Goal: Communication & Community: Answer question/provide support

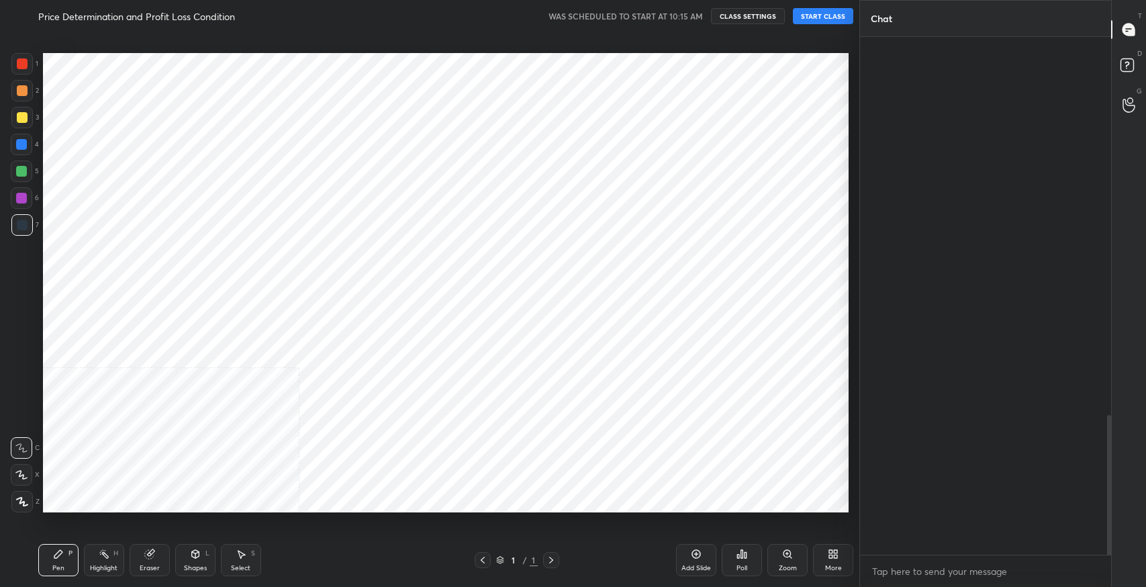
scroll to position [1403, 0]
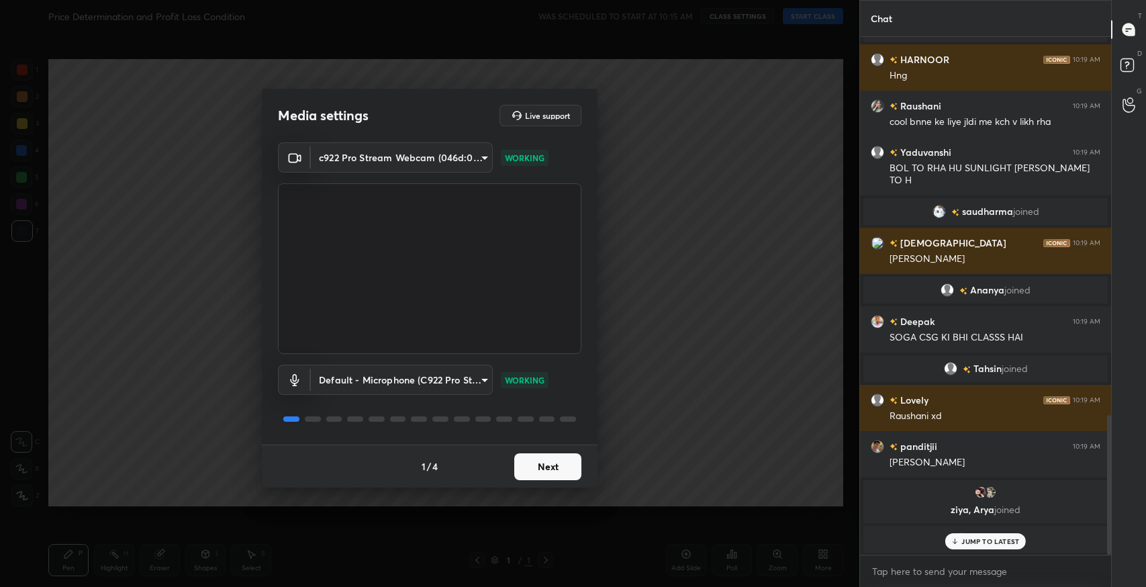
click at [549, 466] on button "Next" at bounding box center [547, 466] width 67 height 27
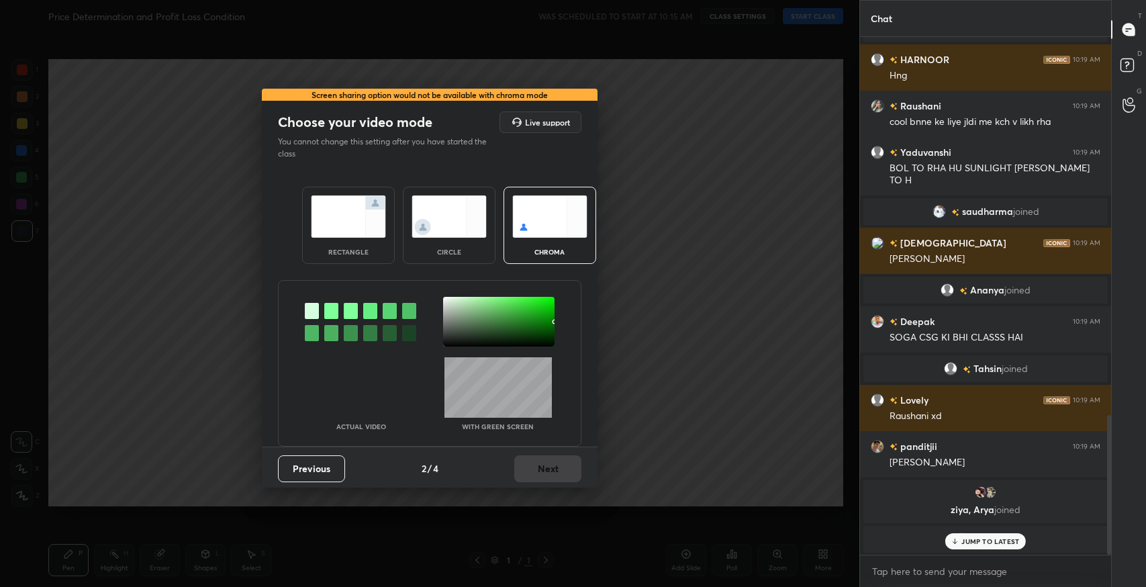
click at [339, 201] on img at bounding box center [348, 216] width 75 height 42
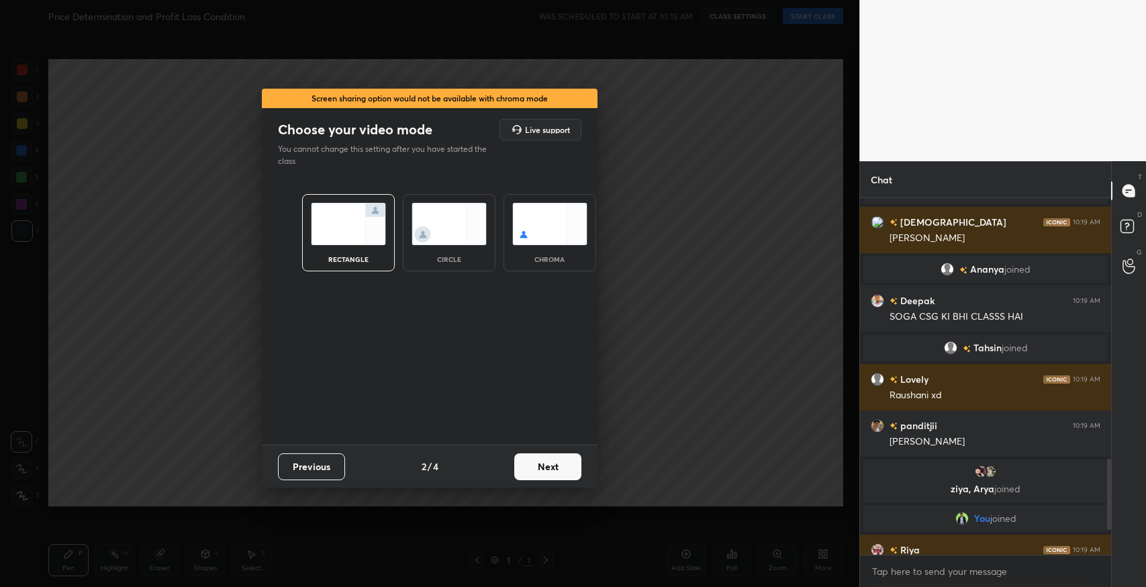
click at [554, 472] on button "Next" at bounding box center [547, 466] width 67 height 27
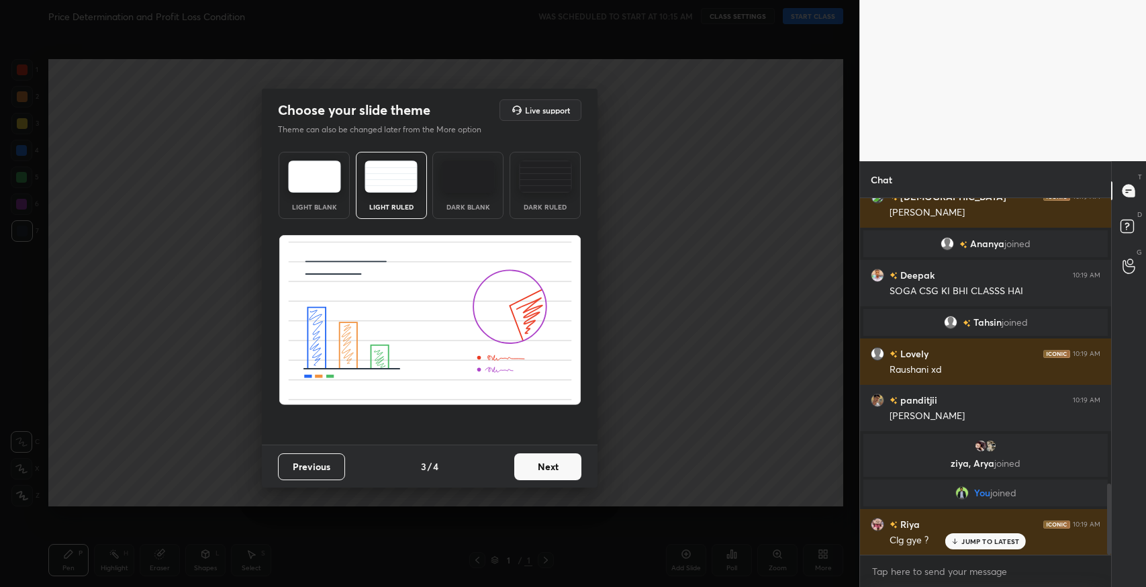
click at [552, 467] on button "Next" at bounding box center [547, 466] width 67 height 27
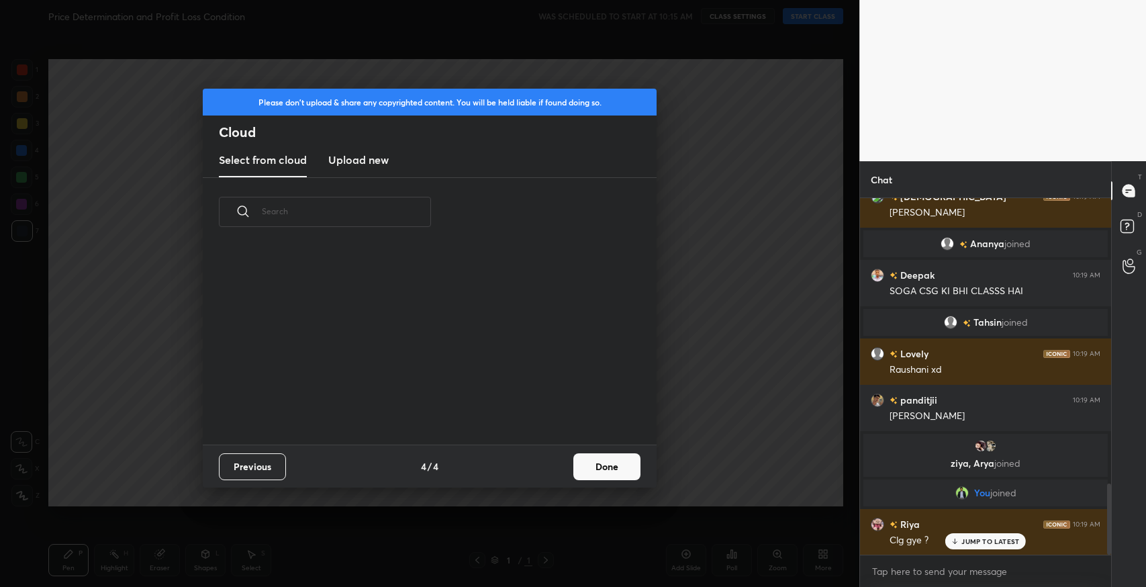
scroll to position [199, 430]
click at [601, 465] on button "Done" at bounding box center [606, 466] width 67 height 27
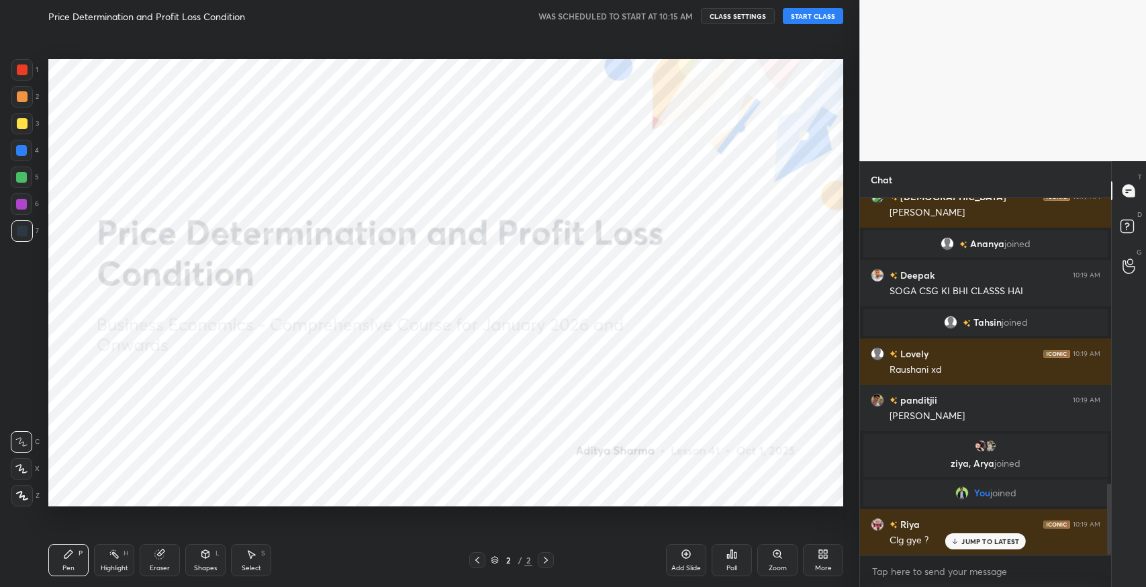
click at [814, 21] on button "START CLASS" at bounding box center [813, 16] width 60 height 16
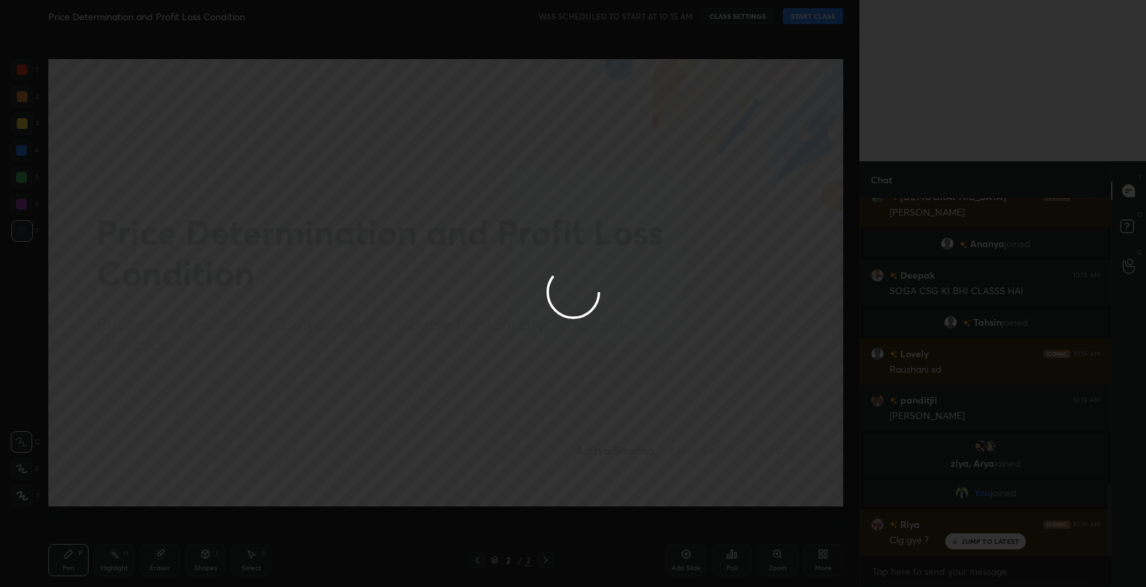
type textarea "x"
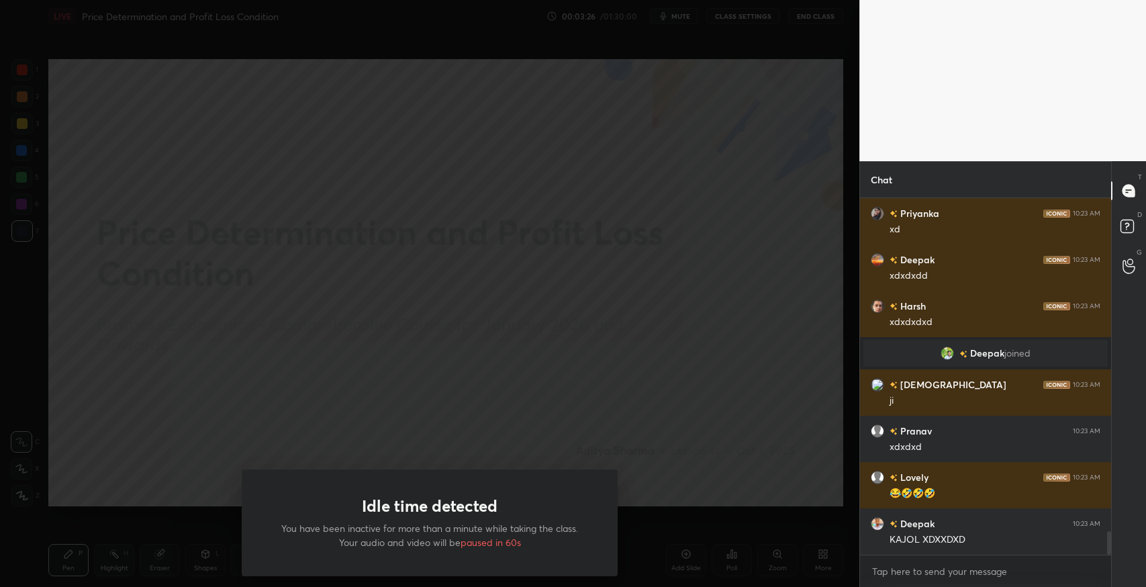
scroll to position [5122, 0]
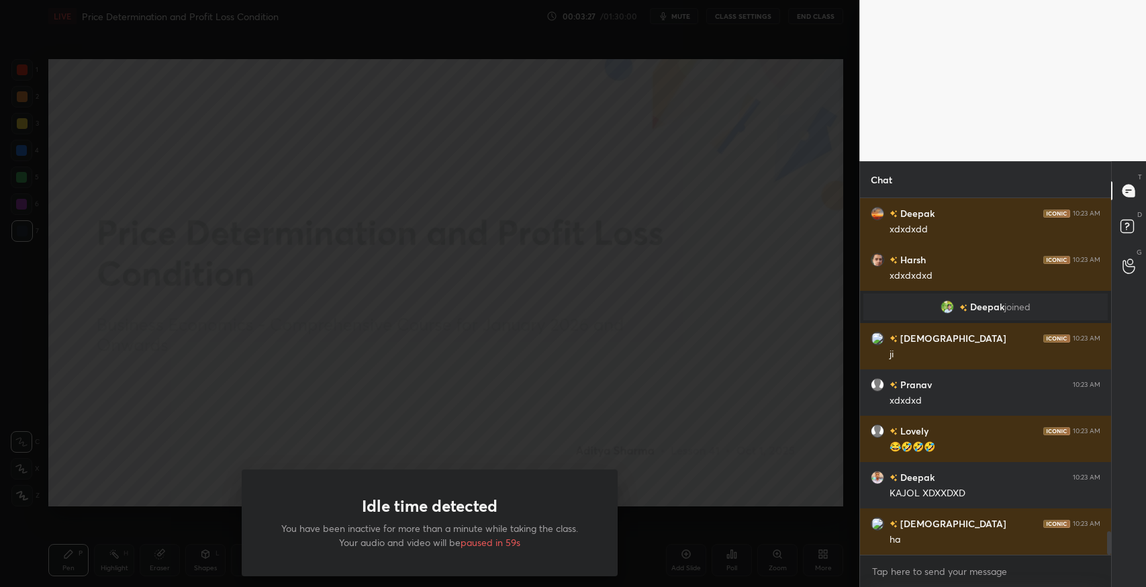
click at [228, 390] on div "Idle time detected You have been inactive for more than a minute while taking t…" at bounding box center [429, 293] width 859 height 587
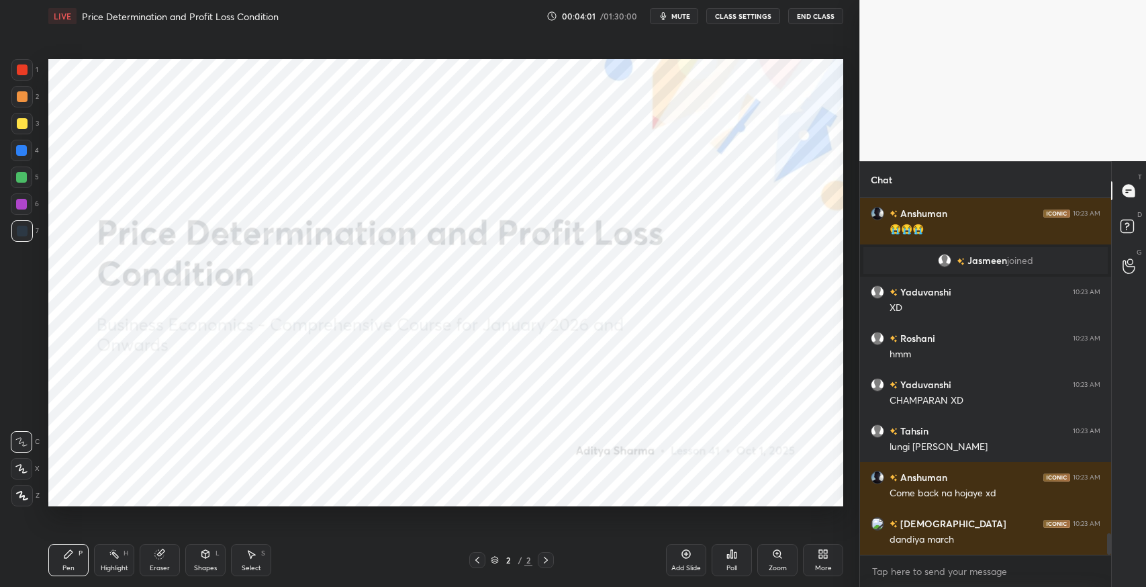
scroll to position [5550, 0]
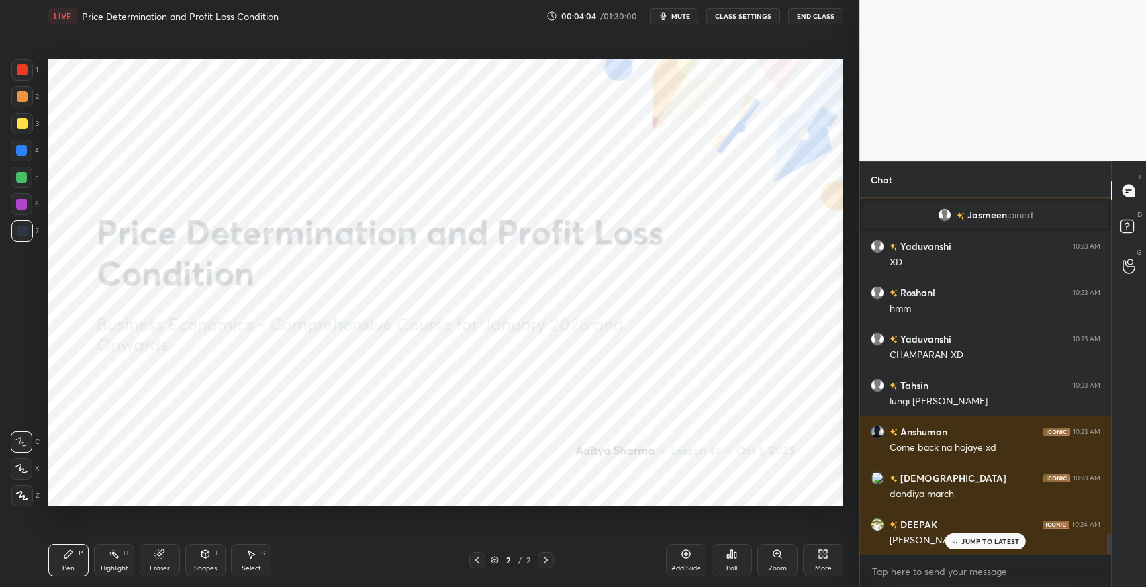
click at [984, 547] on div "JUMP TO LATEST" at bounding box center [985, 541] width 81 height 16
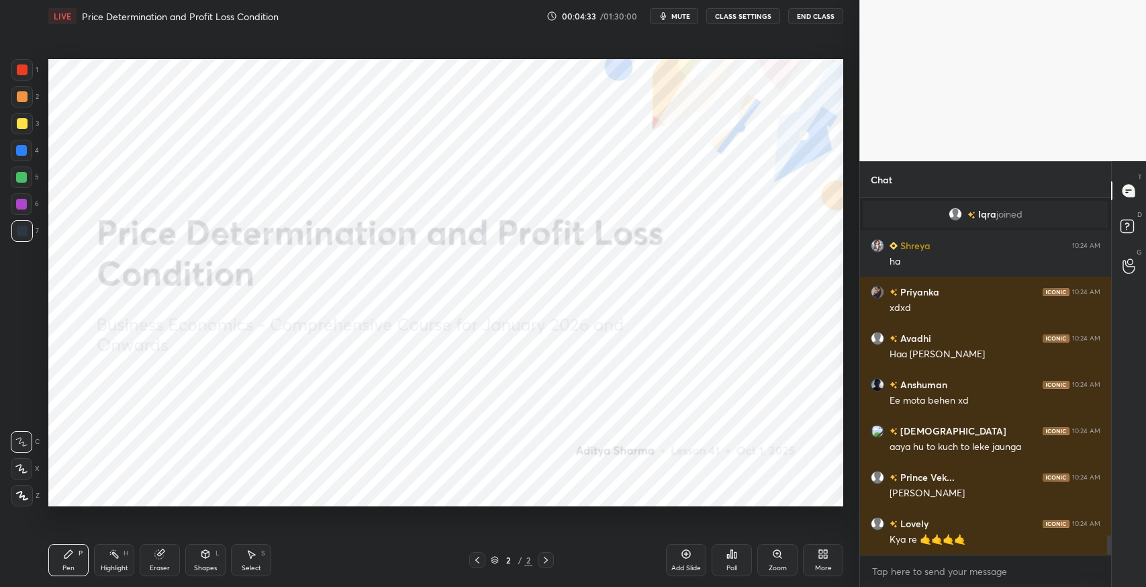
scroll to position [6206, 0]
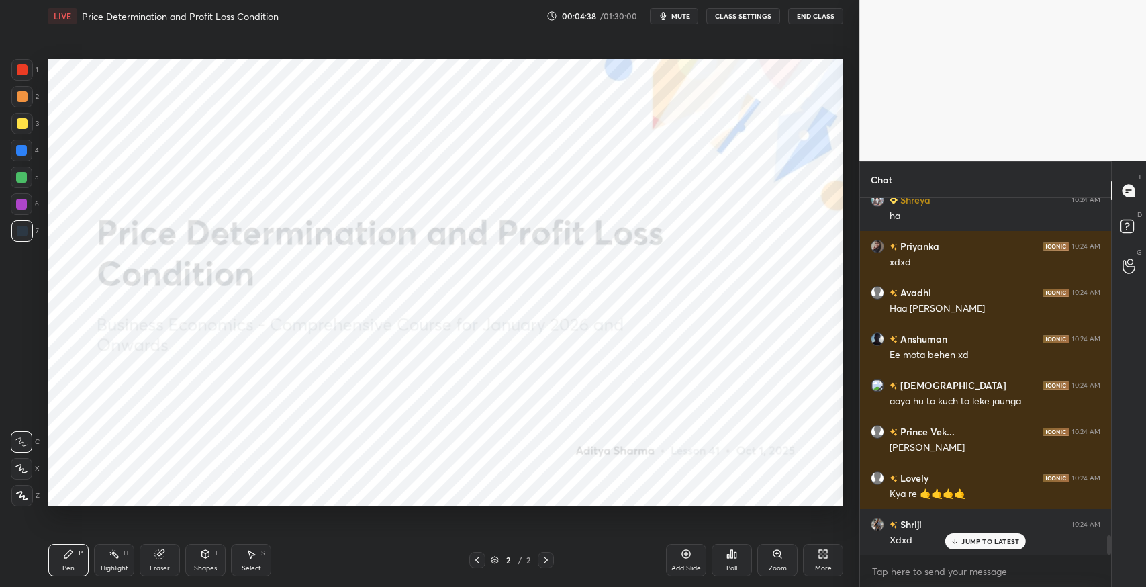
click at [684, 558] on icon at bounding box center [686, 554] width 11 height 11
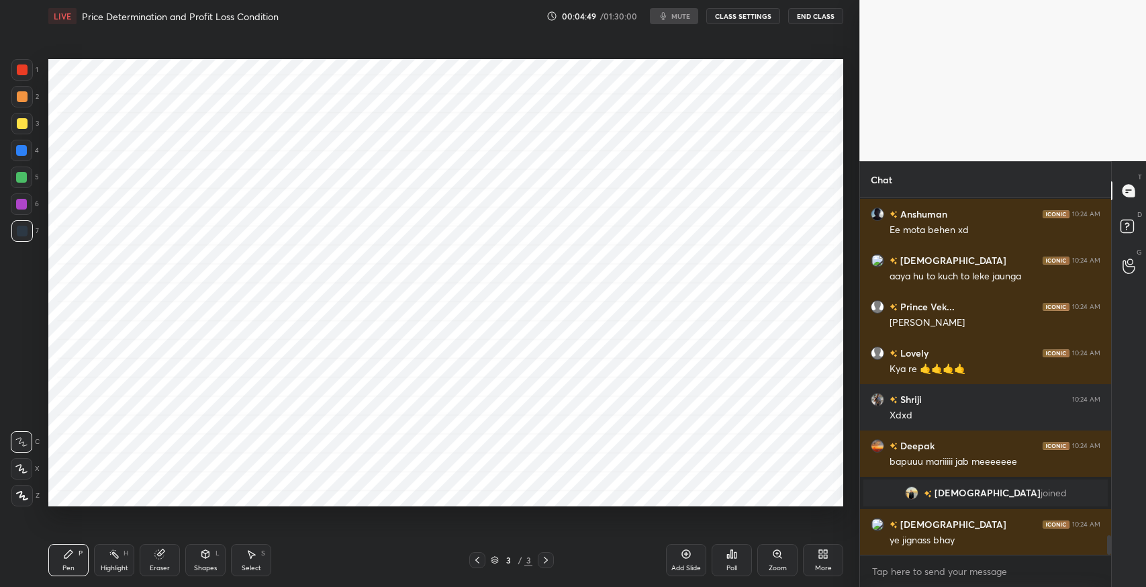
scroll to position [6241, 0]
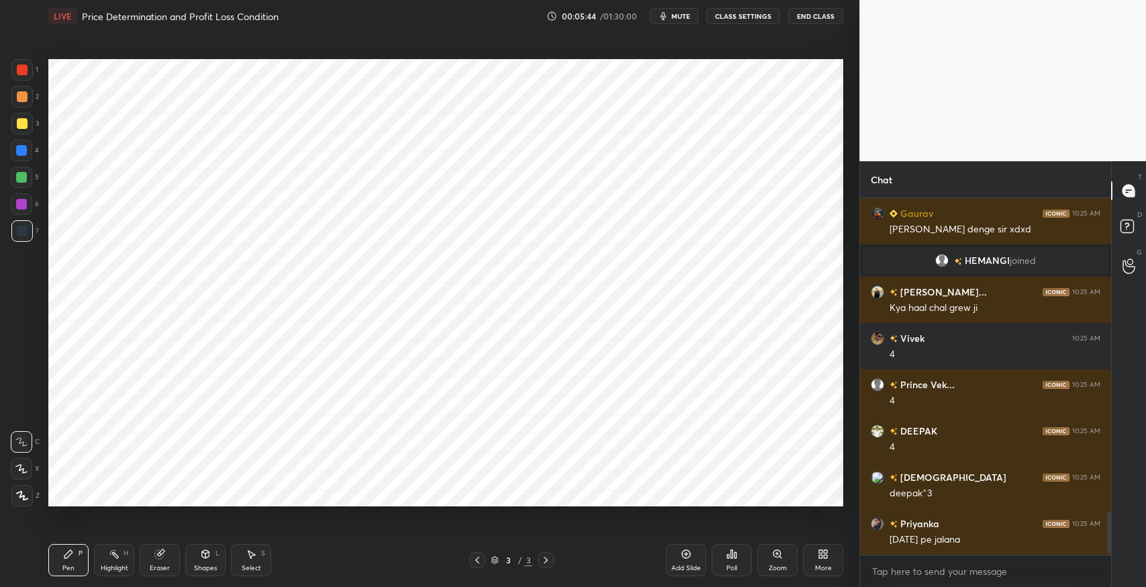
click at [210, 565] on div "Shapes" at bounding box center [205, 568] width 23 height 7
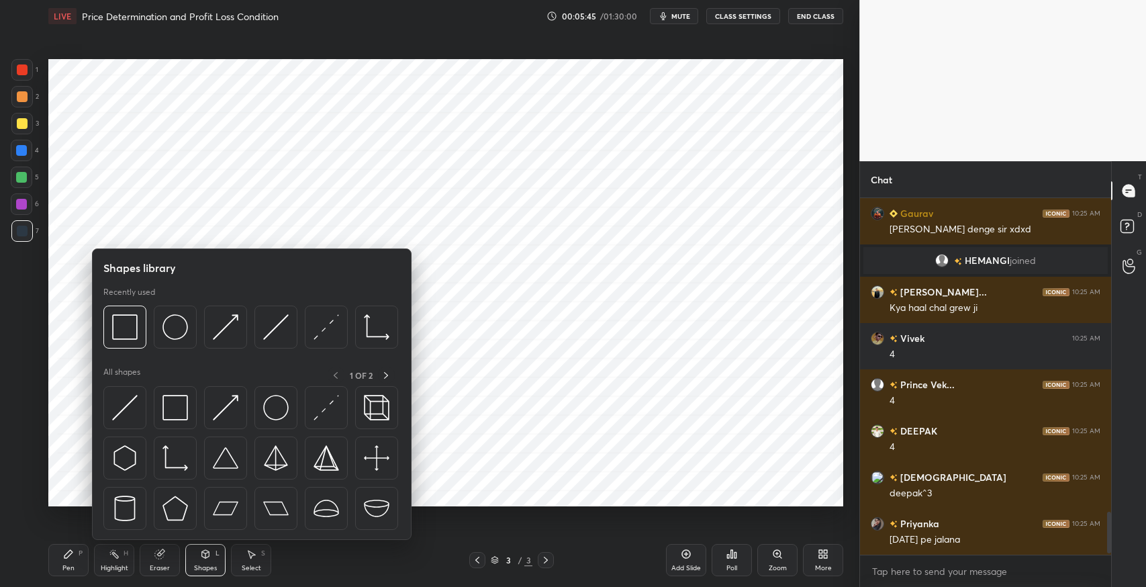
click at [177, 451] on img at bounding box center [175, 458] width 26 height 26
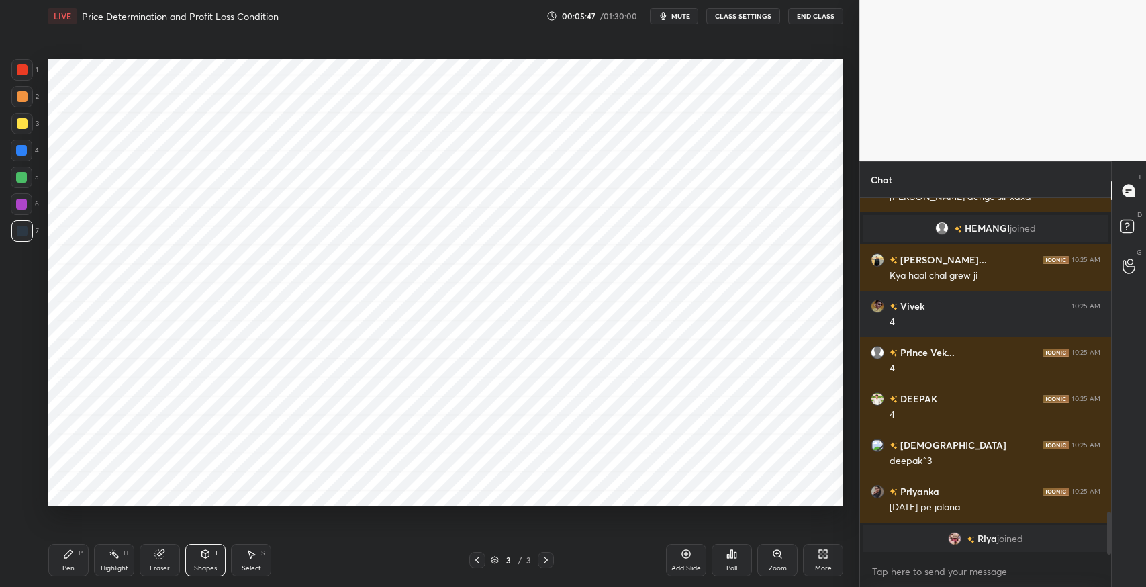
click at [64, 558] on icon at bounding box center [68, 554] width 8 height 8
click at [262, 560] on div "Select S" at bounding box center [251, 560] width 40 height 32
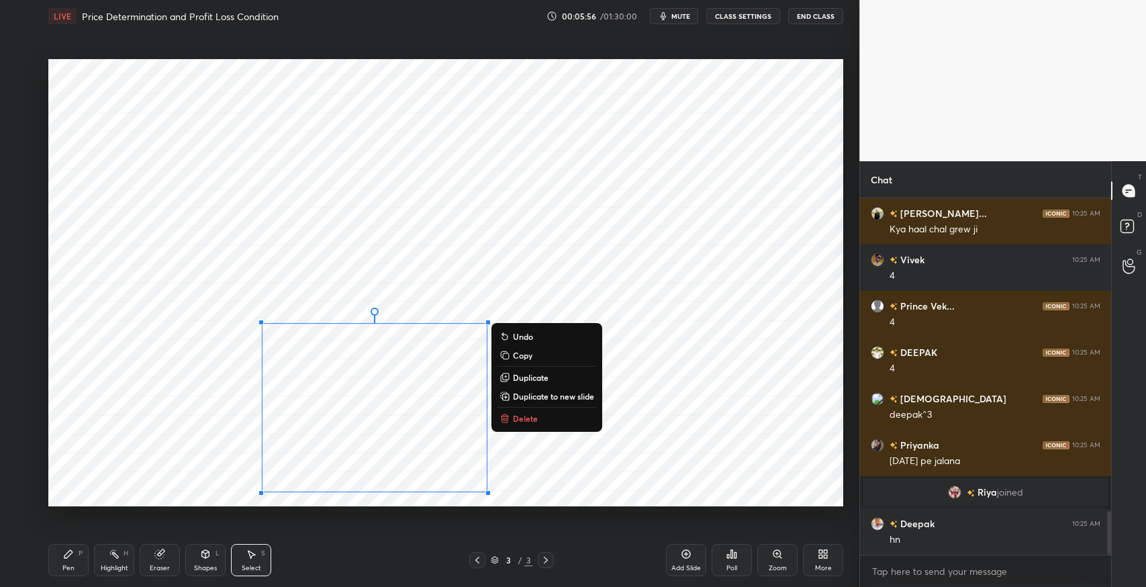
click at [716, 418] on div "0 ° Undo Copy Duplicate Duplicate to new slide Delete" at bounding box center [445, 282] width 795 height 447
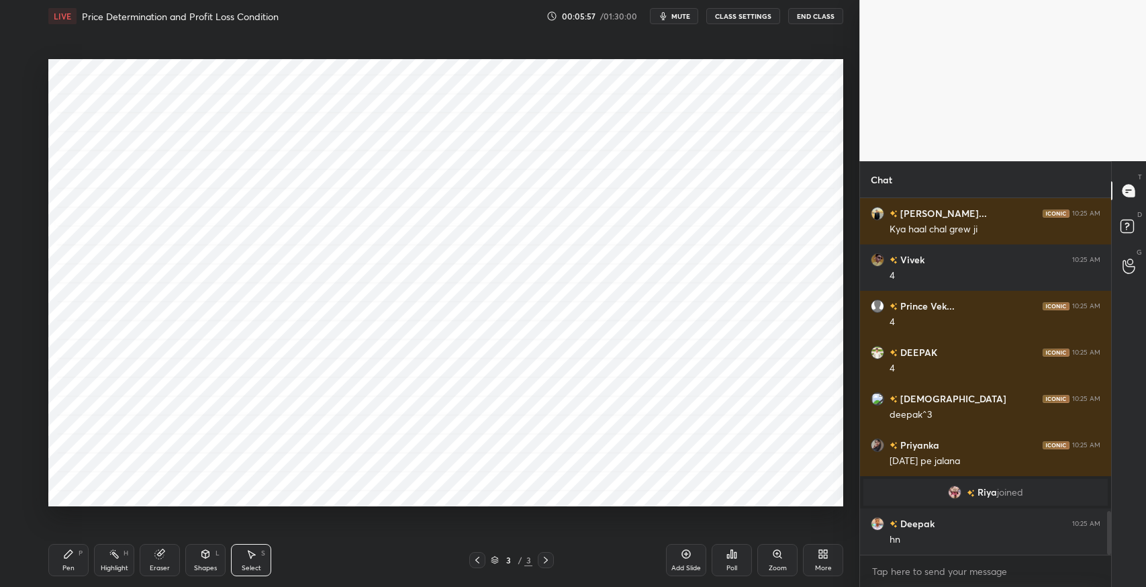
click at [204, 553] on icon at bounding box center [205, 553] width 7 height 2
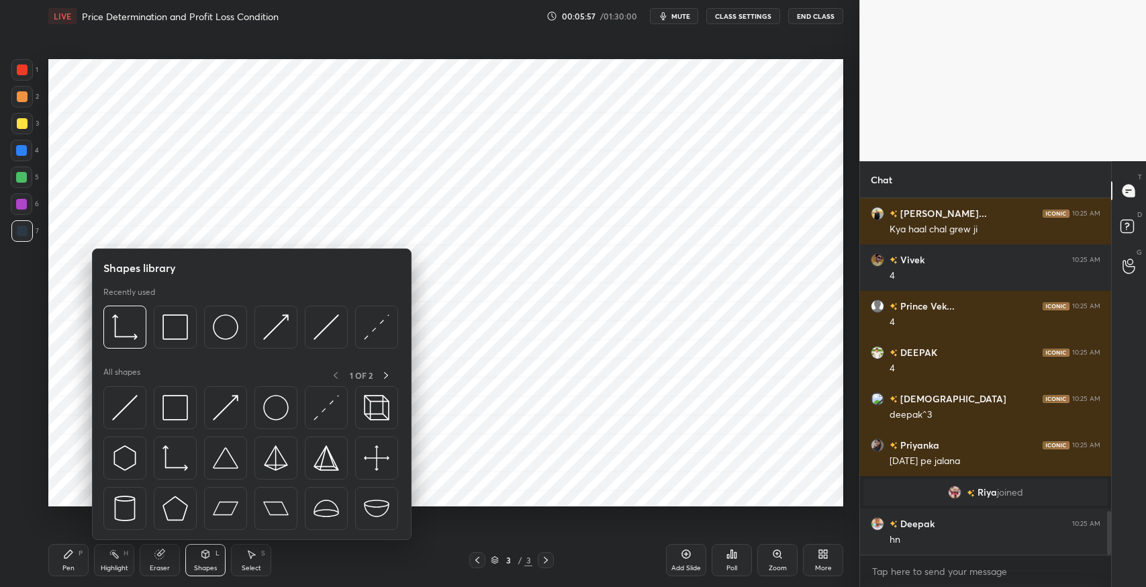
click at [129, 406] on img at bounding box center [125, 408] width 26 height 26
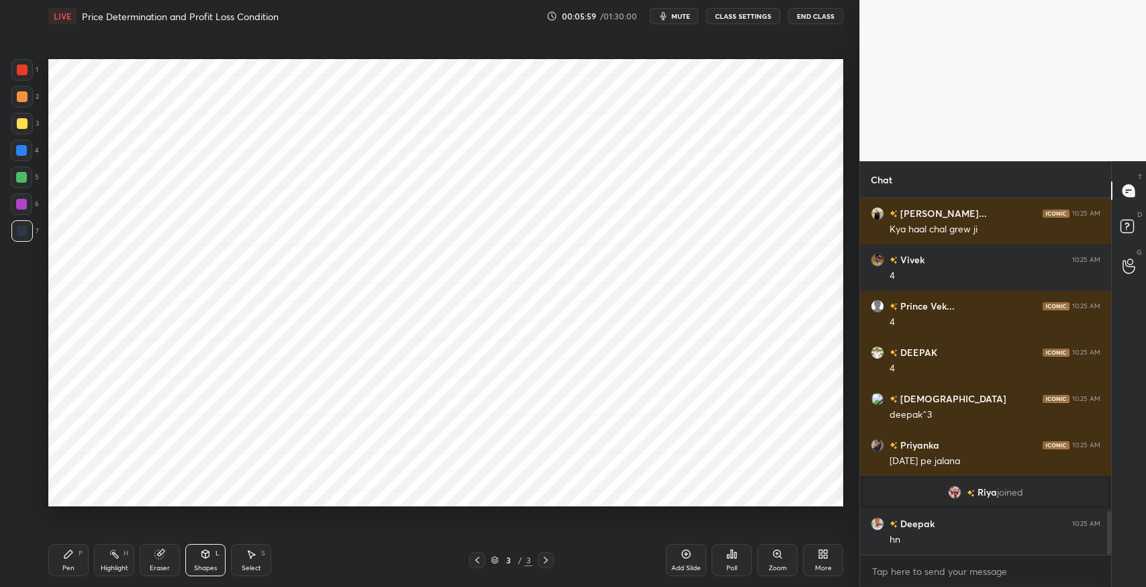
click at [75, 559] on div "Pen P" at bounding box center [68, 560] width 40 height 32
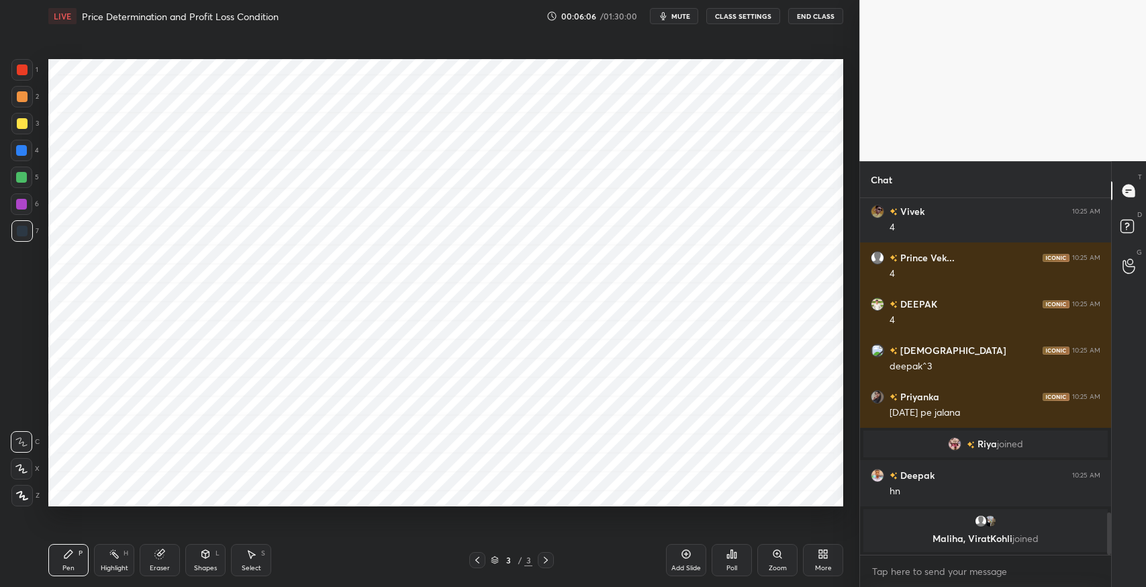
click at [202, 565] on div "Shapes" at bounding box center [205, 568] width 23 height 7
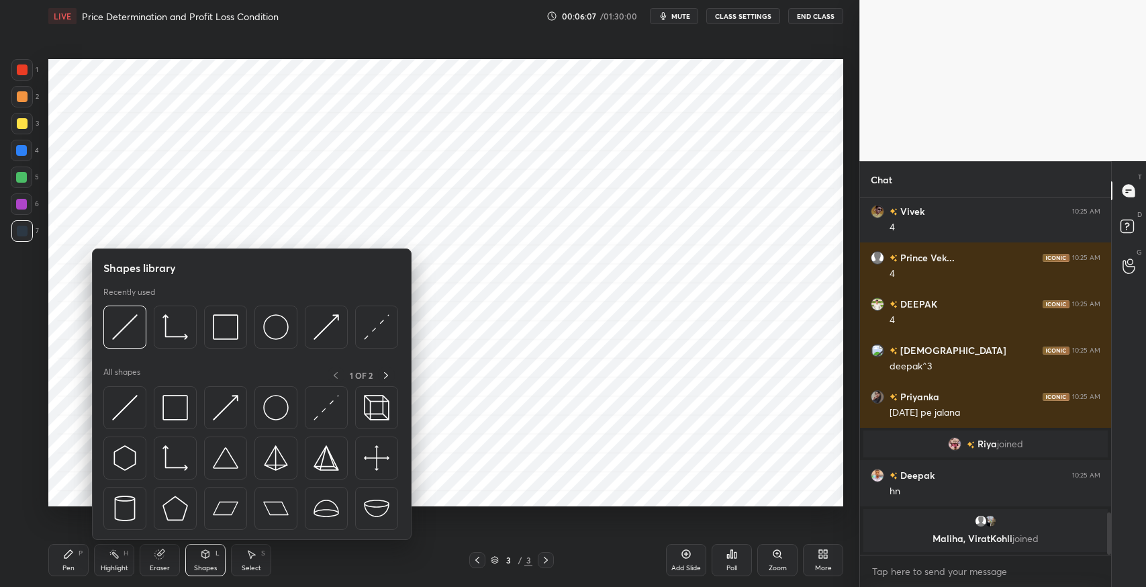
click at [381, 329] on img at bounding box center [377, 327] width 26 height 26
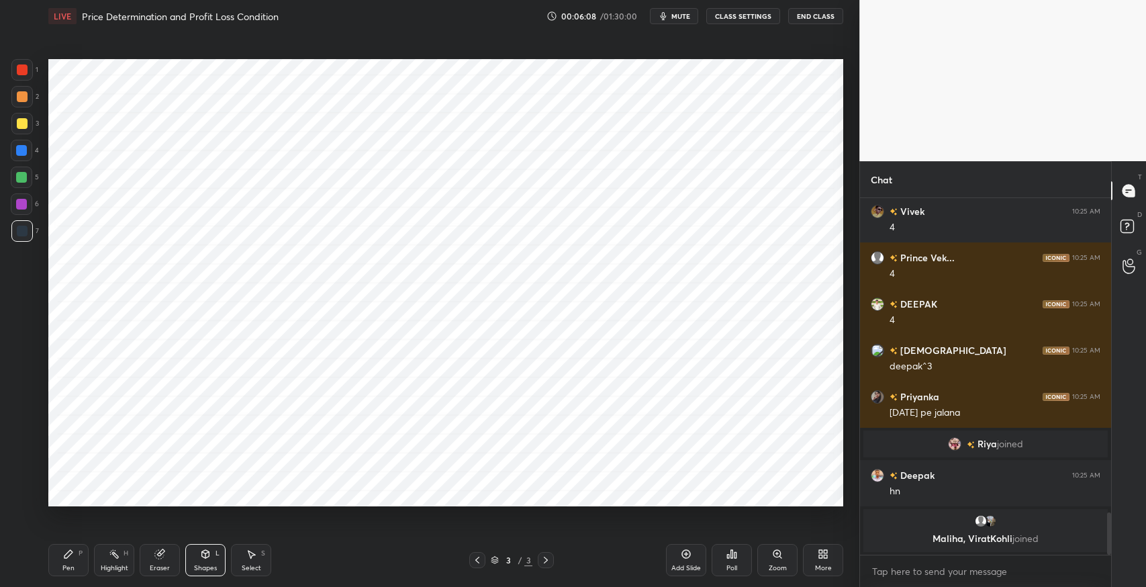
scroll to position [2670, 0]
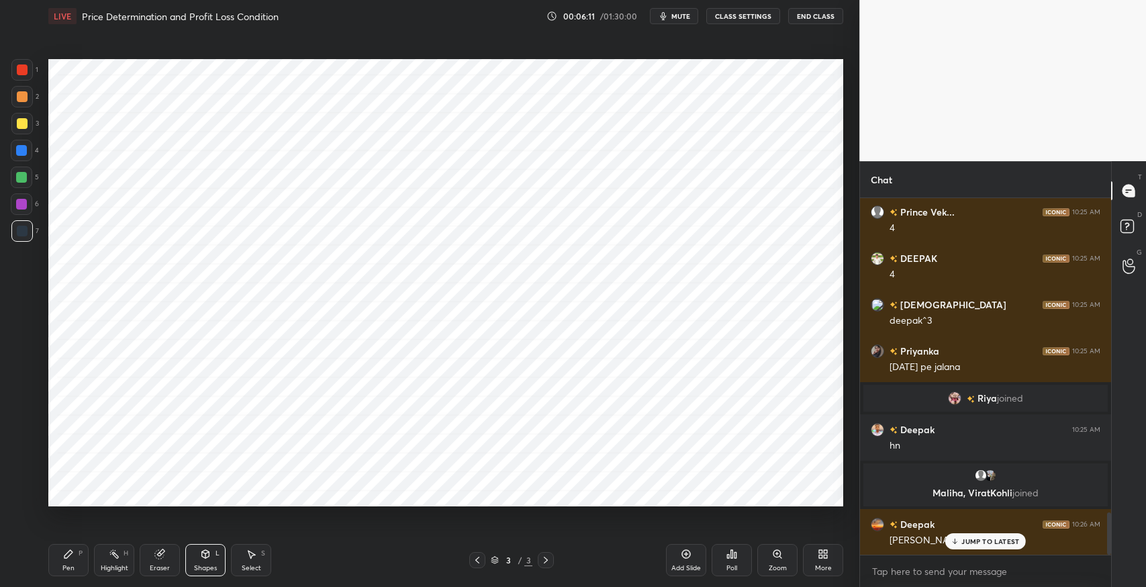
click at [109, 559] on icon at bounding box center [114, 554] width 11 height 11
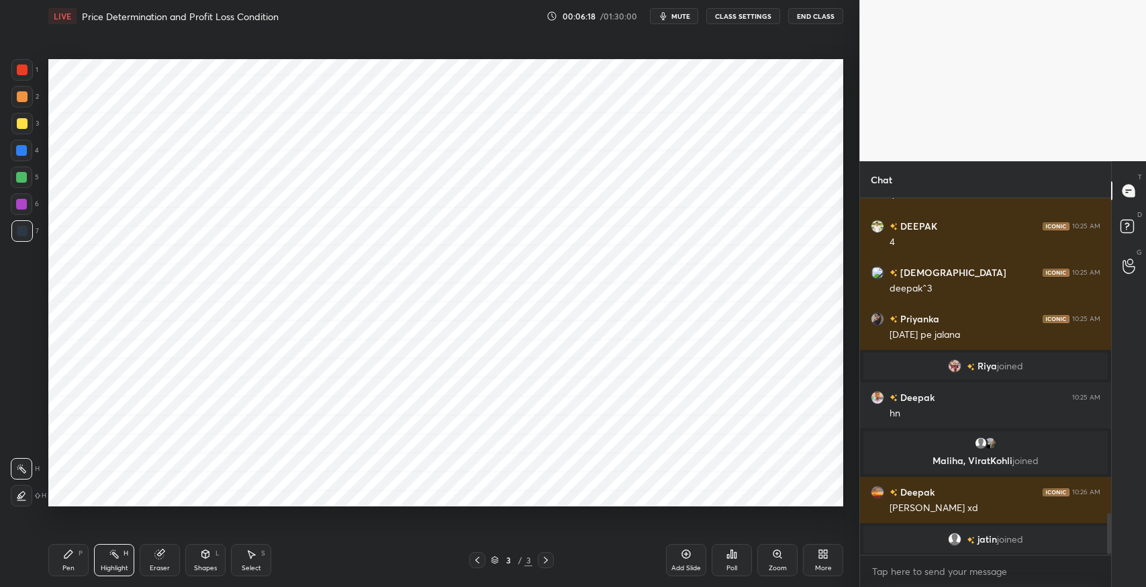
scroll to position [2749, 0]
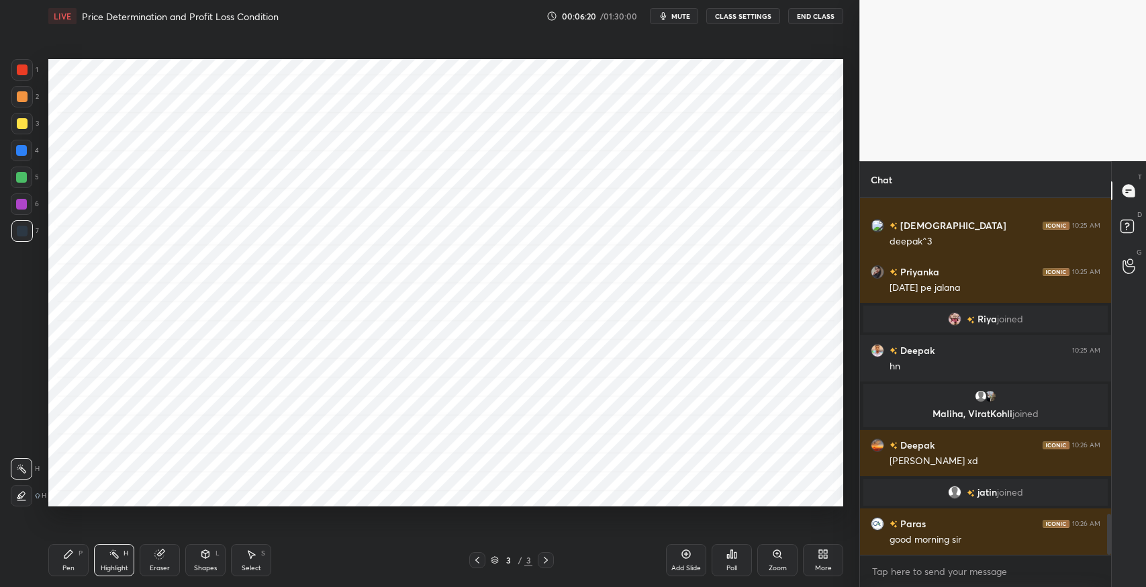
click at [62, 552] on div "Pen P" at bounding box center [68, 560] width 40 height 32
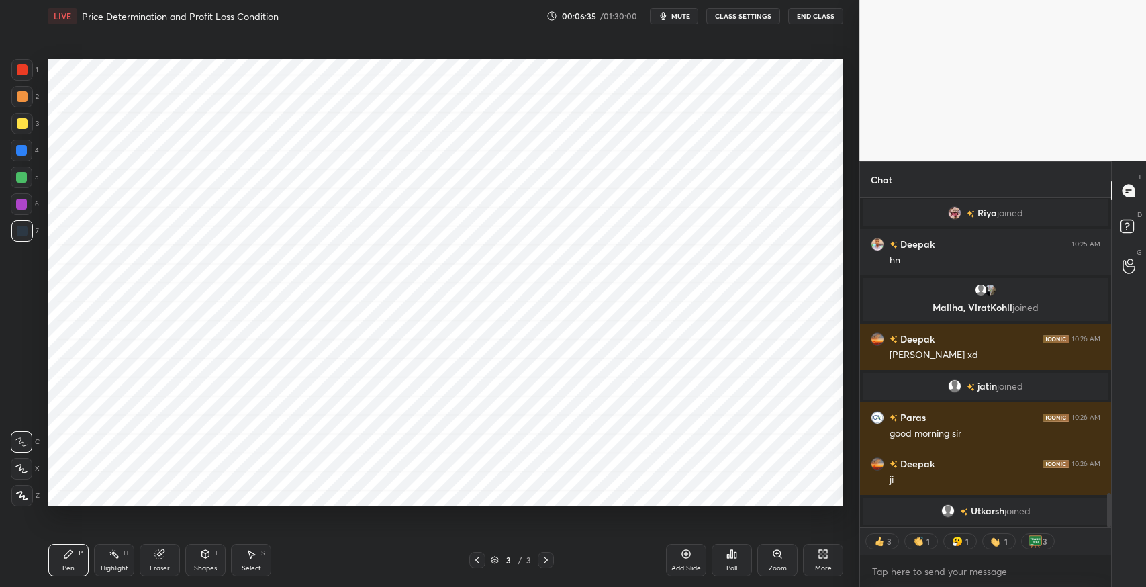
scroll to position [2901, 0]
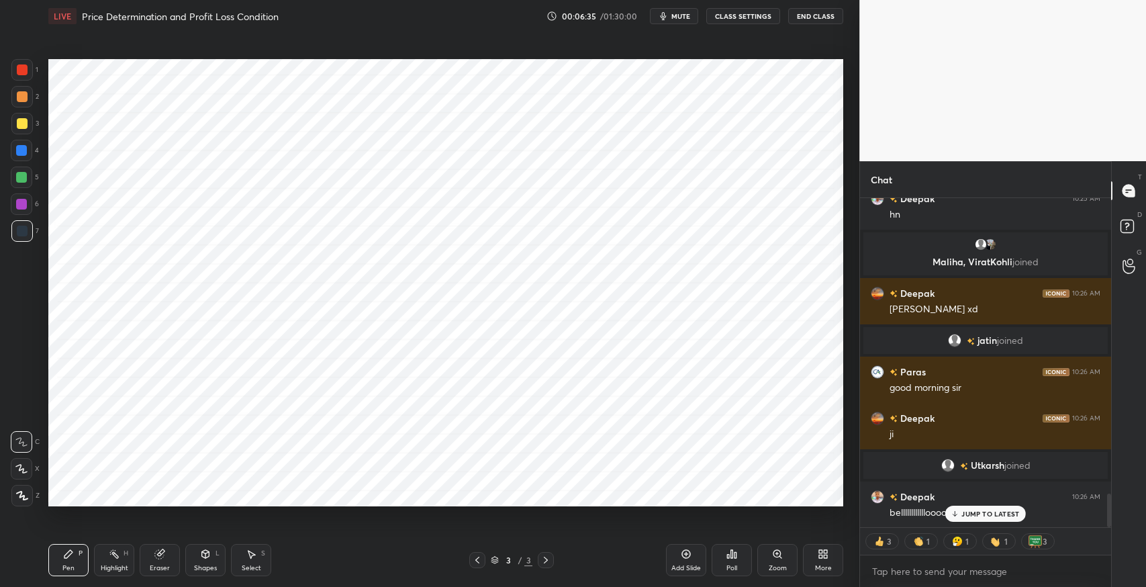
click at [262, 561] on div "Select S" at bounding box center [251, 560] width 40 height 32
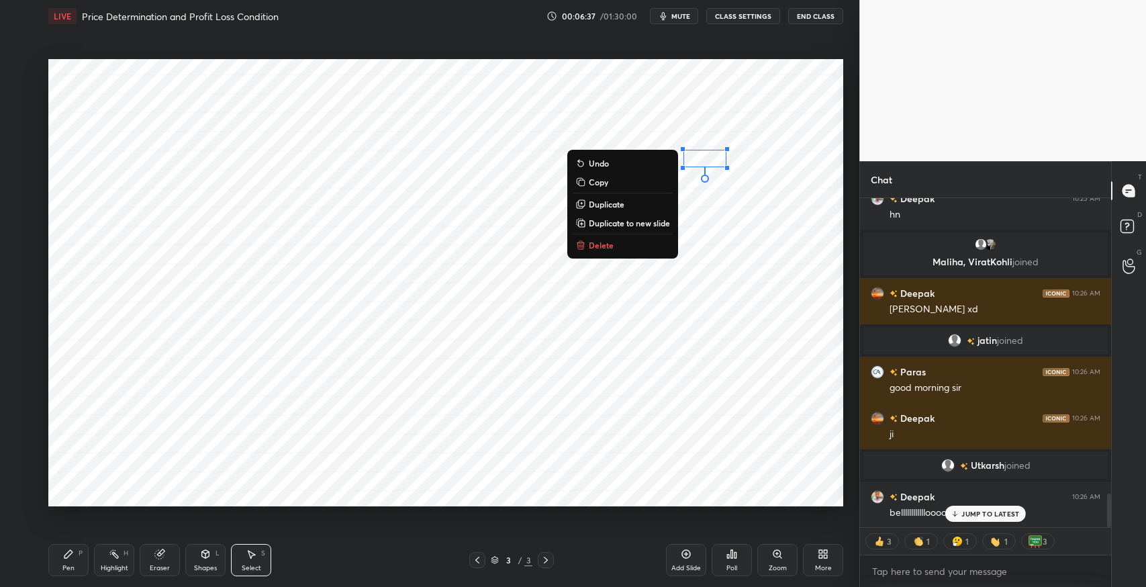
click at [621, 207] on p "Duplicate" at bounding box center [607, 204] width 36 height 11
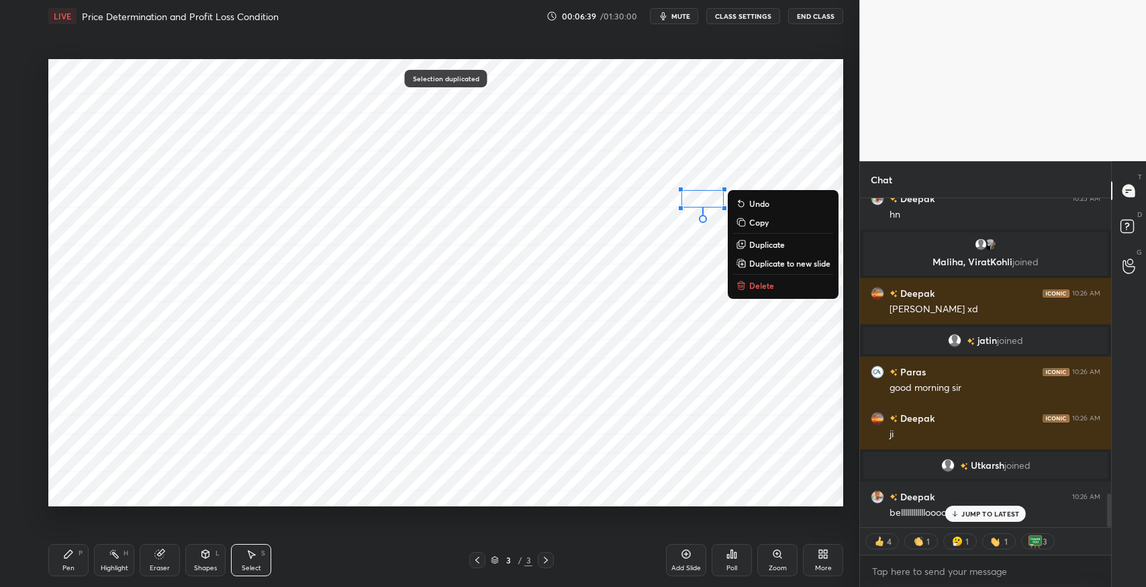
click at [757, 241] on p "Duplicate" at bounding box center [767, 244] width 36 height 11
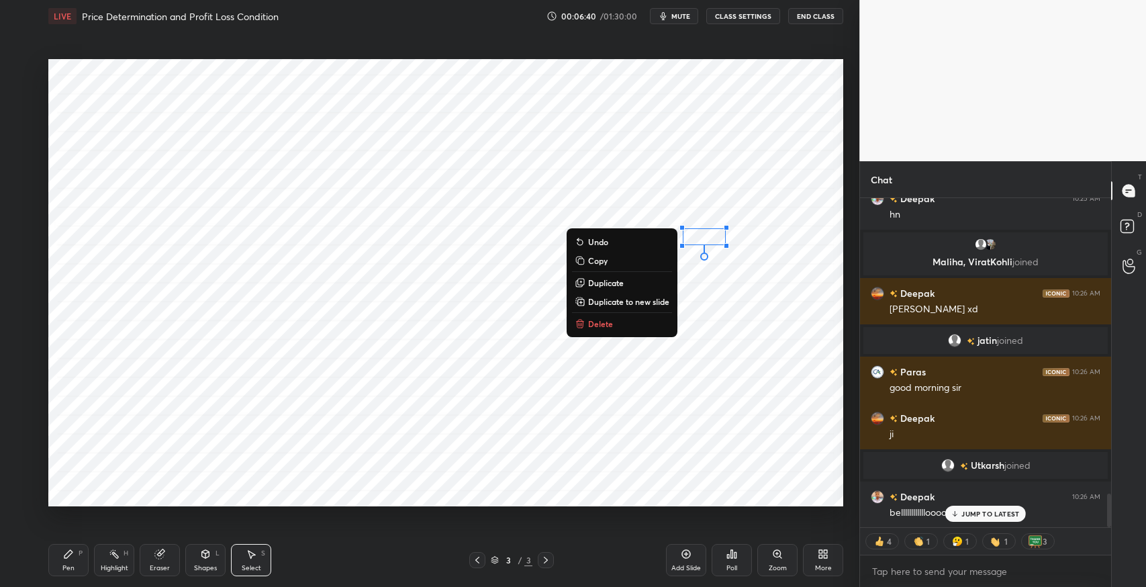
click at [75, 563] on div "Pen P" at bounding box center [68, 560] width 40 height 32
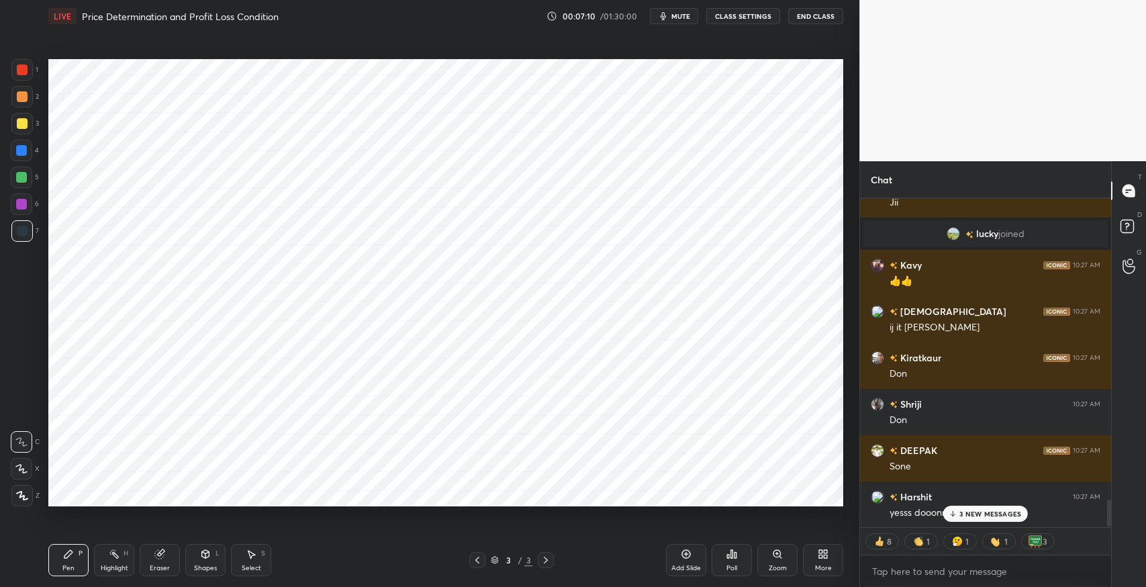
scroll to position [3765, 0]
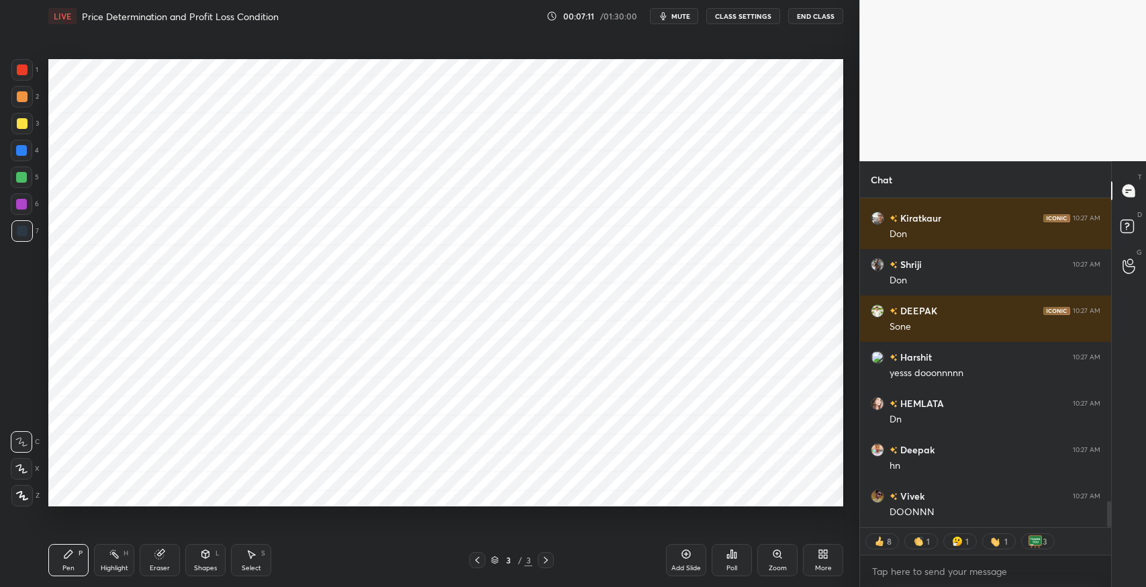
click at [675, 559] on div "Add Slide" at bounding box center [686, 560] width 40 height 32
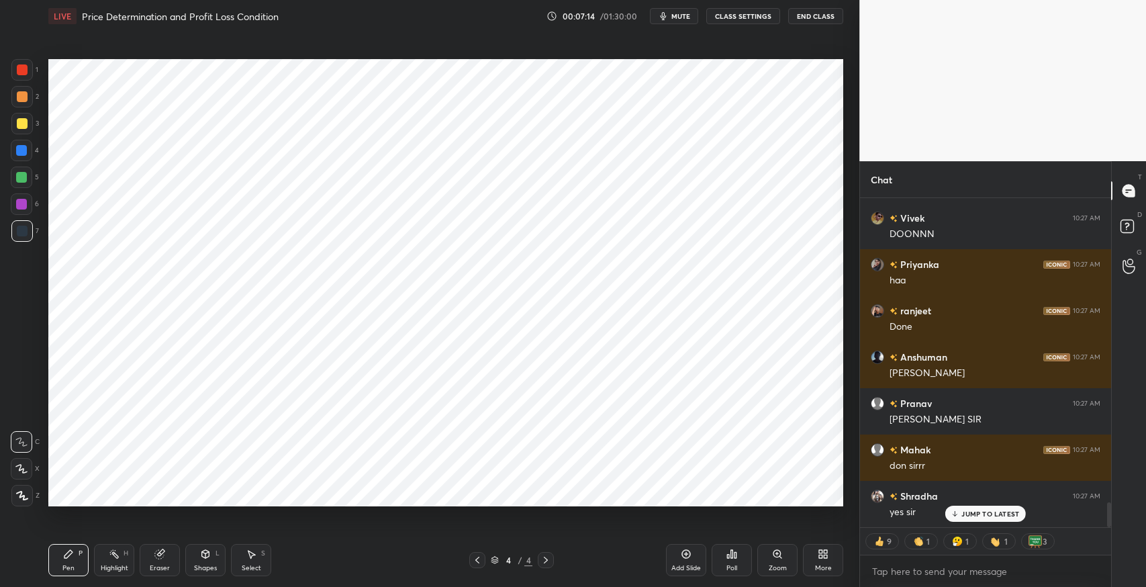
scroll to position [4089, 0]
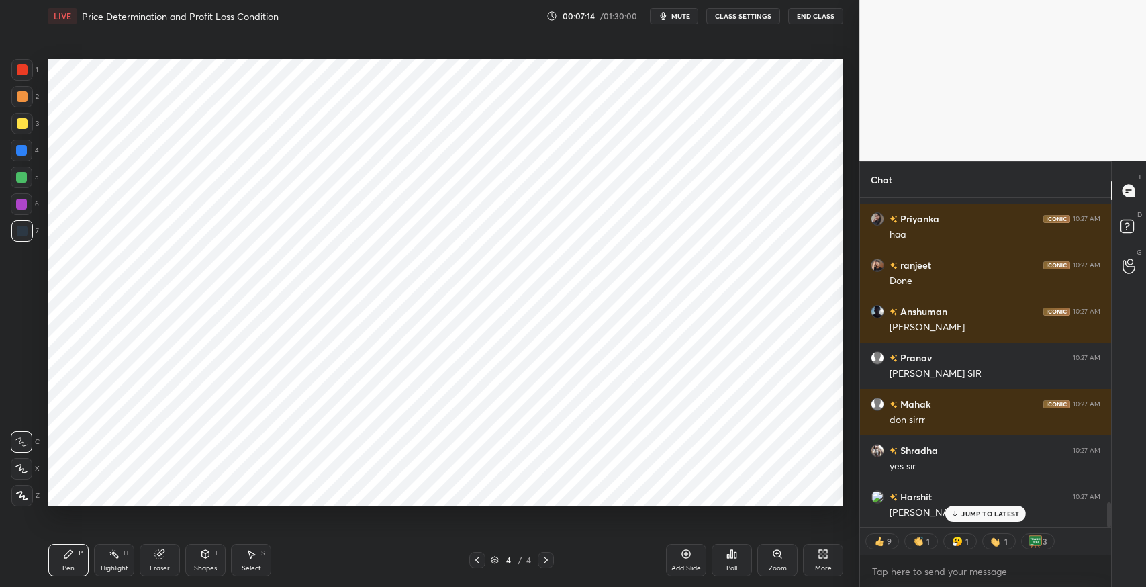
click at [815, 565] on div "More" at bounding box center [823, 568] width 17 height 7
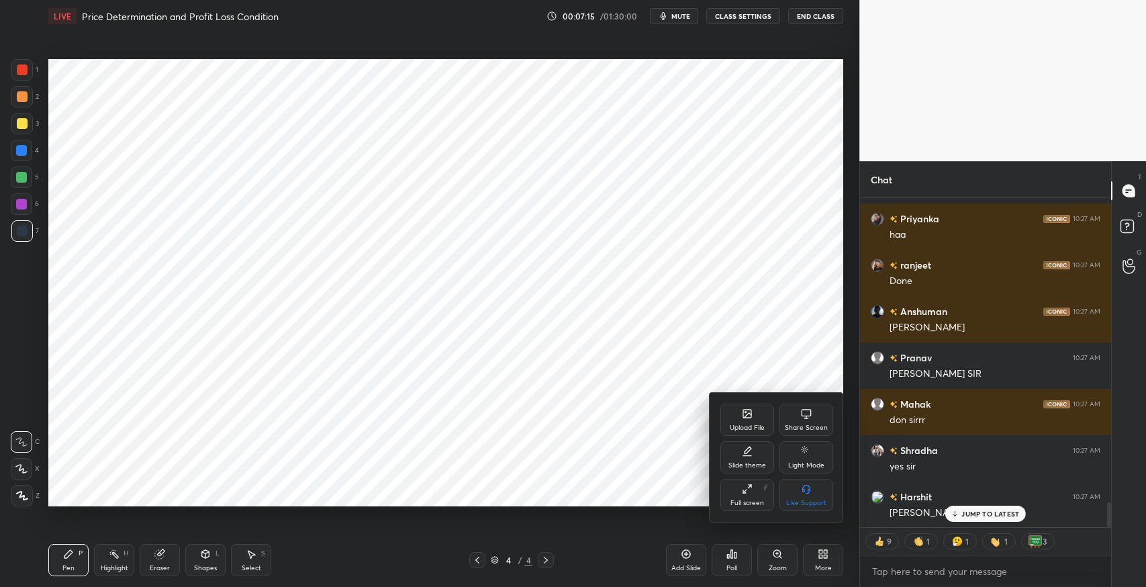
click at [751, 462] on div "Slide theme" at bounding box center [748, 465] width 38 height 7
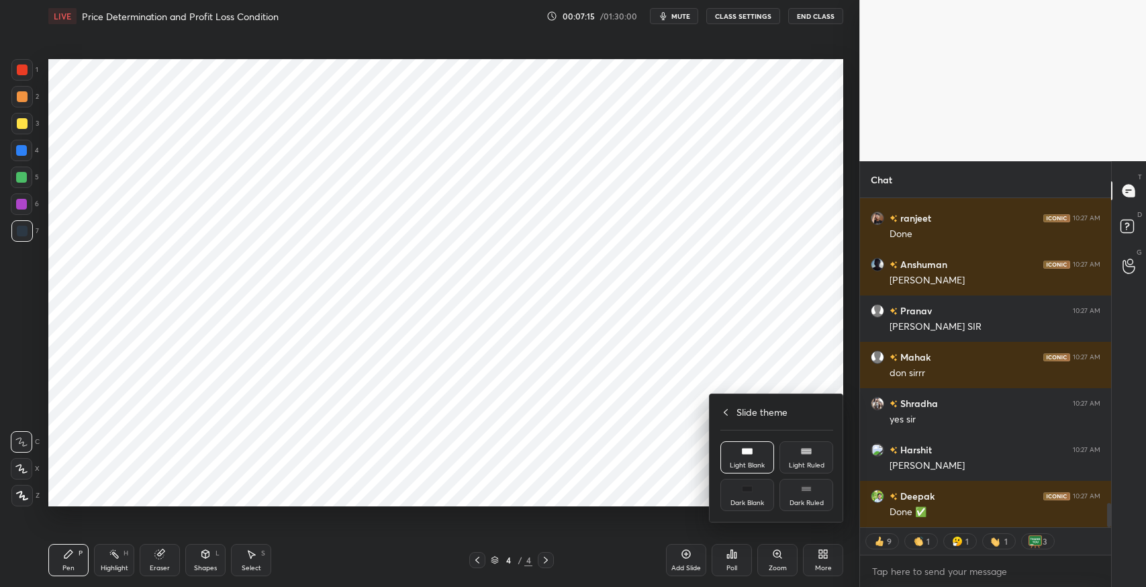
click at [814, 465] on div "Light Ruled" at bounding box center [807, 465] width 36 height 7
click at [630, 460] on div at bounding box center [573, 293] width 1146 height 587
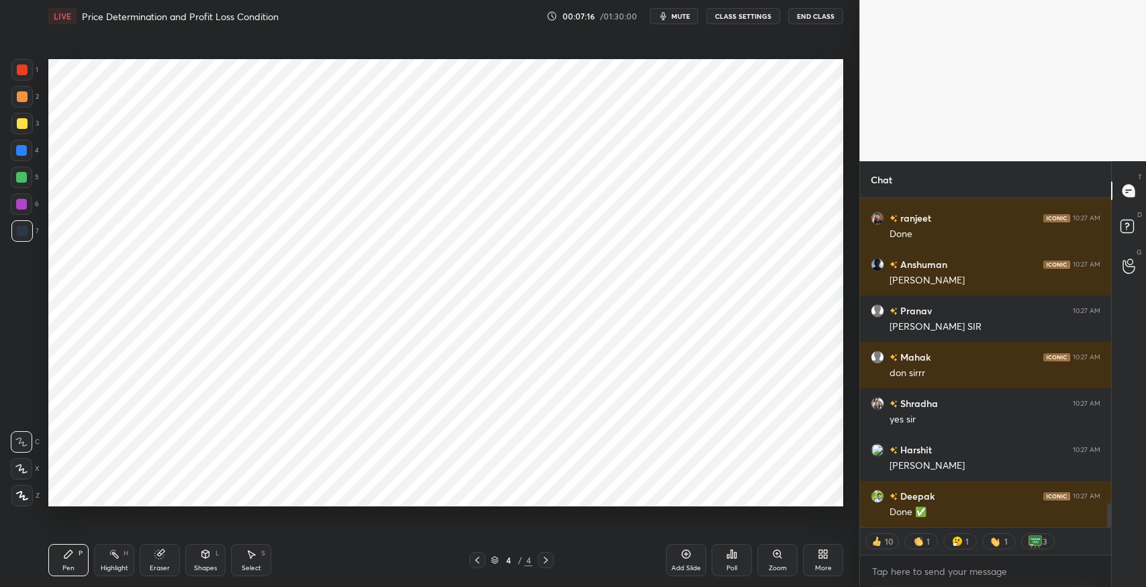
click at [678, 560] on div "Add Slide" at bounding box center [686, 560] width 40 height 32
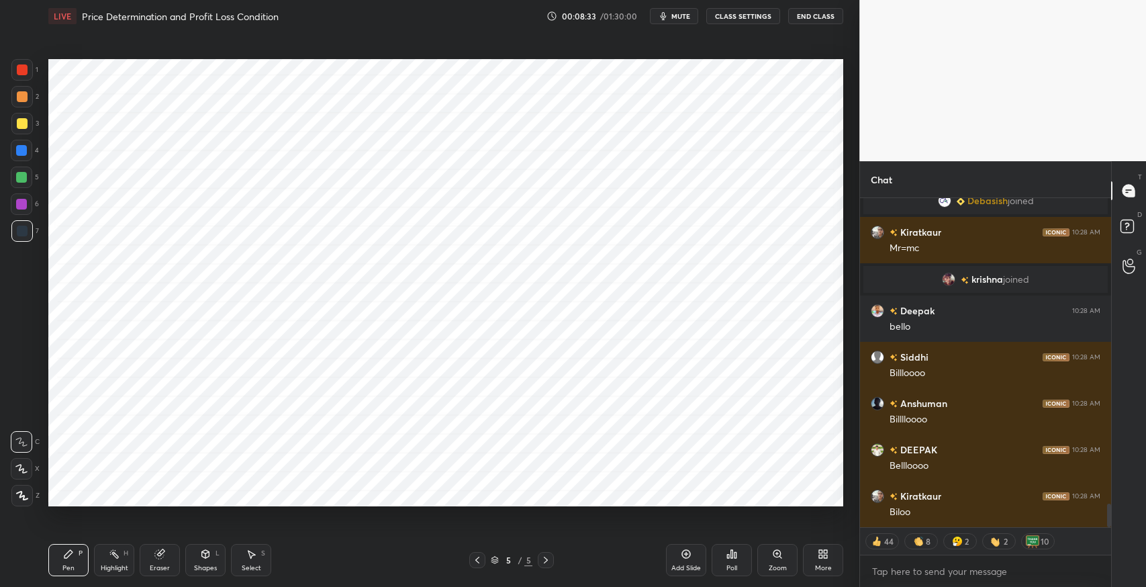
scroll to position [4372, 0]
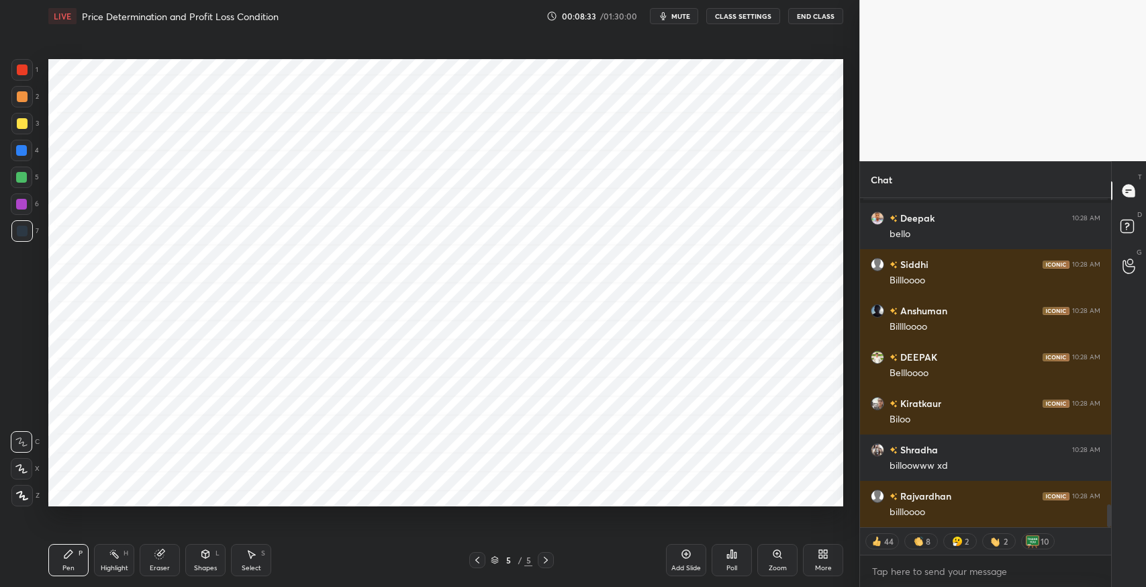
click at [682, 16] on span "mute" at bounding box center [680, 15] width 19 height 9
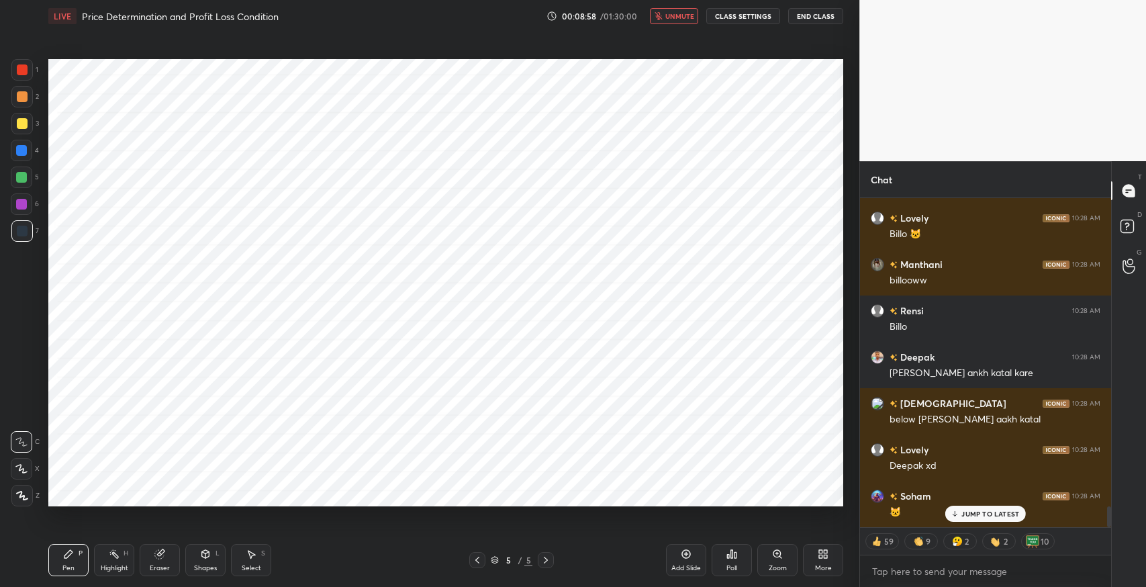
scroll to position [4835, 0]
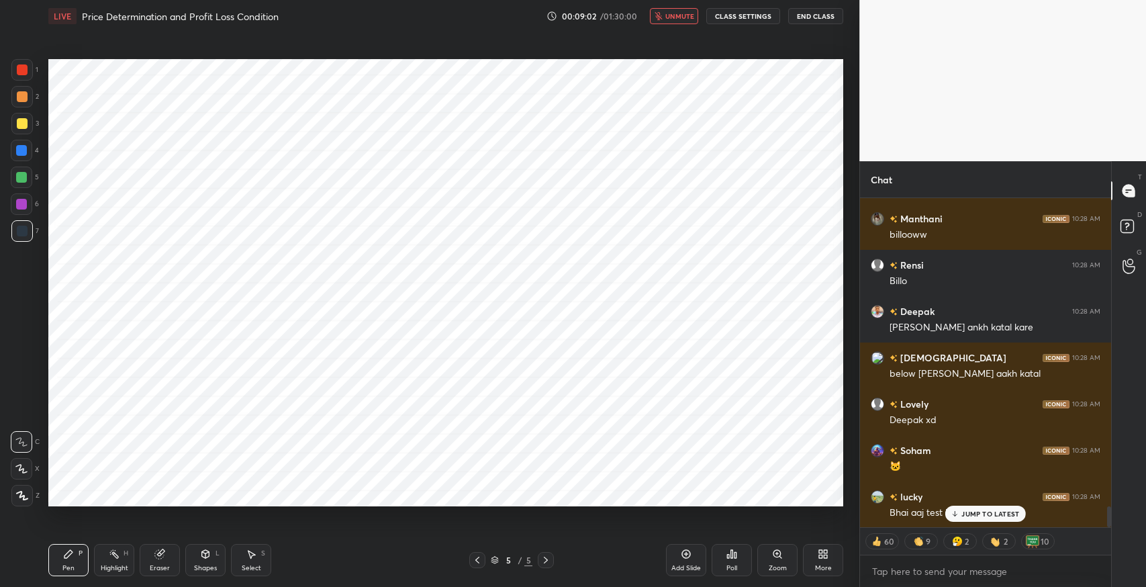
click at [667, 20] on button "unmute" at bounding box center [674, 16] width 48 height 16
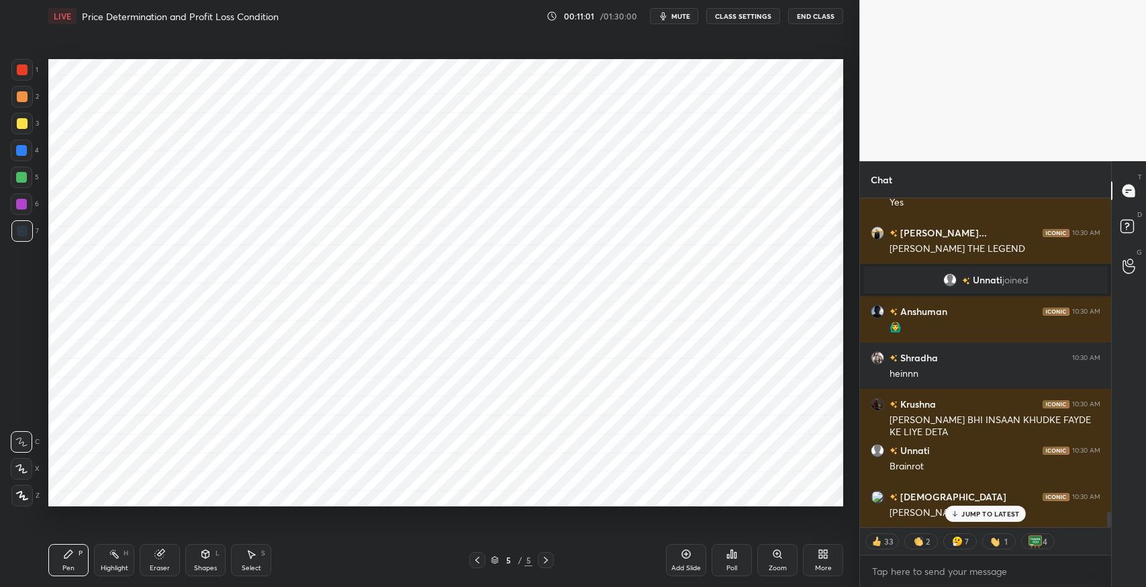
scroll to position [6753, 0]
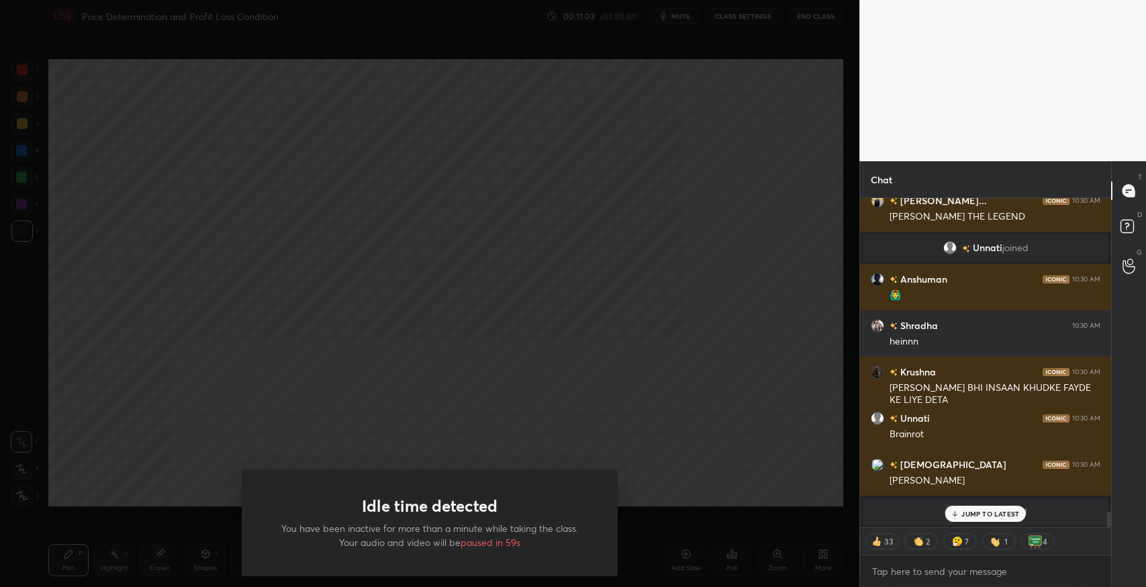
click at [526, 279] on div "Idle time detected You have been inactive for more than a minute while taking t…" at bounding box center [429, 293] width 859 height 587
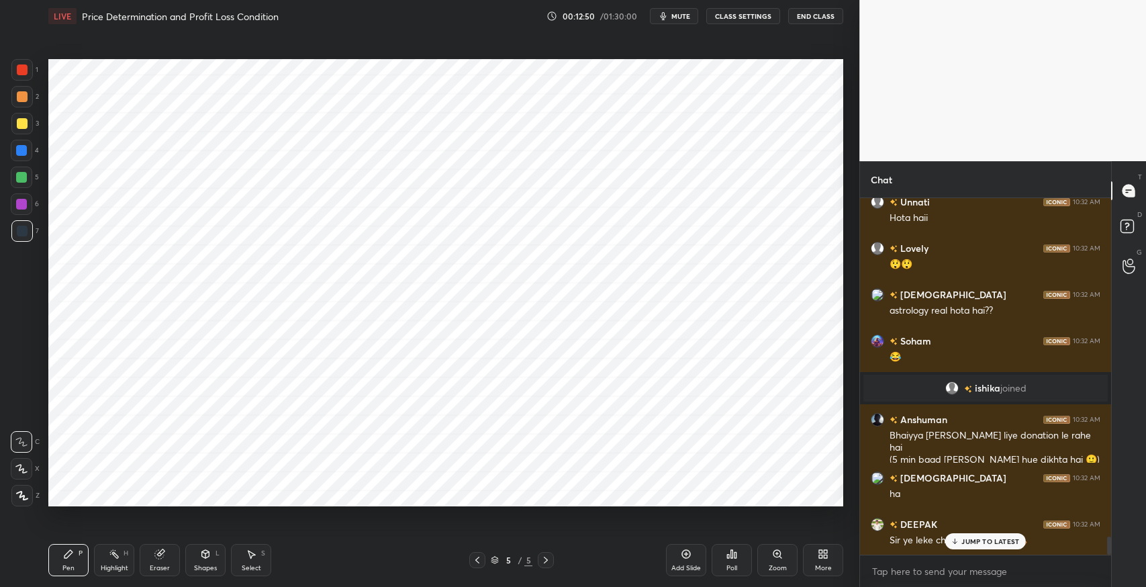
scroll to position [6763, 0]
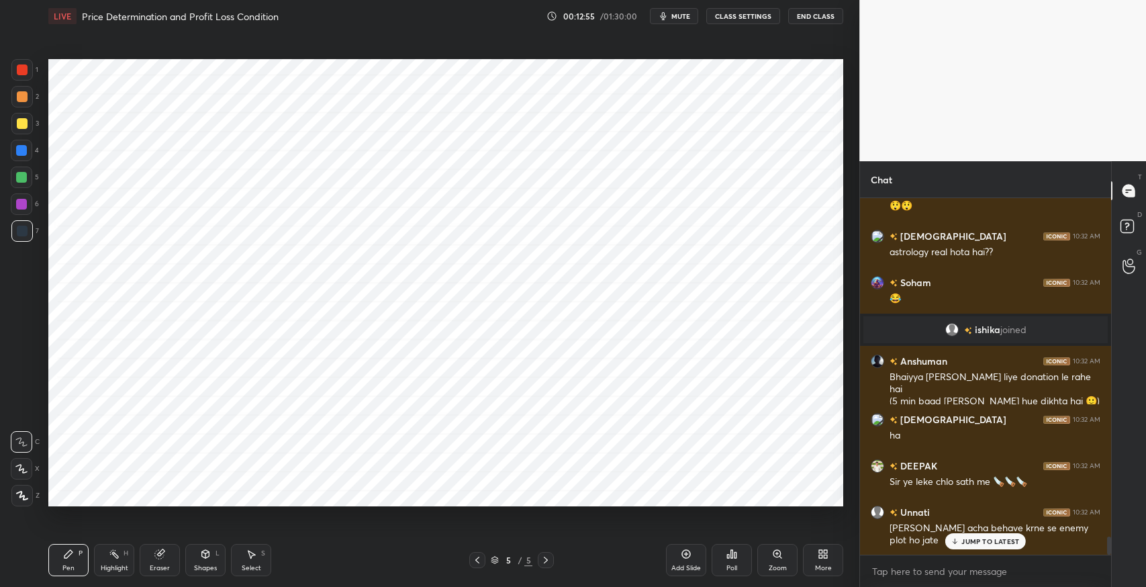
click at [1004, 547] on div "JUMP TO LATEST" at bounding box center [985, 541] width 81 height 16
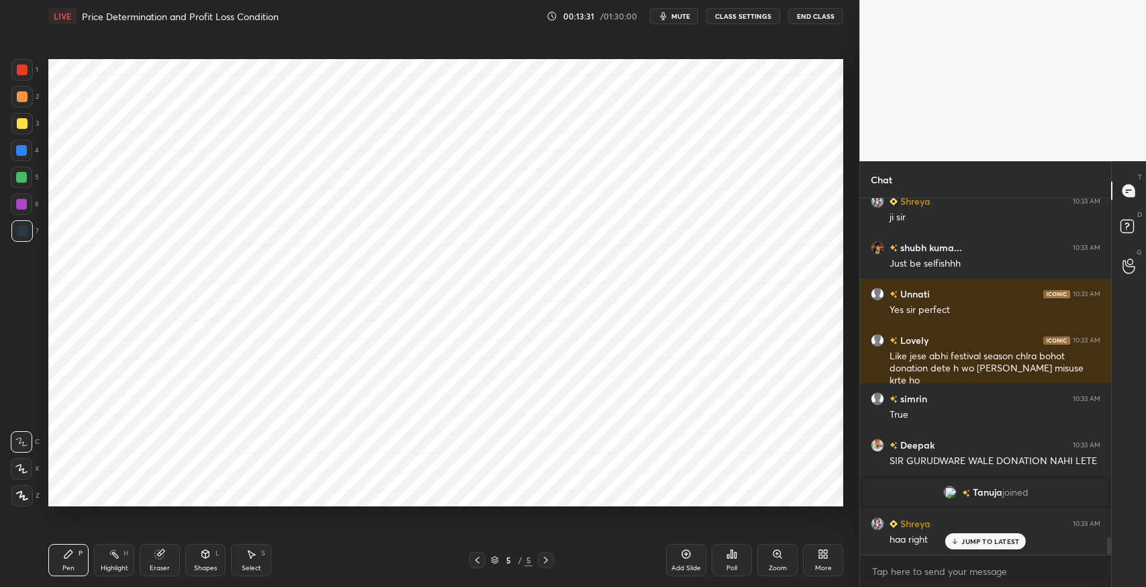
scroll to position [6990, 0]
click at [159, 553] on icon at bounding box center [159, 554] width 9 height 9
click at [21, 469] on icon at bounding box center [21, 468] width 11 height 11
click at [64, 560] on div "Pen P" at bounding box center [68, 560] width 40 height 32
click at [685, 556] on icon at bounding box center [686, 554] width 11 height 11
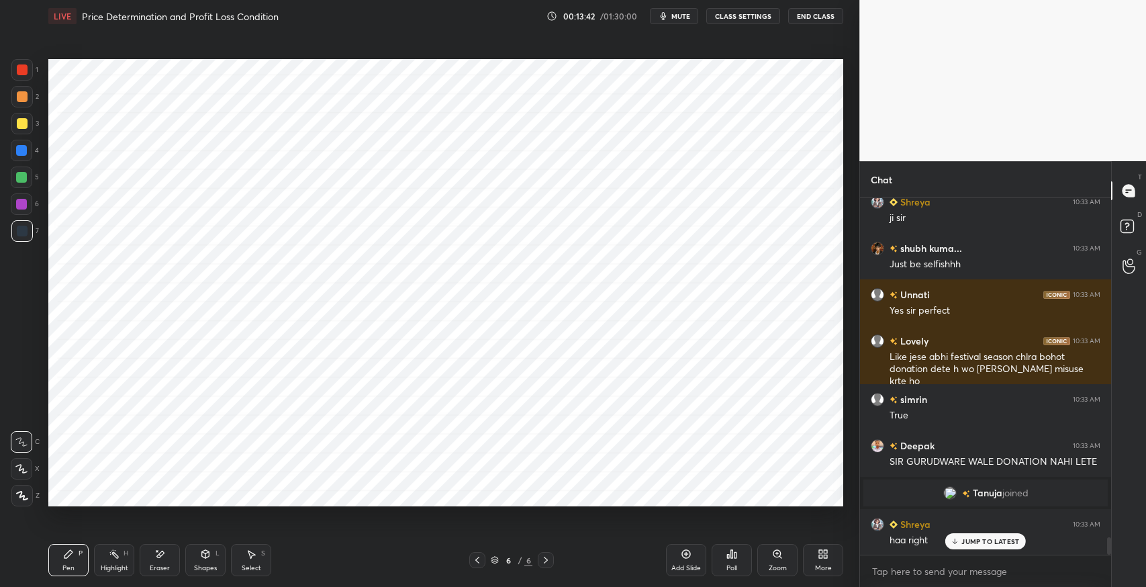
click at [211, 555] on div "Shapes L" at bounding box center [205, 560] width 40 height 32
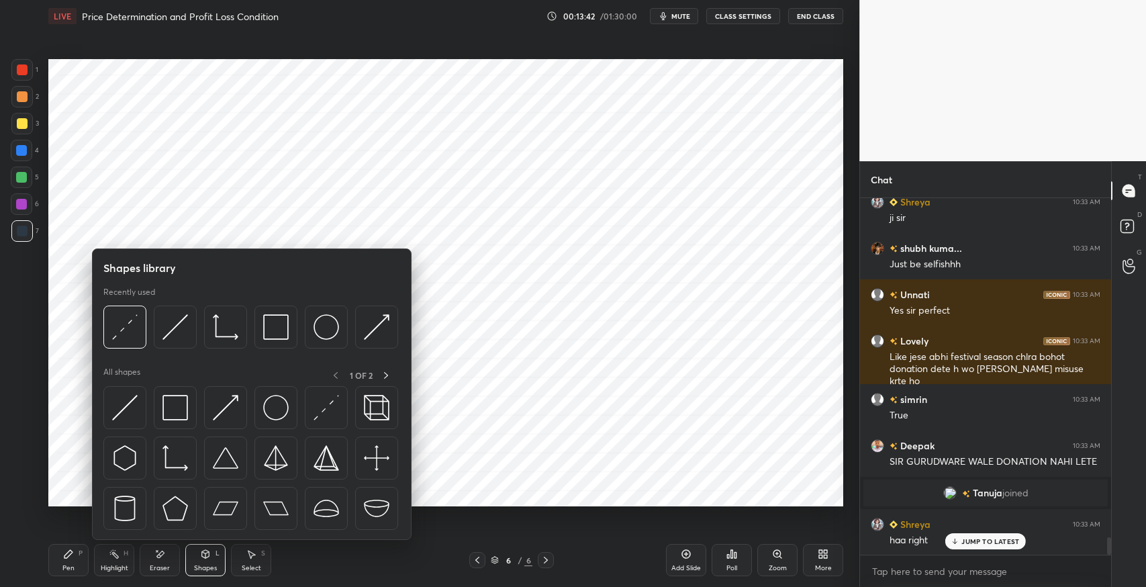
click at [167, 459] on img at bounding box center [175, 458] width 26 height 26
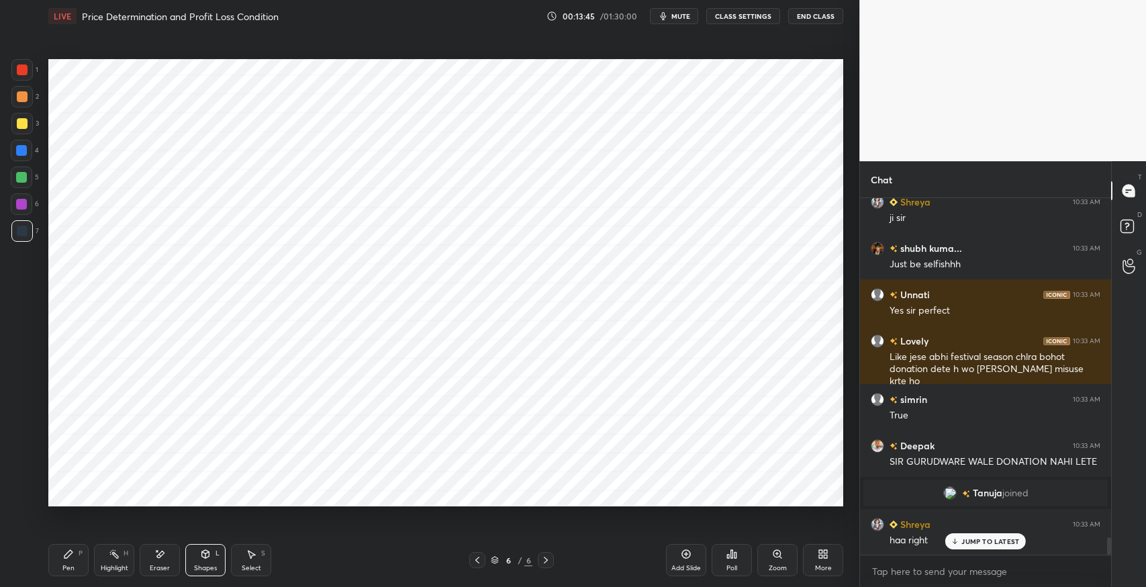
click at [201, 544] on div "Shapes L" at bounding box center [205, 560] width 40 height 32
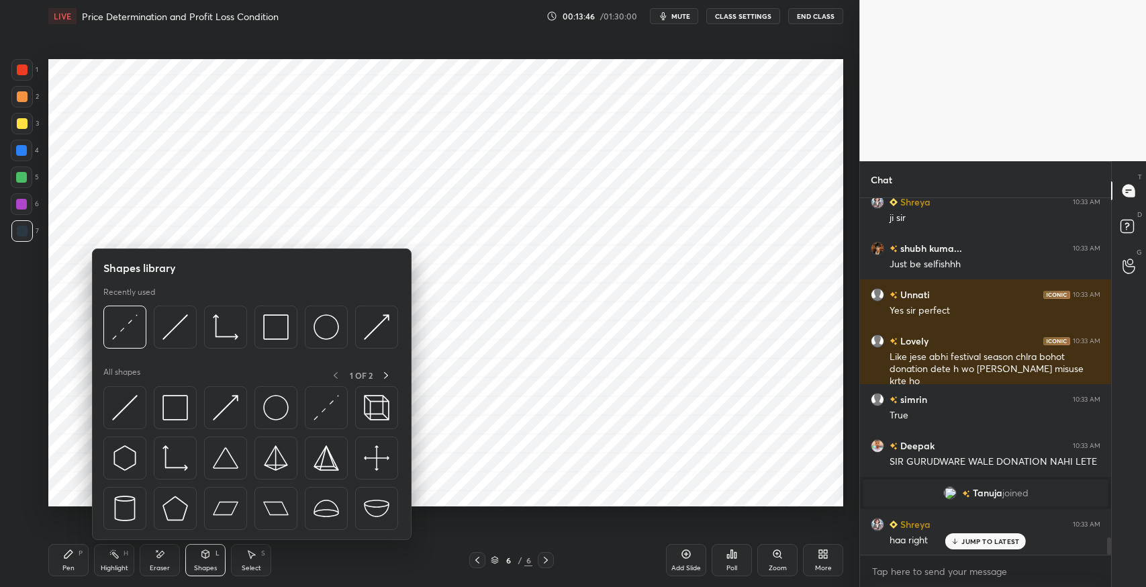
click at [176, 319] on img at bounding box center [175, 327] width 26 height 26
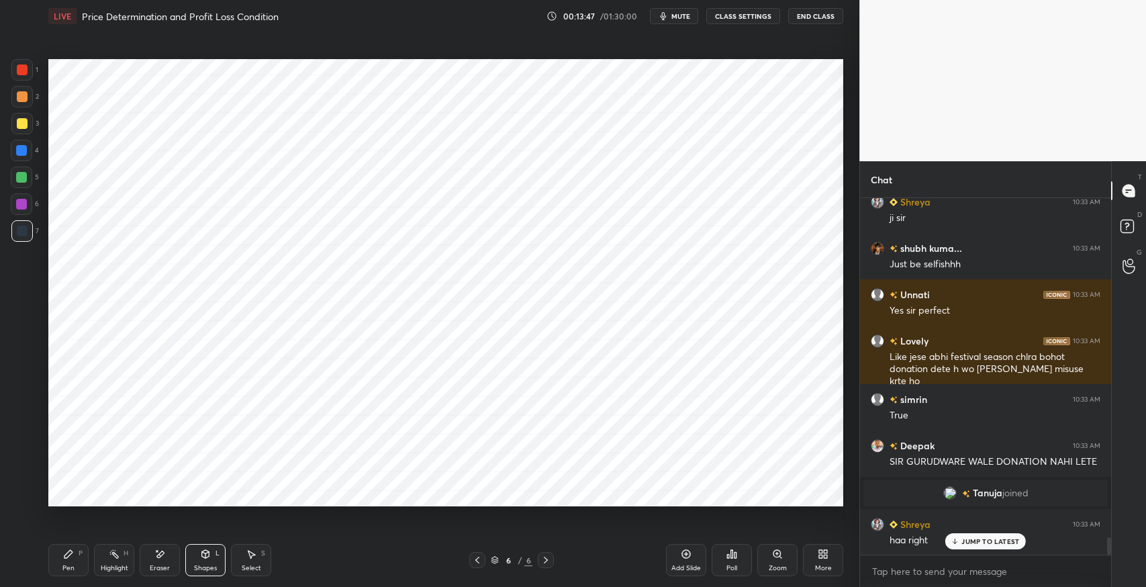
click at [70, 556] on icon at bounding box center [68, 554] width 11 height 11
click at [210, 549] on icon at bounding box center [205, 554] width 11 height 11
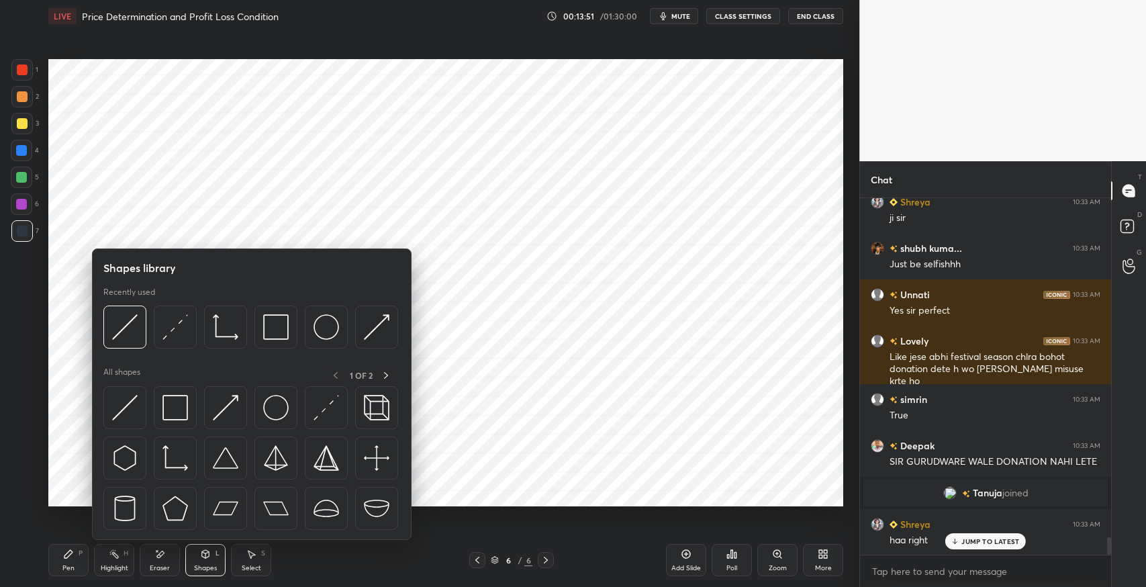
click at [177, 406] on img at bounding box center [175, 408] width 26 height 26
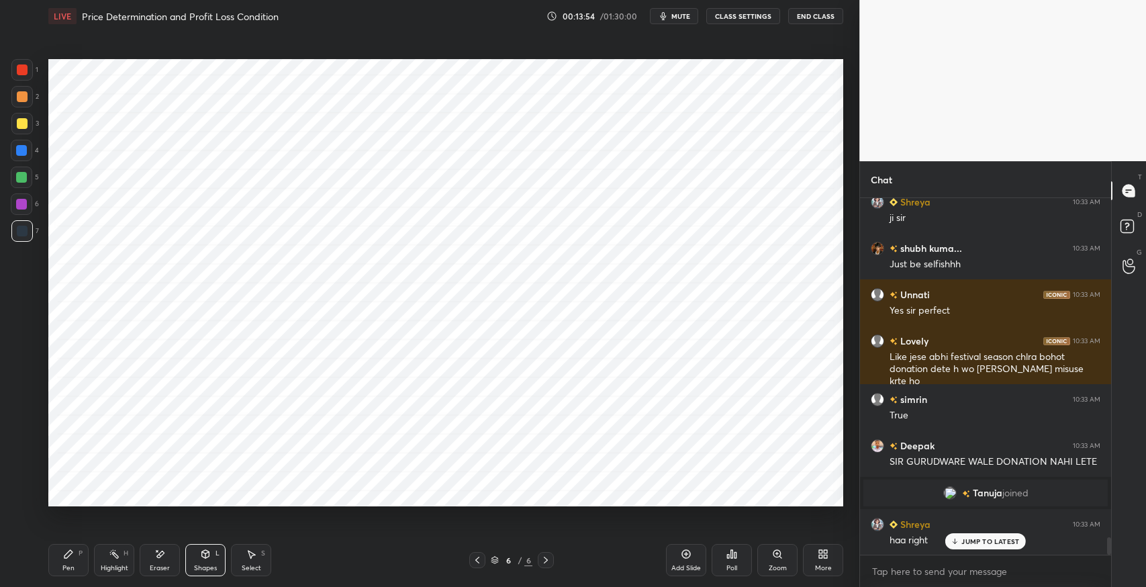
click at [211, 565] on div "Shapes" at bounding box center [205, 568] width 23 height 7
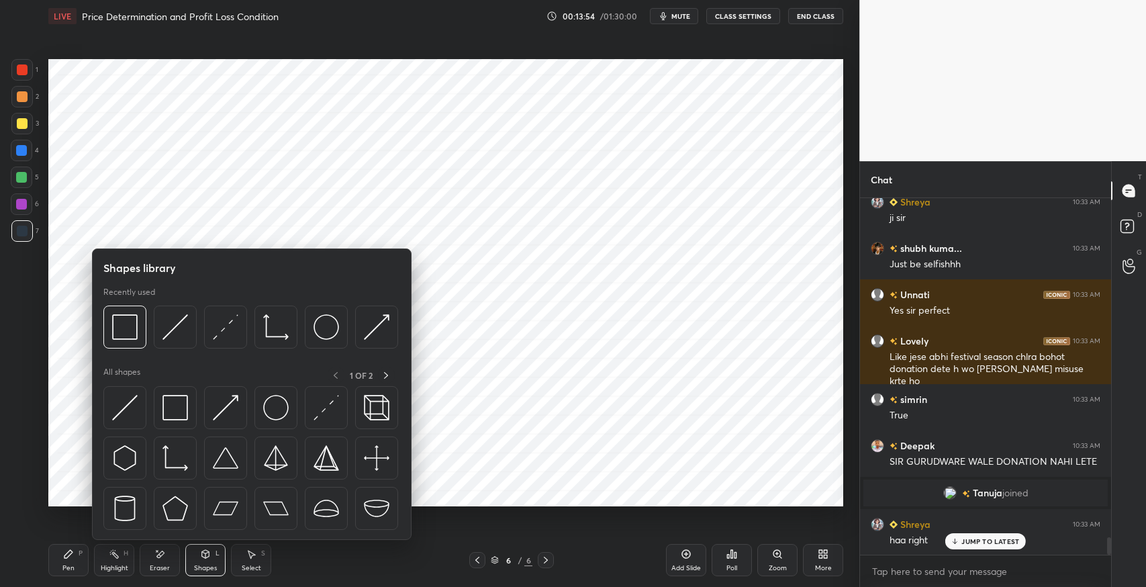
scroll to position [7048, 0]
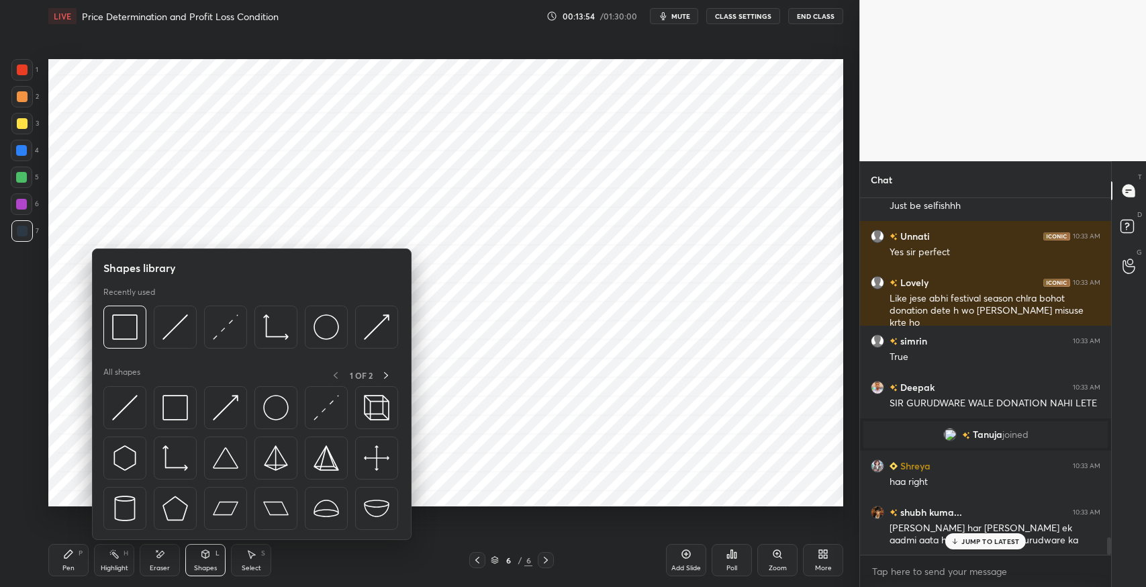
click at [224, 330] on img at bounding box center [226, 327] width 26 height 26
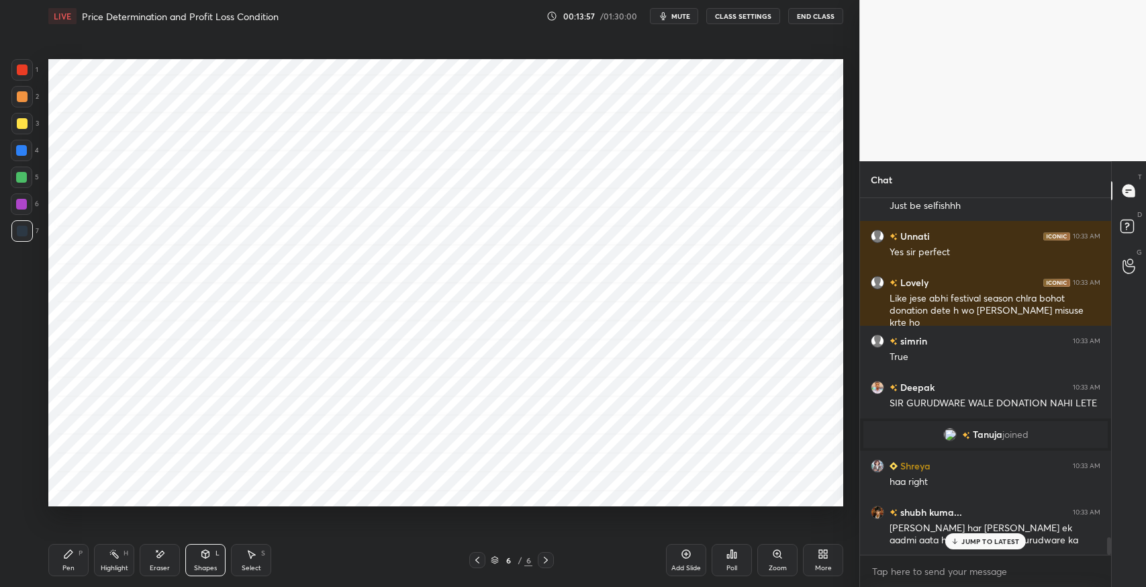
click at [162, 559] on icon at bounding box center [159, 554] width 11 height 11
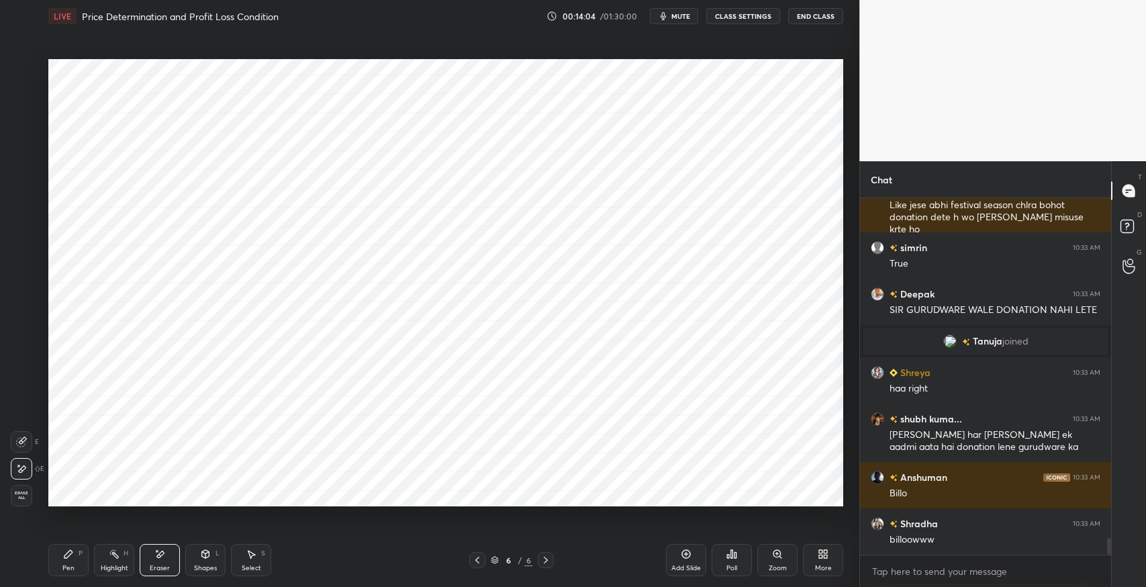
scroll to position [7187, 0]
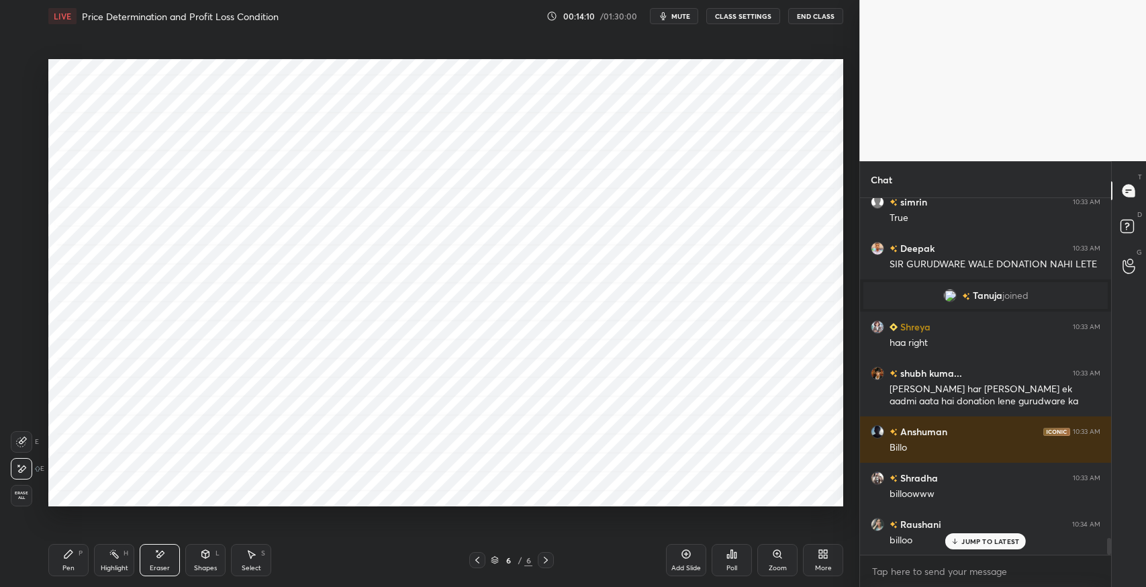
click at [160, 566] on div "Eraser" at bounding box center [160, 568] width 20 height 7
click at [114, 565] on div "Highlight" at bounding box center [115, 568] width 28 height 7
click at [17, 74] on div at bounding box center [22, 69] width 11 height 11
click at [23, 497] on icon at bounding box center [21, 495] width 11 height 11
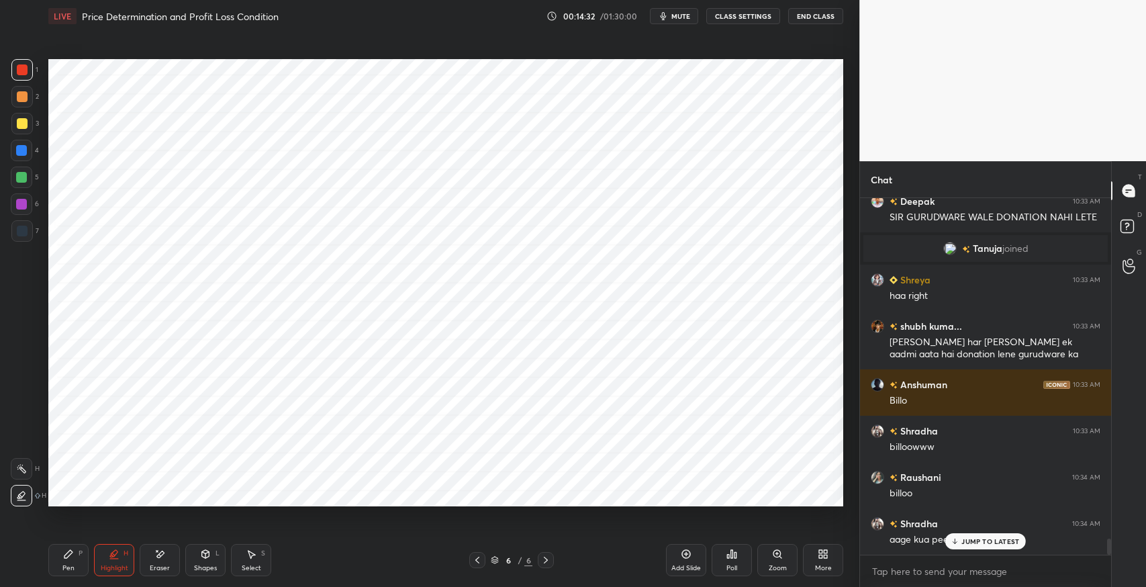
scroll to position [7234, 0]
click at [21, 177] on div at bounding box center [21, 177] width 11 height 11
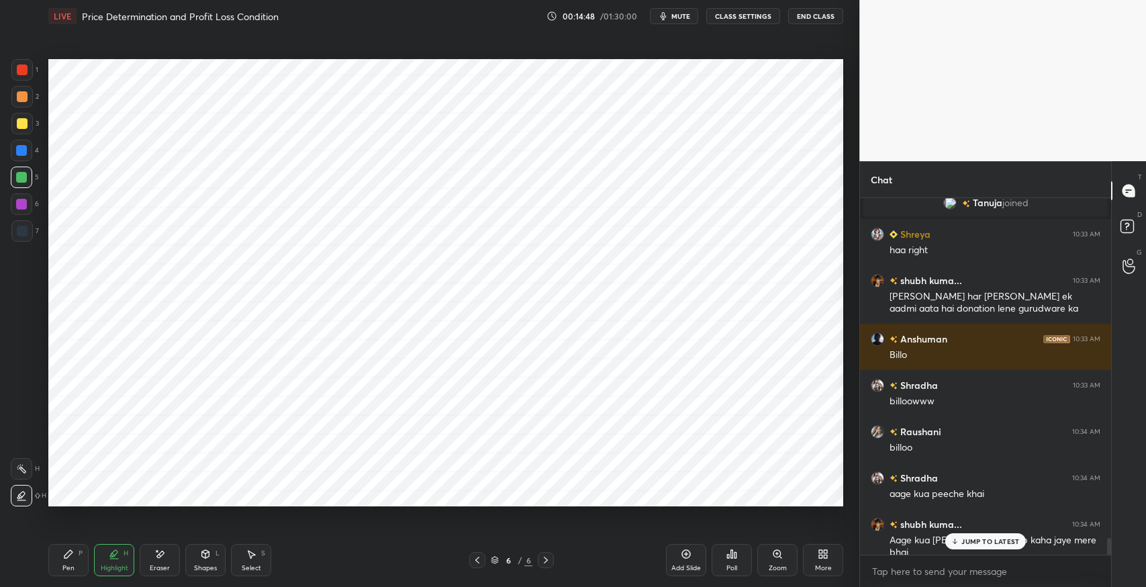
click at [966, 543] on p "JUMP TO LATEST" at bounding box center [991, 541] width 58 height 8
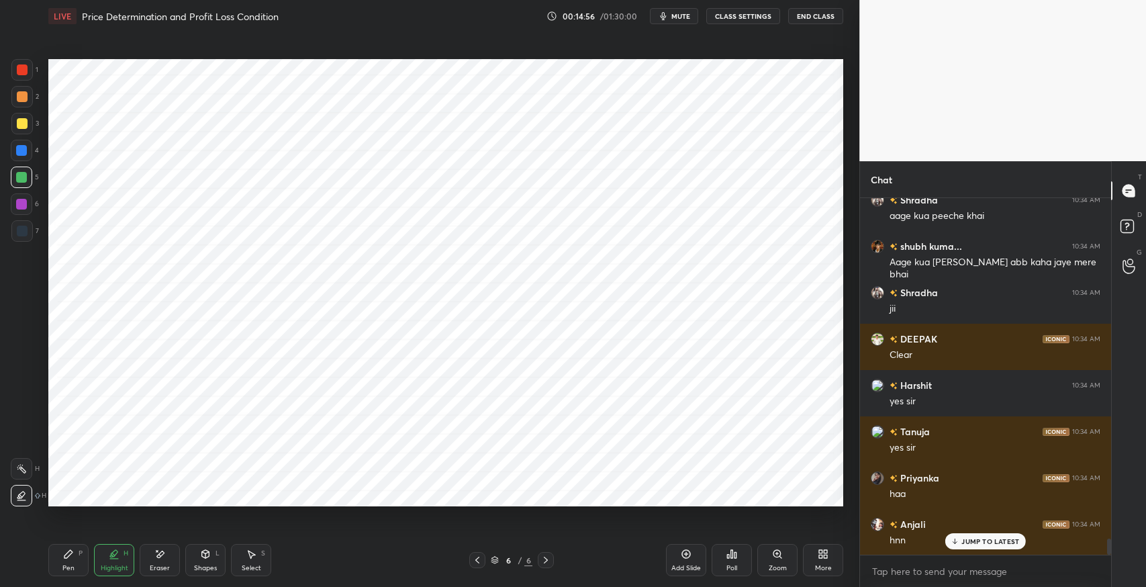
scroll to position [7605, 0]
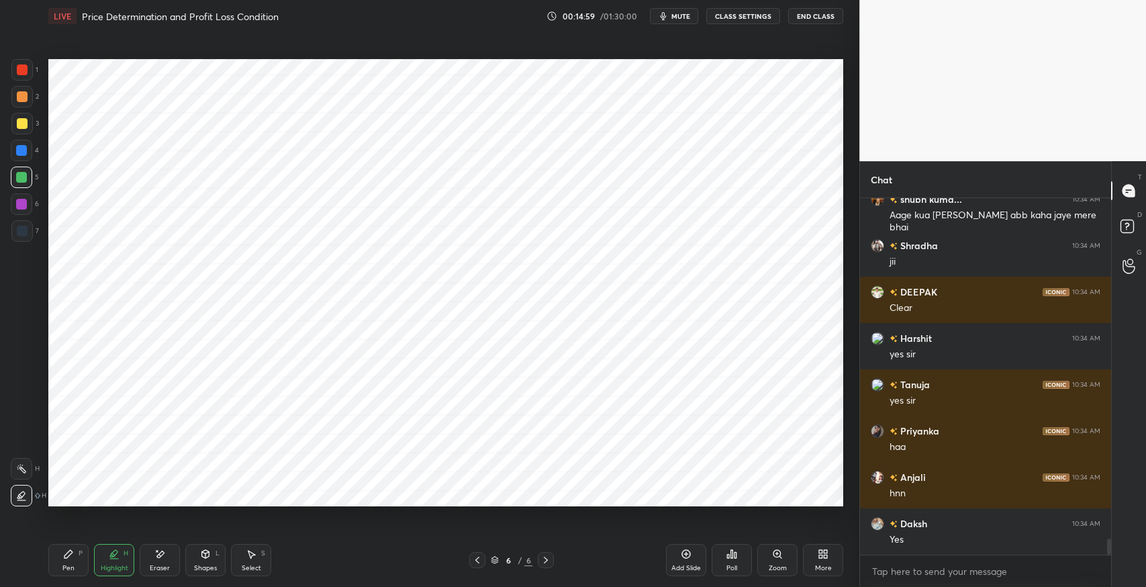
click at [21, 245] on div "7" at bounding box center [25, 233] width 28 height 27
click at [74, 555] on div "Pen P" at bounding box center [68, 560] width 40 height 32
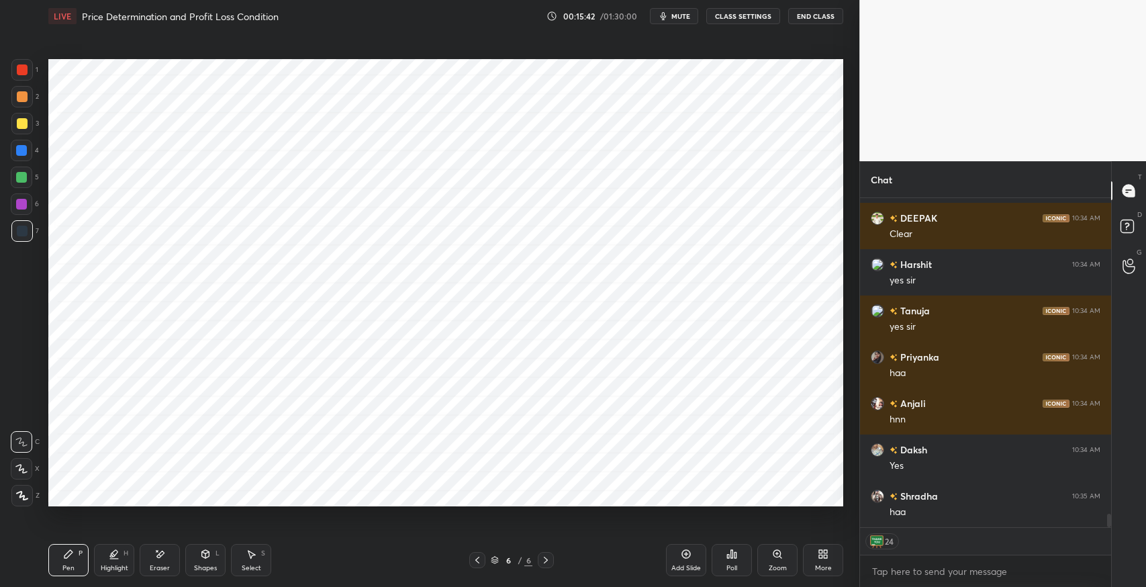
click at [684, 559] on icon at bounding box center [686, 554] width 11 height 11
click at [252, 556] on icon at bounding box center [251, 554] width 11 height 11
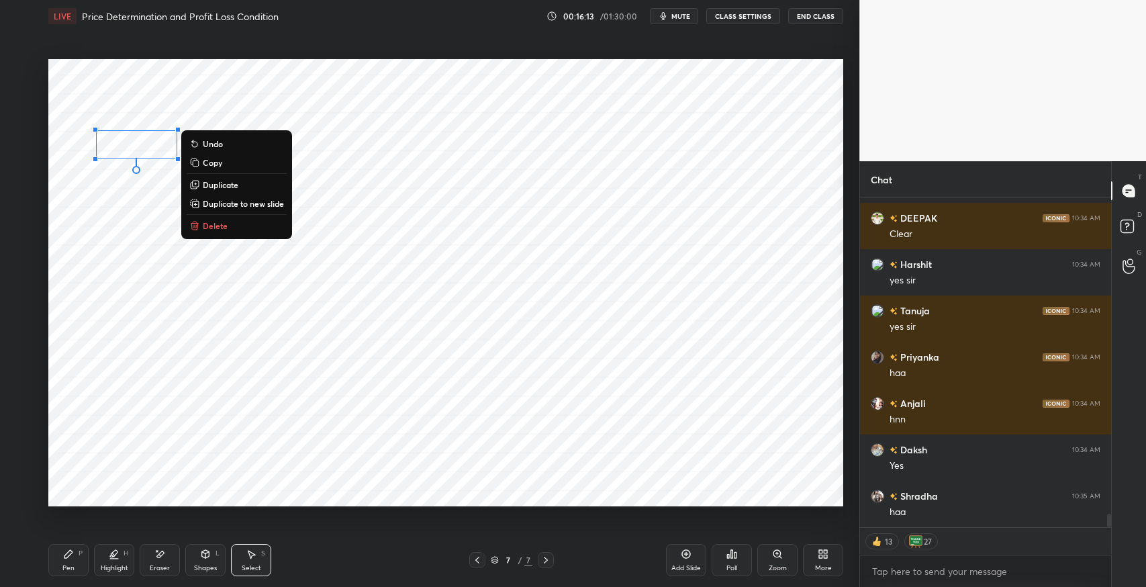
click at [237, 228] on button "Delete" at bounding box center [237, 226] width 100 height 16
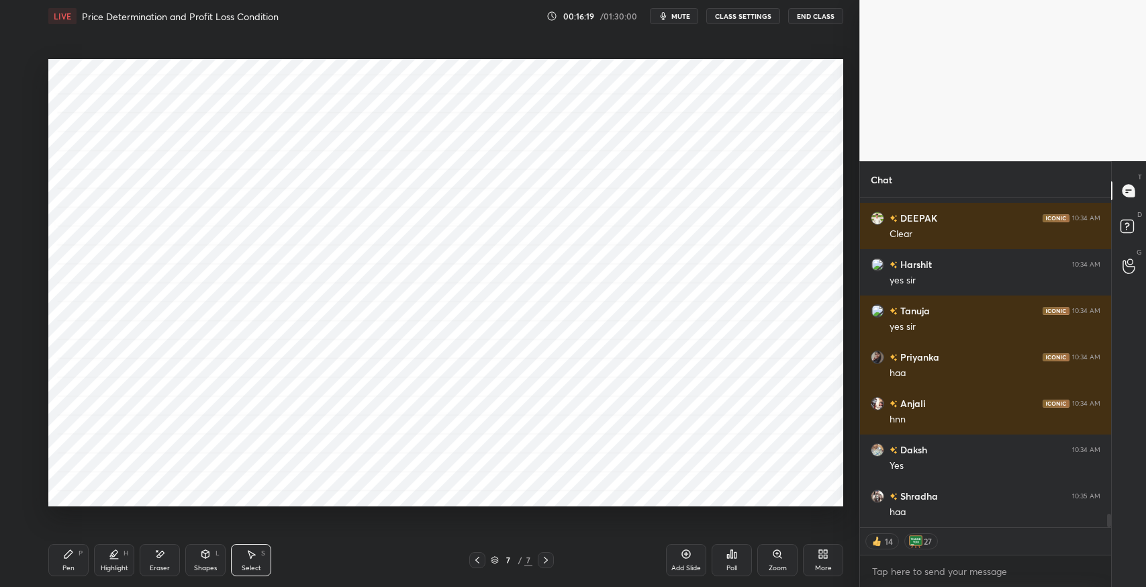
scroll to position [7711, 0]
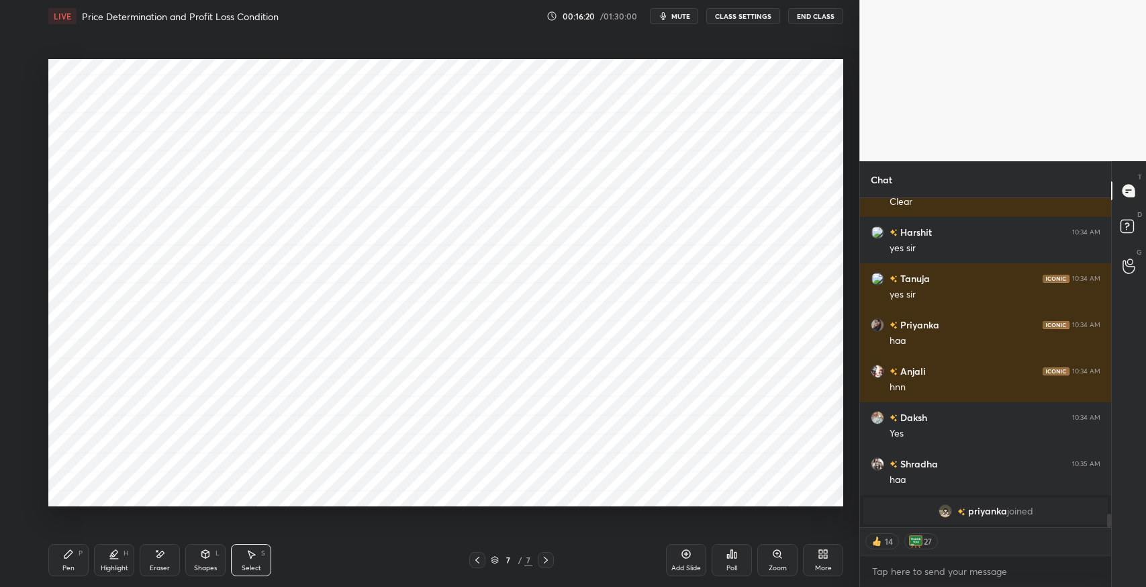
click at [75, 561] on div "Pen P" at bounding box center [68, 560] width 40 height 32
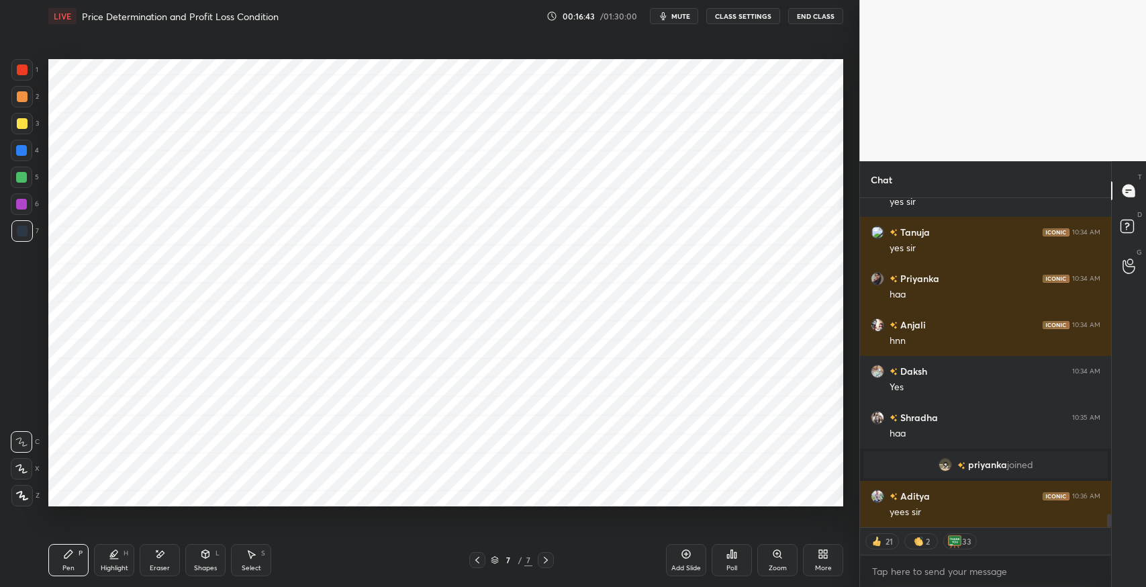
scroll to position [7556, 0]
click at [242, 551] on div "Select S" at bounding box center [251, 560] width 40 height 32
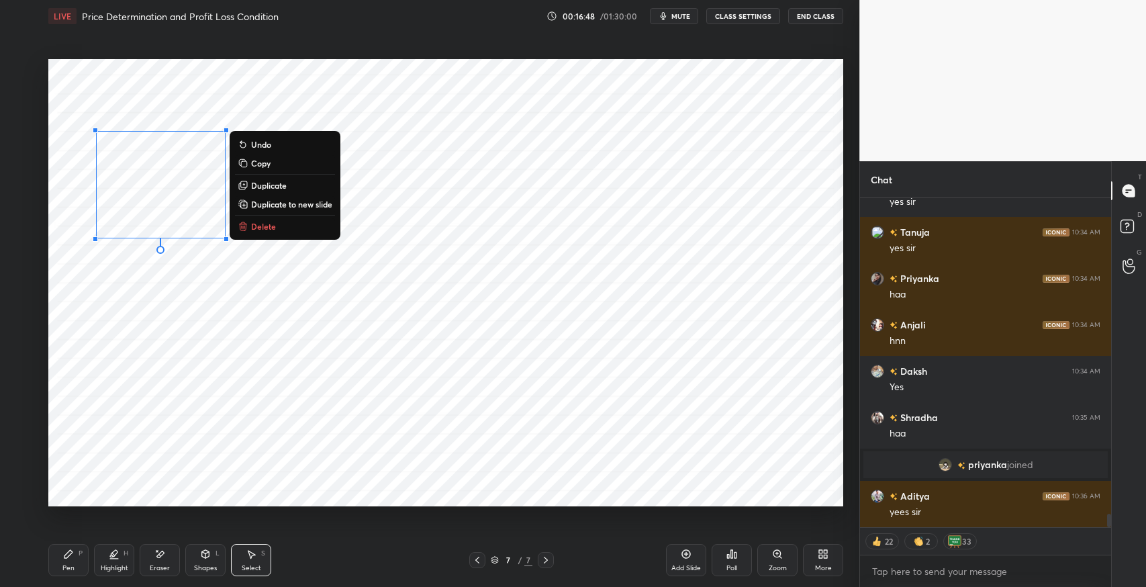
click at [301, 228] on button "Delete" at bounding box center [285, 226] width 100 height 16
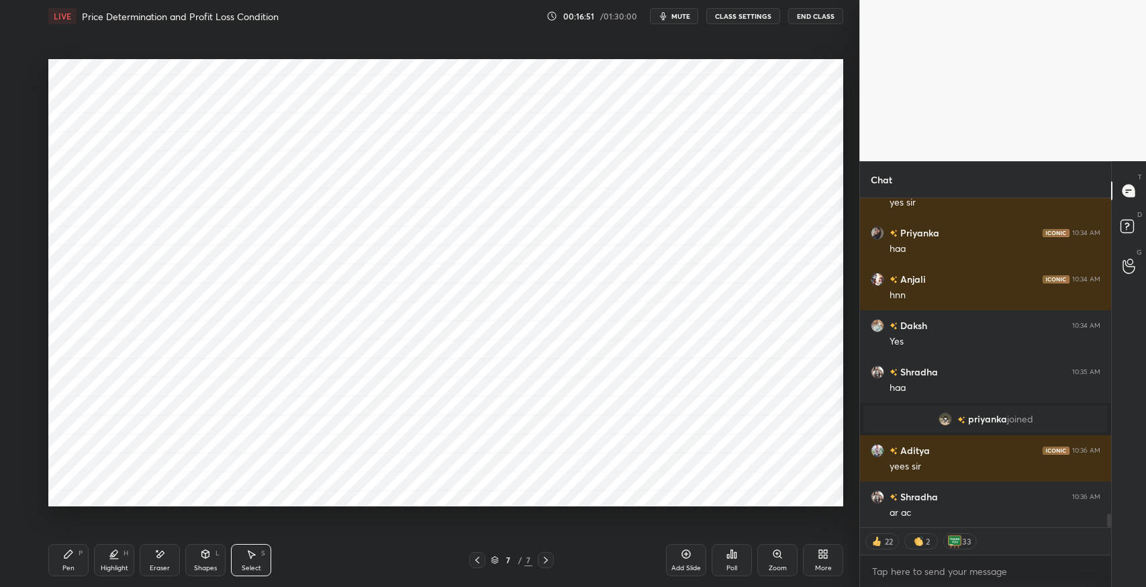
scroll to position [7648, 0]
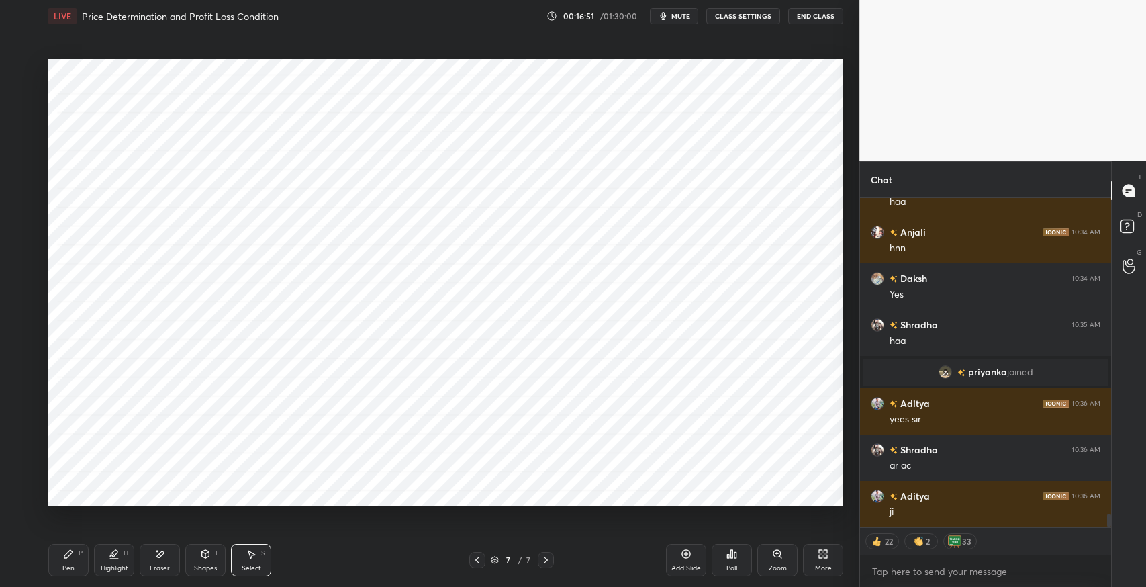
click at [67, 554] on icon at bounding box center [68, 554] width 8 height 8
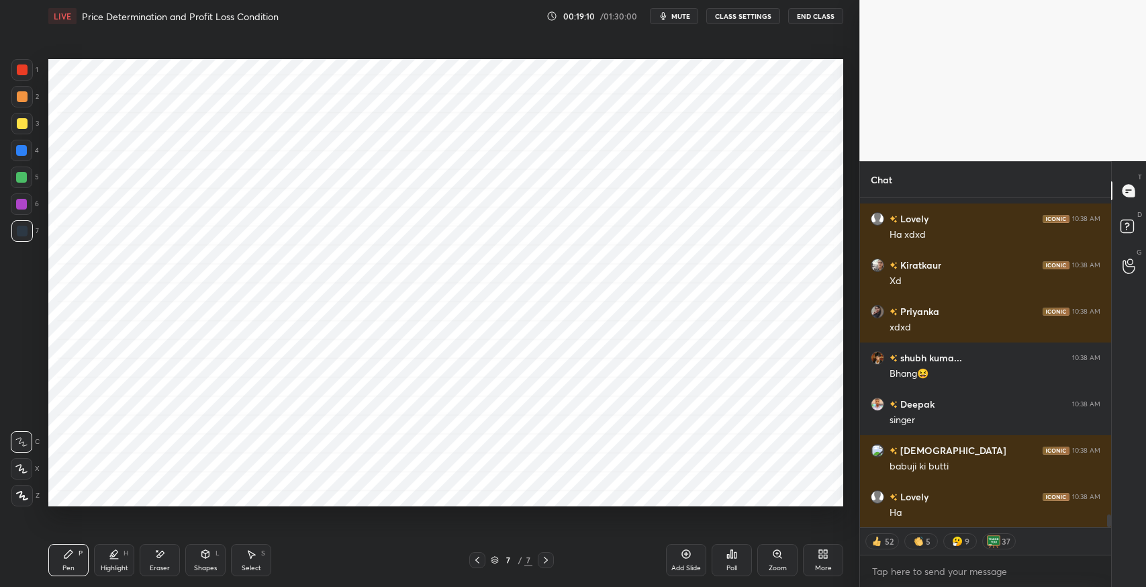
scroll to position [8308, 0]
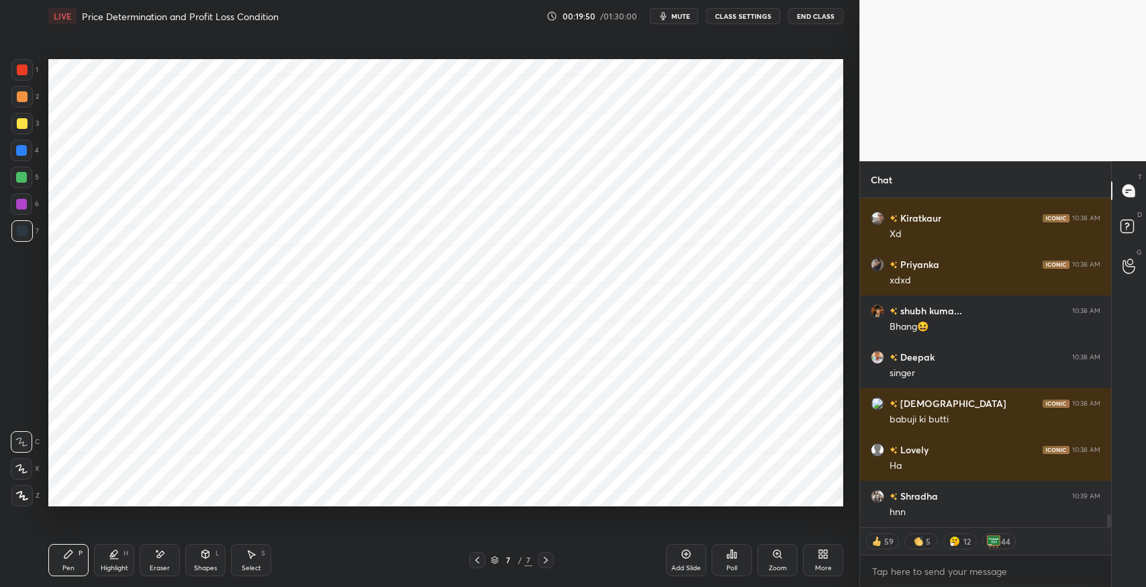
click at [320, 510] on div "Setting up your live class Poll for secs No correct answer Start poll" at bounding box center [446, 282] width 806 height 501
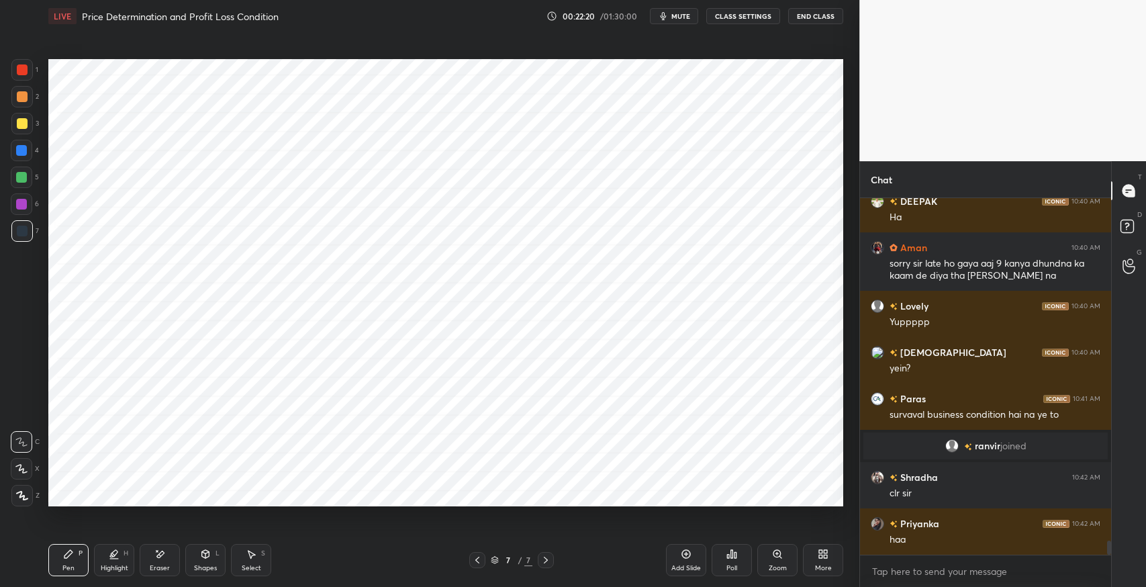
scroll to position [8819, 0]
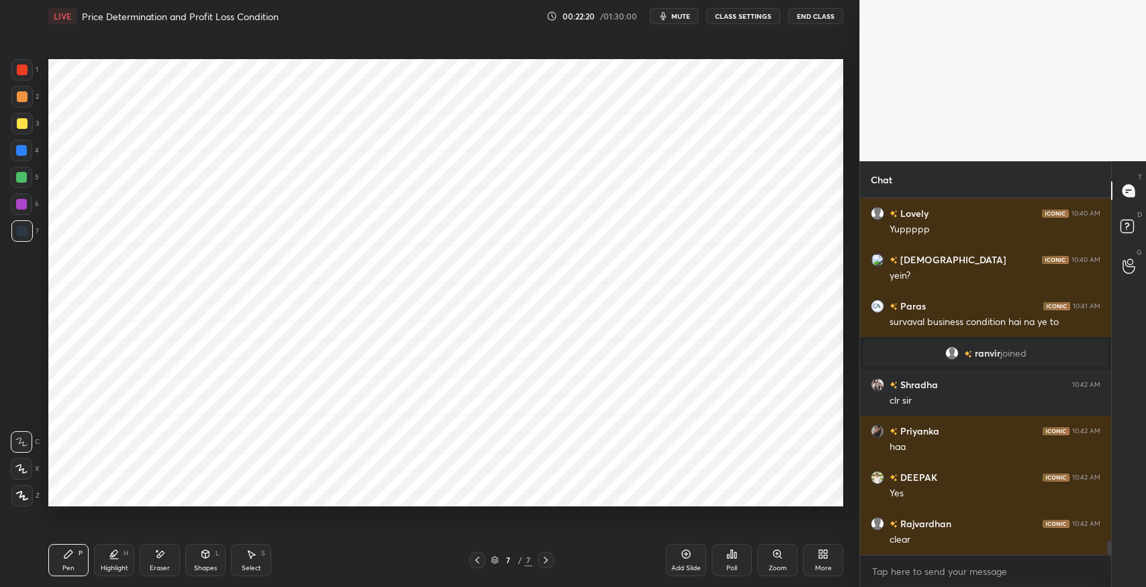
click at [252, 557] on icon at bounding box center [251, 554] width 11 height 11
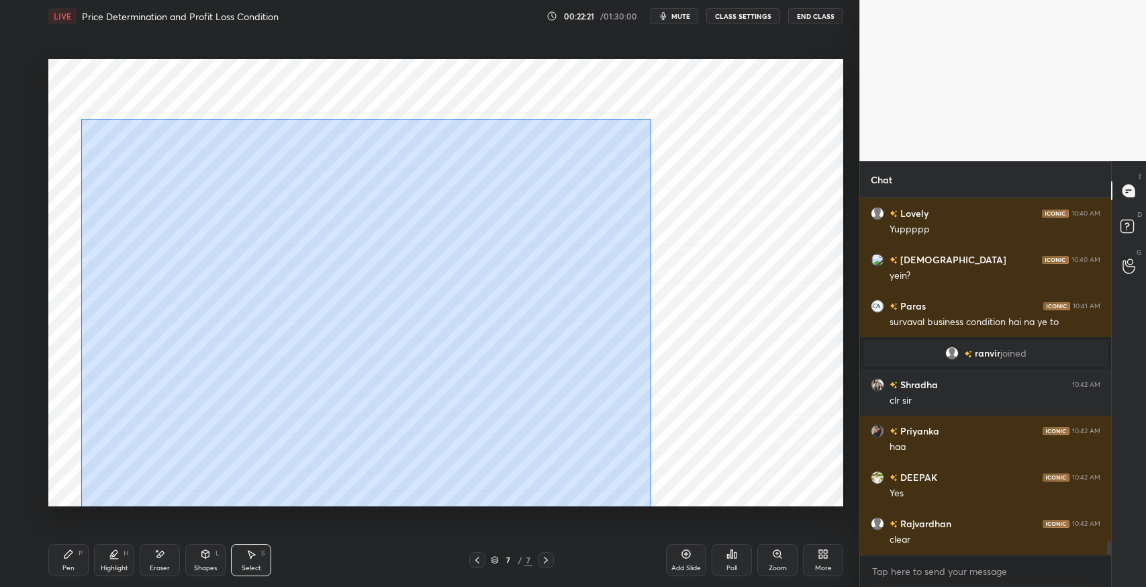
scroll to position [8866, 0]
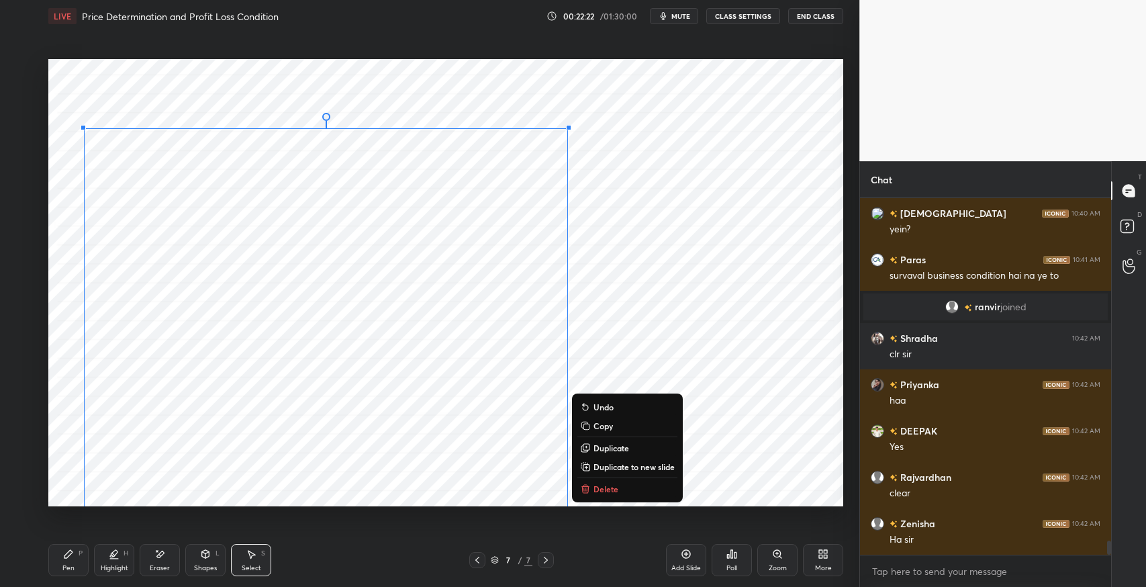
click at [610, 487] on p "Delete" at bounding box center [606, 488] width 25 height 11
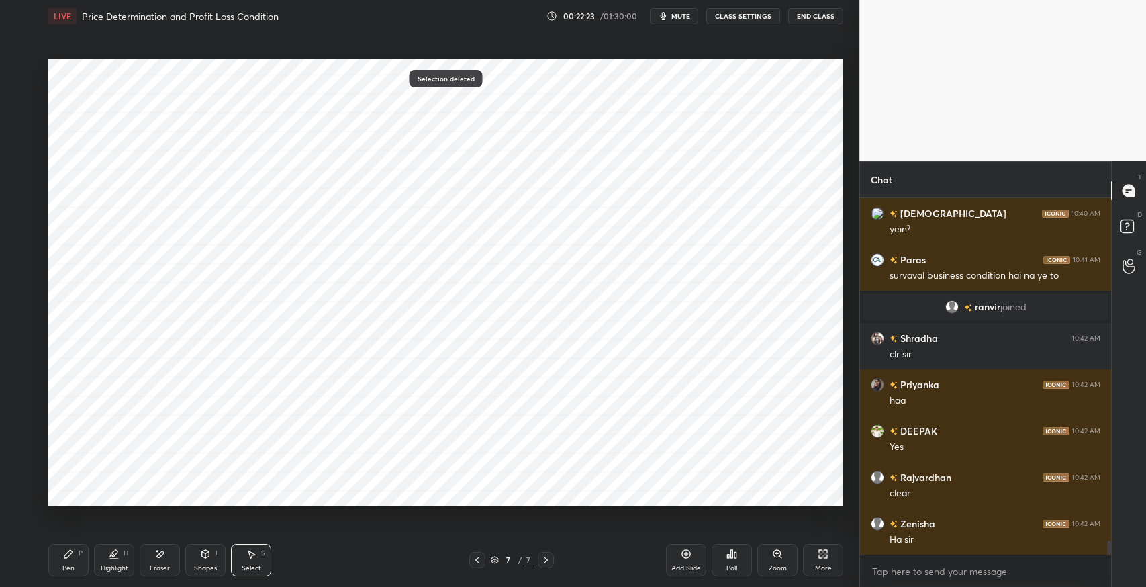
click at [58, 556] on div "Pen P" at bounding box center [68, 560] width 40 height 32
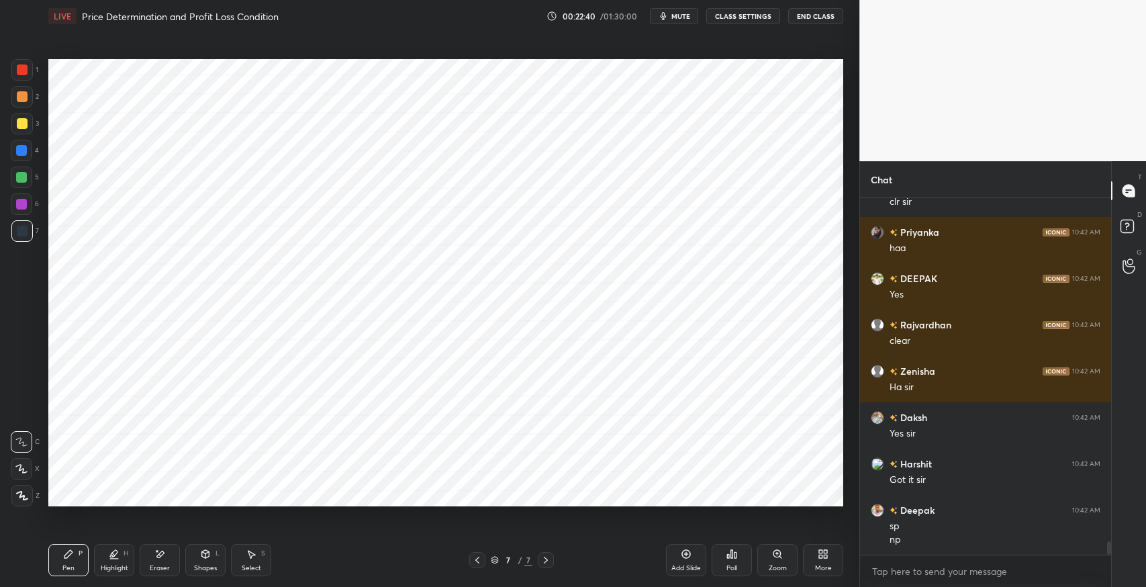
scroll to position [9031, 0]
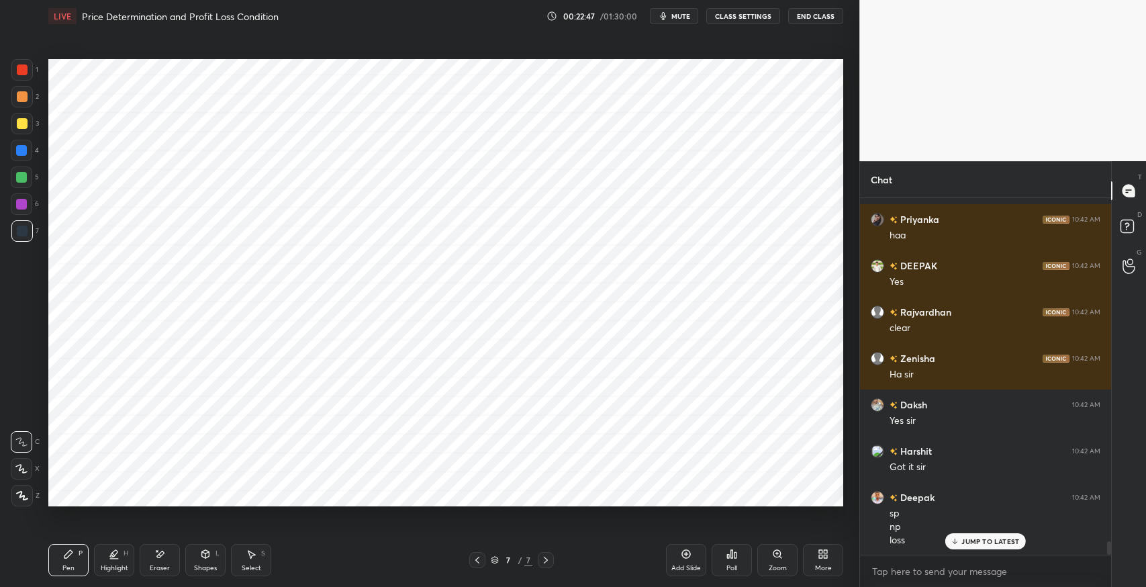
click at [253, 557] on icon at bounding box center [251, 554] width 11 height 11
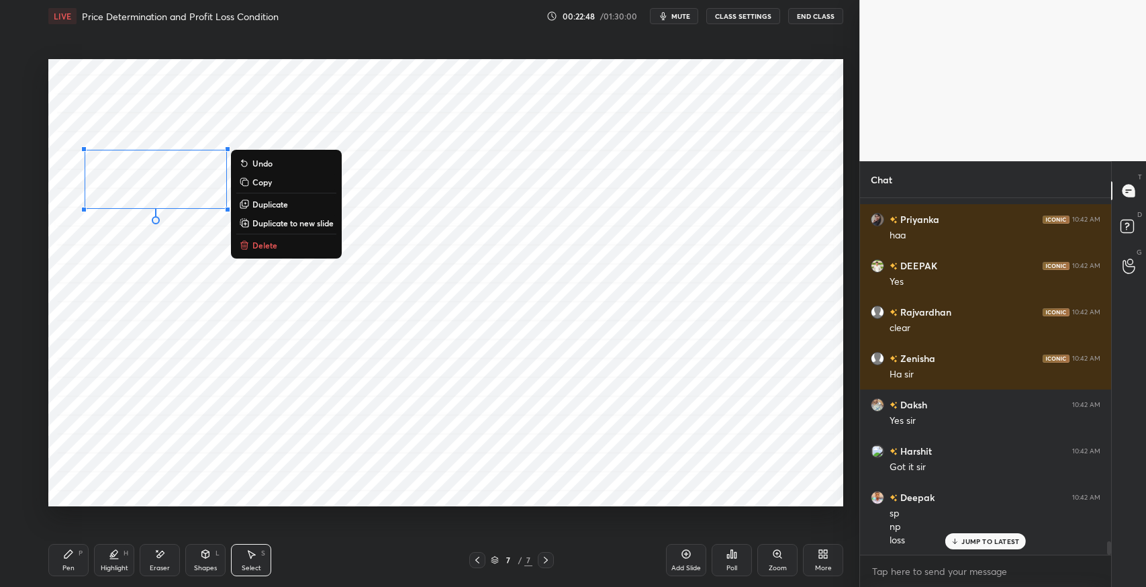
click at [105, 253] on div "0 ° Undo Copy Duplicate Duplicate to new slide Delete" at bounding box center [445, 282] width 795 height 447
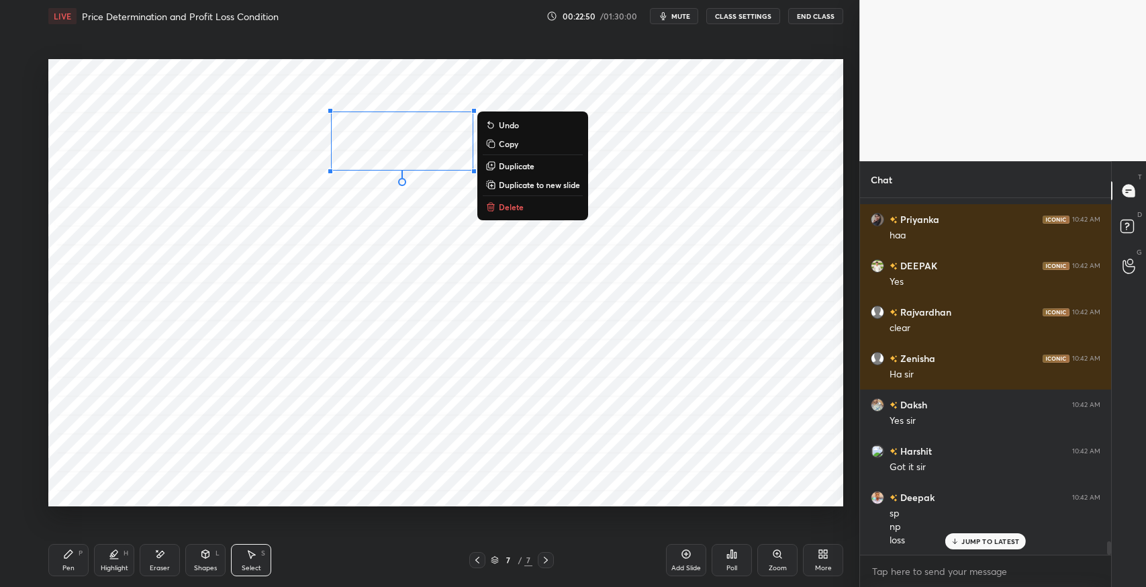
click at [335, 251] on div "0 ° Undo Copy Duplicate Duplicate to new slide Delete" at bounding box center [445, 282] width 795 height 447
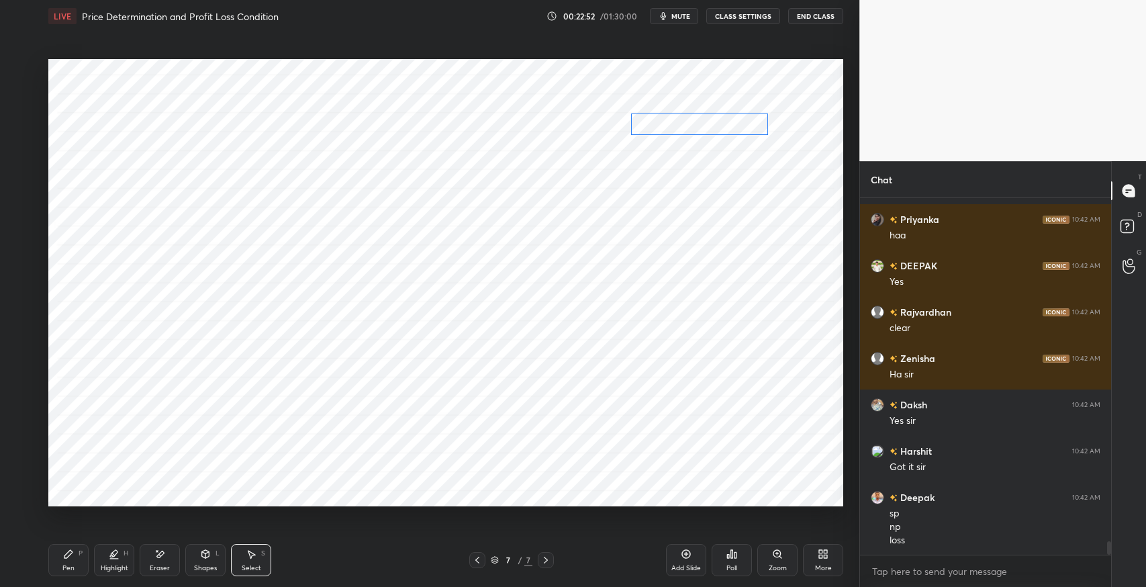
scroll to position [9078, 0]
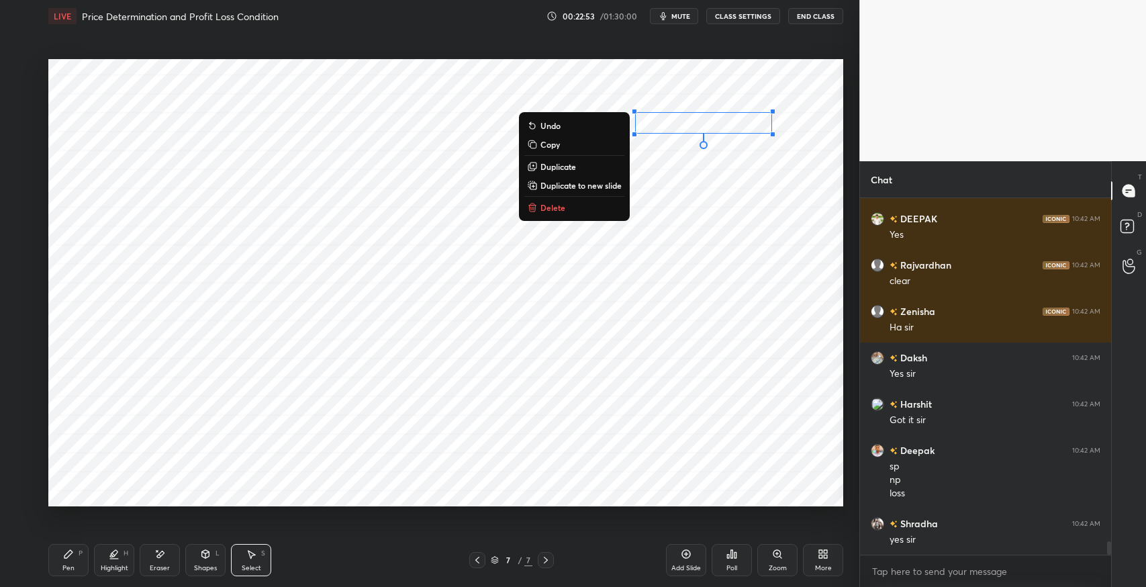
click at [422, 303] on div "0 ° Undo Copy Duplicate Duplicate to new slide Delete" at bounding box center [445, 282] width 795 height 447
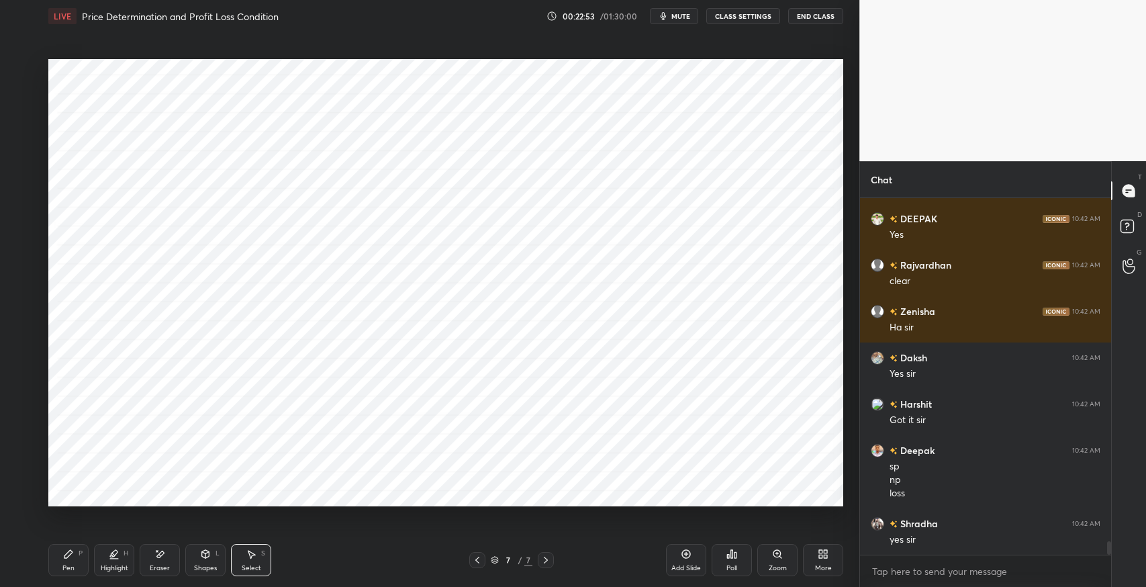
scroll to position [9124, 0]
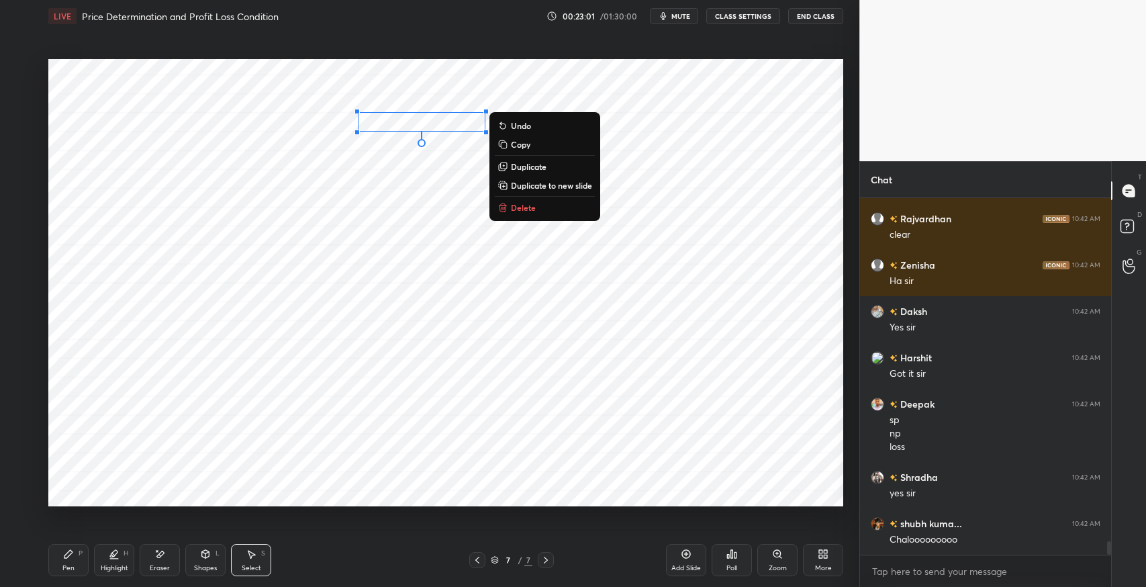
click at [371, 284] on div "0 ° Undo Copy Duplicate Duplicate to new slide Delete" at bounding box center [445, 282] width 795 height 447
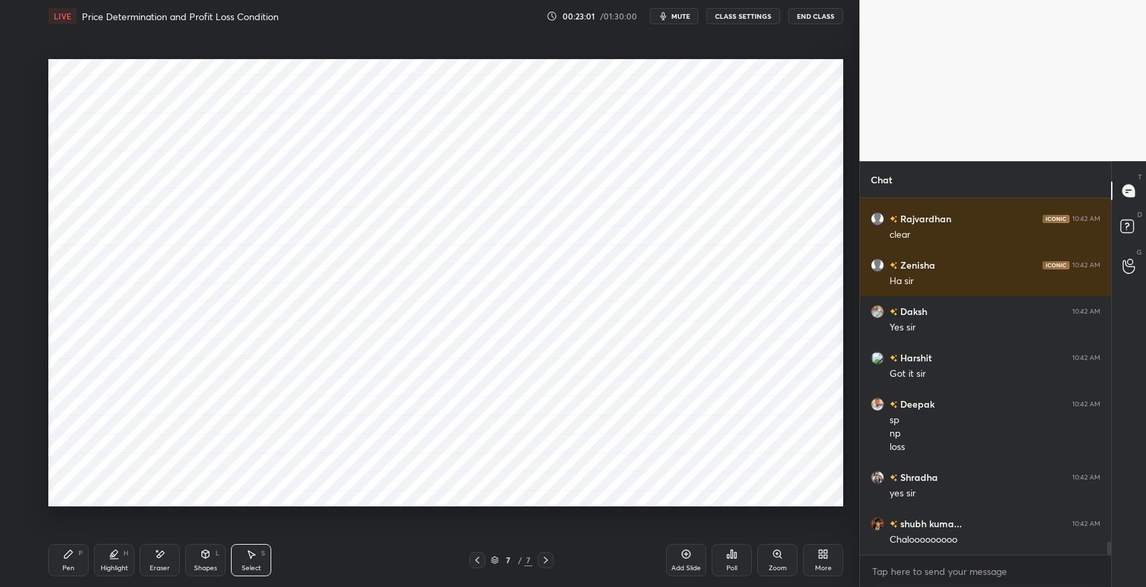
click at [65, 557] on icon at bounding box center [68, 554] width 8 height 8
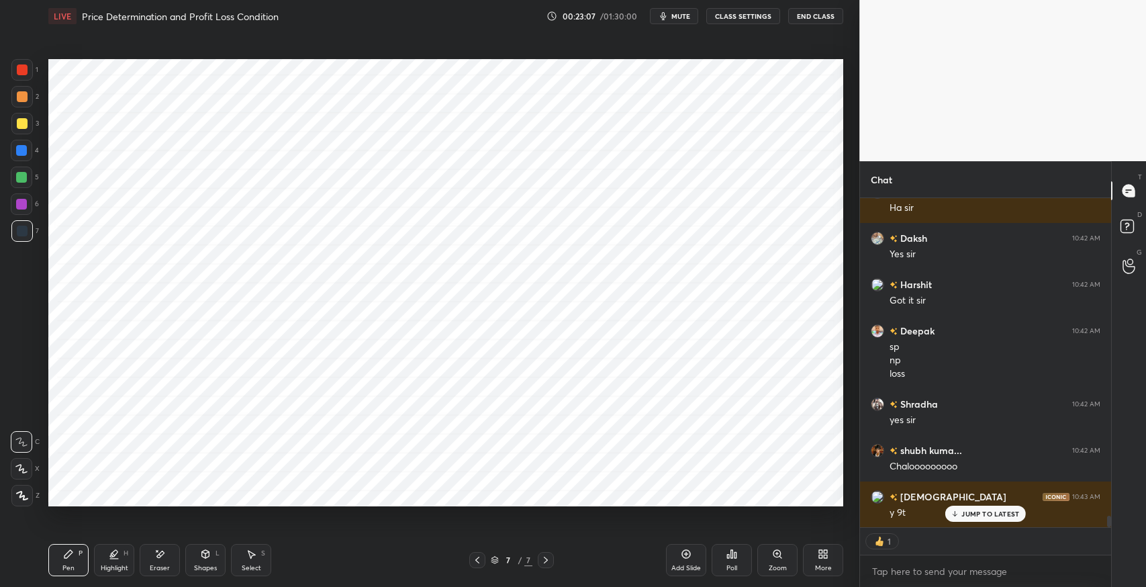
click at [171, 555] on div "Eraser" at bounding box center [160, 560] width 40 height 32
click at [64, 567] on div "Pen" at bounding box center [68, 568] width 12 height 7
click at [162, 551] on icon at bounding box center [160, 554] width 7 height 7
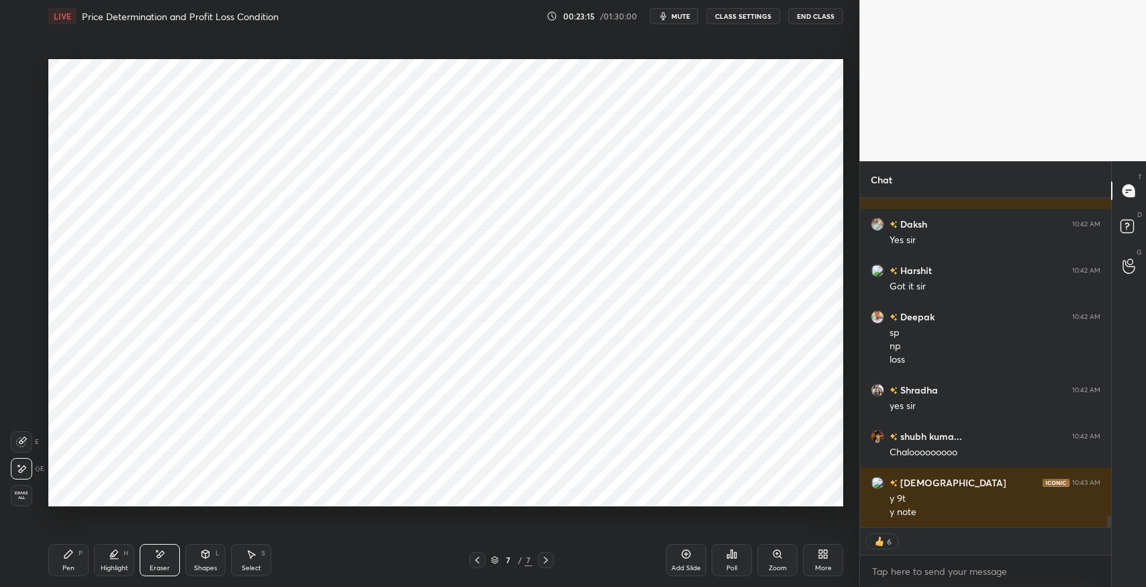
click at [161, 556] on icon at bounding box center [159, 554] width 11 height 11
click at [202, 556] on icon at bounding box center [205, 554] width 7 height 8
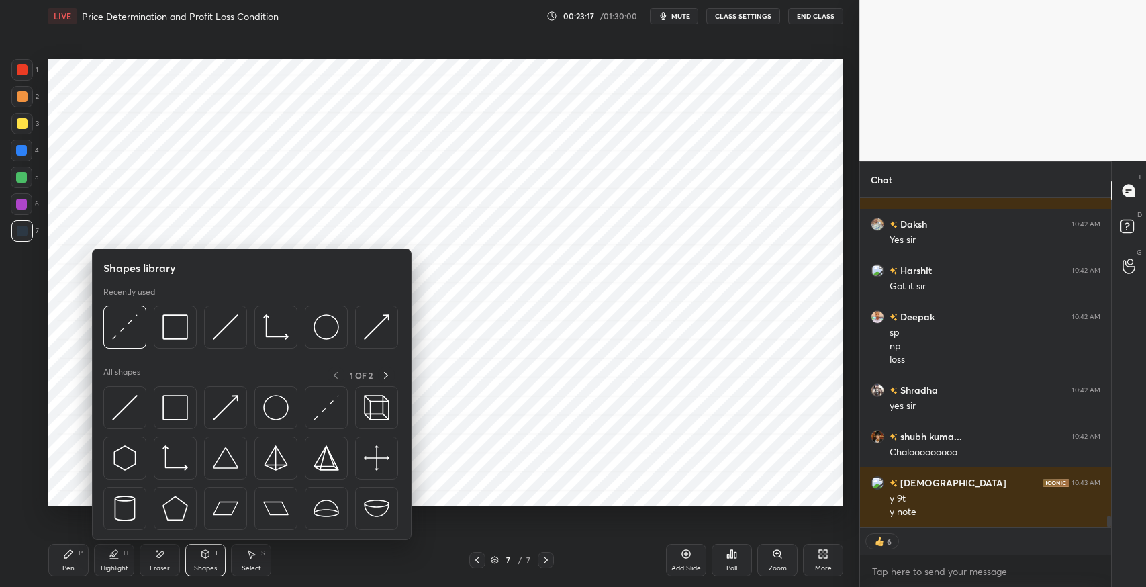
click at [171, 455] on img at bounding box center [175, 458] width 26 height 26
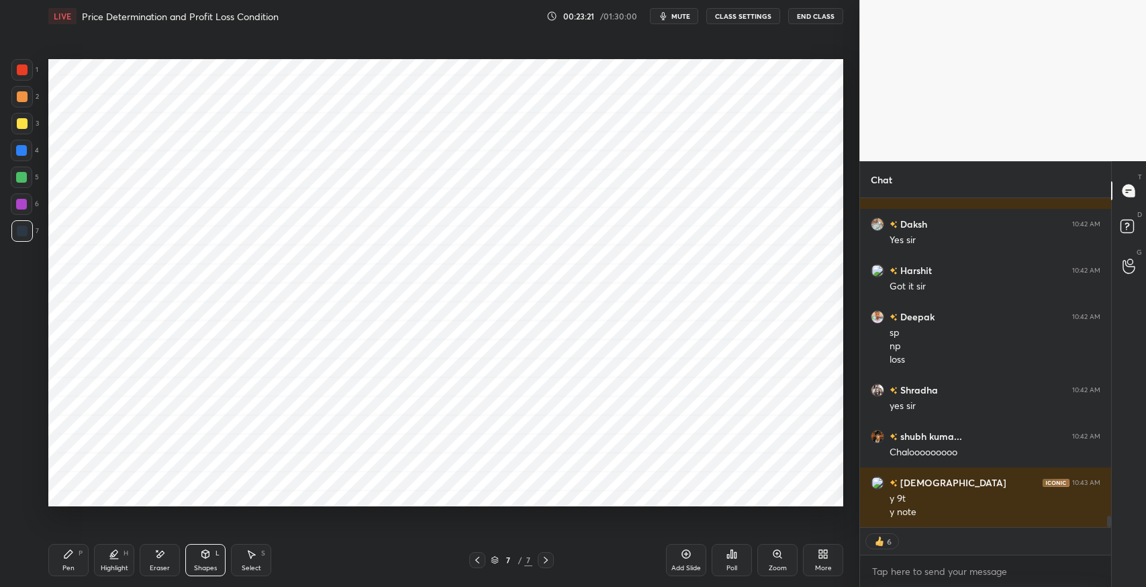
click at [256, 567] on div "Select" at bounding box center [251, 568] width 19 height 7
click at [199, 559] on div "Shapes L" at bounding box center [205, 560] width 40 height 32
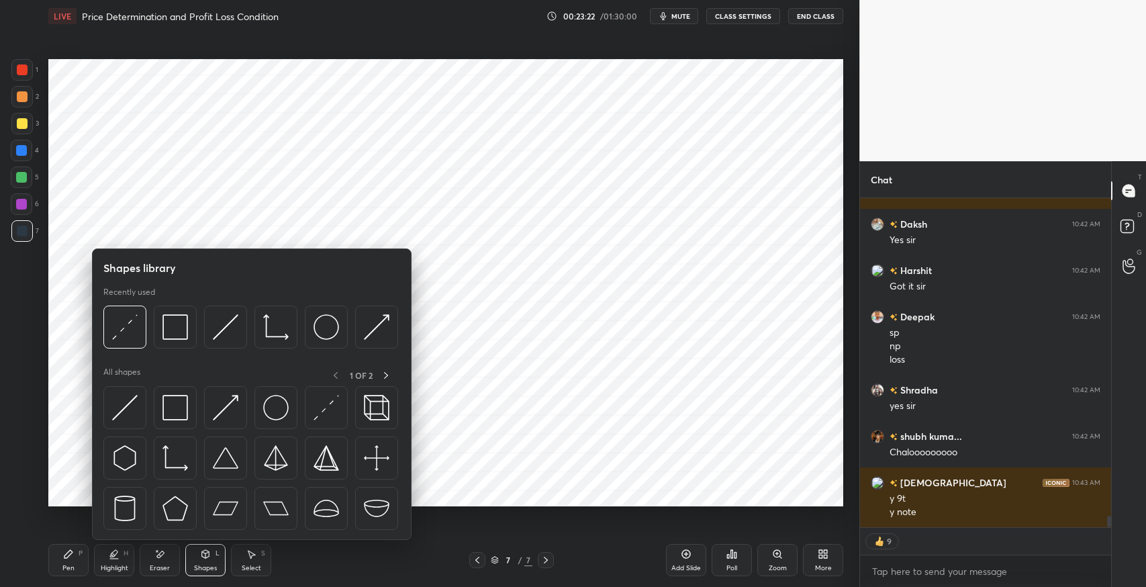
click at [222, 403] on img at bounding box center [226, 408] width 26 height 26
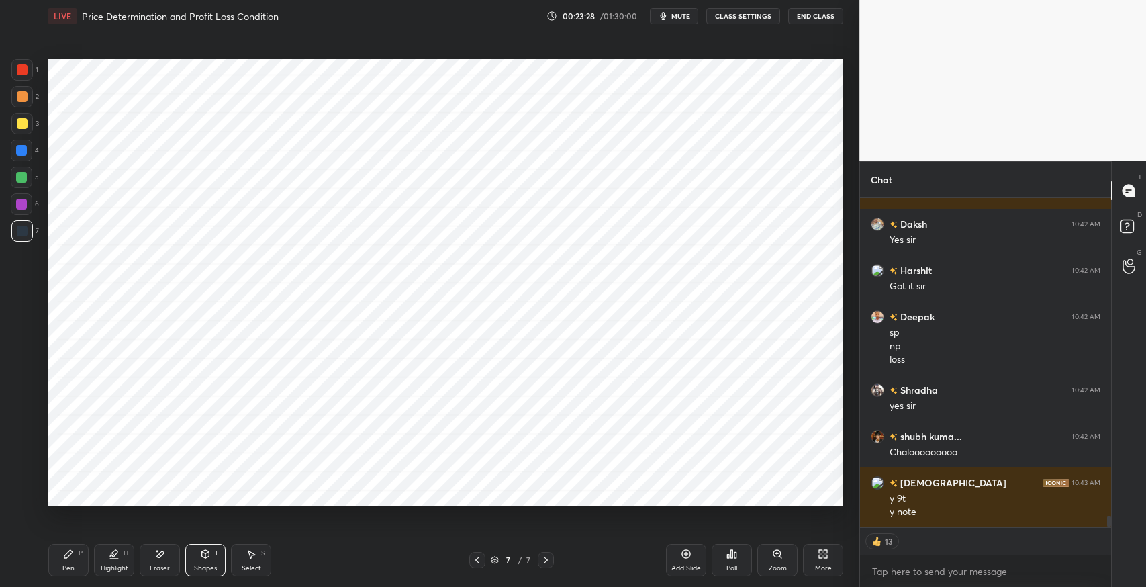
click at [158, 556] on icon at bounding box center [160, 554] width 7 height 7
click at [261, 553] on div "S" at bounding box center [263, 553] width 4 height 7
click at [59, 552] on div "Pen P" at bounding box center [68, 560] width 40 height 32
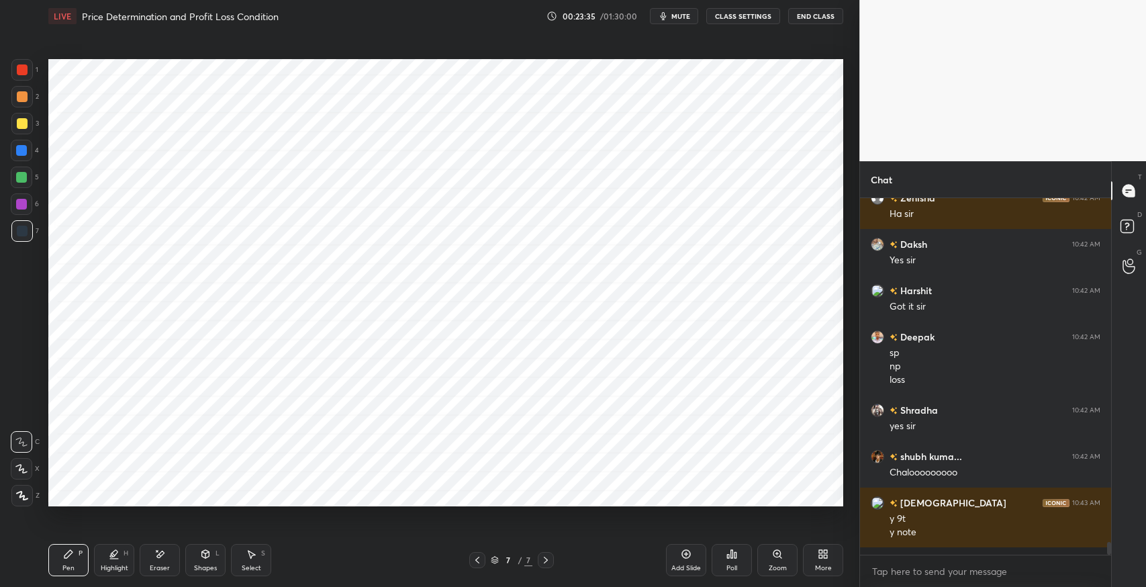
scroll to position [9184, 0]
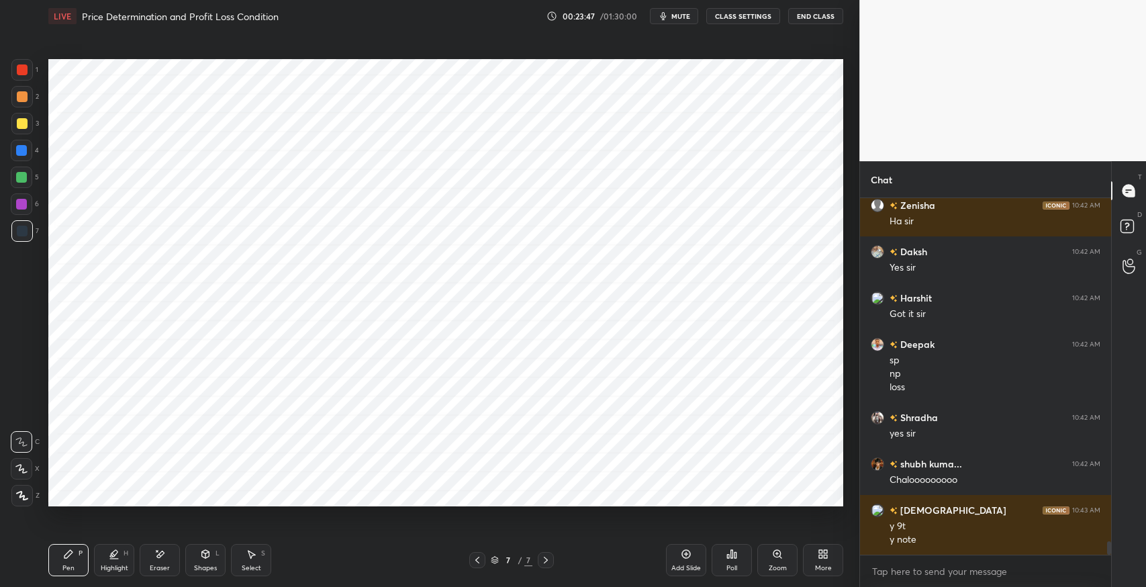
click at [207, 554] on icon at bounding box center [205, 554] width 7 height 8
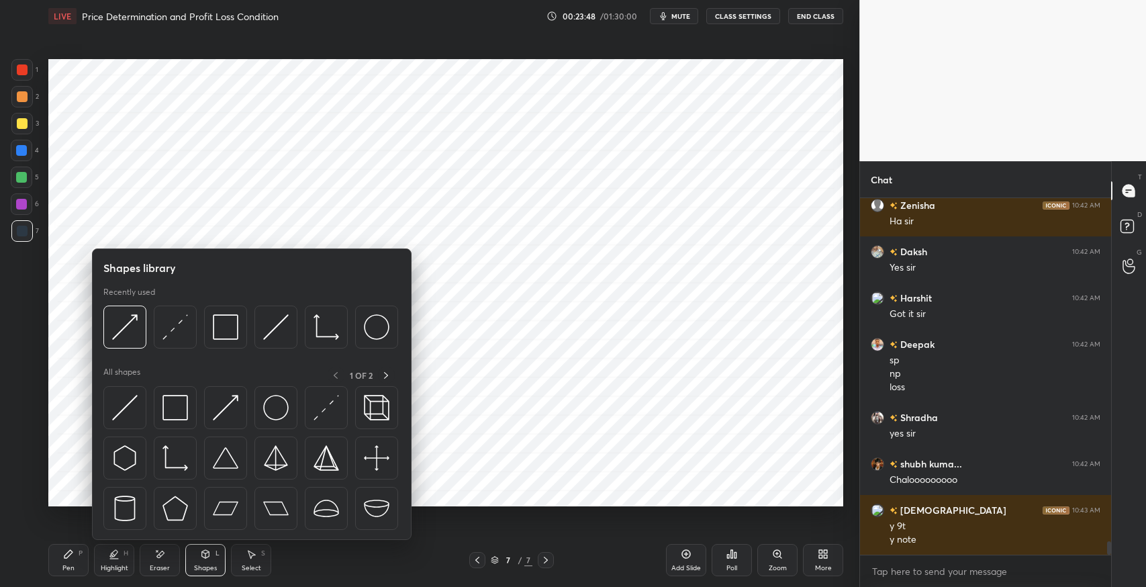
click at [129, 409] on img at bounding box center [125, 408] width 26 height 26
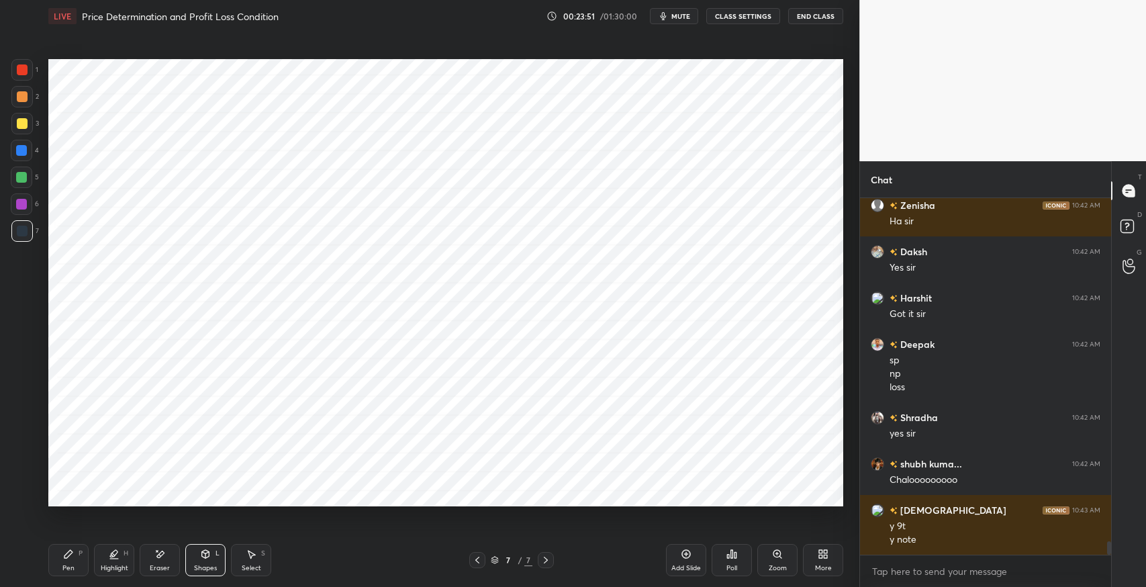
scroll to position [9216, 0]
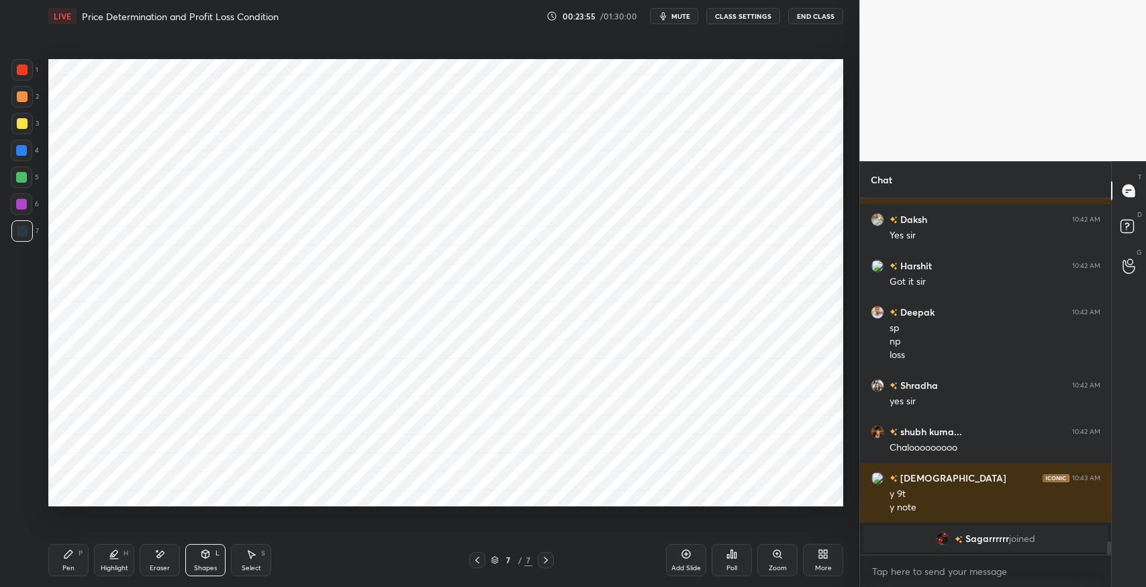
click at [64, 557] on icon at bounding box center [68, 554] width 8 height 8
click at [207, 546] on div "Shapes L" at bounding box center [205, 560] width 40 height 32
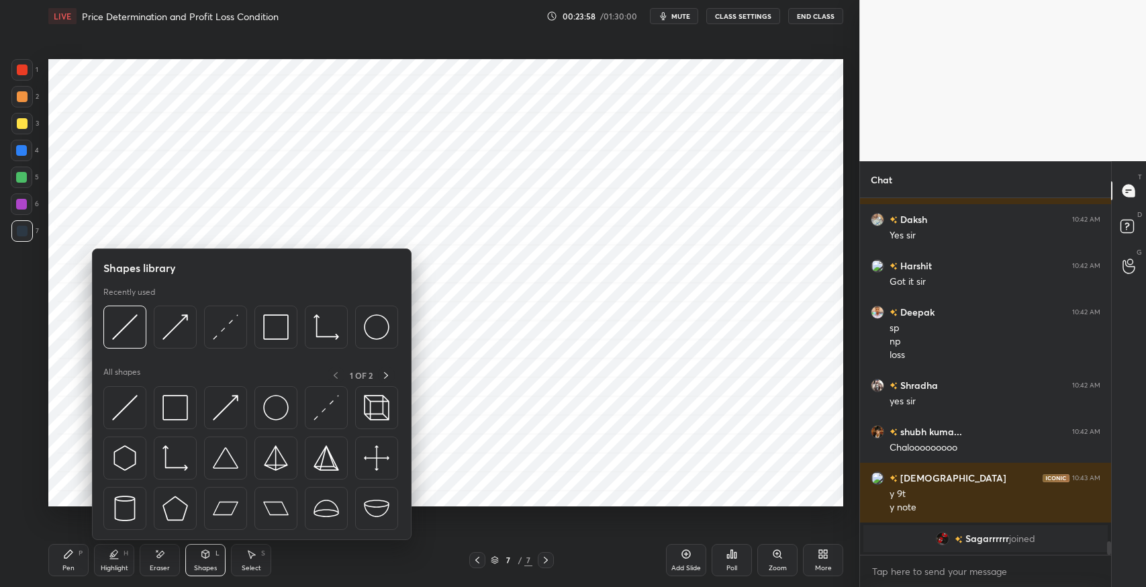
click at [234, 320] on img at bounding box center [226, 327] width 26 height 26
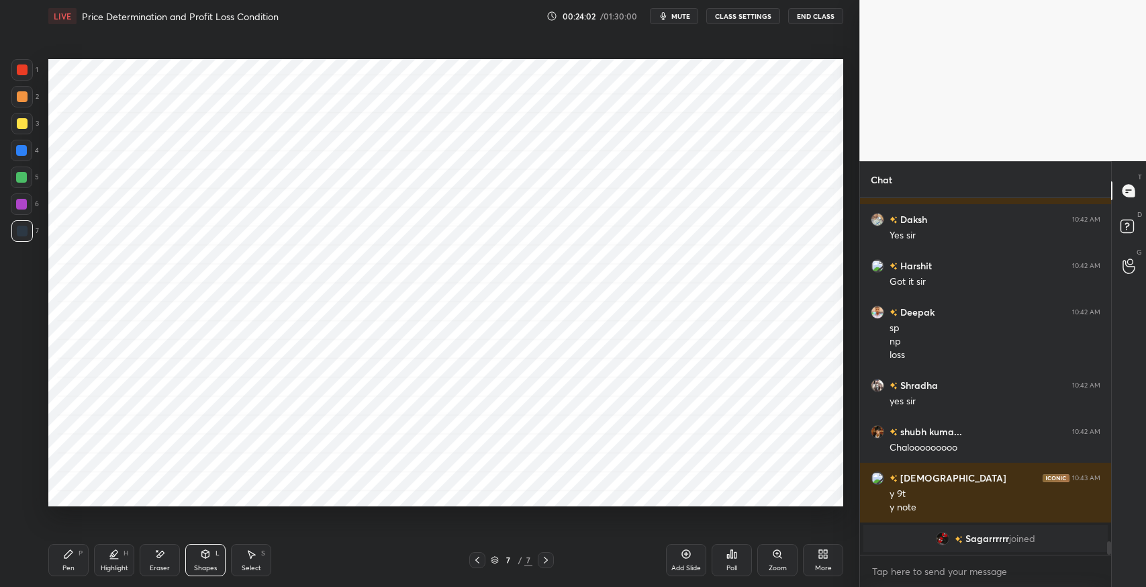
click at [164, 559] on icon at bounding box center [159, 554] width 11 height 11
click at [197, 556] on div "Shapes L" at bounding box center [205, 560] width 40 height 32
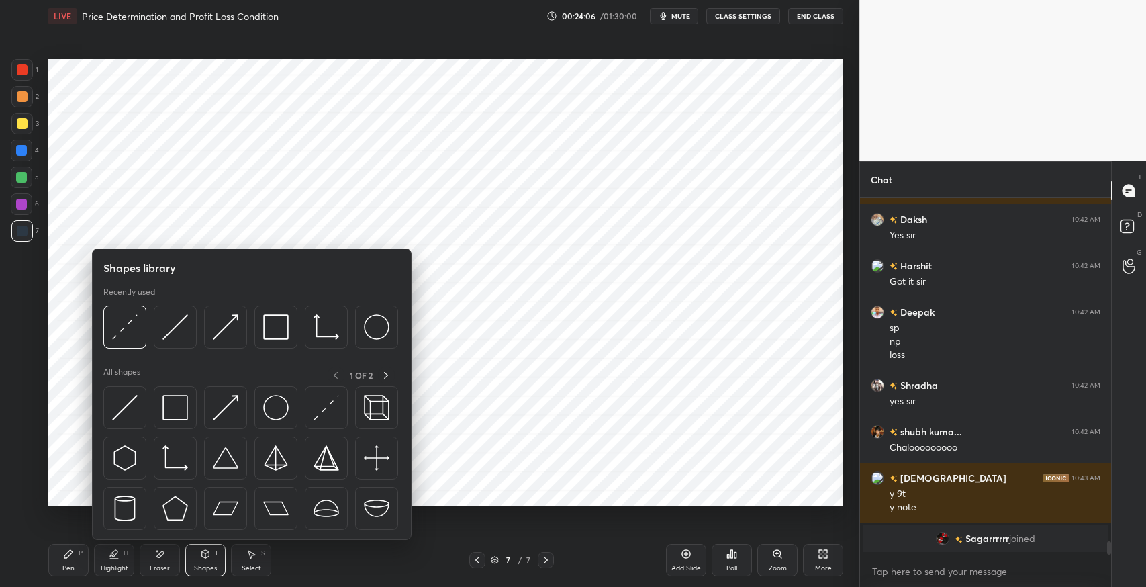
click at [165, 466] on img at bounding box center [175, 458] width 26 height 26
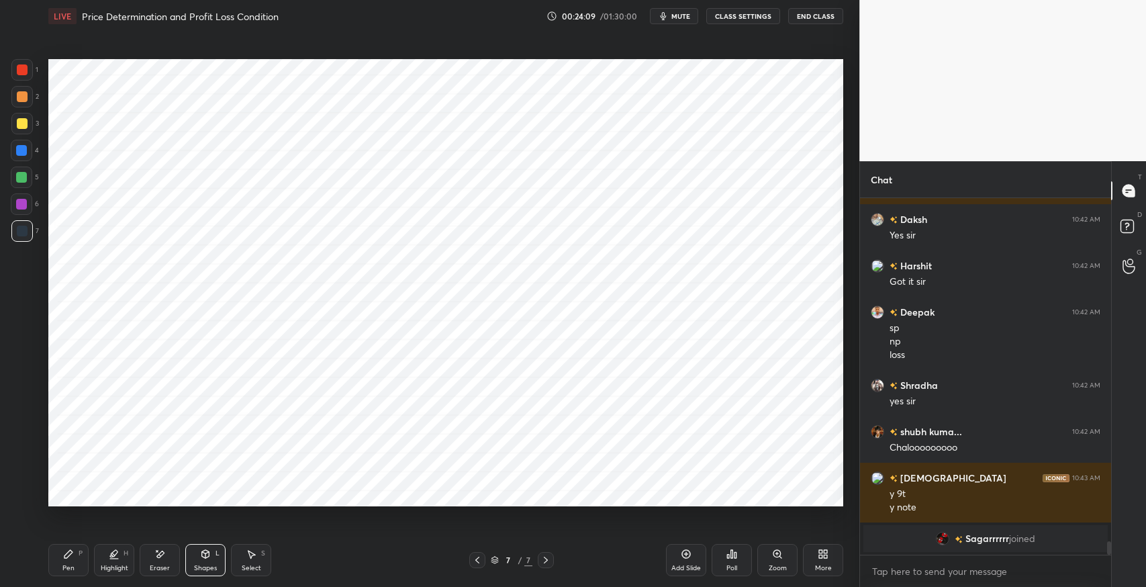
click at [201, 560] on div "Shapes L" at bounding box center [205, 560] width 40 height 32
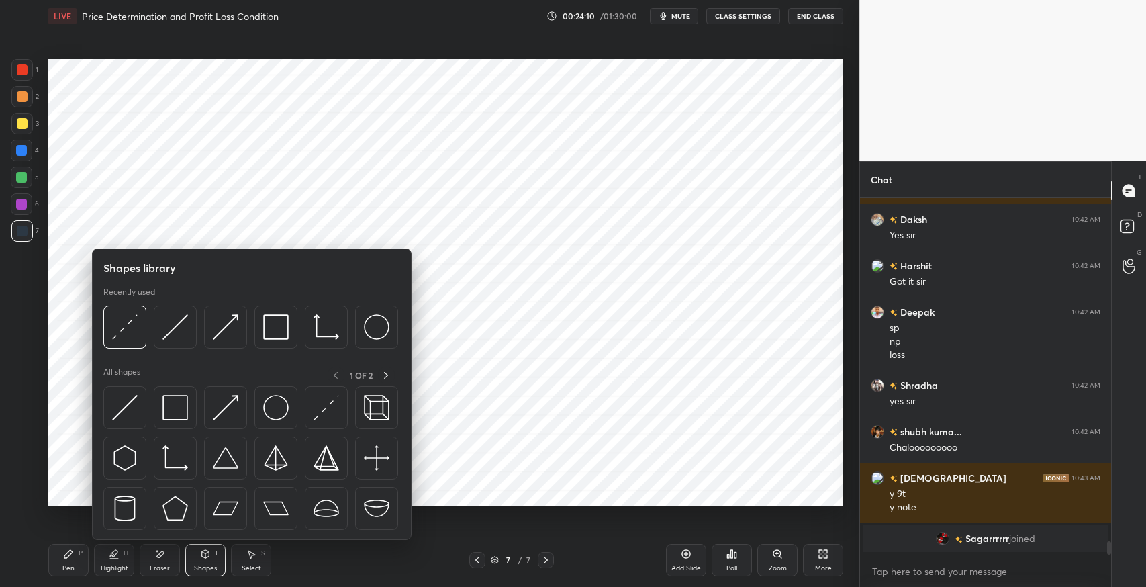
click at [228, 406] on img at bounding box center [226, 408] width 26 height 26
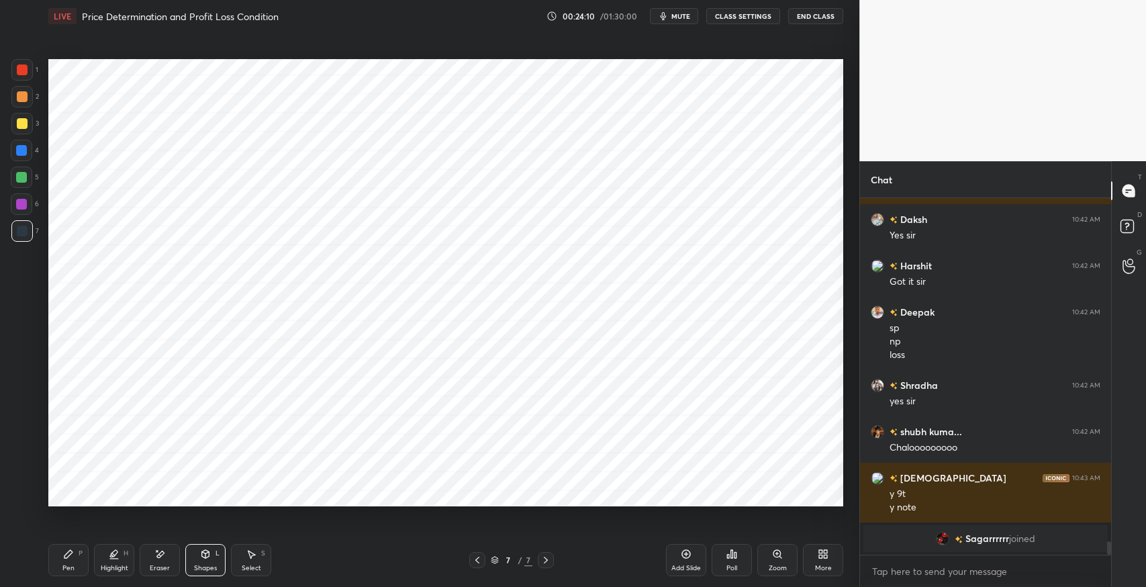
click at [71, 565] on div "Pen" at bounding box center [68, 568] width 12 height 7
click at [20, 496] on icon at bounding box center [22, 495] width 11 height 8
click at [211, 554] on div "Shapes L" at bounding box center [205, 560] width 40 height 32
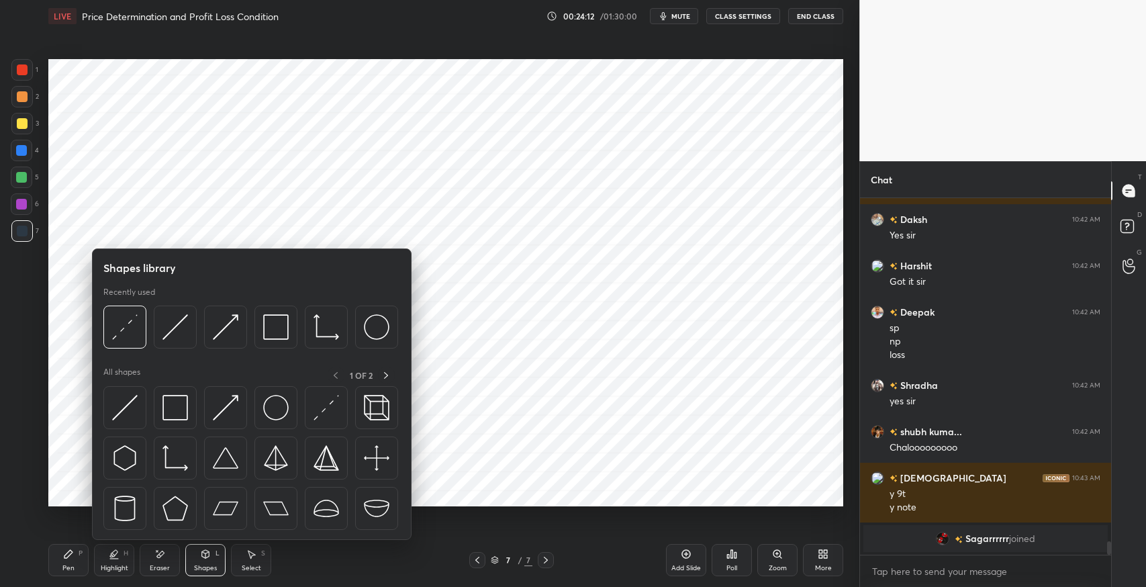
click at [223, 410] on img at bounding box center [226, 408] width 26 height 26
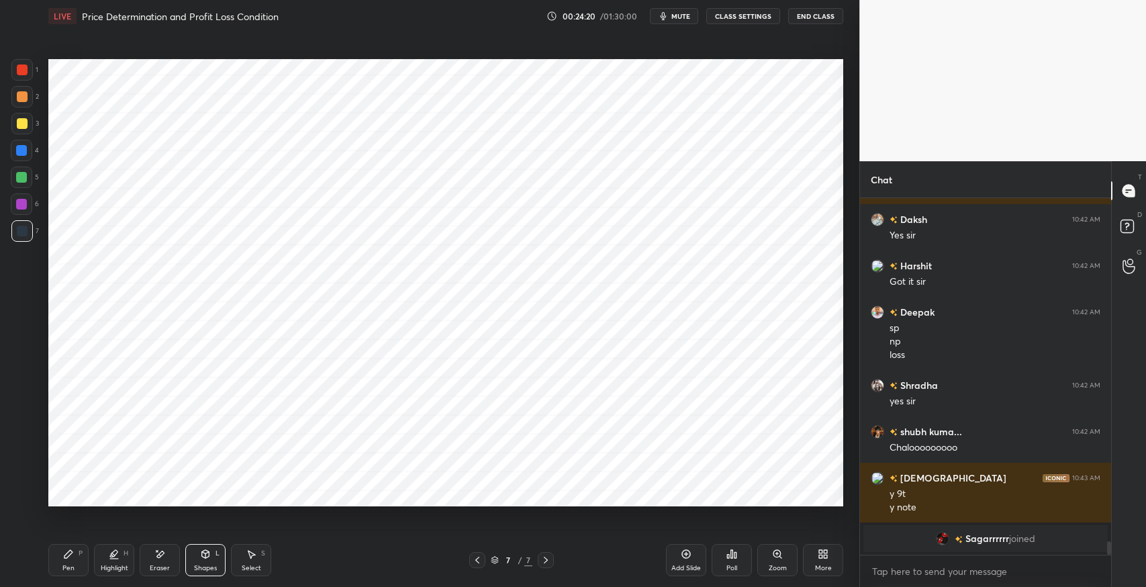
click at [160, 551] on icon at bounding box center [159, 554] width 11 height 11
click at [204, 552] on icon at bounding box center [205, 553] width 7 height 2
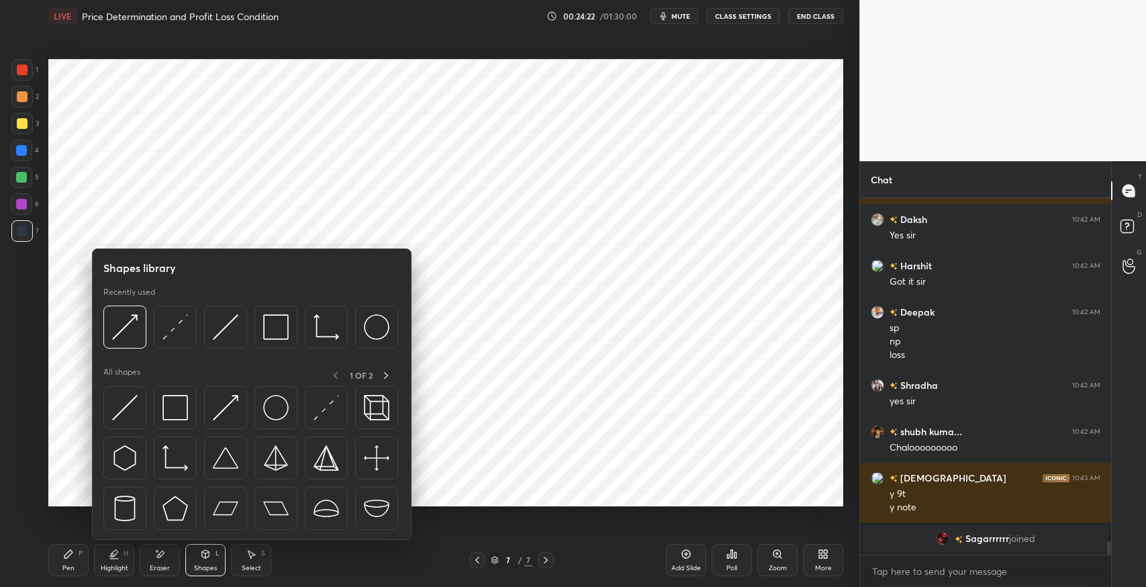
click at [122, 406] on img at bounding box center [125, 408] width 26 height 26
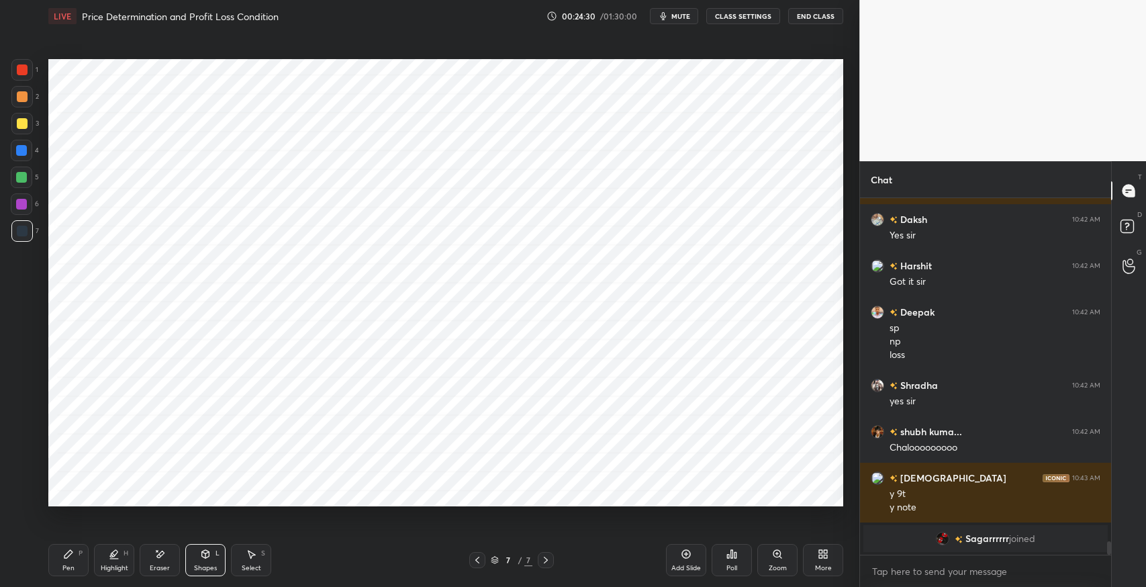
click at [59, 555] on div "Pen P" at bounding box center [68, 560] width 40 height 32
click at [22, 438] on icon at bounding box center [21, 441] width 12 height 9
click at [202, 556] on icon at bounding box center [205, 554] width 7 height 8
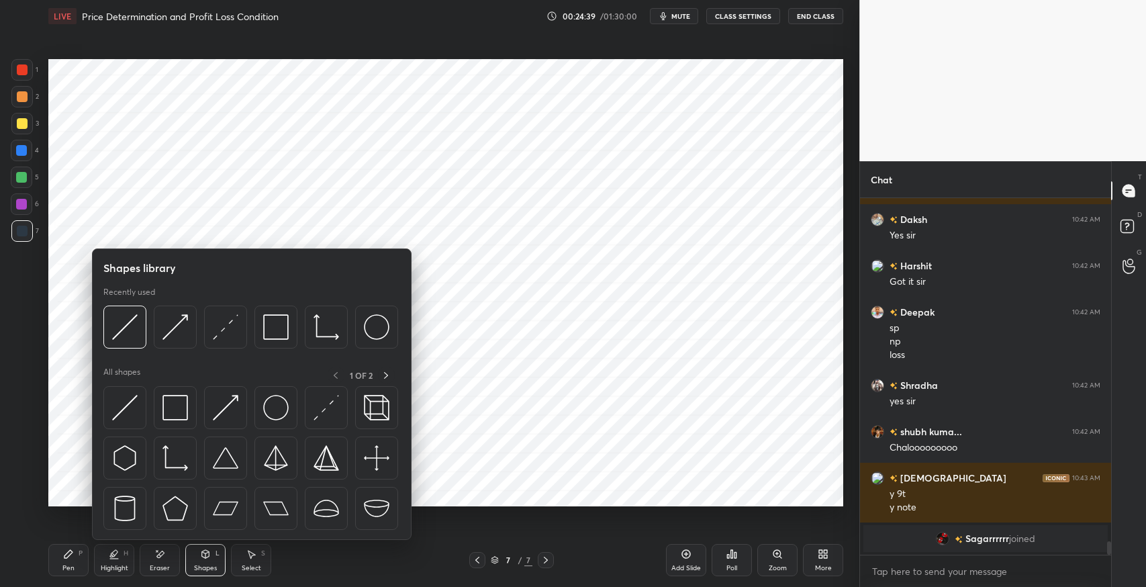
click at [175, 407] on img at bounding box center [175, 408] width 26 height 26
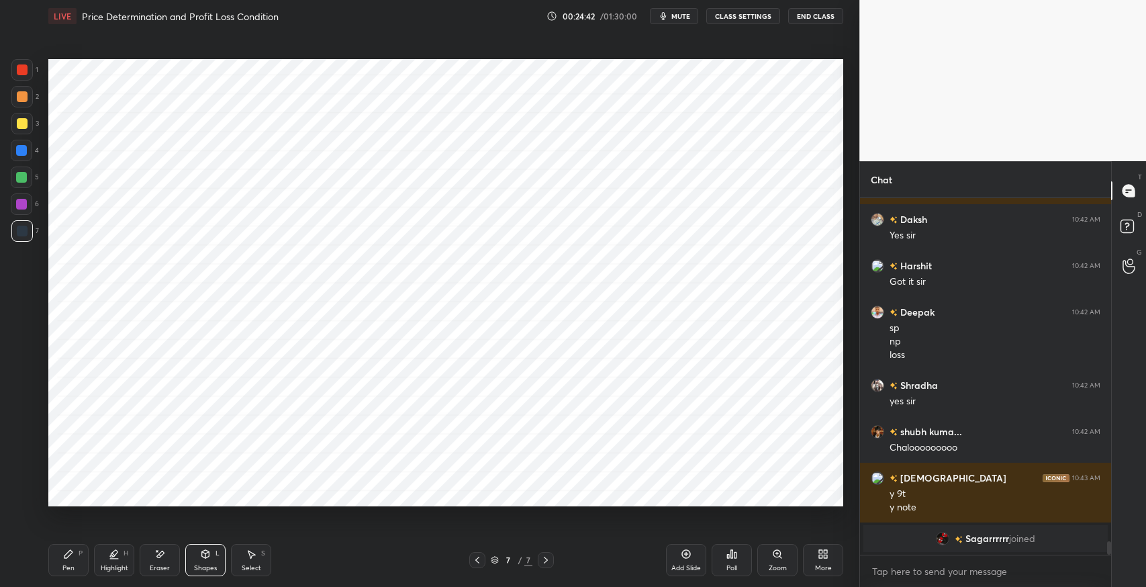
click at [193, 556] on div "Shapes L" at bounding box center [205, 560] width 40 height 32
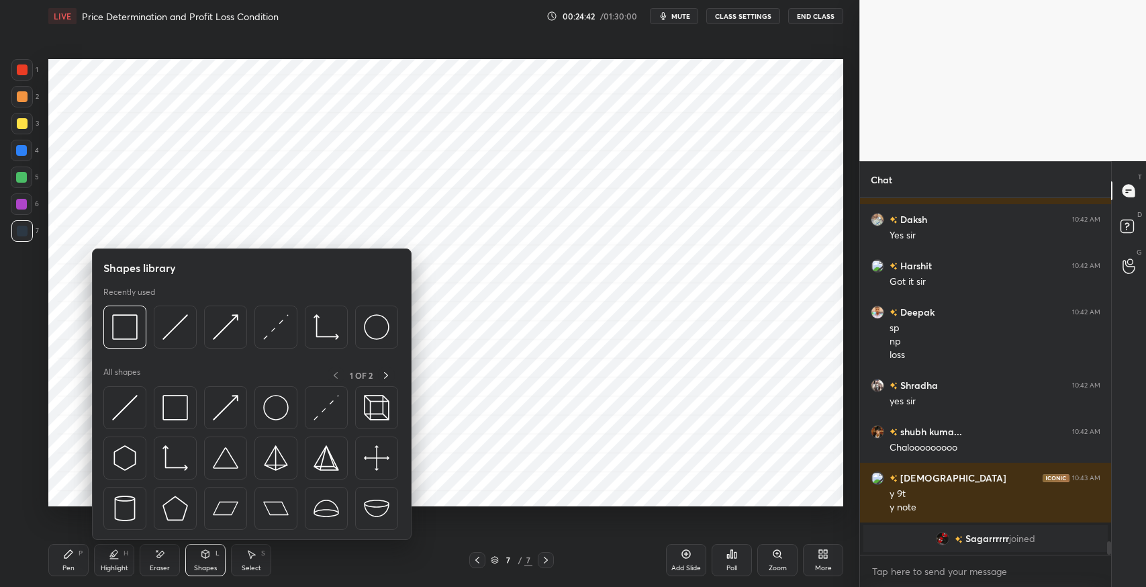
click at [265, 328] on img at bounding box center [276, 327] width 26 height 26
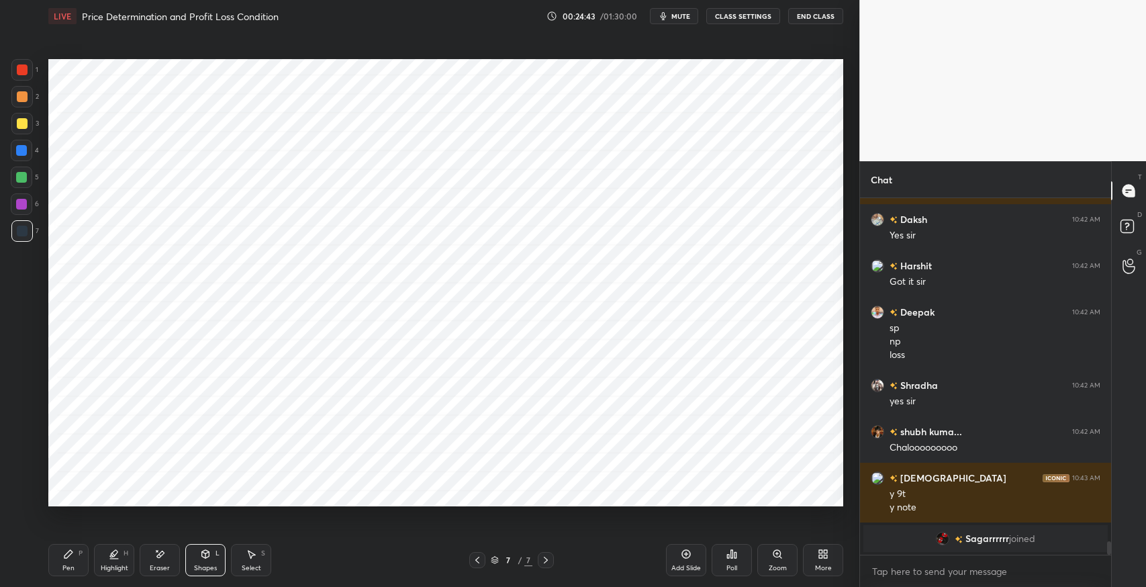
click at [18, 159] on div at bounding box center [21, 150] width 21 height 21
click at [152, 565] on div "Eraser" at bounding box center [160, 568] width 20 height 7
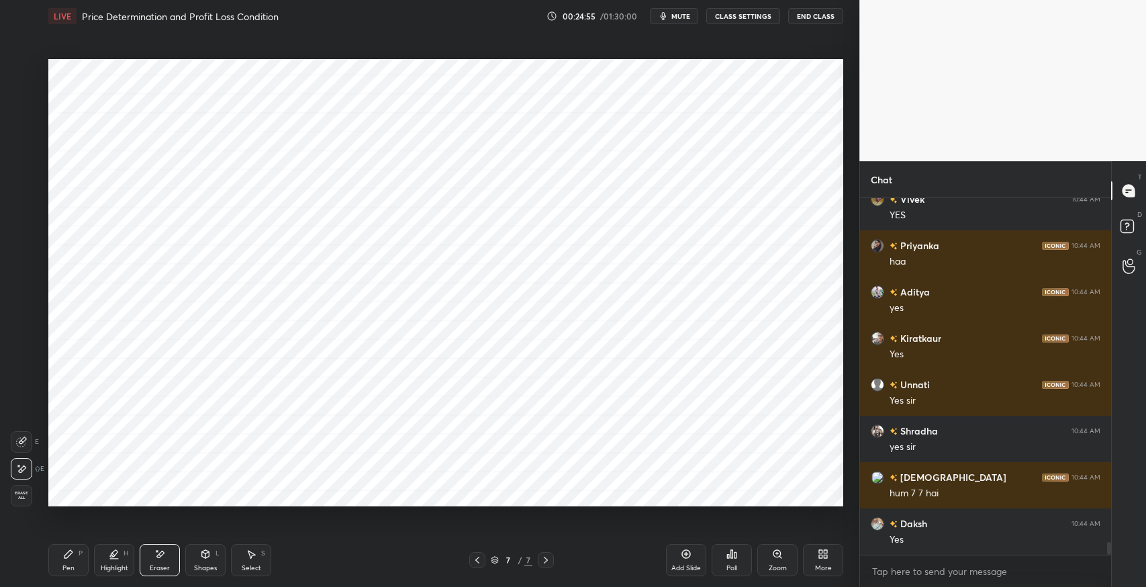
scroll to position [9623, 0]
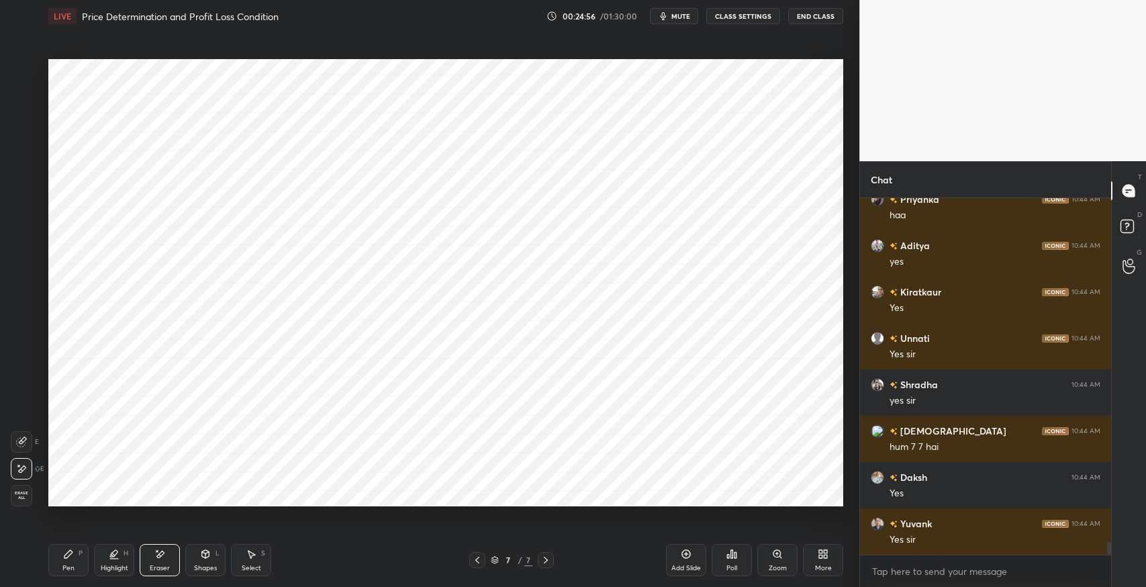
click at [250, 557] on icon at bounding box center [251, 555] width 7 height 8
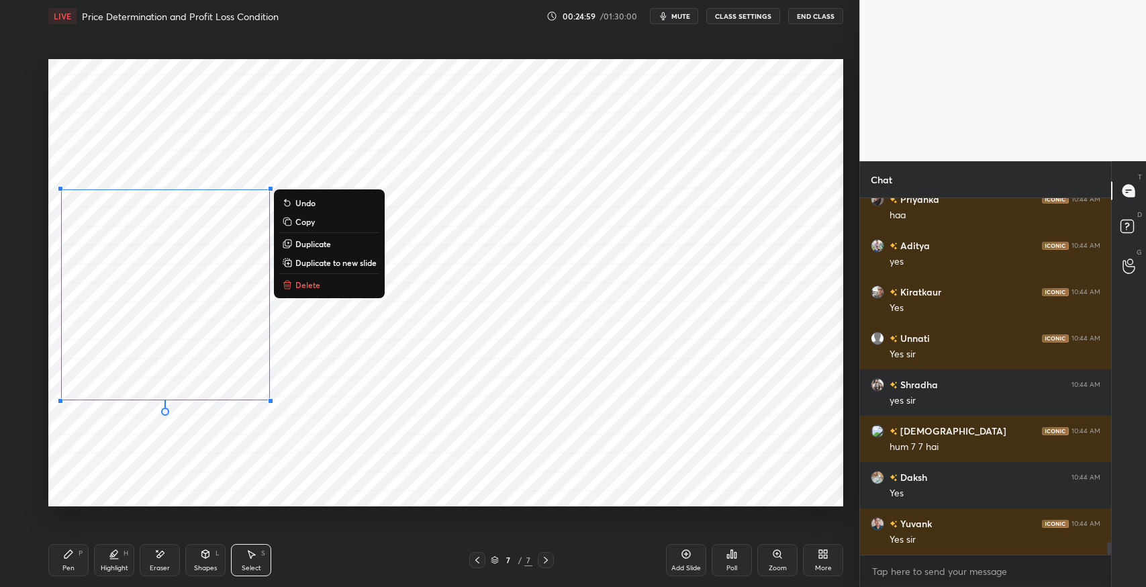
click at [331, 239] on p "Duplicate" at bounding box center [313, 243] width 36 height 11
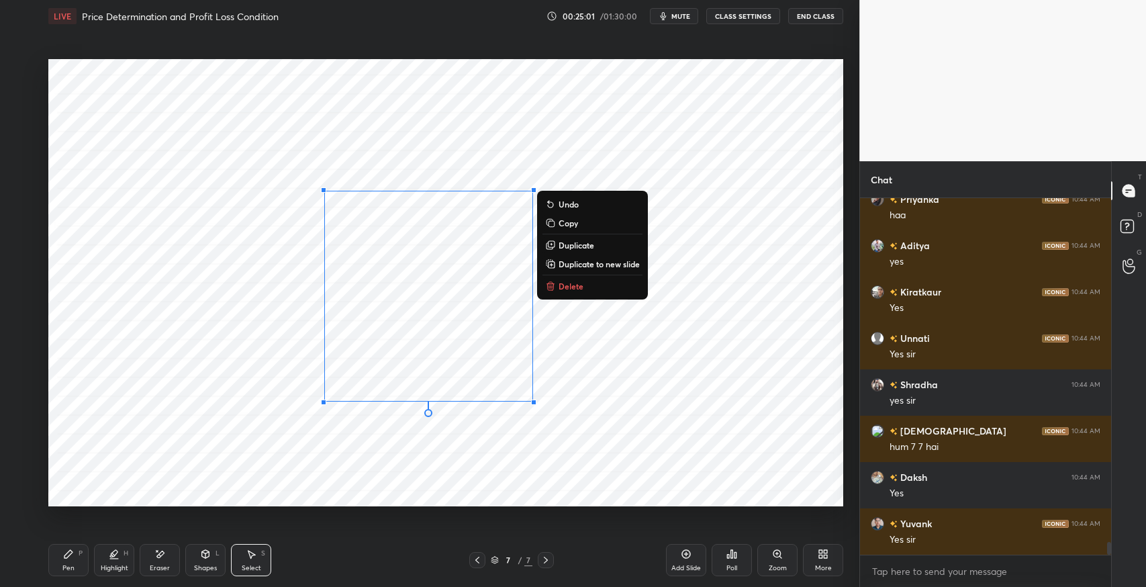
click at [579, 247] on p "Duplicate" at bounding box center [577, 245] width 36 height 11
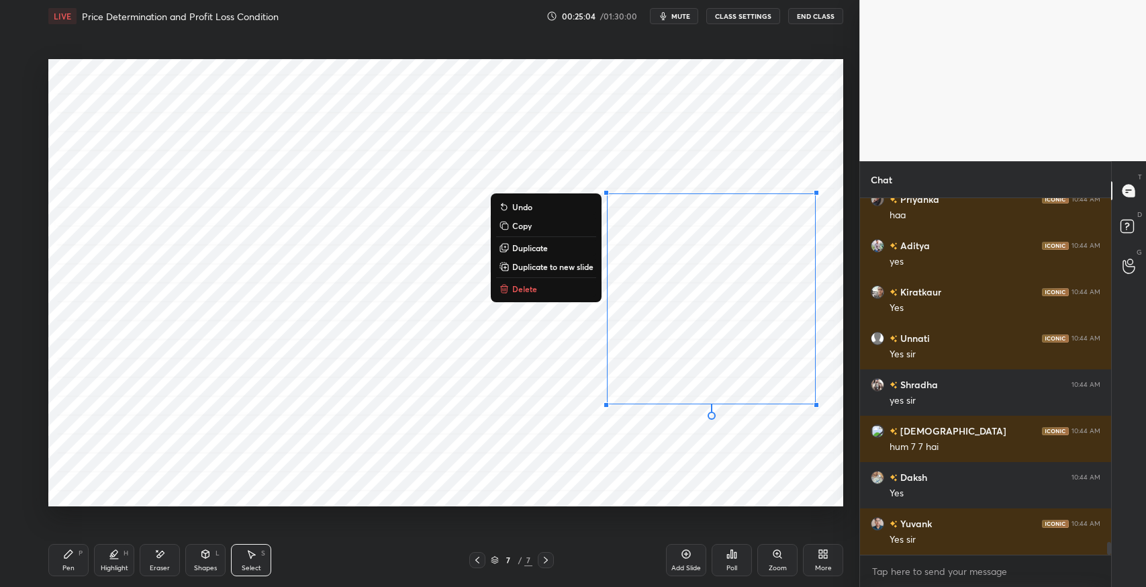
click at [524, 453] on div "0 ° Undo Copy Duplicate Duplicate to new slide Delete" at bounding box center [445, 282] width 795 height 447
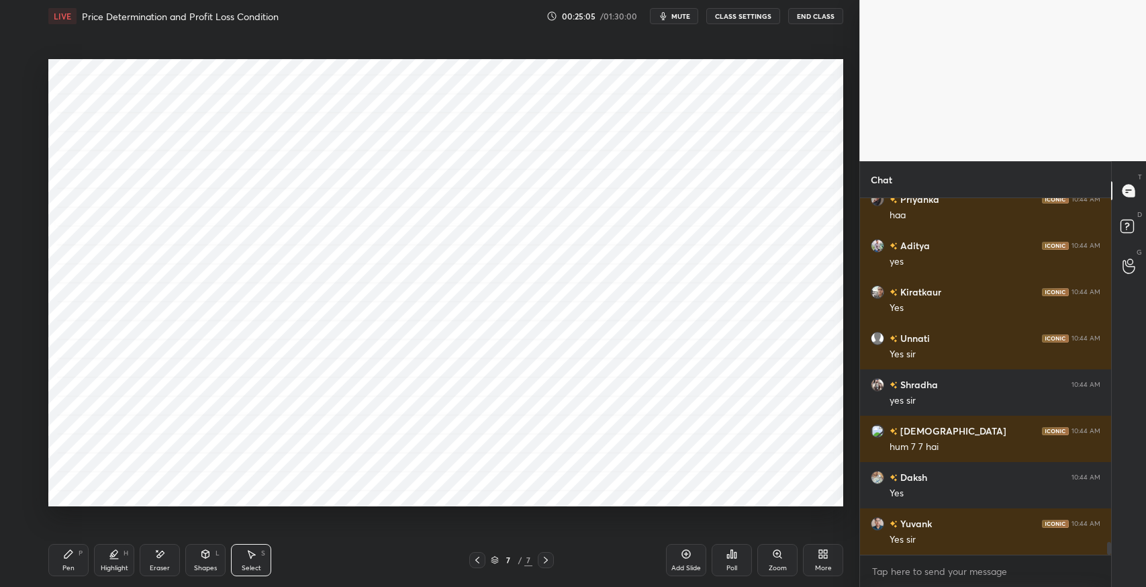
scroll to position [9669, 0]
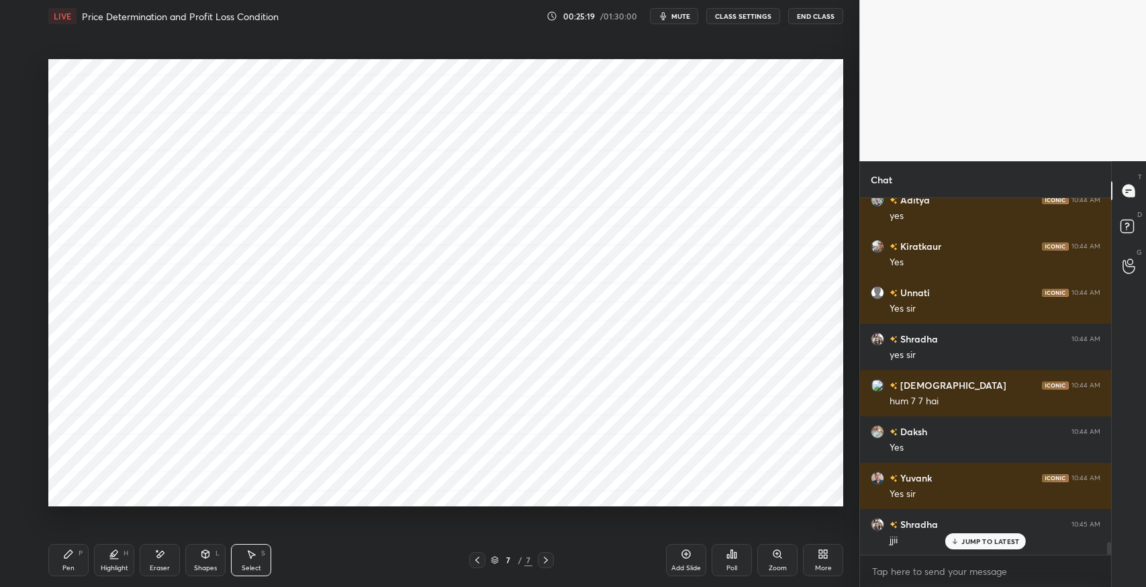
click at [207, 562] on div "Shapes L" at bounding box center [205, 560] width 40 height 32
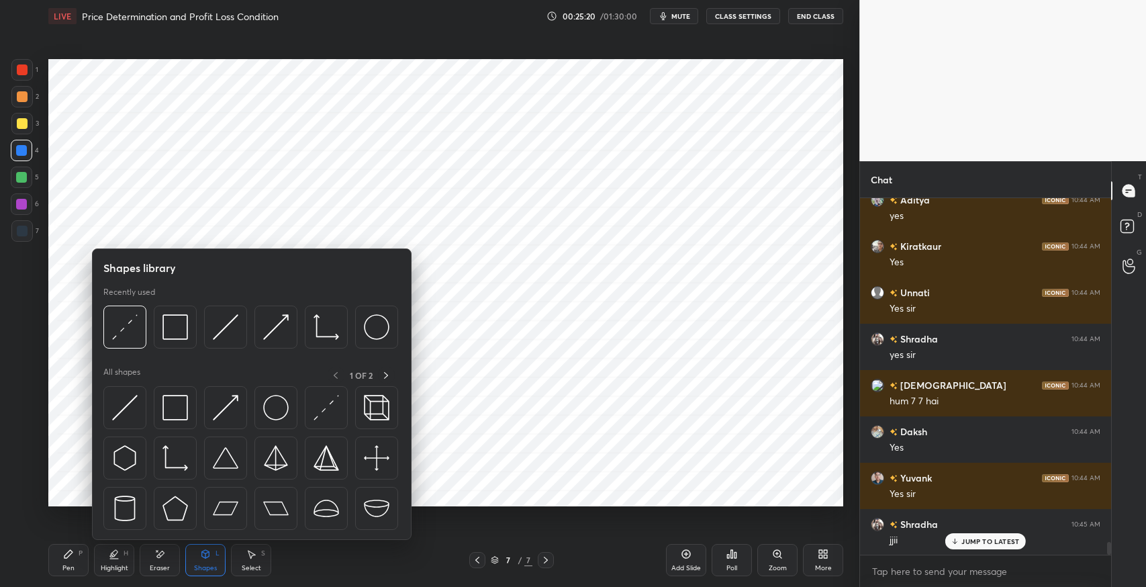
click at [127, 410] on img at bounding box center [125, 408] width 26 height 26
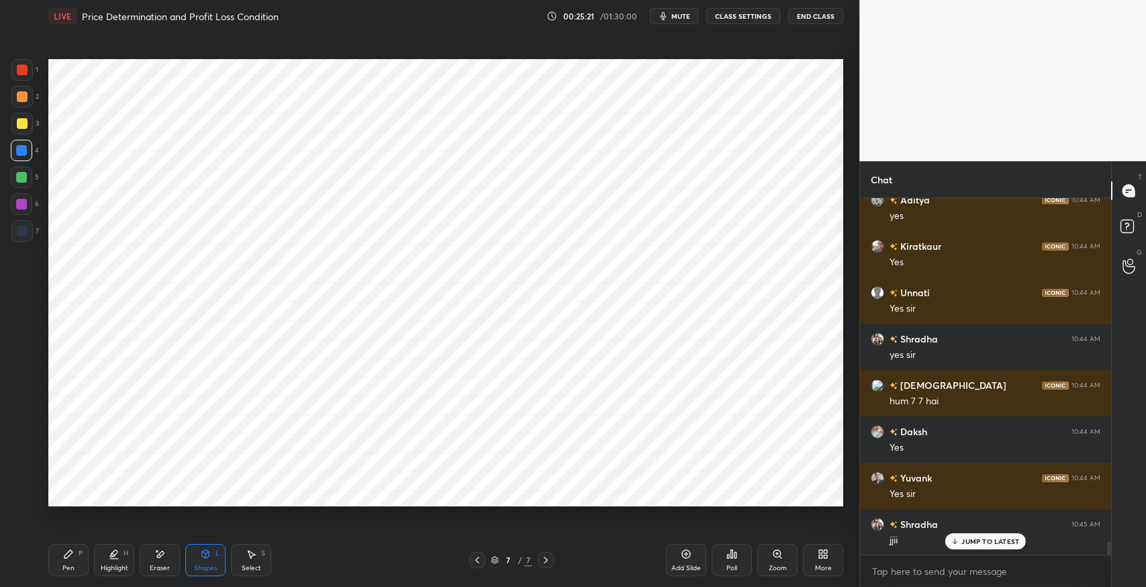
click at [21, 77] on div at bounding box center [21, 69] width 21 height 21
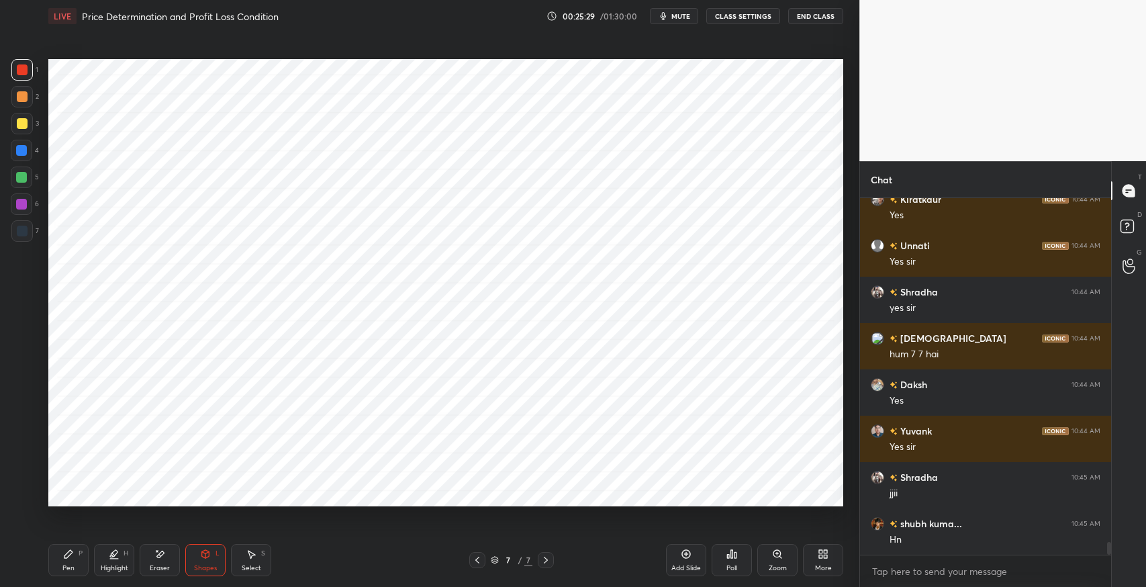
click at [70, 557] on icon at bounding box center [68, 554] width 11 height 11
click at [483, 559] on div at bounding box center [477, 560] width 16 height 16
click at [166, 562] on div "Eraser" at bounding box center [160, 560] width 40 height 32
click at [203, 561] on div "Shapes L" at bounding box center [205, 560] width 40 height 32
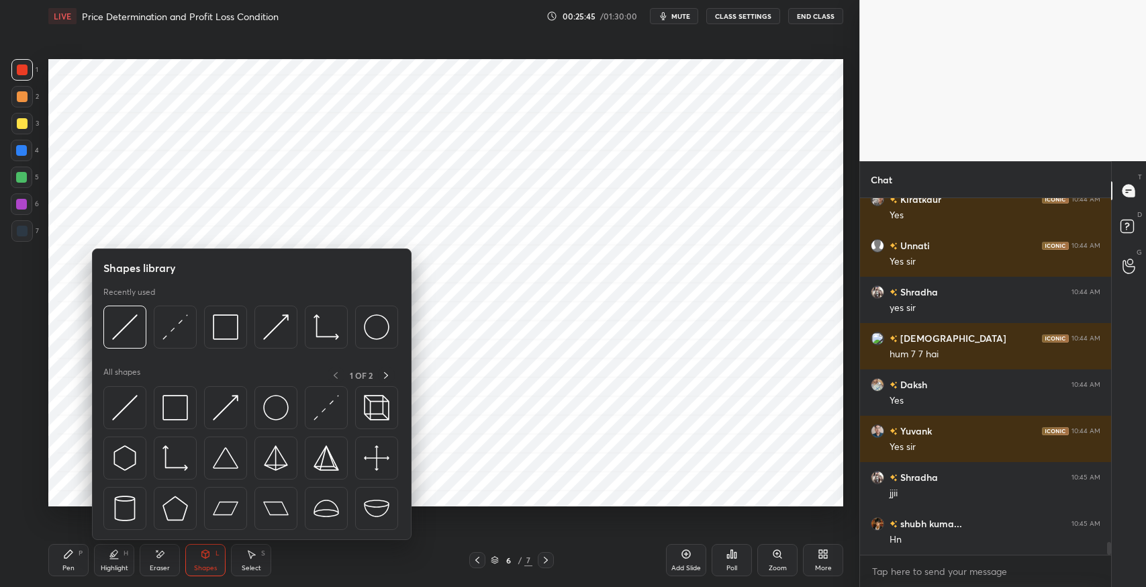
click at [66, 559] on icon at bounding box center [68, 554] width 11 height 11
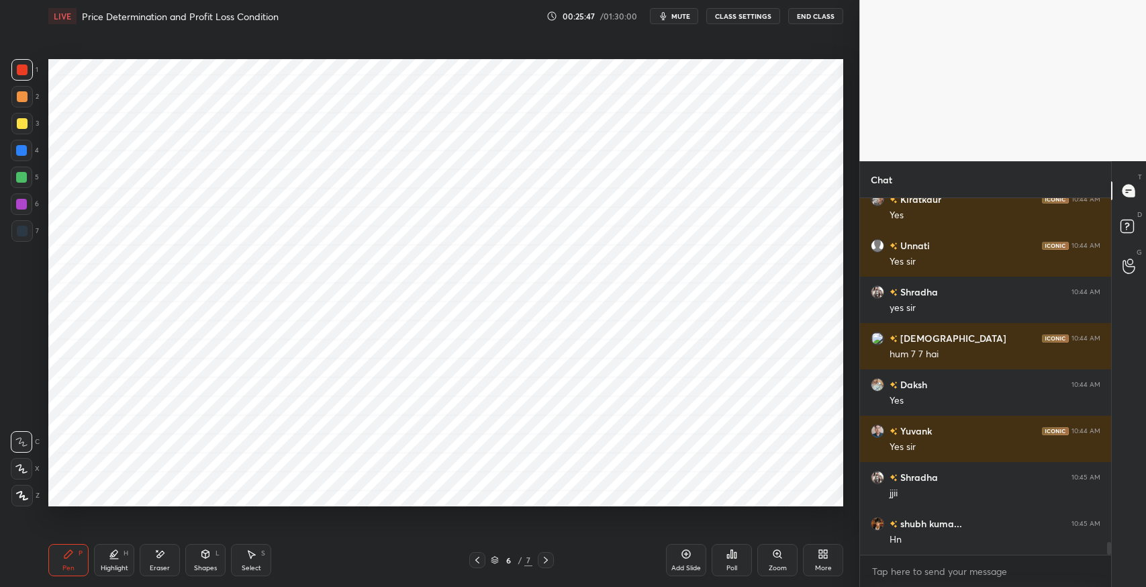
scroll to position [9762, 0]
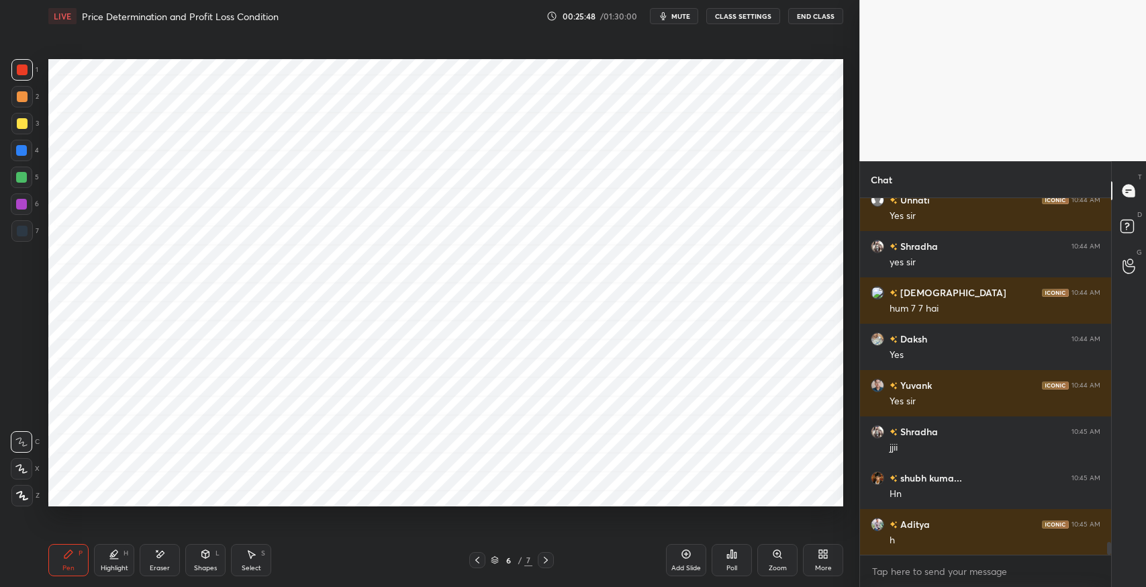
click at [259, 555] on div "Select S" at bounding box center [251, 560] width 40 height 32
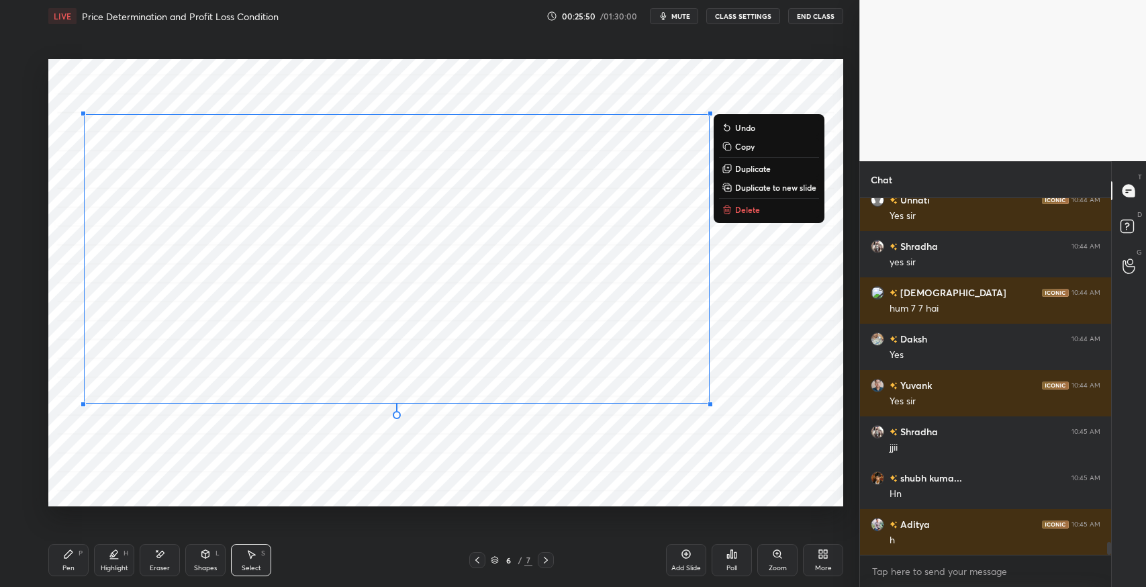
click at [778, 367] on div "0 ° Undo Copy Duplicate Duplicate to new slide Delete" at bounding box center [445, 282] width 795 height 447
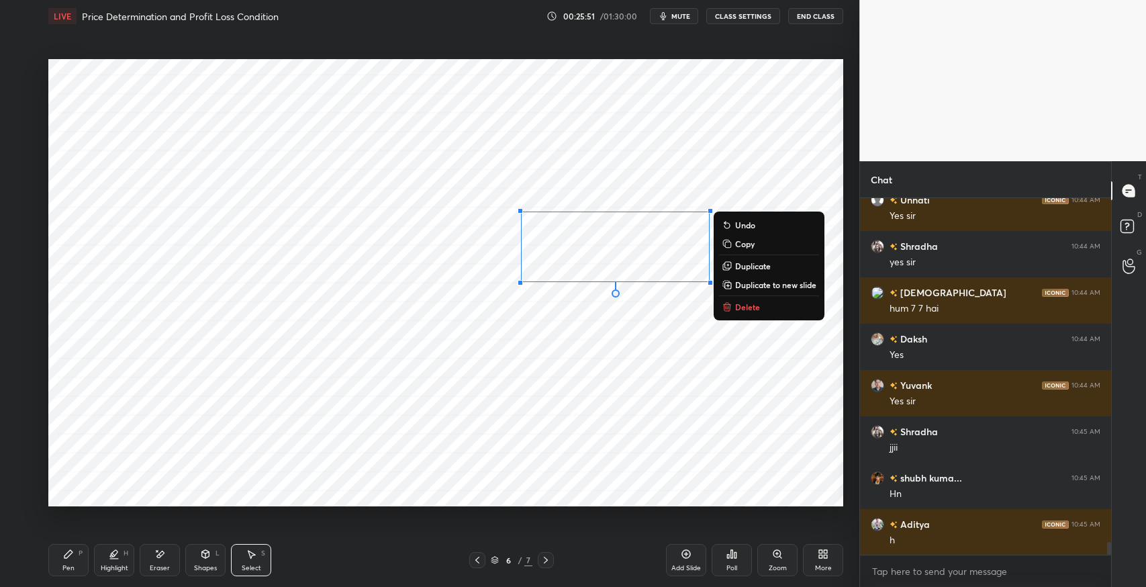
click at [746, 246] on p "Copy" at bounding box center [744, 243] width 19 height 11
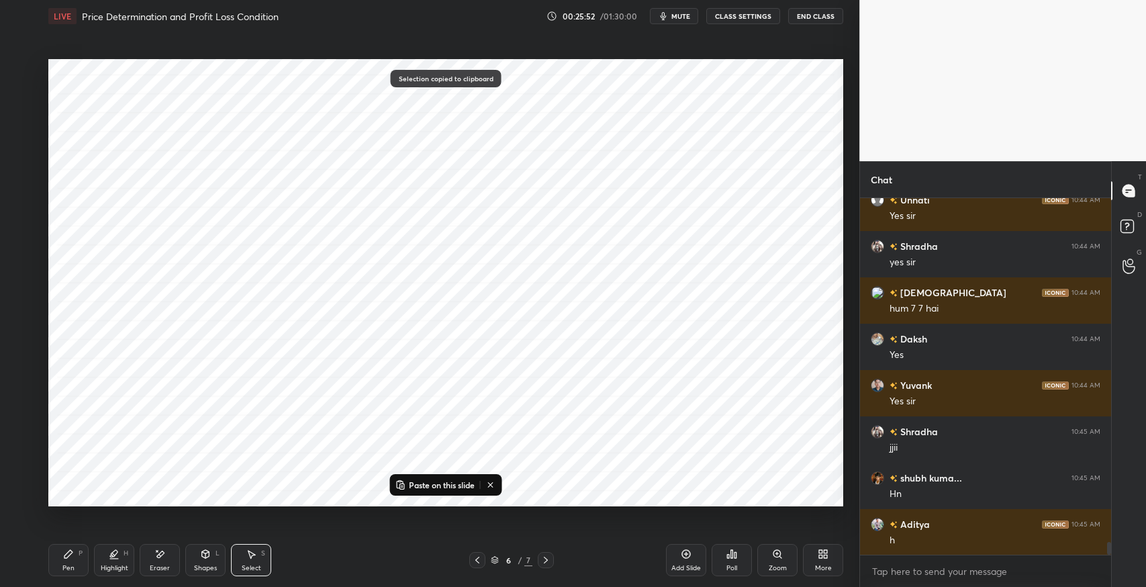
click at [547, 561] on icon at bounding box center [546, 560] width 4 height 7
click at [436, 481] on p "Paste on this slide" at bounding box center [442, 484] width 66 height 11
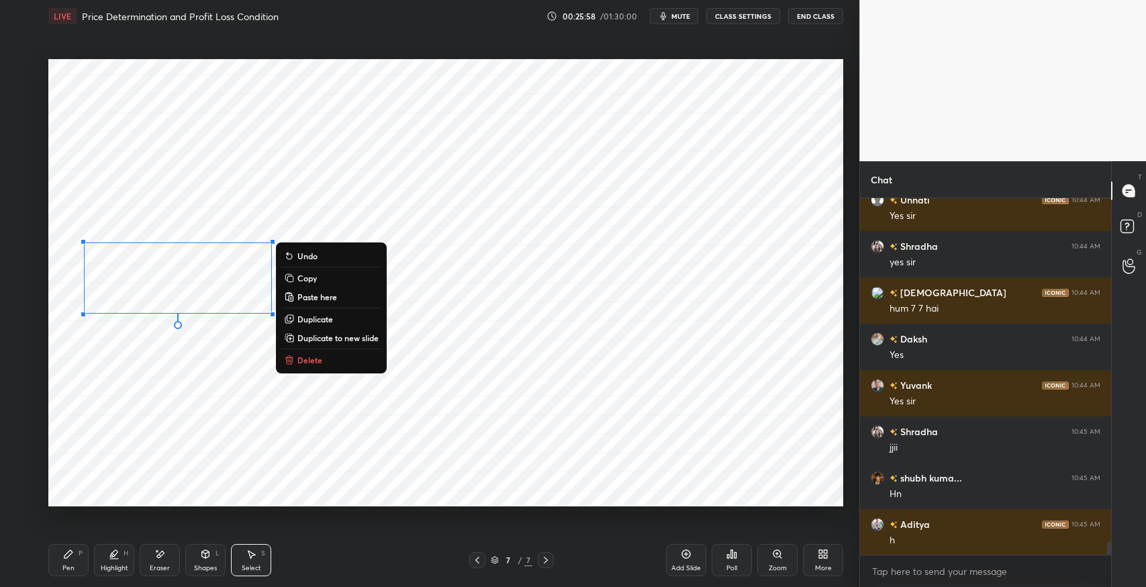
click at [310, 320] on p "Duplicate" at bounding box center [315, 319] width 36 height 11
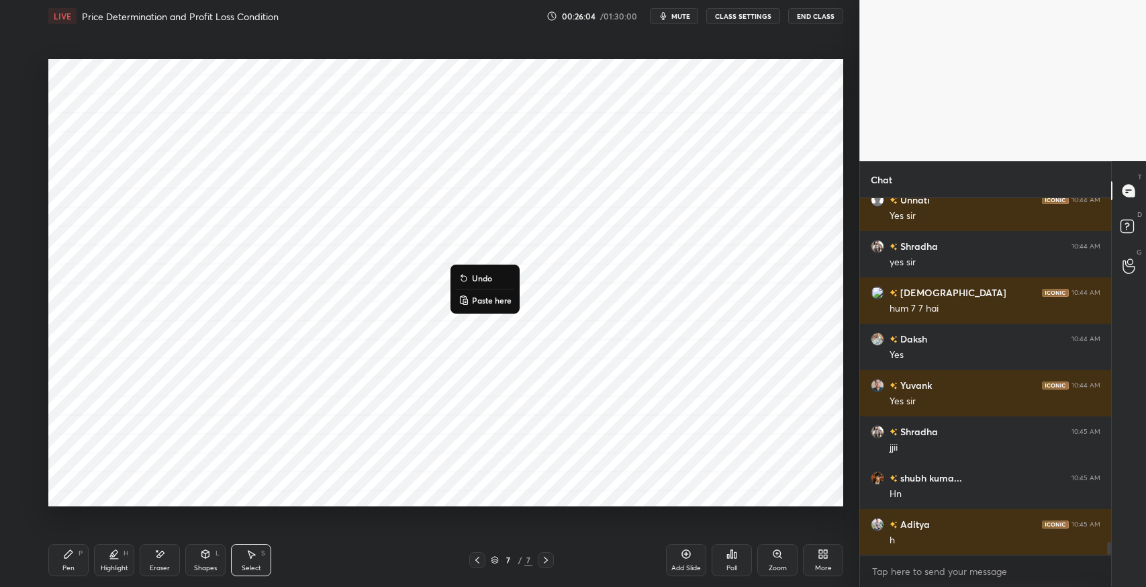
click at [485, 298] on p "Paste here" at bounding box center [492, 300] width 40 height 11
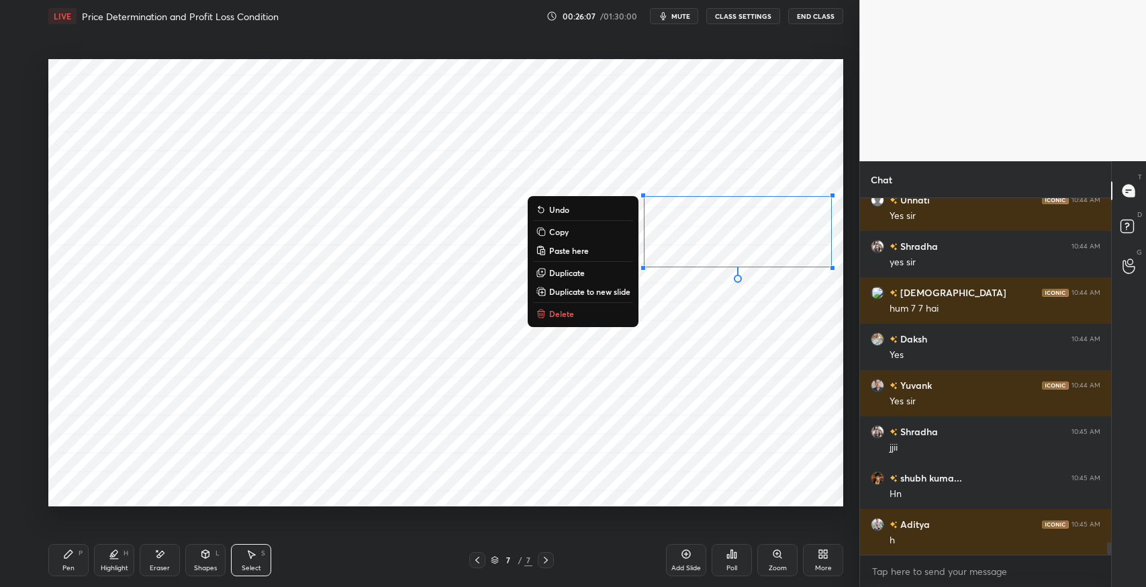
click at [644, 438] on div "0 ° Undo Copy Paste here Duplicate Duplicate to new slide Delete" at bounding box center [445, 282] width 795 height 447
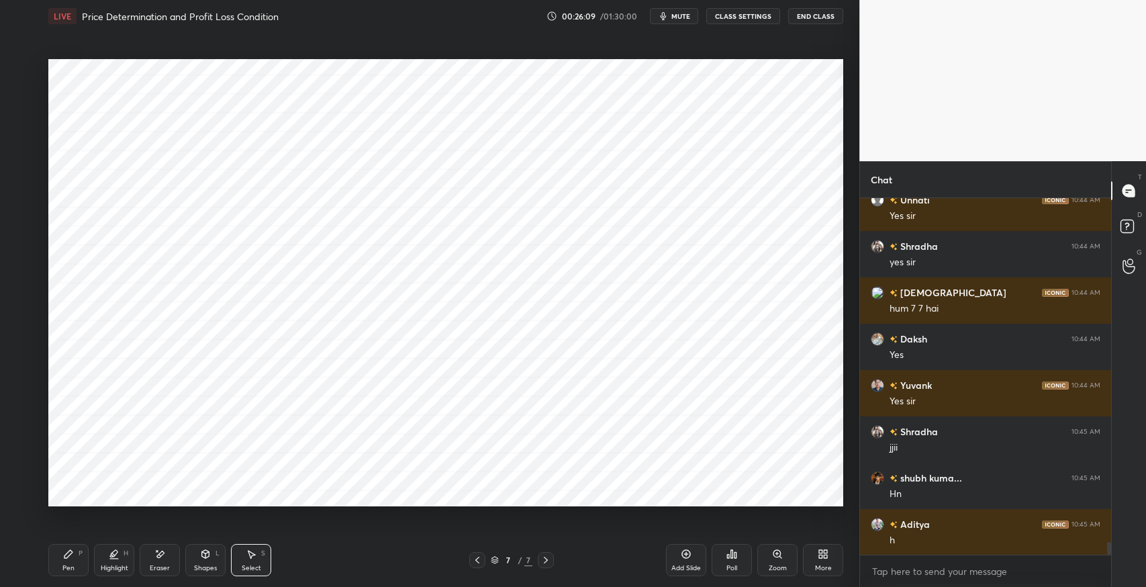
scroll to position [9809, 0]
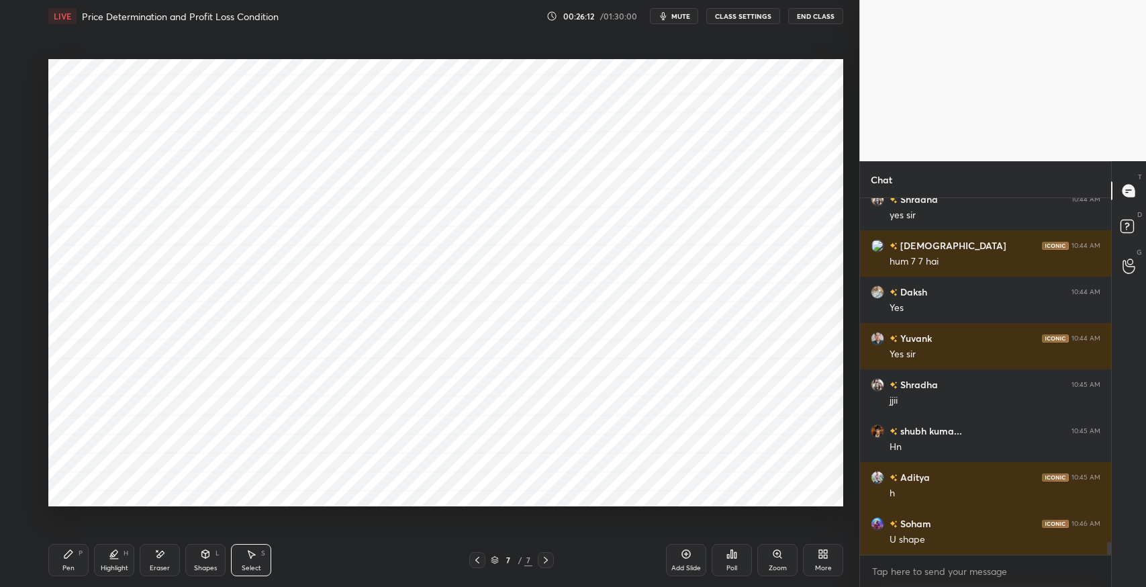
click at [209, 561] on div "Shapes L" at bounding box center [205, 560] width 40 height 32
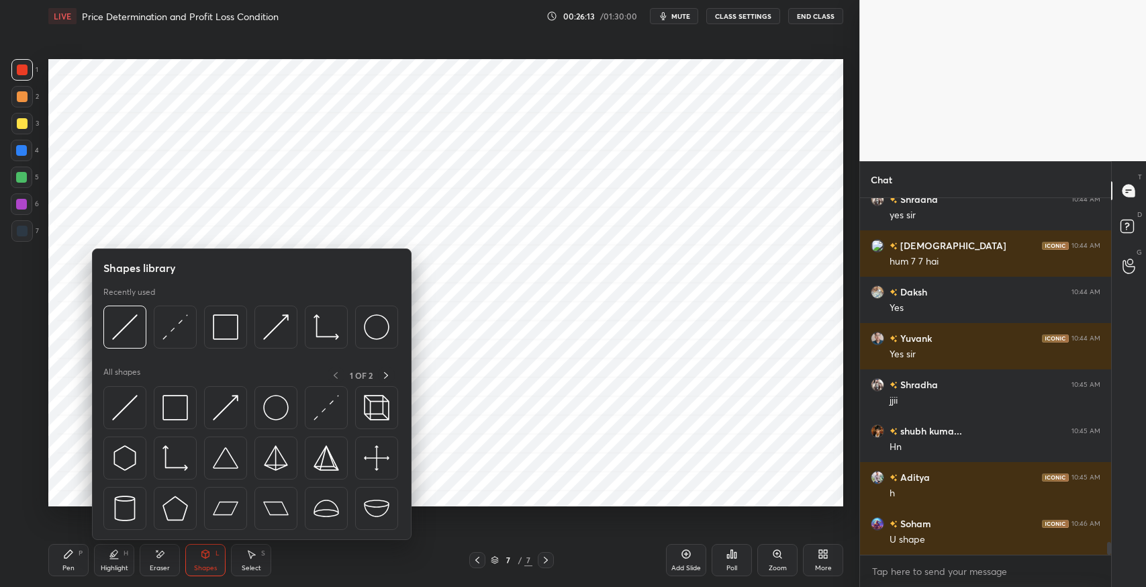
click at [120, 414] on img at bounding box center [125, 408] width 26 height 26
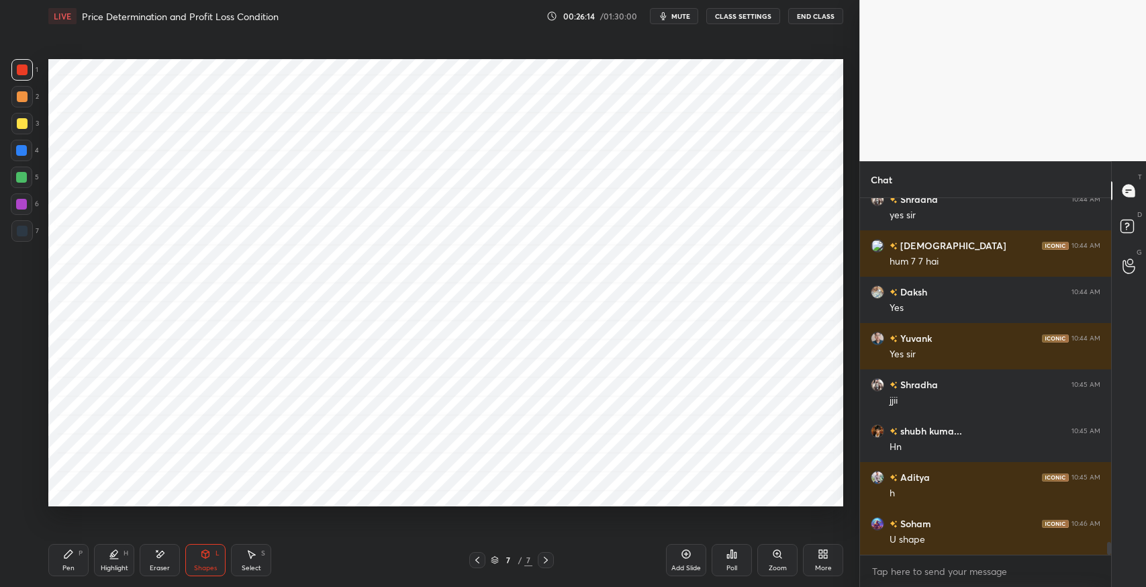
click at [64, 567] on div "Pen" at bounding box center [68, 568] width 12 height 7
click at [187, 564] on div "Shapes L" at bounding box center [205, 560] width 40 height 32
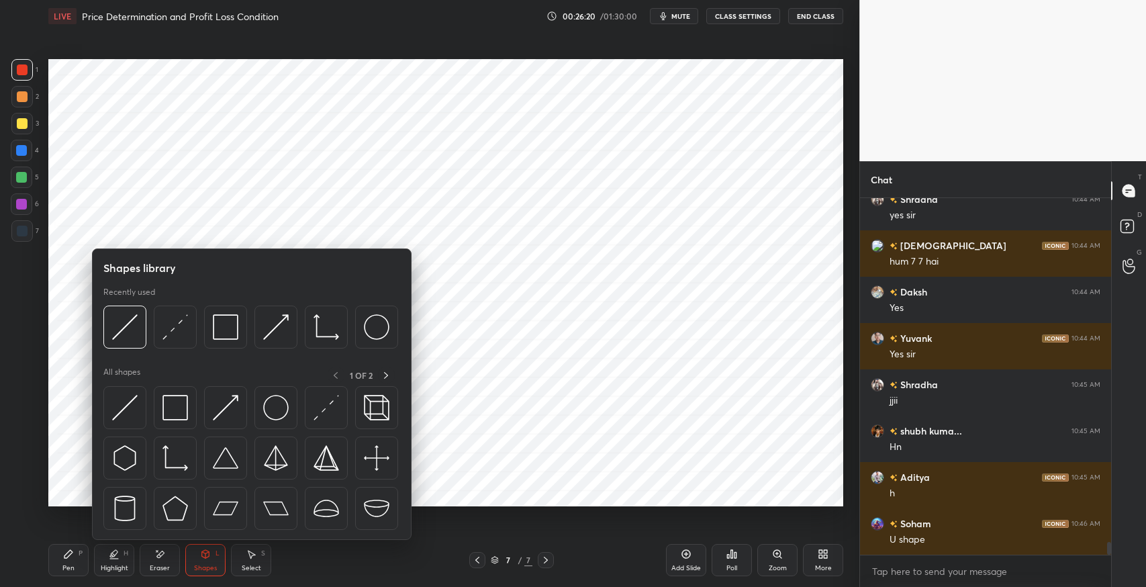
click at [168, 410] on img at bounding box center [175, 408] width 26 height 26
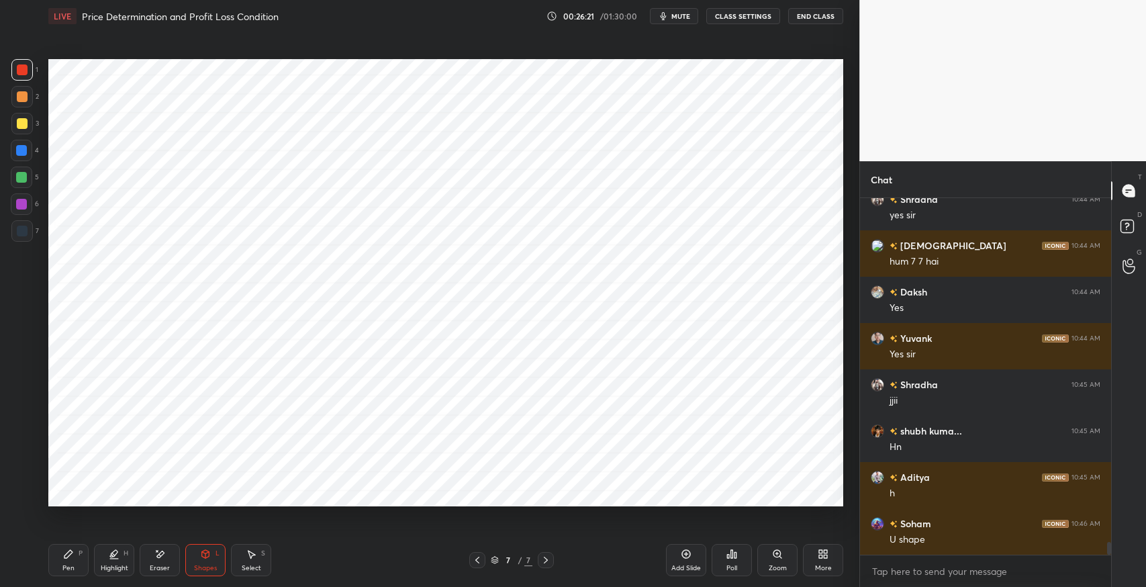
click at [21, 103] on div at bounding box center [21, 96] width 21 height 21
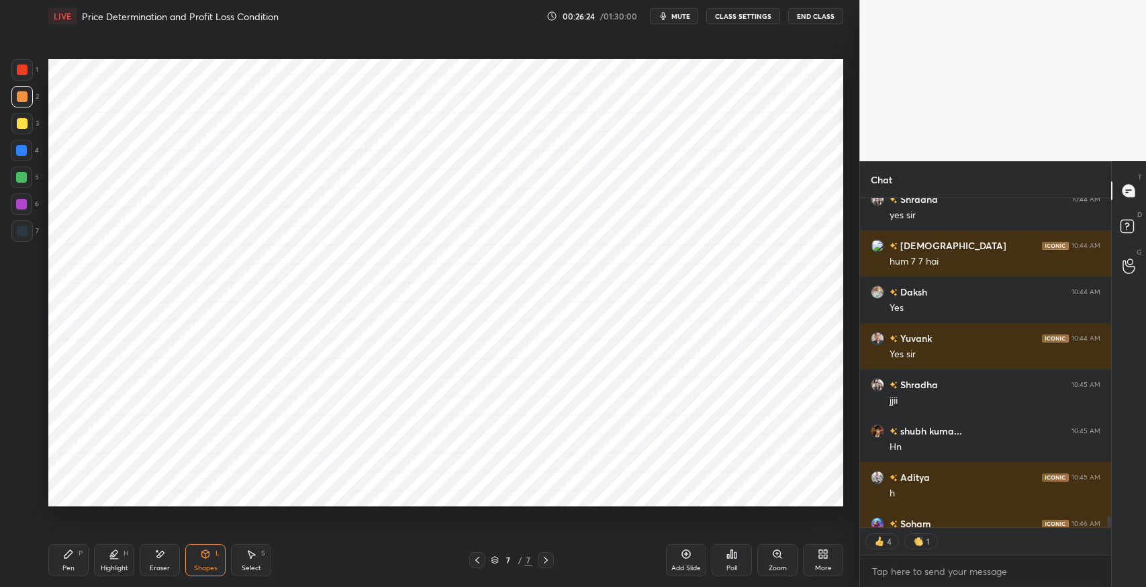
click at [22, 152] on div at bounding box center [21, 150] width 11 height 11
click at [58, 551] on div "Pen P" at bounding box center [68, 560] width 40 height 32
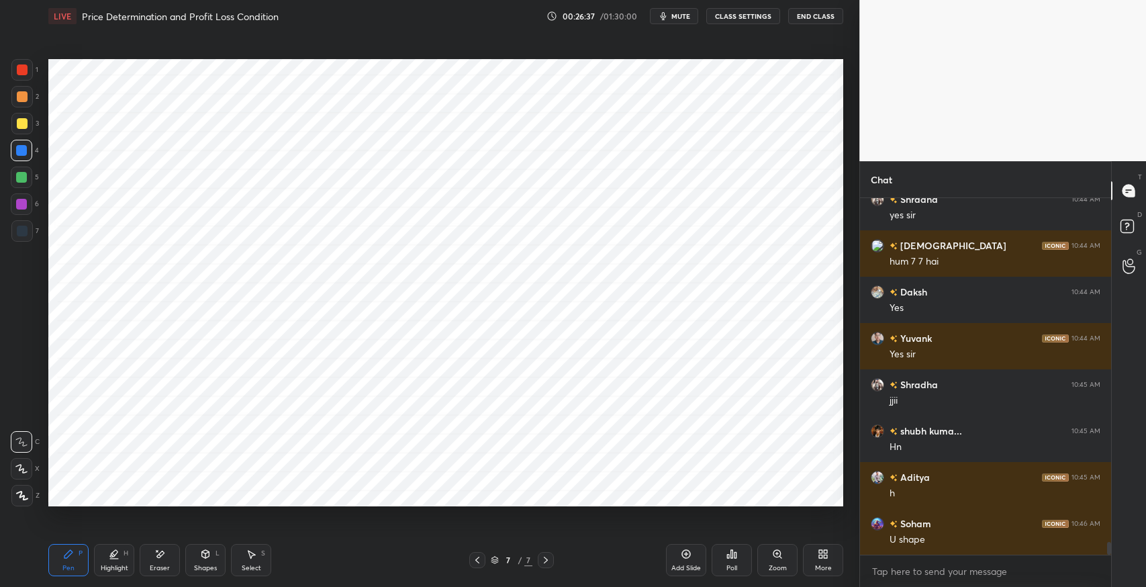
scroll to position [9855, 0]
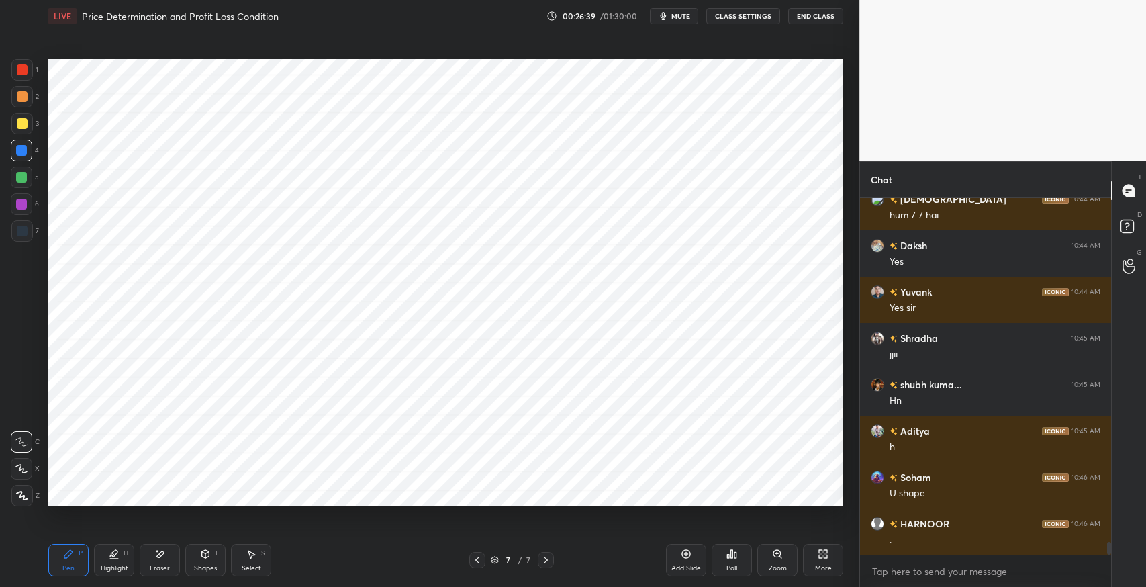
click at [190, 567] on div "Shapes L" at bounding box center [205, 560] width 40 height 32
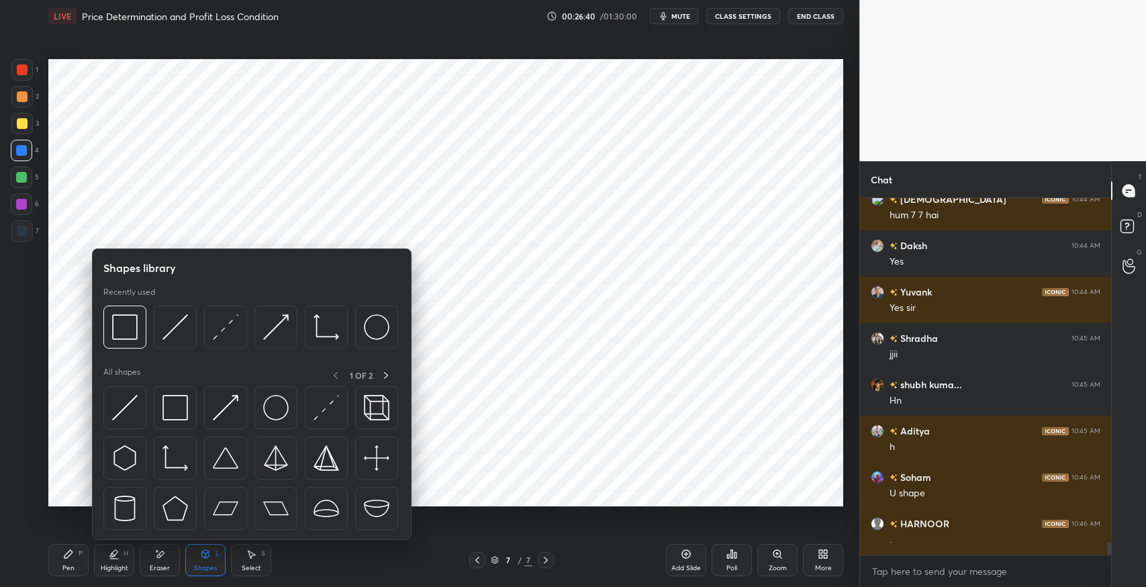
click at [172, 412] on img at bounding box center [175, 408] width 26 height 26
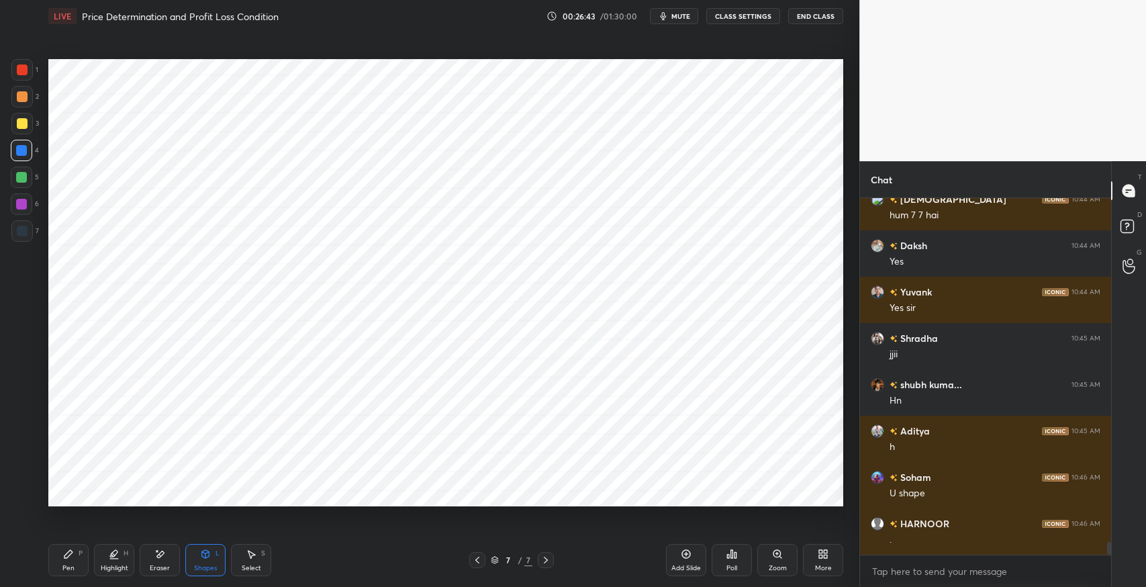
click at [60, 555] on div "Pen P" at bounding box center [68, 560] width 40 height 32
click at [206, 565] on div "Shapes" at bounding box center [205, 568] width 23 height 7
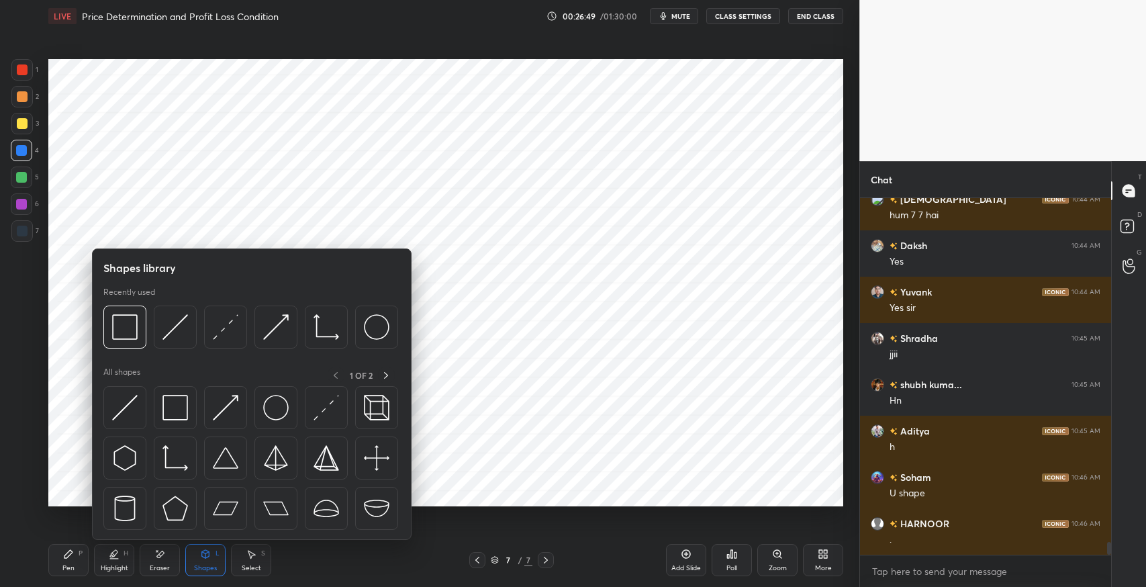
click at [165, 410] on img at bounding box center [175, 408] width 26 height 26
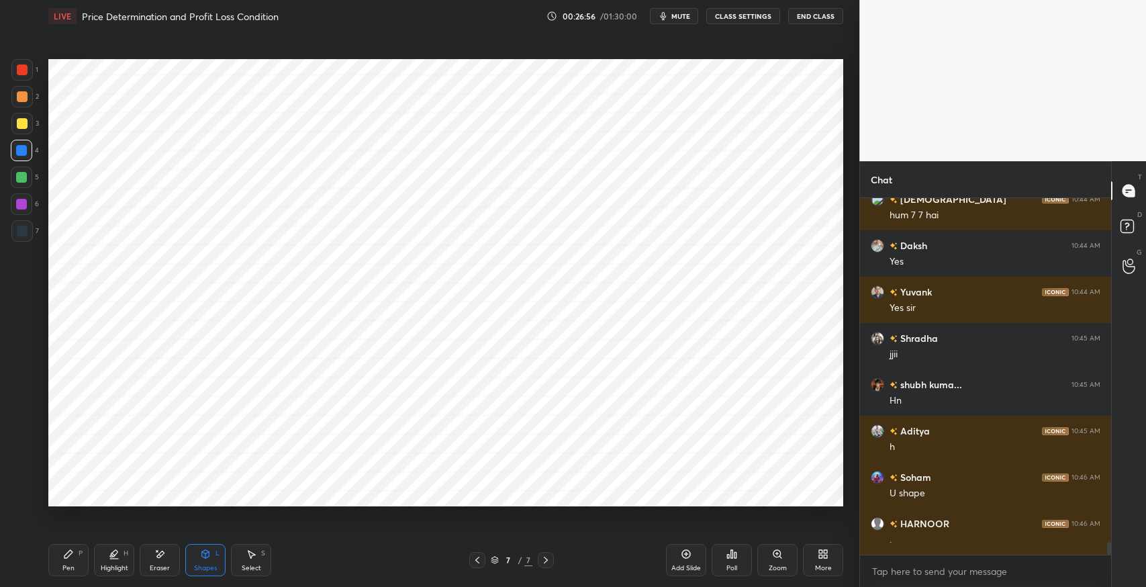
click at [68, 555] on icon at bounding box center [68, 554] width 8 height 8
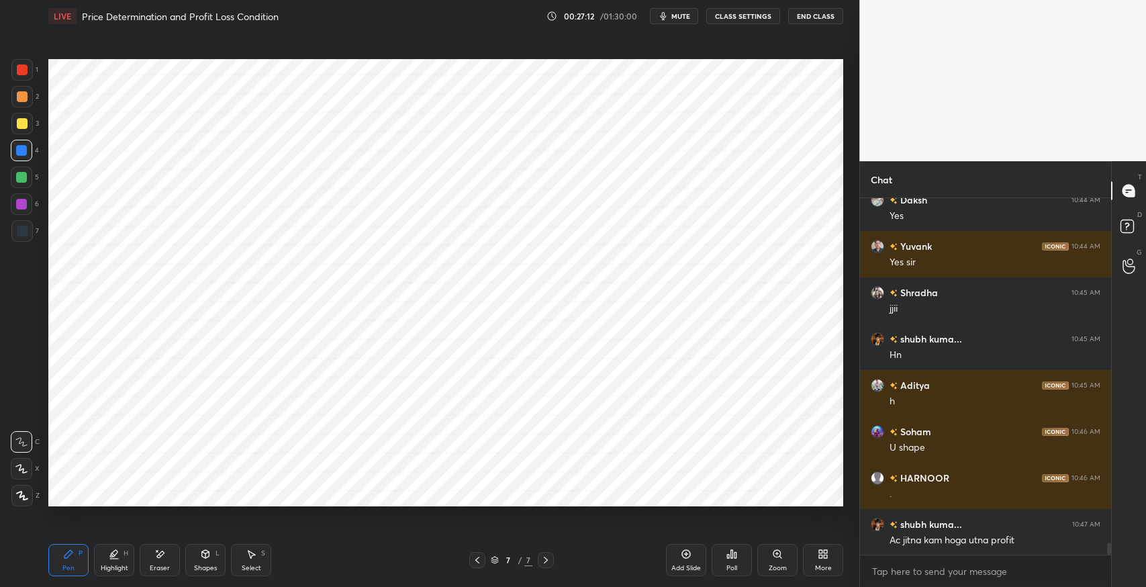
scroll to position [9947, 0]
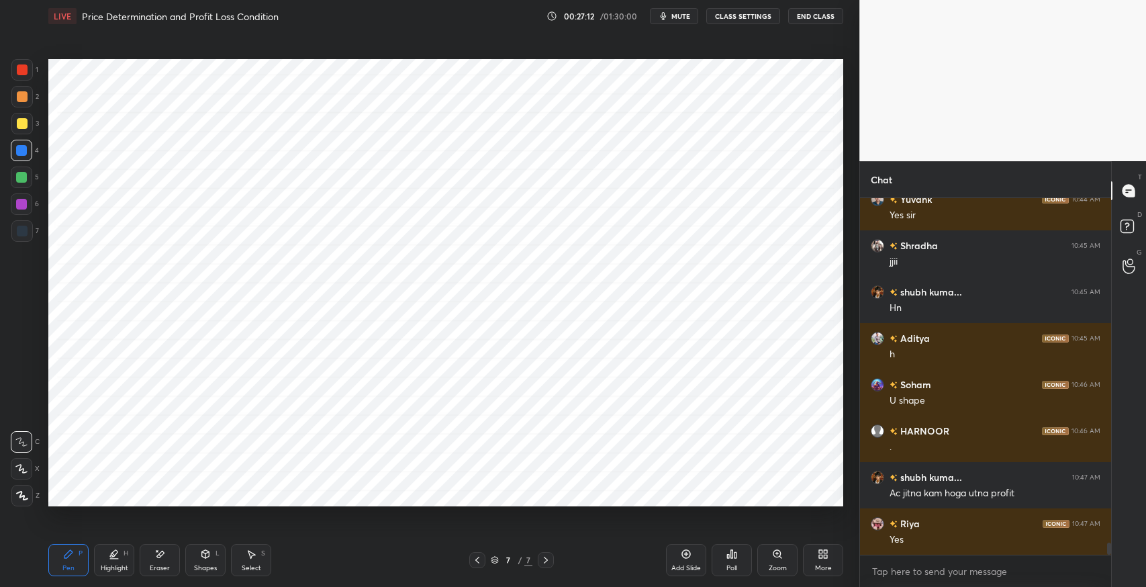
click at [684, 556] on icon at bounding box center [686, 554] width 11 height 11
click at [208, 572] on div "Shapes L" at bounding box center [205, 560] width 40 height 32
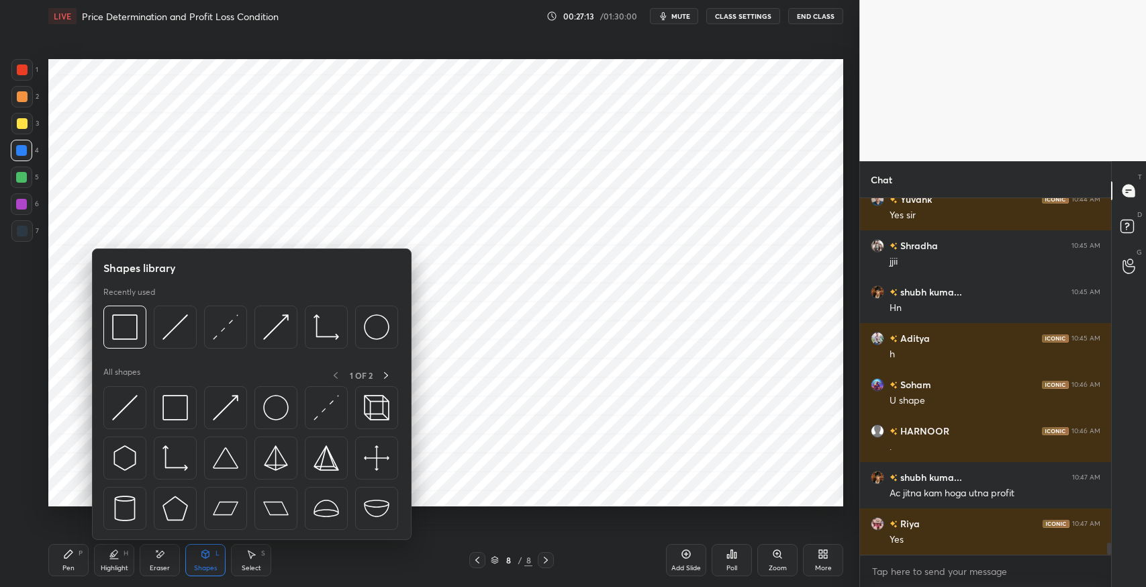
click at [176, 462] on img at bounding box center [175, 458] width 26 height 26
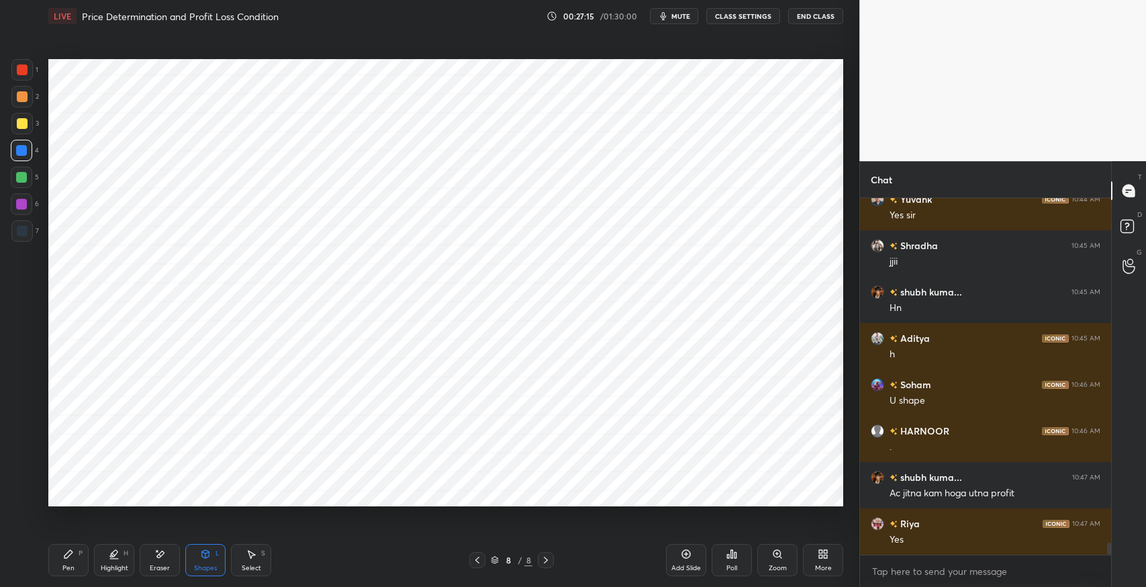
click at [207, 561] on div "Shapes L" at bounding box center [205, 560] width 40 height 32
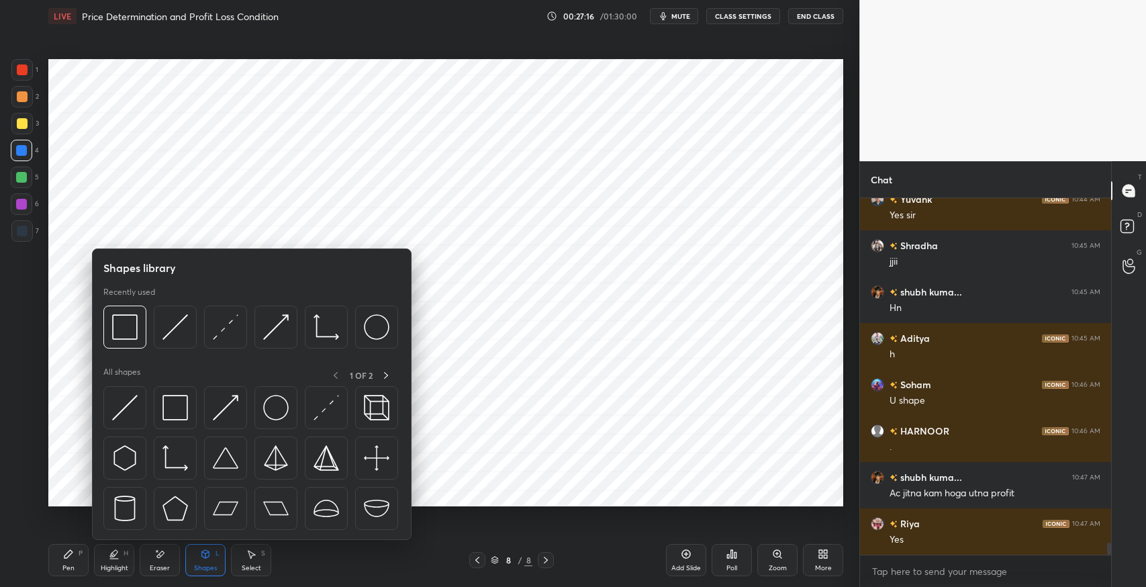
click at [184, 320] on img at bounding box center [175, 327] width 26 height 26
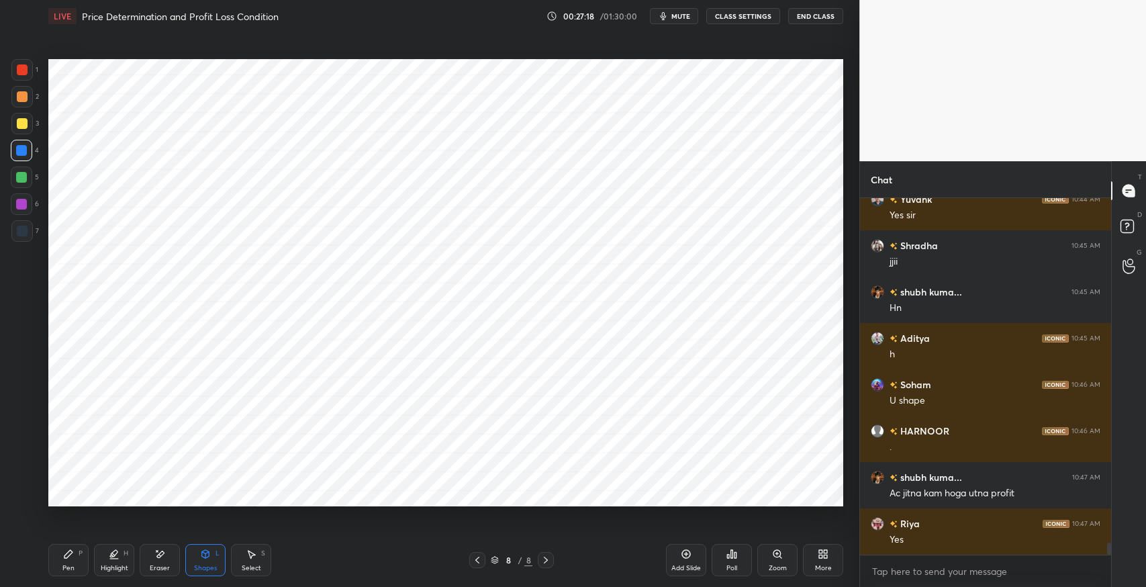
click at [62, 556] on div "Pen P" at bounding box center [68, 560] width 40 height 32
click at [207, 561] on div "Shapes L" at bounding box center [205, 560] width 40 height 32
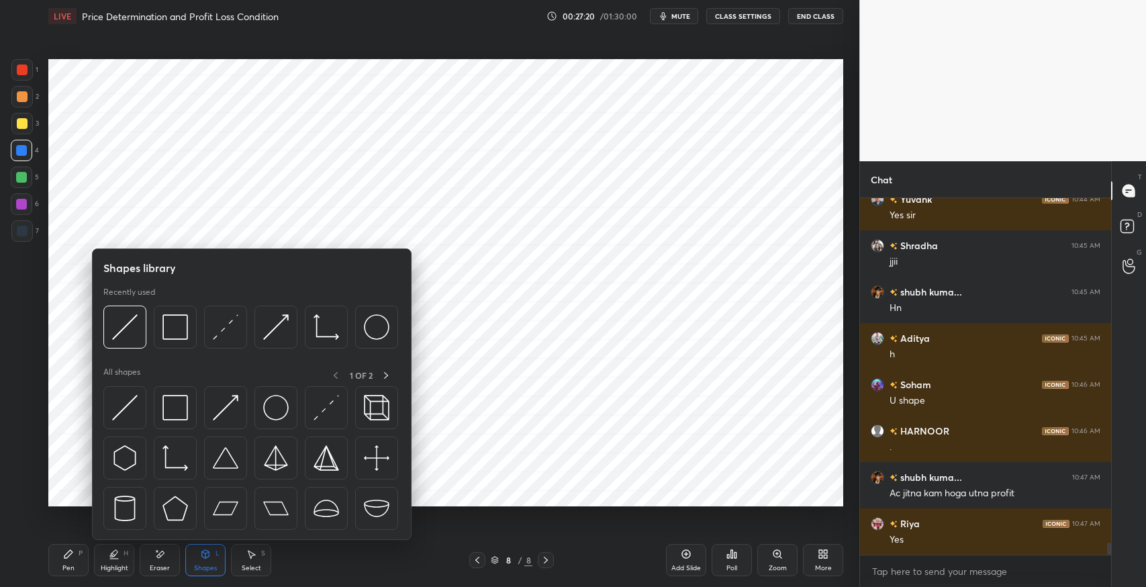
click at [177, 406] on img at bounding box center [175, 408] width 26 height 26
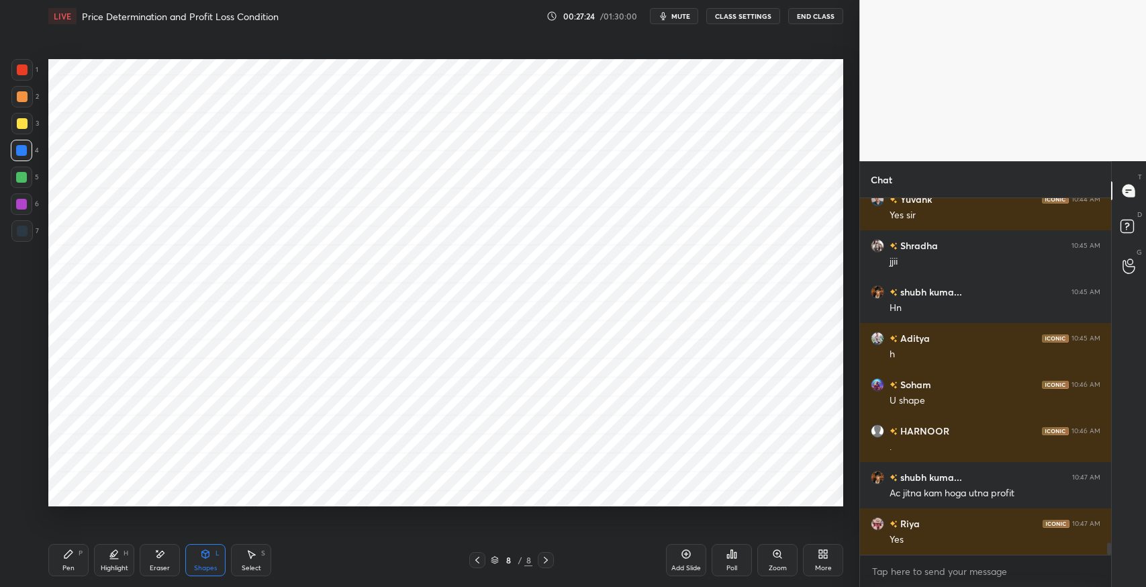
click at [207, 551] on icon at bounding box center [205, 554] width 7 height 8
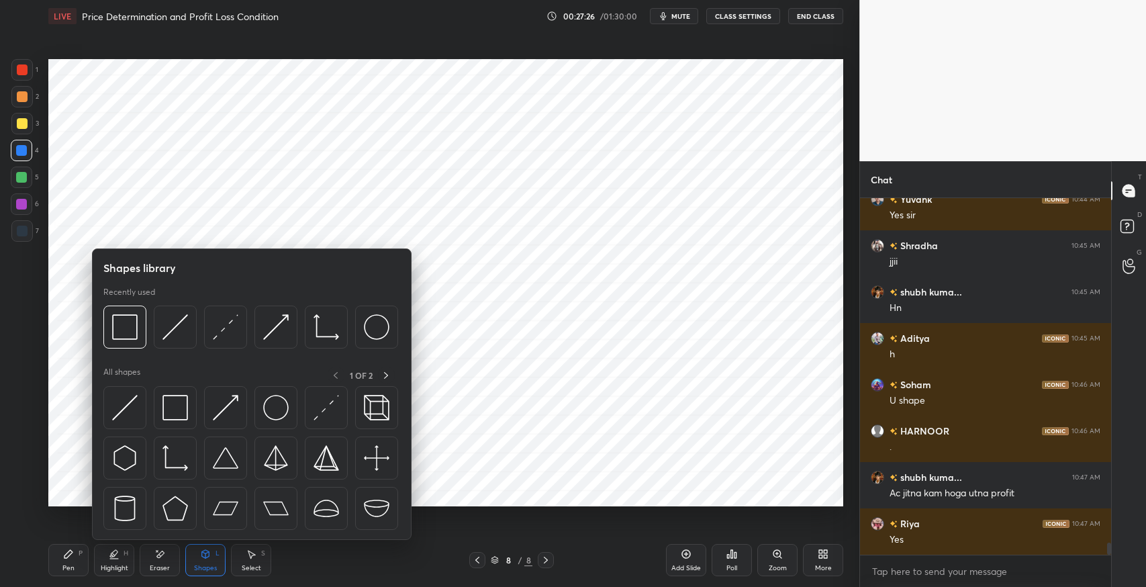
click at [26, 80] on div at bounding box center [21, 69] width 21 height 21
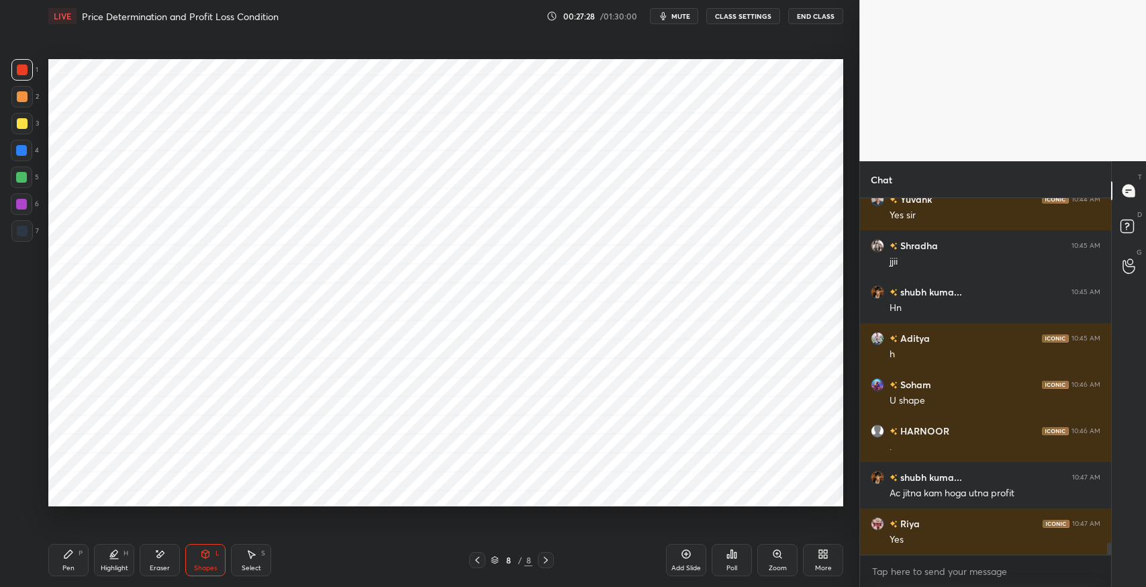
click at [204, 565] on div "Shapes" at bounding box center [205, 568] width 23 height 7
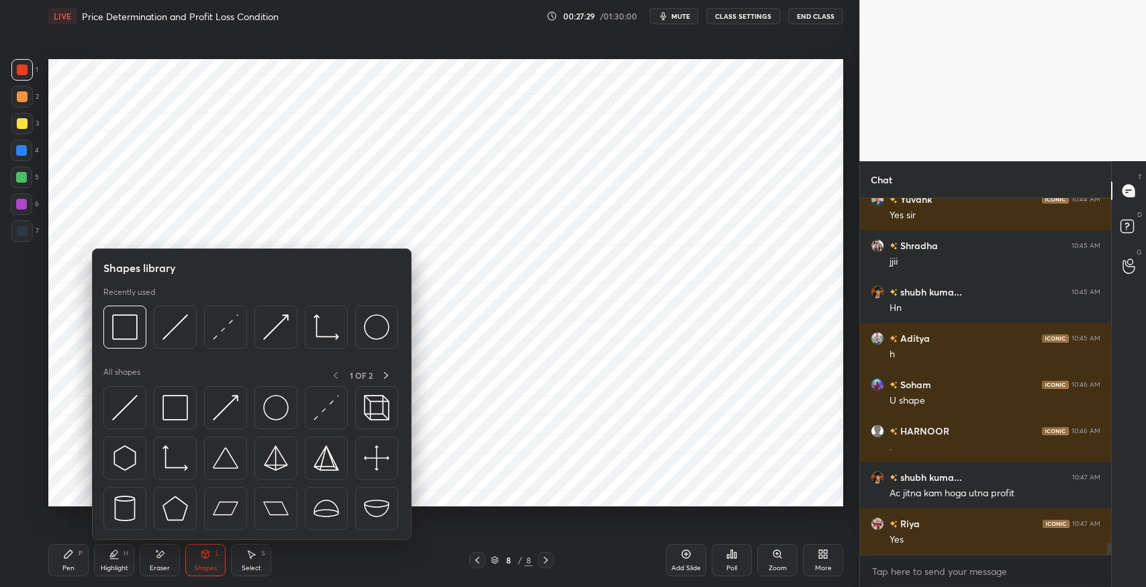
click at [130, 414] on img at bounding box center [125, 408] width 26 height 26
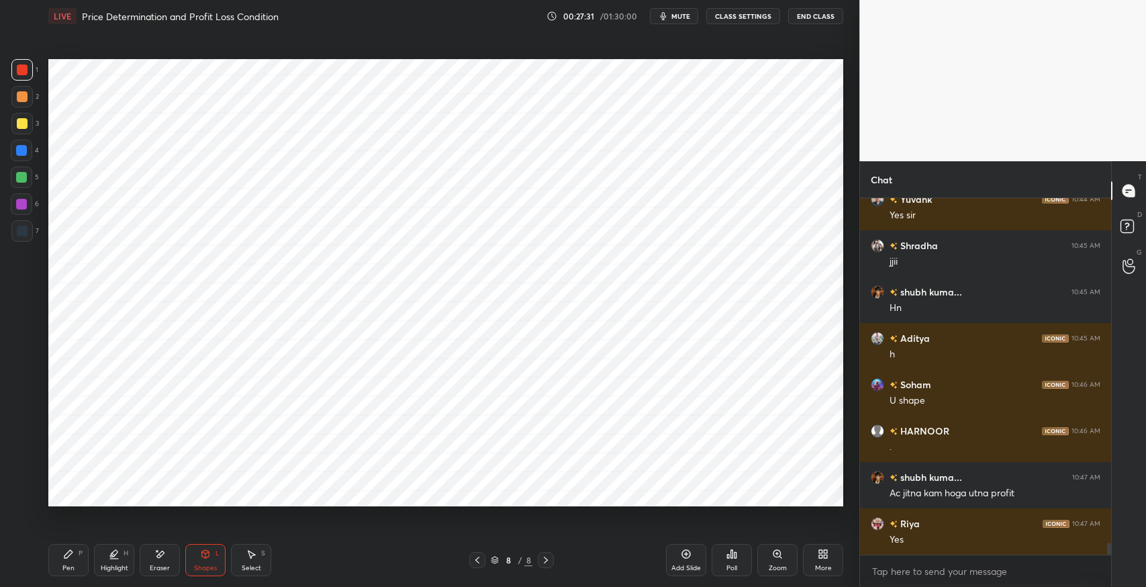
click at [63, 553] on icon at bounding box center [68, 554] width 11 height 11
click at [21, 154] on div at bounding box center [21, 150] width 11 height 11
click at [199, 562] on div "Shapes L" at bounding box center [205, 560] width 40 height 32
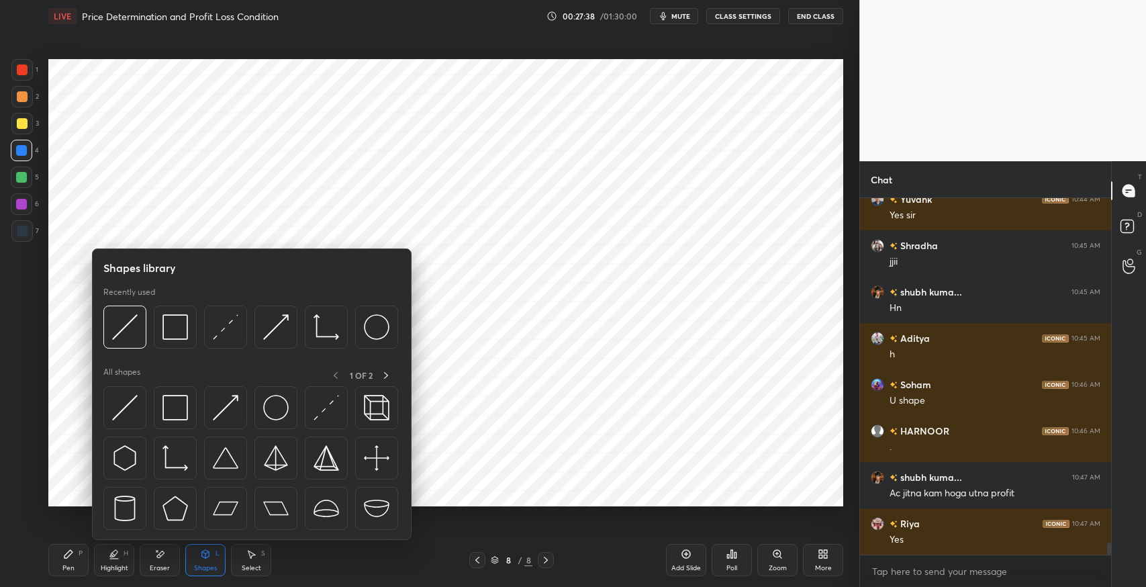
click at [173, 408] on img at bounding box center [175, 408] width 26 height 26
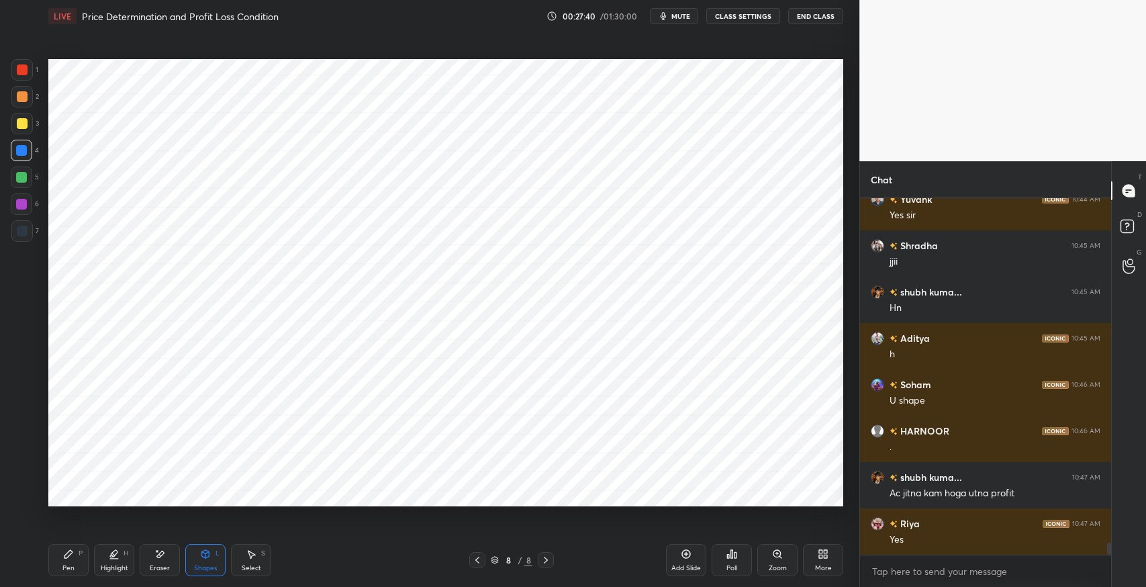
click at [21, 182] on div at bounding box center [21, 177] width 11 height 11
click at [214, 560] on div "Shapes L" at bounding box center [205, 560] width 40 height 32
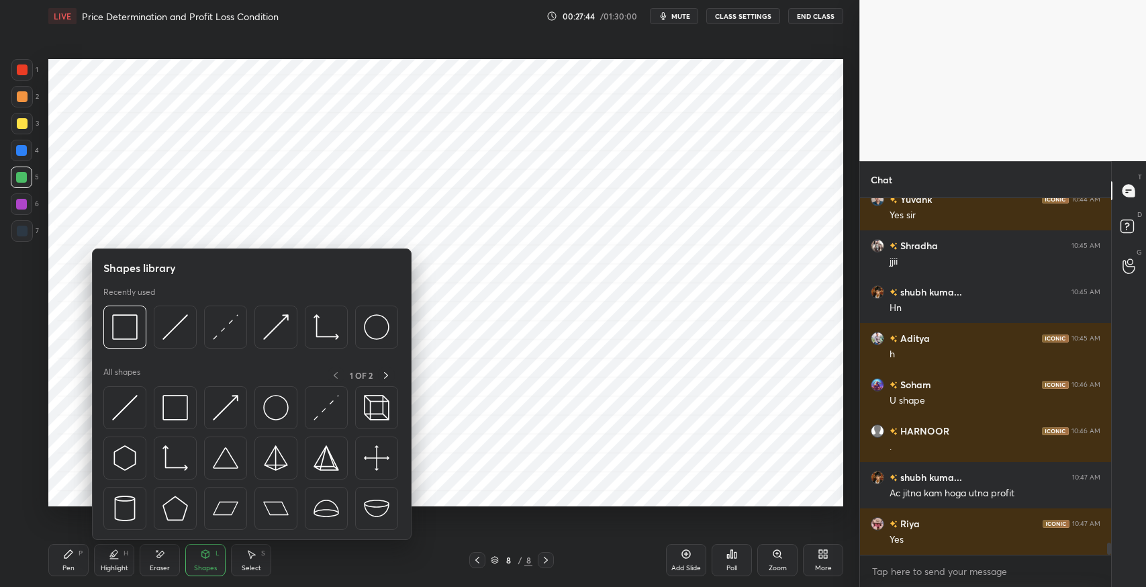
click at [124, 406] on img at bounding box center [125, 408] width 26 height 26
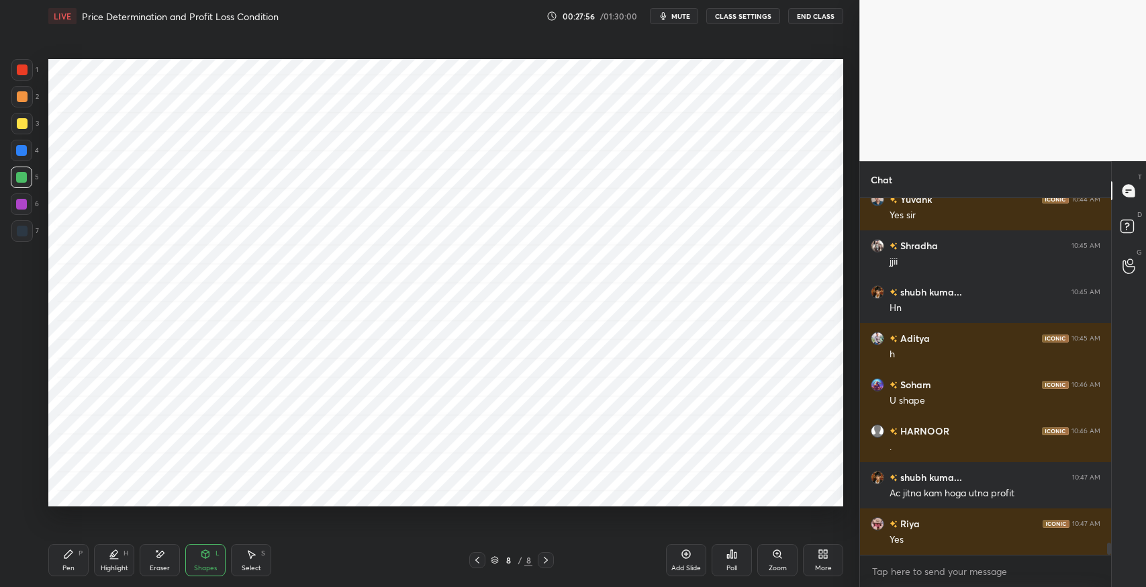
click at [251, 549] on icon at bounding box center [251, 554] width 11 height 11
drag, startPoint x: 663, startPoint y: 119, endPoint x: 677, endPoint y: 146, distance: 30.6
click at [677, 146] on div "0 ° Undo Copy Paste here Duplicate Duplicate to new slide Delete" at bounding box center [445, 282] width 795 height 447
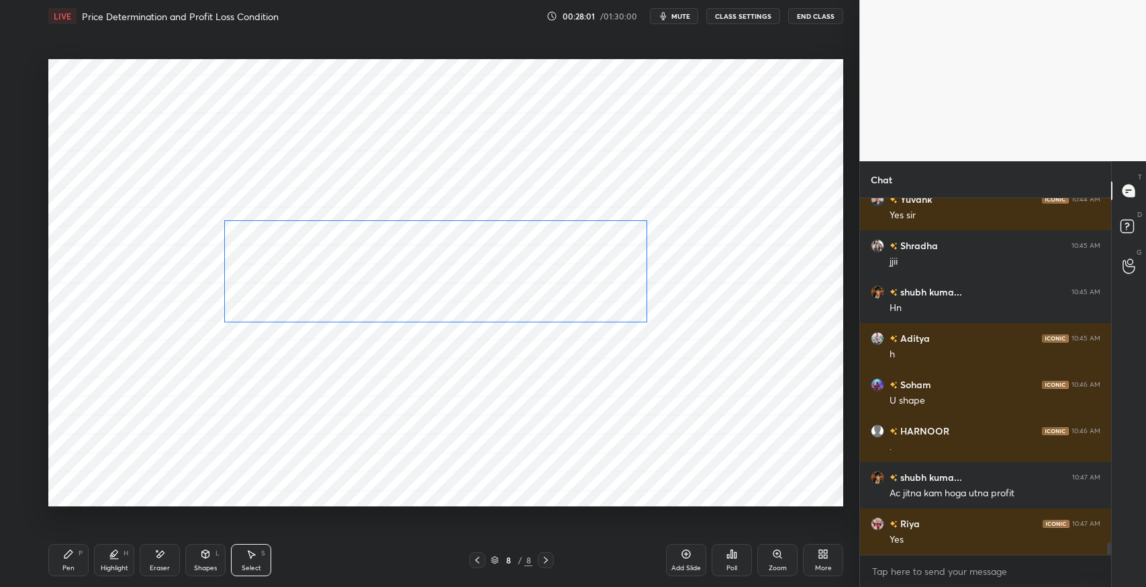
drag, startPoint x: 628, startPoint y: 161, endPoint x: 608, endPoint y: 253, distance: 94.3
click at [608, 253] on div "0 ° Undo Copy Paste here Duplicate Duplicate to new slide Delete" at bounding box center [445, 282] width 795 height 447
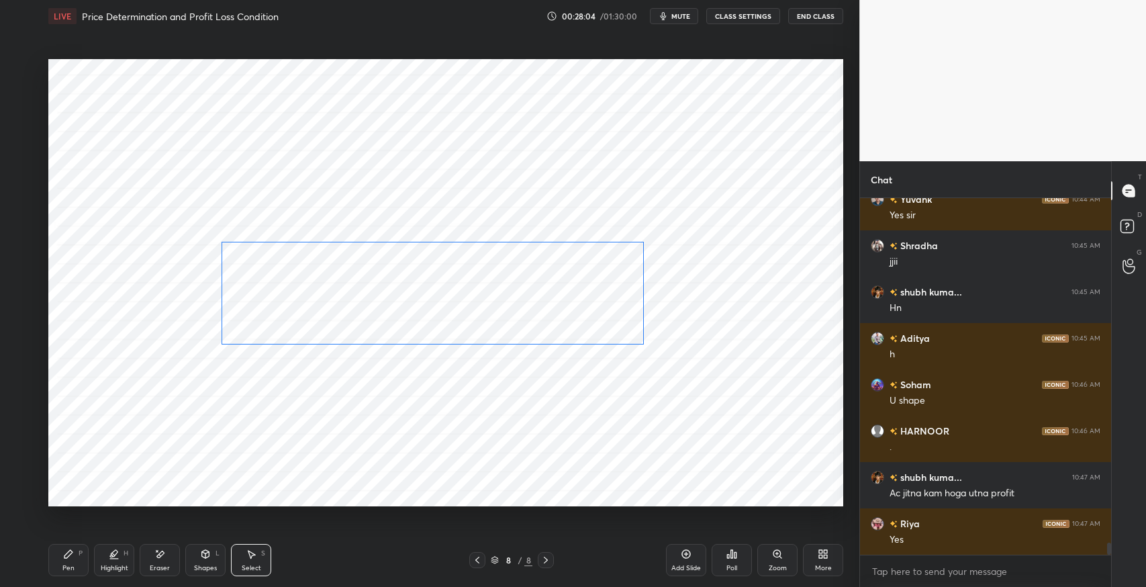
drag, startPoint x: 599, startPoint y: 240, endPoint x: 596, endPoint y: 262, distance: 22.3
click at [596, 262] on div "0 ° Undo Copy Paste here Duplicate Duplicate to new slide Delete" at bounding box center [445, 282] width 795 height 447
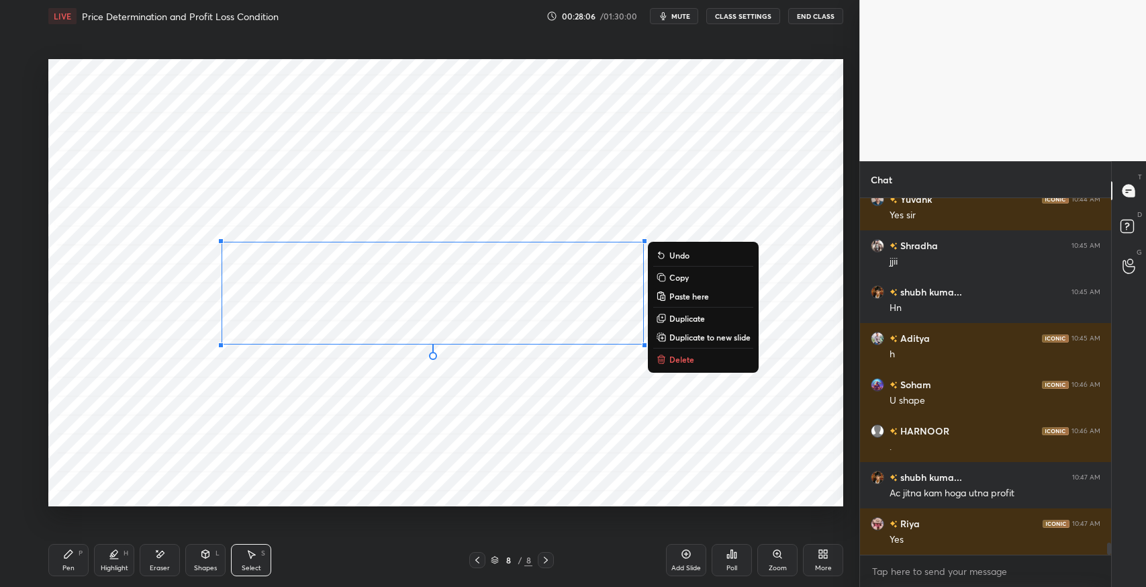
click at [197, 565] on div "Shapes" at bounding box center [205, 568] width 23 height 7
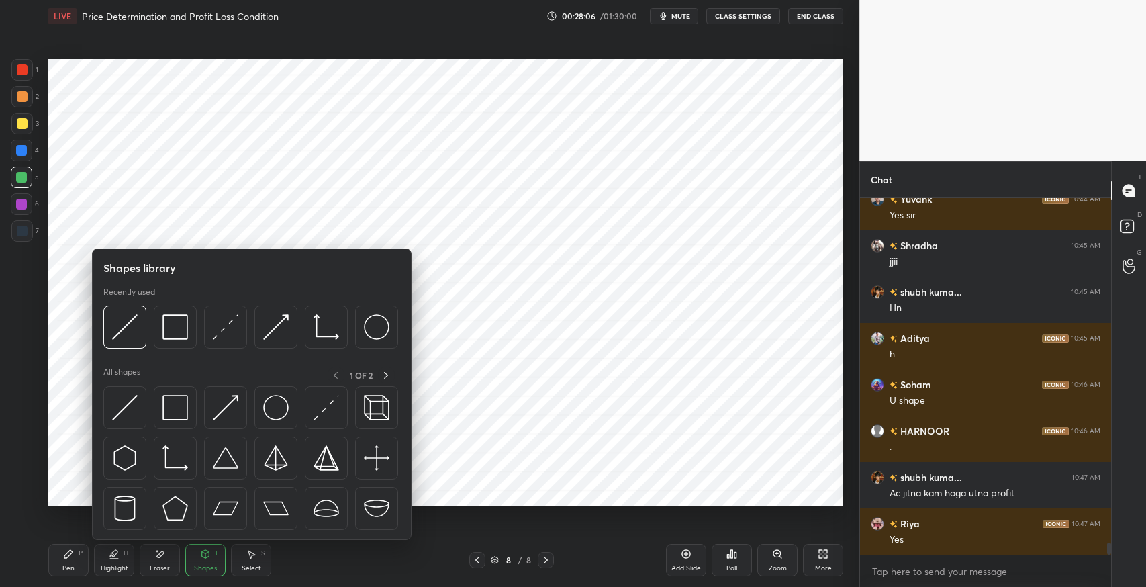
click at [172, 336] on img at bounding box center [175, 327] width 26 height 26
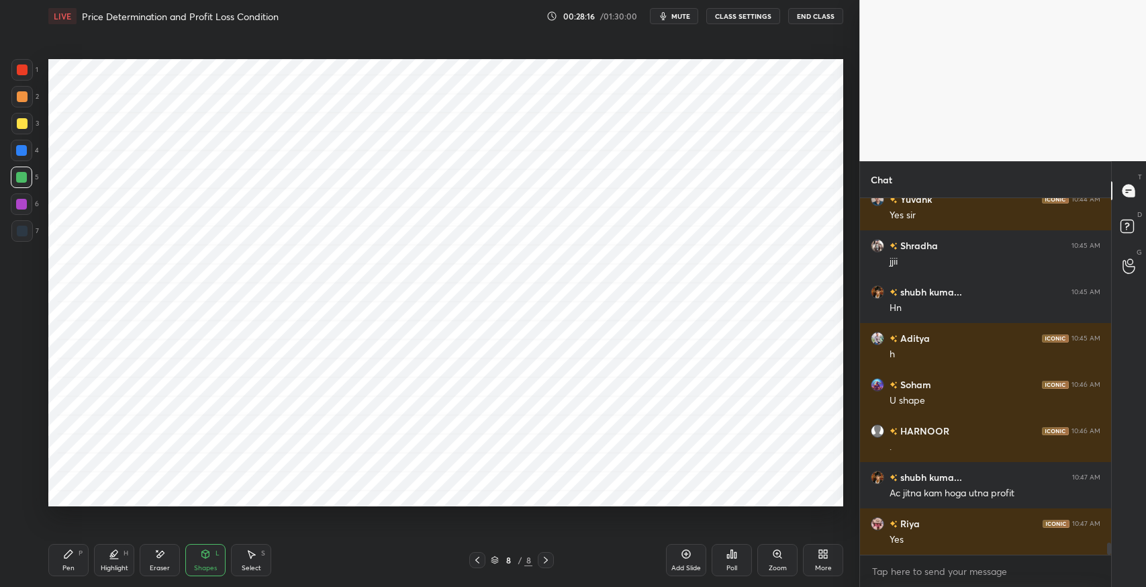
click at [478, 562] on icon at bounding box center [477, 560] width 4 height 7
click at [777, 567] on div "Zoom" at bounding box center [778, 568] width 18 height 7
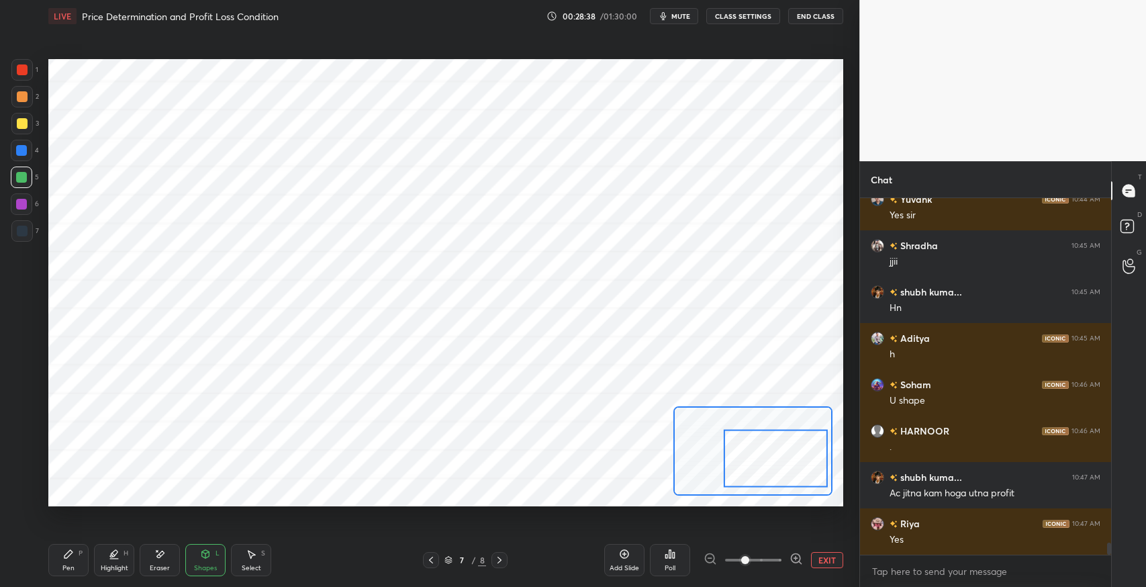
click at [816, 565] on button "EXIT" at bounding box center [827, 560] width 32 height 16
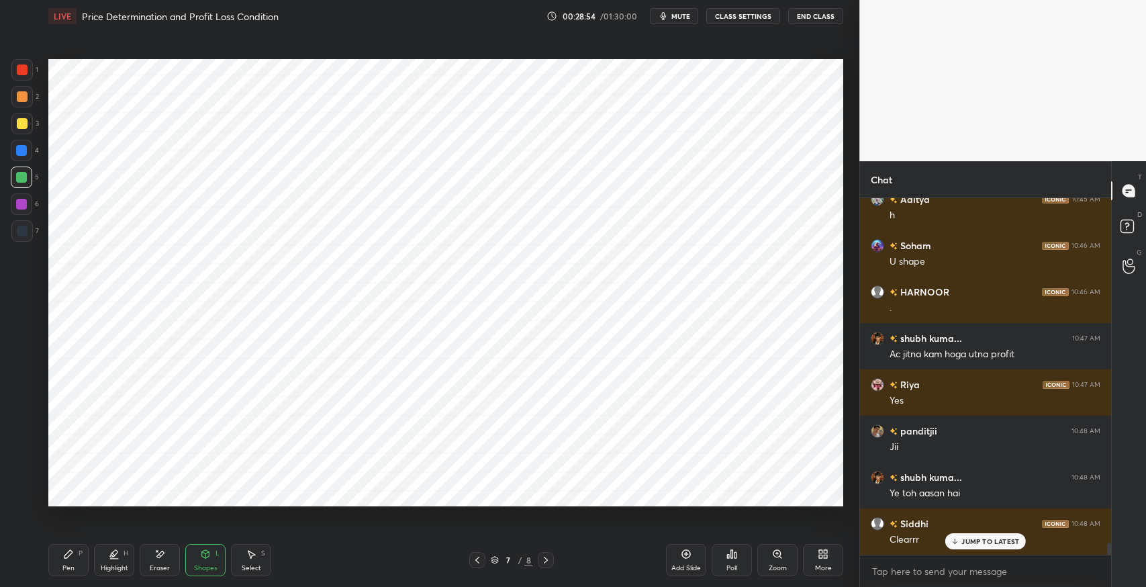
scroll to position [10132, 0]
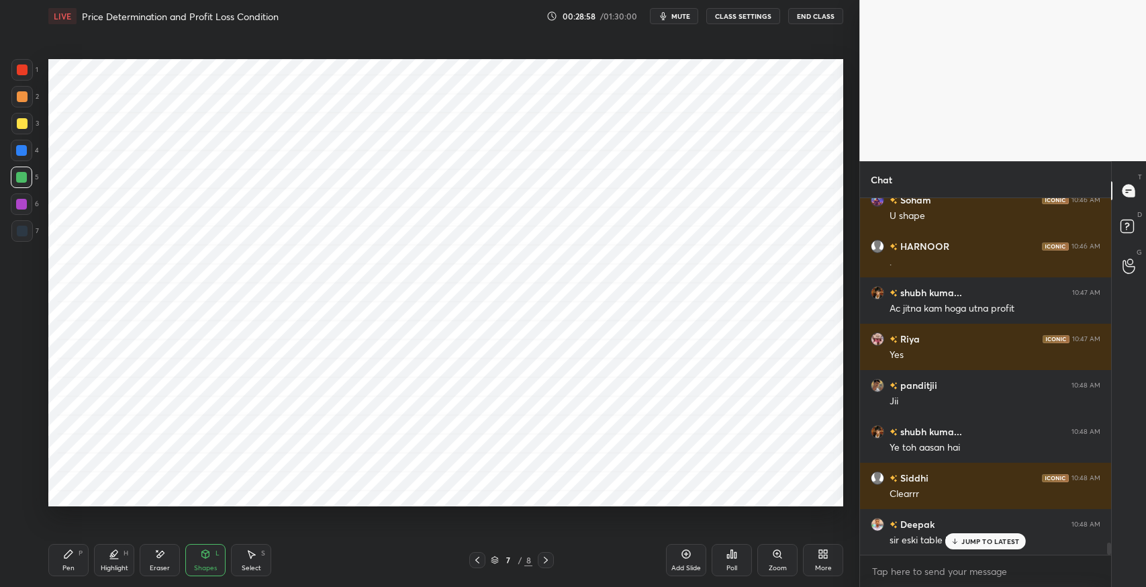
click at [981, 543] on p "JUMP TO LATEST" at bounding box center [991, 541] width 58 height 8
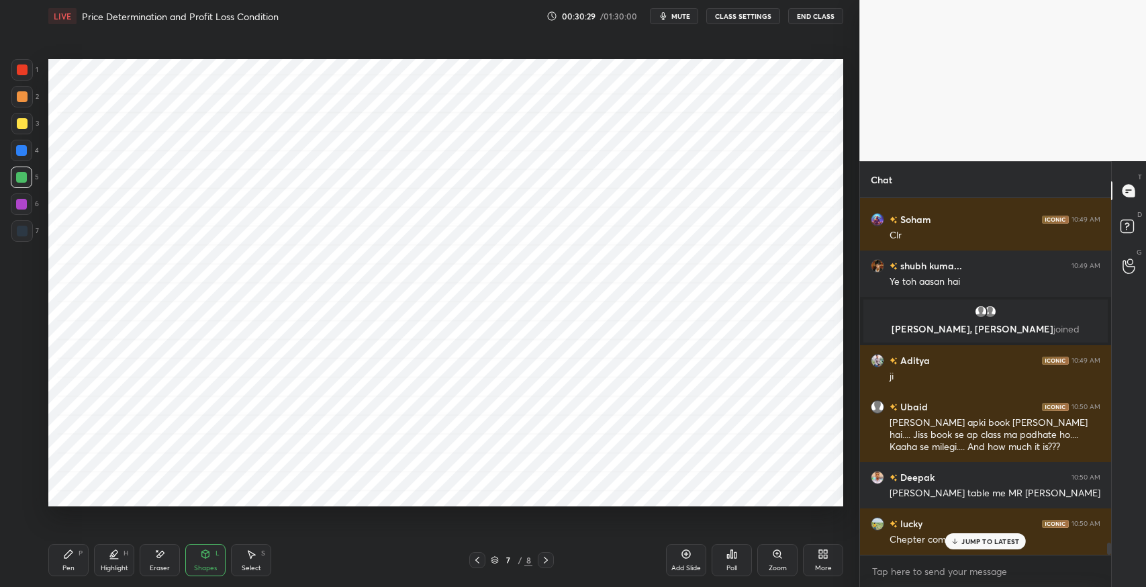
scroll to position [10374, 0]
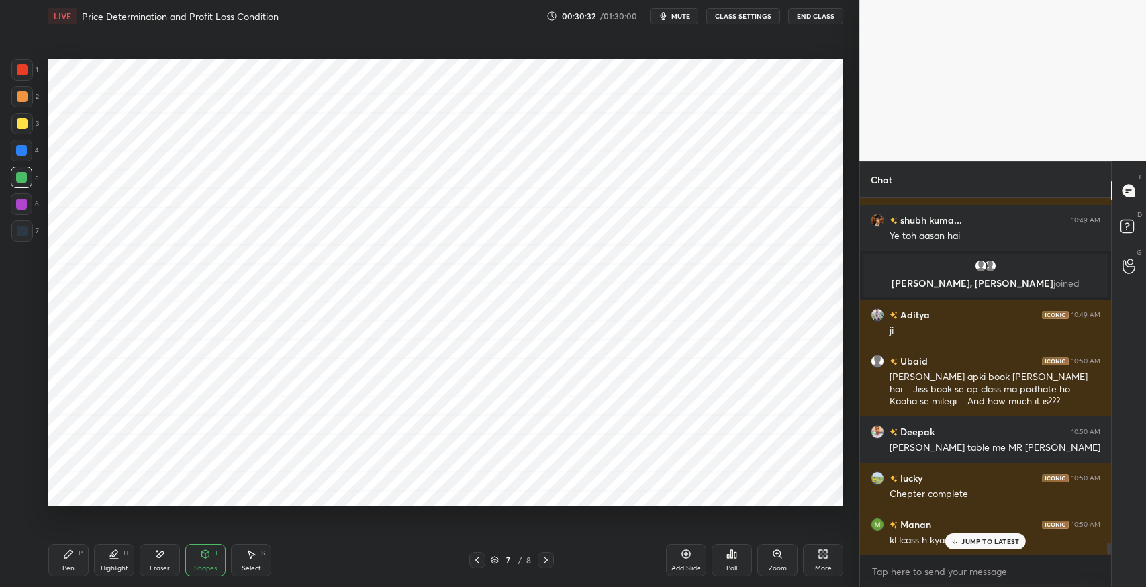
click at [980, 541] on p "JUMP TO LATEST" at bounding box center [991, 541] width 58 height 8
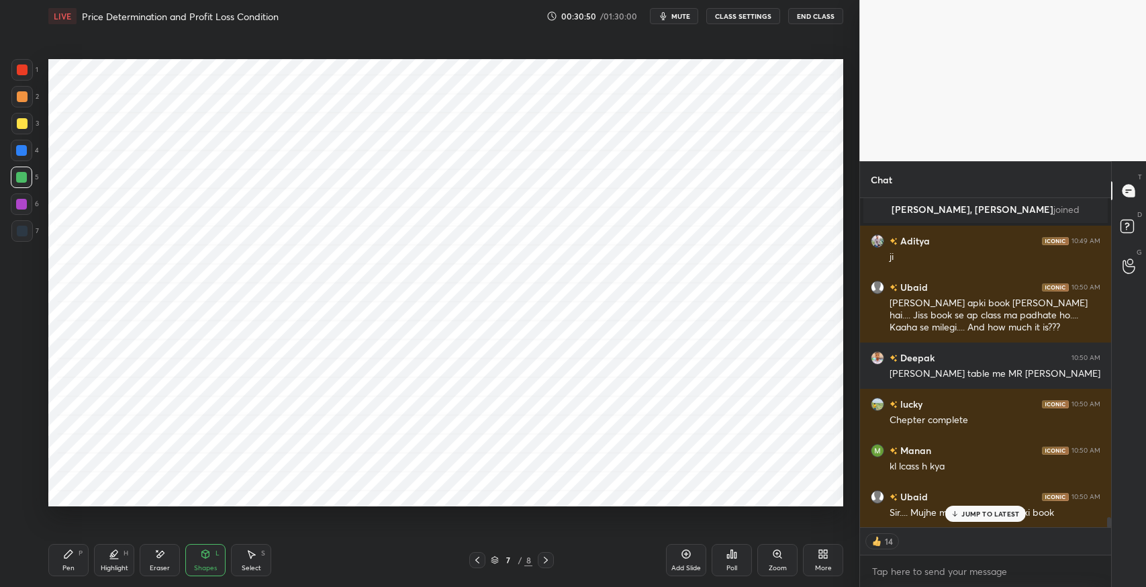
click at [986, 520] on div "JUMP TO LATEST" at bounding box center [985, 514] width 81 height 16
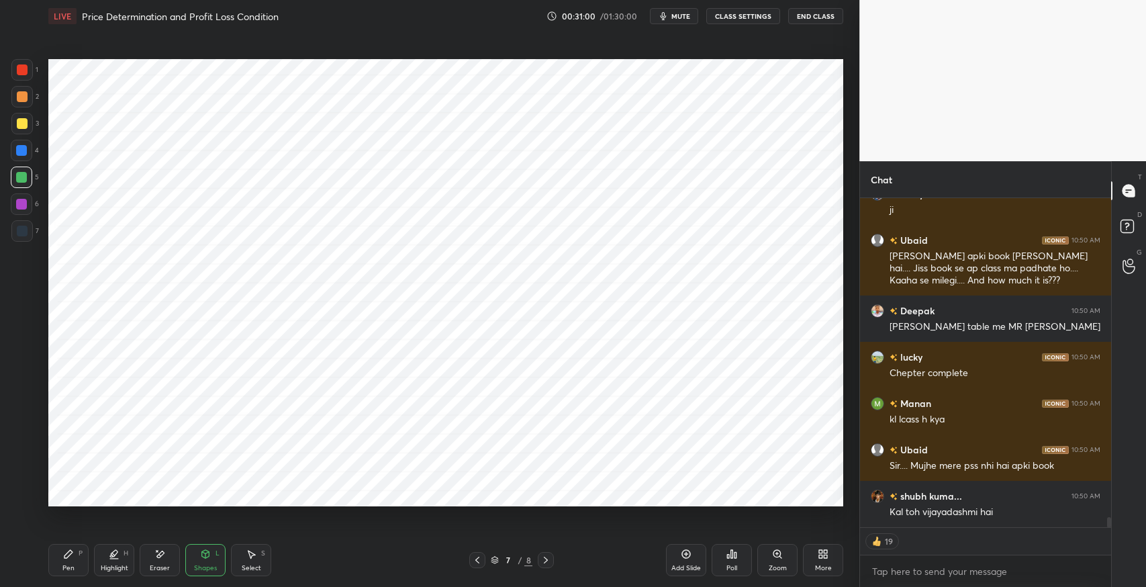
click at [64, 565] on div "Pen" at bounding box center [68, 568] width 12 height 7
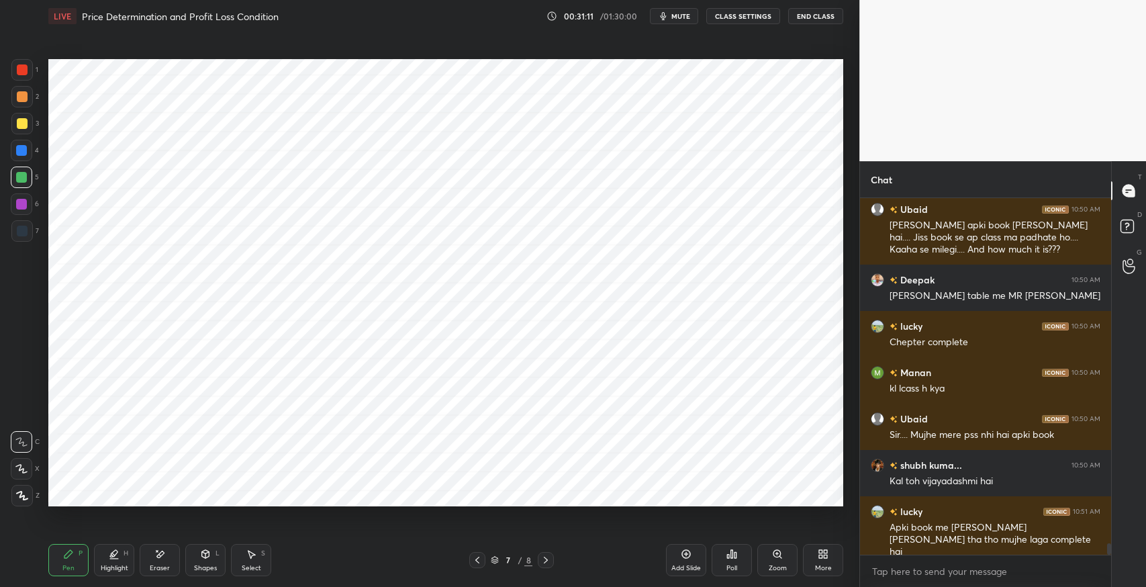
scroll to position [10558, 0]
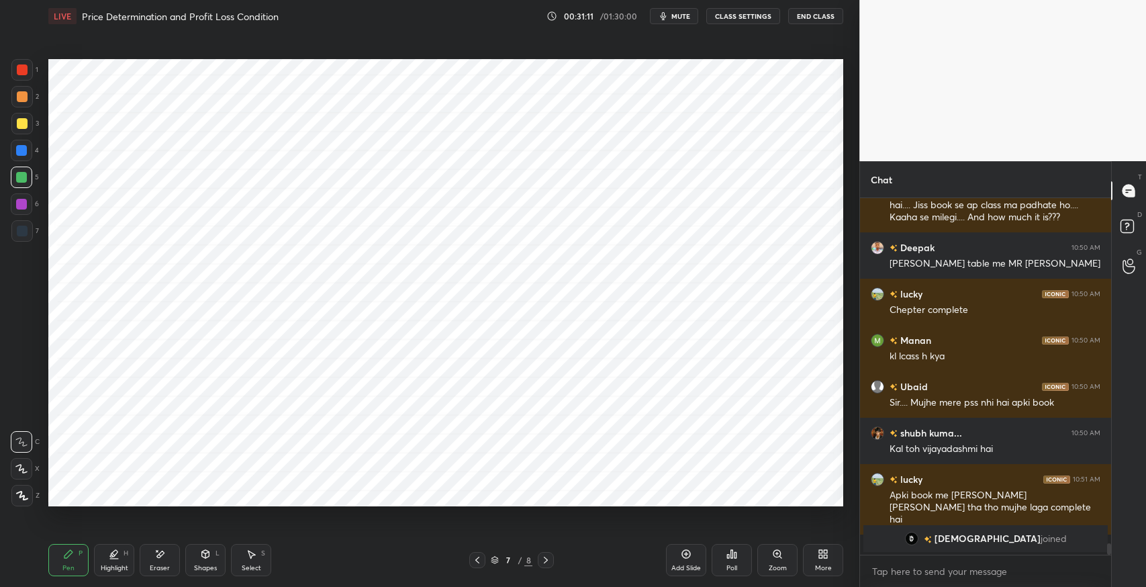
click at [162, 557] on icon at bounding box center [159, 554] width 11 height 11
click at [27, 472] on div at bounding box center [21, 468] width 21 height 21
click at [686, 567] on div "Add Slide" at bounding box center [686, 568] width 30 height 7
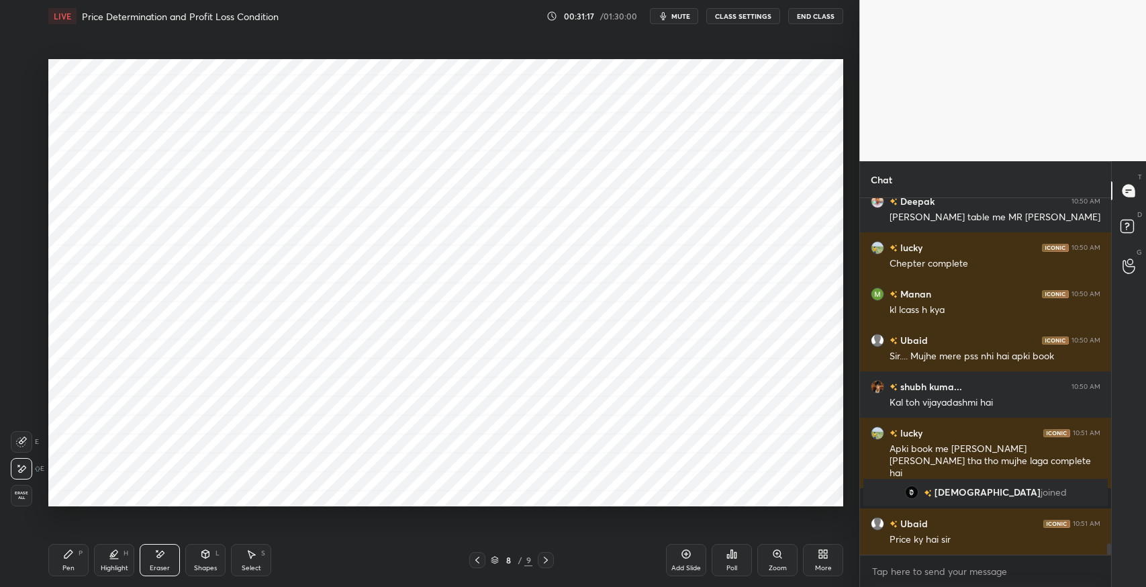
click at [74, 558] on div "Pen P" at bounding box center [68, 560] width 40 height 32
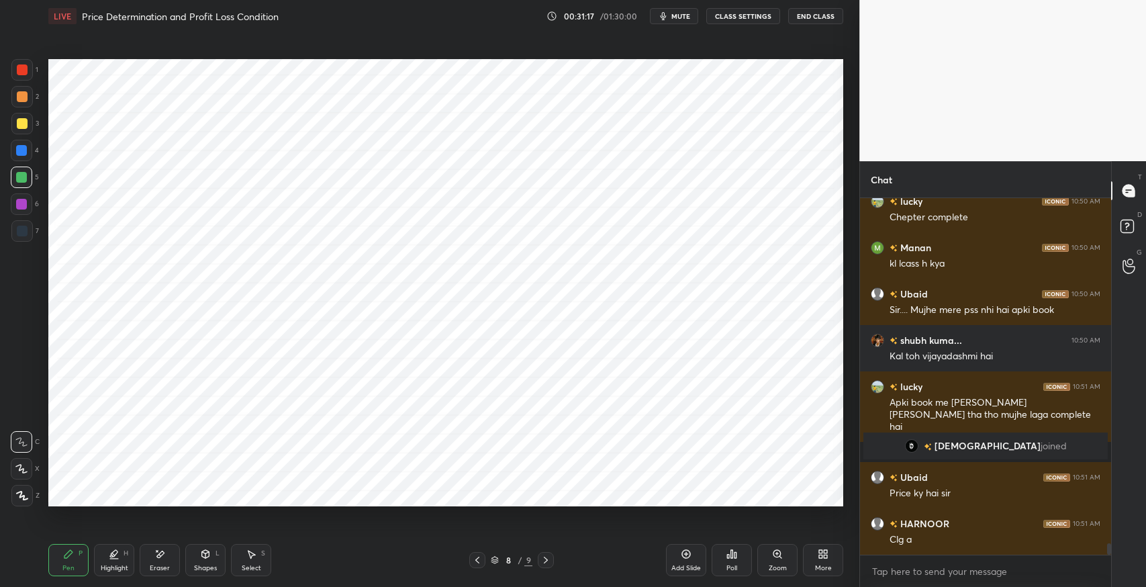
click at [21, 228] on div at bounding box center [22, 231] width 11 height 11
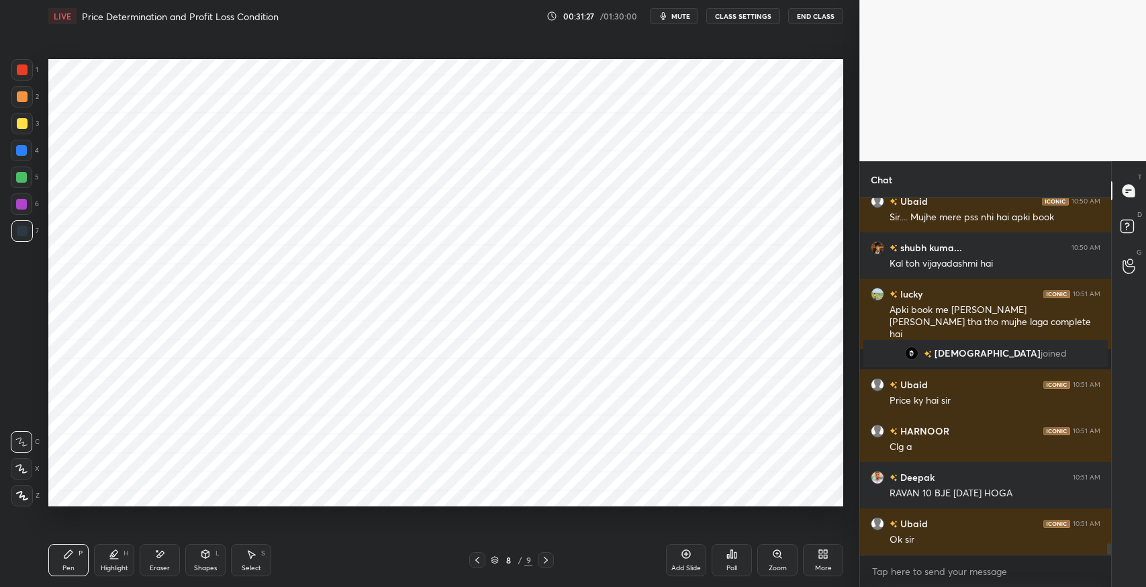
scroll to position [10635, 0]
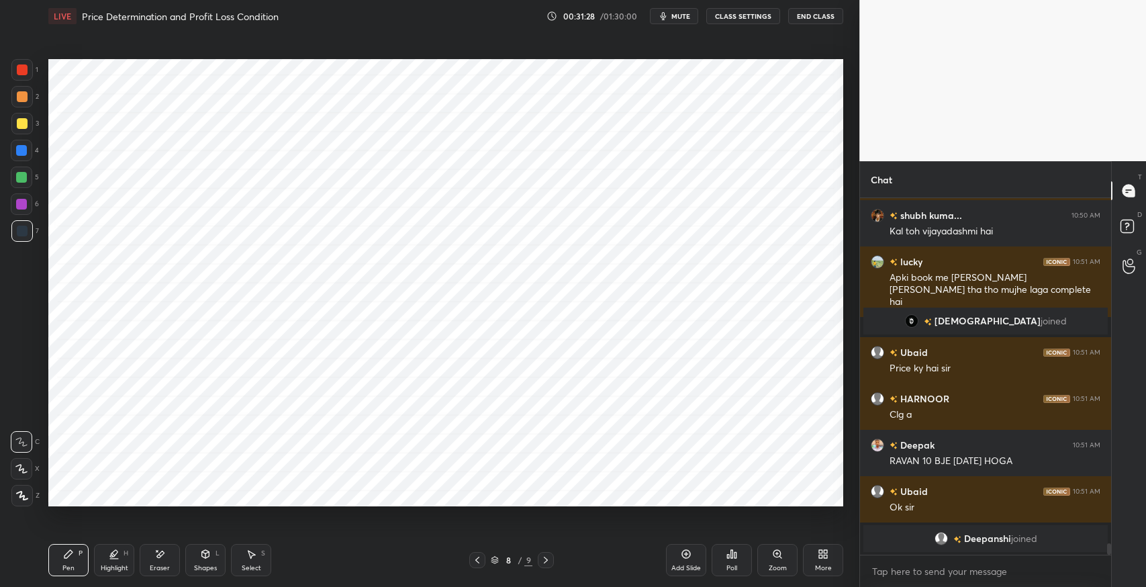
click at [150, 555] on div "Eraser" at bounding box center [160, 560] width 40 height 32
click at [26, 498] on span "Erase all" at bounding box center [21, 495] width 20 height 9
click at [59, 555] on div "Pen P" at bounding box center [68, 560] width 40 height 32
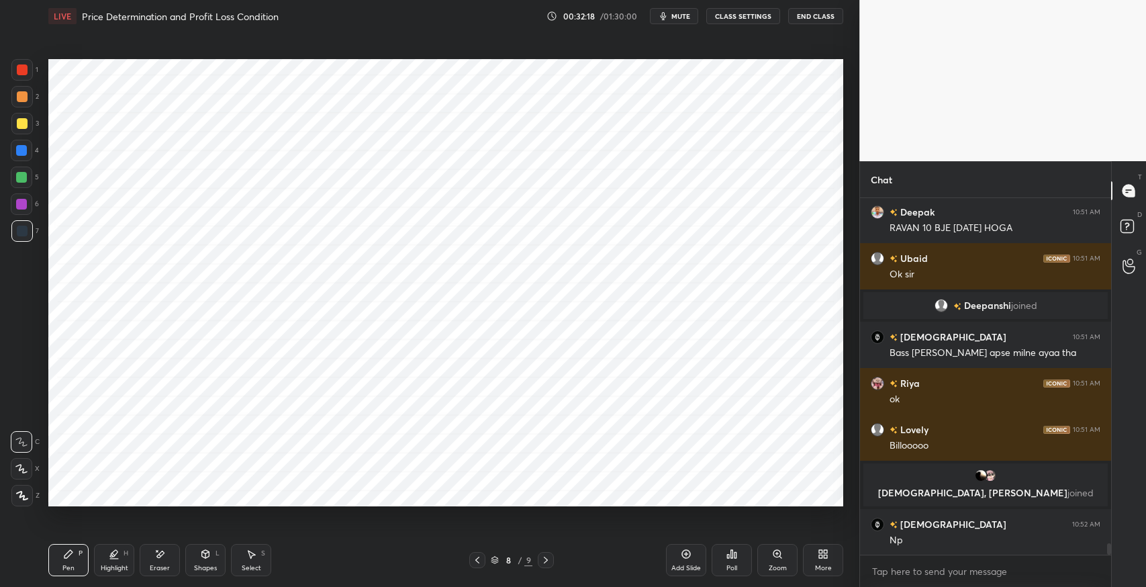
scroll to position [10753, 0]
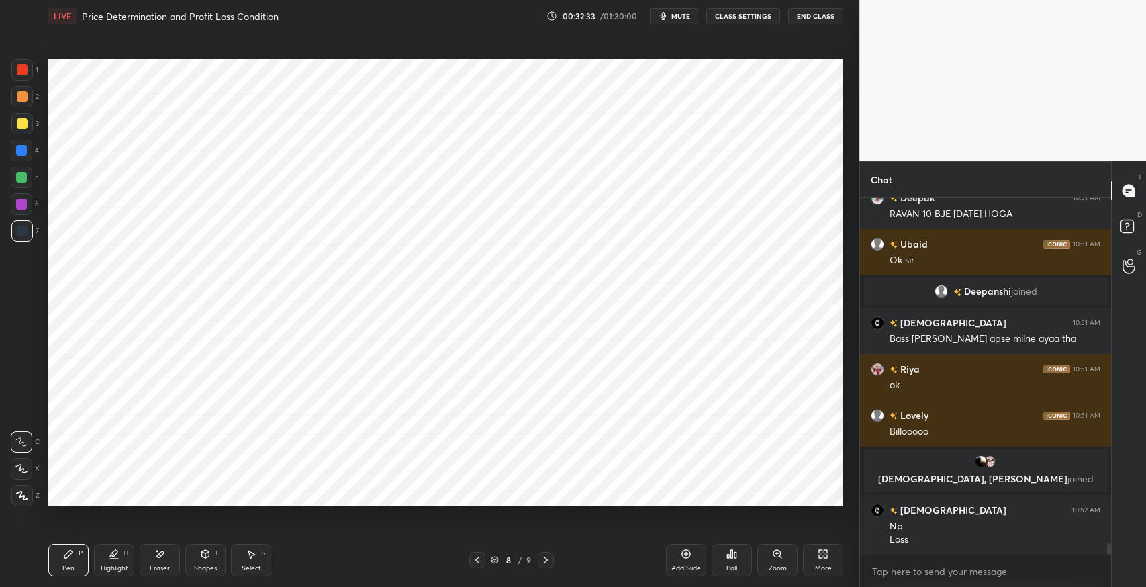
click at [246, 553] on icon at bounding box center [251, 554] width 11 height 11
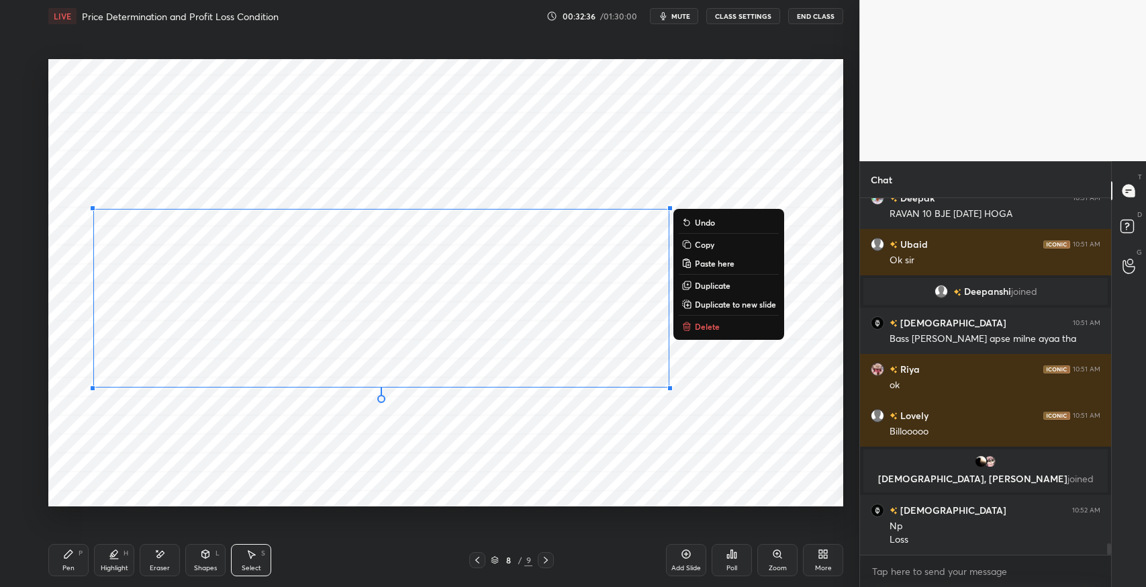
click at [269, 430] on div "0 ° Undo Copy Paste here Duplicate Duplicate to new slide Delete" at bounding box center [445, 282] width 795 height 447
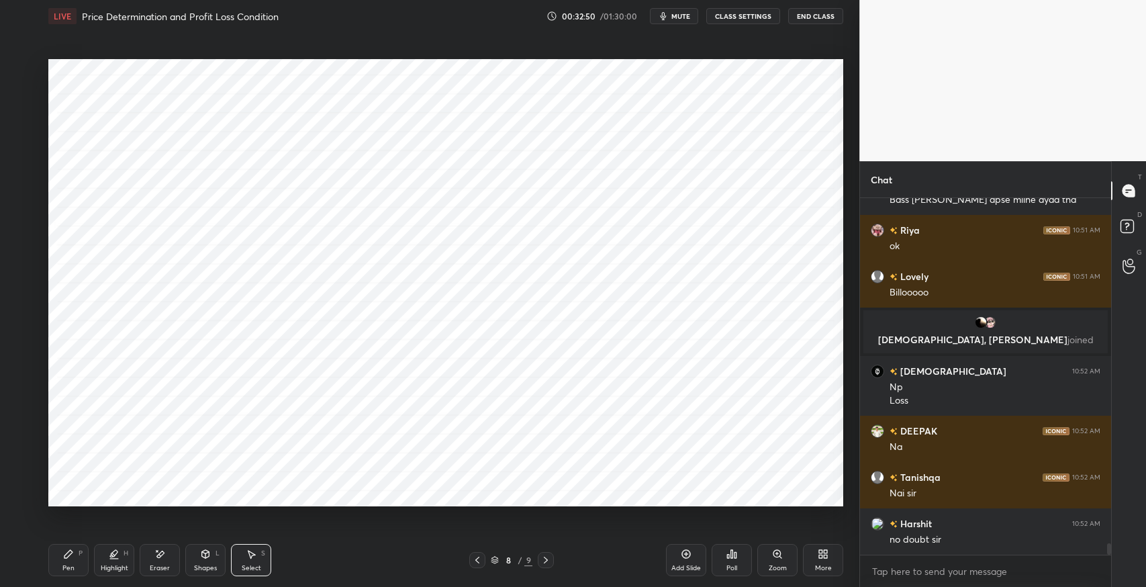
scroll to position [10938, 0]
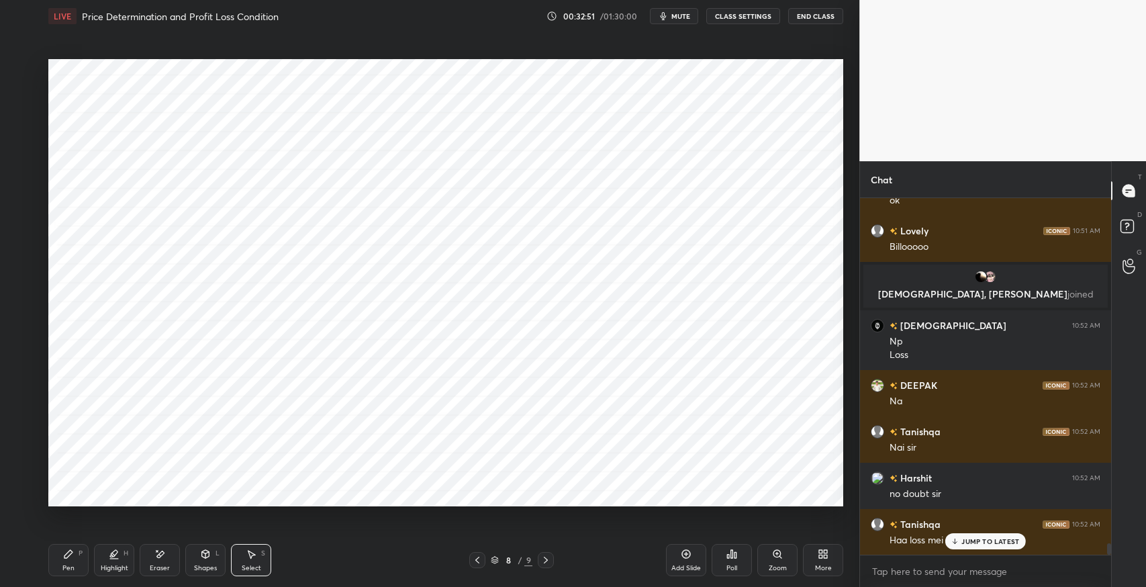
click at [56, 558] on div "Pen P" at bounding box center [68, 560] width 40 height 32
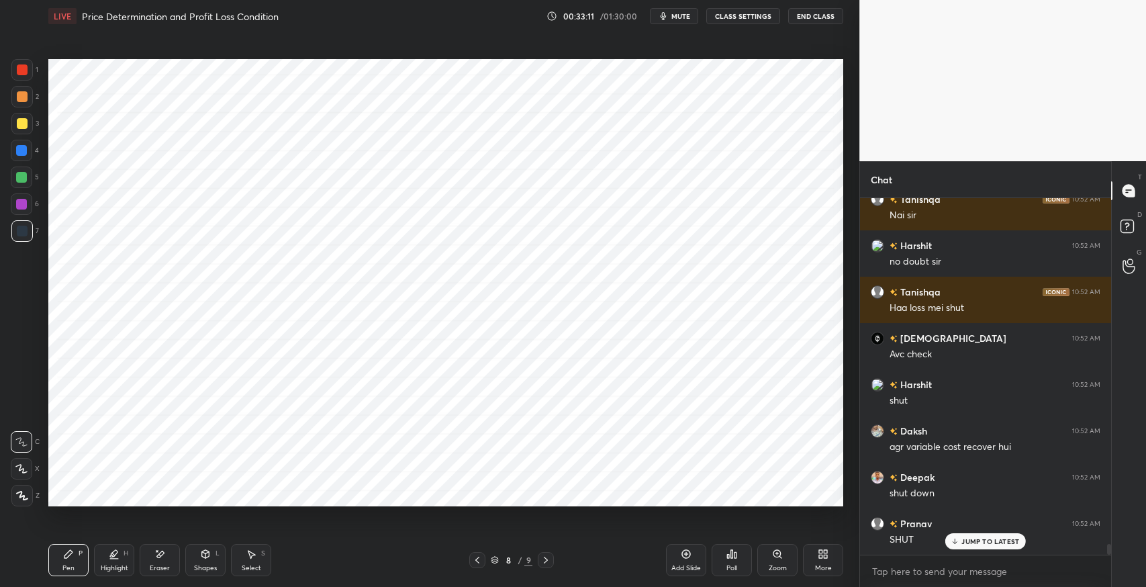
scroll to position [11216, 0]
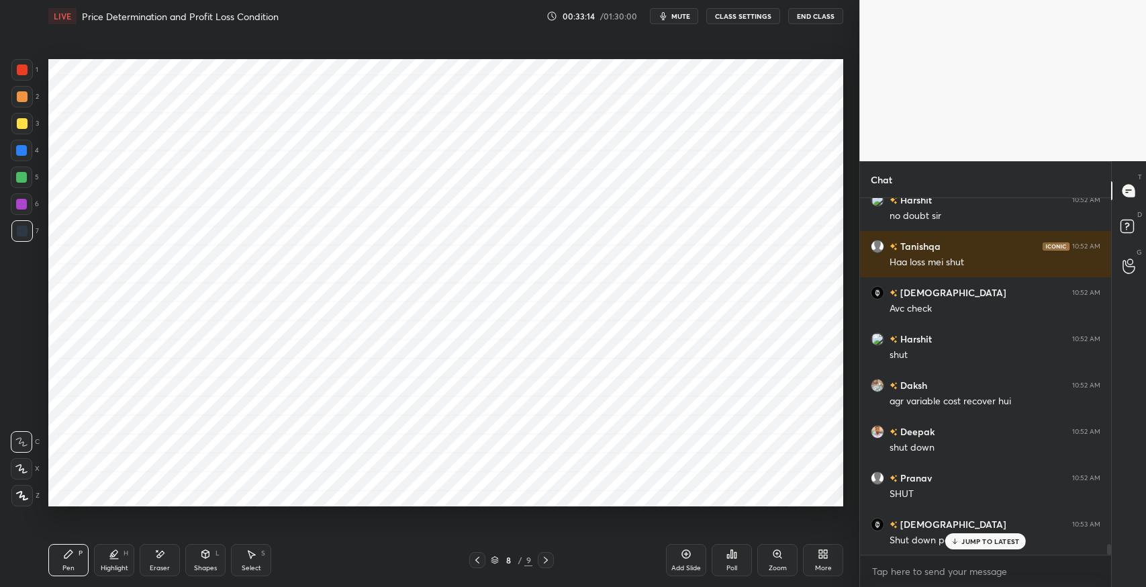
click at [685, 567] on div "Add Slide" at bounding box center [686, 568] width 30 height 7
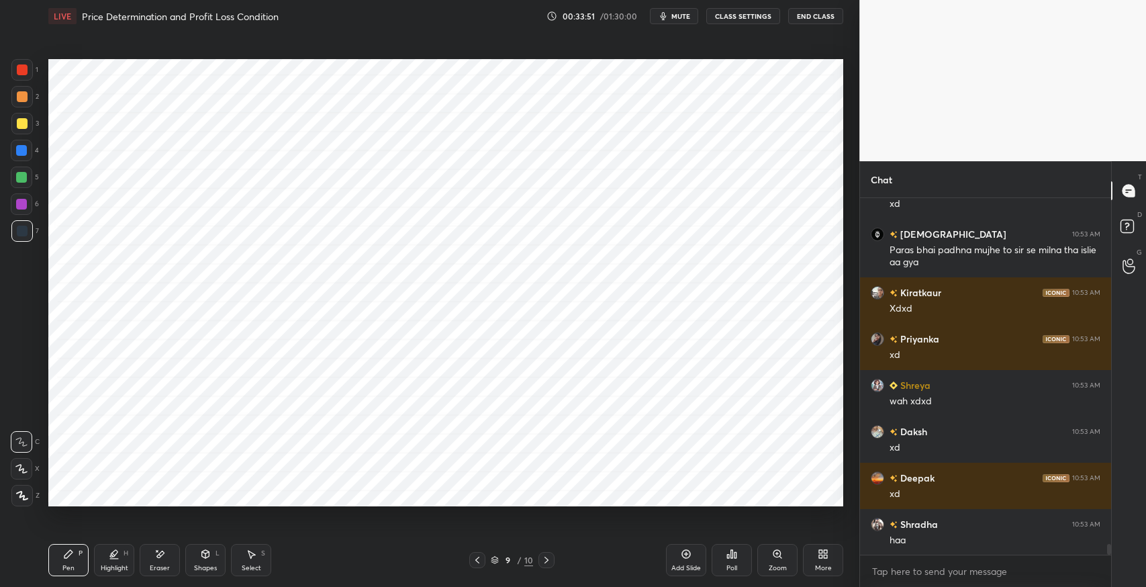
scroll to position [11785, 0]
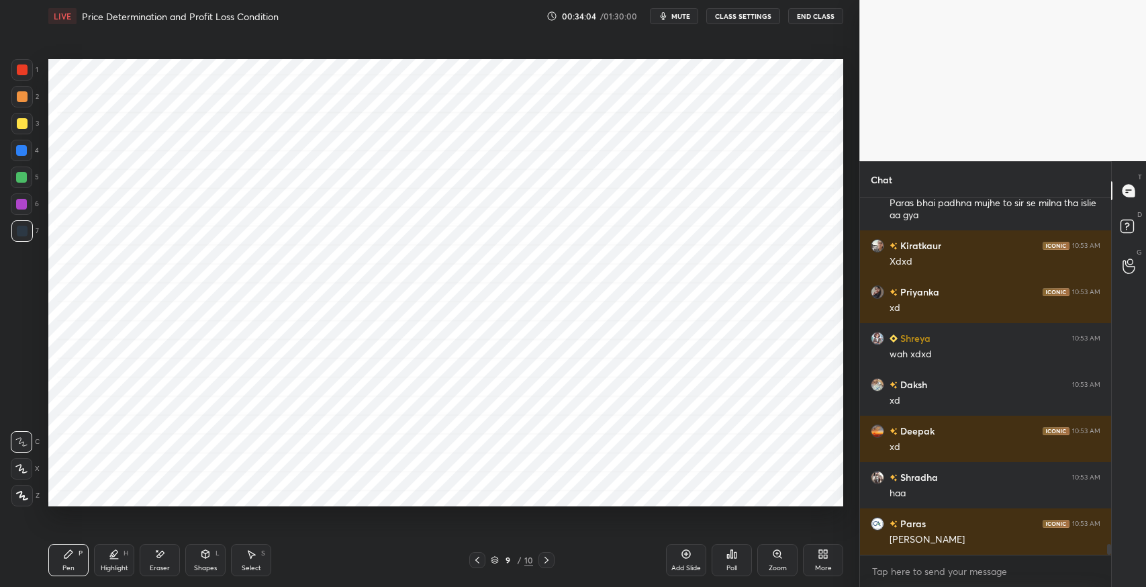
click at [18, 126] on div at bounding box center [22, 123] width 11 height 11
click at [21, 103] on div at bounding box center [21, 96] width 21 height 21
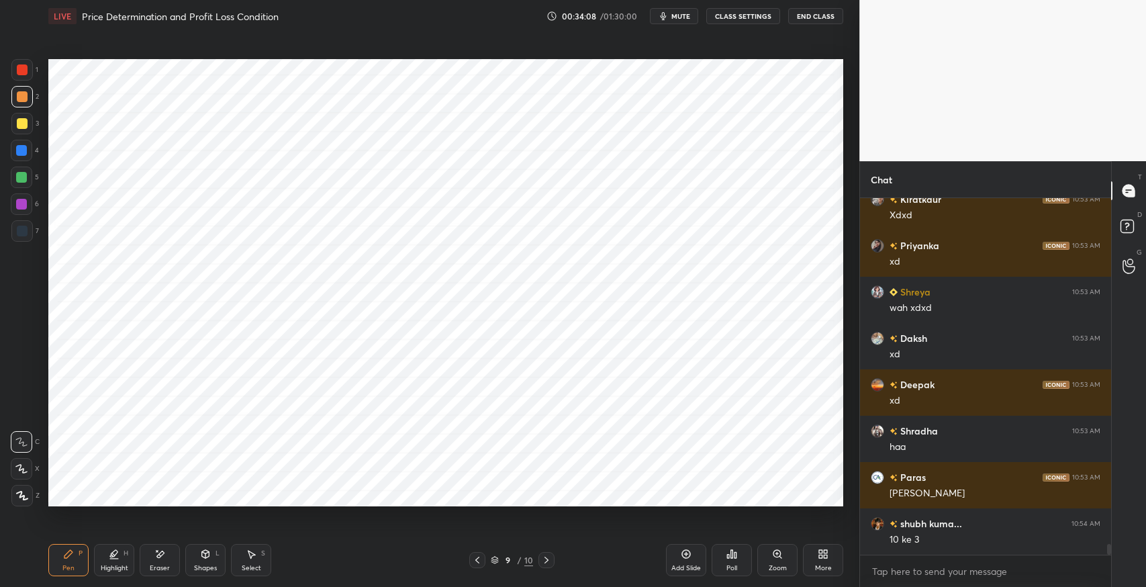
click at [20, 126] on div at bounding box center [22, 123] width 11 height 11
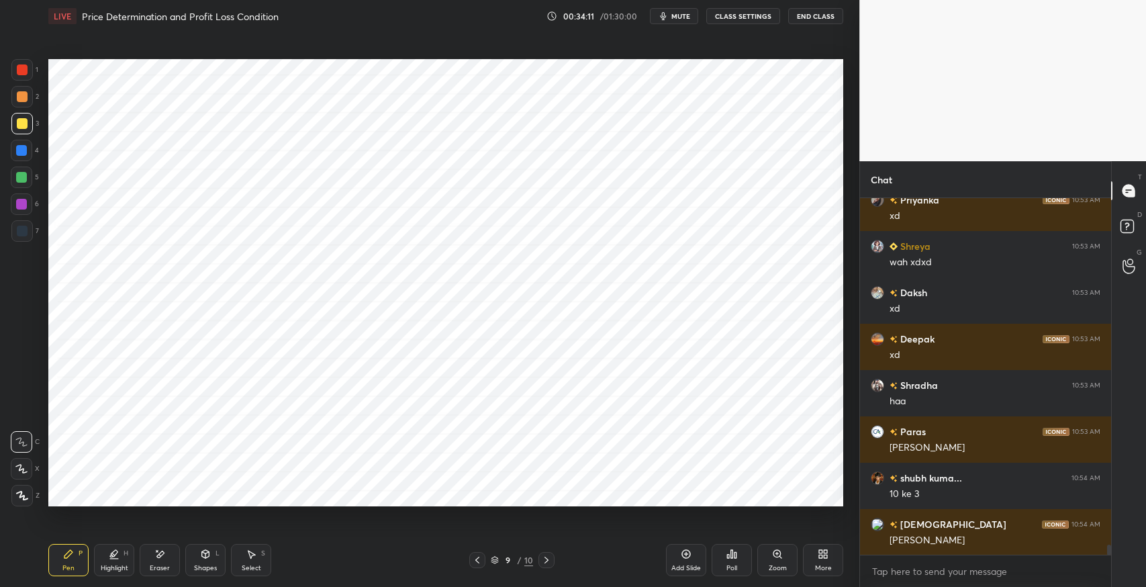
click at [21, 179] on div at bounding box center [21, 177] width 11 height 11
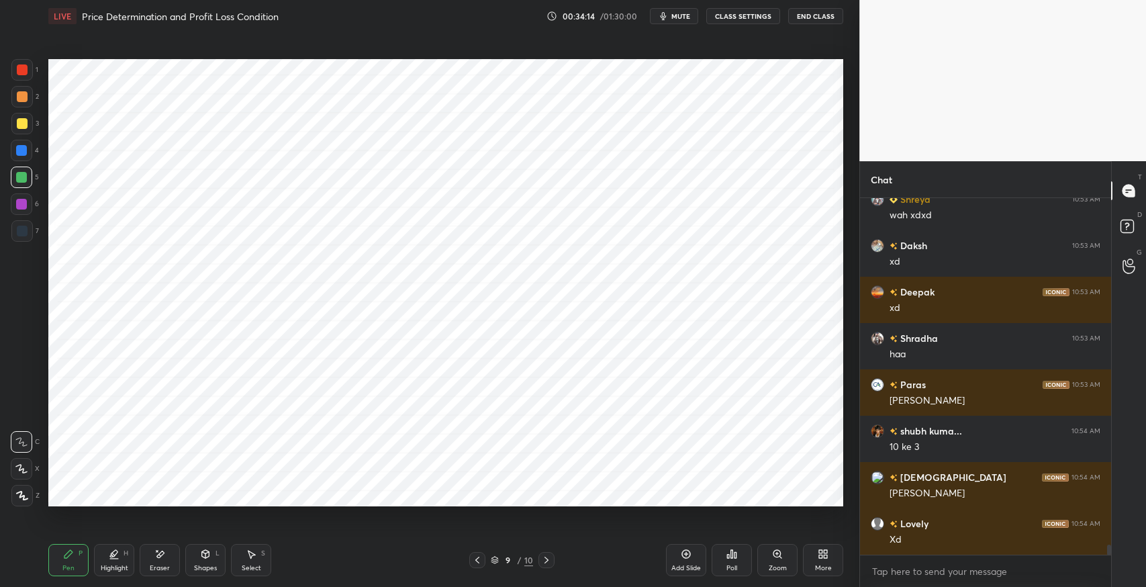
click at [21, 152] on div at bounding box center [21, 150] width 11 height 11
click at [26, 240] on div at bounding box center [21, 230] width 21 height 21
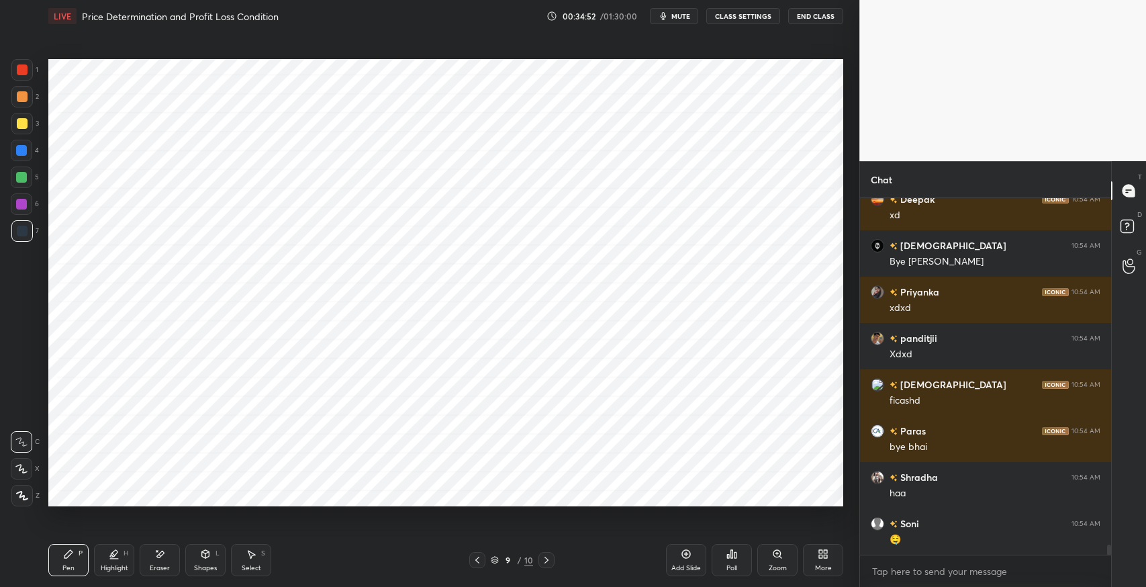
scroll to position [12479, 0]
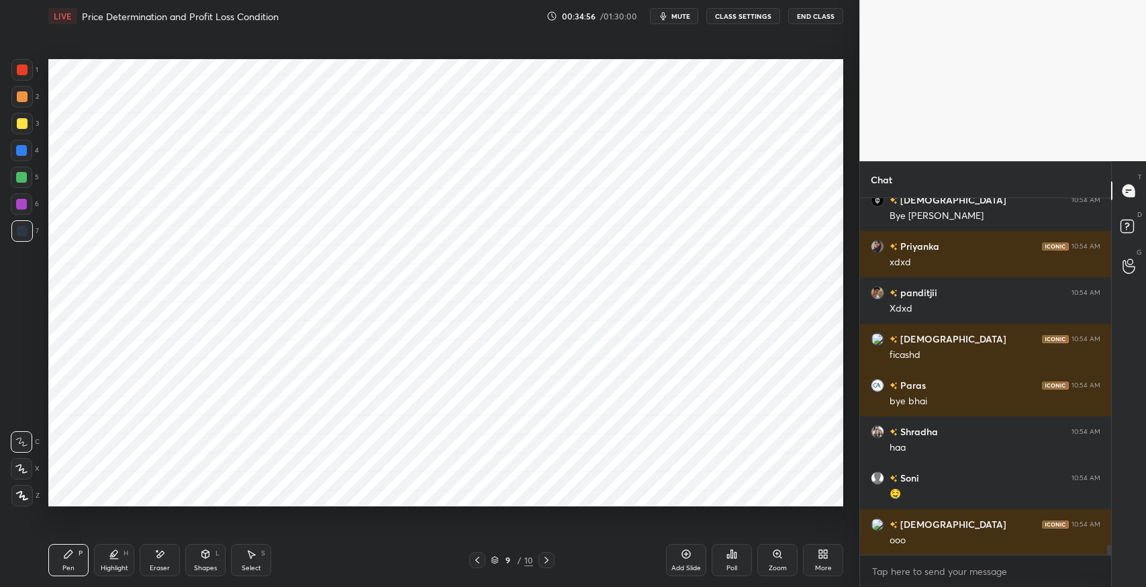
click at [156, 556] on icon at bounding box center [159, 554] width 11 height 11
click at [83, 561] on div "Pen P" at bounding box center [68, 560] width 40 height 32
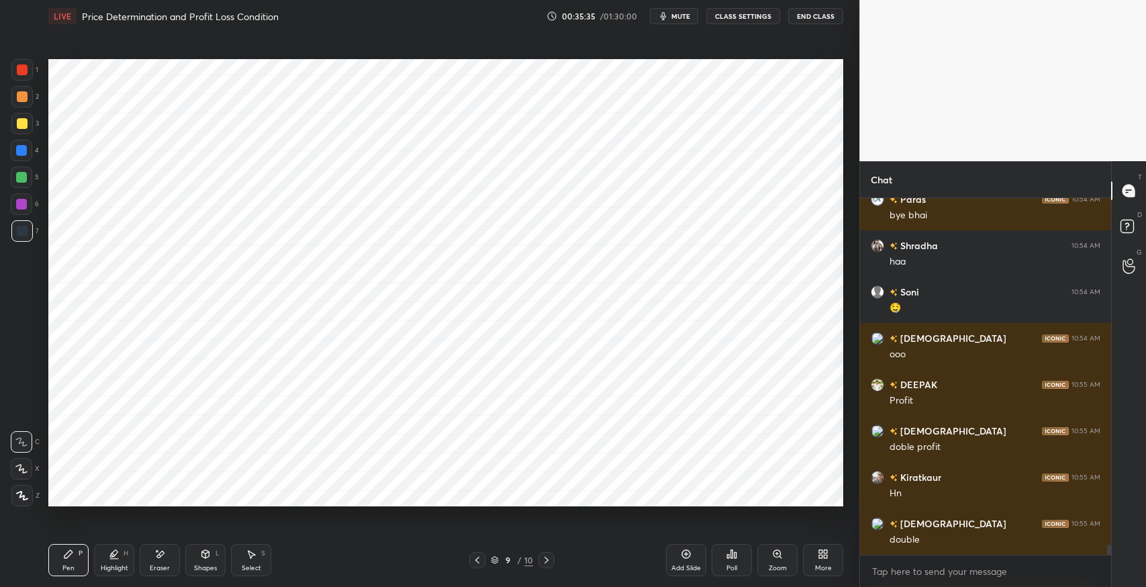
scroll to position [12711, 0]
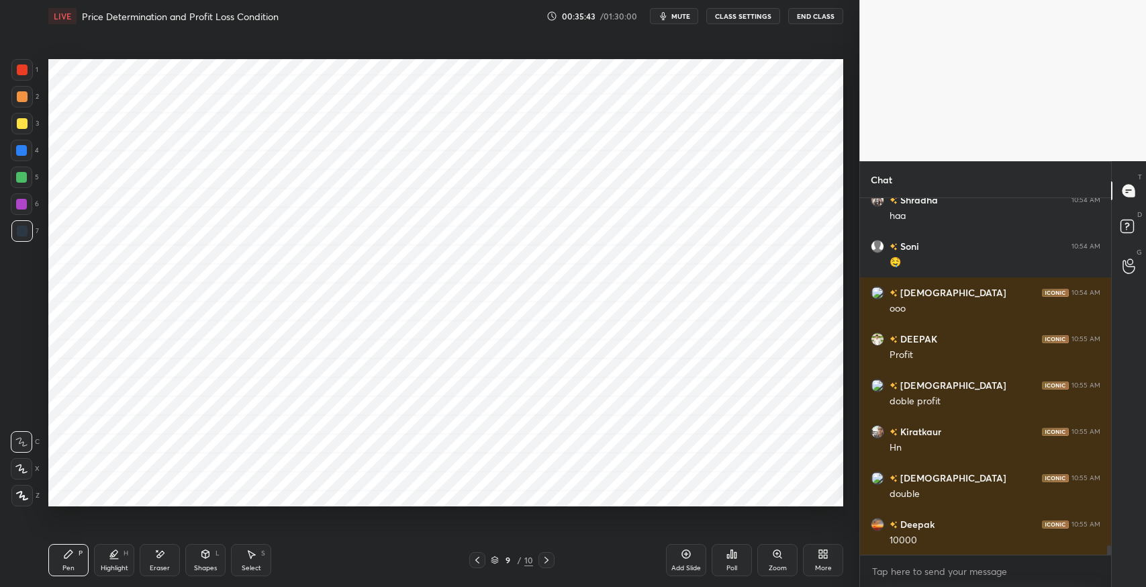
click at [244, 553] on div "Select S" at bounding box center [251, 560] width 40 height 32
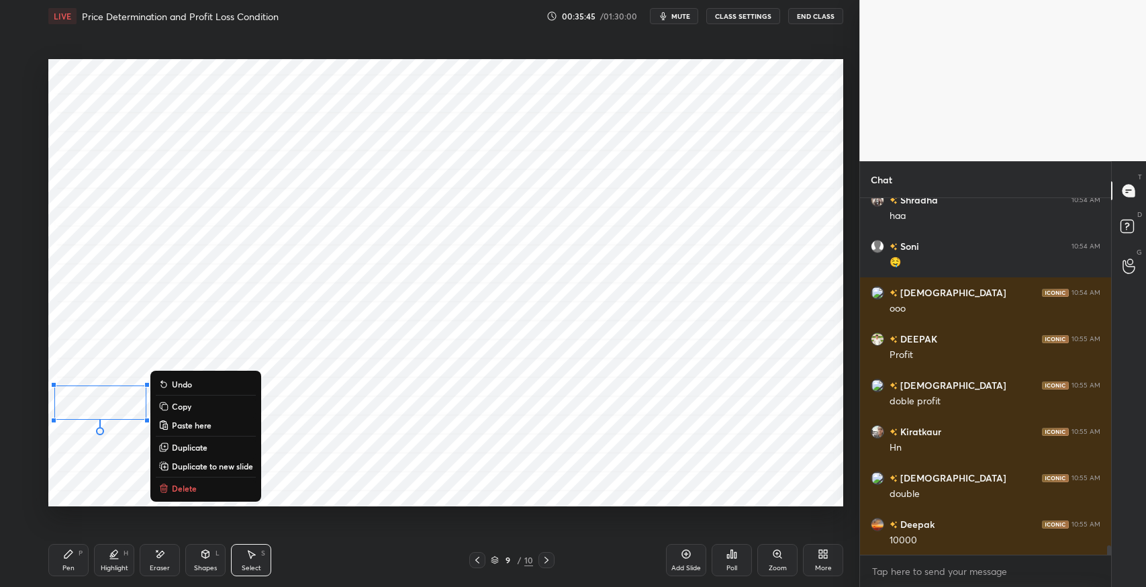
click at [66, 558] on icon at bounding box center [68, 554] width 8 height 8
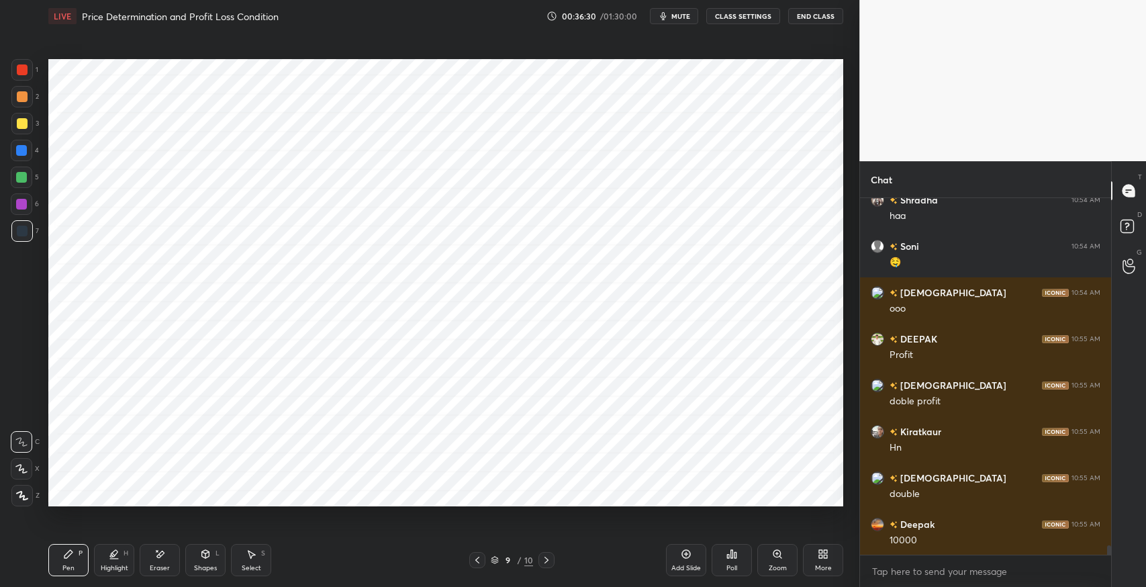
scroll to position [12758, 0]
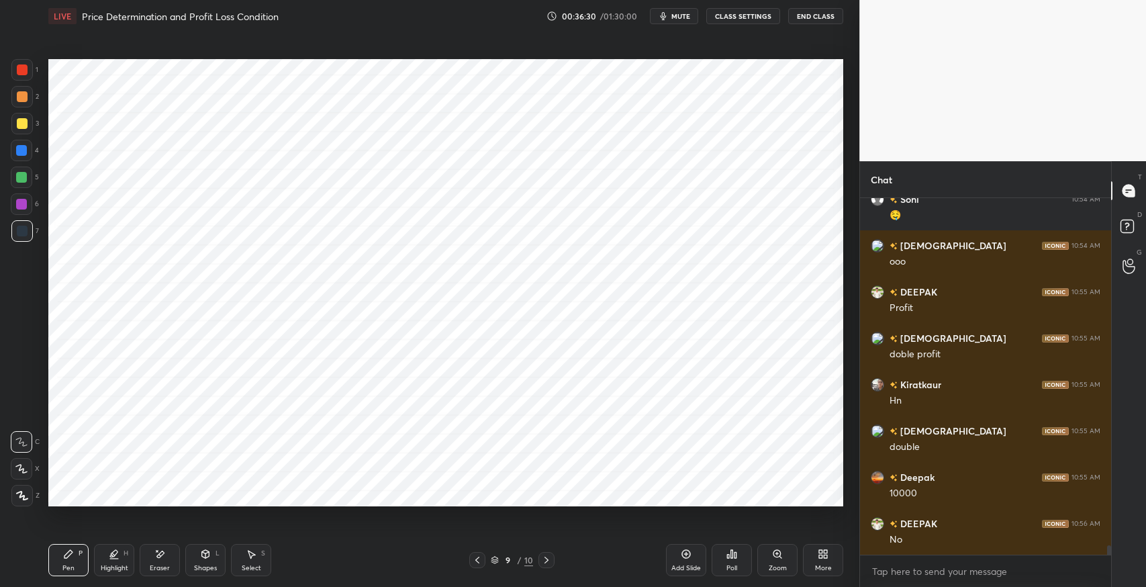
click at [666, 16] on icon "button" at bounding box center [663, 16] width 11 height 11
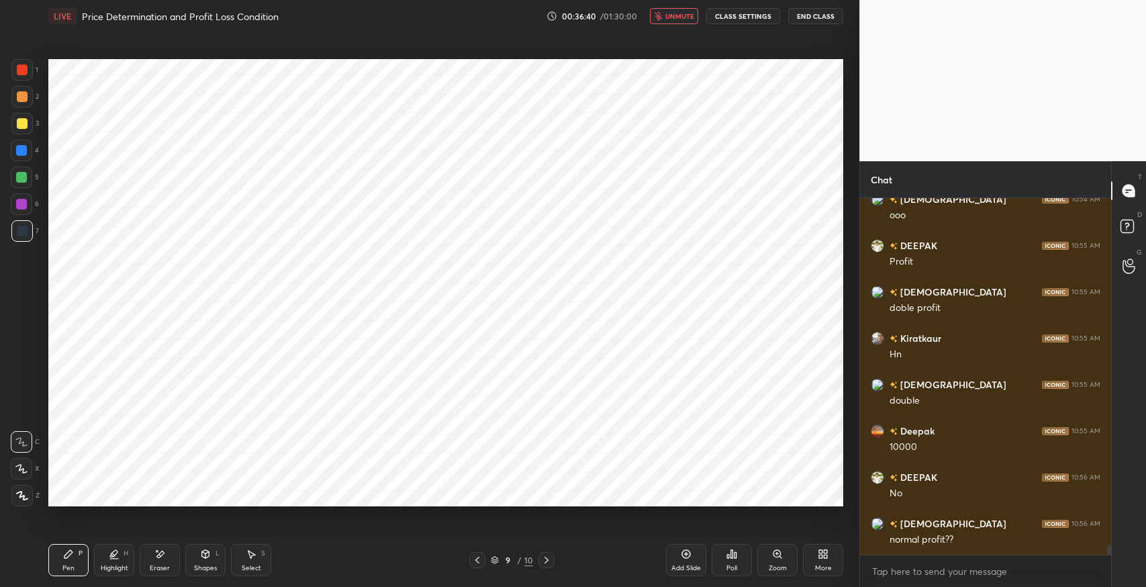
click at [677, 17] on span "unmute" at bounding box center [679, 15] width 29 height 9
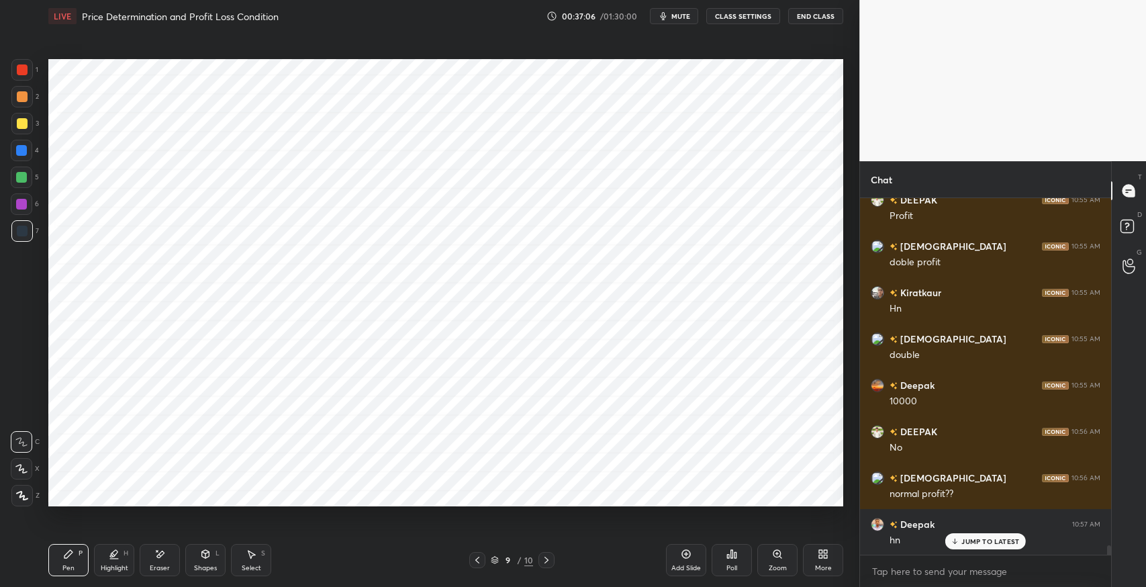
click at [199, 556] on div "Shapes L" at bounding box center [205, 560] width 40 height 32
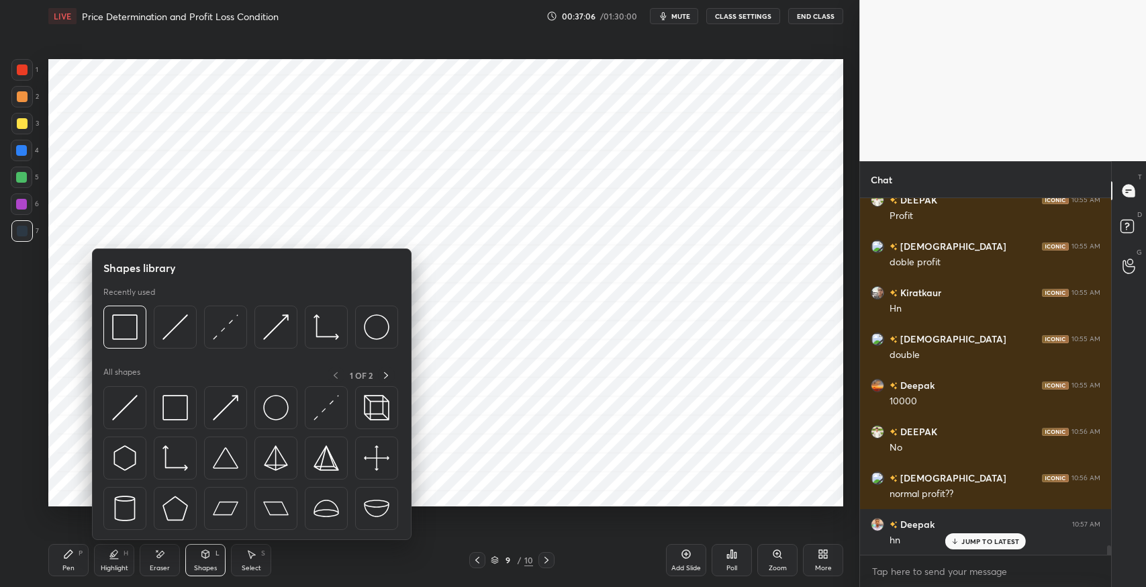
click at [187, 410] on img at bounding box center [175, 408] width 26 height 26
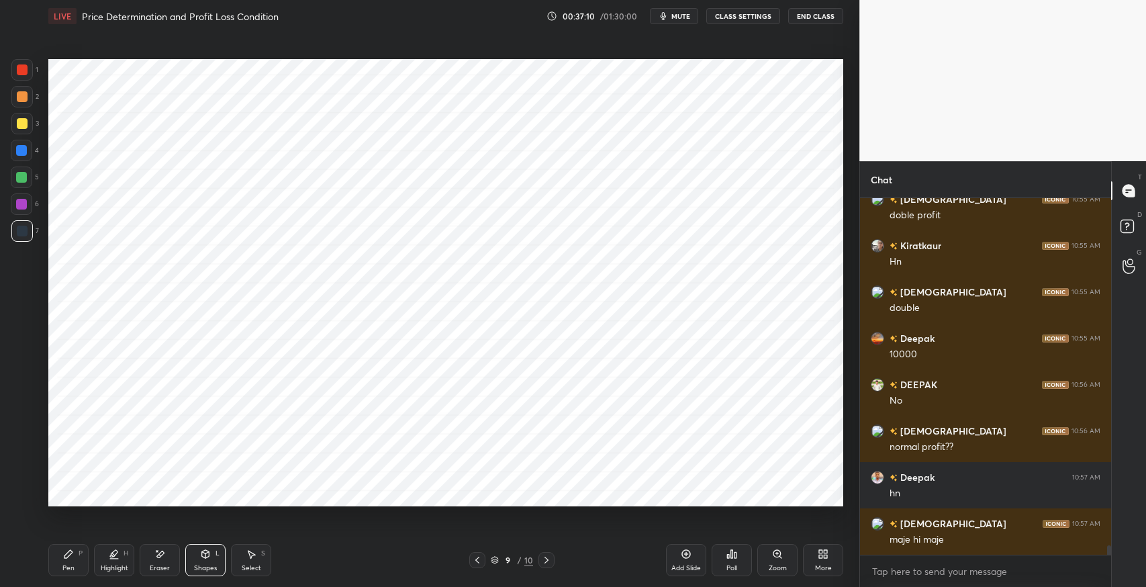
scroll to position [12943, 0]
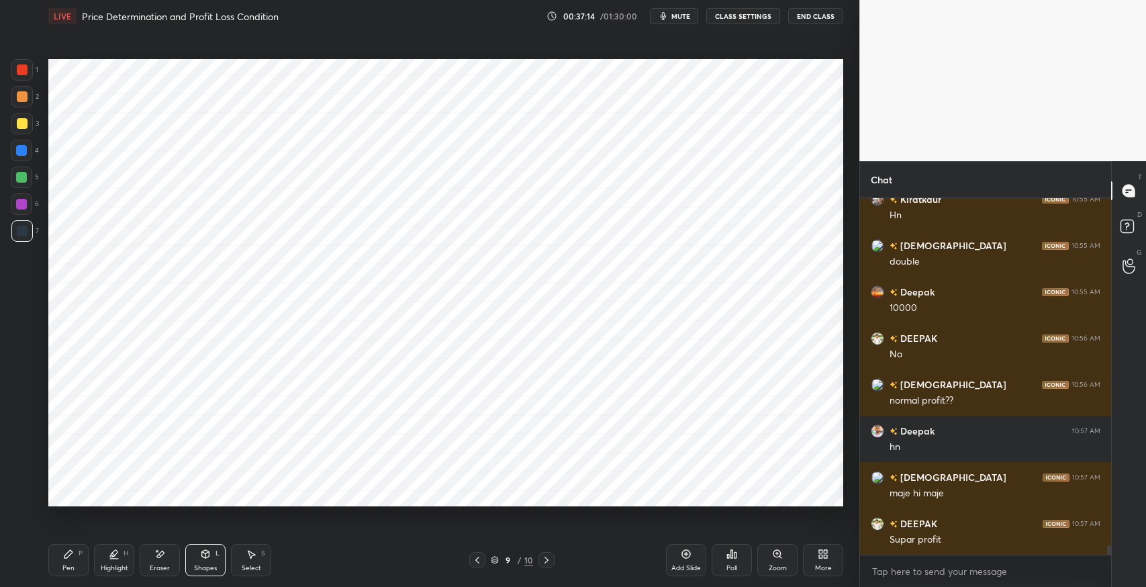
click at [244, 556] on div "Select S" at bounding box center [251, 560] width 40 height 32
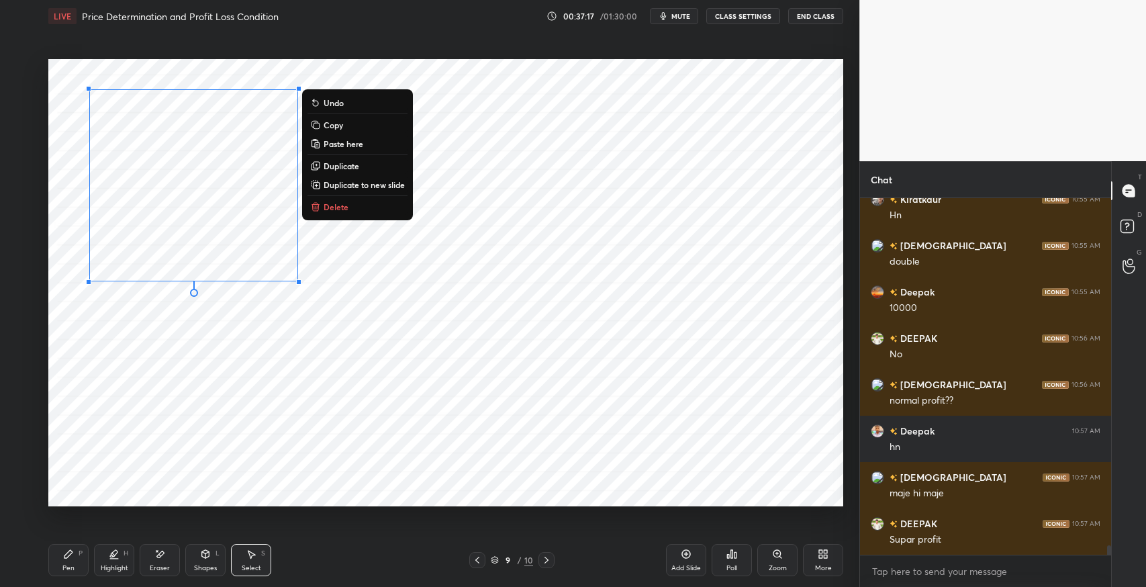
click at [348, 167] on p "Duplicate" at bounding box center [342, 165] width 36 height 11
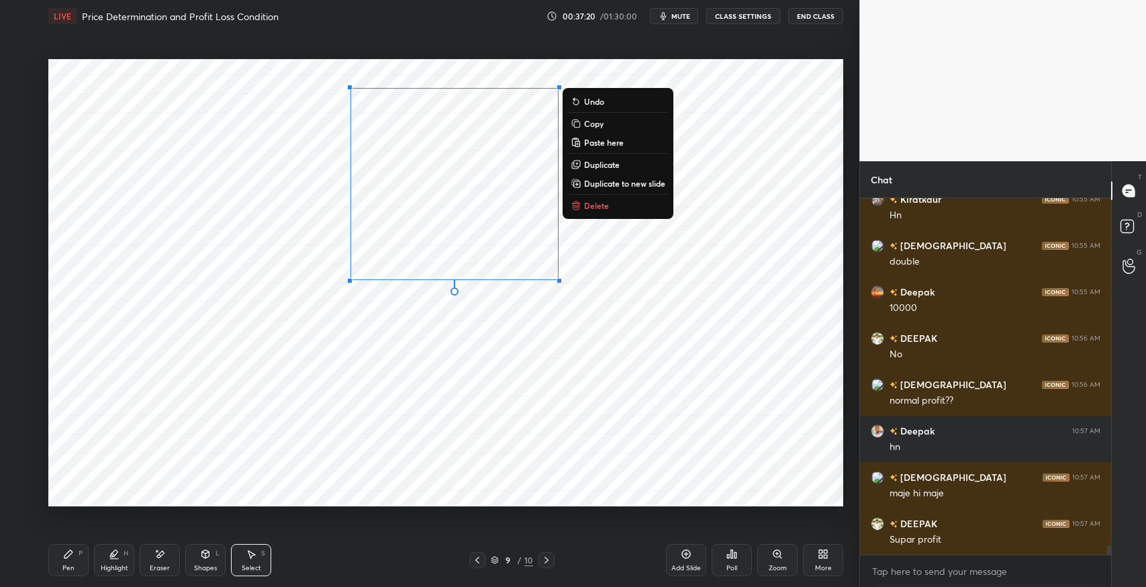
click at [160, 555] on icon at bounding box center [160, 554] width 7 height 7
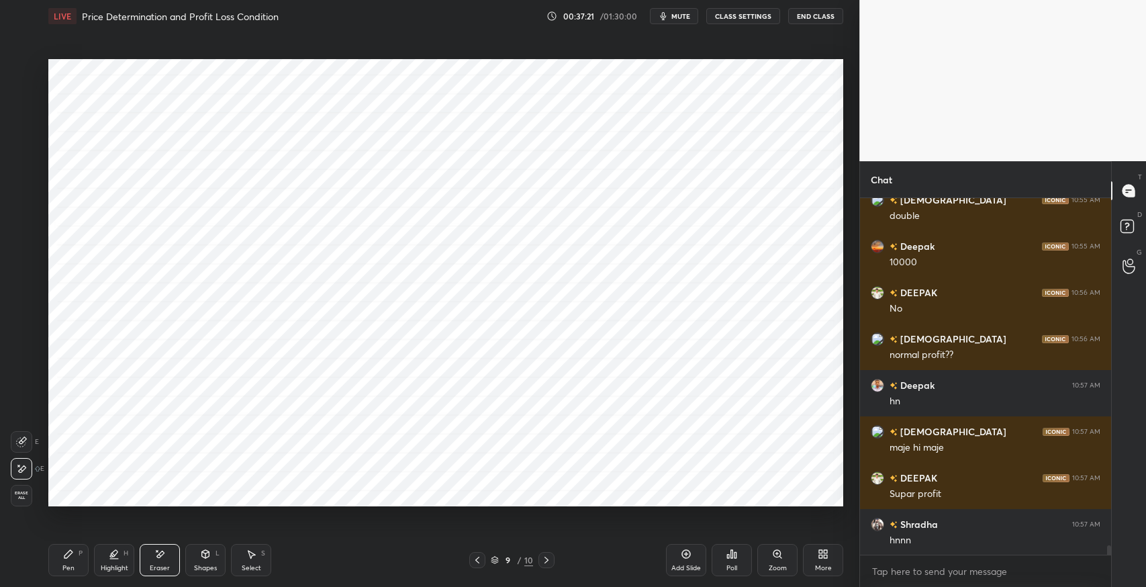
scroll to position [13035, 0]
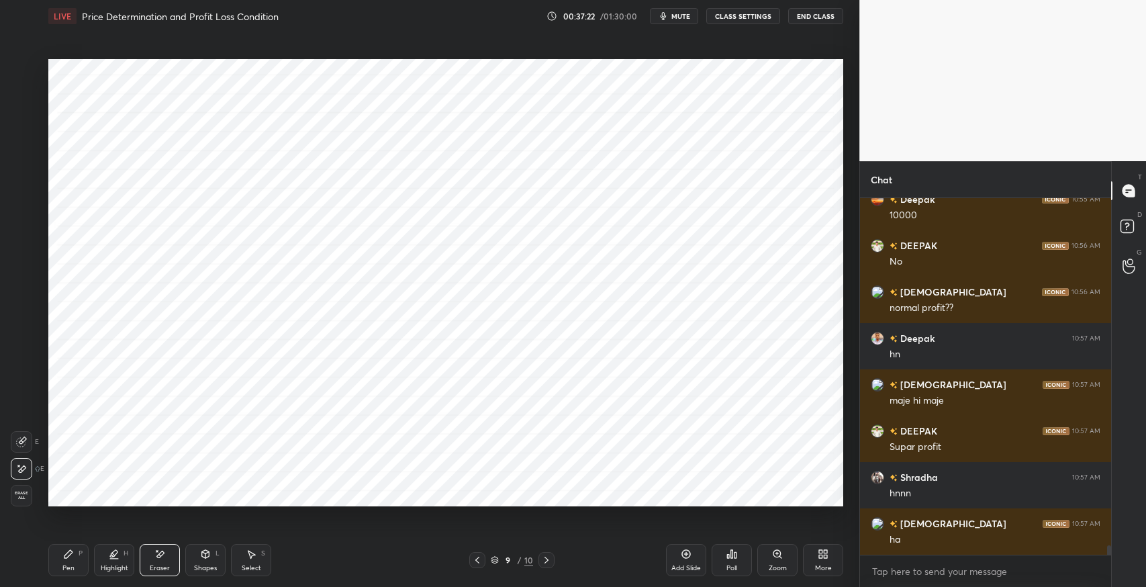
click at [61, 562] on div "Pen P" at bounding box center [68, 560] width 40 height 32
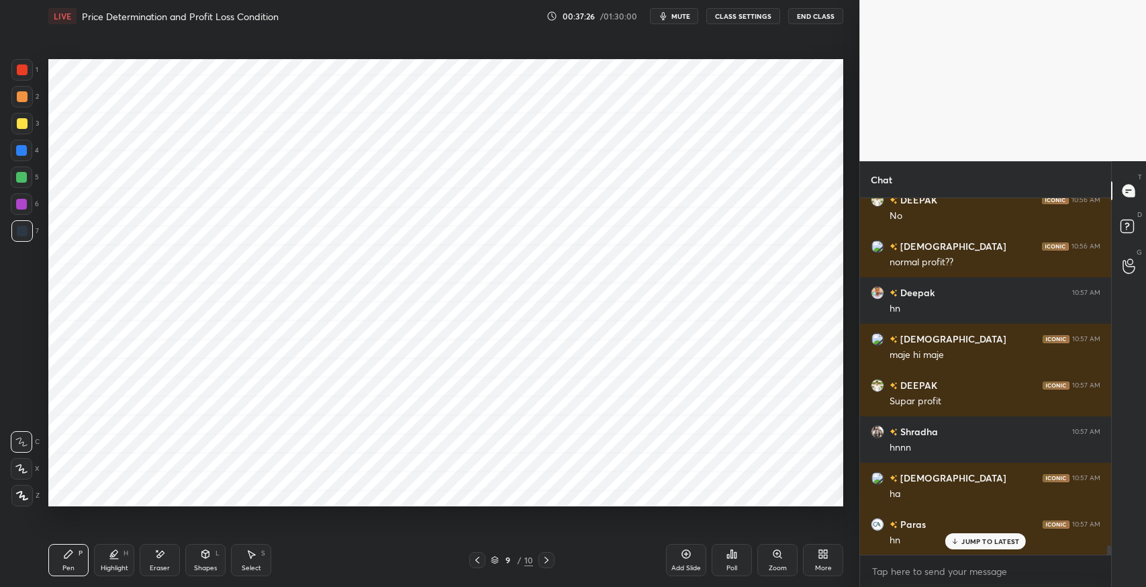
click at [168, 553] on div "Eraser" at bounding box center [160, 560] width 40 height 32
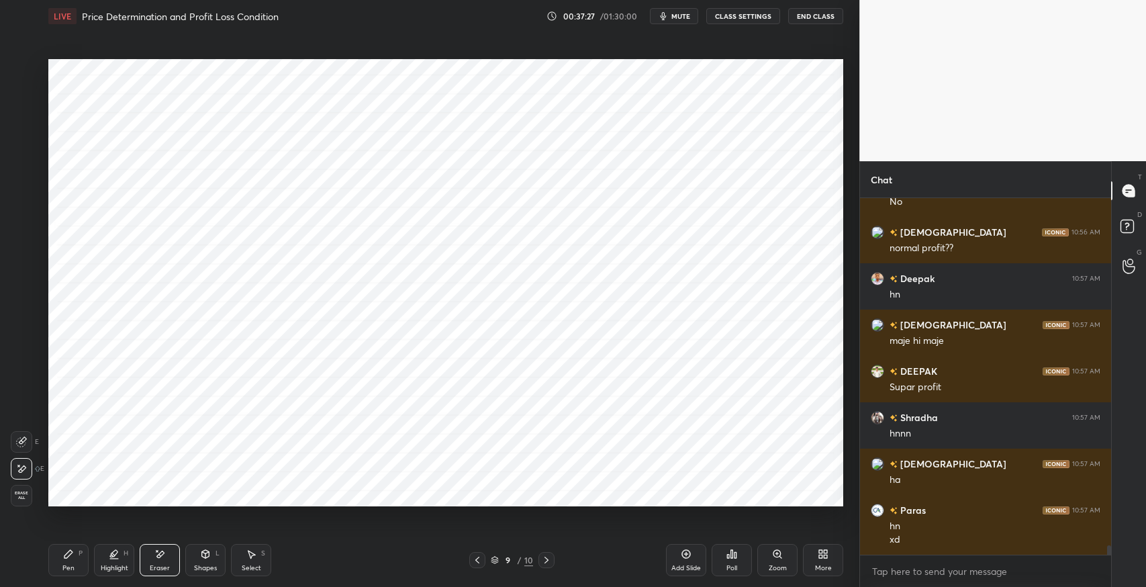
click at [64, 557] on icon at bounding box center [68, 554] width 8 height 8
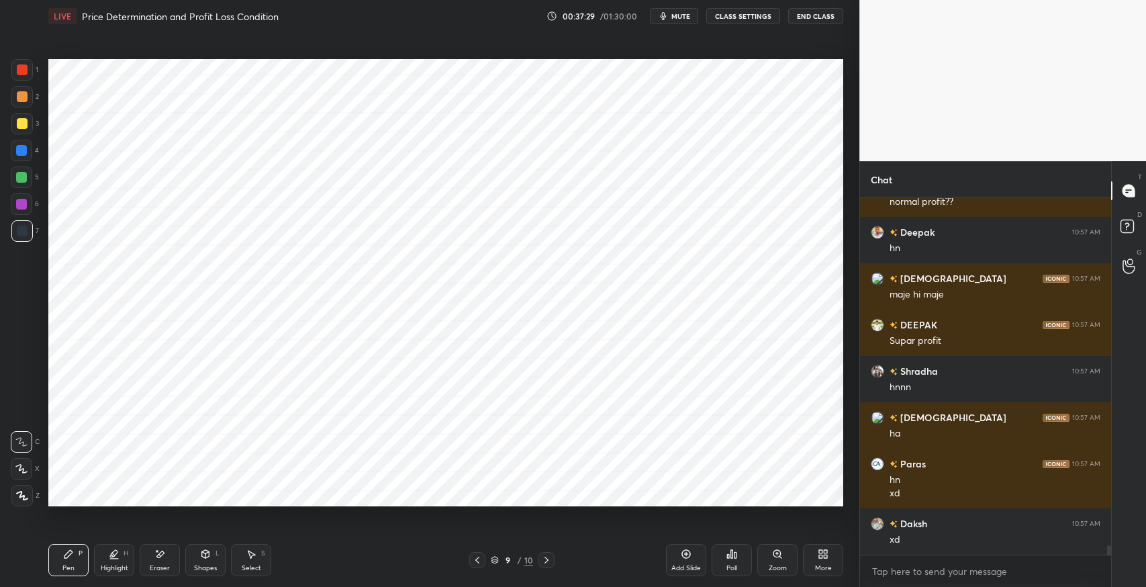
click at [151, 547] on div "Eraser" at bounding box center [160, 560] width 40 height 32
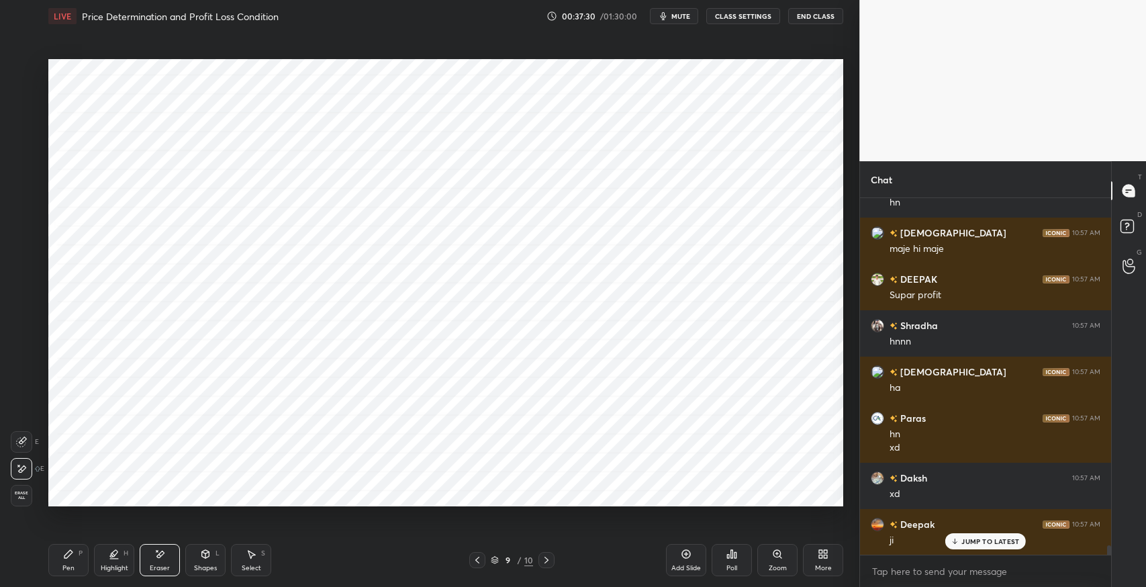
click at [70, 557] on icon at bounding box center [68, 554] width 11 height 11
click at [154, 552] on icon at bounding box center [159, 554] width 11 height 11
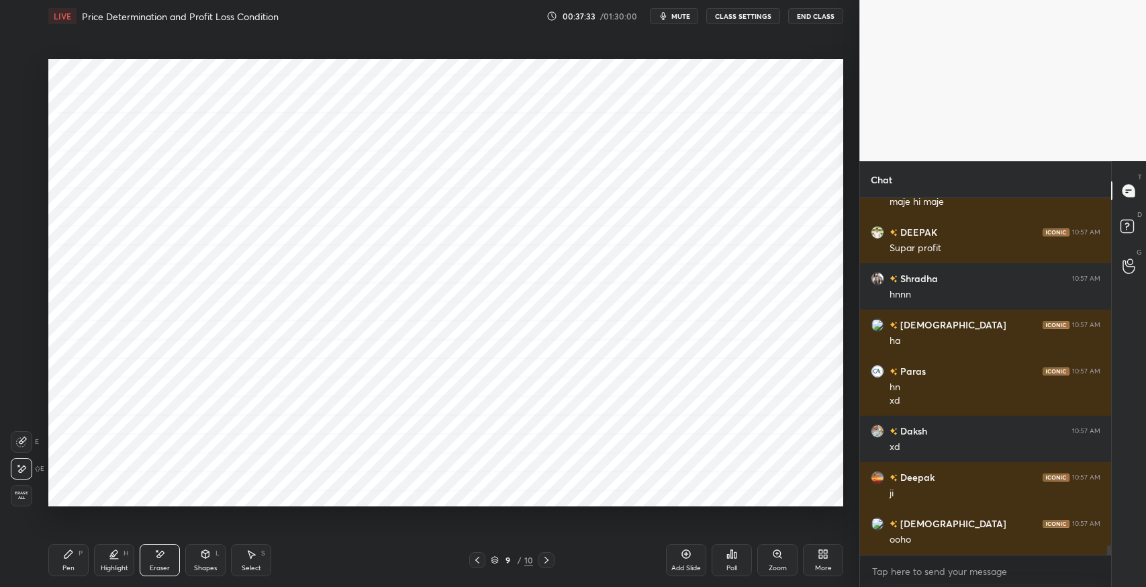
click at [65, 565] on div "Pen" at bounding box center [68, 568] width 12 height 7
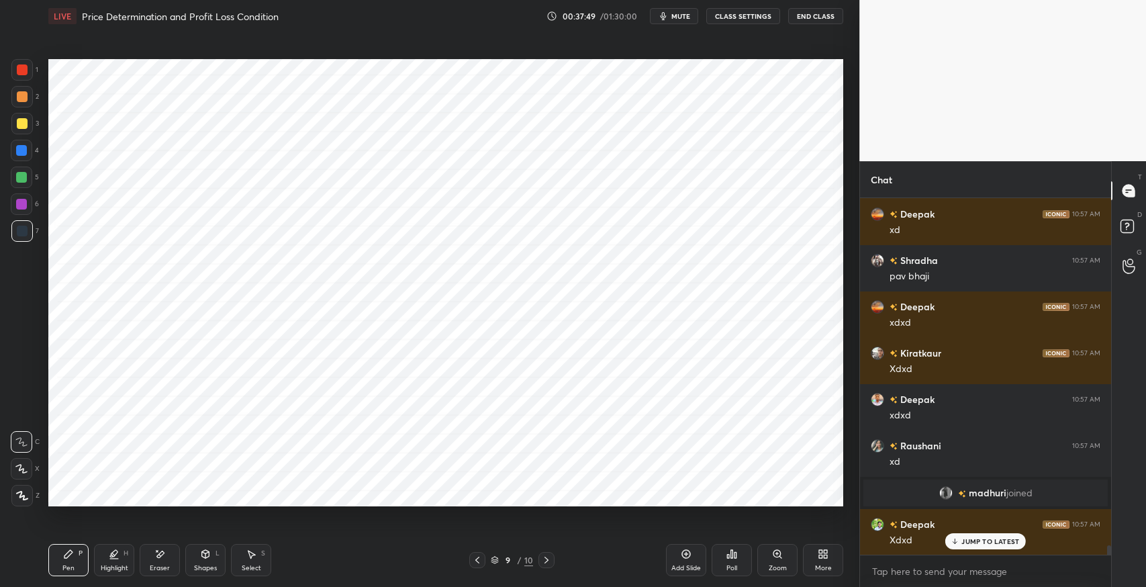
scroll to position [12849, 0]
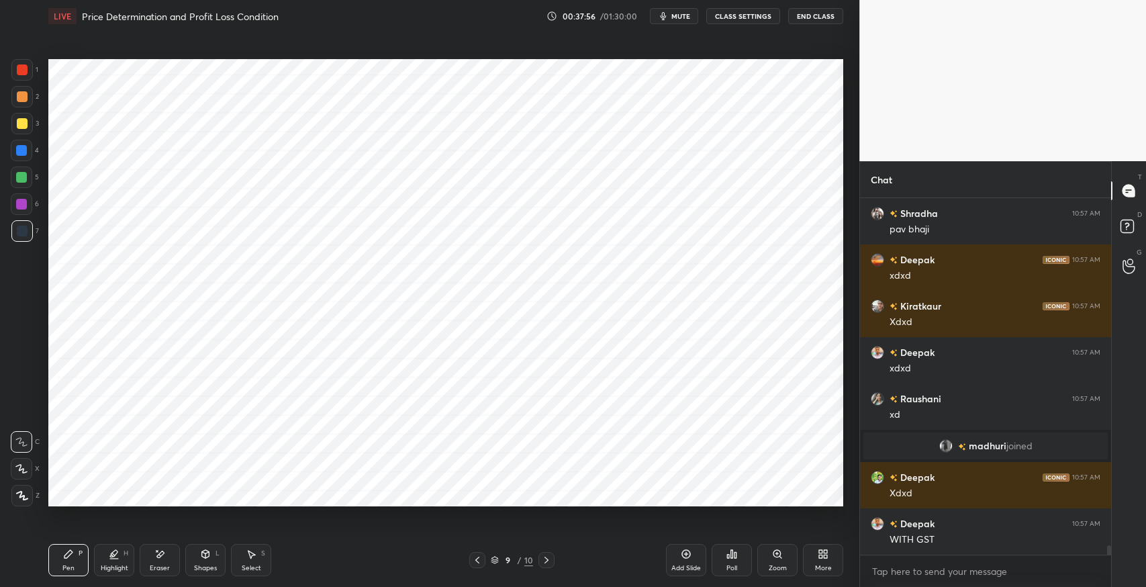
click at [153, 558] on div "Eraser" at bounding box center [160, 560] width 40 height 32
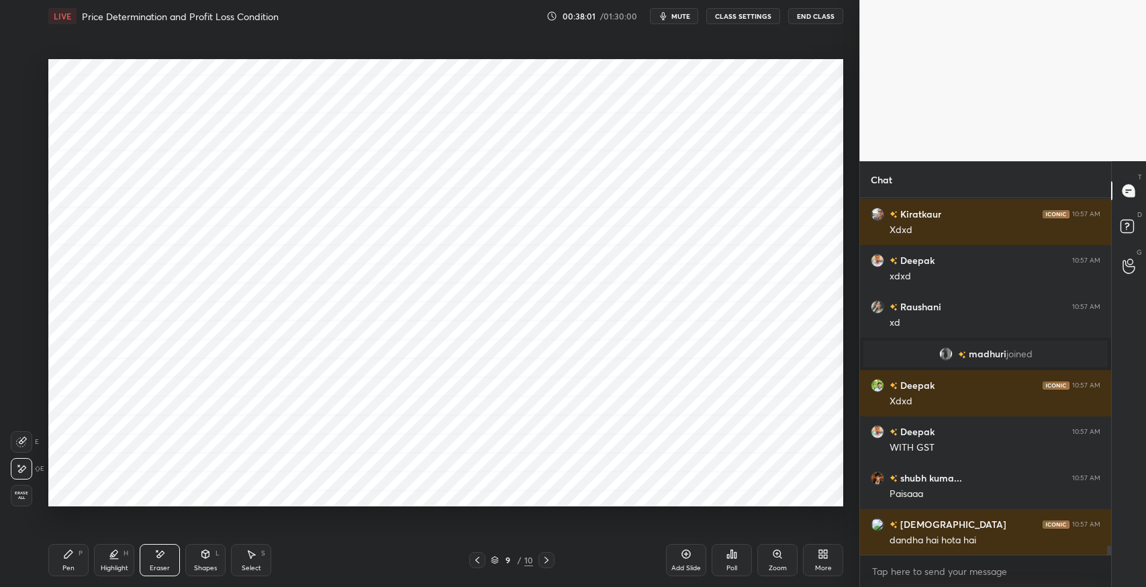
scroll to position [12988, 0]
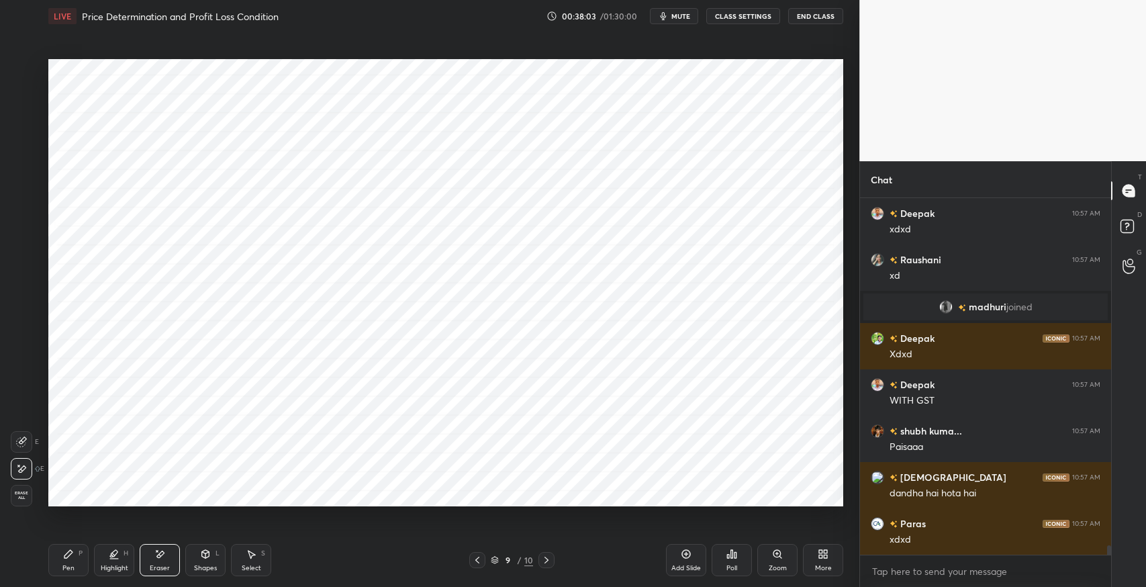
click at [155, 557] on icon at bounding box center [159, 554] width 11 height 11
click at [54, 561] on div "Pen P" at bounding box center [68, 560] width 40 height 32
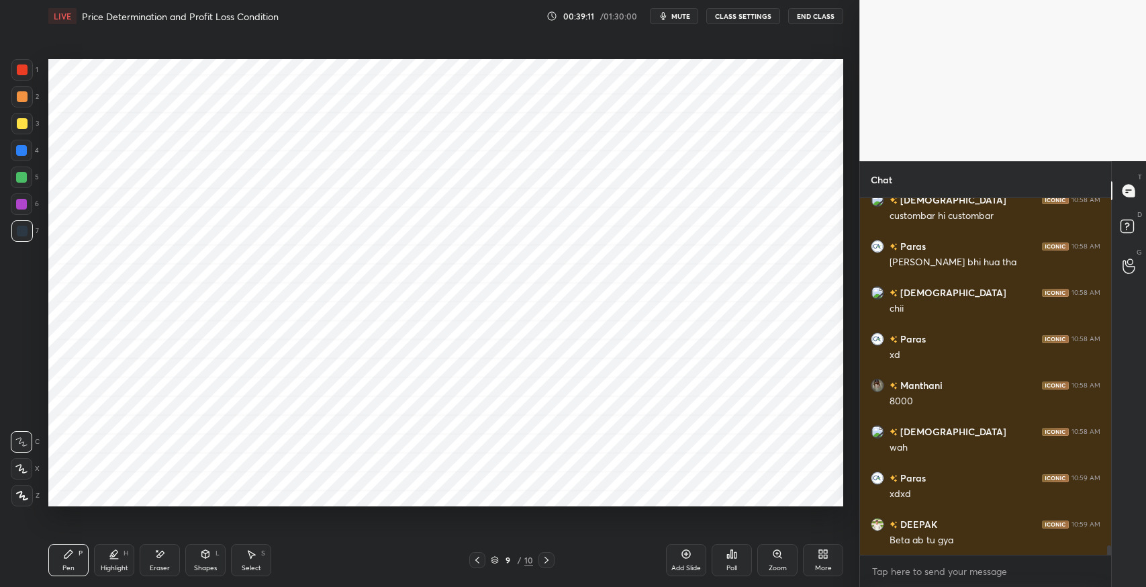
scroll to position [13497, 0]
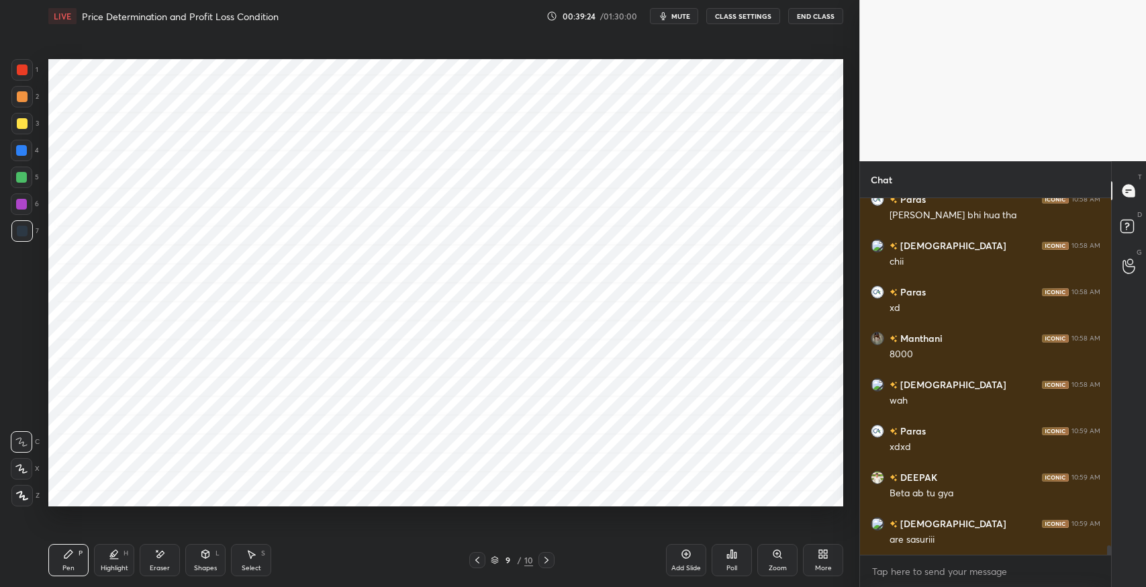
click at [207, 553] on icon at bounding box center [205, 554] width 7 height 8
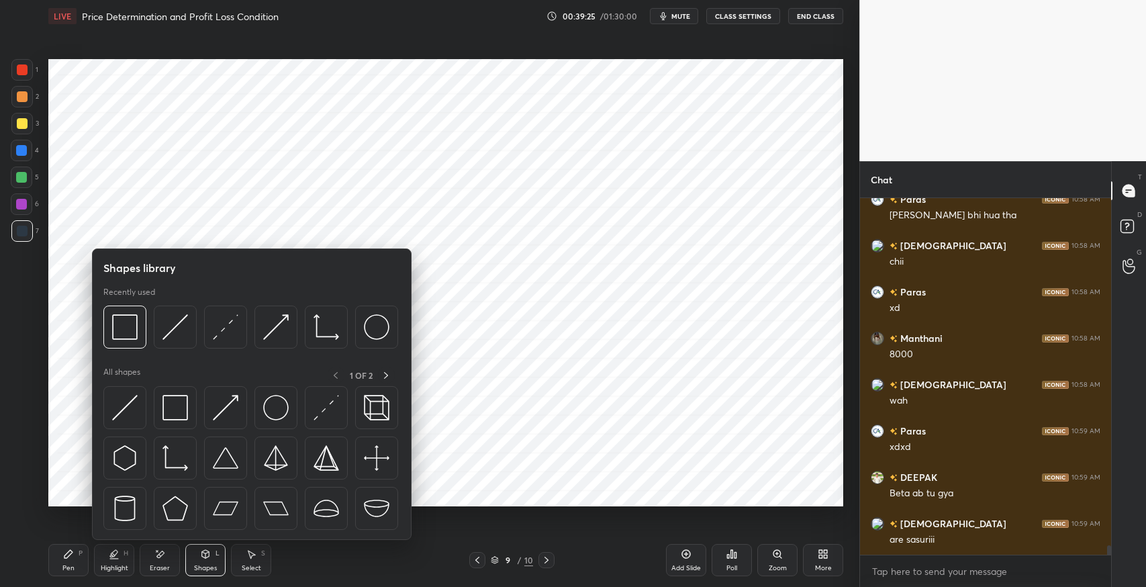
click at [178, 412] on img at bounding box center [175, 408] width 26 height 26
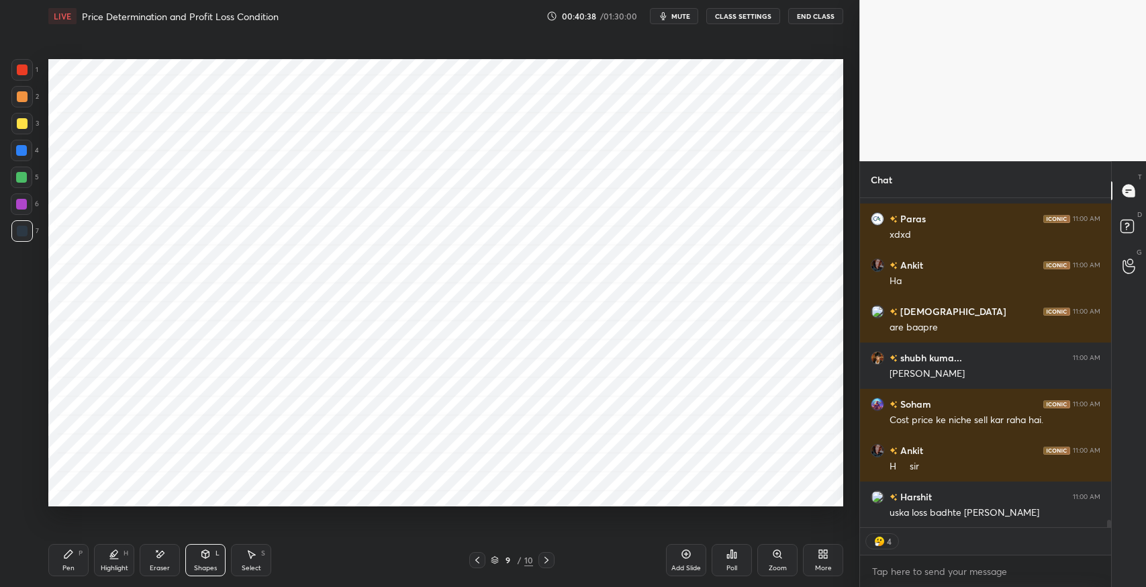
scroll to position [14637, 0]
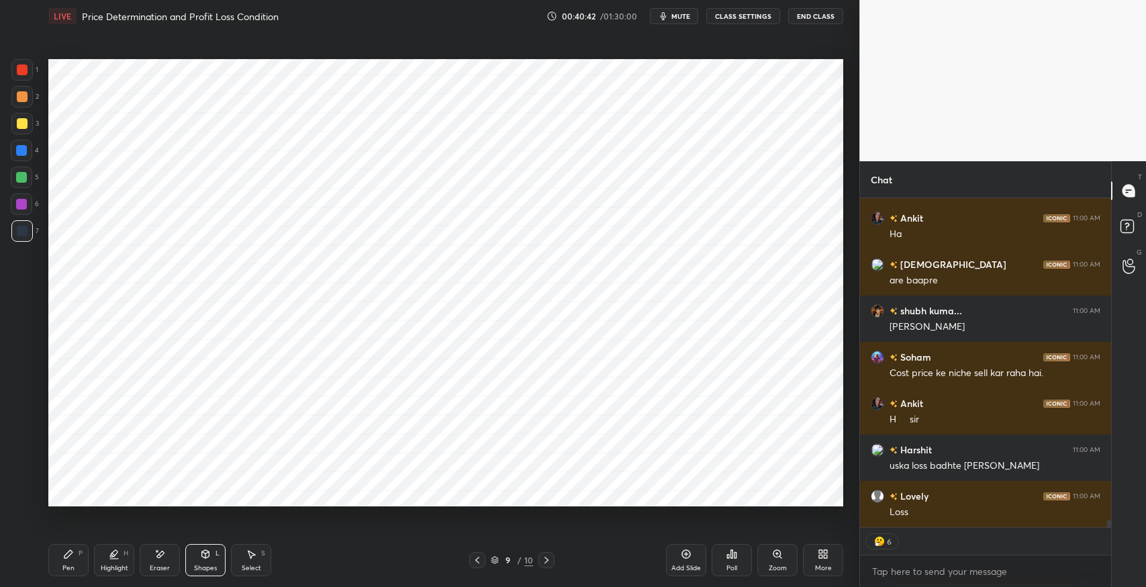
click at [32, 567] on div "1 2 3 4 5 6 7 C X Z E E Erase all H H LIVE Price Determination and Profit Loss …" at bounding box center [424, 293] width 849 height 587
click at [25, 179] on div at bounding box center [21, 177] width 11 height 11
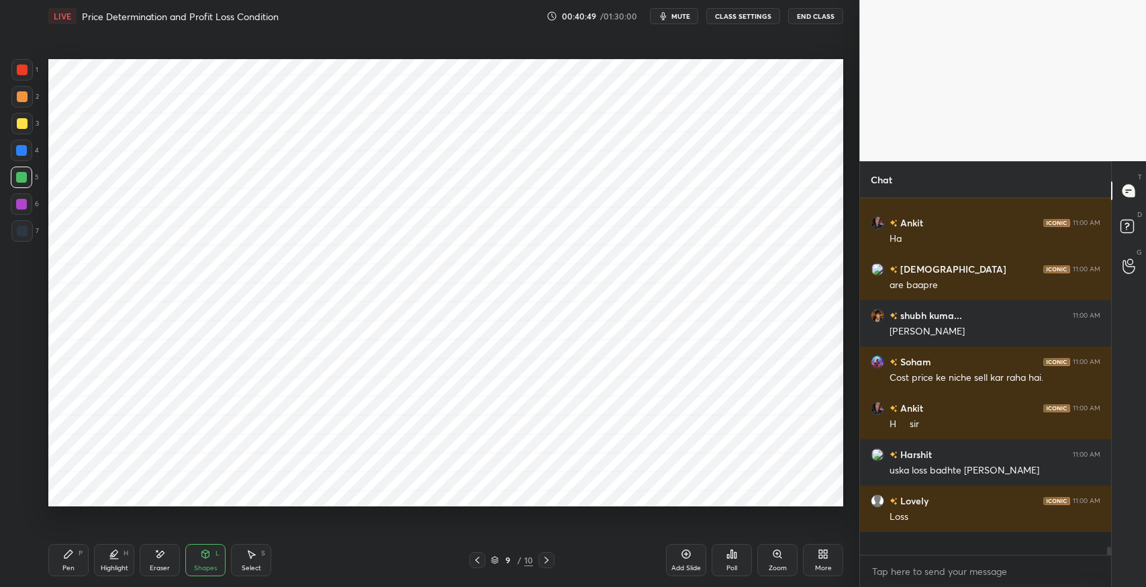
scroll to position [14609, 0]
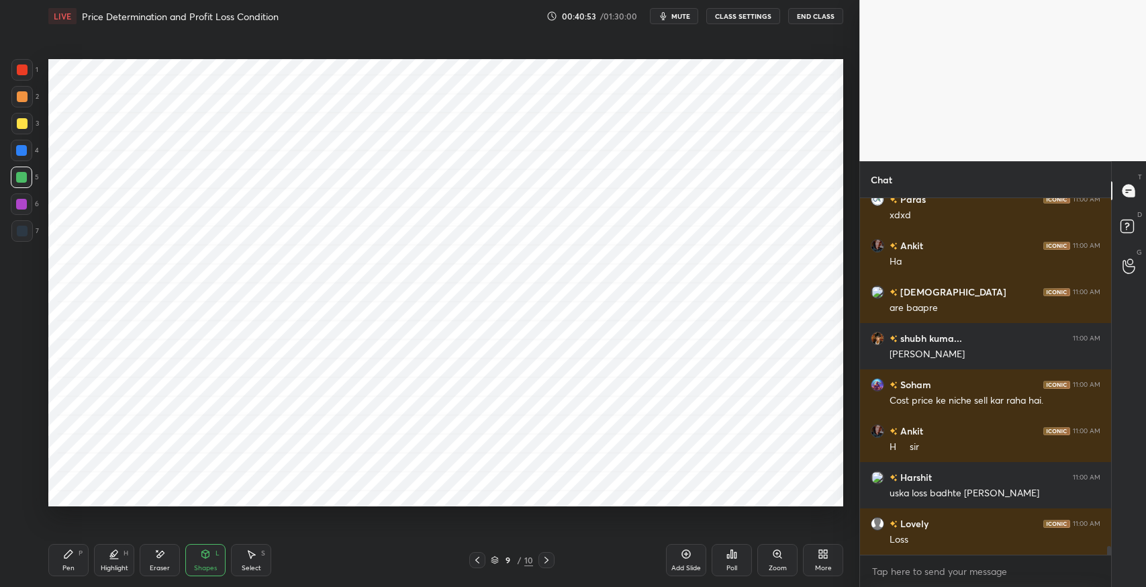
click at [68, 558] on icon at bounding box center [68, 554] width 11 height 11
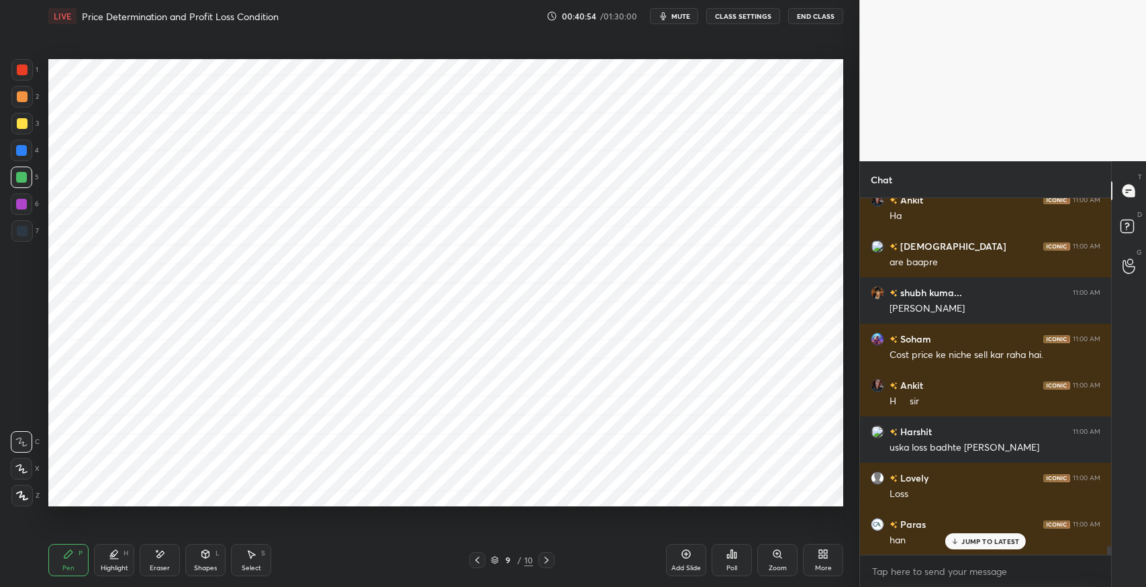
click at [27, 241] on div at bounding box center [21, 230] width 21 height 21
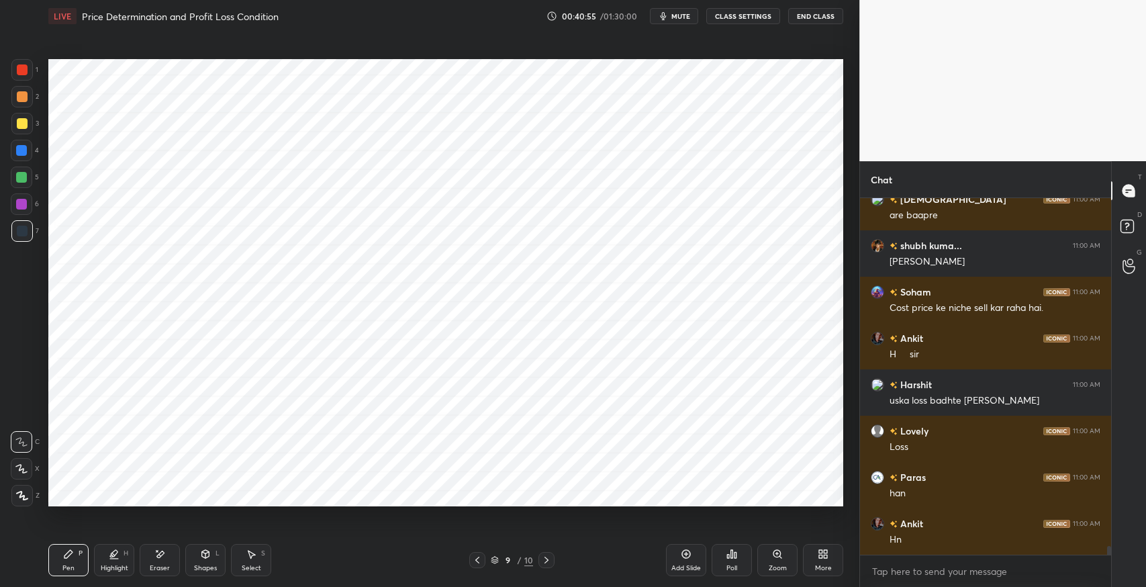
click at [246, 557] on icon at bounding box center [251, 554] width 11 height 11
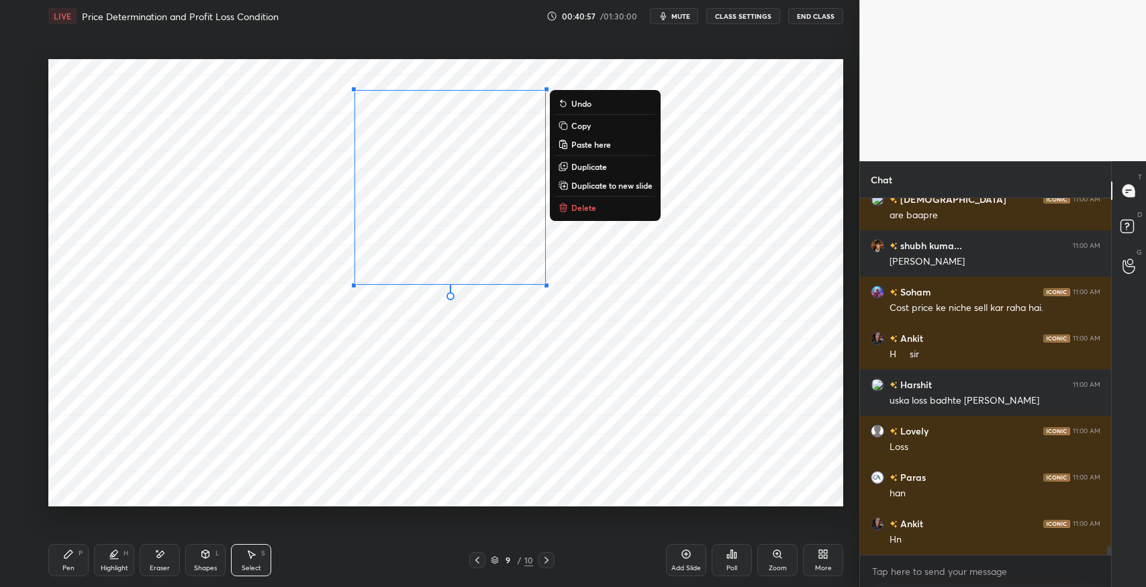
click at [586, 169] on p "Duplicate" at bounding box center [589, 166] width 36 height 11
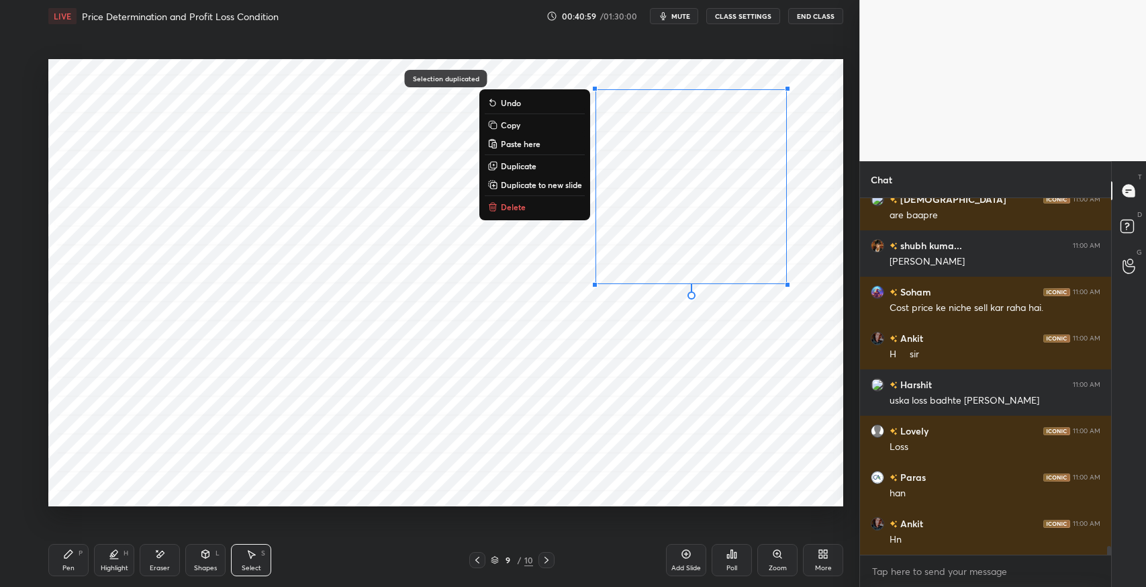
click at [161, 556] on icon at bounding box center [159, 554] width 11 height 11
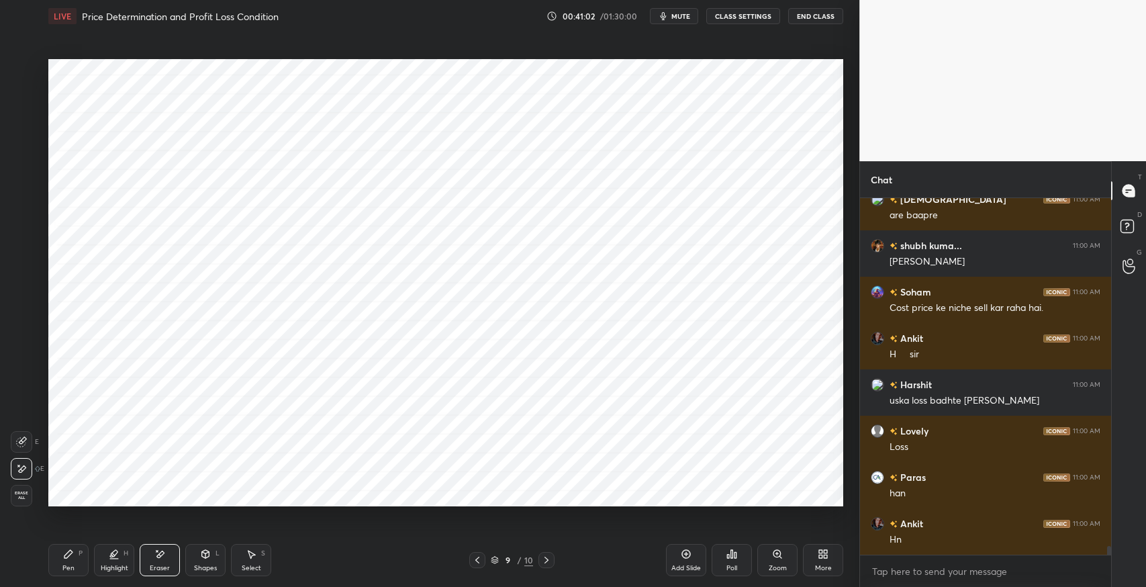
click at [62, 545] on div "Pen P" at bounding box center [68, 560] width 40 height 32
click at [30, 231] on div at bounding box center [21, 230] width 21 height 21
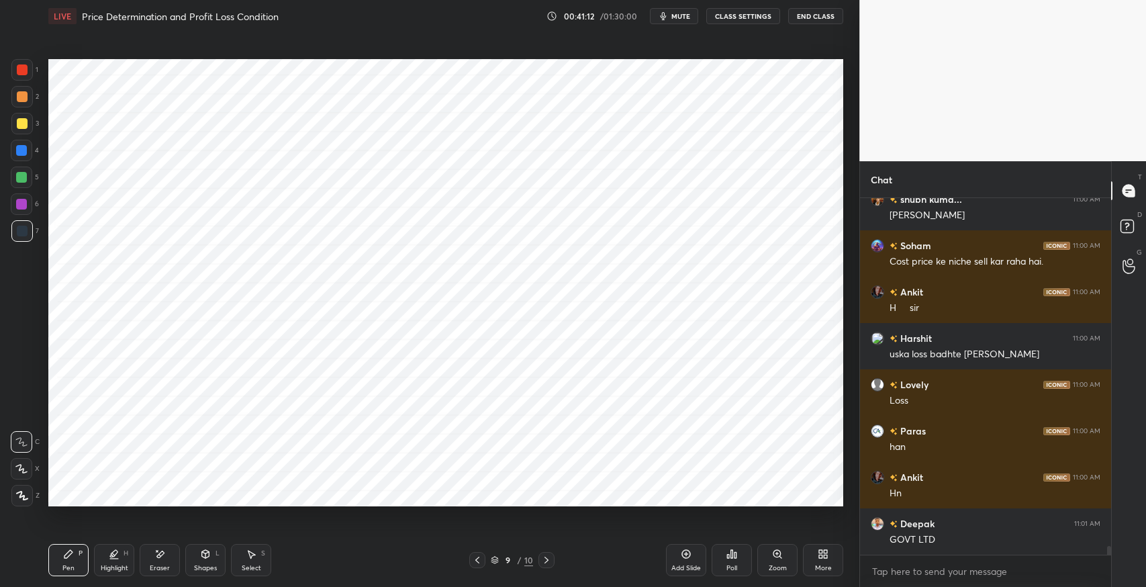
scroll to position [14794, 0]
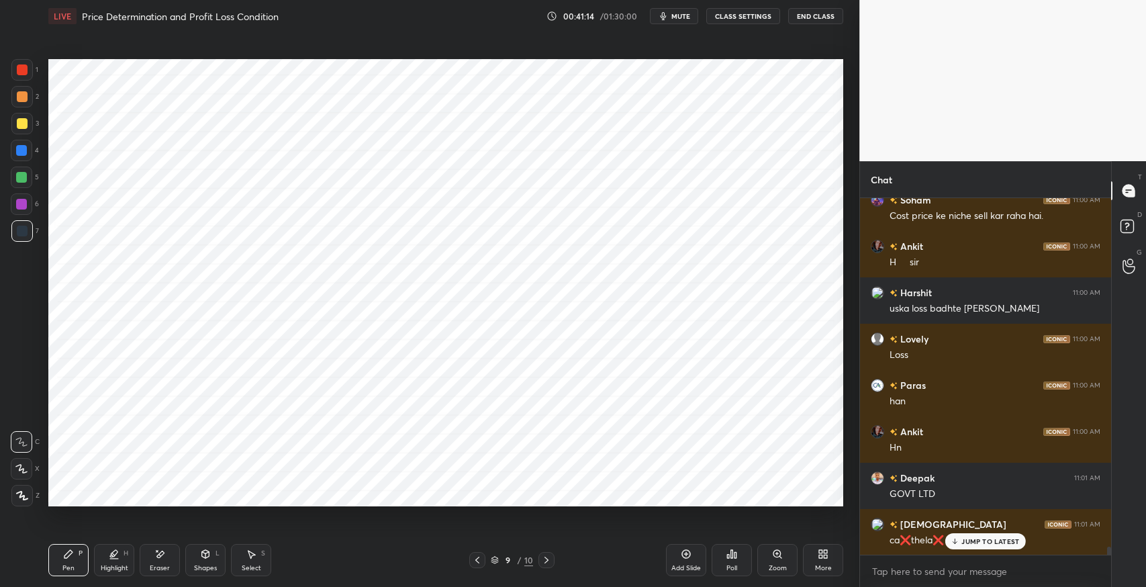
click at [155, 555] on icon at bounding box center [159, 554] width 11 height 11
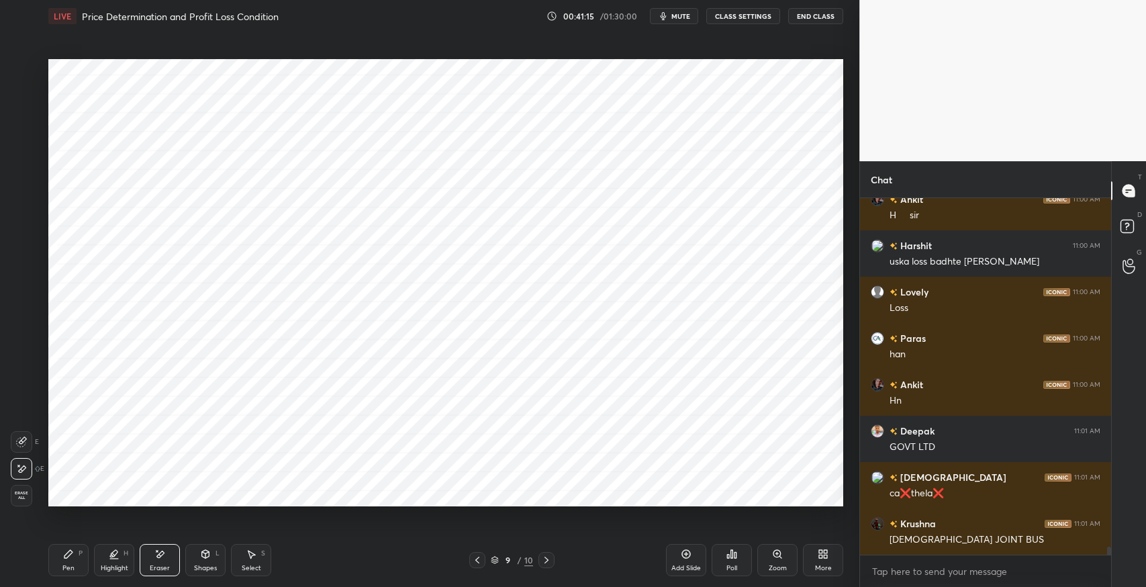
click at [68, 557] on icon at bounding box center [68, 554] width 11 height 11
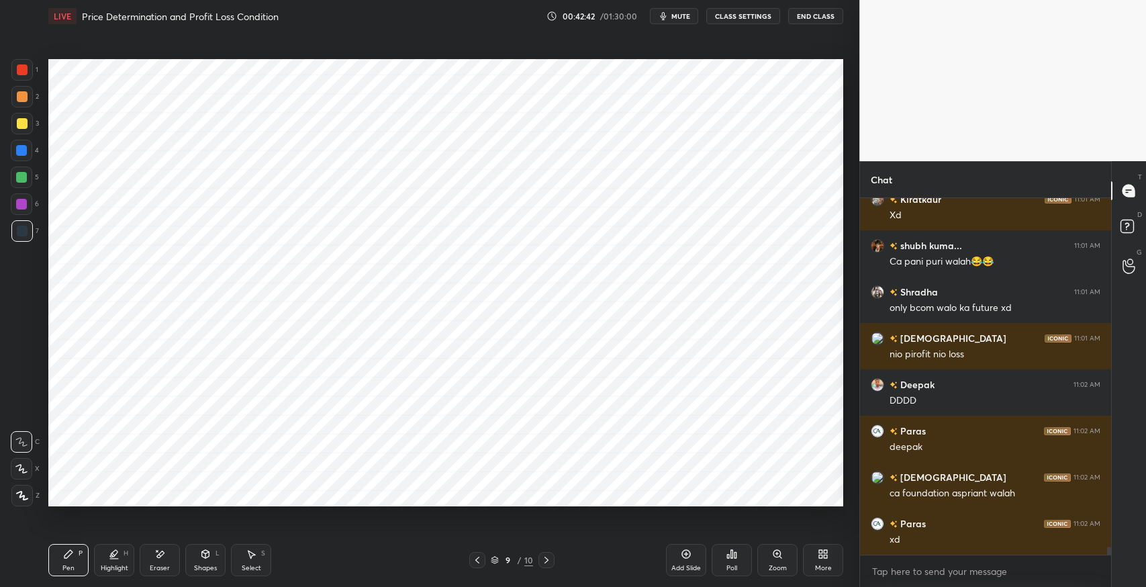
scroll to position [15258, 0]
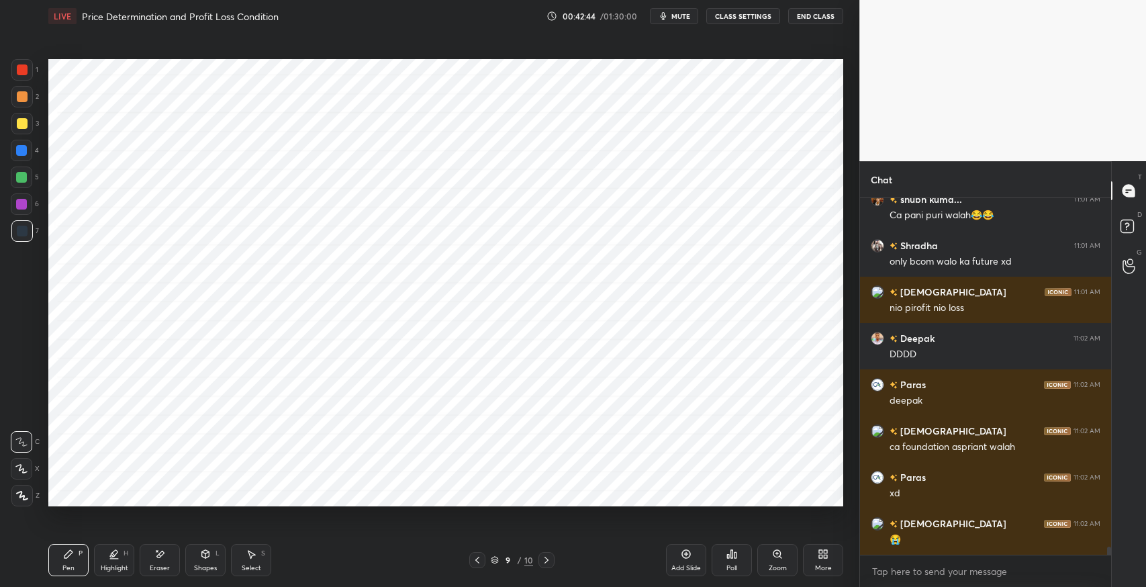
click at [478, 559] on icon at bounding box center [477, 560] width 11 height 11
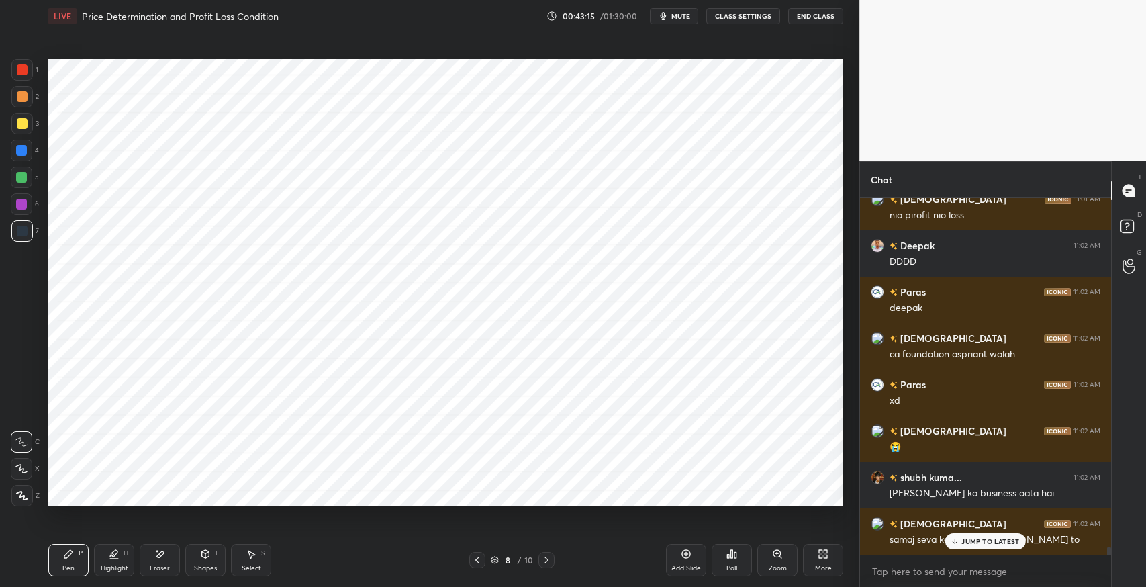
scroll to position [15396, 0]
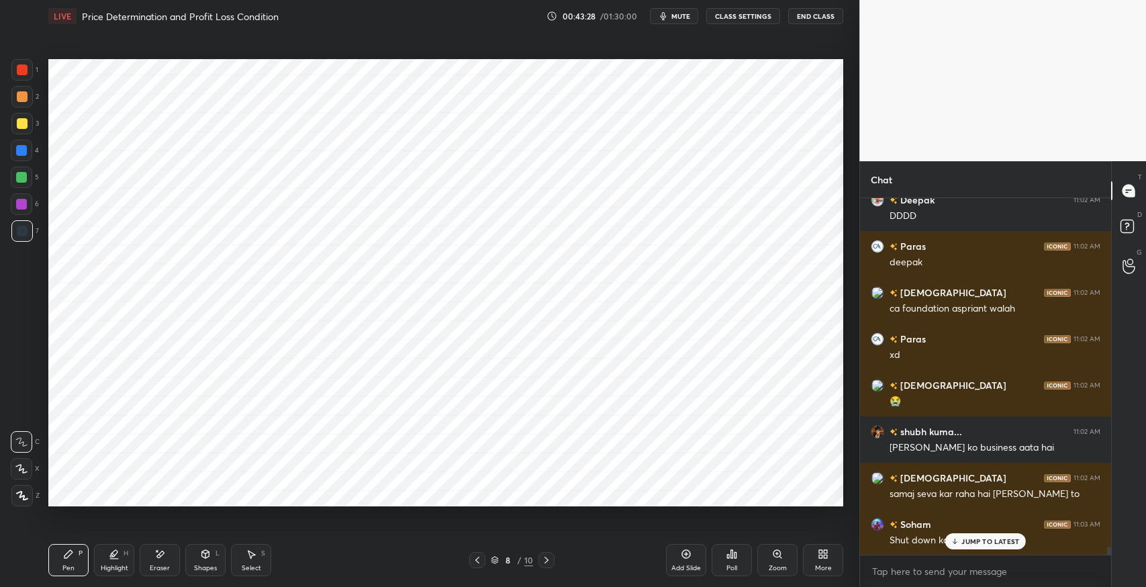
click at [962, 545] on p "JUMP TO LATEST" at bounding box center [991, 541] width 58 height 8
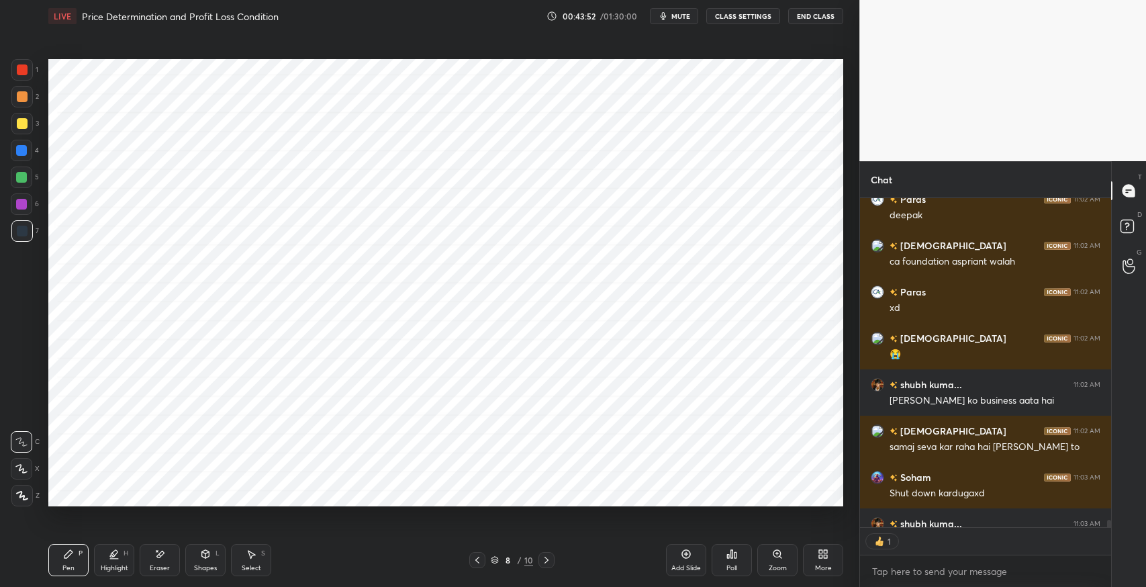
scroll to position [4, 4]
click at [52, 553] on div "Pen P" at bounding box center [68, 560] width 40 height 32
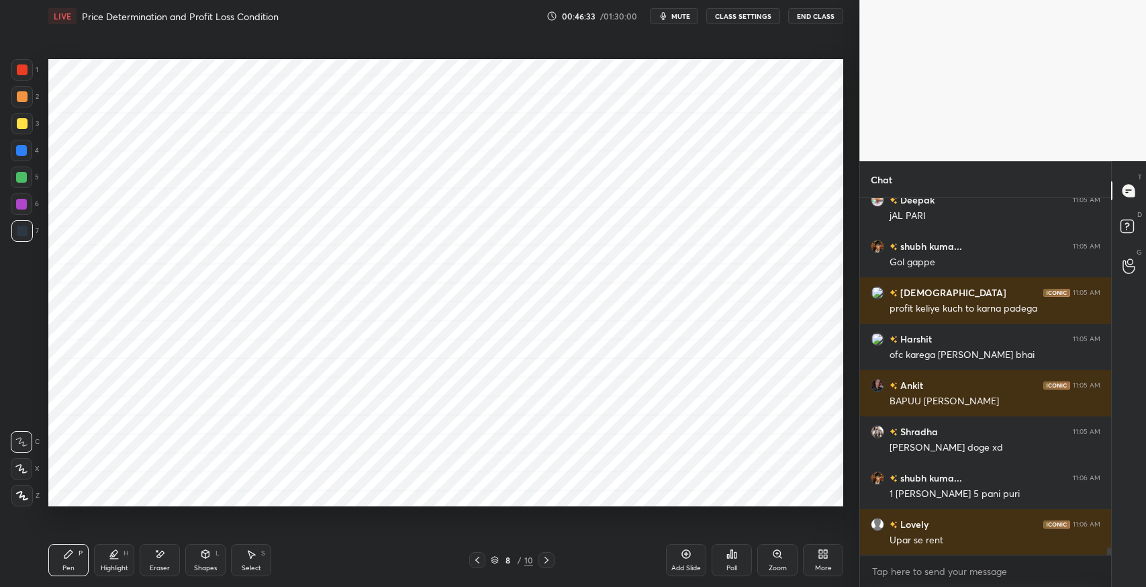
scroll to position [16318, 0]
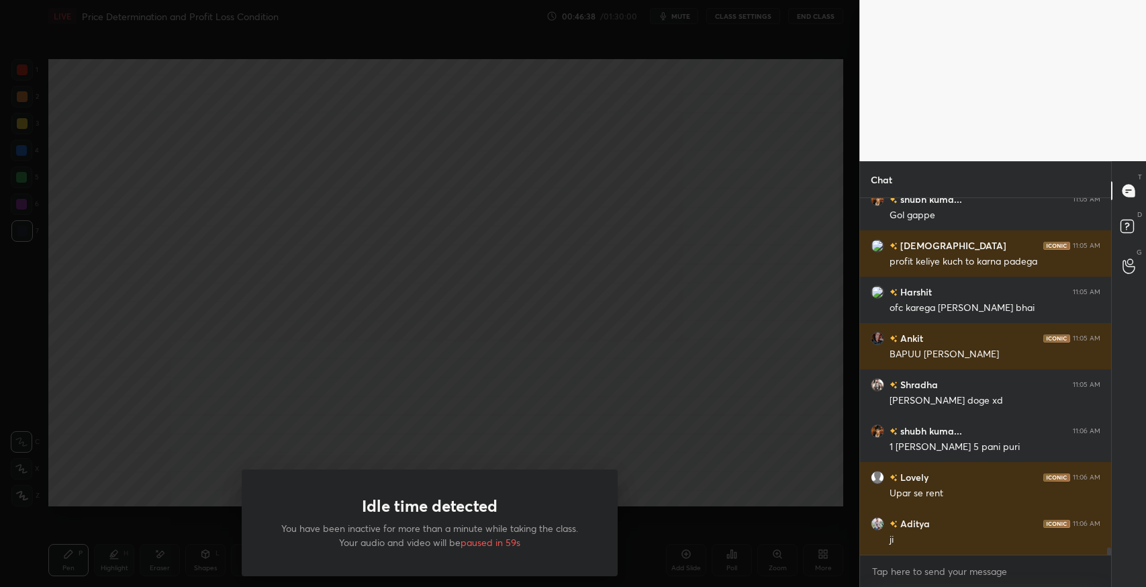
click at [627, 150] on div "Idle time detected You have been inactive for more than a minute while taking t…" at bounding box center [429, 293] width 859 height 587
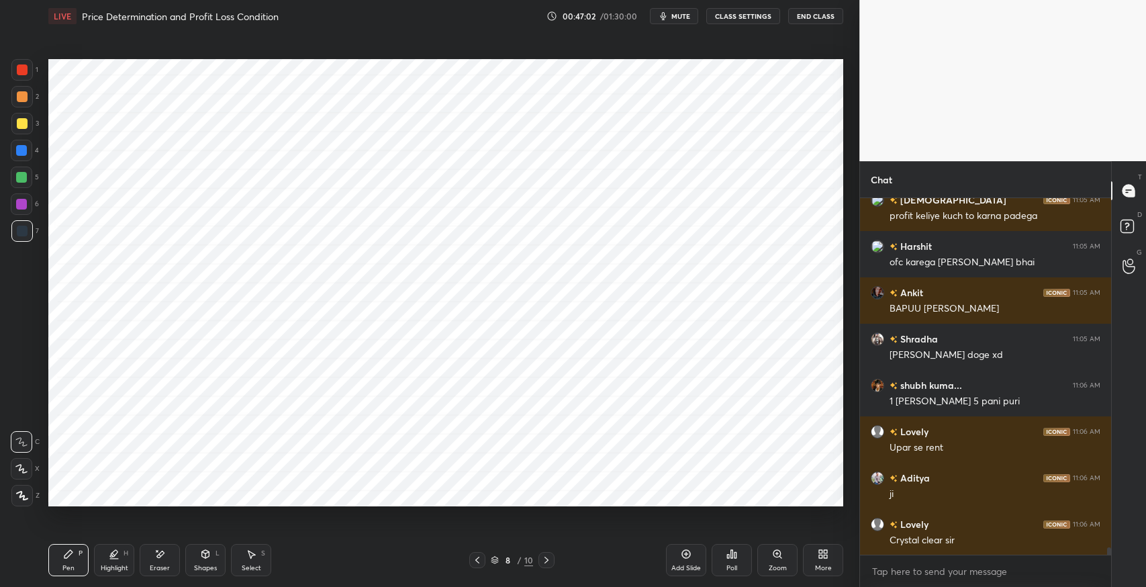
scroll to position [16410, 0]
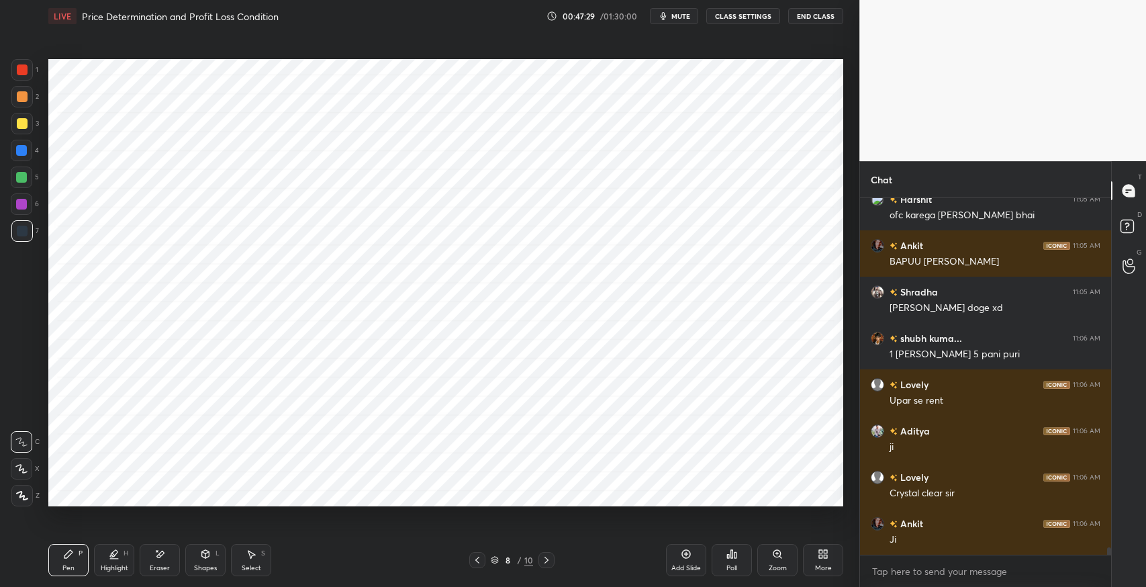
click at [545, 565] on div at bounding box center [547, 560] width 16 height 16
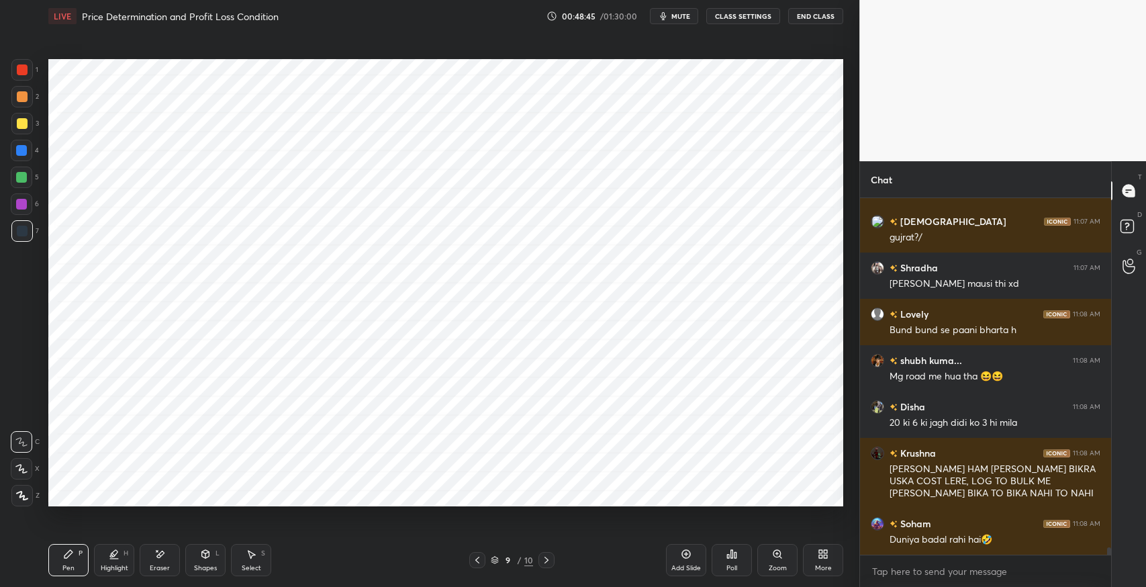
scroll to position [16908, 0]
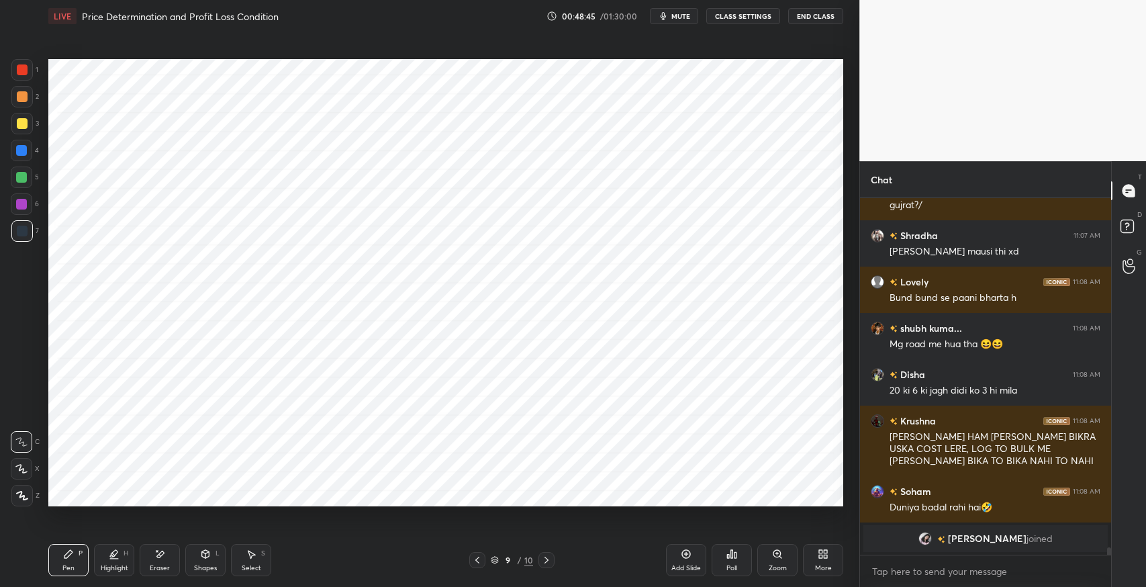
click at [680, 567] on div "Add Slide" at bounding box center [686, 568] width 30 height 7
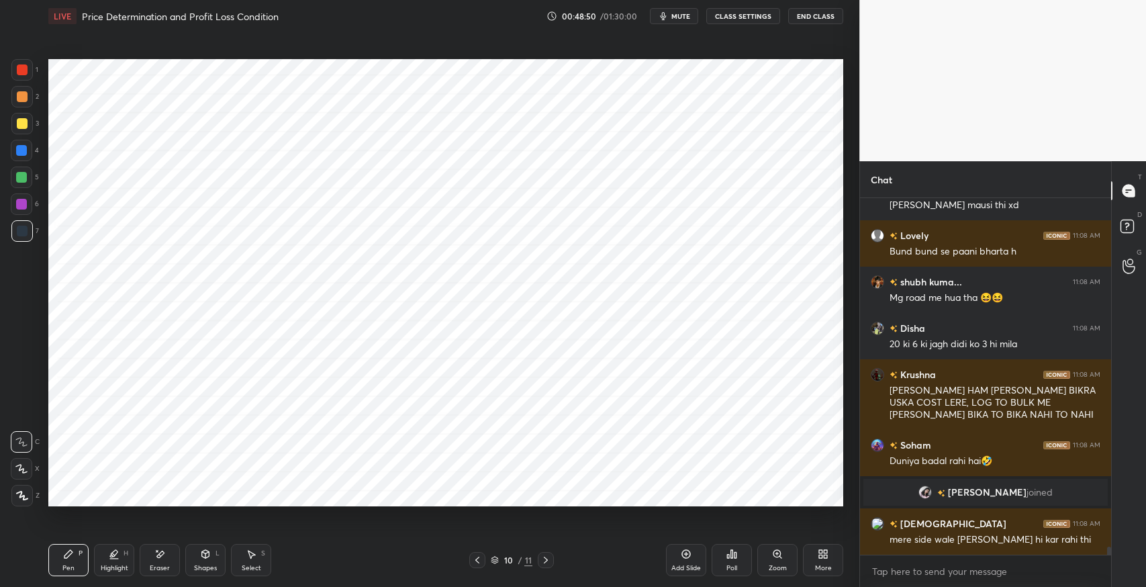
scroll to position [15779, 0]
click at [22, 238] on div at bounding box center [21, 230] width 21 height 21
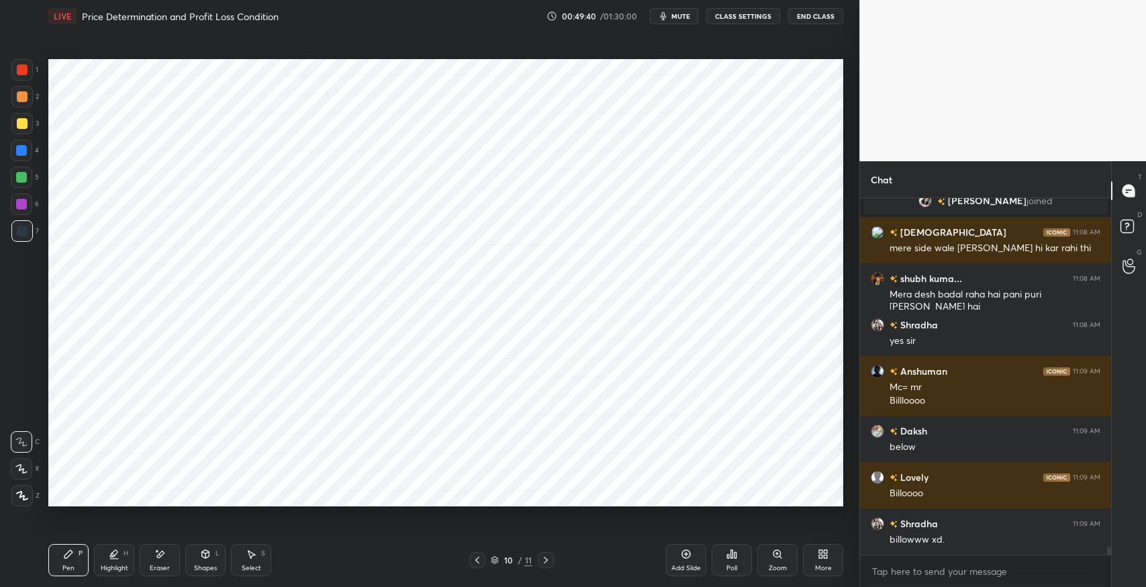
scroll to position [16116, 0]
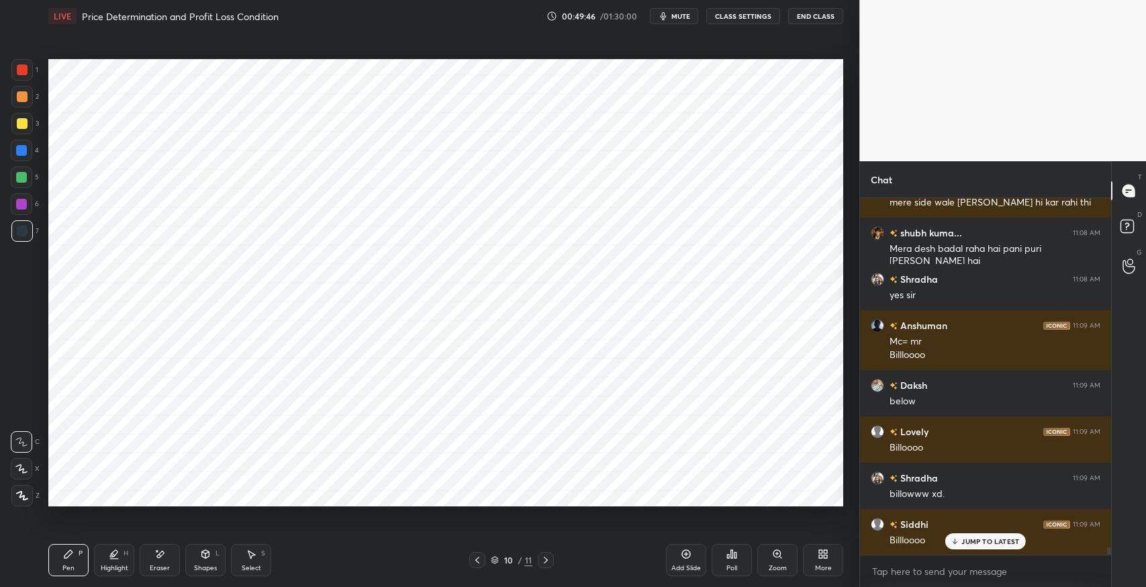
click at [158, 561] on div "Eraser" at bounding box center [160, 560] width 40 height 32
click at [75, 557] on div "Pen P" at bounding box center [68, 560] width 40 height 32
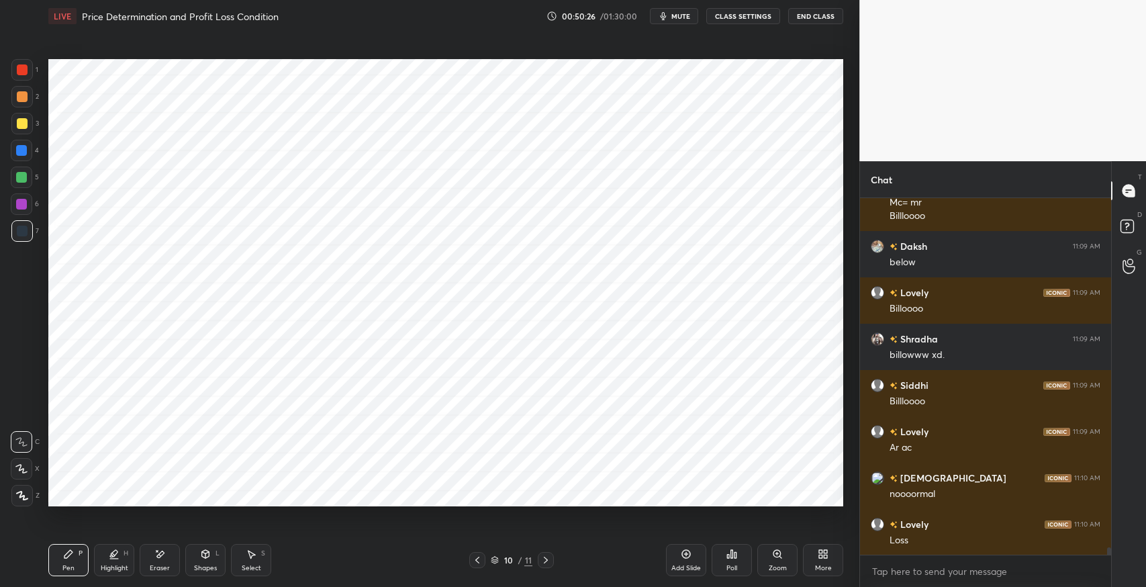
scroll to position [16302, 0]
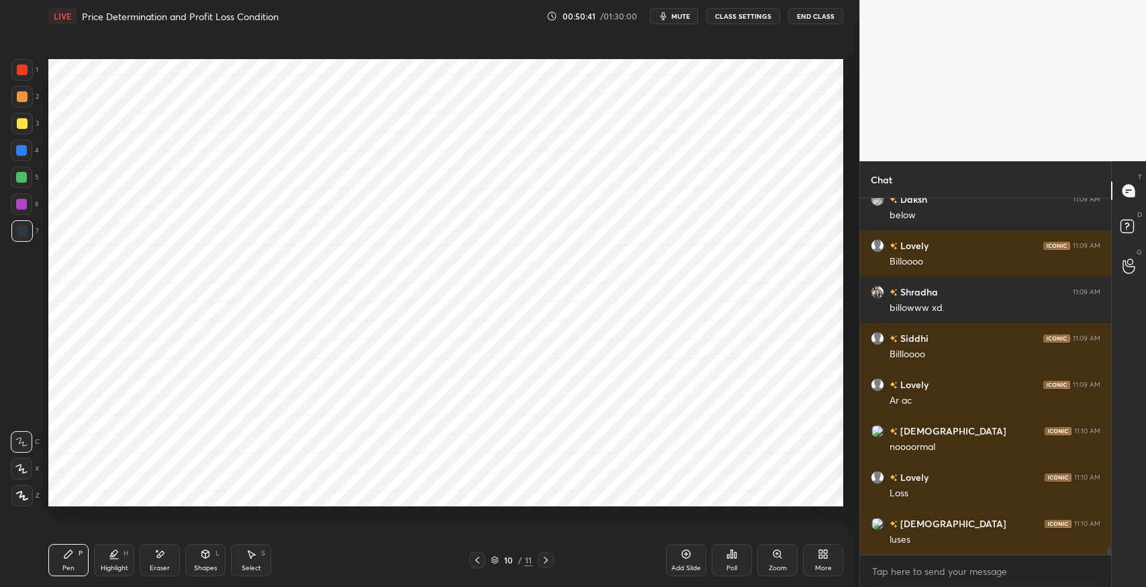
click at [169, 557] on div "Eraser" at bounding box center [160, 560] width 40 height 32
click at [85, 559] on div "Pen P" at bounding box center [68, 560] width 40 height 32
click at [69, 560] on div "Pen P" at bounding box center [68, 560] width 40 height 32
click at [200, 549] on icon at bounding box center [205, 554] width 11 height 11
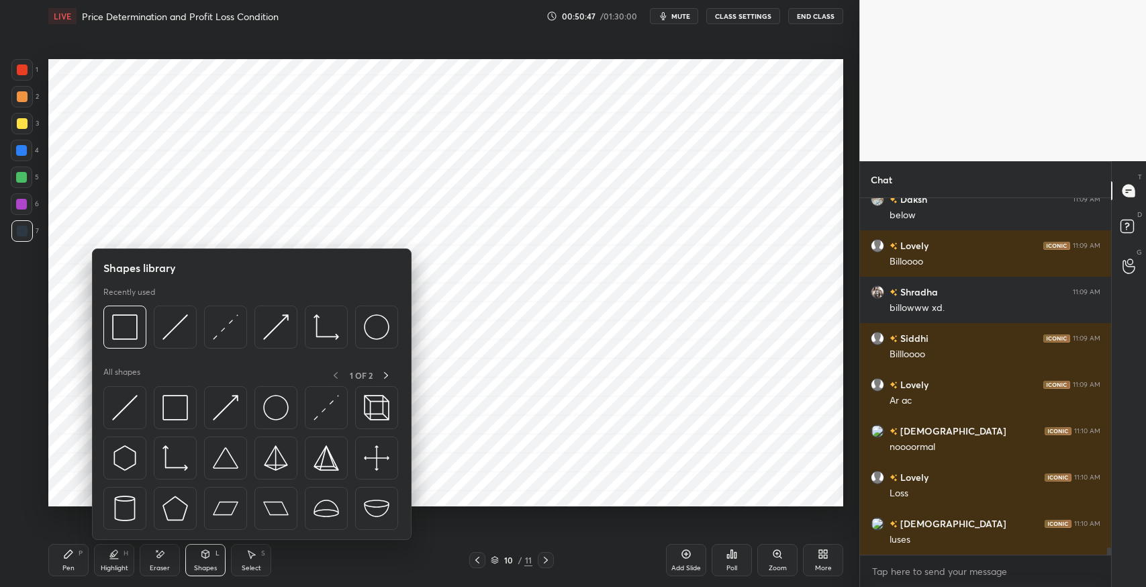
click at [58, 561] on div "Pen P" at bounding box center [68, 560] width 40 height 32
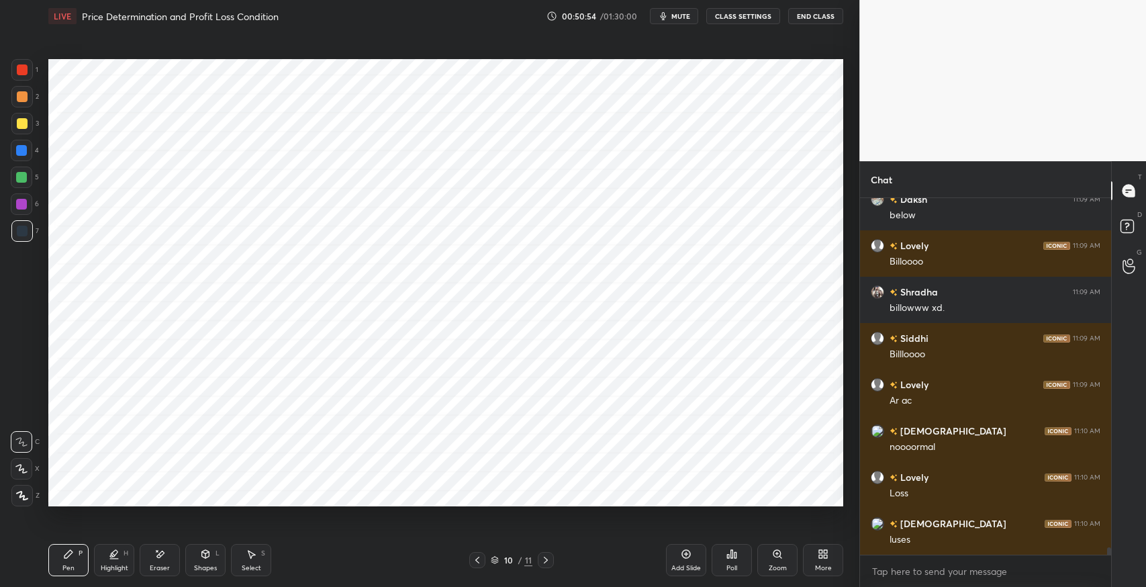
click at [159, 556] on icon at bounding box center [160, 554] width 7 height 7
click at [70, 560] on div "Pen P" at bounding box center [68, 560] width 40 height 32
click at [175, 552] on div "Eraser" at bounding box center [160, 560] width 40 height 32
click at [65, 555] on icon at bounding box center [68, 554] width 8 height 8
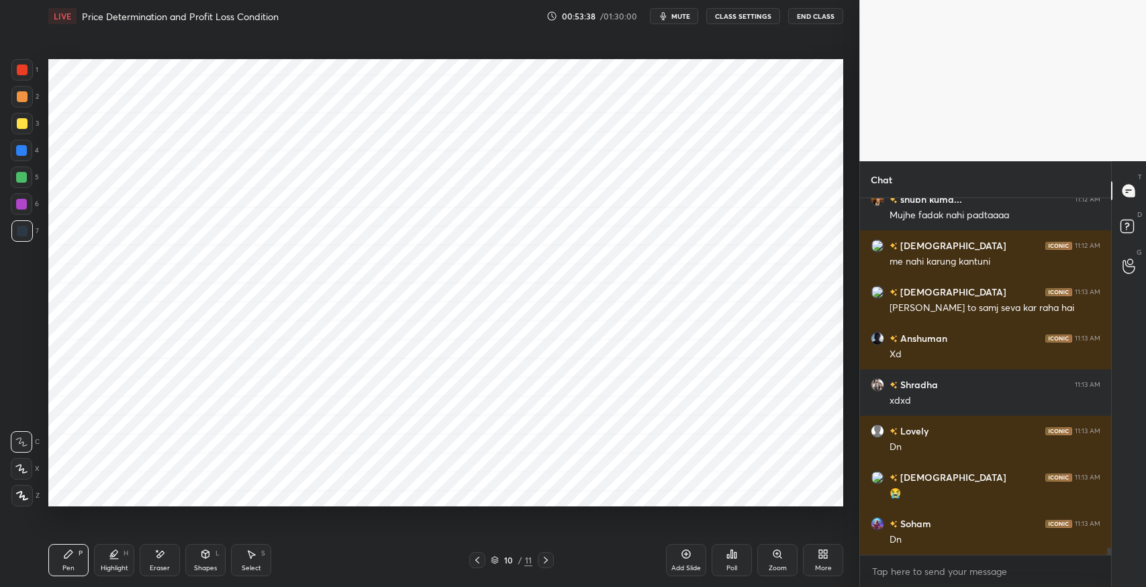
scroll to position [17228, 0]
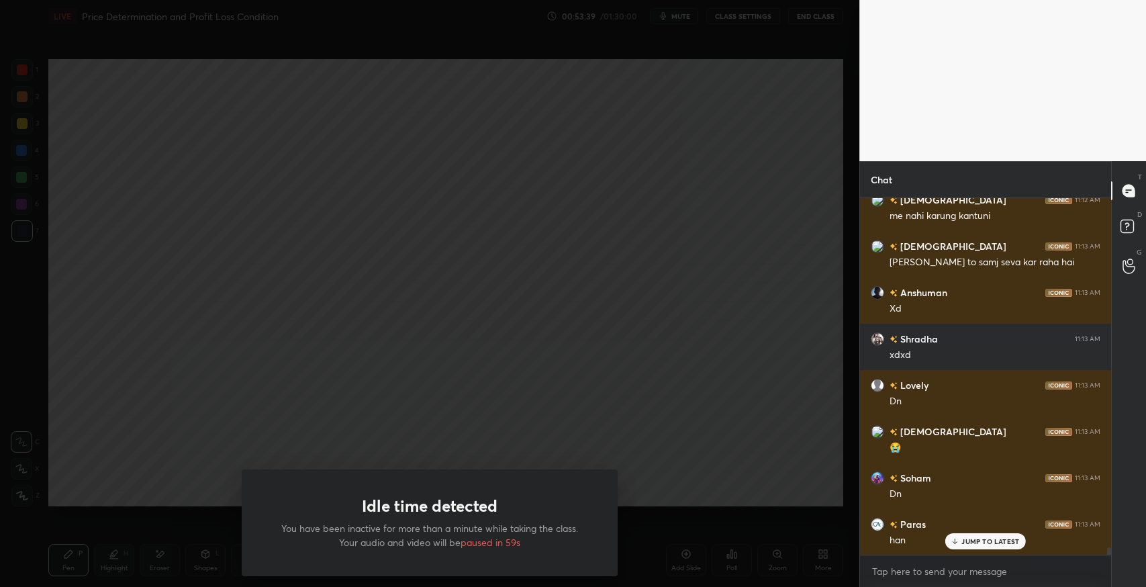
click at [545, 500] on div "Idle time detected You have been inactive for more than a minute while taking t…" at bounding box center [430, 522] width 376 height 107
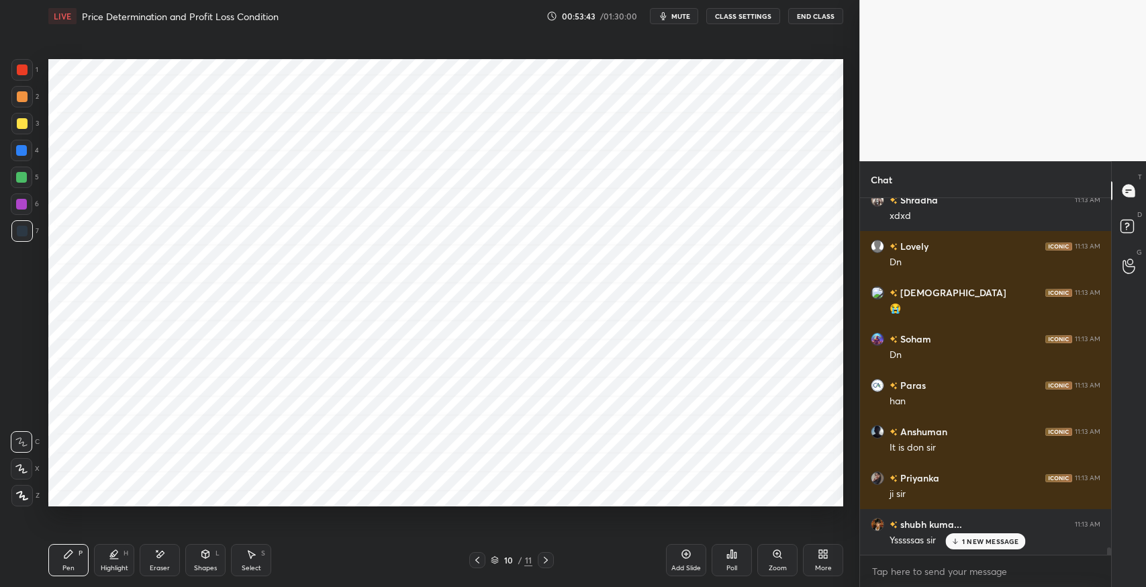
scroll to position [17414, 0]
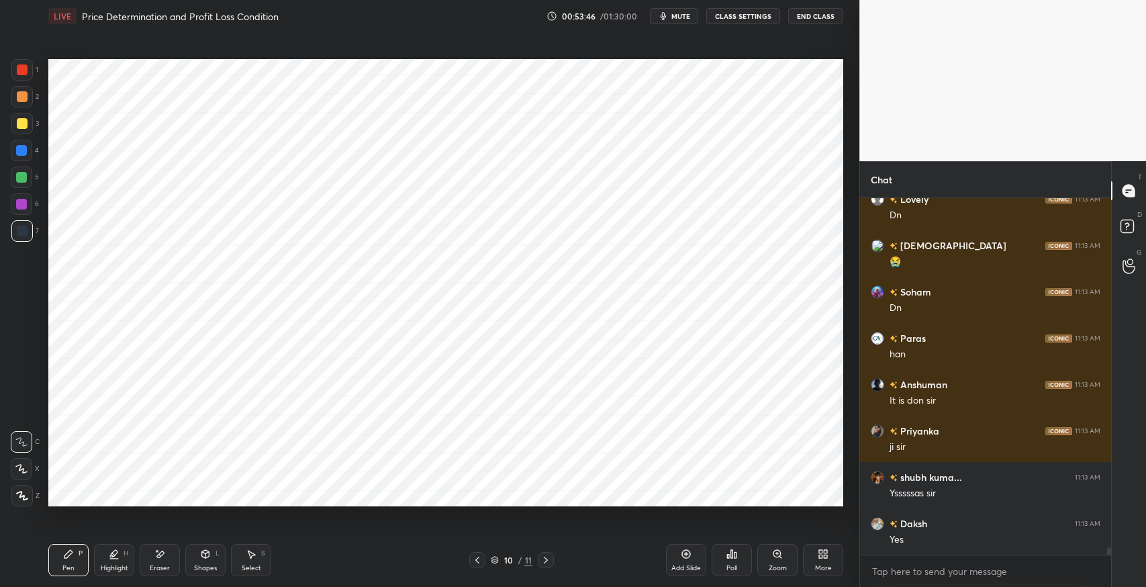
click at [684, 563] on div "Add Slide" at bounding box center [686, 560] width 40 height 32
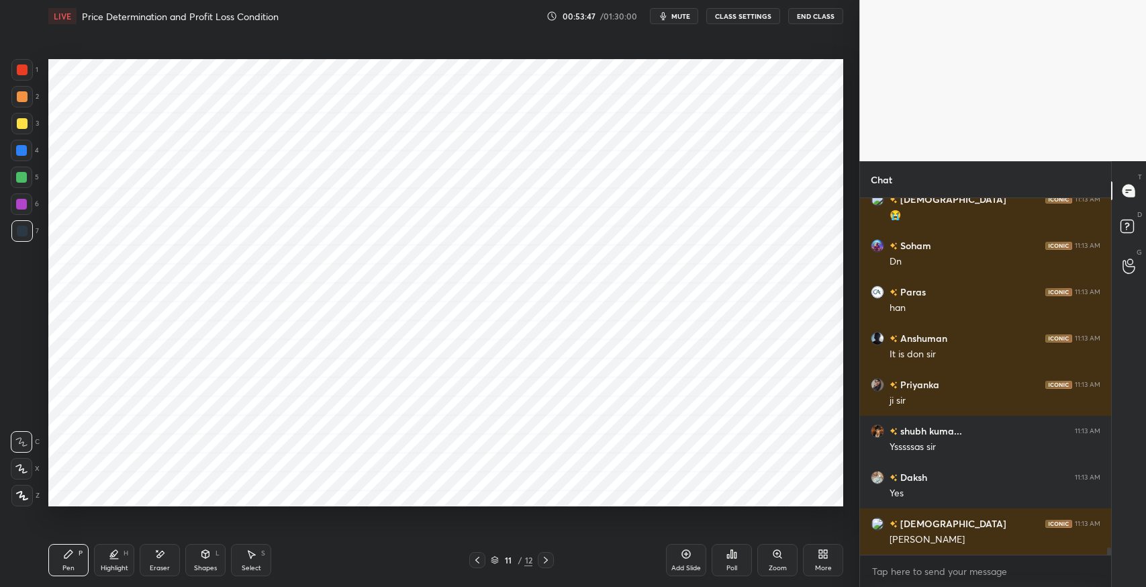
click at [202, 556] on icon at bounding box center [205, 554] width 7 height 8
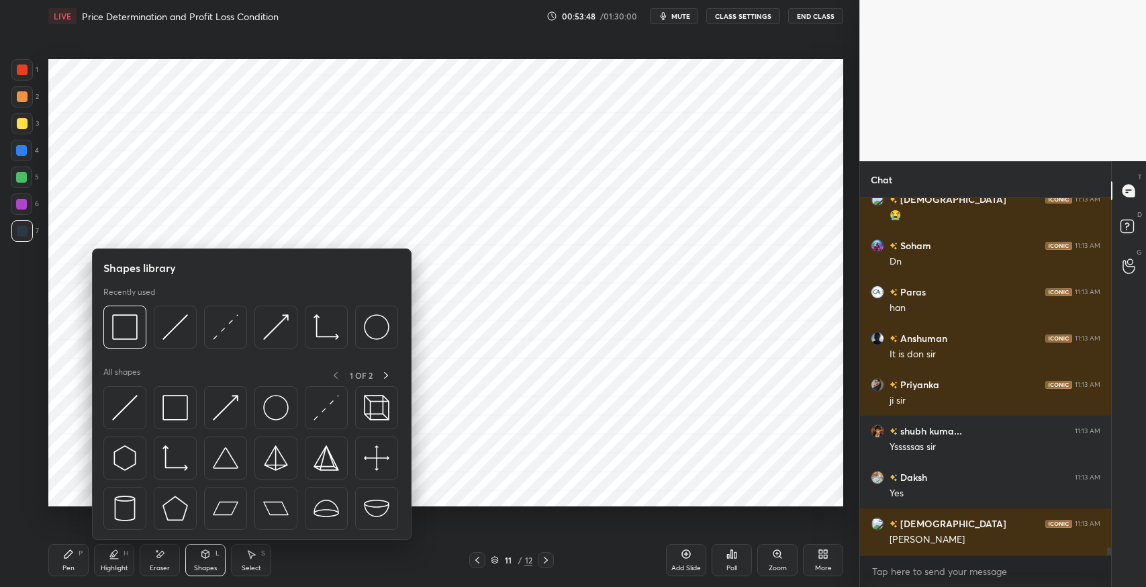
click at [175, 464] on img at bounding box center [175, 458] width 26 height 26
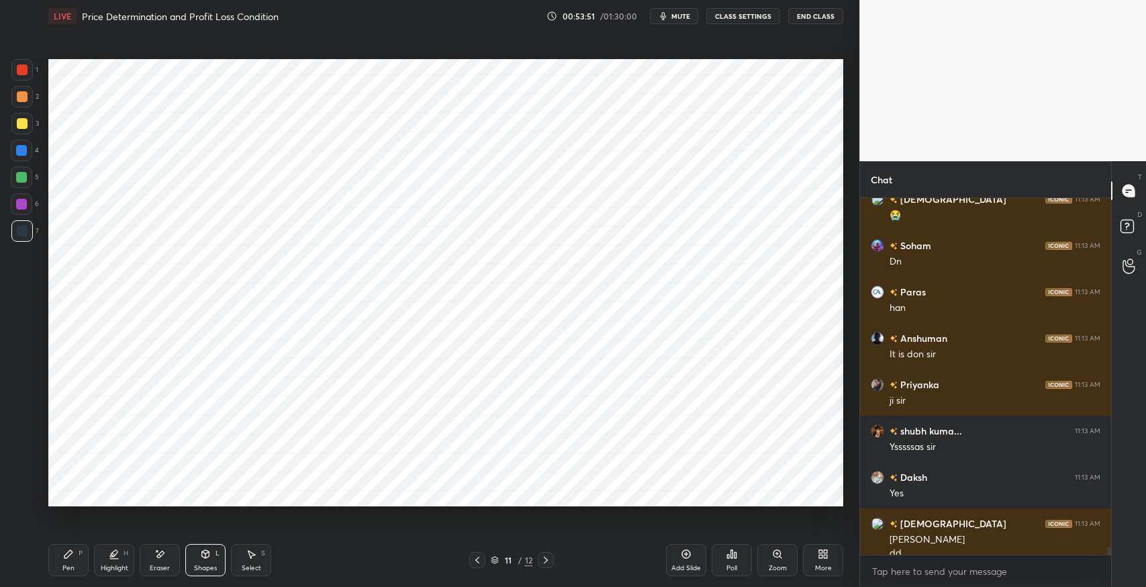
scroll to position [17474, 0]
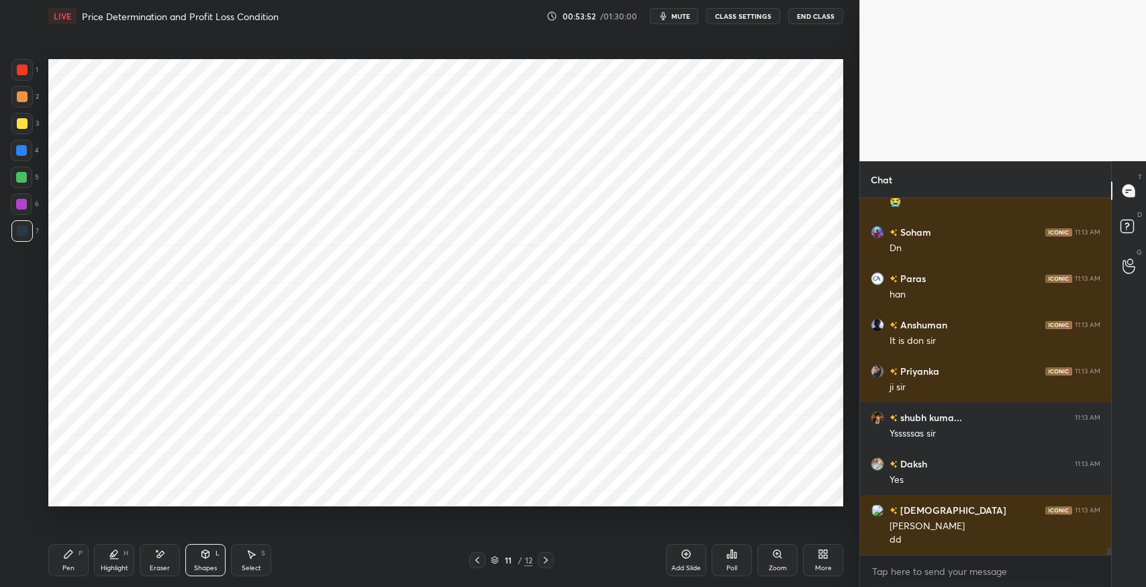
click at [202, 555] on icon at bounding box center [205, 554] width 7 height 8
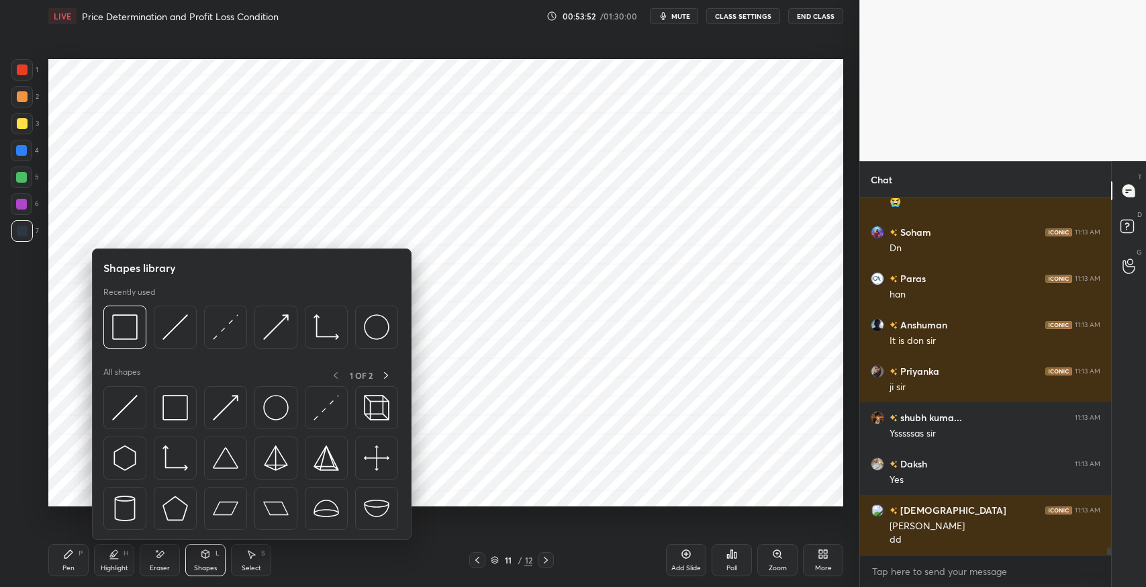
scroll to position [17520, 0]
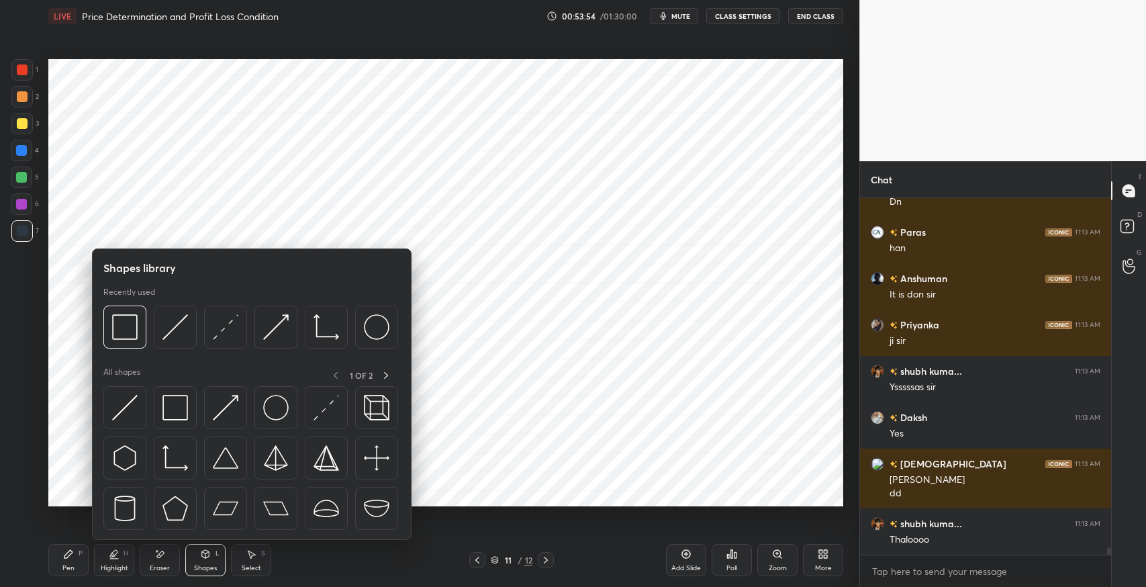
click at [54, 555] on div "Pen P" at bounding box center [68, 560] width 40 height 32
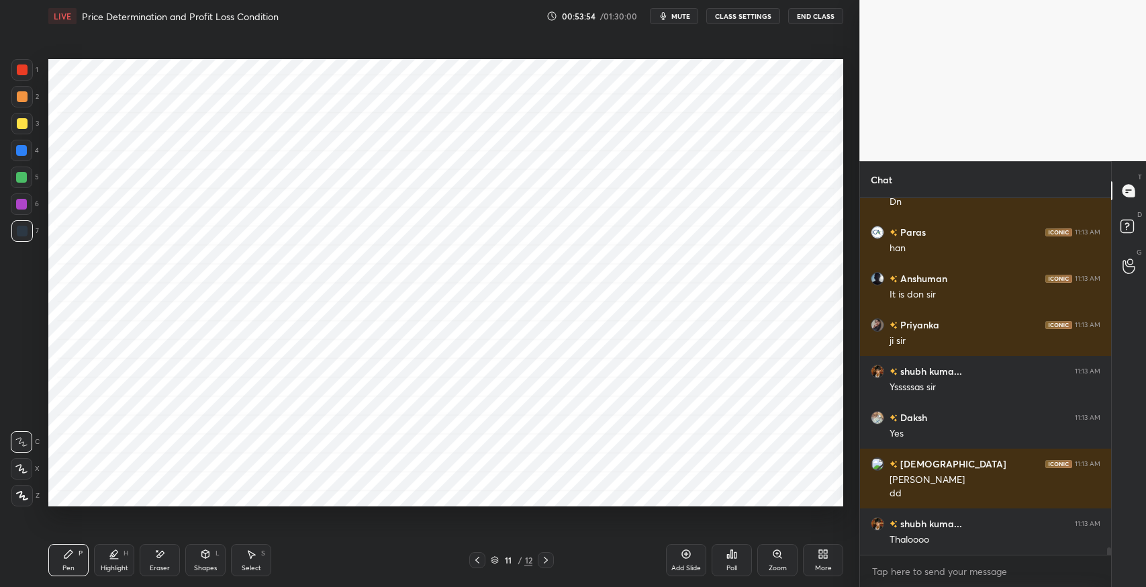
click at [19, 497] on icon at bounding box center [22, 495] width 11 height 8
click at [205, 560] on div "Shapes L" at bounding box center [205, 560] width 40 height 32
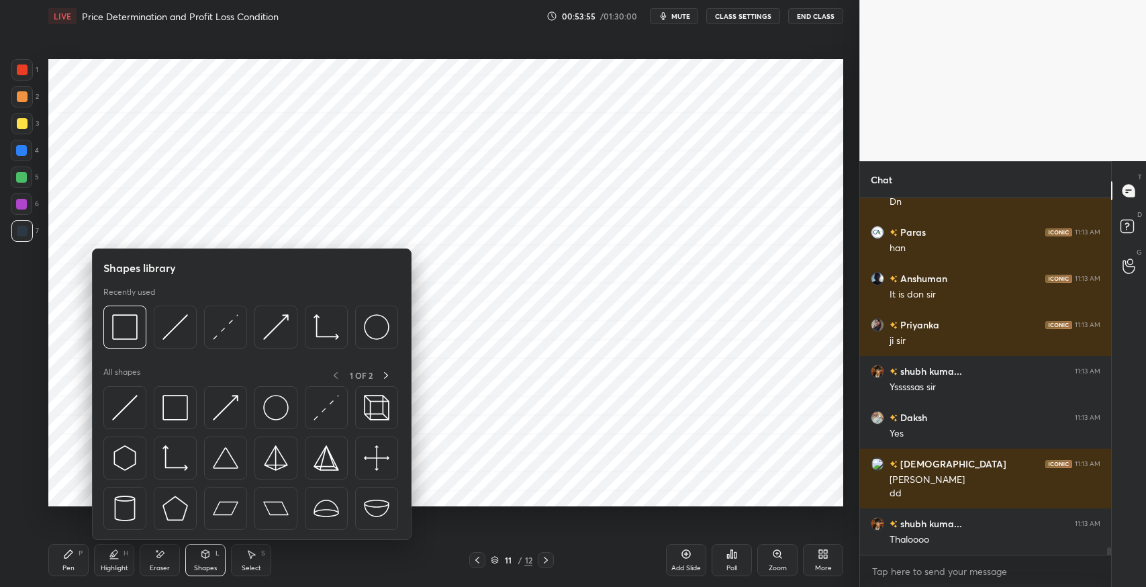
click at [222, 411] on img at bounding box center [226, 408] width 26 height 26
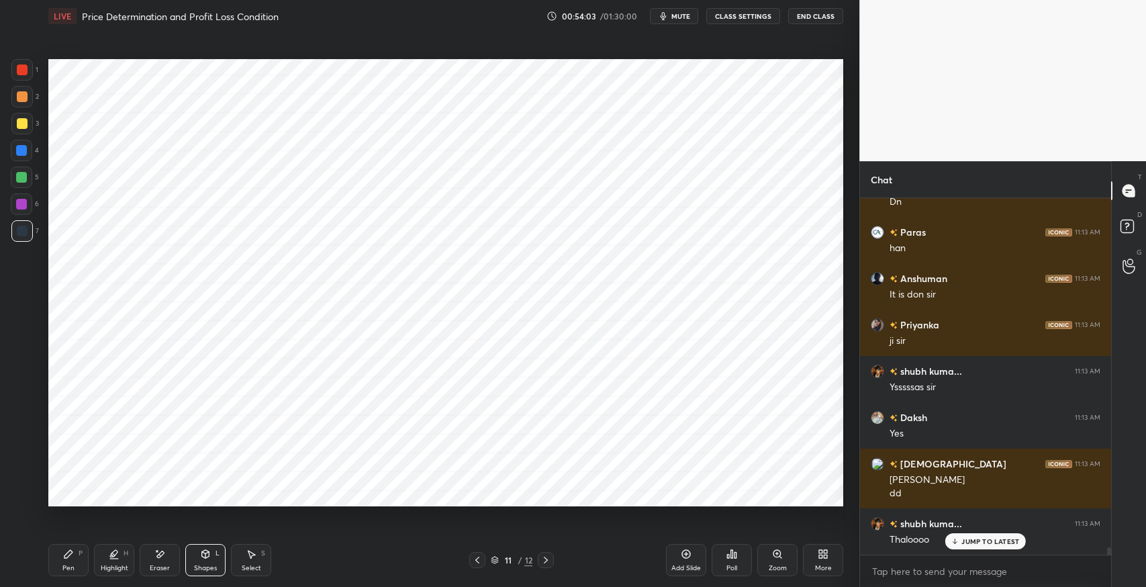
scroll to position [17566, 0]
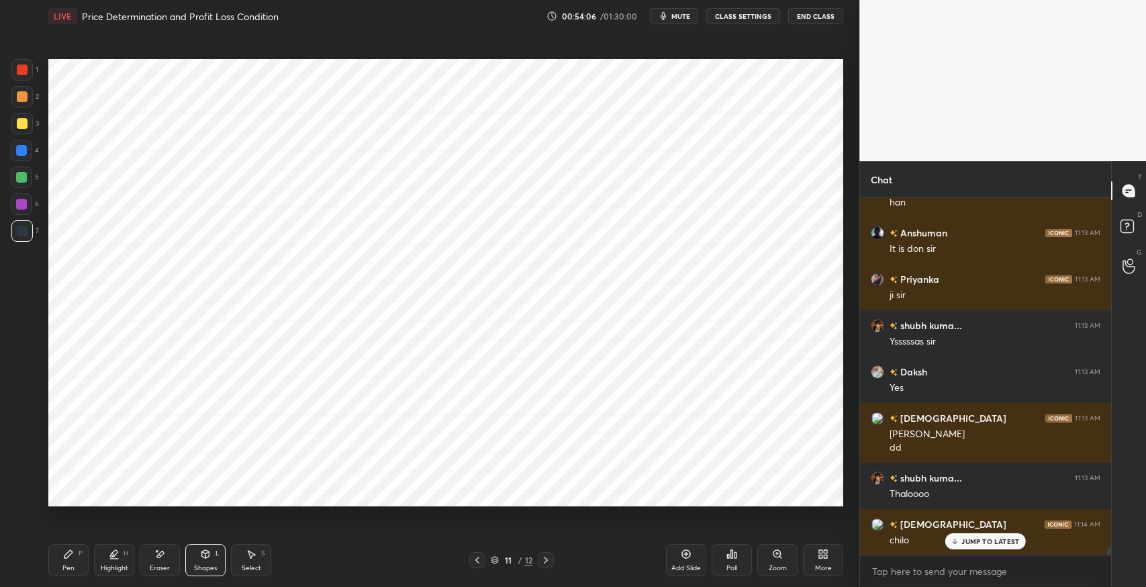
click at [162, 561] on div "Eraser" at bounding box center [160, 560] width 40 height 32
click at [208, 547] on div "Shapes L" at bounding box center [205, 560] width 40 height 32
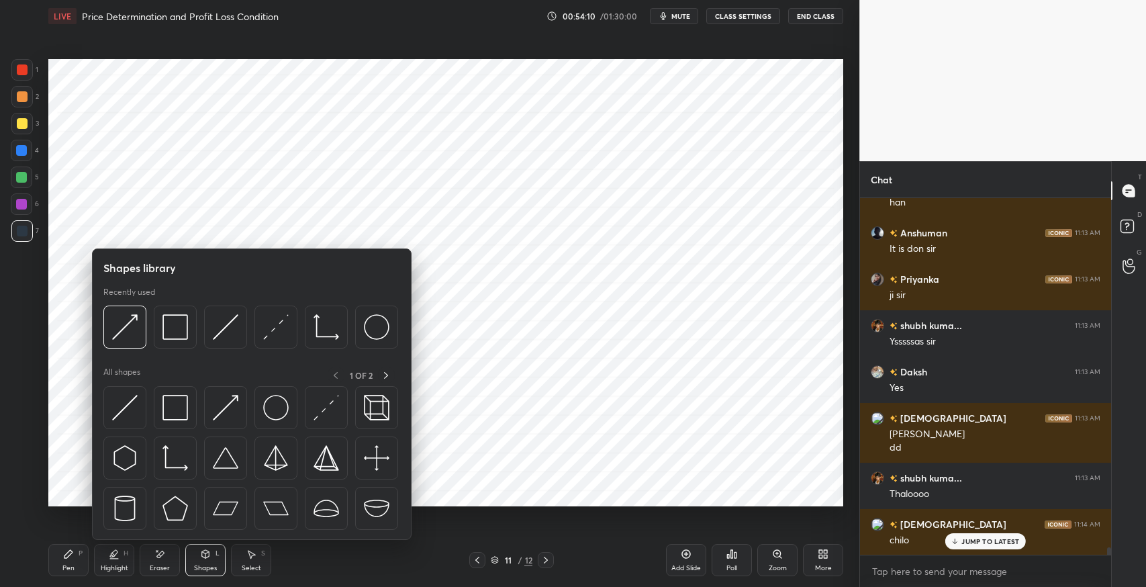
click at [118, 414] on img at bounding box center [125, 408] width 26 height 26
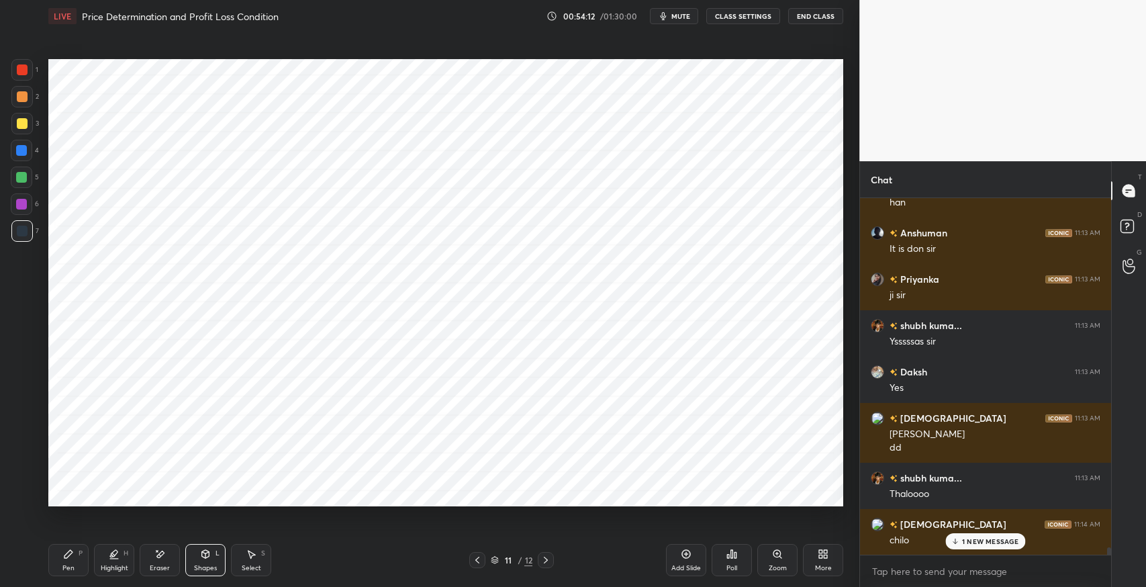
scroll to position [17598, 0]
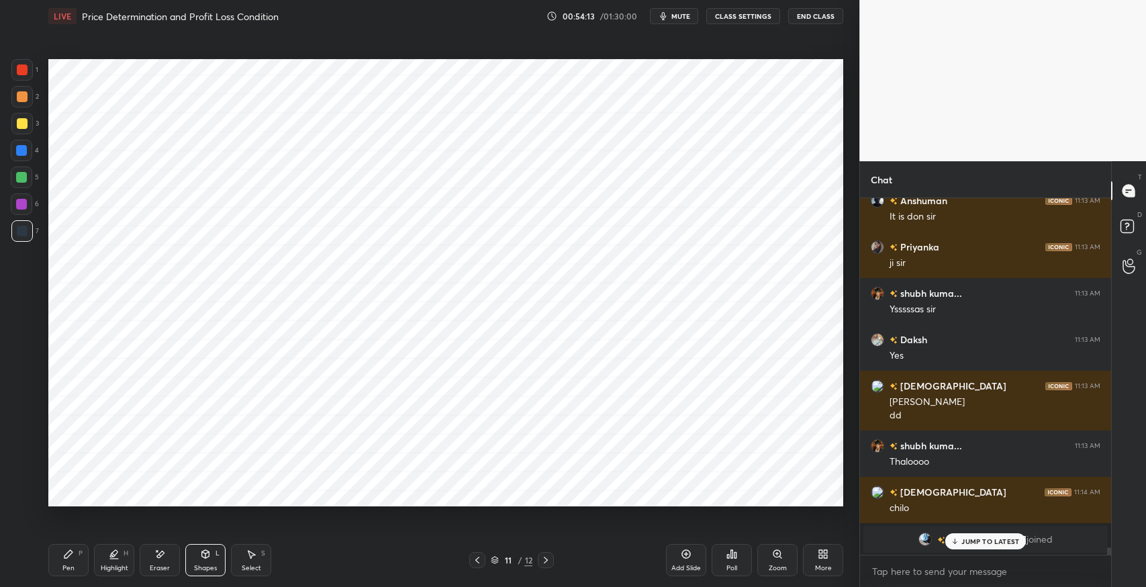
click at [27, 148] on div at bounding box center [21, 150] width 11 height 11
click at [73, 555] on icon at bounding box center [68, 554] width 11 height 11
click at [251, 556] on icon at bounding box center [251, 555] width 7 height 8
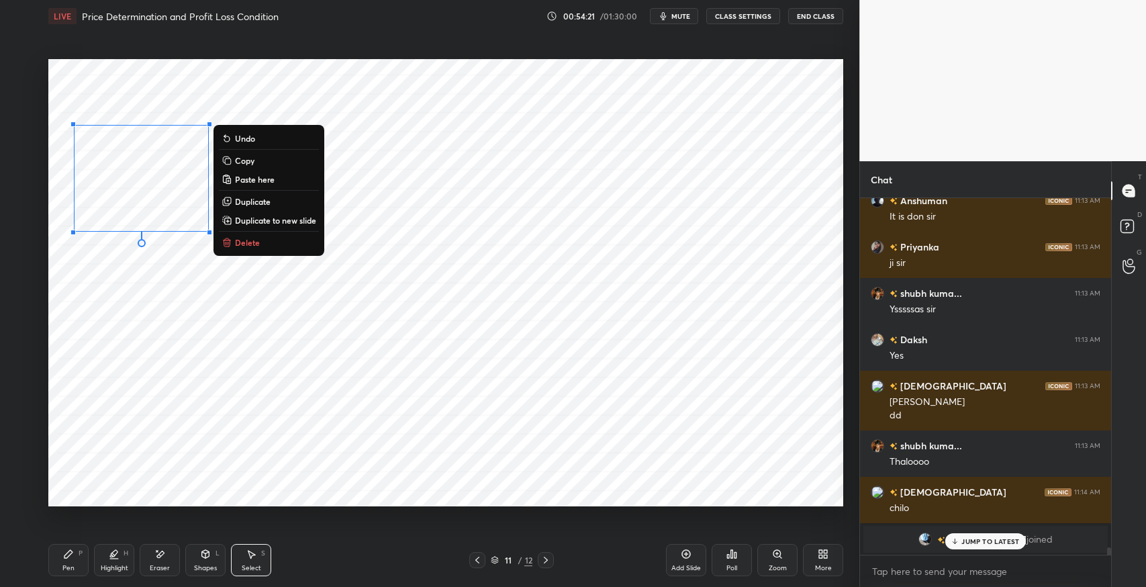
click at [432, 139] on div "0 ° Undo Copy Paste here Duplicate Duplicate to new slide Delete" at bounding box center [445, 282] width 795 height 447
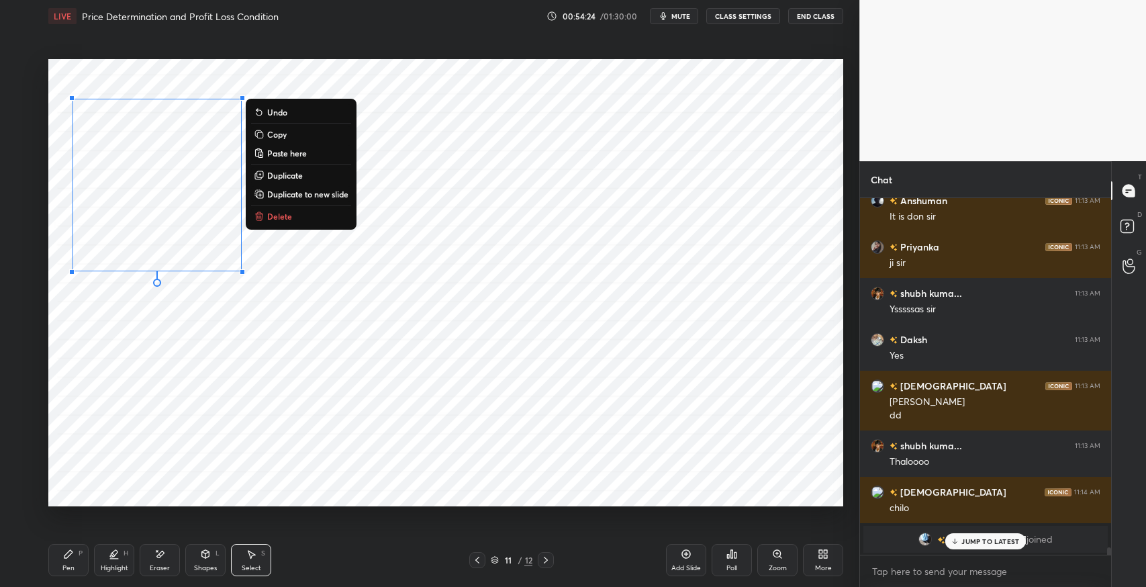
click at [230, 317] on div "0 ° Undo Copy Paste here Duplicate Duplicate to new slide Delete" at bounding box center [445, 282] width 795 height 447
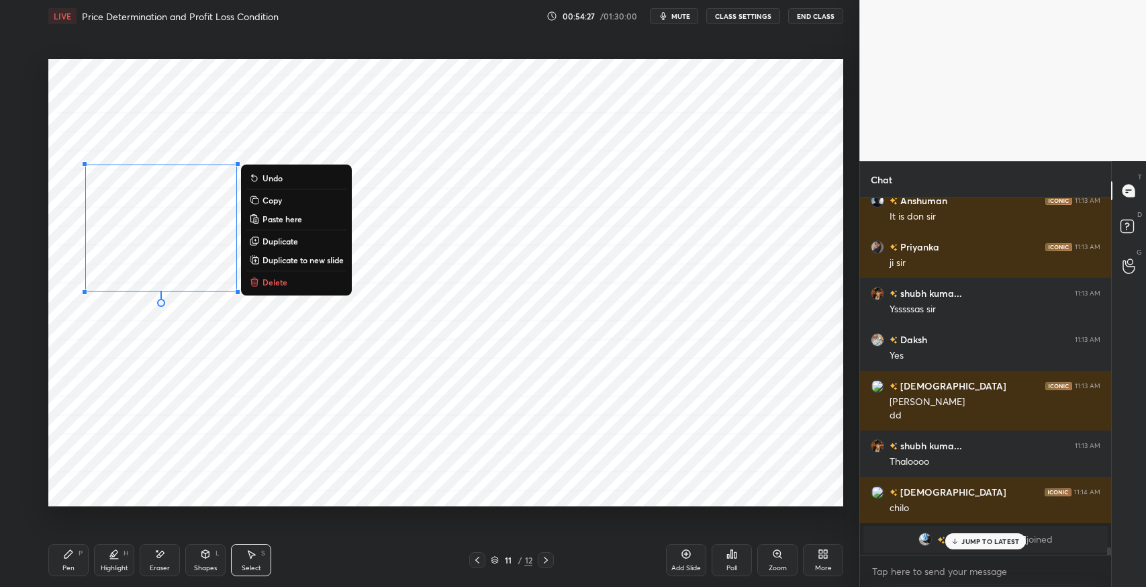
click at [215, 91] on div "0 ° Undo Copy Paste here Duplicate Duplicate to new slide Delete" at bounding box center [445, 282] width 795 height 447
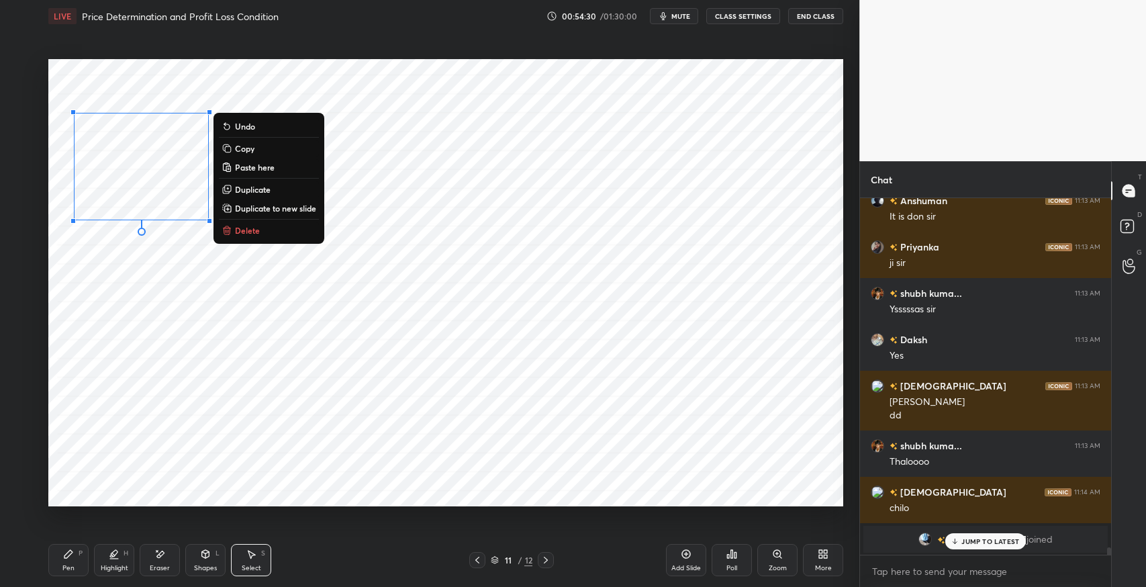
click at [208, 565] on div "Shapes" at bounding box center [205, 568] width 23 height 7
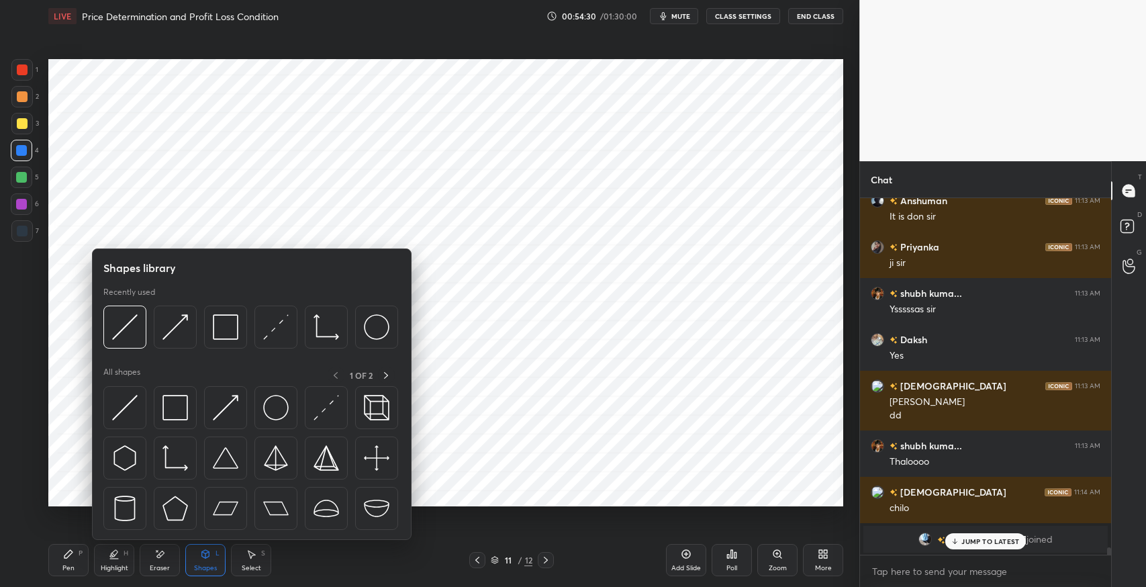
click at [275, 325] on img at bounding box center [276, 327] width 26 height 26
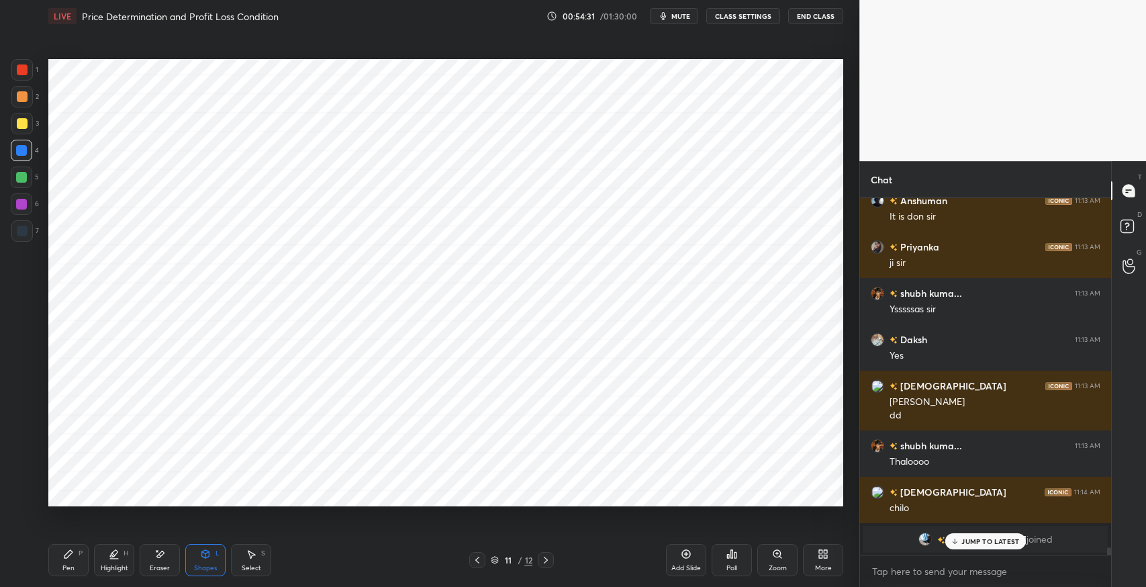
click at [203, 563] on div "Shapes L" at bounding box center [205, 560] width 40 height 32
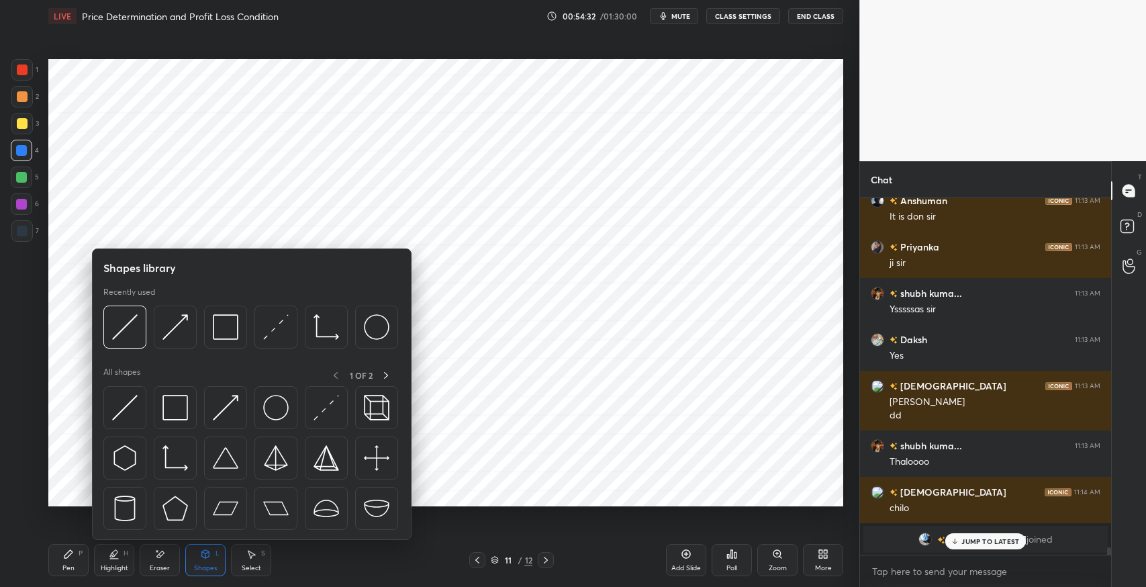
click at [230, 333] on img at bounding box center [226, 327] width 26 height 26
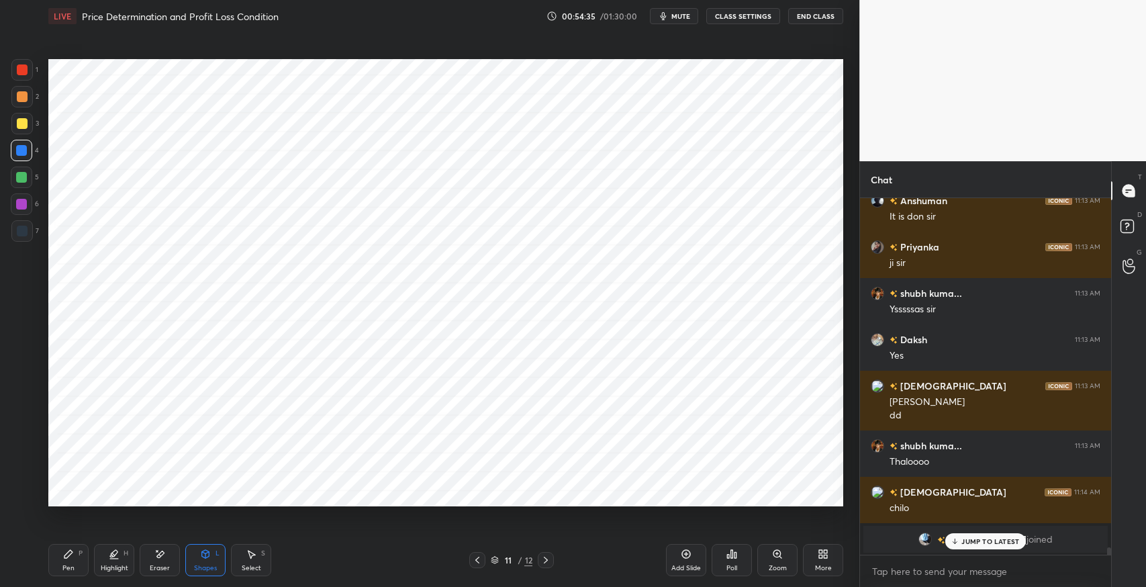
click at [220, 549] on div "Shapes L" at bounding box center [205, 560] width 40 height 32
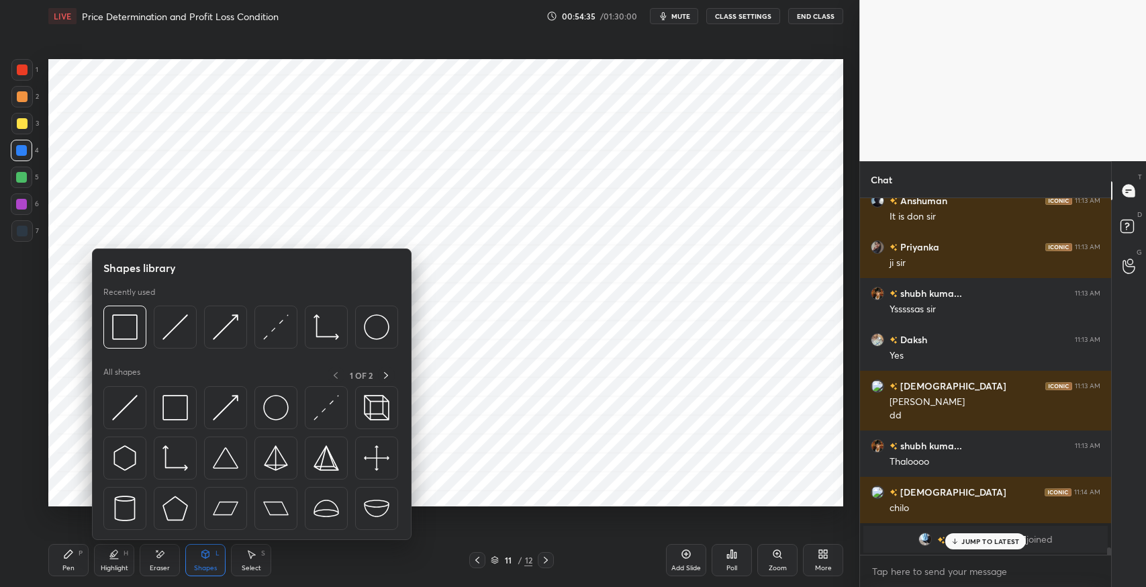
click at [280, 324] on img at bounding box center [276, 327] width 26 height 26
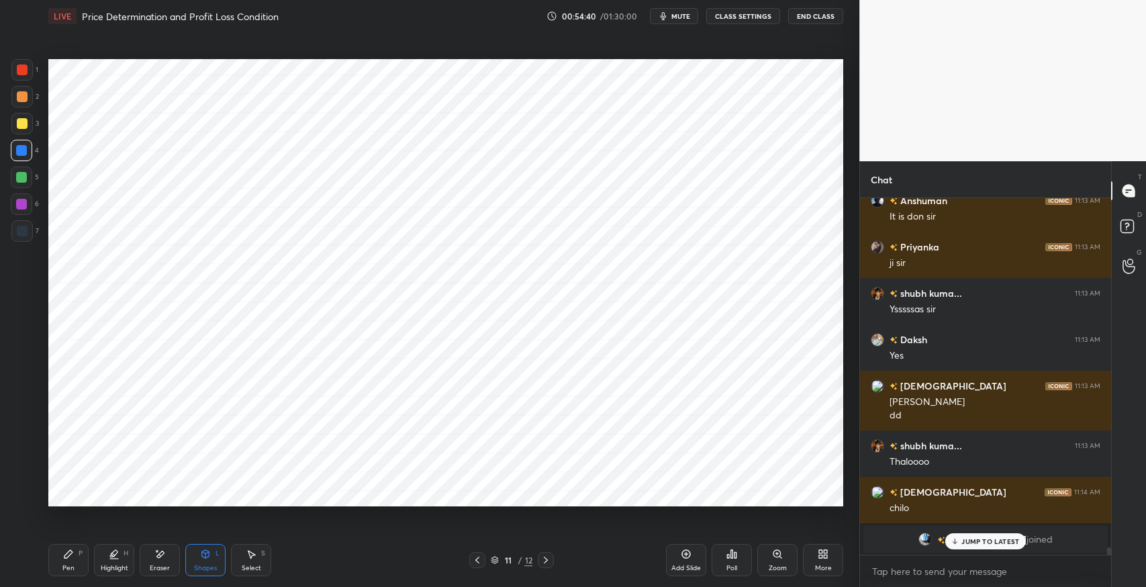
click at [24, 180] on div at bounding box center [21, 177] width 11 height 11
click at [113, 565] on div "Highlight" at bounding box center [115, 568] width 28 height 7
click at [156, 565] on div "Eraser" at bounding box center [160, 568] width 20 height 7
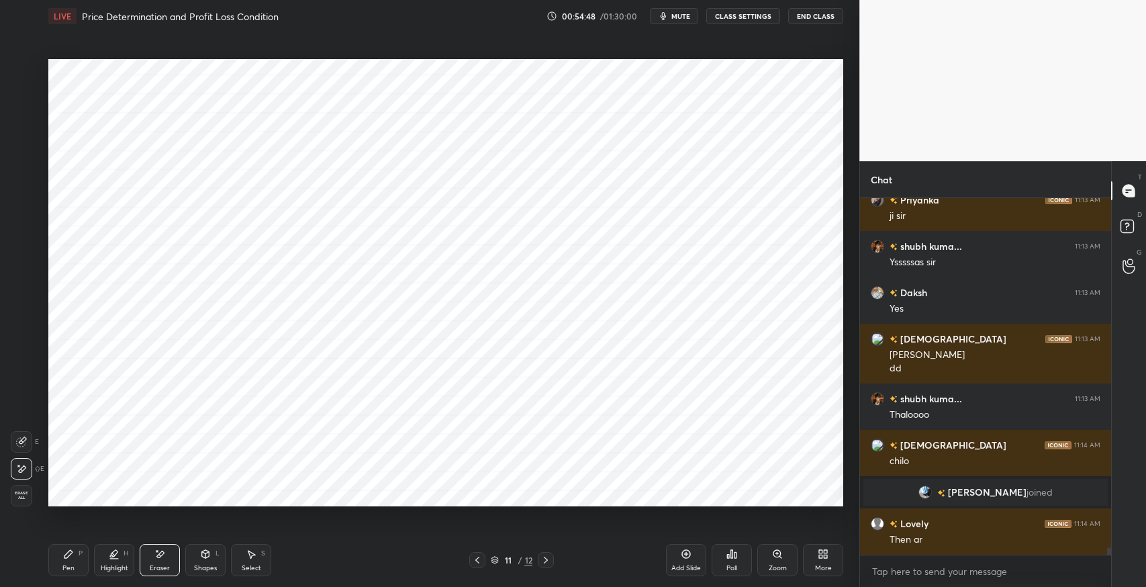
click at [75, 558] on div "Pen P" at bounding box center [68, 560] width 40 height 32
click at [23, 443] on icon at bounding box center [21, 442] width 11 height 8
click at [21, 236] on div at bounding box center [21, 230] width 21 height 21
click at [257, 552] on div "Select S" at bounding box center [251, 560] width 40 height 32
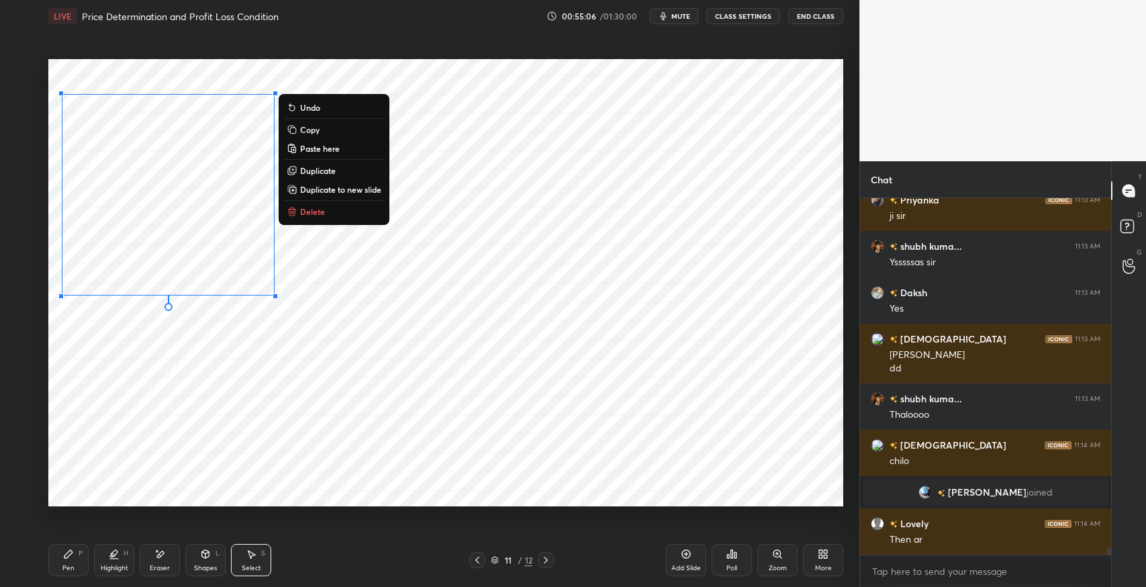
click at [324, 169] on p "Duplicate" at bounding box center [318, 170] width 36 height 11
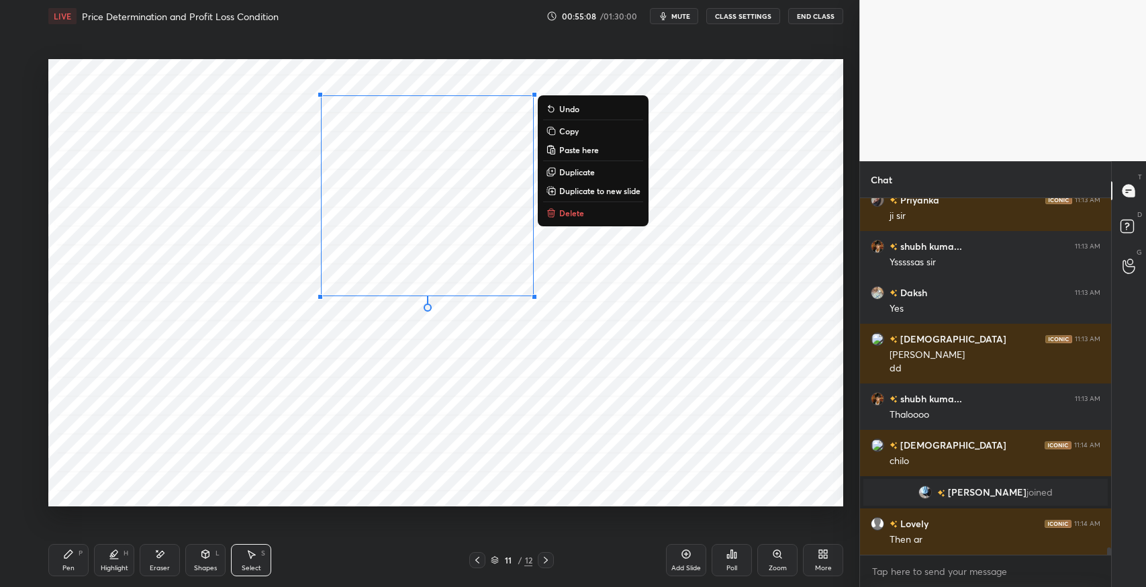
click at [575, 174] on p "Duplicate" at bounding box center [577, 172] width 36 height 11
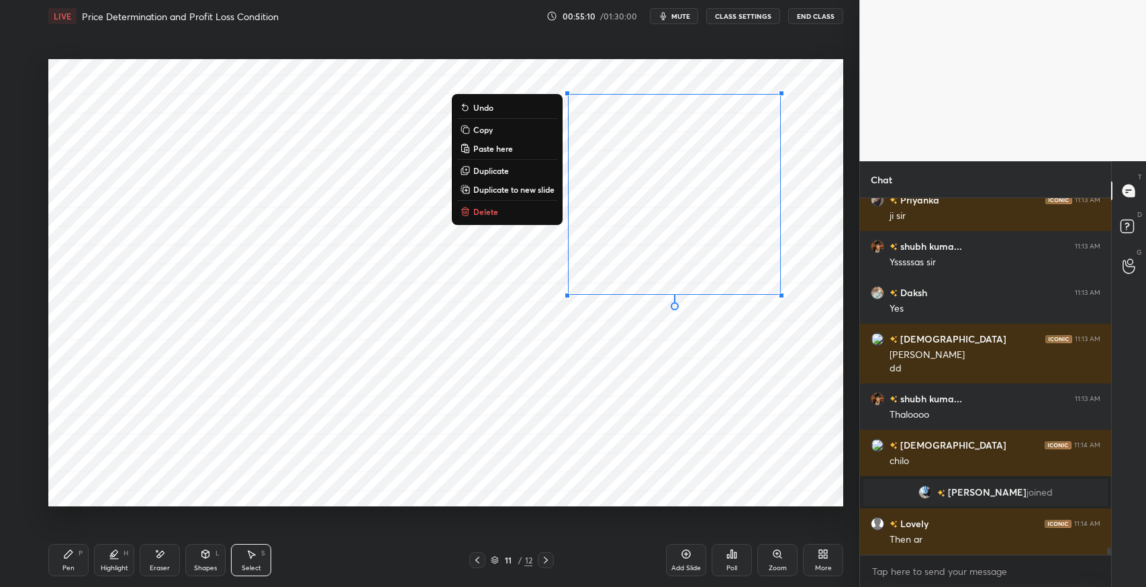
click at [397, 377] on div "0 ° Undo Copy Paste here Duplicate Duplicate to new slide Delete" at bounding box center [445, 282] width 795 height 447
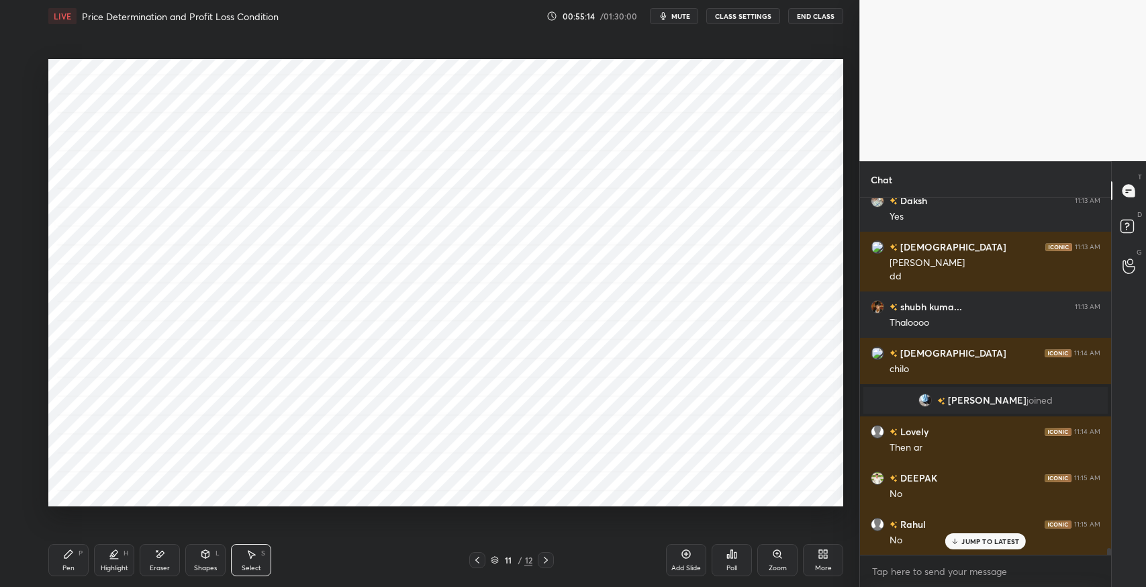
scroll to position [17784, 0]
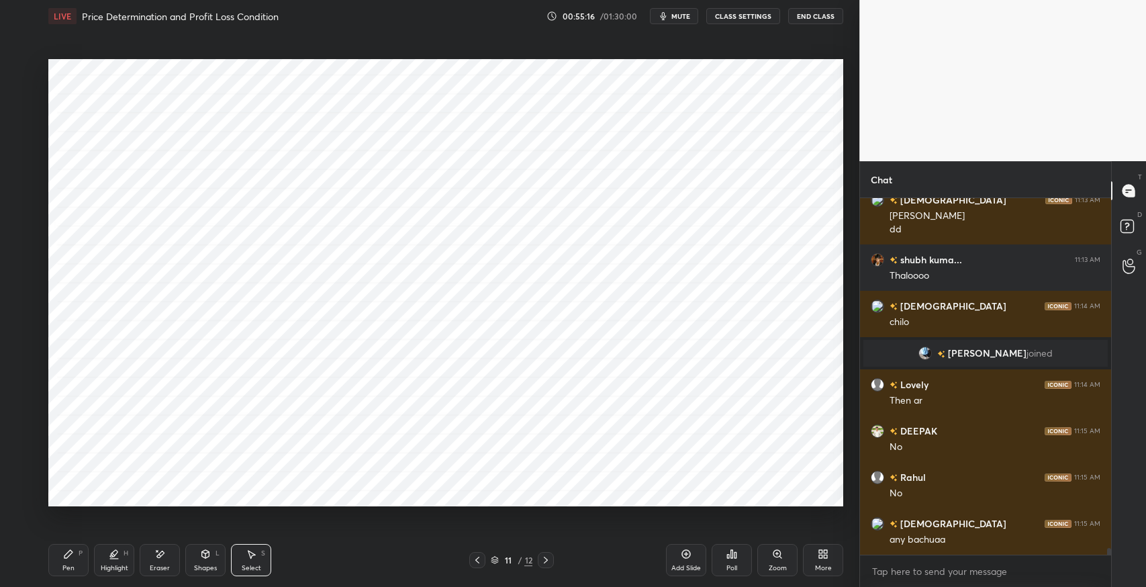
click at [67, 554] on icon at bounding box center [68, 554] width 8 height 8
click at [20, 73] on div at bounding box center [22, 69] width 11 height 11
click at [214, 555] on div "Shapes L" at bounding box center [205, 560] width 40 height 32
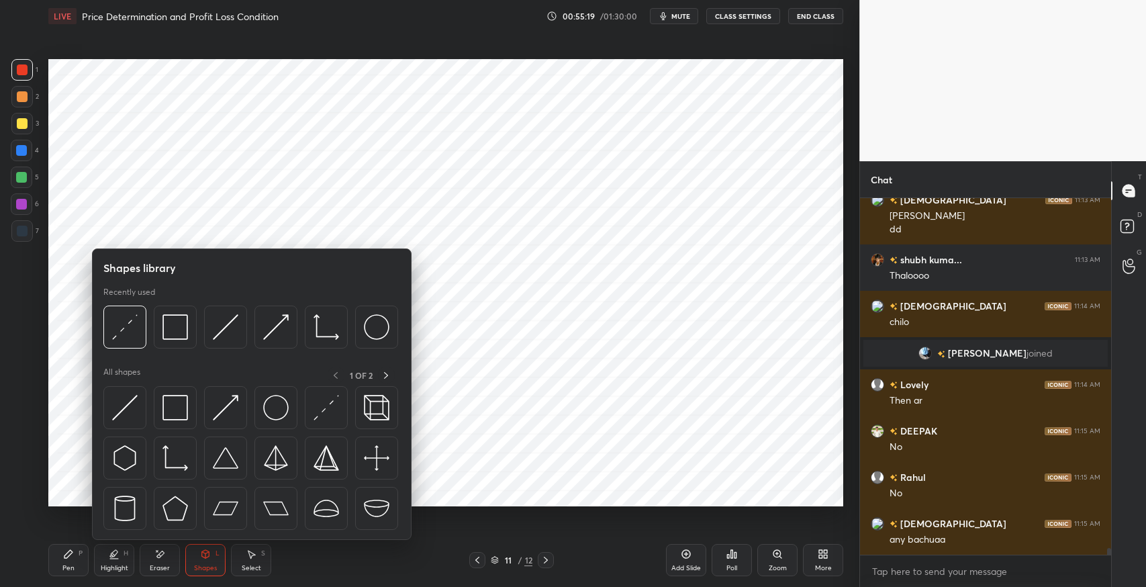
click at [121, 403] on img at bounding box center [125, 408] width 26 height 26
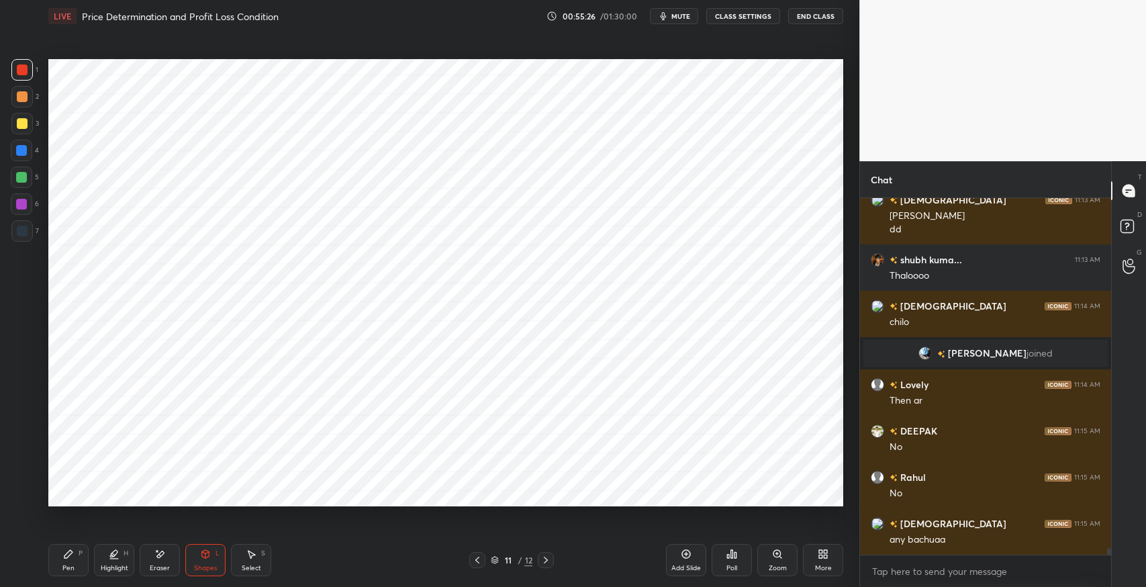
click at [71, 562] on div "Pen P" at bounding box center [68, 560] width 40 height 32
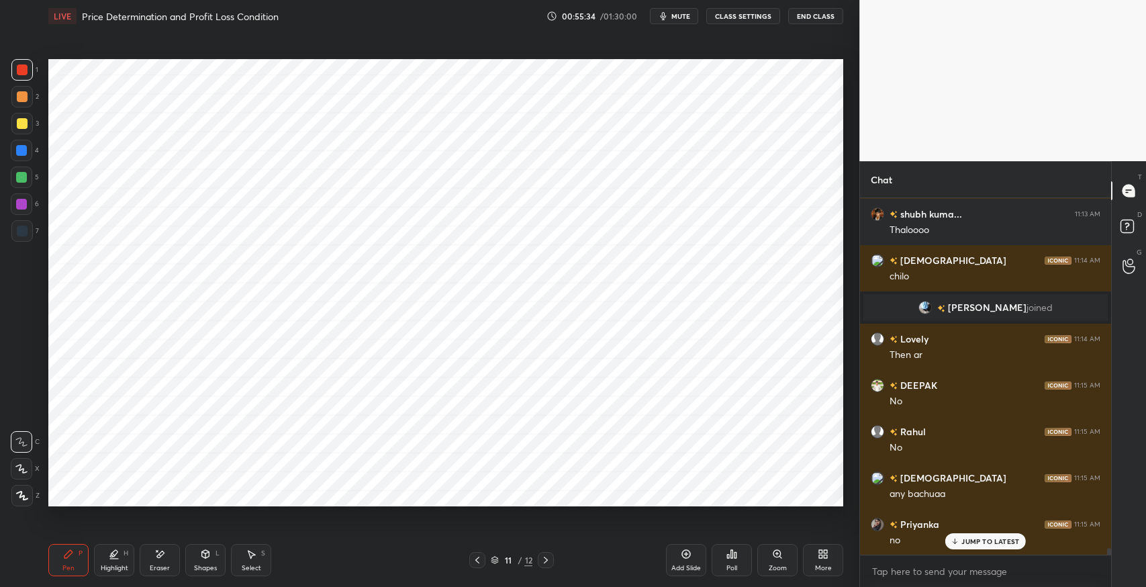
click at [244, 566] on div "Select" at bounding box center [251, 568] width 19 height 7
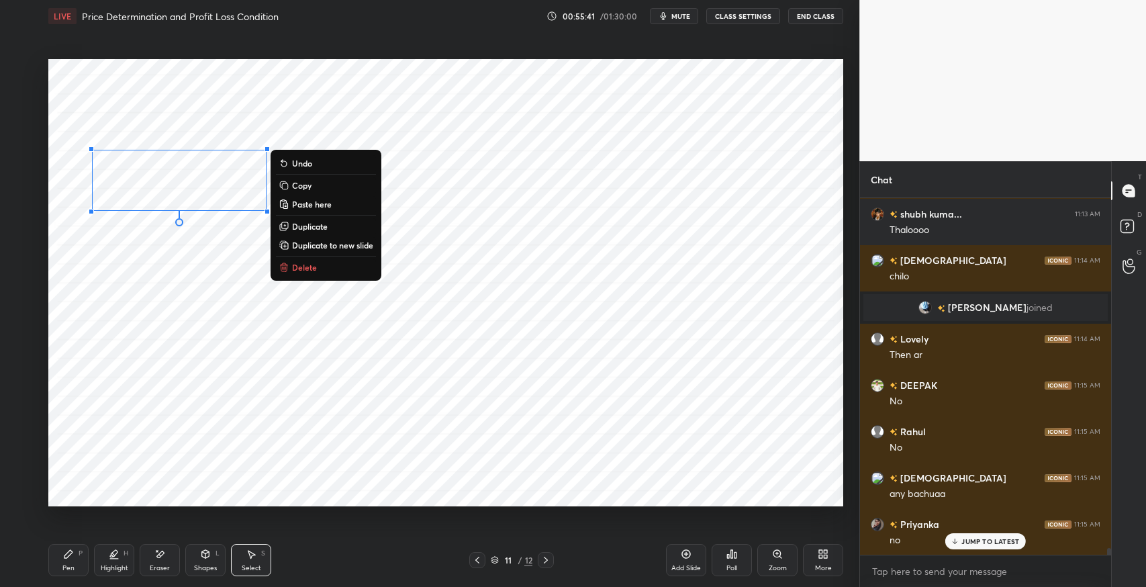
click at [312, 224] on p "Duplicate" at bounding box center [310, 226] width 36 height 11
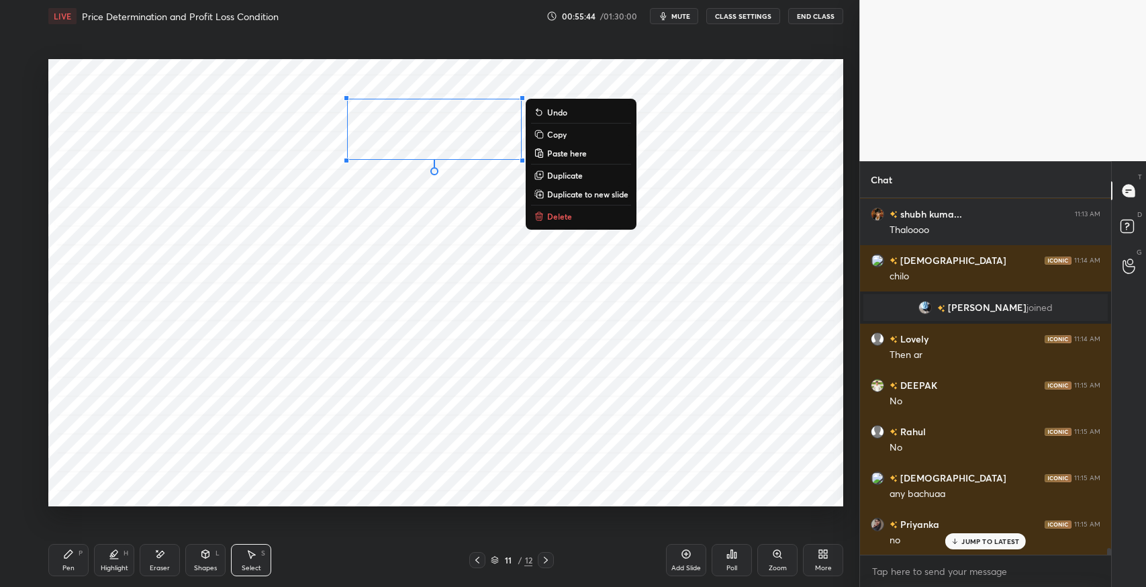
click at [567, 175] on p "Duplicate" at bounding box center [565, 175] width 36 height 11
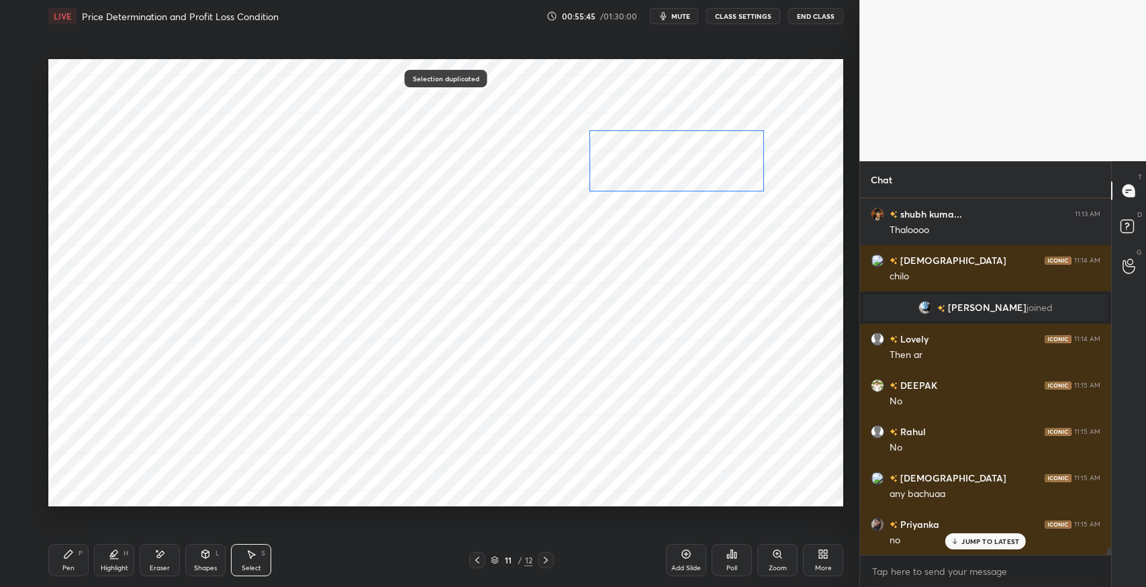
scroll to position [17877, 0]
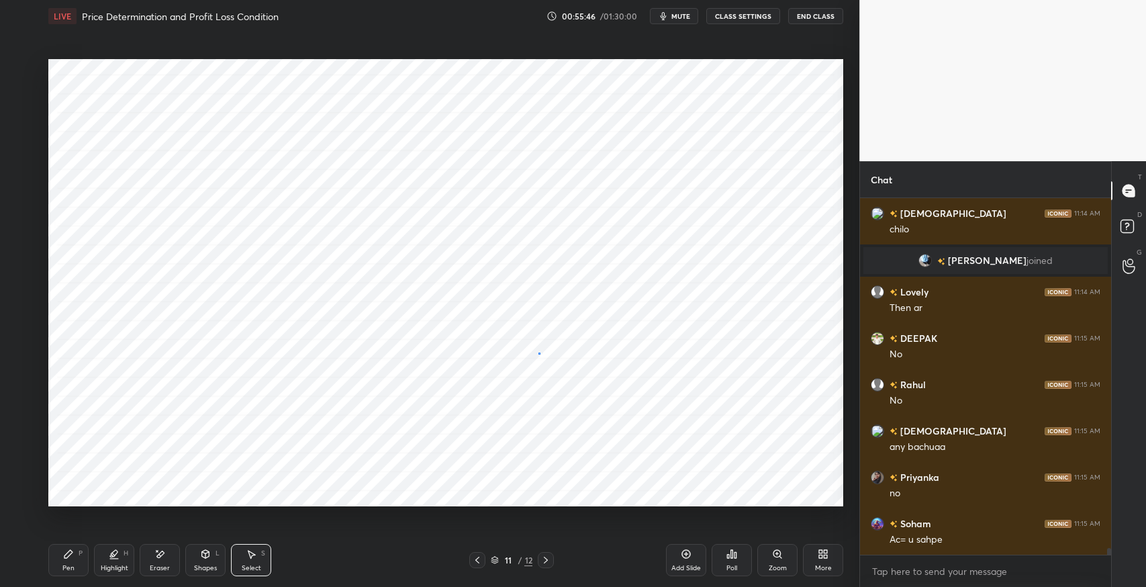
click at [539, 351] on div "0 ° Undo Copy Paste here Duplicate Duplicate to new slide Delete" at bounding box center [445, 282] width 795 height 447
click at [75, 559] on div "Pen P" at bounding box center [68, 560] width 40 height 32
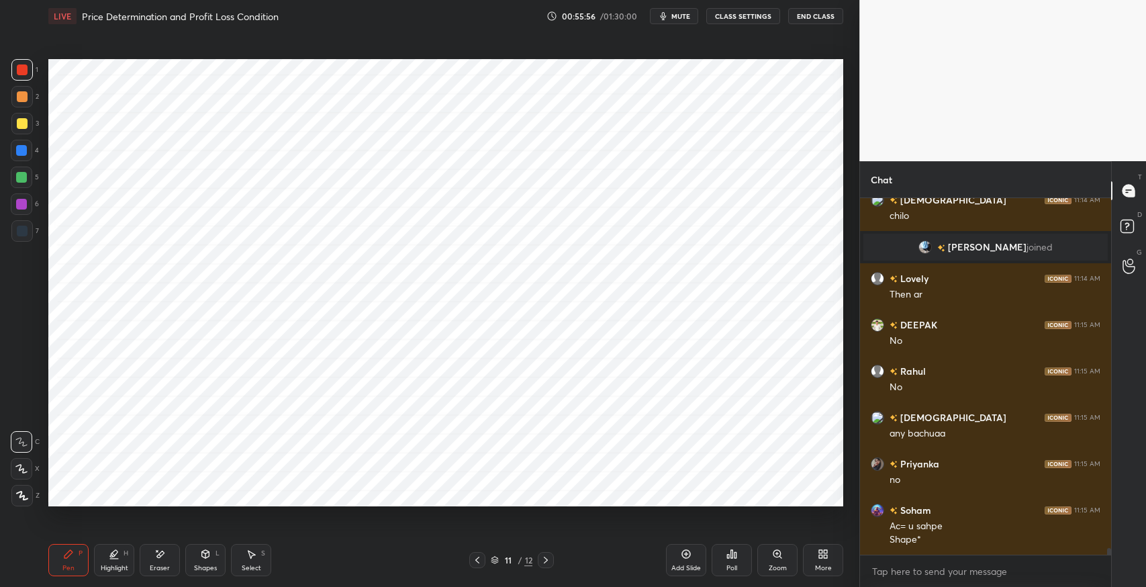
click at [194, 565] on div "Shapes" at bounding box center [205, 568] width 23 height 7
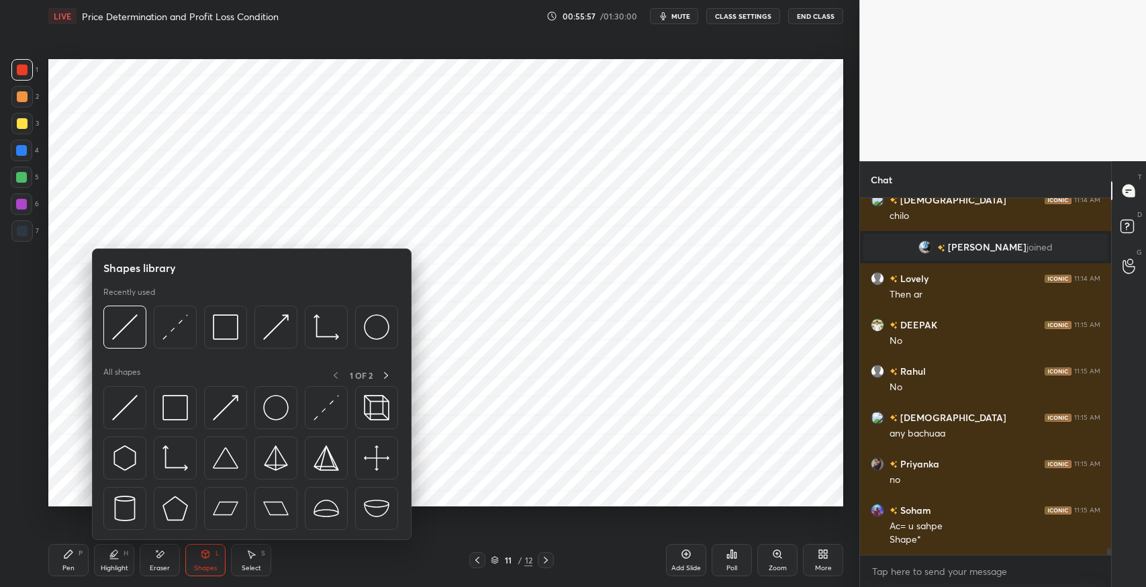
click at [180, 331] on img at bounding box center [175, 327] width 26 height 26
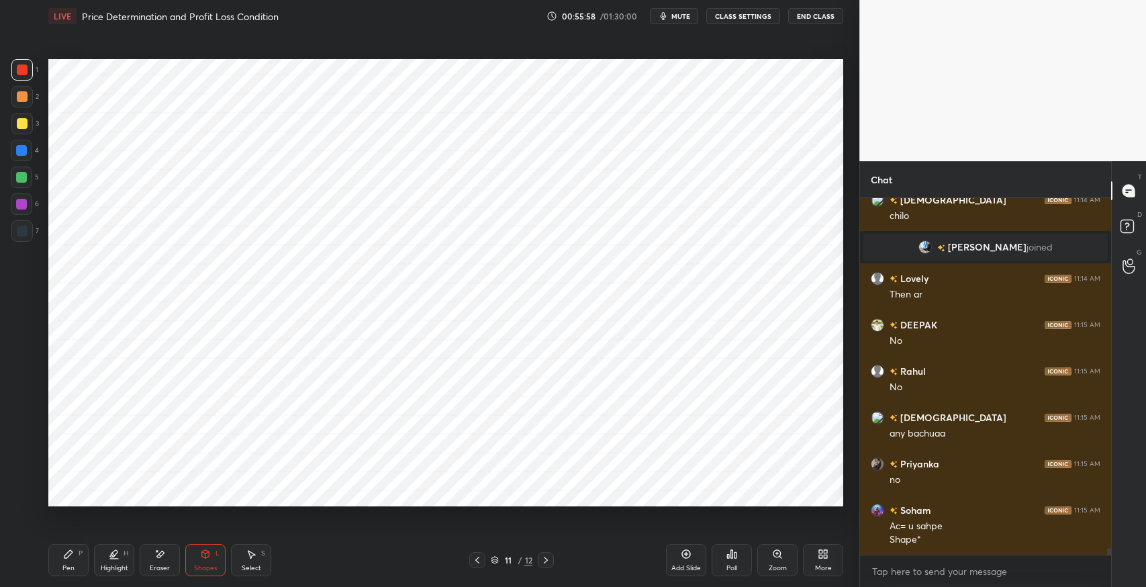
click at [24, 185] on div at bounding box center [21, 177] width 21 height 21
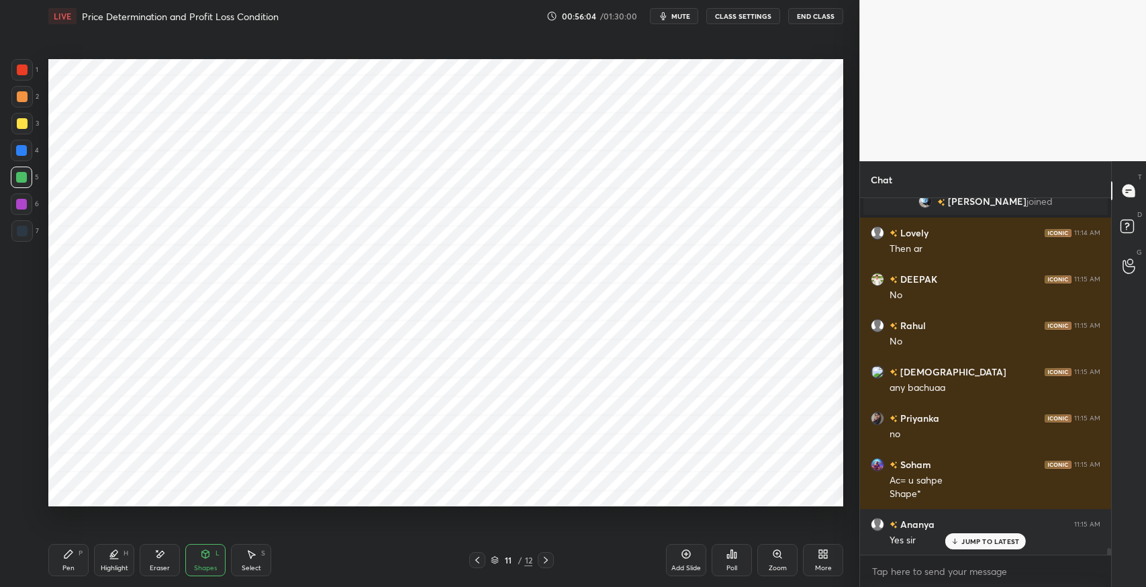
click at [70, 556] on icon at bounding box center [68, 554] width 11 height 11
click at [210, 561] on div "Shapes L" at bounding box center [205, 560] width 40 height 32
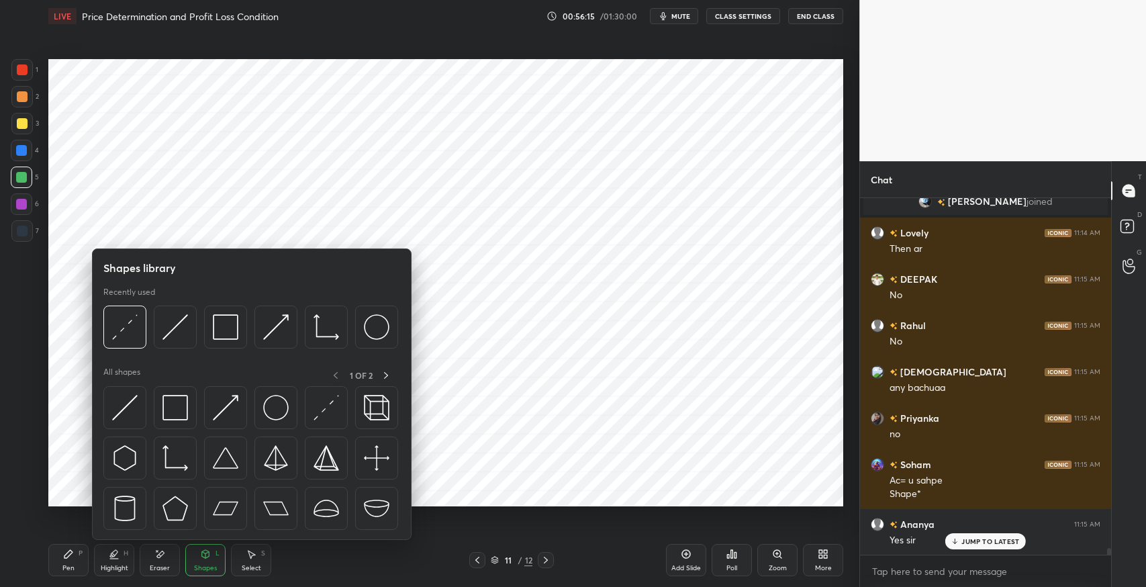
click at [126, 335] on img at bounding box center [125, 327] width 26 height 26
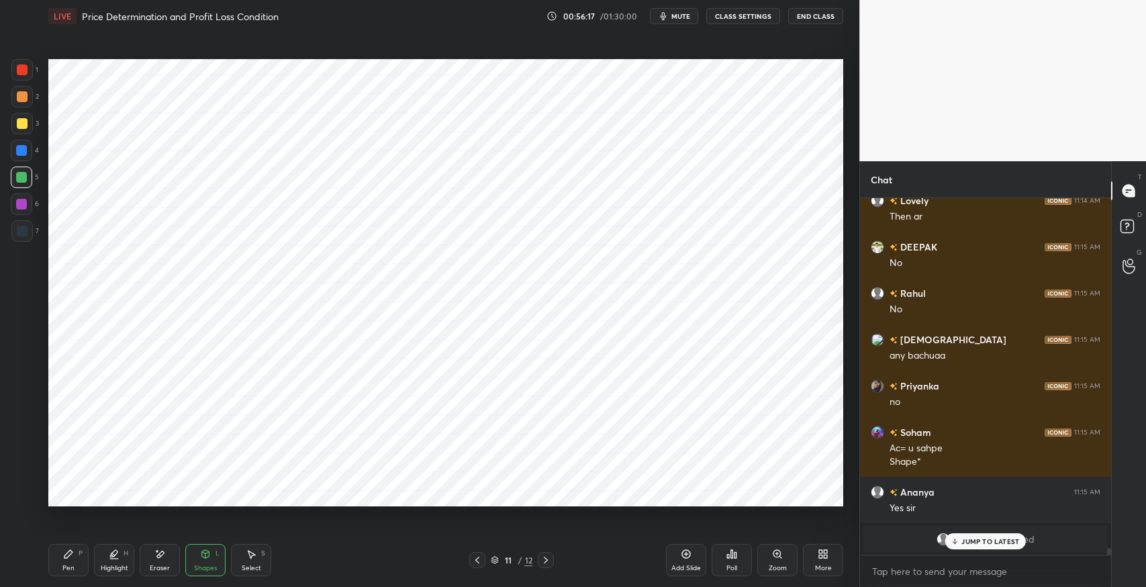
scroll to position [4, 4]
click at [65, 565] on div "Pen" at bounding box center [68, 568] width 12 height 7
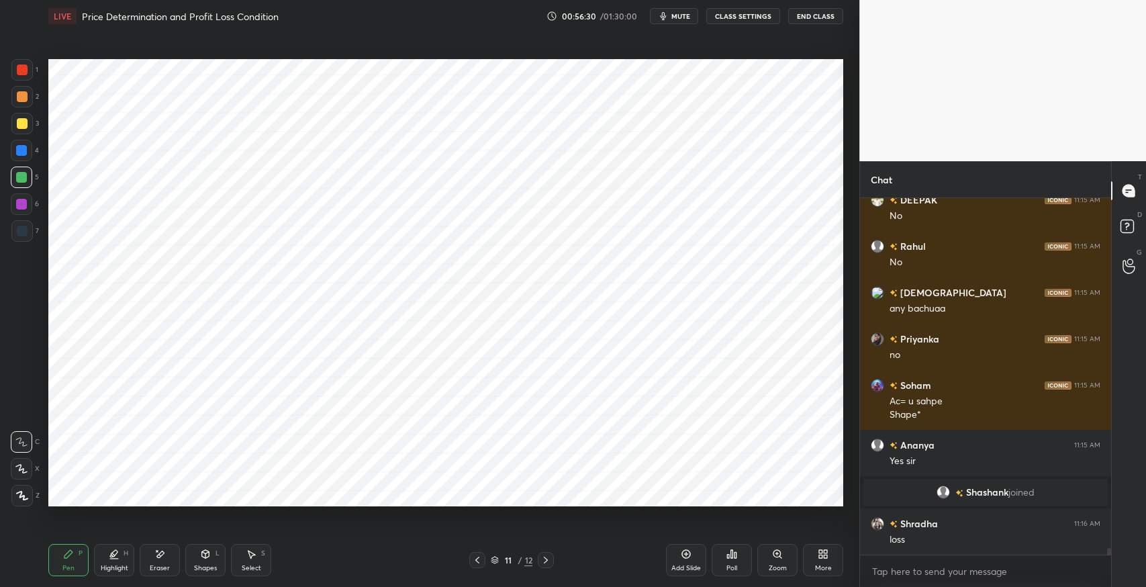
scroll to position [18015, 0]
click at [215, 555] on div "Shapes L" at bounding box center [205, 560] width 40 height 32
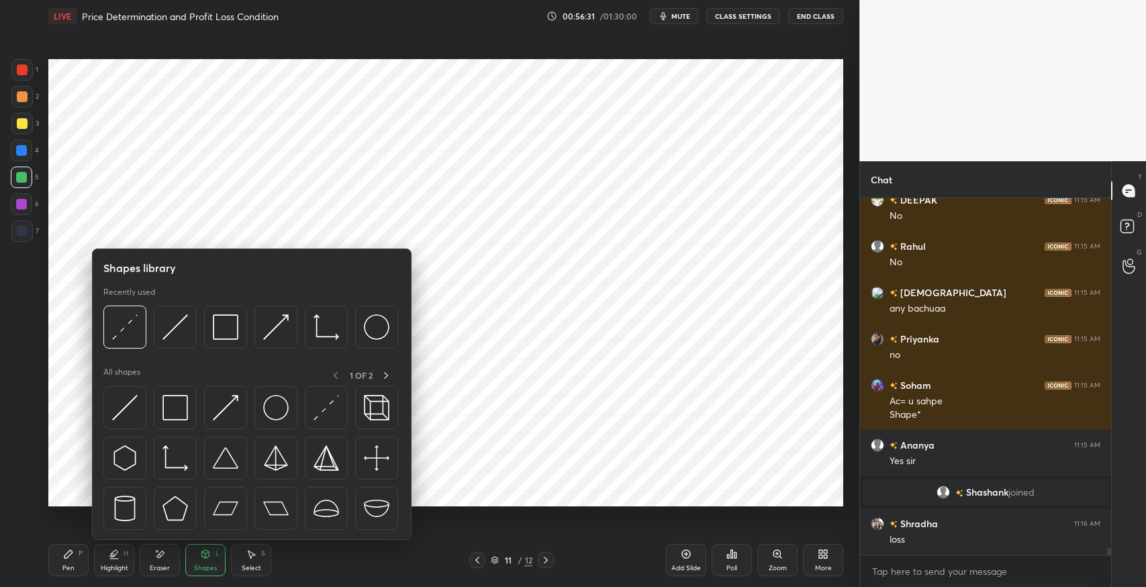
click at [124, 337] on img at bounding box center [125, 327] width 26 height 26
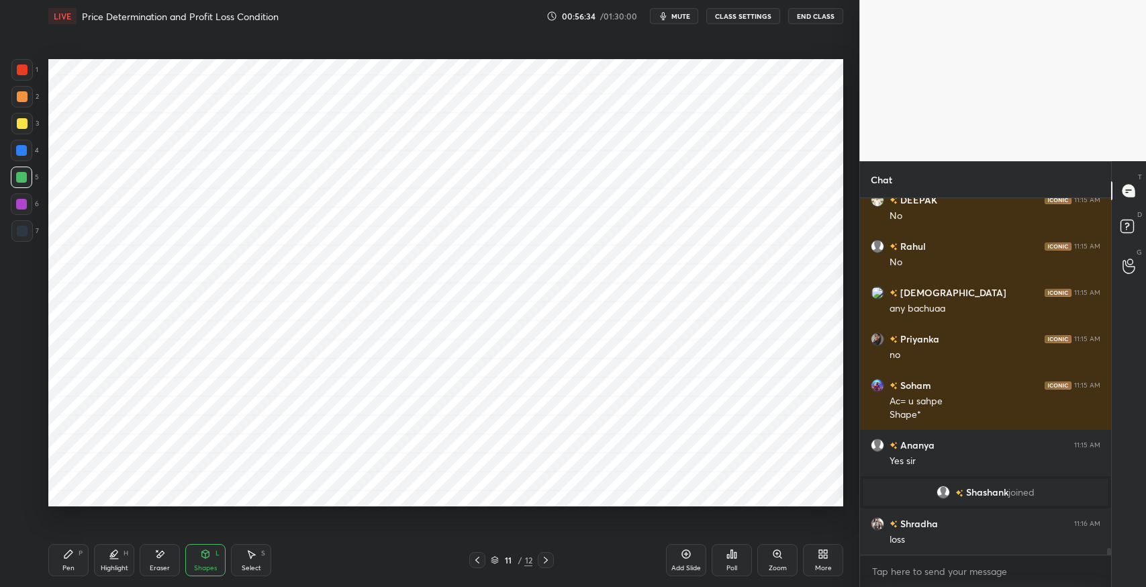
click at [71, 551] on icon at bounding box center [68, 554] width 8 height 8
click at [61, 567] on div "Pen P" at bounding box center [68, 560] width 40 height 32
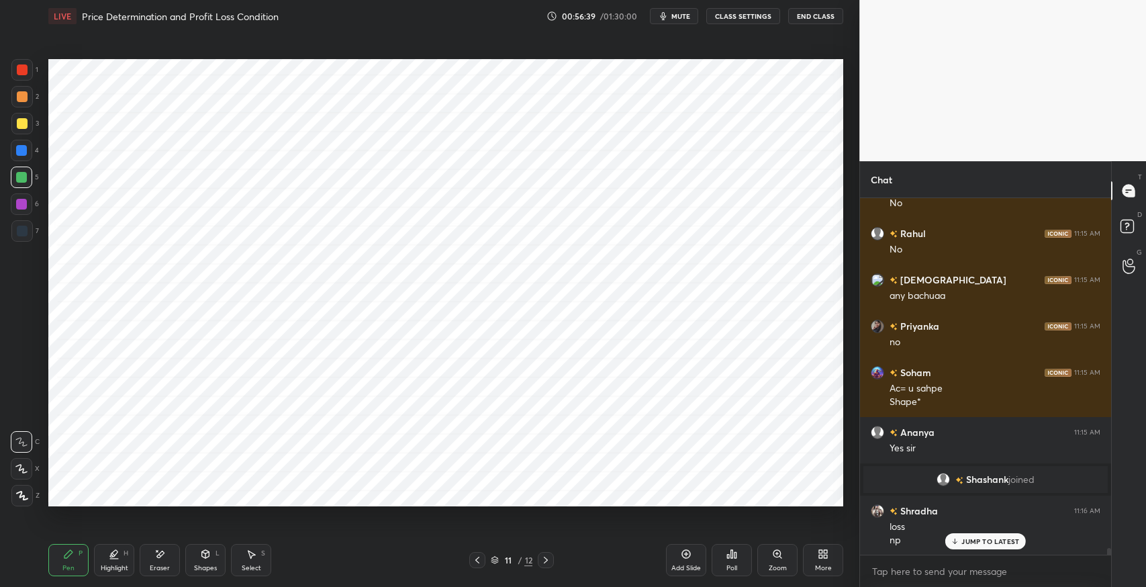
click at [21, 235] on div at bounding box center [22, 231] width 11 height 11
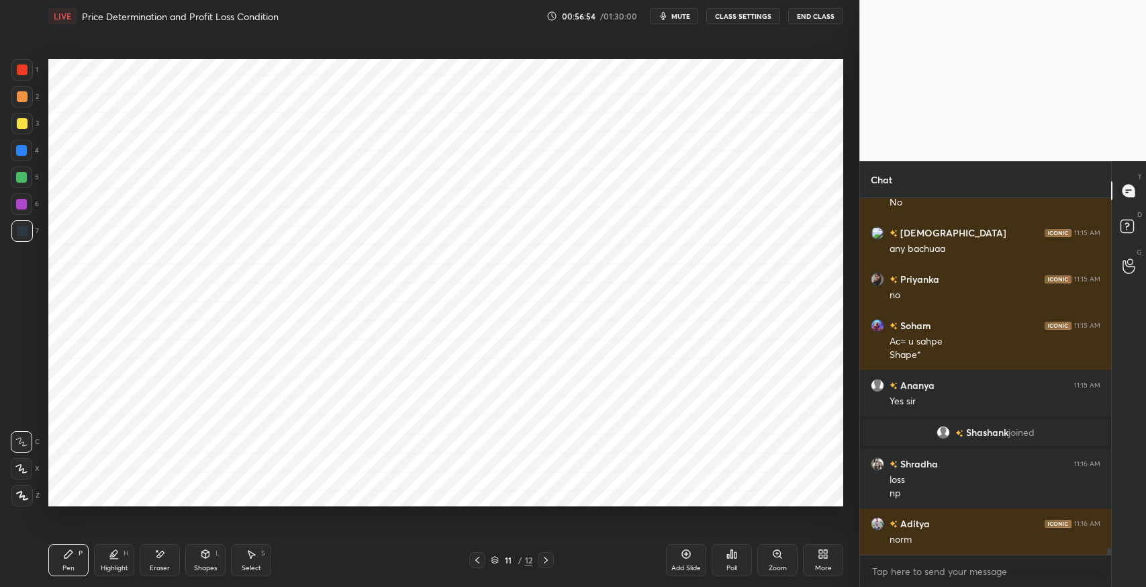
click at [156, 562] on div "Eraser" at bounding box center [160, 560] width 40 height 32
click at [75, 557] on div "Pen P" at bounding box center [68, 560] width 40 height 32
click at [158, 561] on div "Eraser" at bounding box center [160, 560] width 40 height 32
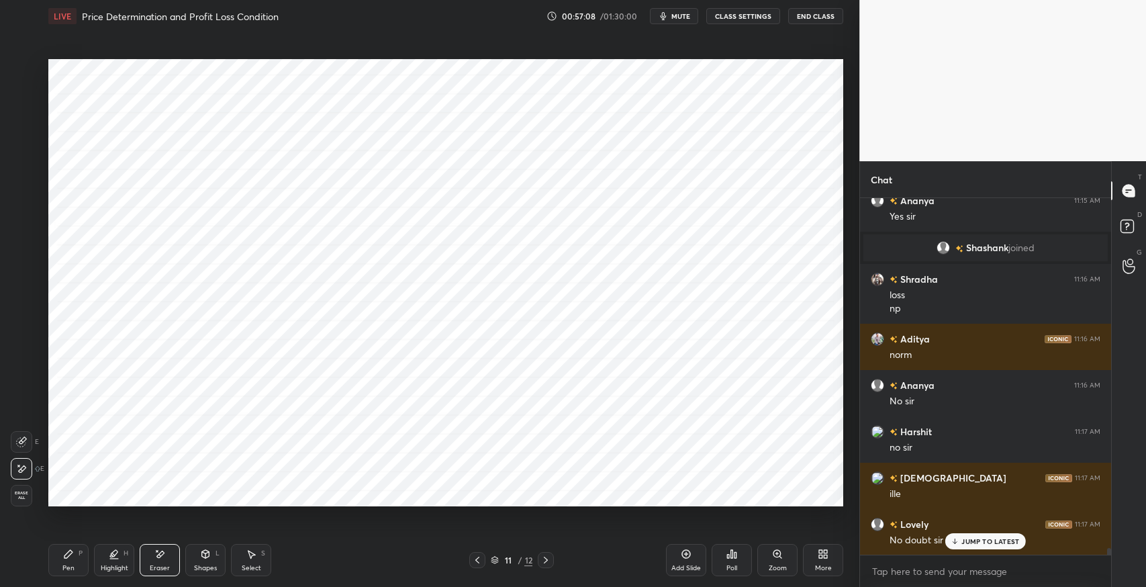
scroll to position [18306, 0]
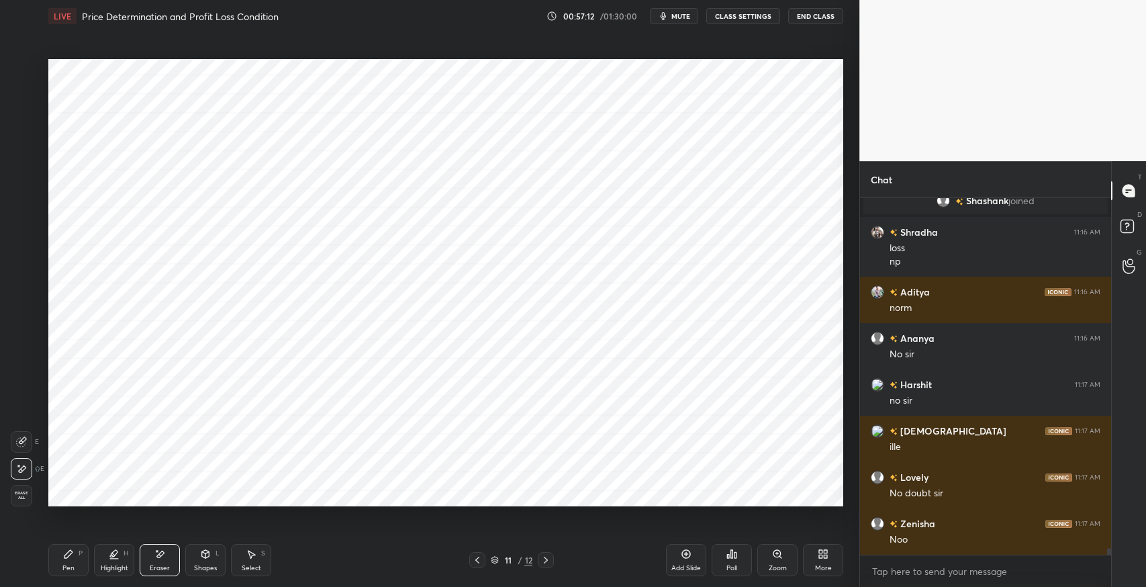
click at [210, 569] on div "Shapes" at bounding box center [205, 568] width 23 height 7
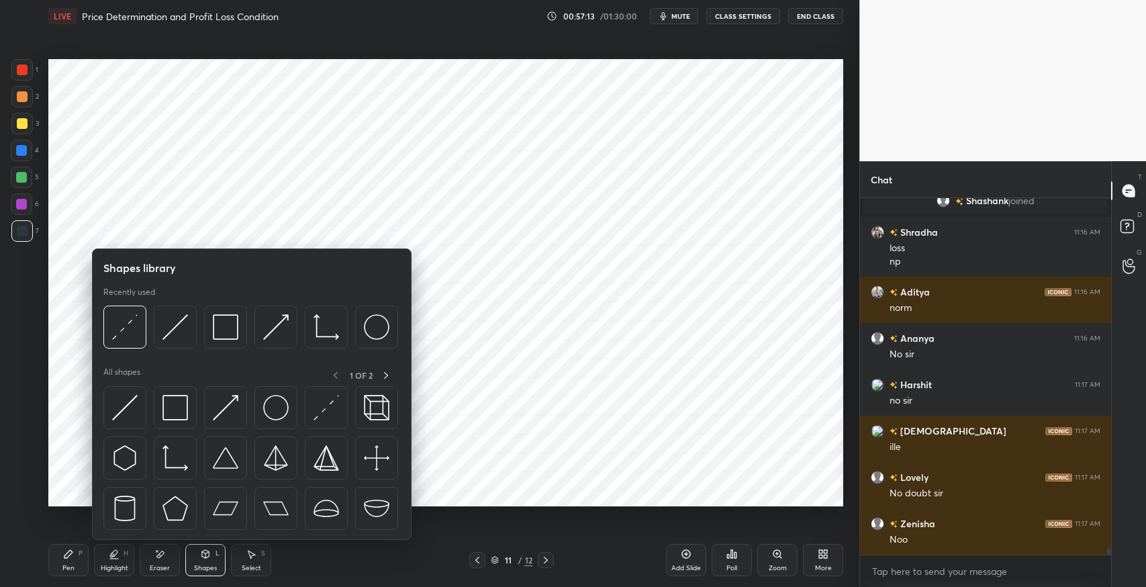
click at [174, 408] on img at bounding box center [175, 408] width 26 height 26
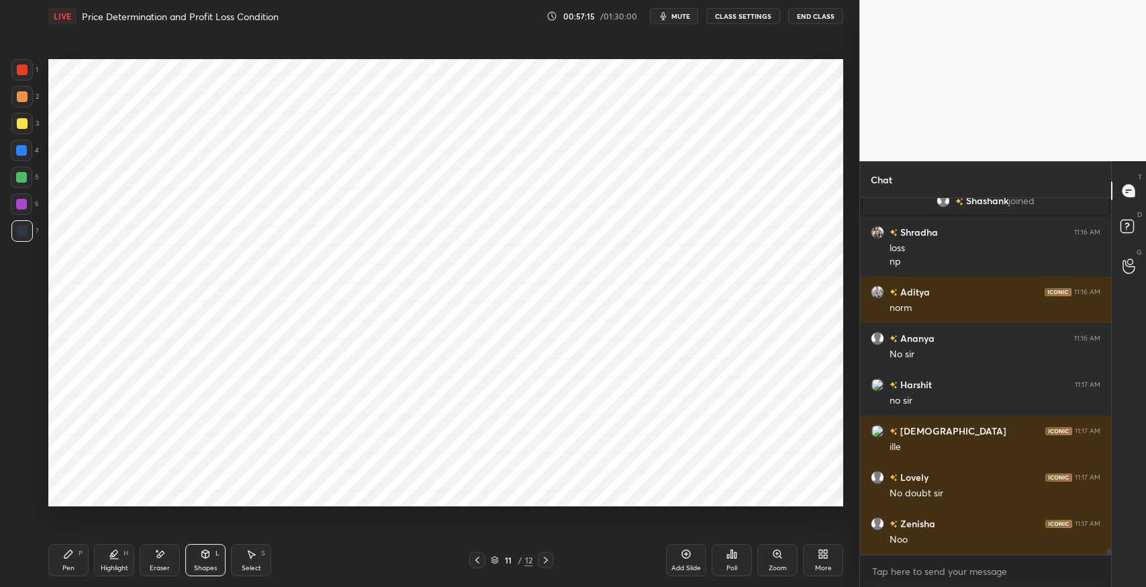
scroll to position [18353, 0]
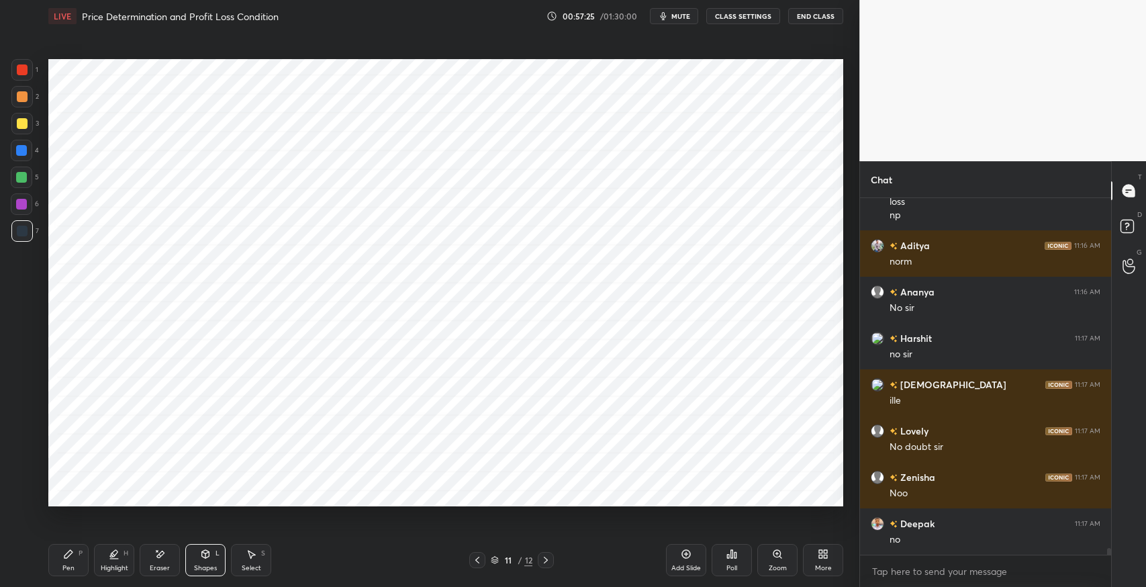
click at [126, 569] on div "Highlight" at bounding box center [115, 568] width 28 height 7
click at [30, 179] on div at bounding box center [21, 177] width 21 height 21
click at [34, 75] on div "1" at bounding box center [24, 69] width 27 height 21
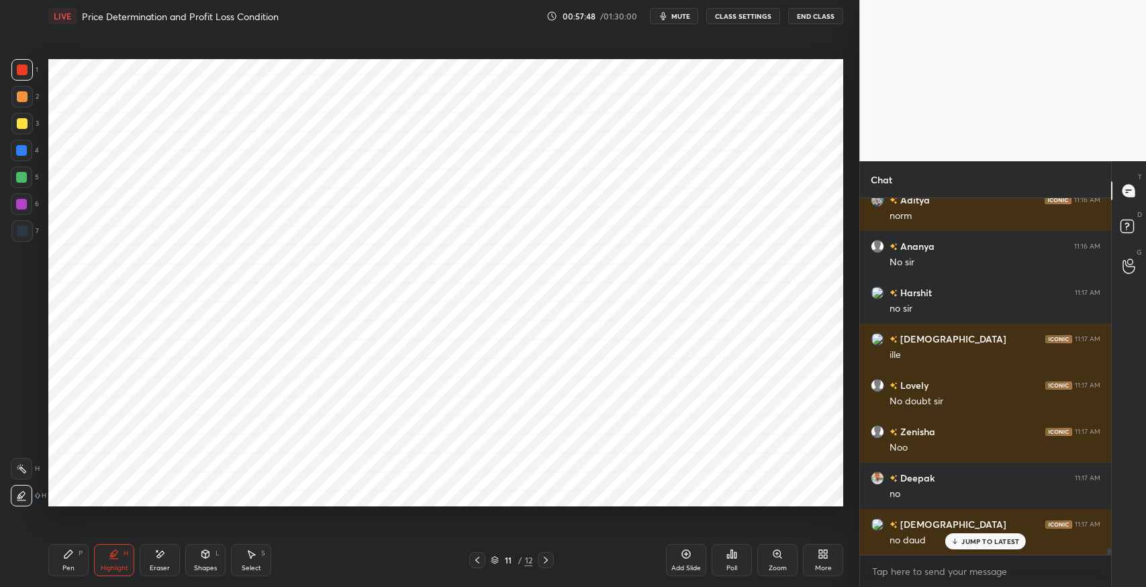
click at [17, 239] on div at bounding box center [21, 230] width 21 height 21
click at [69, 558] on icon at bounding box center [68, 554] width 11 height 11
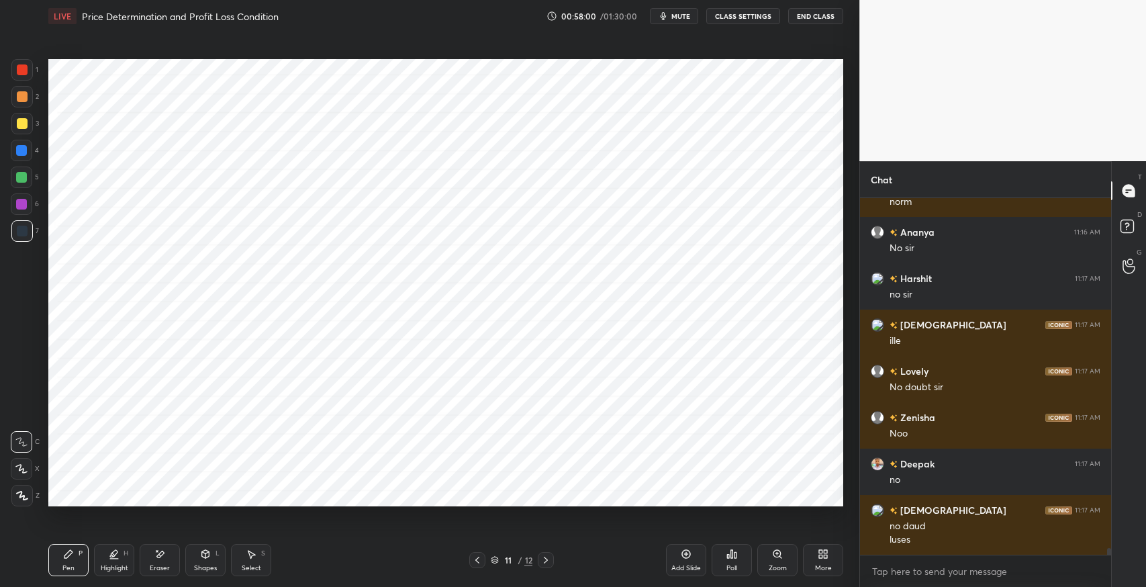
click at [204, 557] on icon at bounding box center [205, 554] width 7 height 8
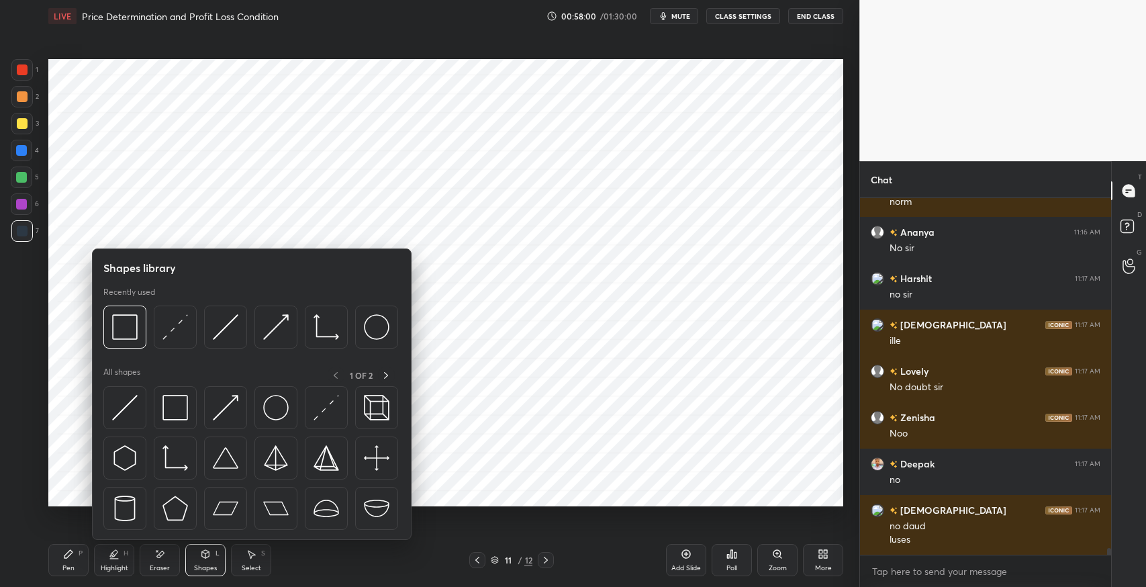
click at [181, 406] on img at bounding box center [175, 408] width 26 height 26
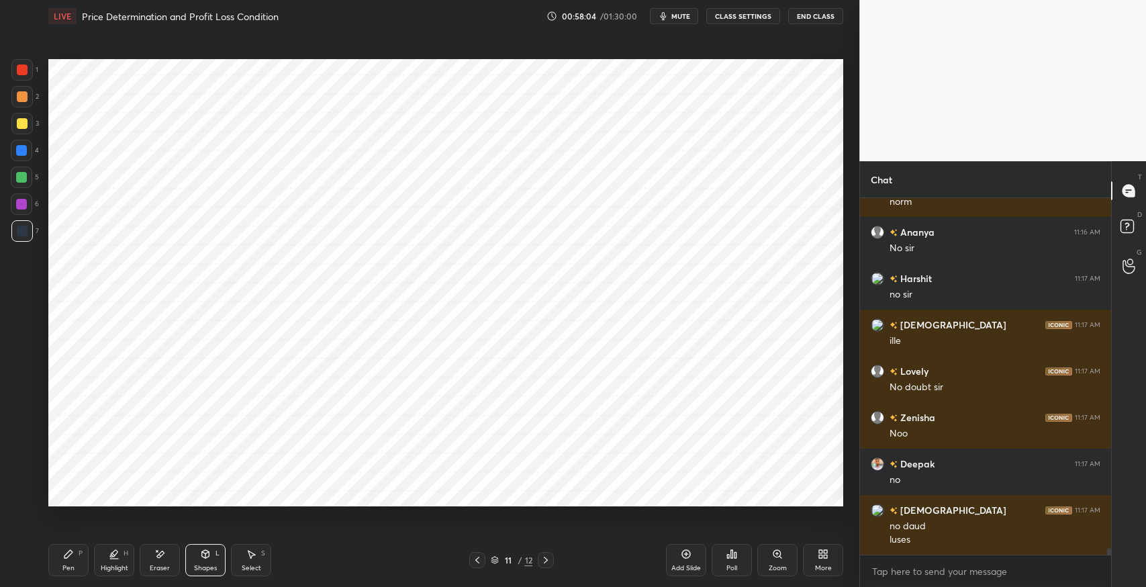
scroll to position [18458, 0]
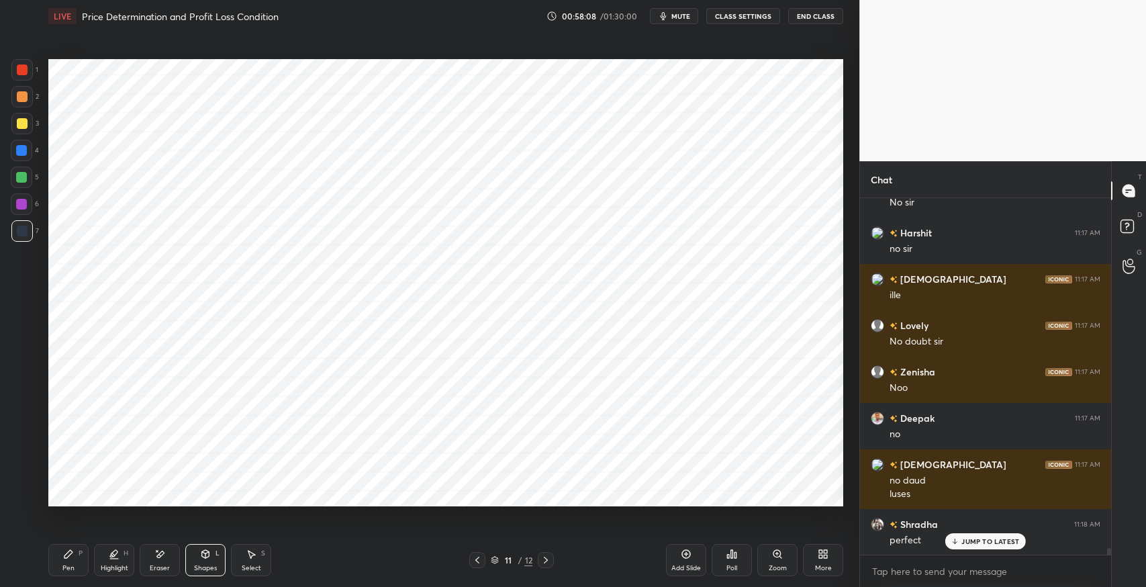
click at [250, 555] on icon at bounding box center [251, 555] width 7 height 8
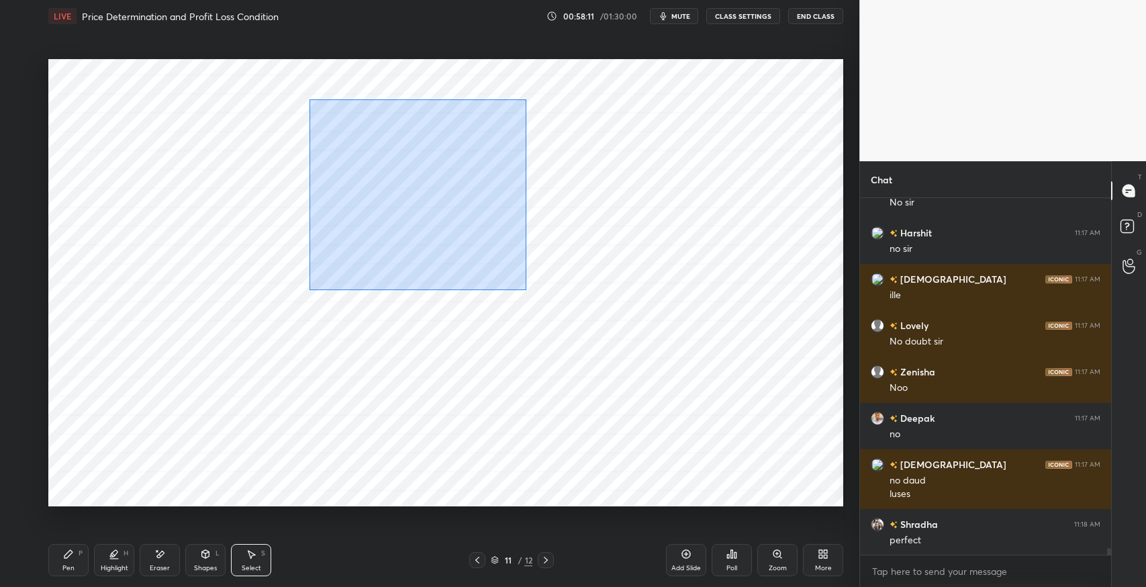
scroll to position [18505, 0]
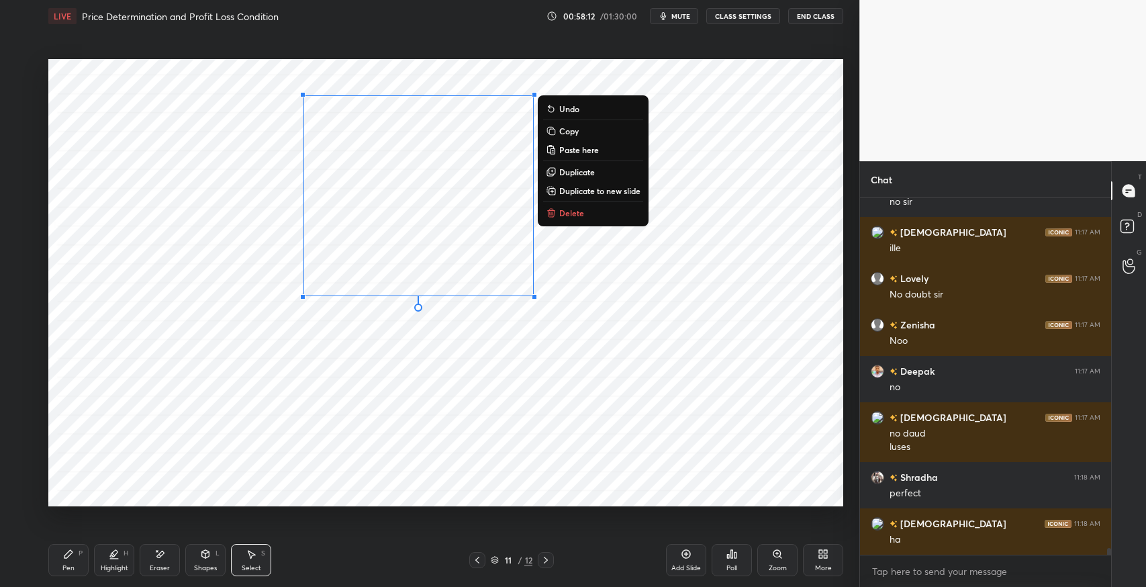
click at [575, 171] on p "Duplicate" at bounding box center [577, 172] width 36 height 11
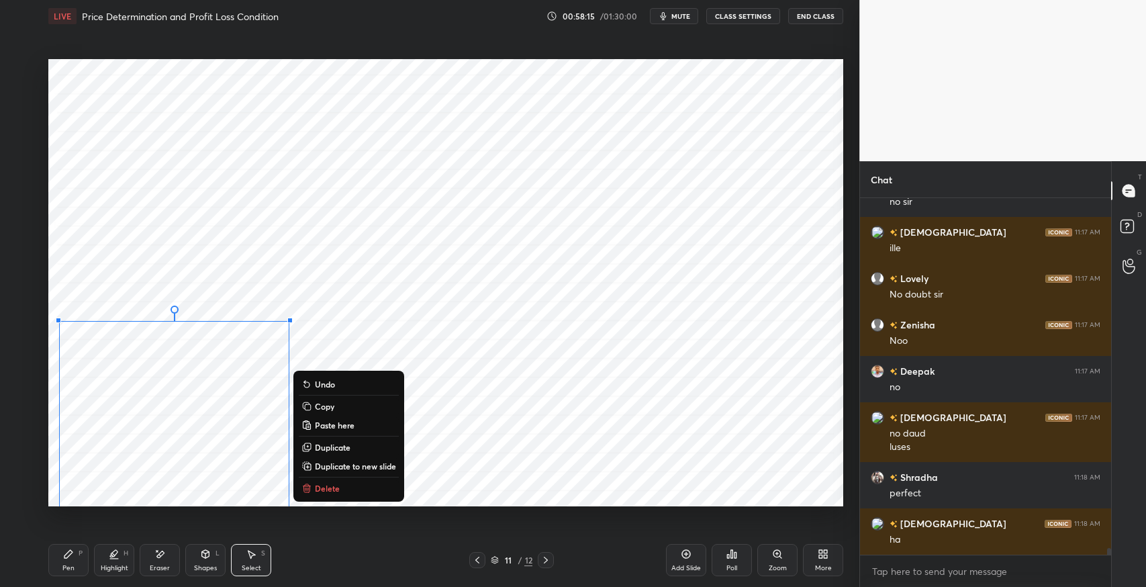
click at [343, 444] on p "Duplicate" at bounding box center [333, 447] width 36 height 11
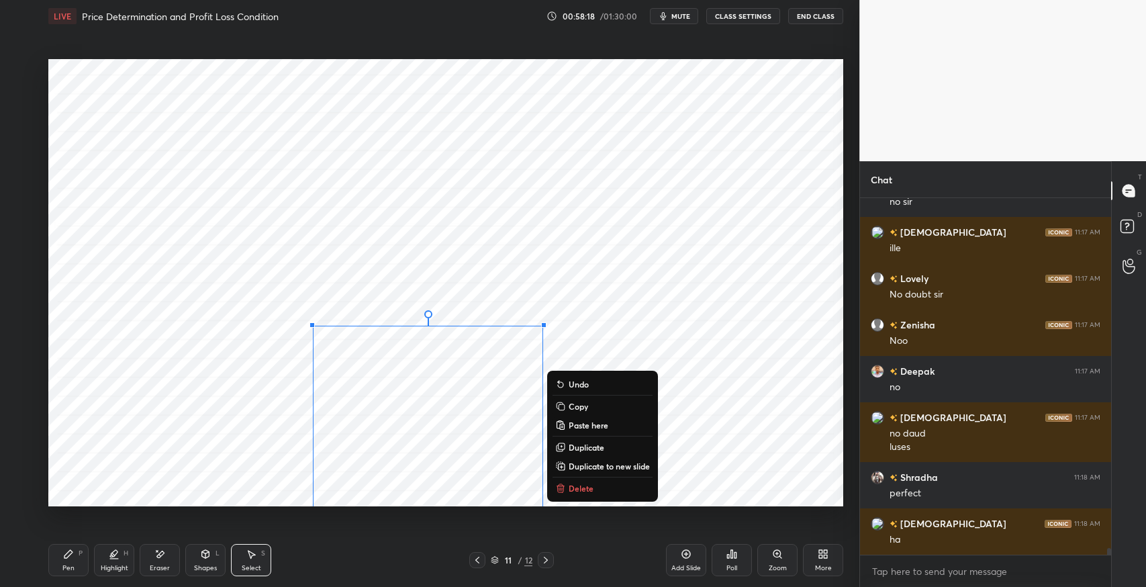
click at [592, 447] on p "Duplicate" at bounding box center [587, 447] width 36 height 11
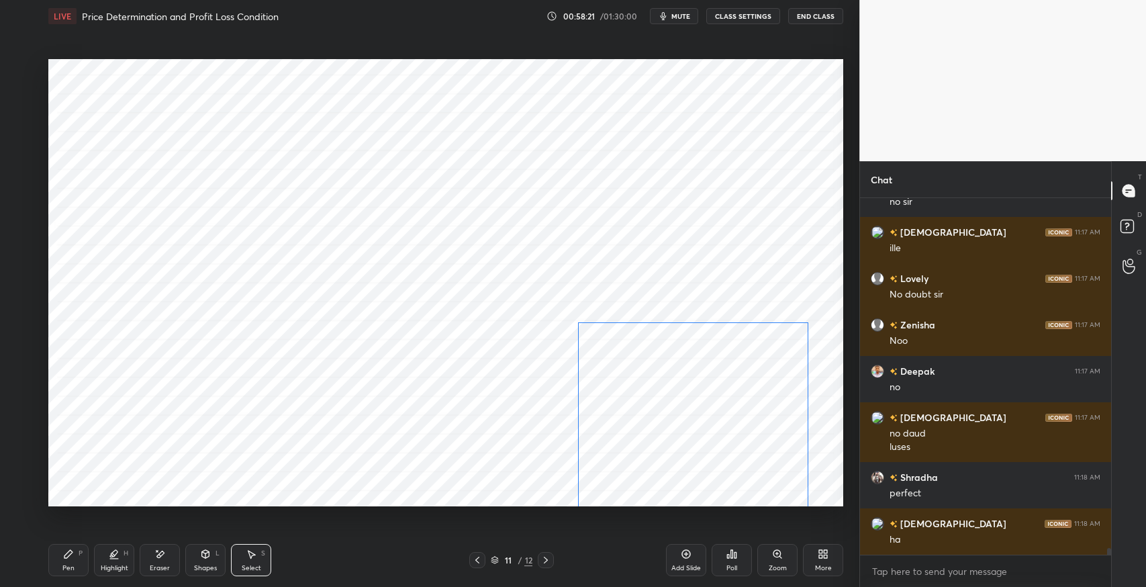
click at [688, 418] on div "0 ° Undo Copy Paste here Duplicate Duplicate to new slide Delete" at bounding box center [445, 282] width 795 height 447
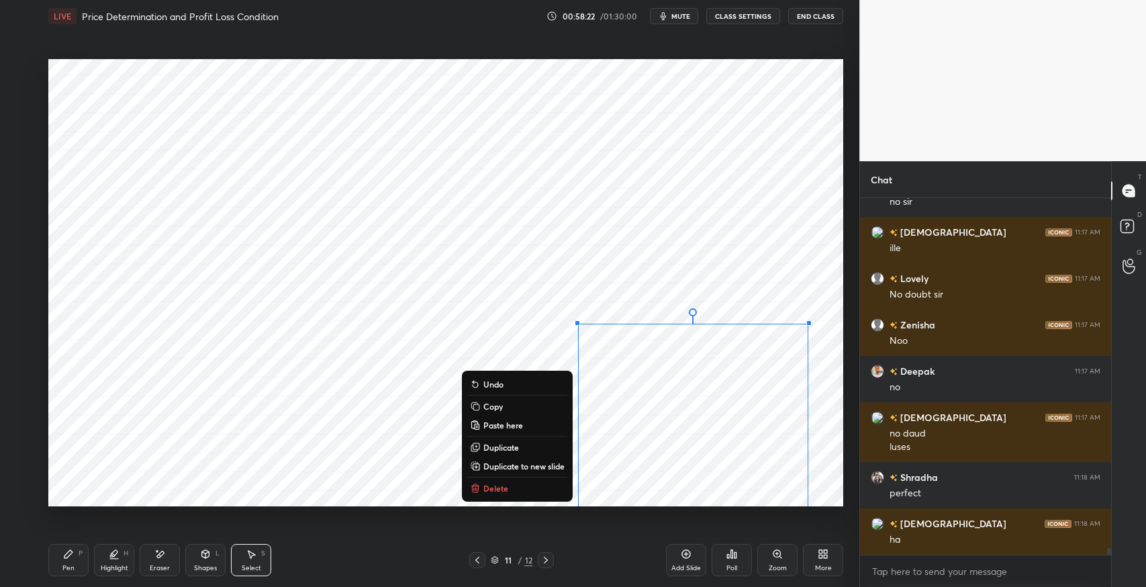
click at [808, 176] on div "0 ° Undo Copy Paste here Duplicate Duplicate to new slide Delete" at bounding box center [445, 282] width 795 height 447
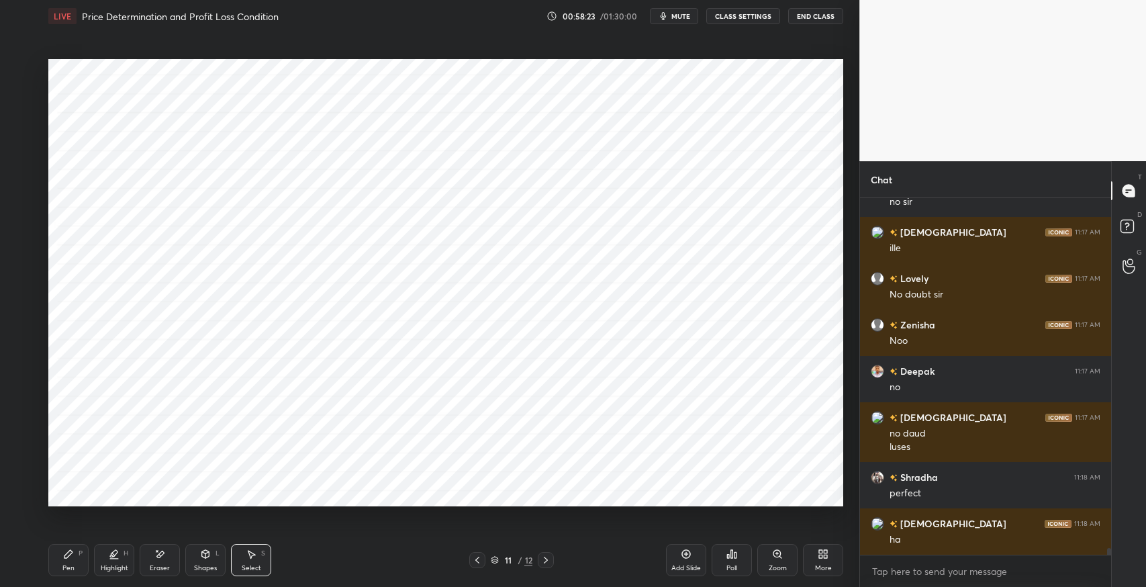
click at [160, 559] on icon at bounding box center [159, 554] width 11 height 11
click at [118, 565] on div "Highlight" at bounding box center [115, 568] width 28 height 7
click at [151, 554] on div "Eraser" at bounding box center [160, 560] width 40 height 32
click at [21, 444] on icon at bounding box center [21, 441] width 11 height 11
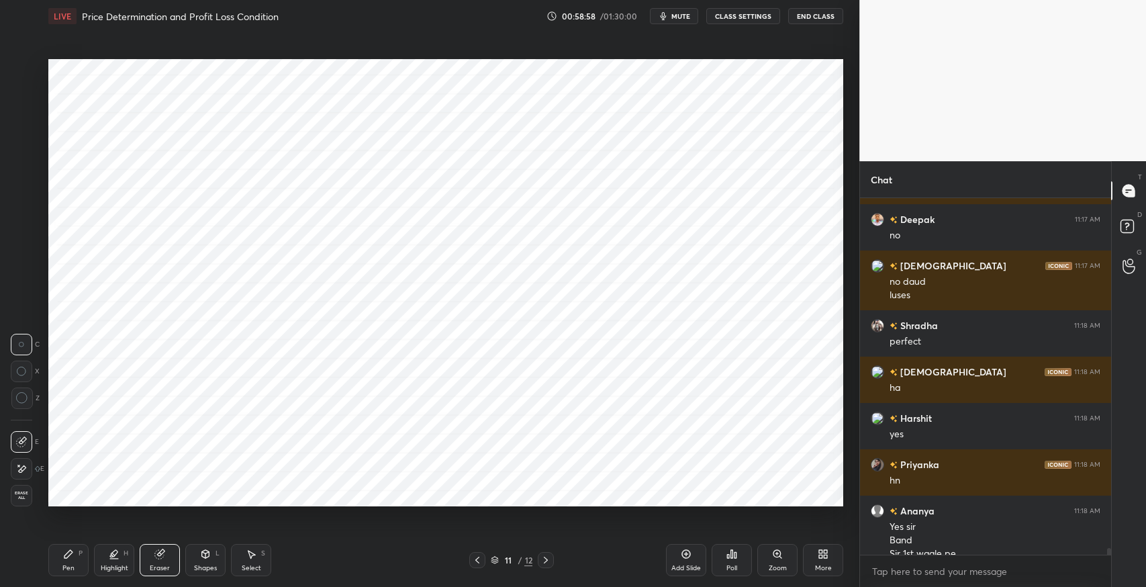
scroll to position [18671, 0]
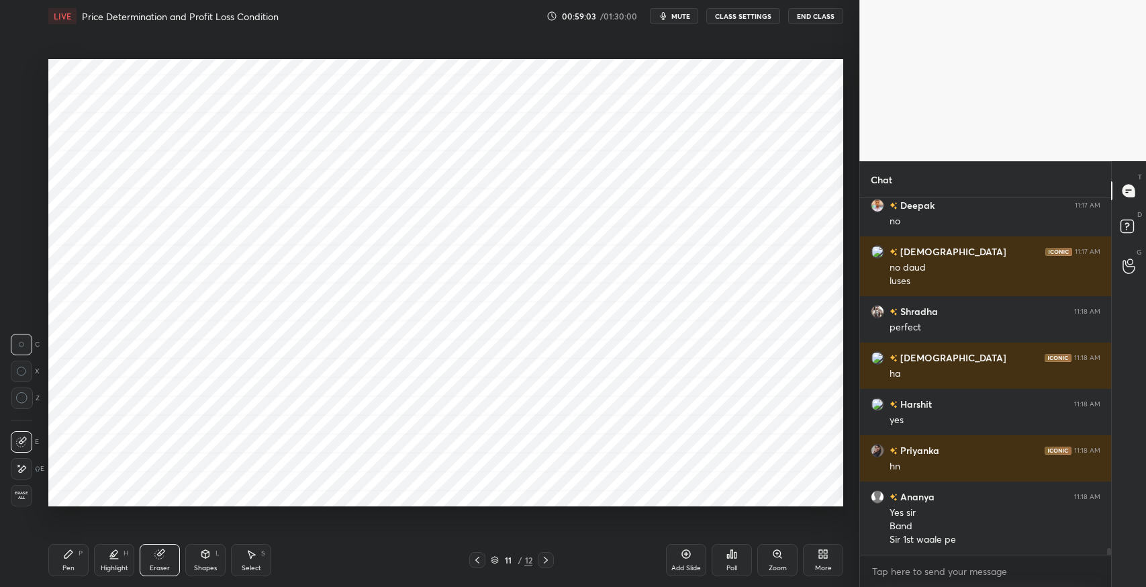
click at [677, 562] on div "Add Slide" at bounding box center [686, 560] width 40 height 32
click at [73, 559] on icon at bounding box center [68, 554] width 11 height 11
click at [481, 562] on icon at bounding box center [477, 560] width 11 height 11
click at [22, 97] on div at bounding box center [22, 96] width 11 height 11
click at [20, 206] on div at bounding box center [21, 204] width 11 height 11
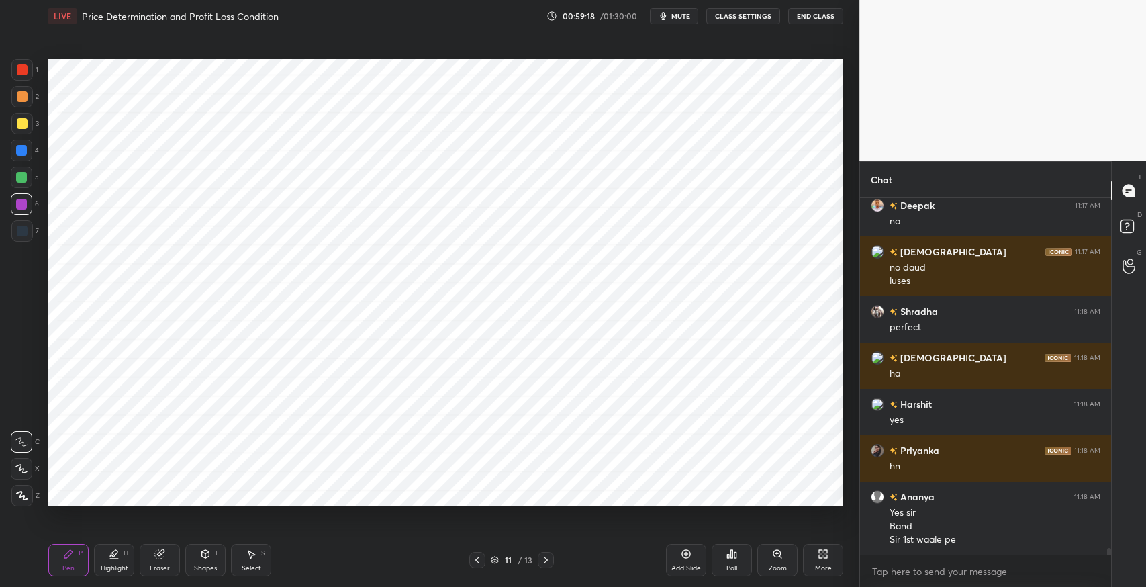
click at [26, 491] on icon at bounding box center [22, 495] width 12 height 9
click at [263, 556] on div "S" at bounding box center [263, 553] width 4 height 7
click at [786, 404] on div "0 ° Undo Copy Paste here Duplicate Duplicate to new slide Delete" at bounding box center [445, 282] width 795 height 447
click at [72, 553] on icon at bounding box center [68, 554] width 11 height 11
click at [209, 556] on icon at bounding box center [205, 554] width 7 height 8
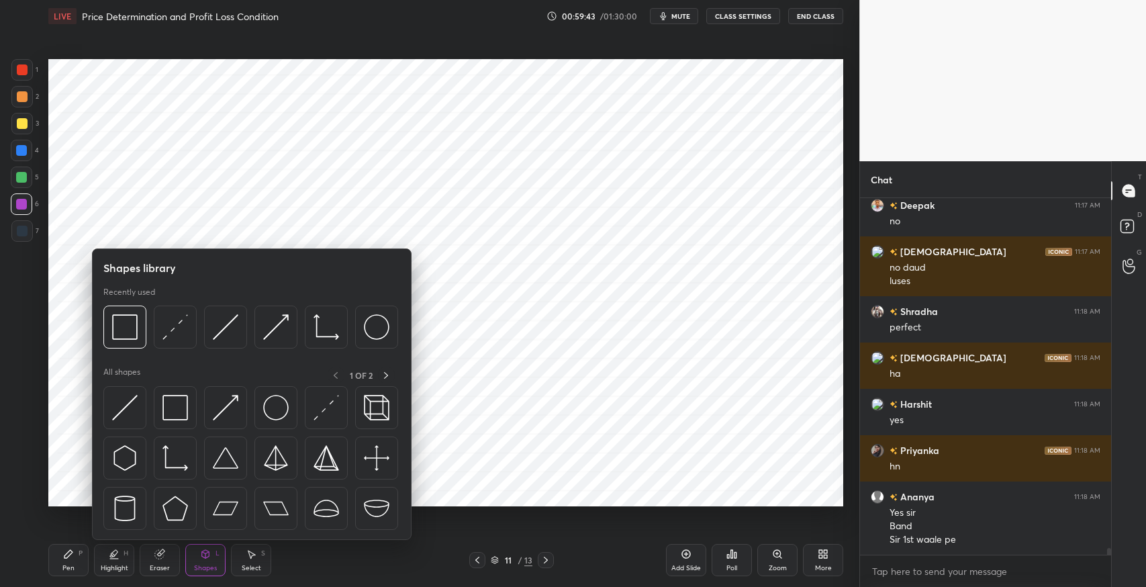
click at [125, 411] on img at bounding box center [125, 408] width 26 height 26
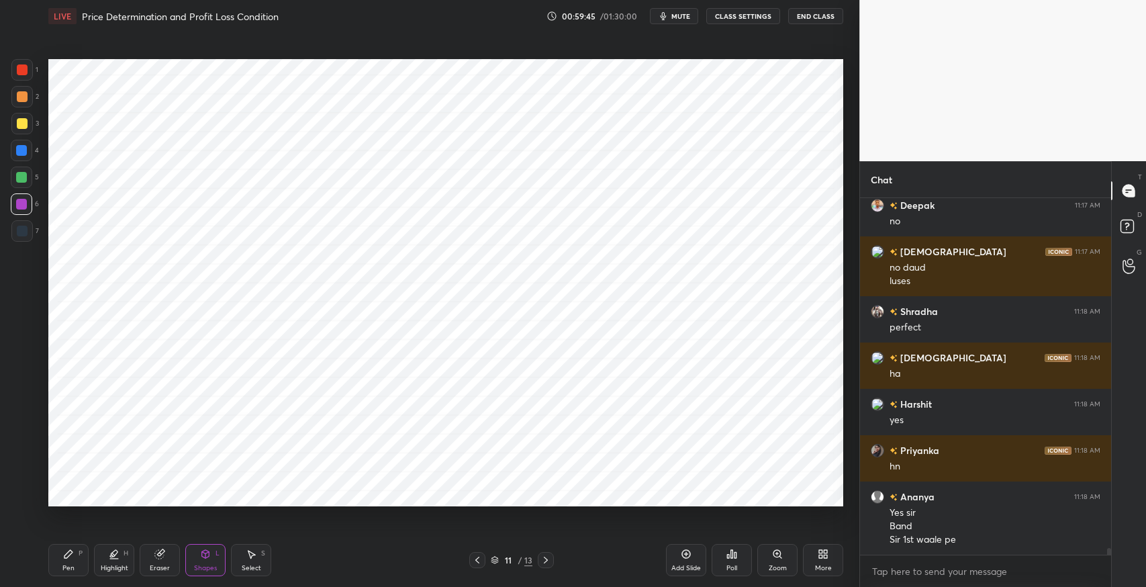
click at [29, 180] on div at bounding box center [21, 177] width 21 height 21
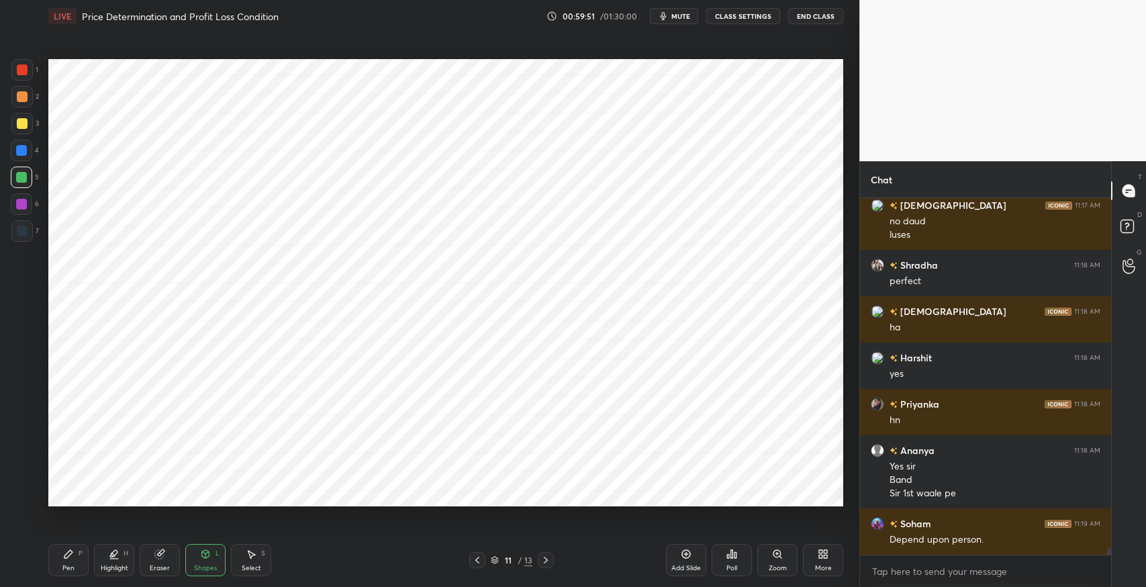
click at [71, 555] on icon at bounding box center [68, 554] width 11 height 11
click at [19, 443] on icon at bounding box center [21, 441] width 12 height 9
click at [199, 552] on div "Shapes L" at bounding box center [205, 560] width 40 height 32
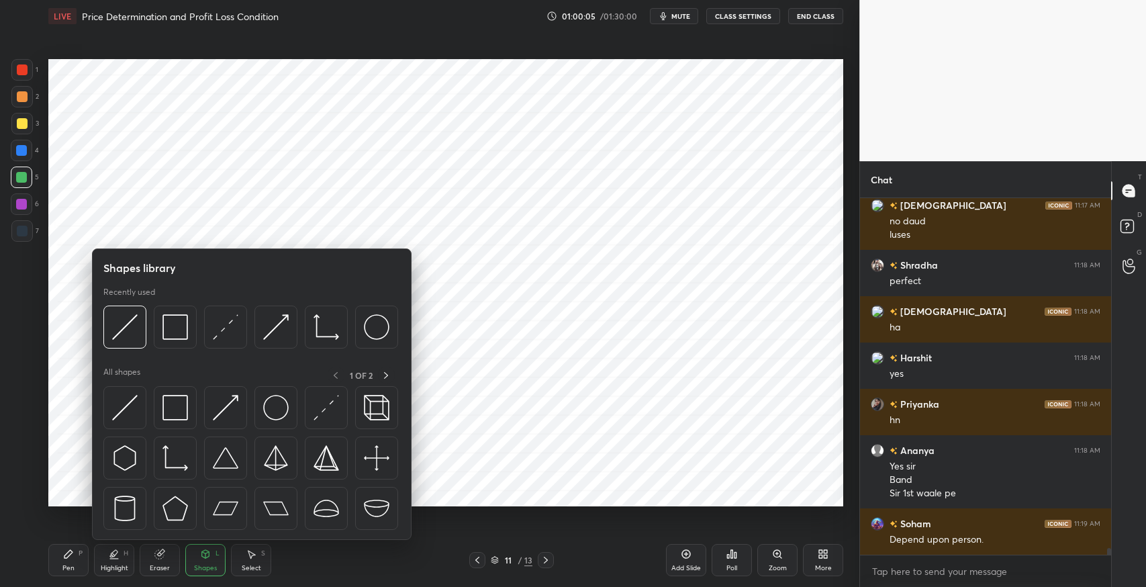
click at [115, 410] on img at bounding box center [125, 408] width 26 height 26
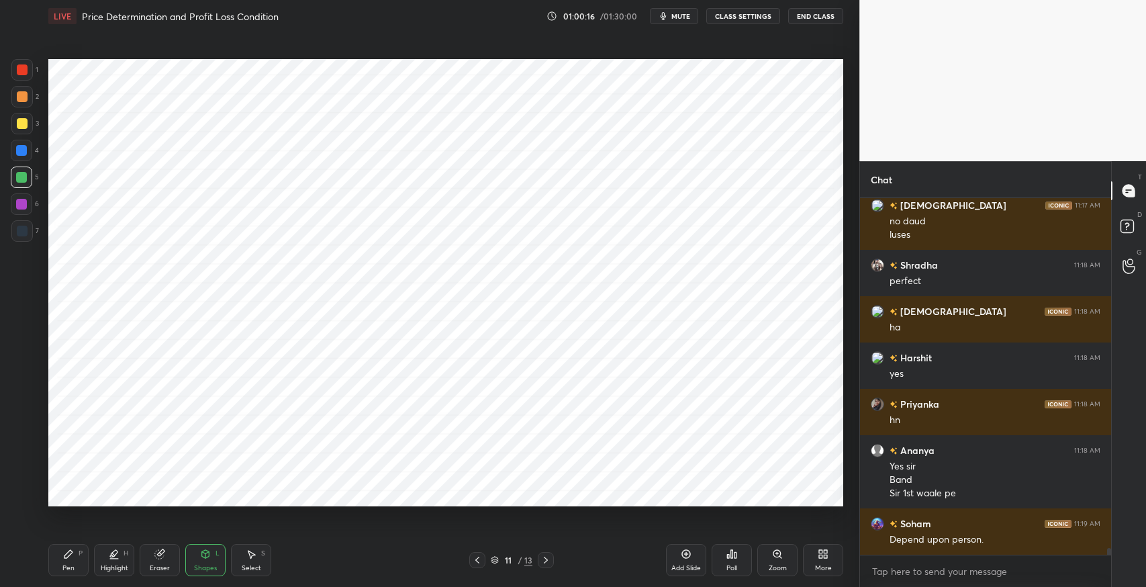
click at [64, 556] on icon at bounding box center [68, 554] width 8 height 8
click at [209, 552] on icon at bounding box center [205, 553] width 7 height 2
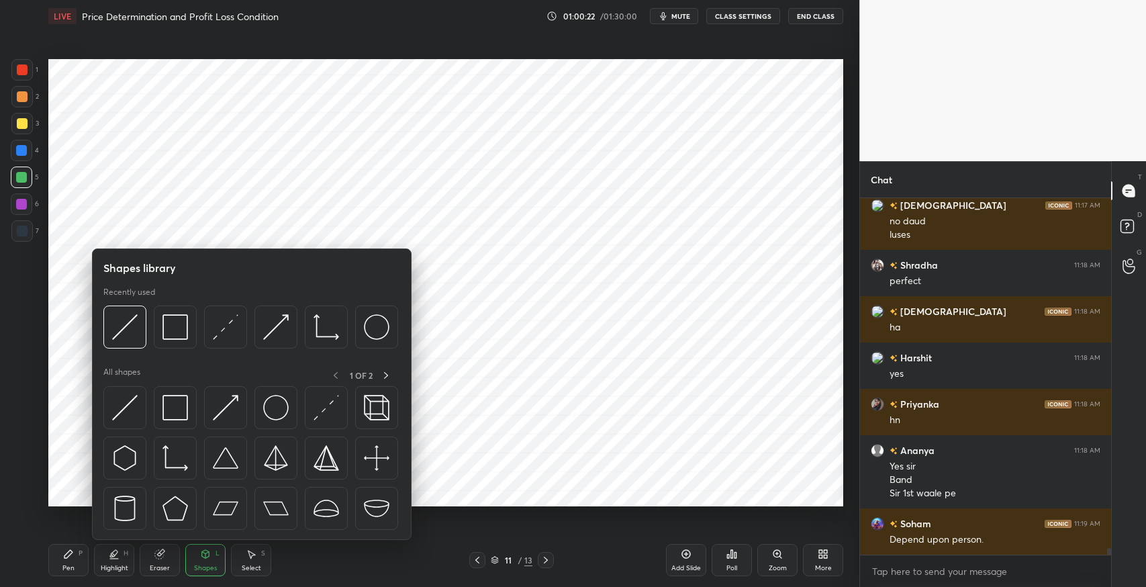
scroll to position [18763, 0]
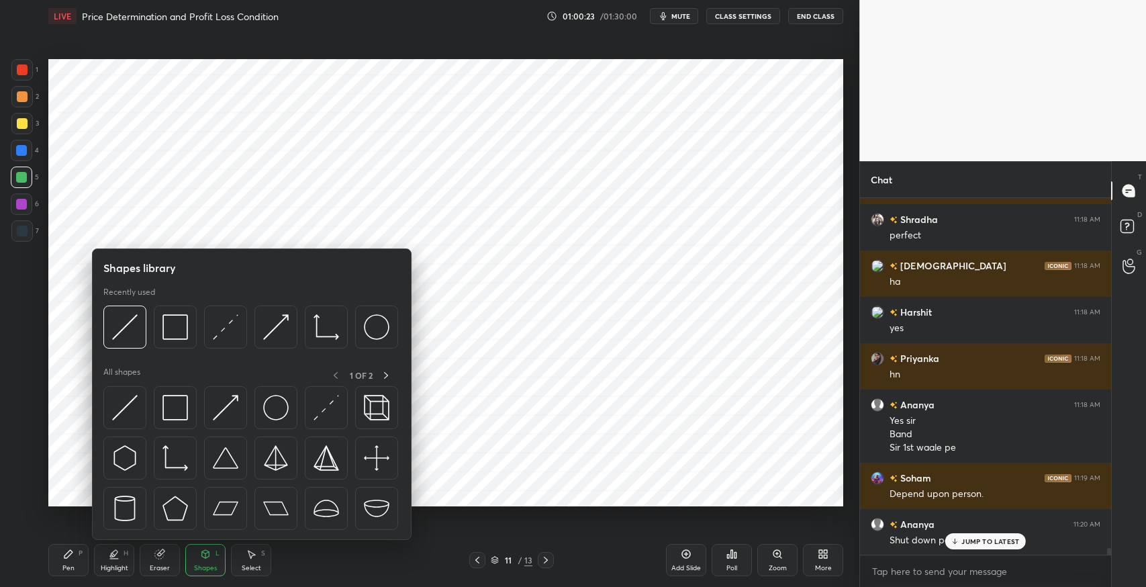
click at [122, 410] on img at bounding box center [125, 408] width 26 height 26
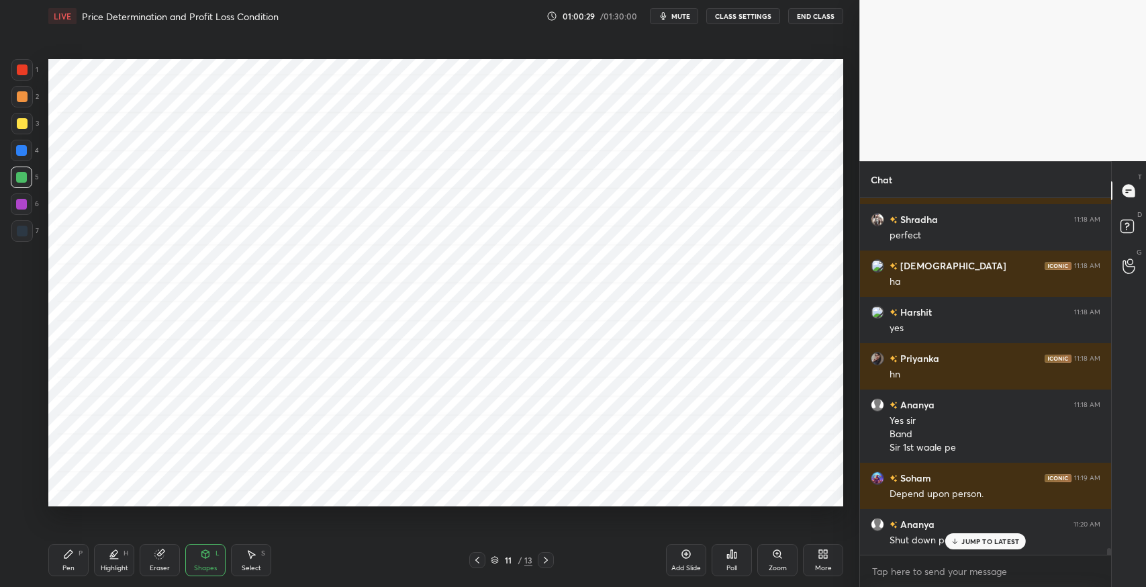
click at [71, 556] on icon at bounding box center [68, 554] width 11 height 11
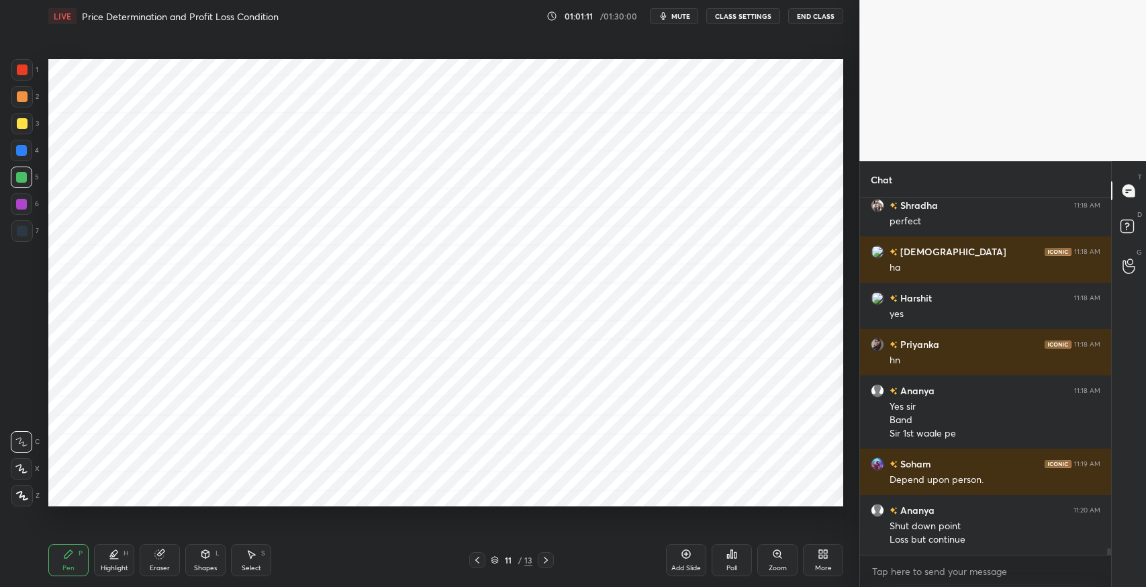
click at [476, 564] on icon at bounding box center [477, 560] width 11 height 11
click at [549, 555] on icon at bounding box center [546, 560] width 11 height 11
click at [477, 559] on icon at bounding box center [477, 560] width 4 height 7
click at [68, 555] on icon at bounding box center [68, 554] width 8 height 8
click at [30, 231] on div at bounding box center [21, 230] width 21 height 21
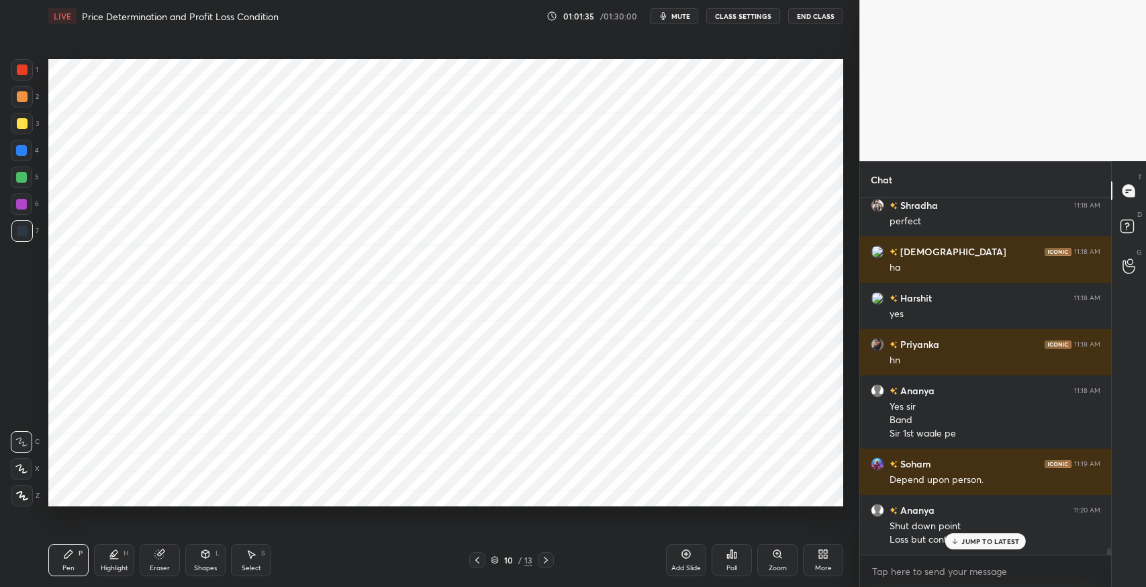
scroll to position [18823, 0]
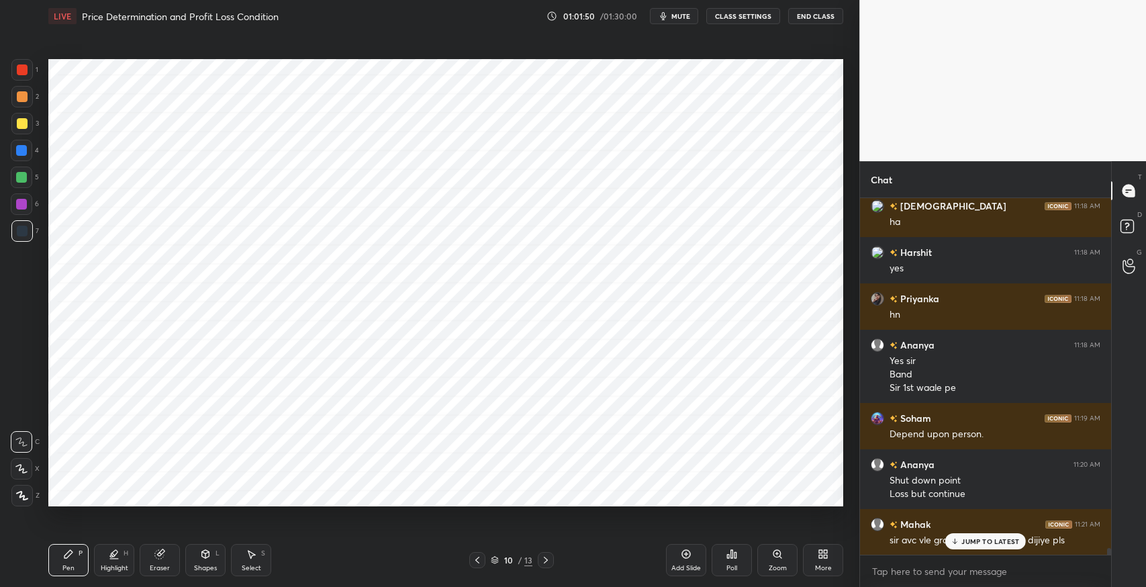
click at [547, 561] on icon at bounding box center [546, 560] width 11 height 11
click at [966, 545] on div "JUMP TO LATEST" at bounding box center [985, 541] width 81 height 16
click at [680, 557] on div "Add Slide" at bounding box center [686, 560] width 40 height 32
click at [477, 563] on icon at bounding box center [477, 560] width 11 height 11
click at [197, 553] on div "Shapes L" at bounding box center [205, 560] width 40 height 32
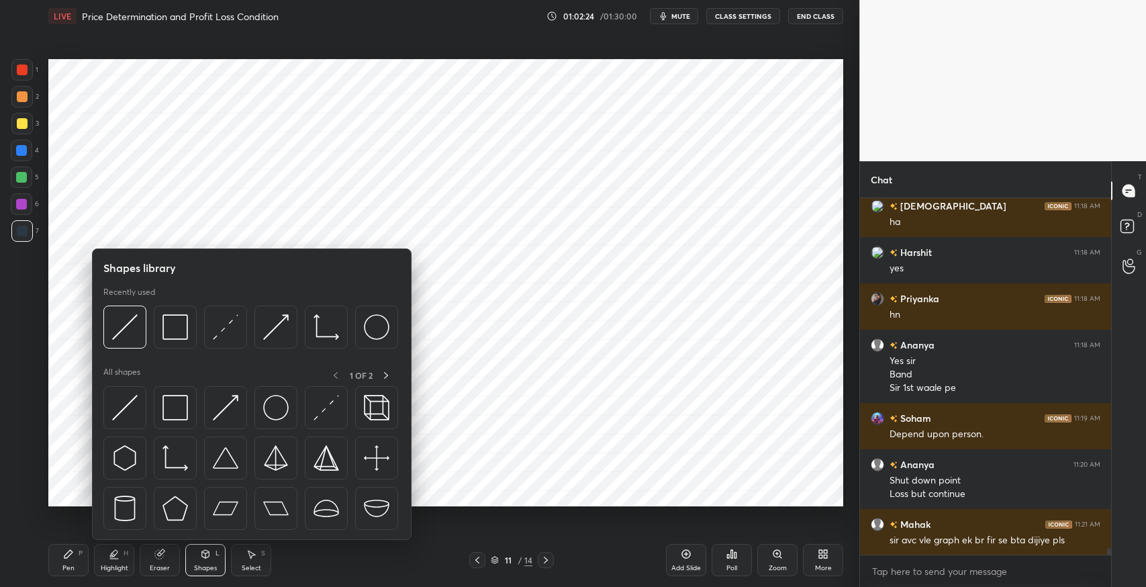
click at [218, 329] on img at bounding box center [226, 327] width 26 height 26
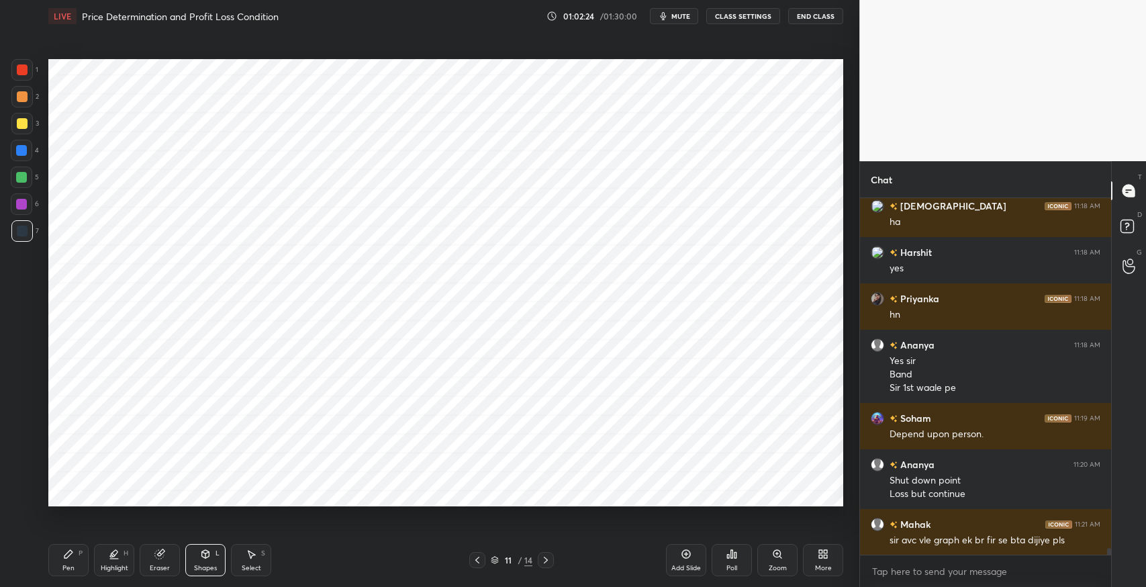
click at [62, 561] on div "Pen P" at bounding box center [68, 560] width 40 height 32
click at [671, 569] on div "Add Slide" at bounding box center [686, 568] width 30 height 7
click at [197, 559] on div "Shapes L" at bounding box center [205, 560] width 40 height 32
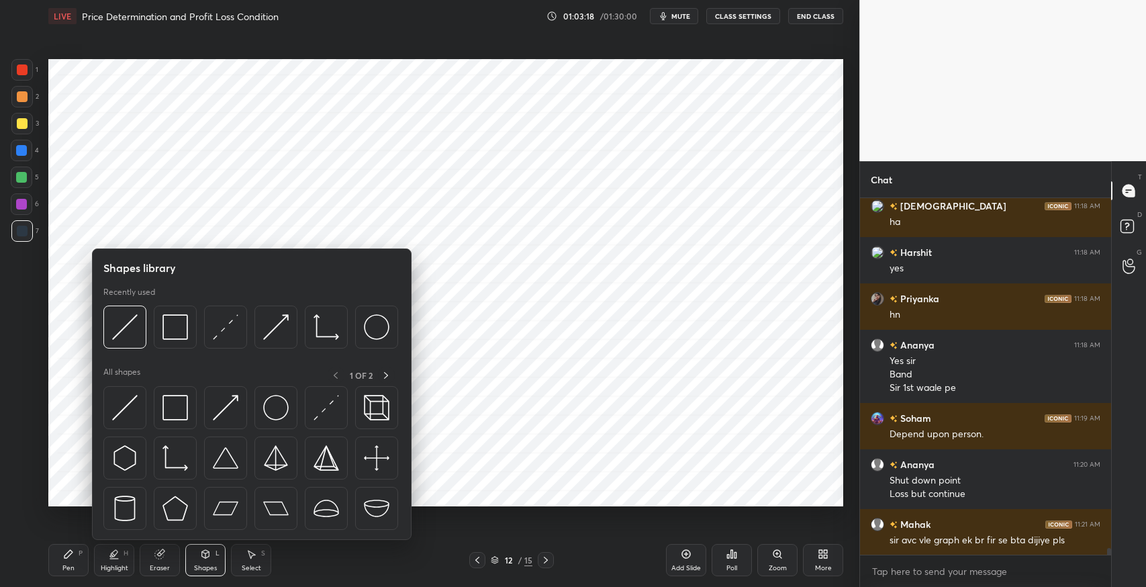
click at [169, 462] on img at bounding box center [175, 458] width 26 height 26
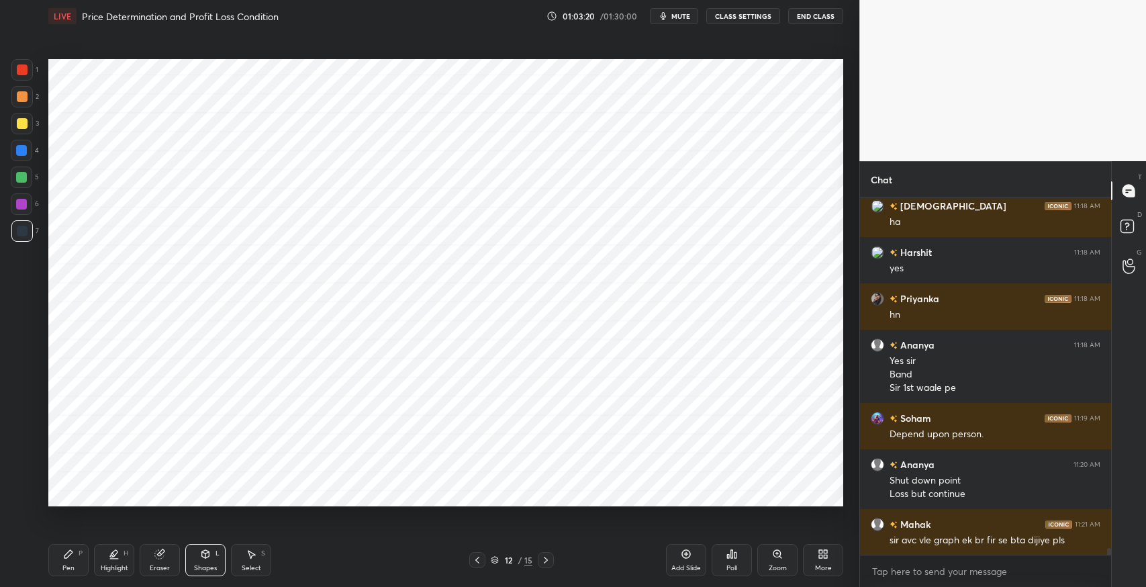
click at [207, 561] on div "Shapes L" at bounding box center [205, 560] width 40 height 32
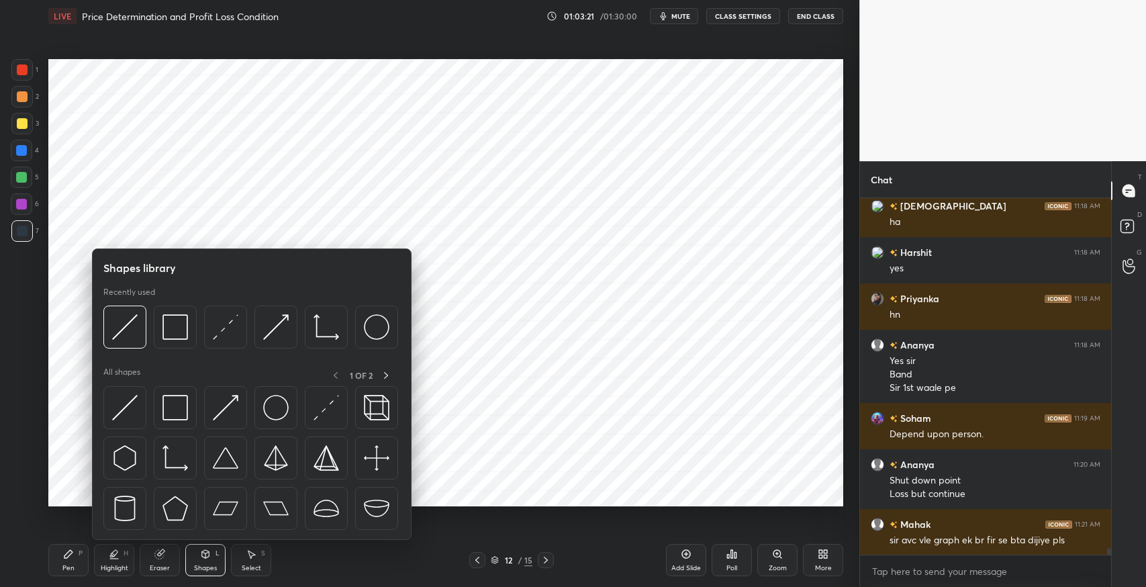
click at [224, 410] on img at bounding box center [226, 408] width 26 height 26
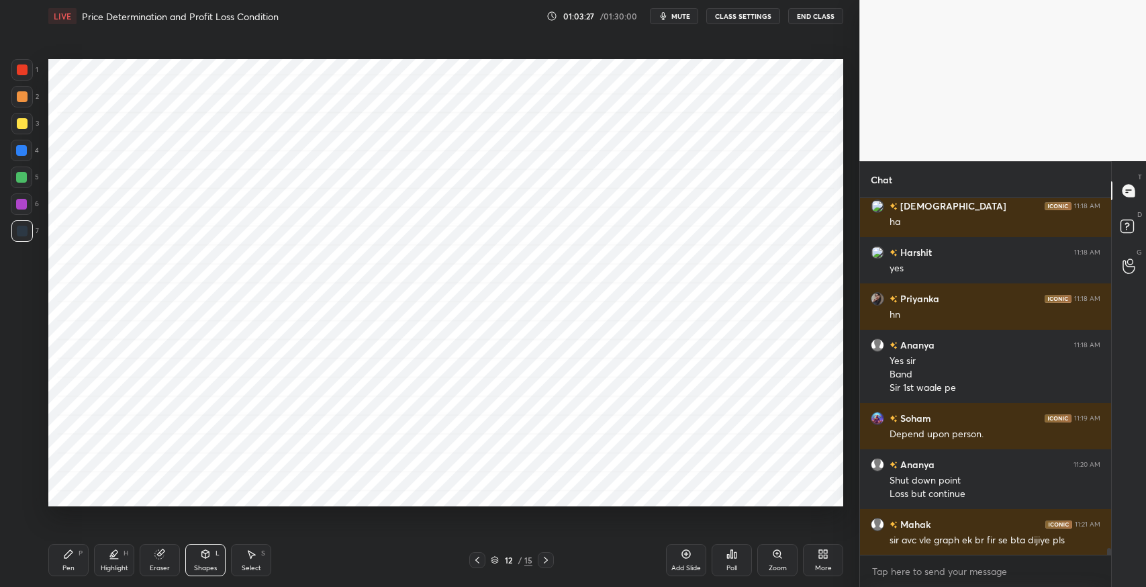
click at [160, 553] on icon at bounding box center [159, 554] width 9 height 9
click at [21, 471] on icon at bounding box center [22, 468] width 7 height 7
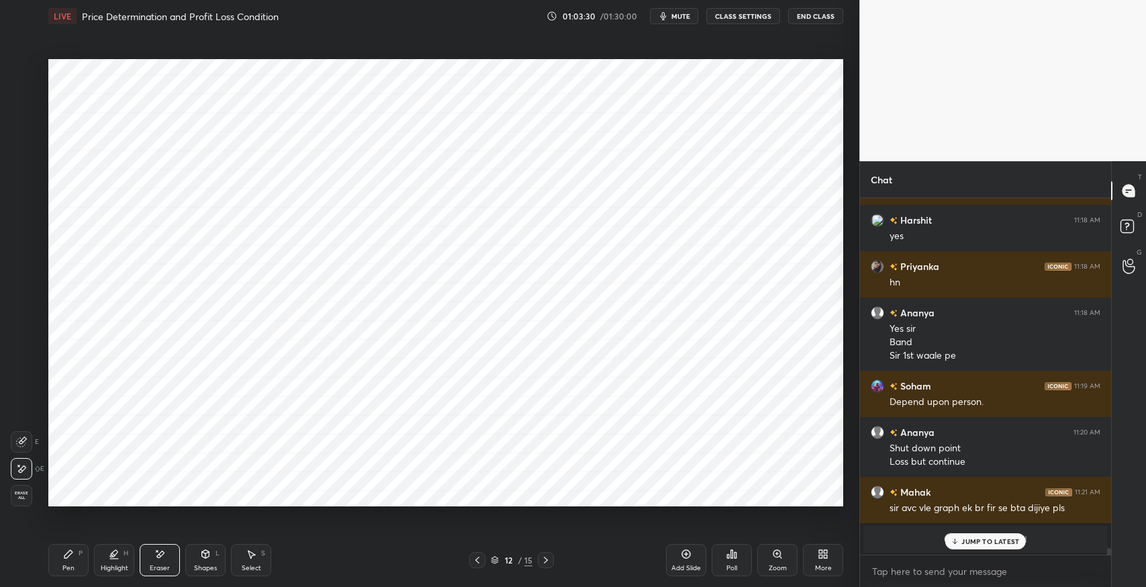
scroll to position [18047, 0]
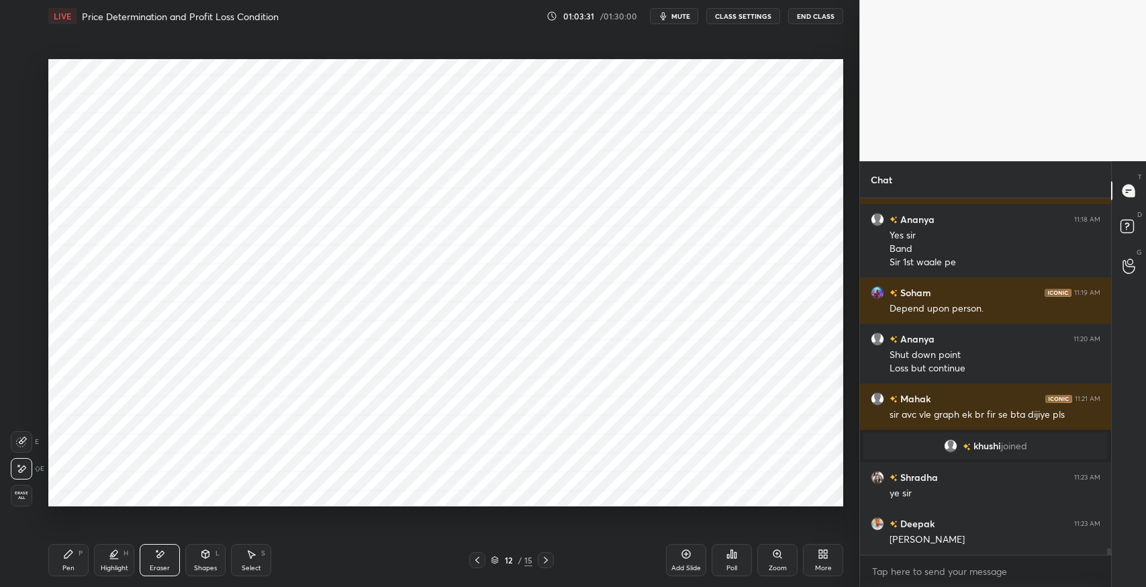
click at [247, 558] on icon at bounding box center [251, 554] width 11 height 11
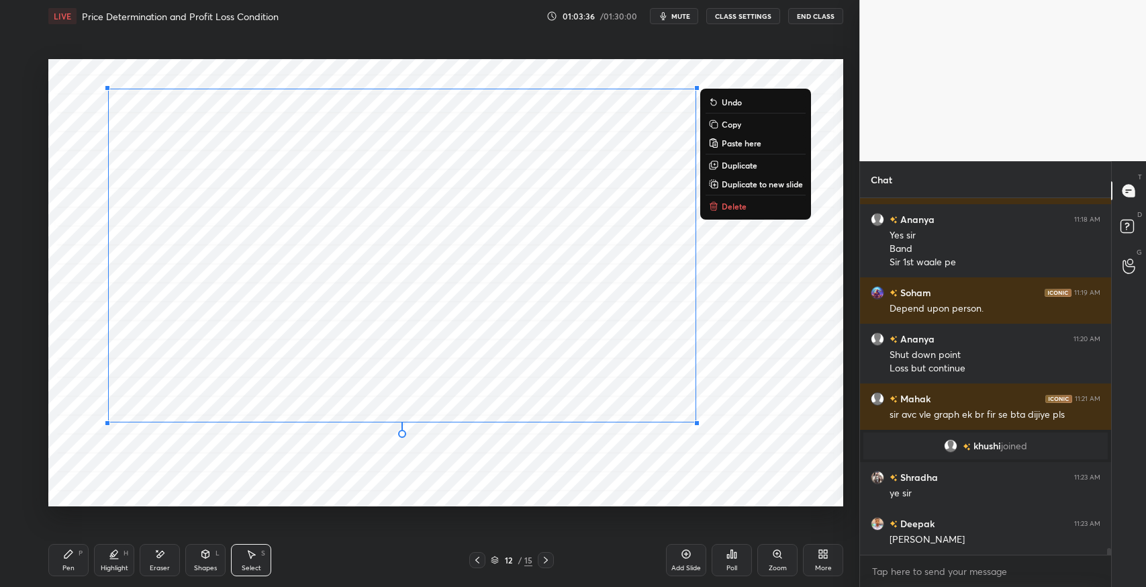
click at [204, 565] on div "Shapes" at bounding box center [205, 568] width 23 height 7
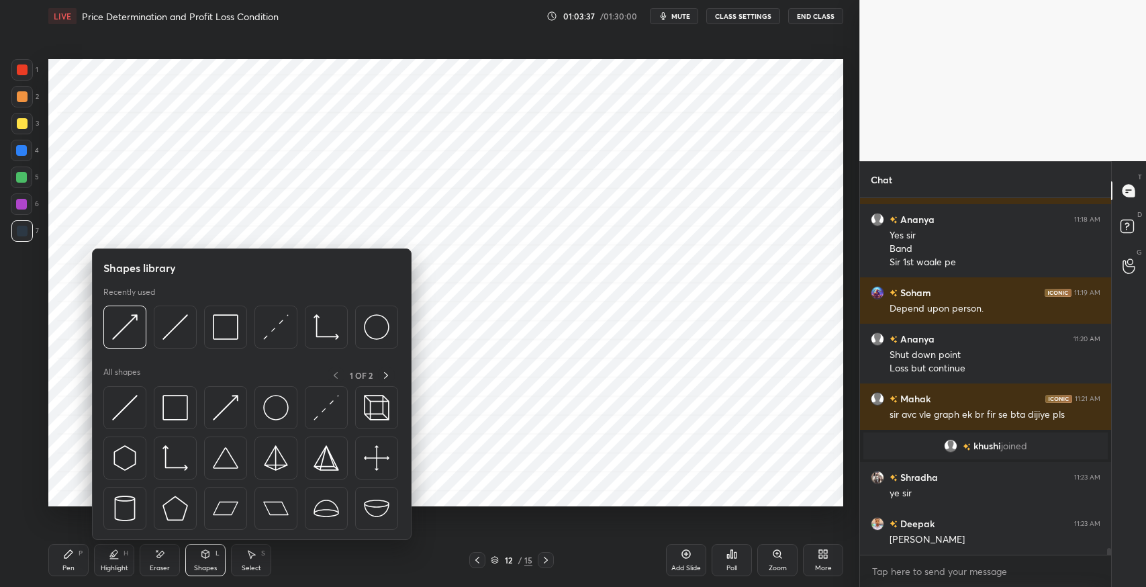
click at [113, 413] on img at bounding box center [125, 408] width 26 height 26
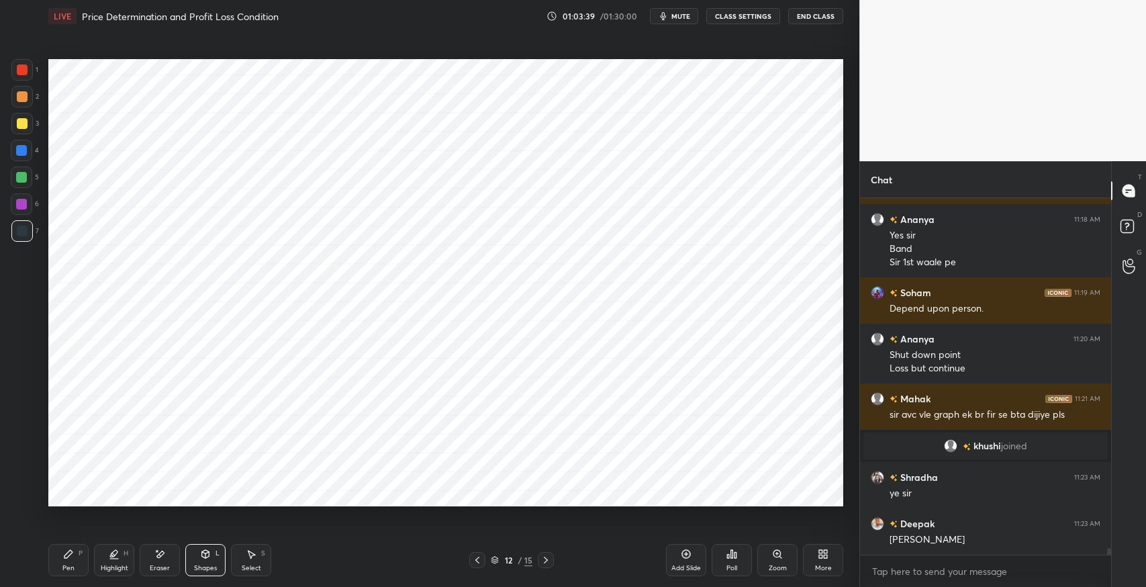
click at [64, 565] on div "Pen" at bounding box center [68, 568] width 12 height 7
click at [201, 561] on div "Shapes L" at bounding box center [205, 560] width 40 height 32
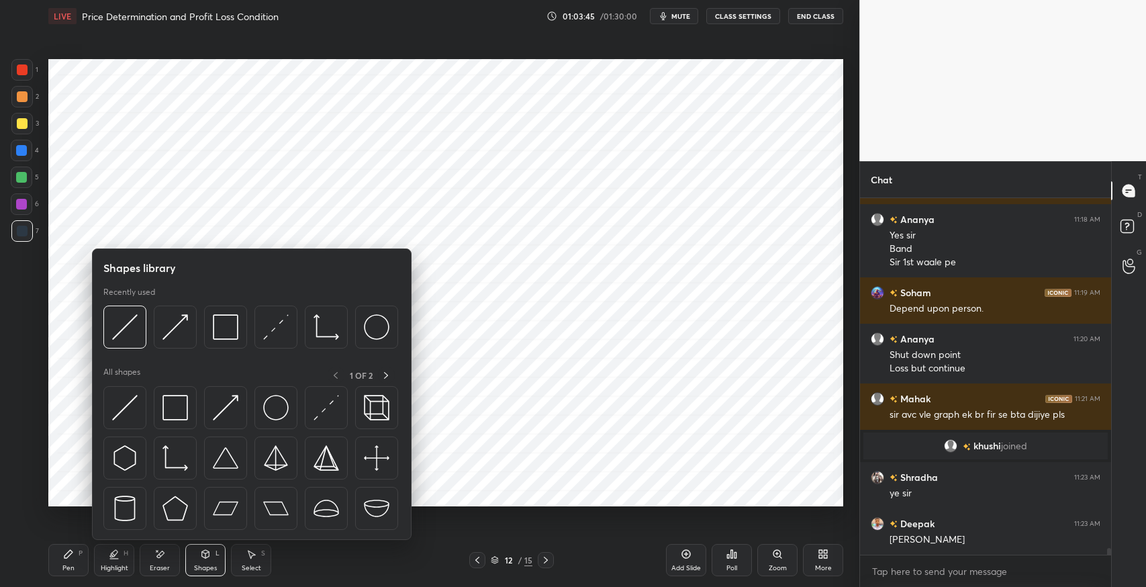
click at [162, 414] on img at bounding box center [175, 408] width 26 height 26
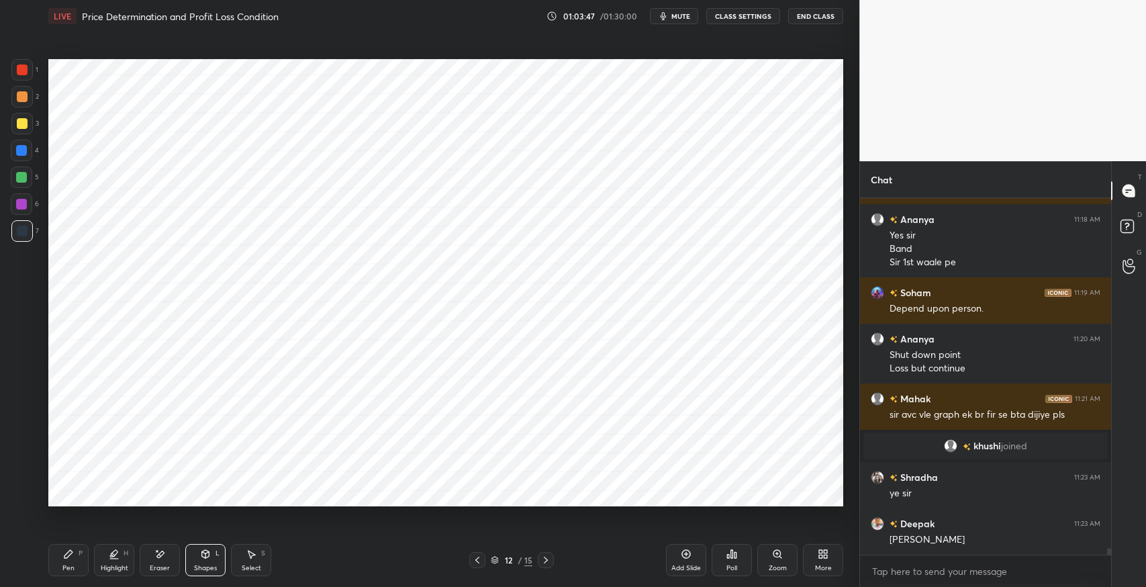
click at [194, 565] on div "Shapes" at bounding box center [205, 568] width 23 height 7
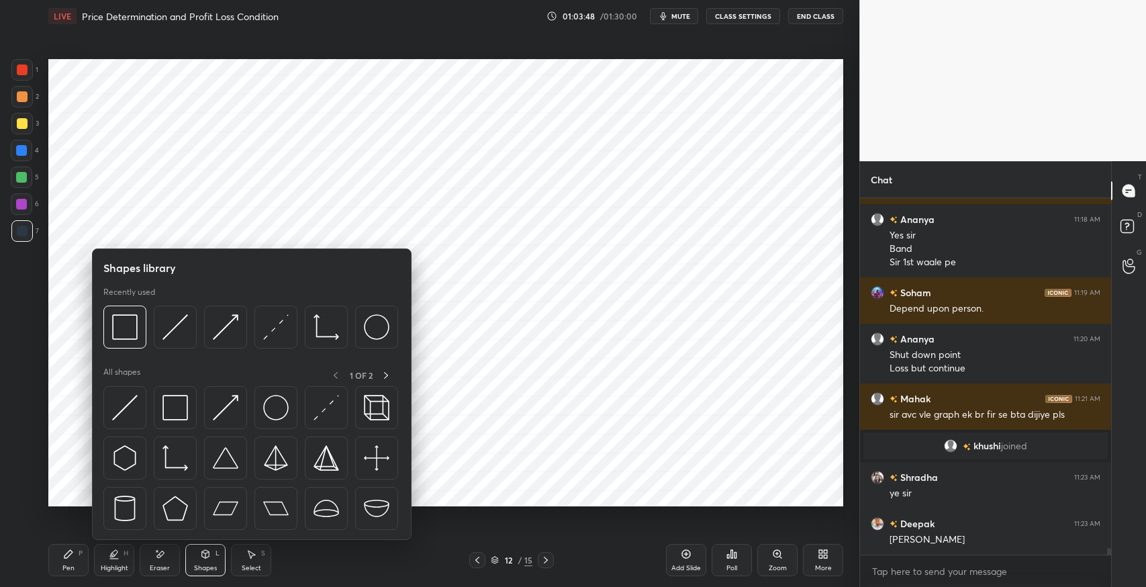
click at [273, 330] on img at bounding box center [276, 327] width 26 height 26
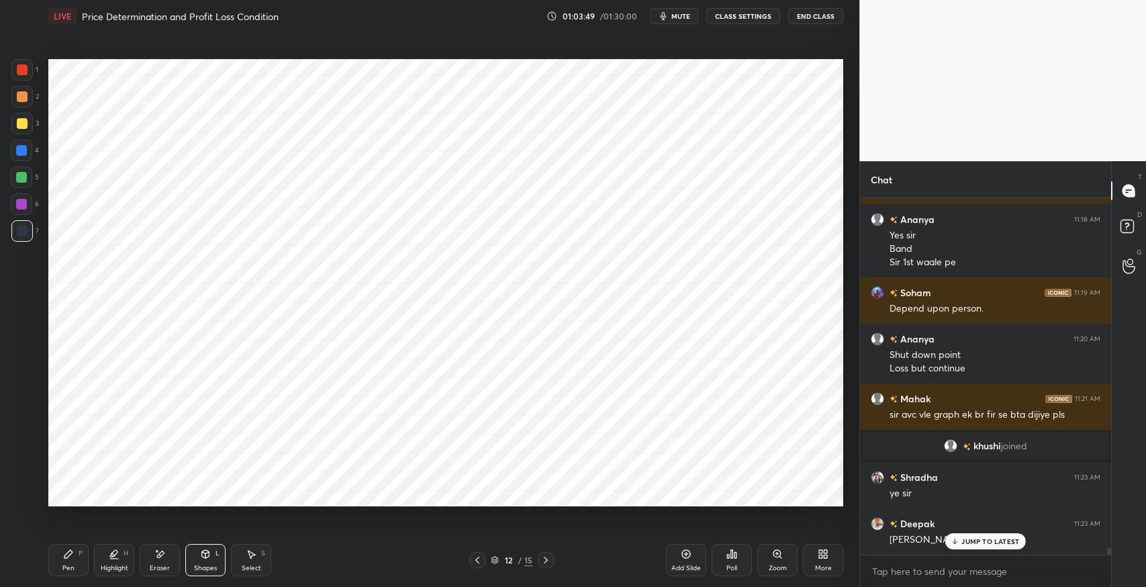
scroll to position [18093, 0]
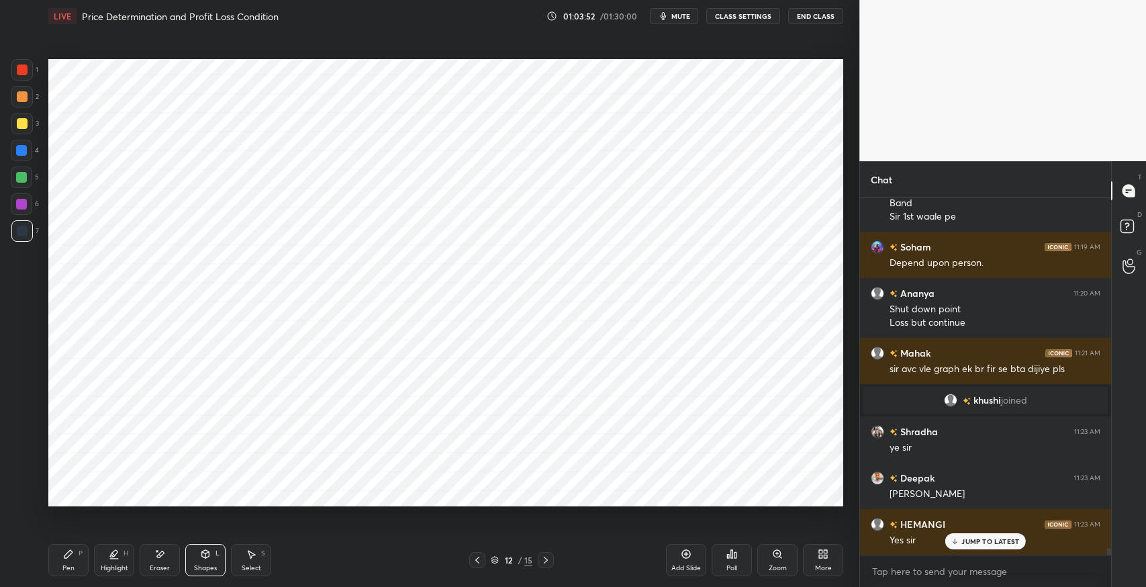
click at [152, 557] on div "Eraser" at bounding box center [160, 560] width 40 height 32
click at [199, 553] on div "Shapes L" at bounding box center [205, 560] width 40 height 32
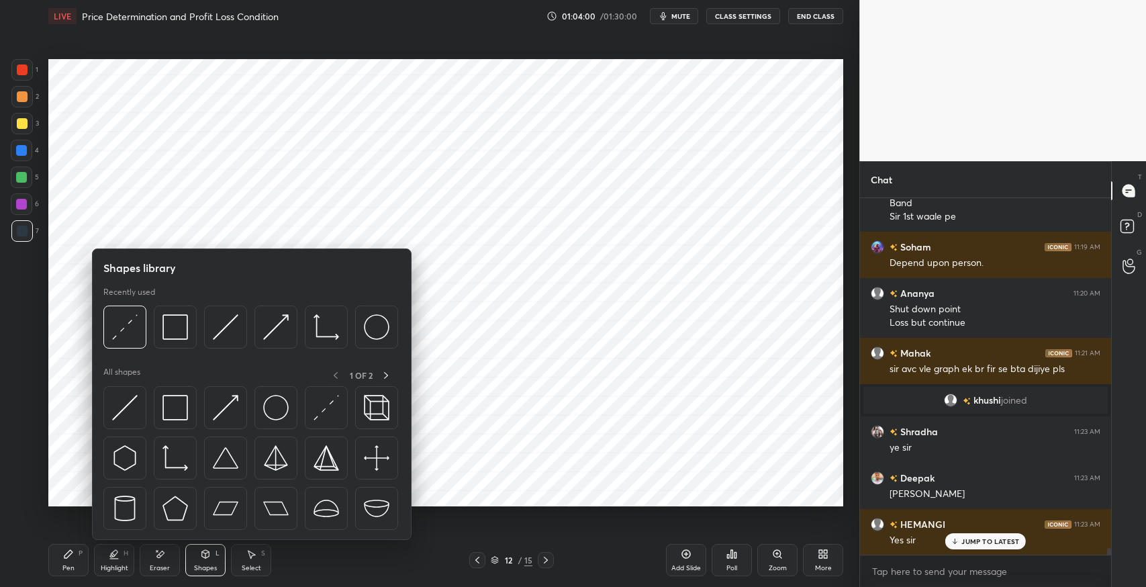
click at [121, 410] on img at bounding box center [125, 408] width 26 height 26
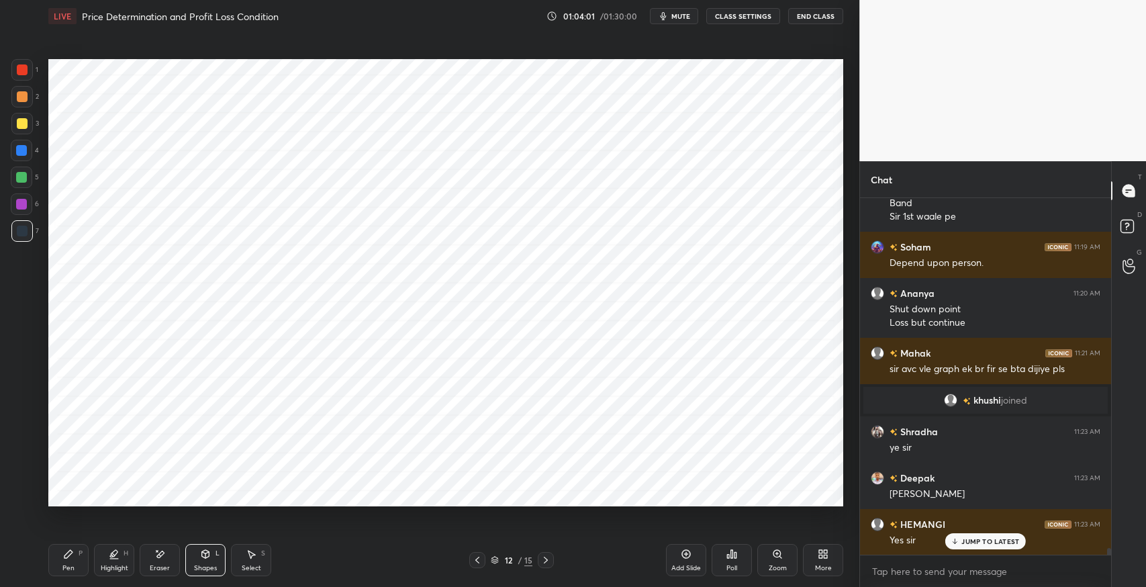
click at [27, 73] on div at bounding box center [21, 69] width 21 height 21
click at [209, 558] on icon at bounding box center [205, 554] width 11 height 11
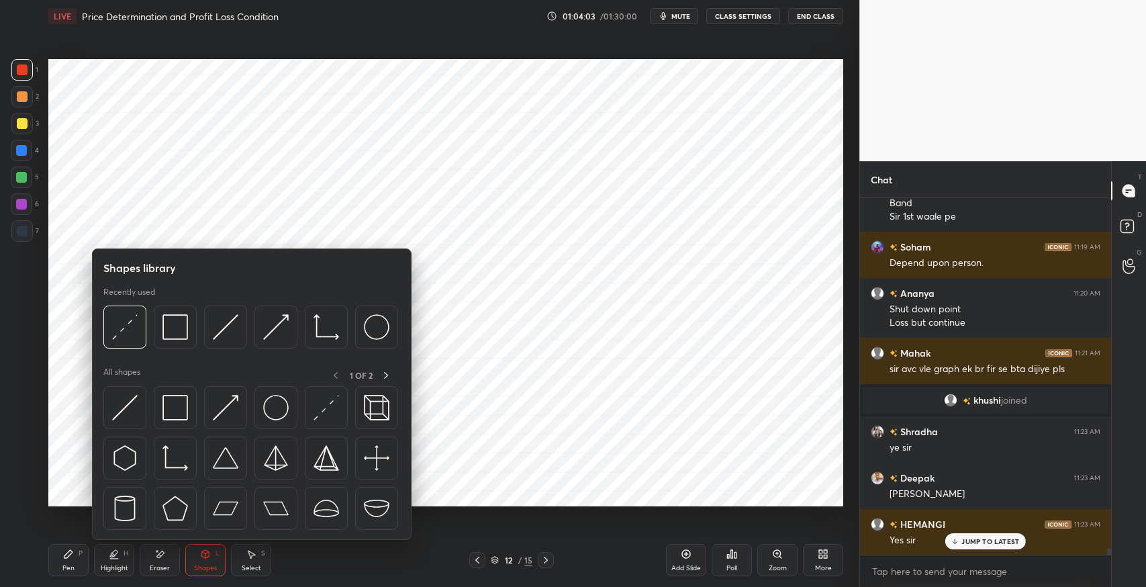
click at [129, 406] on img at bounding box center [125, 408] width 26 height 26
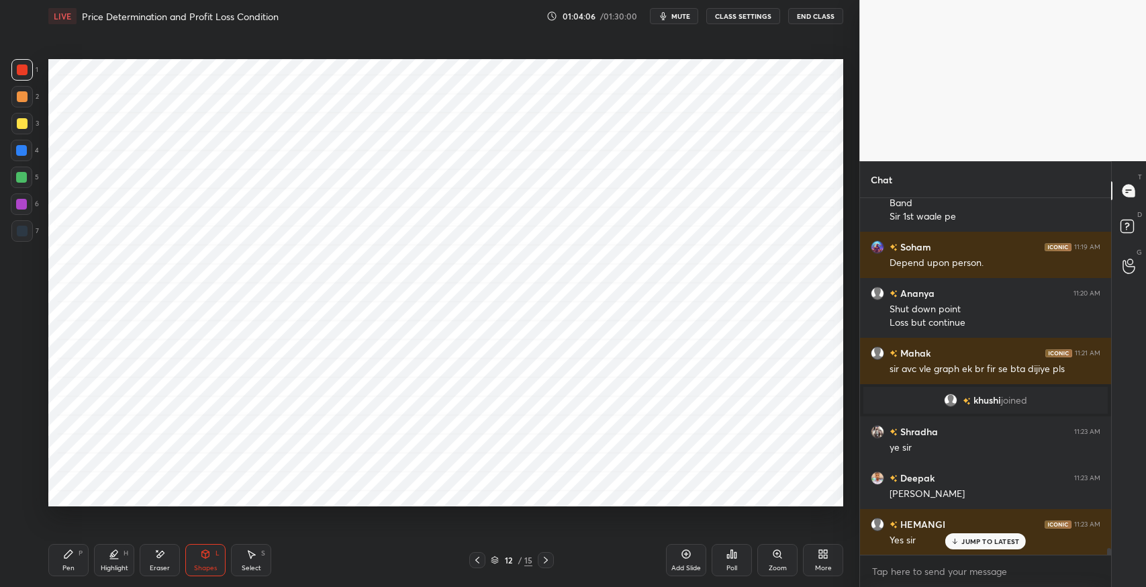
click at [71, 552] on icon at bounding box center [68, 554] width 8 height 8
click at [205, 565] on div "Shapes" at bounding box center [205, 568] width 23 height 7
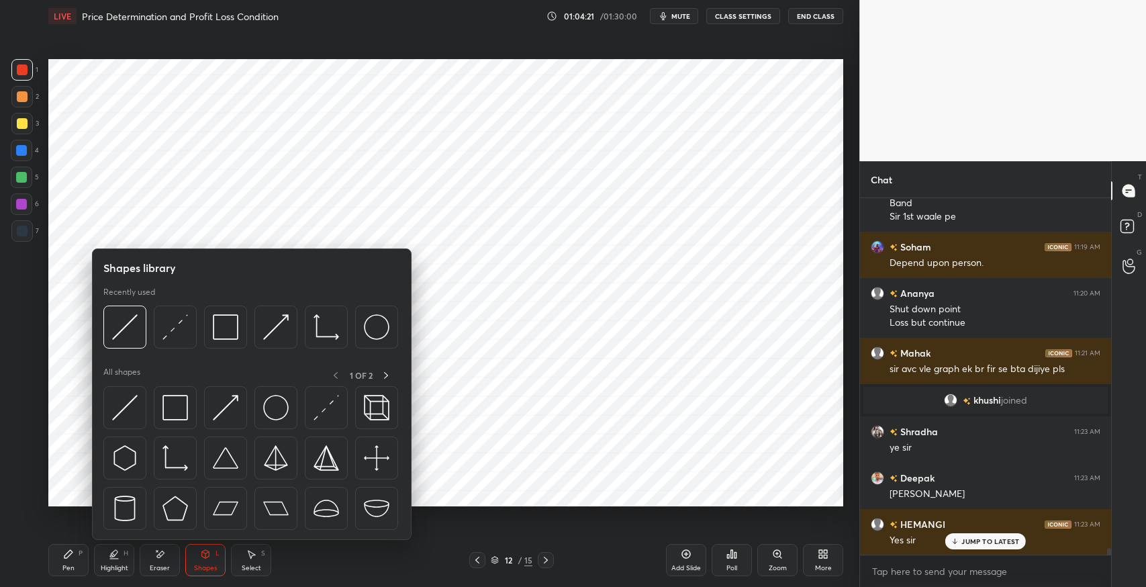
click at [29, 186] on div at bounding box center [21, 177] width 21 height 21
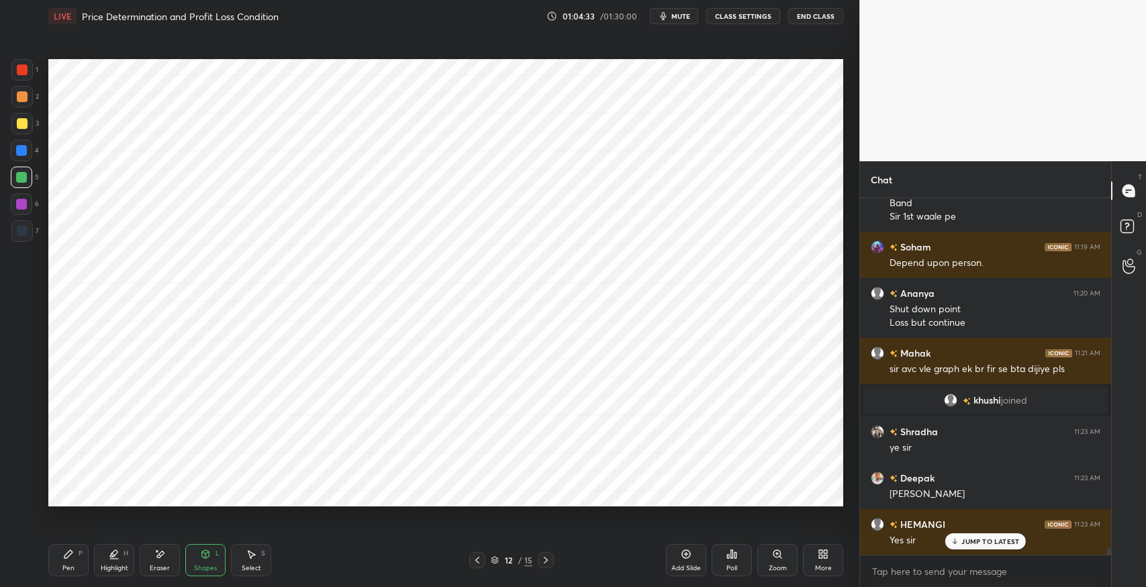
scroll to position [18140, 0]
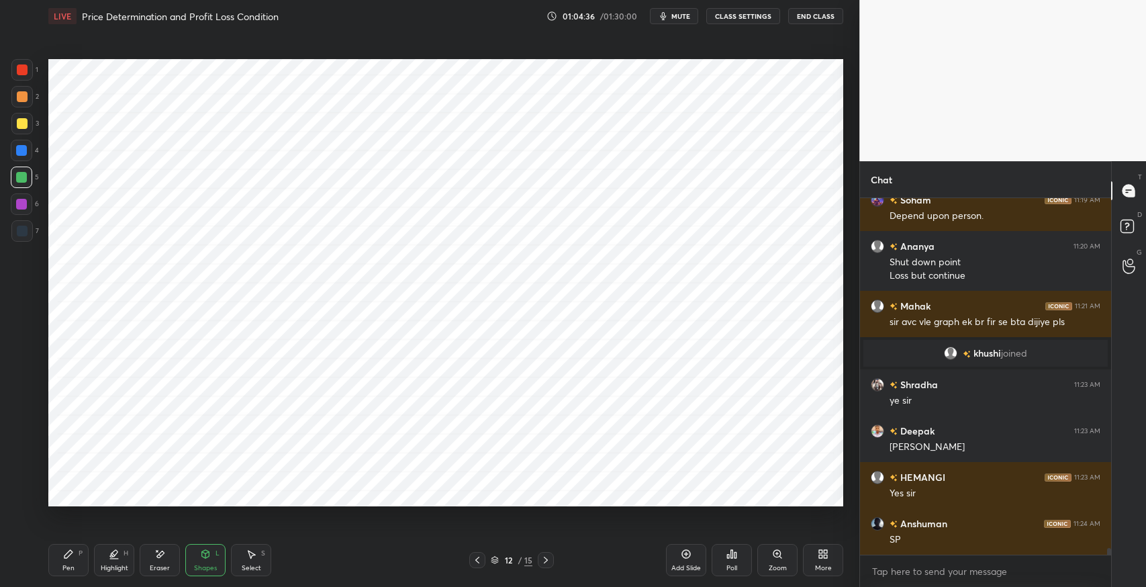
click at [248, 554] on icon at bounding box center [251, 554] width 11 height 11
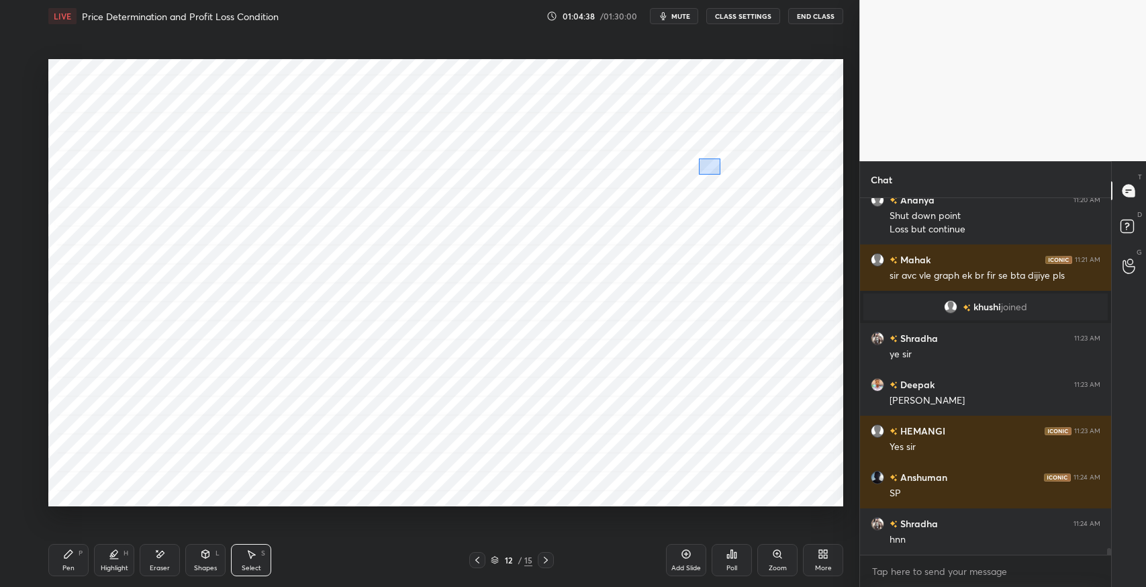
drag, startPoint x: 698, startPoint y: 158, endPoint x: 720, endPoint y: 175, distance: 26.9
click at [720, 175] on div "0 ° Undo Copy Paste here Duplicate Duplicate to new slide Delete" at bounding box center [445, 282] width 795 height 447
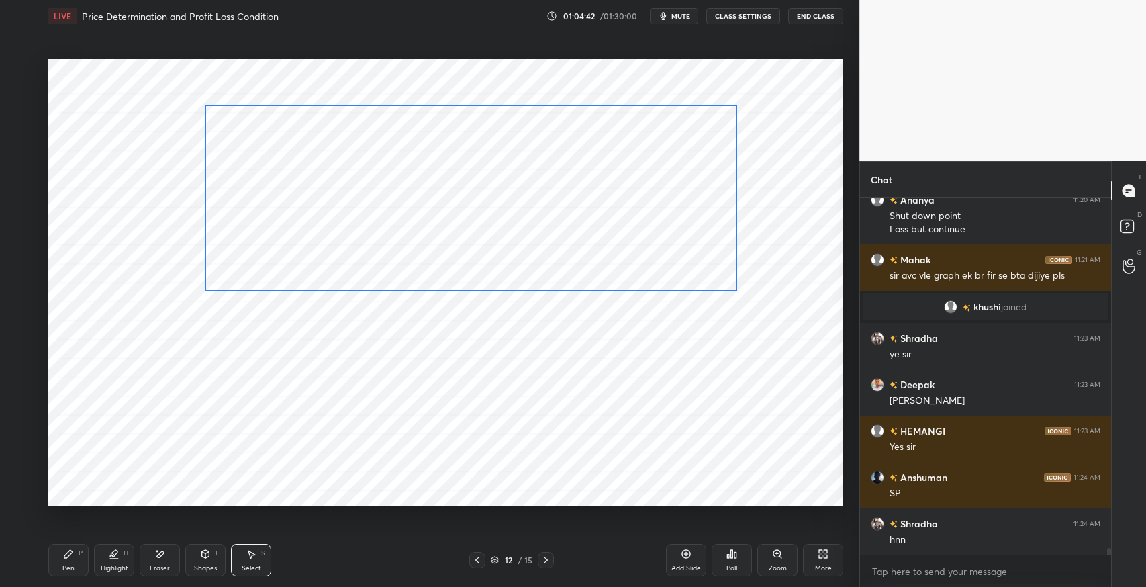
drag, startPoint x: 661, startPoint y: 201, endPoint x: 666, endPoint y: 160, distance: 41.3
click at [666, 160] on div "0 ° Undo Copy Paste here Duplicate Duplicate to new slide Delete" at bounding box center [445, 282] width 795 height 447
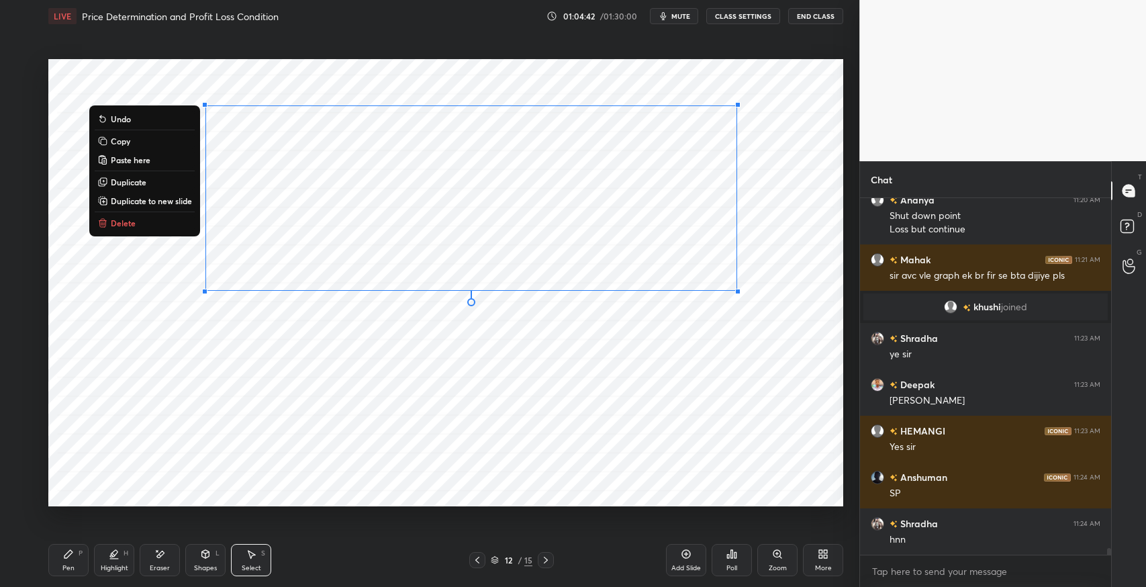
click at [745, 280] on div "0 ° Undo Copy Paste here Duplicate Duplicate to new slide Delete" at bounding box center [445, 282] width 795 height 447
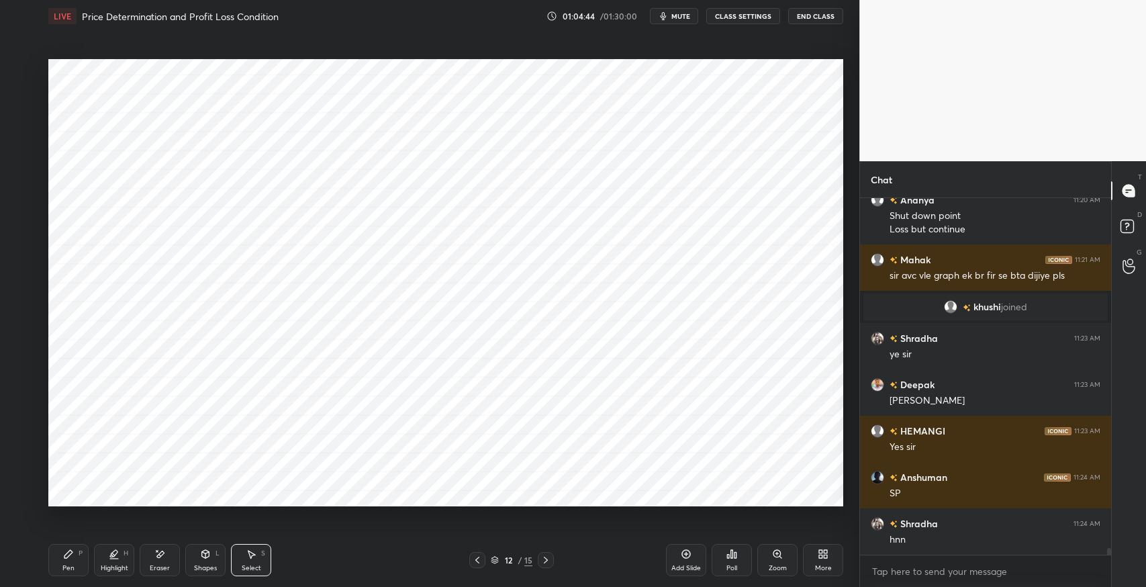
click at [198, 569] on div "Shapes" at bounding box center [205, 568] width 23 height 7
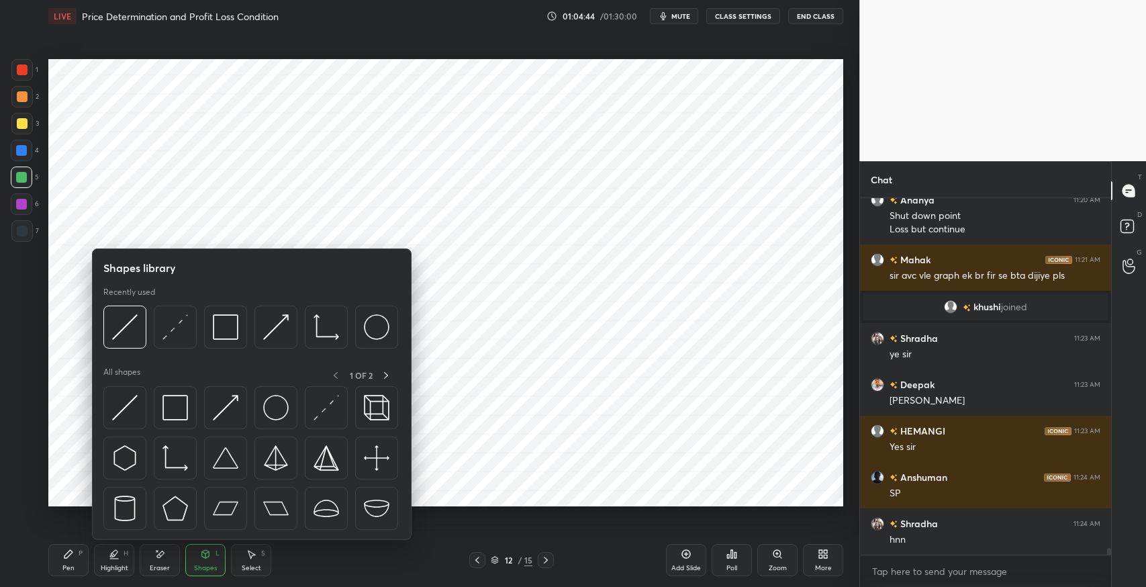
click at [120, 410] on img at bounding box center [125, 408] width 26 height 26
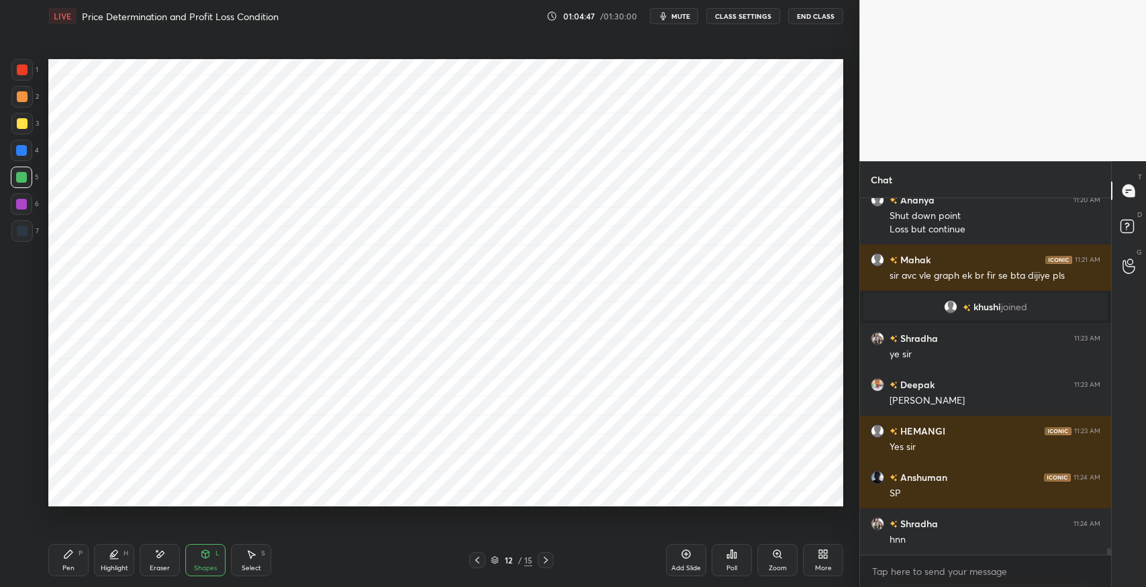
scroll to position [18232, 0]
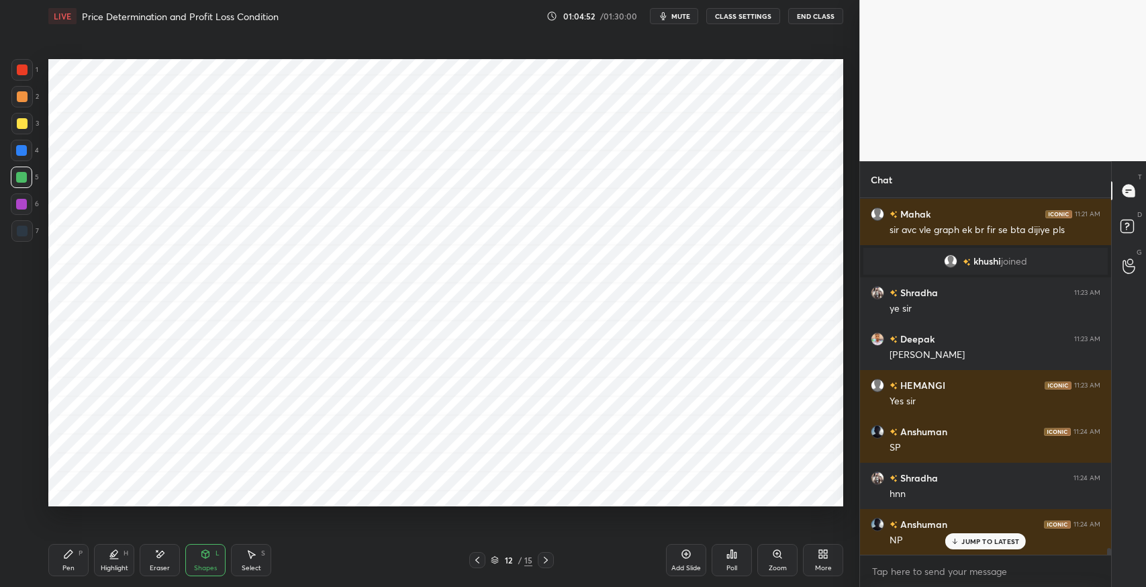
click at [252, 549] on icon at bounding box center [251, 554] width 11 height 11
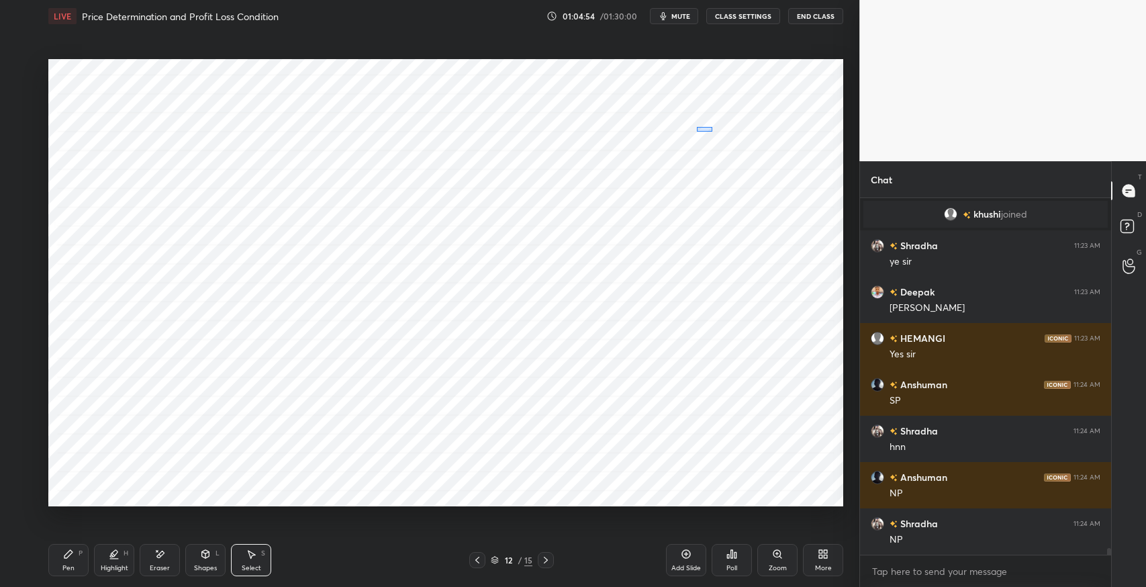
drag, startPoint x: 702, startPoint y: 126, endPoint x: 712, endPoint y: 132, distance: 11.4
click at [712, 132] on div "0 ° Undo Copy Paste here Duplicate Duplicate to new slide Delete" at bounding box center [445, 282] width 795 height 447
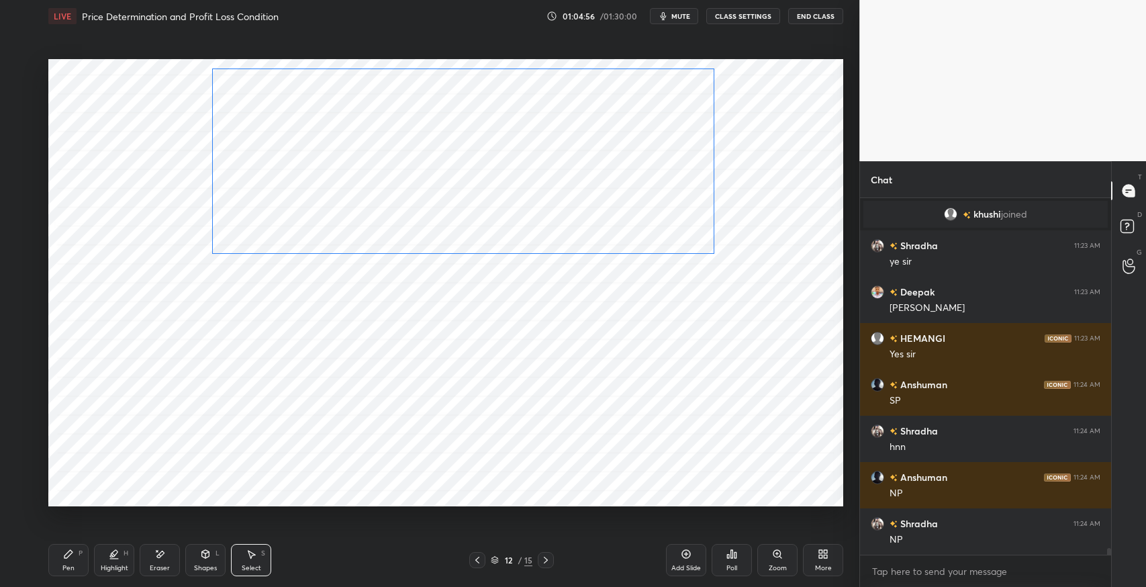
drag, startPoint x: 637, startPoint y: 186, endPoint x: 643, endPoint y: 149, distance: 37.5
click at [643, 149] on div "0 ° Undo Copy Paste here Duplicate Duplicate to new slide Delete" at bounding box center [445, 282] width 795 height 447
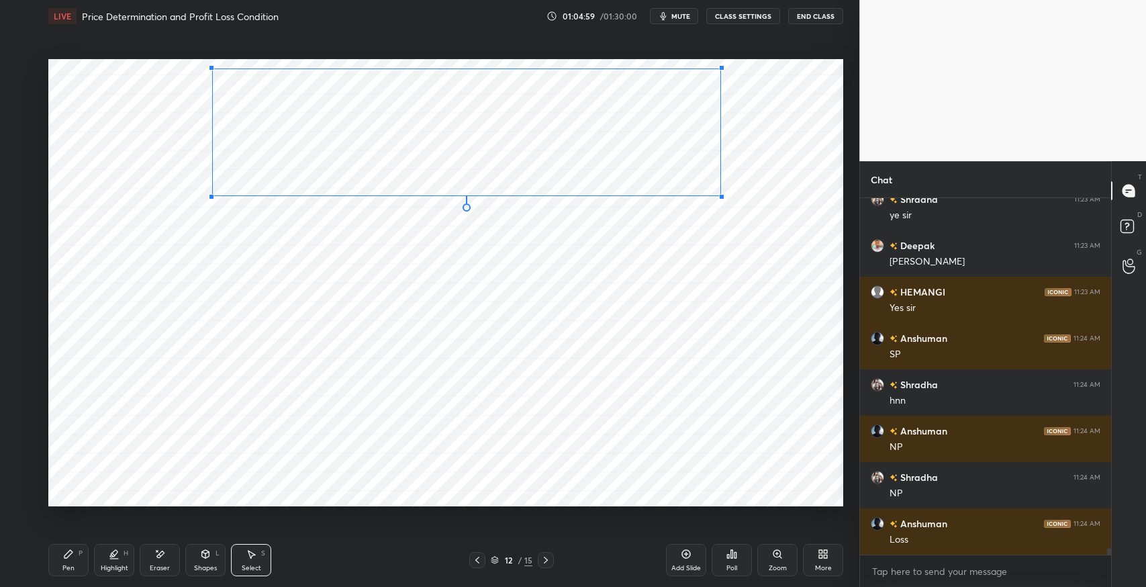
drag, startPoint x: 714, startPoint y: 255, endPoint x: 720, endPoint y: 195, distance: 60.1
click at [720, 195] on div at bounding box center [721, 196] width 5 height 5
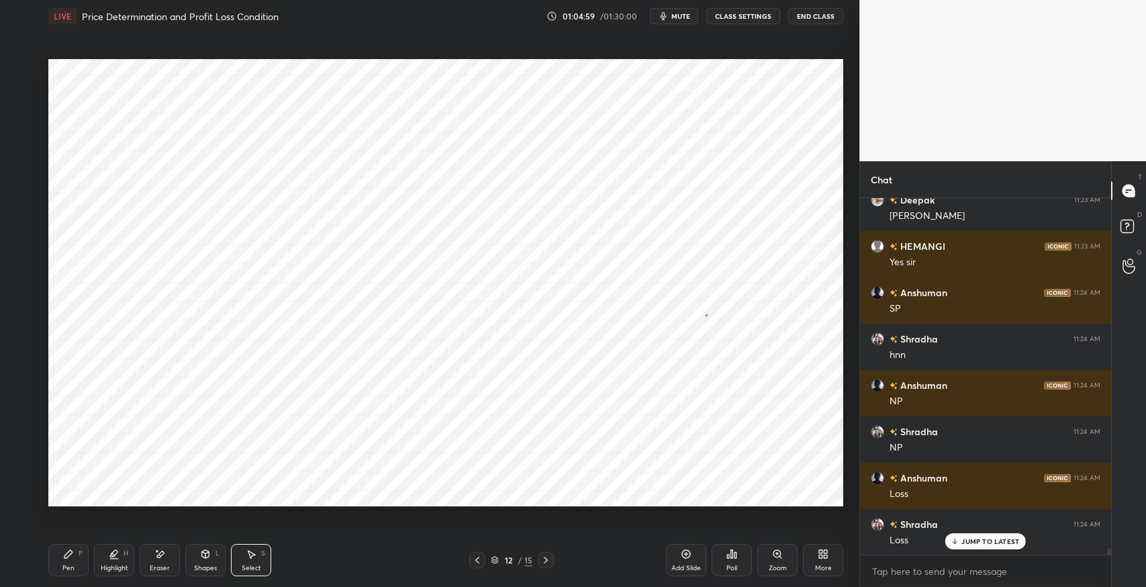
click at [706, 314] on div "0 ° Undo Copy Paste here Duplicate Duplicate to new slide Delete" at bounding box center [445, 282] width 795 height 447
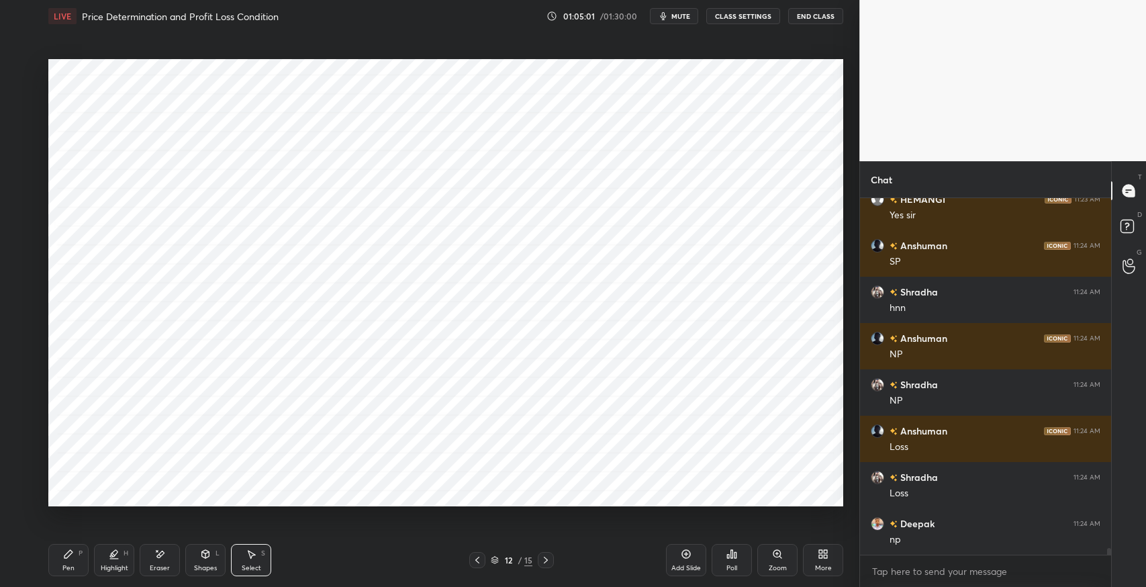
click at [199, 556] on div "Shapes L" at bounding box center [205, 560] width 40 height 32
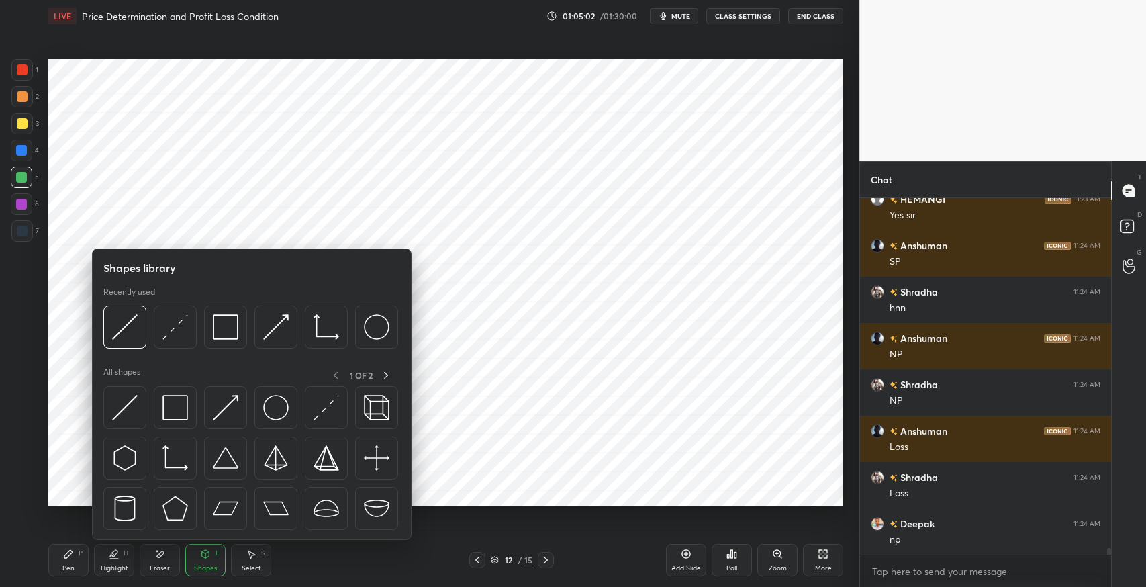
click at [124, 411] on img at bounding box center [125, 408] width 26 height 26
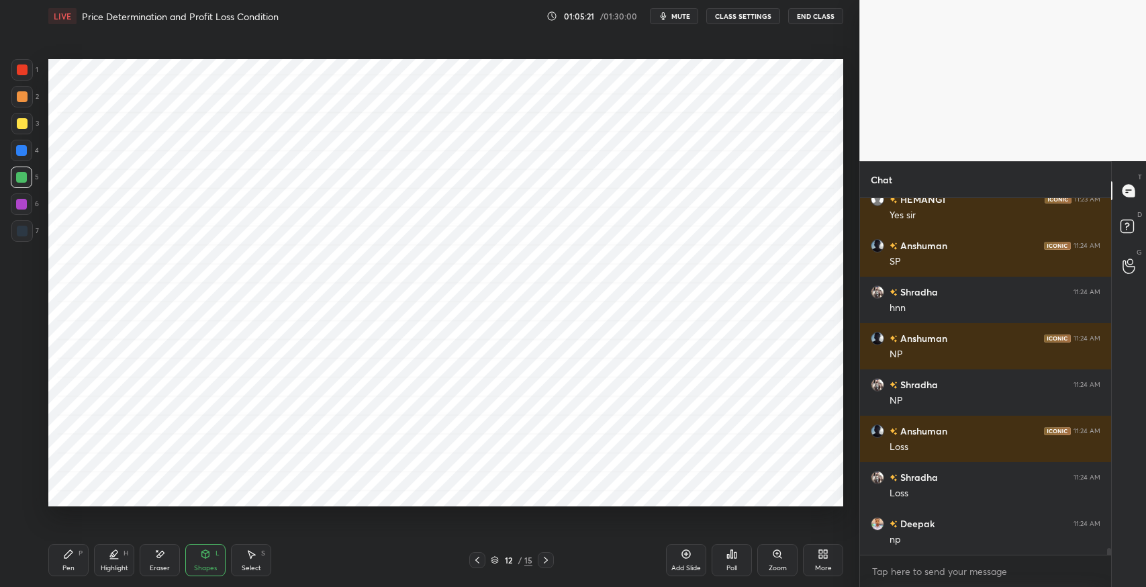
click at [263, 574] on div "Select S" at bounding box center [251, 560] width 40 height 32
drag, startPoint x: 685, startPoint y: 162, endPoint x: 743, endPoint y: 193, distance: 65.5
click at [743, 193] on div "0 ° Undo Copy Paste here Duplicate Duplicate to new slide Delete" at bounding box center [445, 282] width 795 height 447
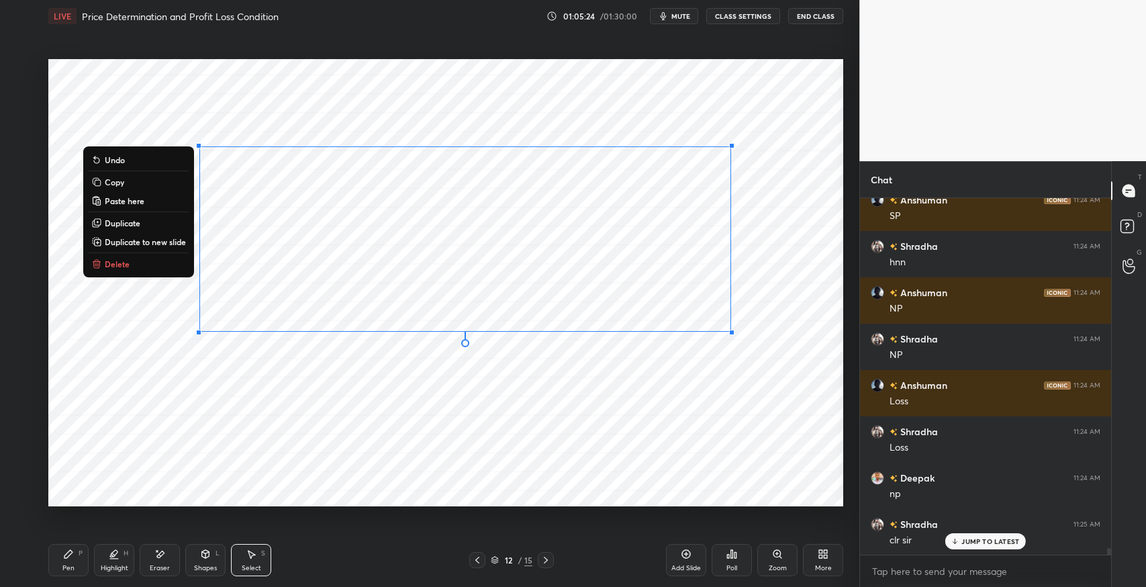
scroll to position [18510, 0]
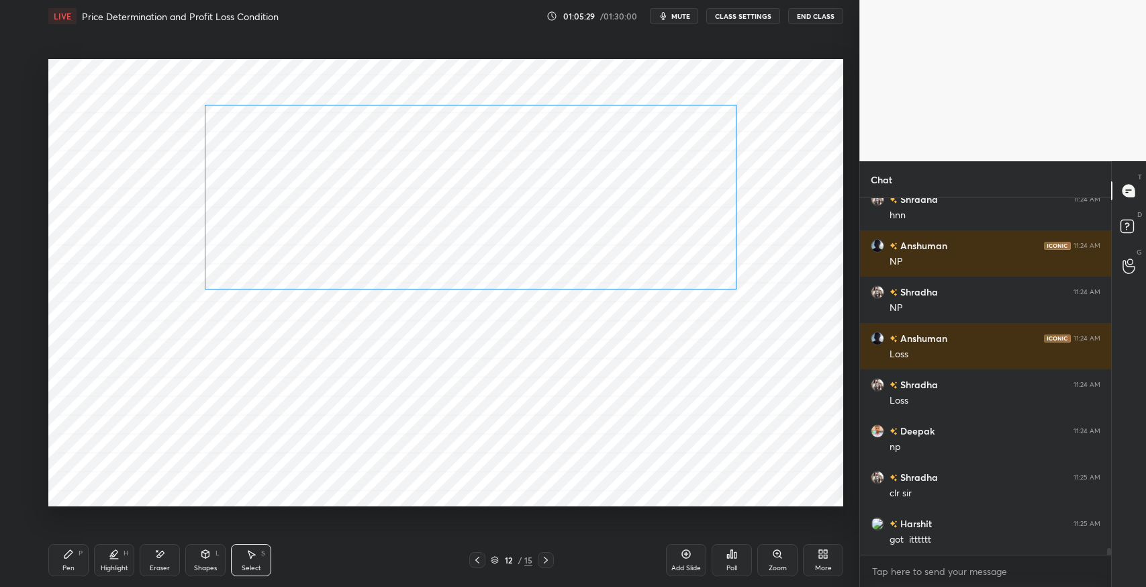
drag, startPoint x: 665, startPoint y: 227, endPoint x: 670, endPoint y: 185, distance: 42.0
click at [670, 185] on div "0 ° Undo Copy Paste here Duplicate Duplicate to new slide Delete" at bounding box center [445, 282] width 795 height 447
drag, startPoint x: 737, startPoint y: 292, endPoint x: 716, endPoint y: 207, distance: 87.3
click at [741, 226] on div at bounding box center [743, 228] width 5 height 5
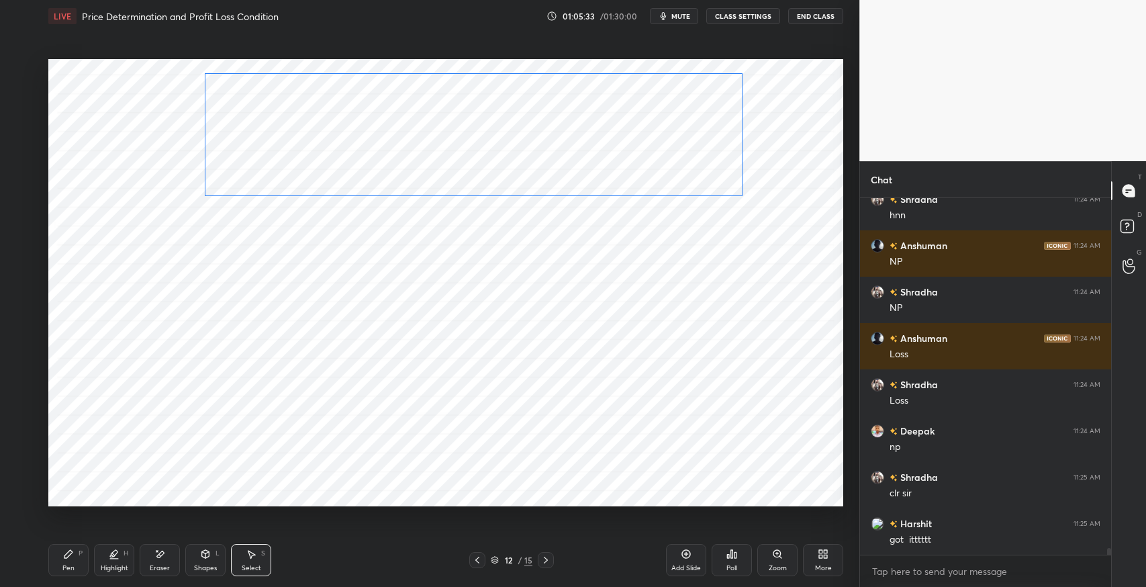
drag, startPoint x: 706, startPoint y: 197, endPoint x: 706, endPoint y: 167, distance: 30.9
click at [706, 167] on div "0 ° Undo Copy Paste here Duplicate Duplicate to new slide Delete" at bounding box center [445, 282] width 795 height 447
drag, startPoint x: 684, startPoint y: 148, endPoint x: 698, endPoint y: 241, distance: 94.4
click at [698, 241] on div "0 ° Undo Copy Paste here Duplicate Duplicate to new slide Delete" at bounding box center [445, 282] width 795 height 447
drag, startPoint x: 712, startPoint y: 240, endPoint x: 709, endPoint y: 270, distance: 29.7
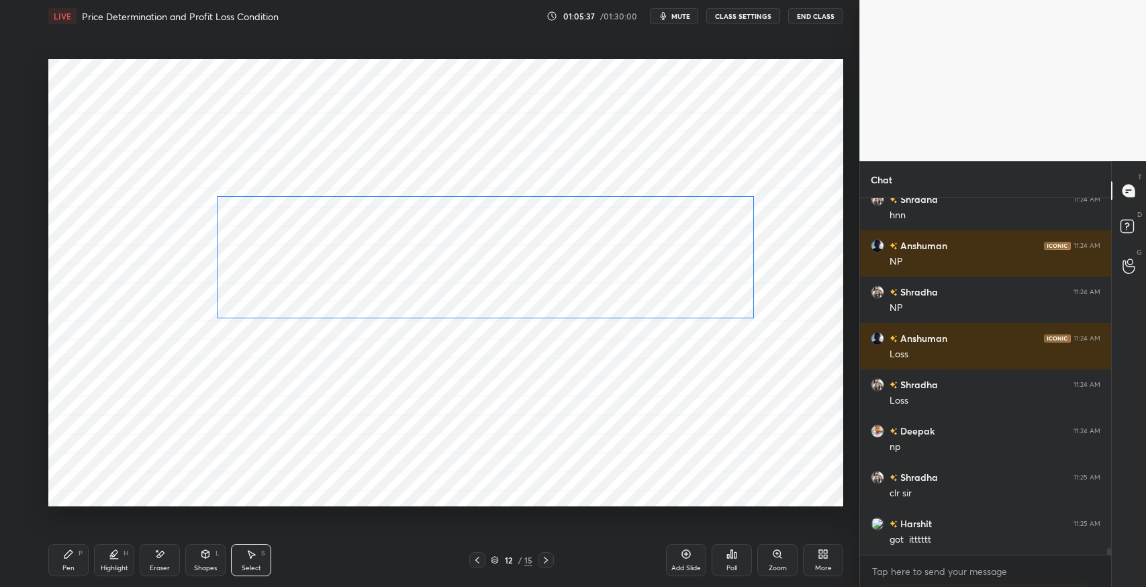
click at [709, 270] on div "0 ° Undo Copy Paste here Duplicate Duplicate to new slide Delete" at bounding box center [445, 282] width 795 height 447
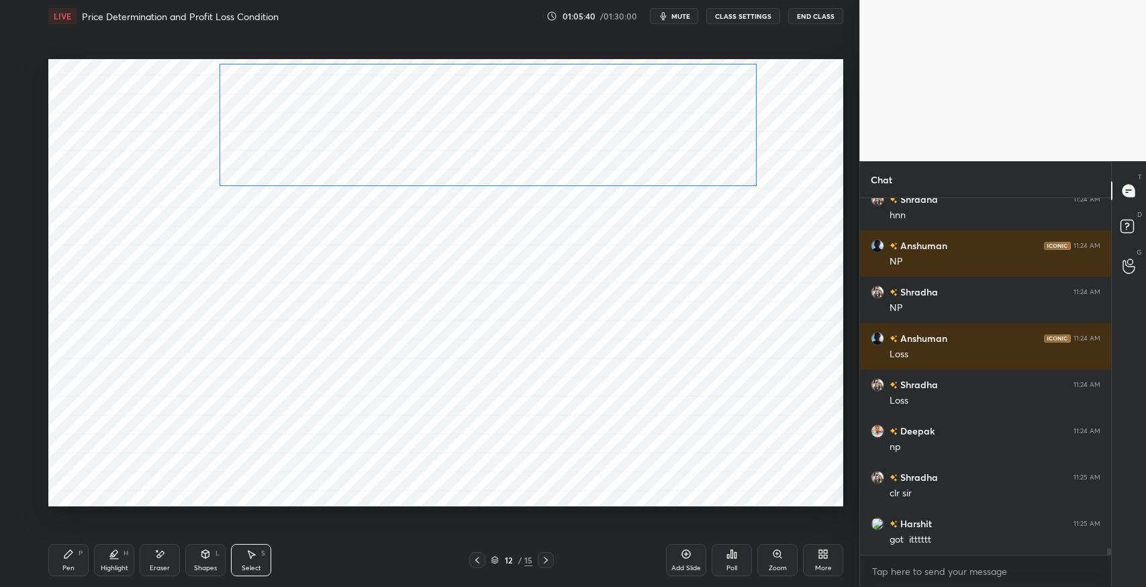
drag, startPoint x: 709, startPoint y: 270, endPoint x: 712, endPoint y: 138, distance: 132.3
click at [712, 138] on div "0 ° Undo Copy Paste here Duplicate Duplicate to new slide Delete" at bounding box center [445, 282] width 795 height 447
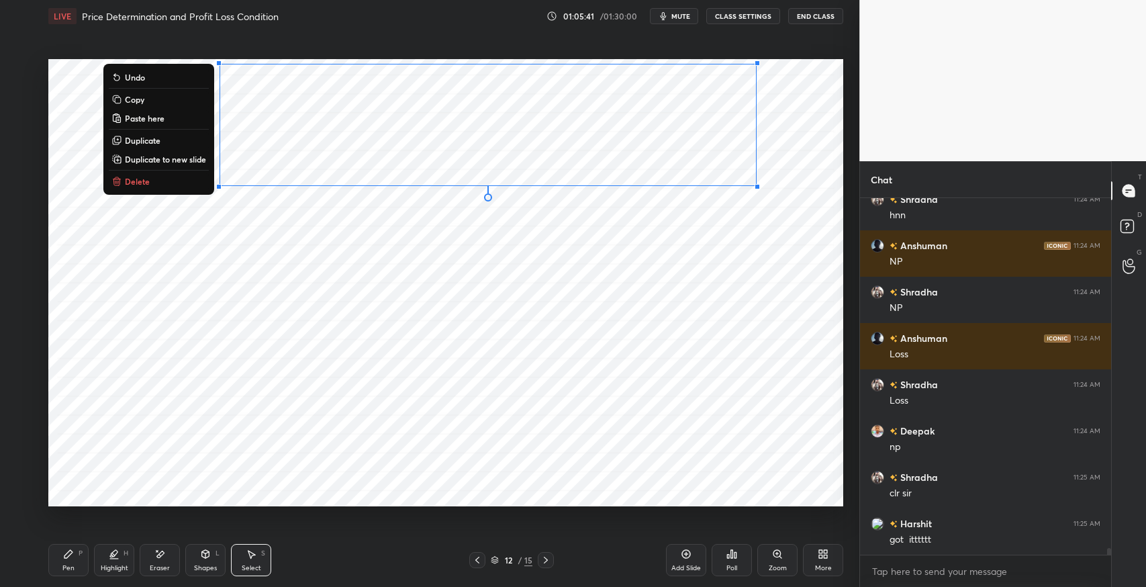
click at [696, 282] on div "0 ° Undo Copy Paste here Duplicate Duplicate to new slide Delete" at bounding box center [445, 282] width 795 height 447
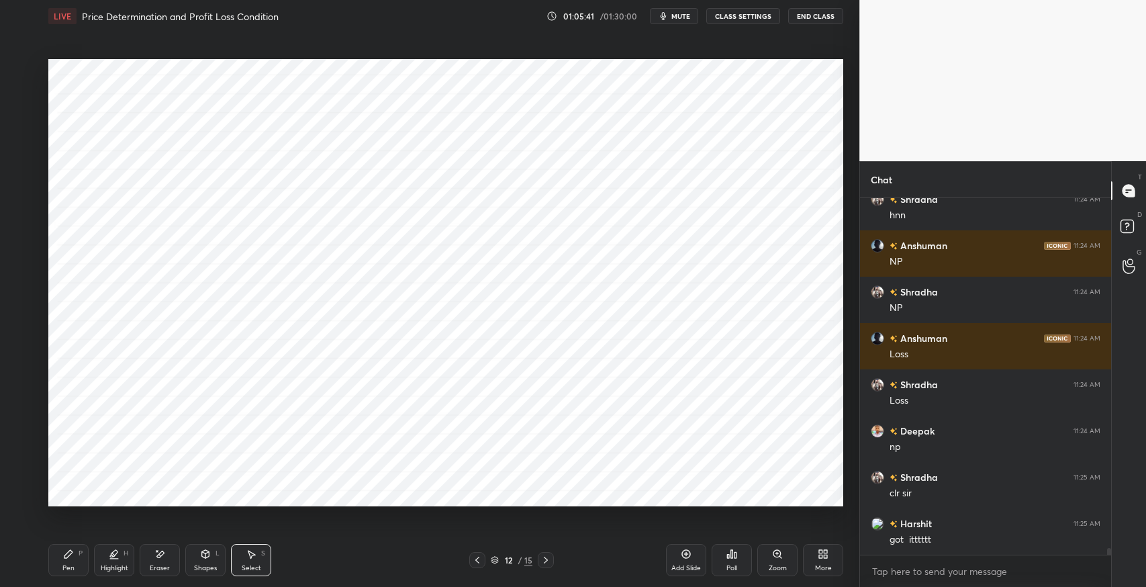
scroll to position [18557, 0]
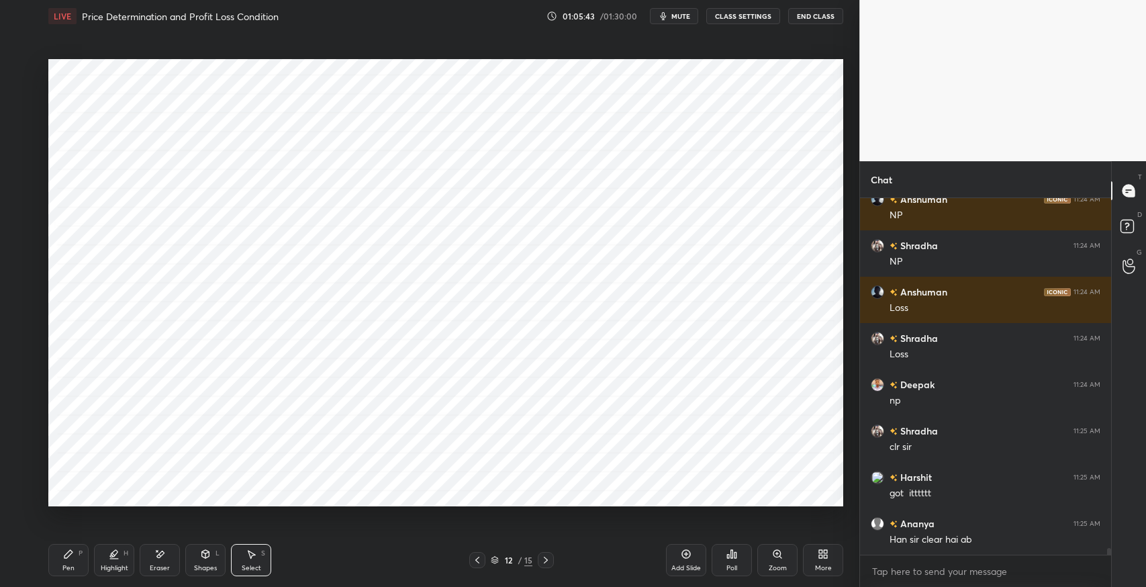
click at [63, 555] on icon at bounding box center [68, 554] width 11 height 11
click at [19, 152] on div at bounding box center [21, 150] width 11 height 11
click at [164, 565] on div "Eraser" at bounding box center [160, 568] width 20 height 7
click at [193, 561] on div "Shapes L" at bounding box center [205, 560] width 40 height 32
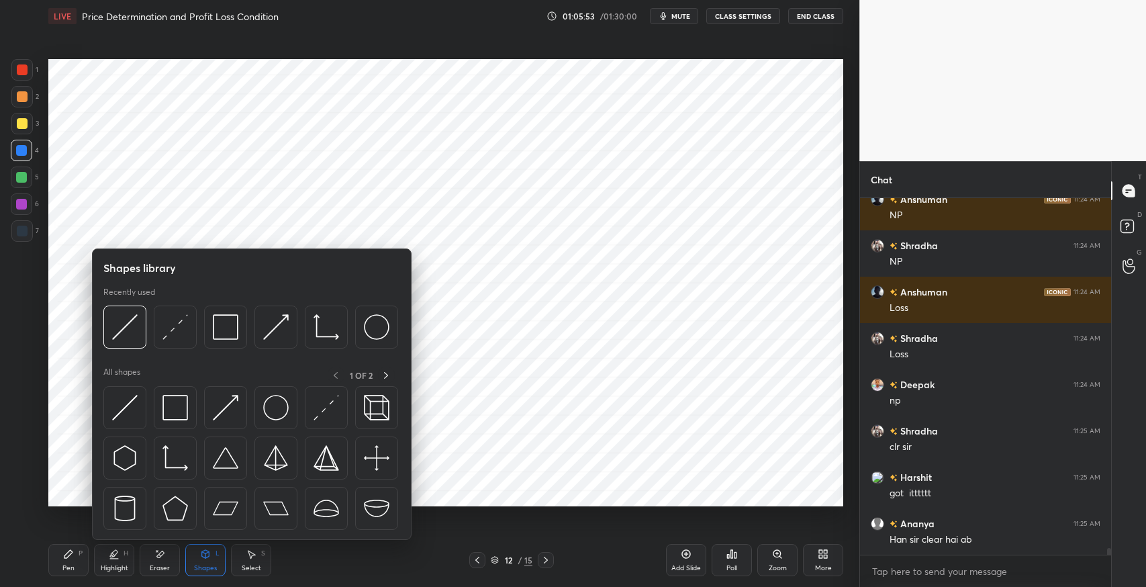
click at [120, 408] on img at bounding box center [125, 408] width 26 height 26
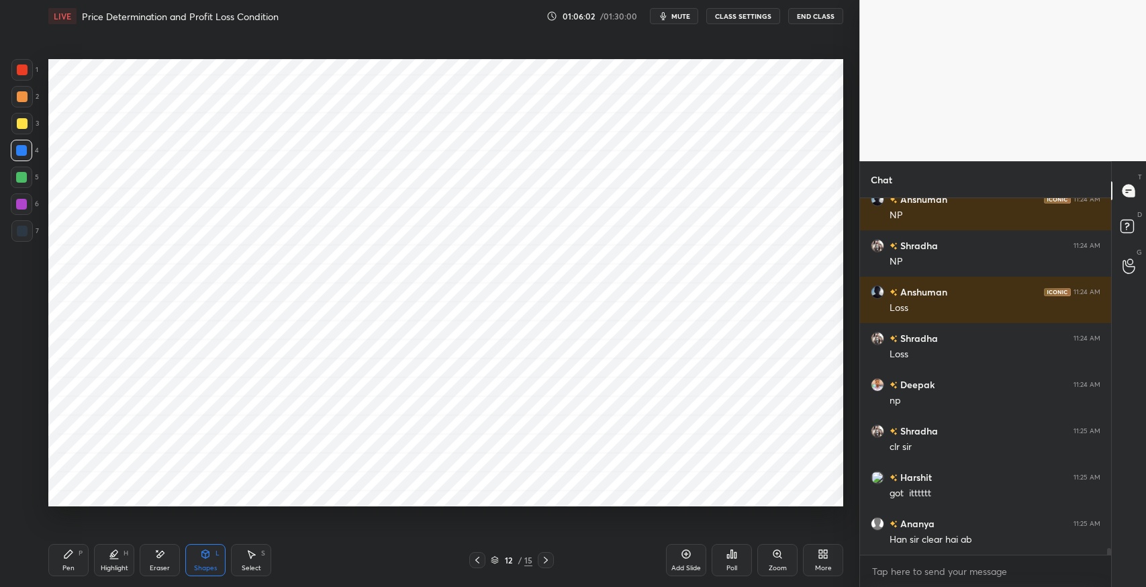
click at [254, 561] on div "Select S" at bounding box center [251, 560] width 40 height 32
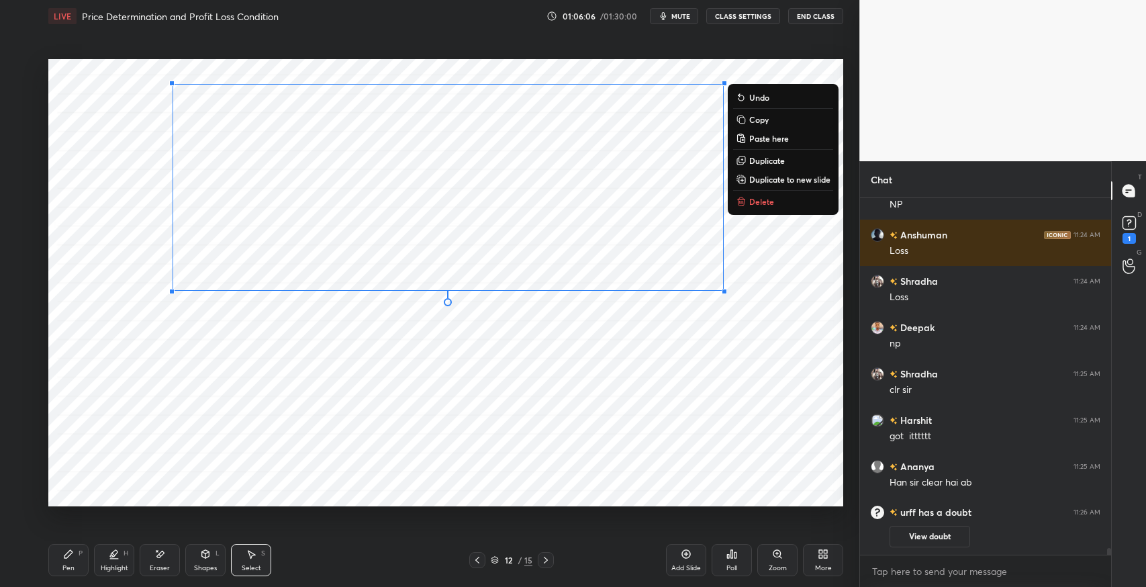
click at [794, 313] on div "0 ° Undo Copy Paste here Duplicate Duplicate to new slide Delete" at bounding box center [445, 282] width 795 height 447
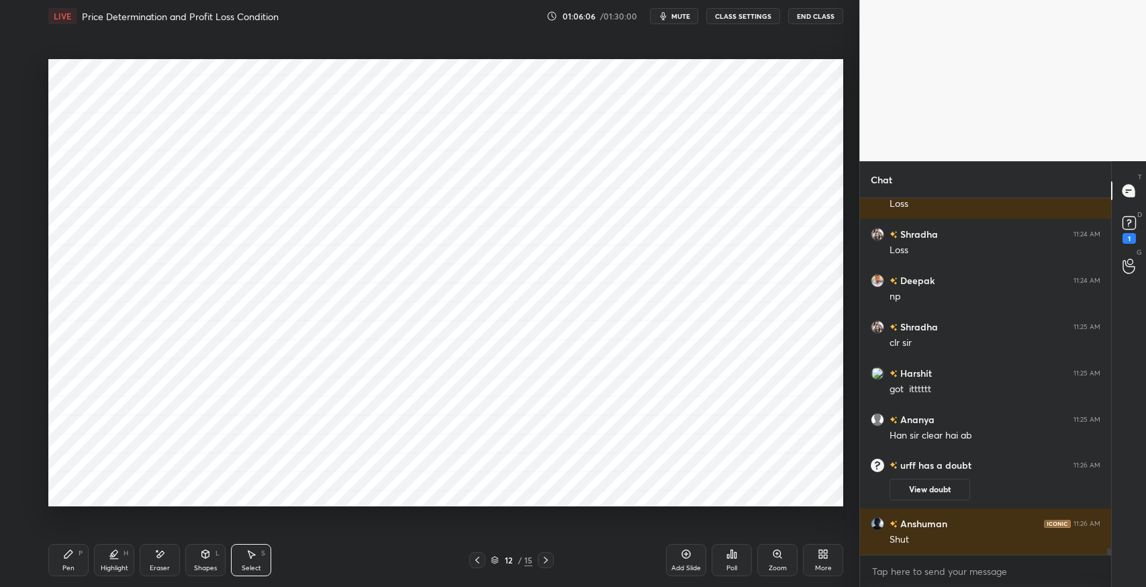
scroll to position [18429, 0]
click at [197, 563] on div "Shapes L" at bounding box center [205, 560] width 40 height 32
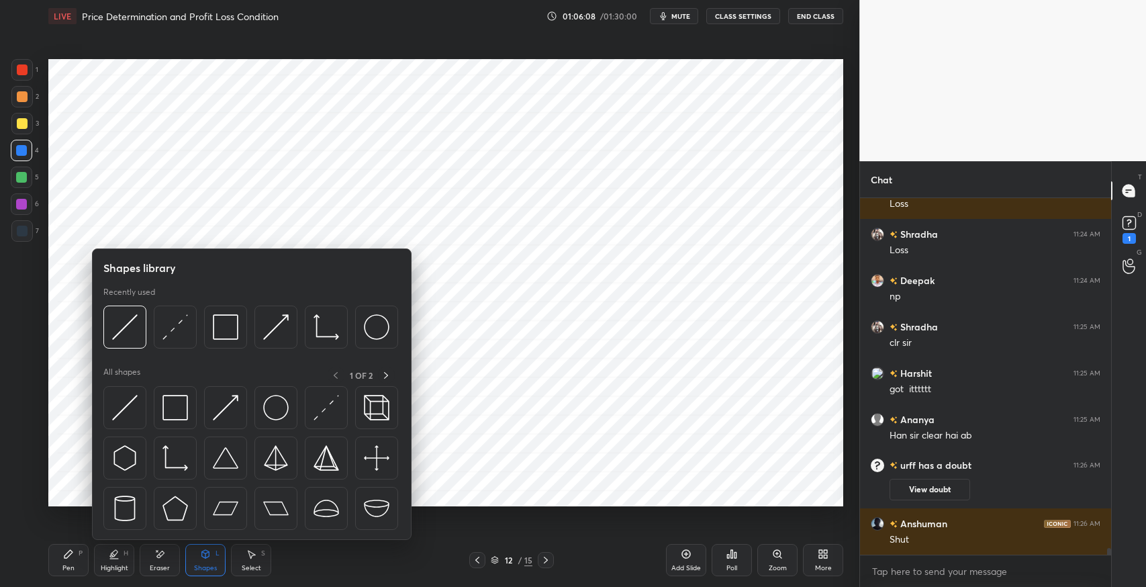
click at [116, 412] on img at bounding box center [125, 408] width 26 height 26
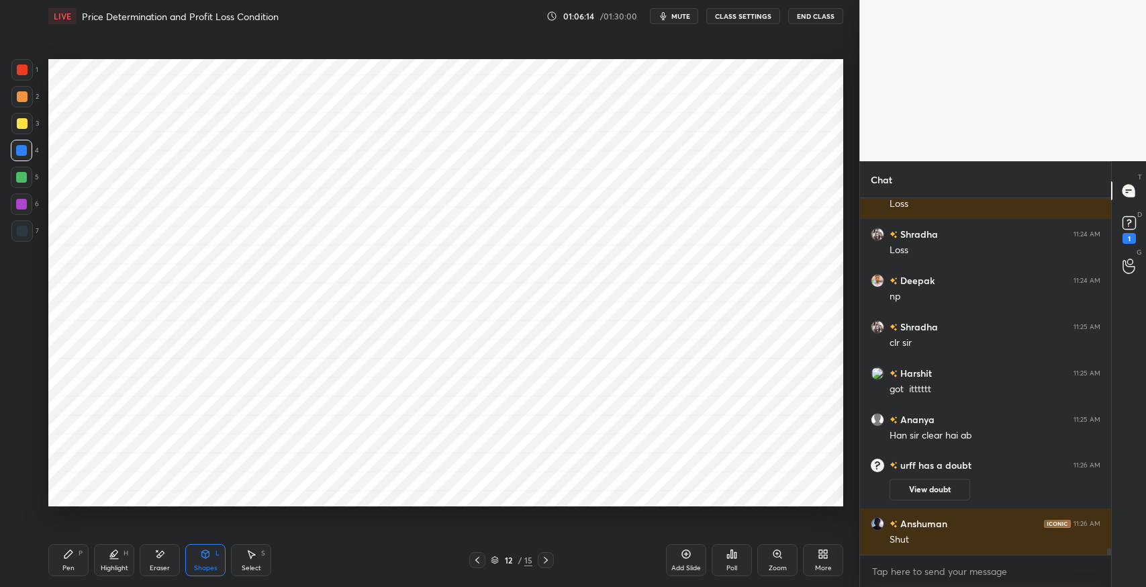
click at [251, 563] on div "Select S" at bounding box center [251, 560] width 40 height 32
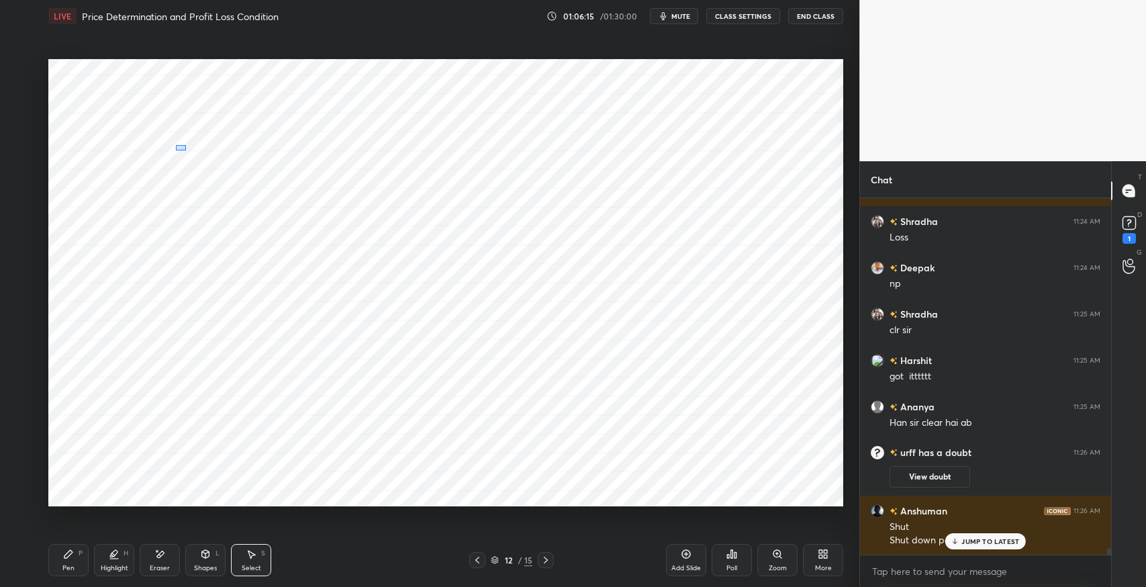
click at [189, 153] on div "0 ° Undo Copy Paste here Duplicate Duplicate to new slide Delete" at bounding box center [445, 282] width 795 height 447
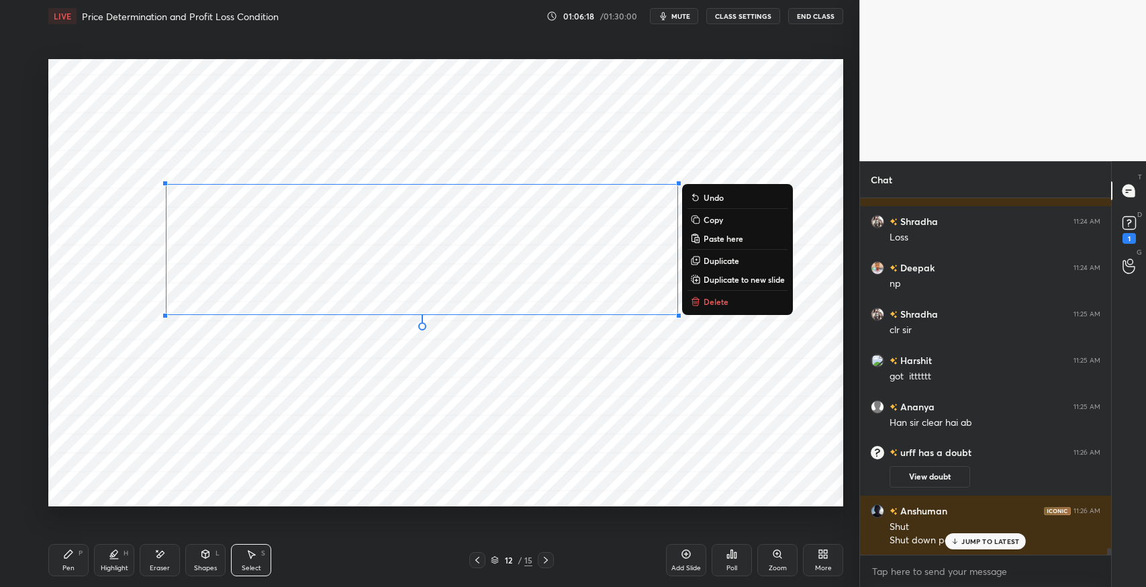
click at [201, 566] on div "Shapes" at bounding box center [205, 568] width 23 height 7
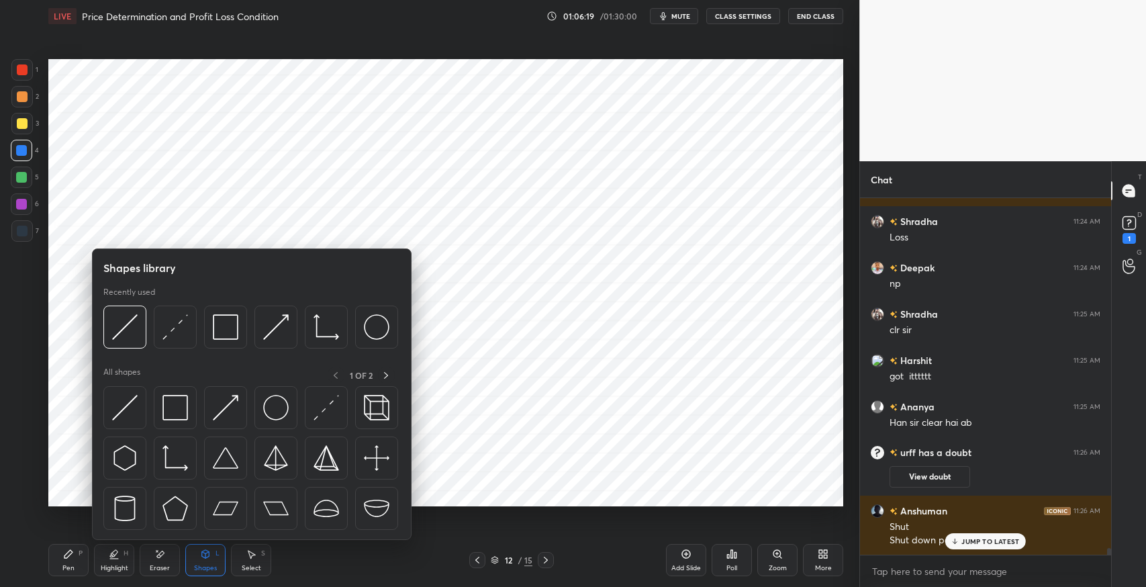
click at [120, 413] on img at bounding box center [125, 408] width 26 height 26
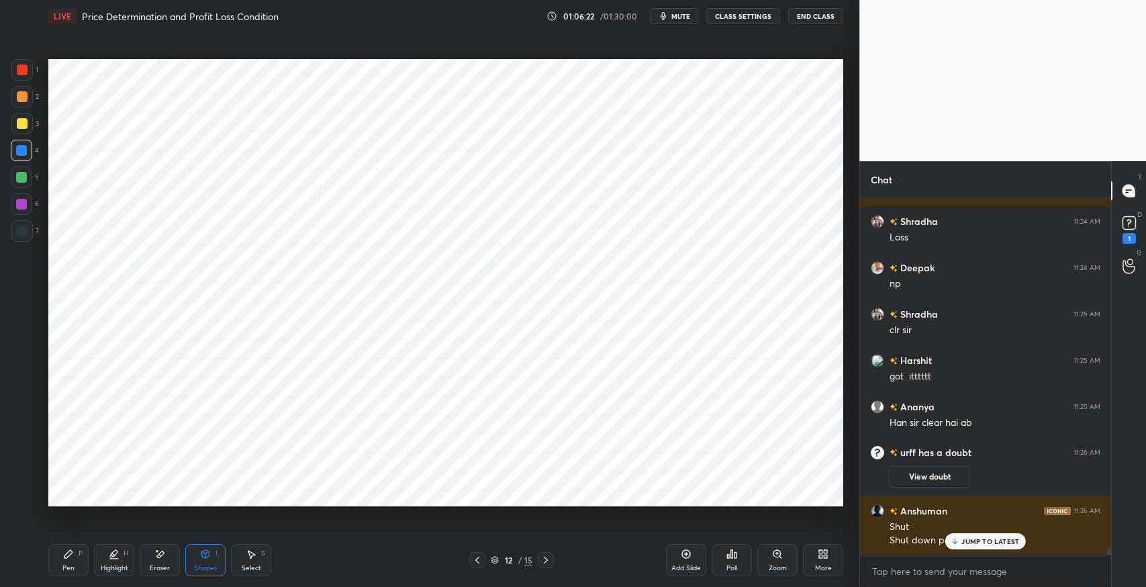
scroll to position [18455, 0]
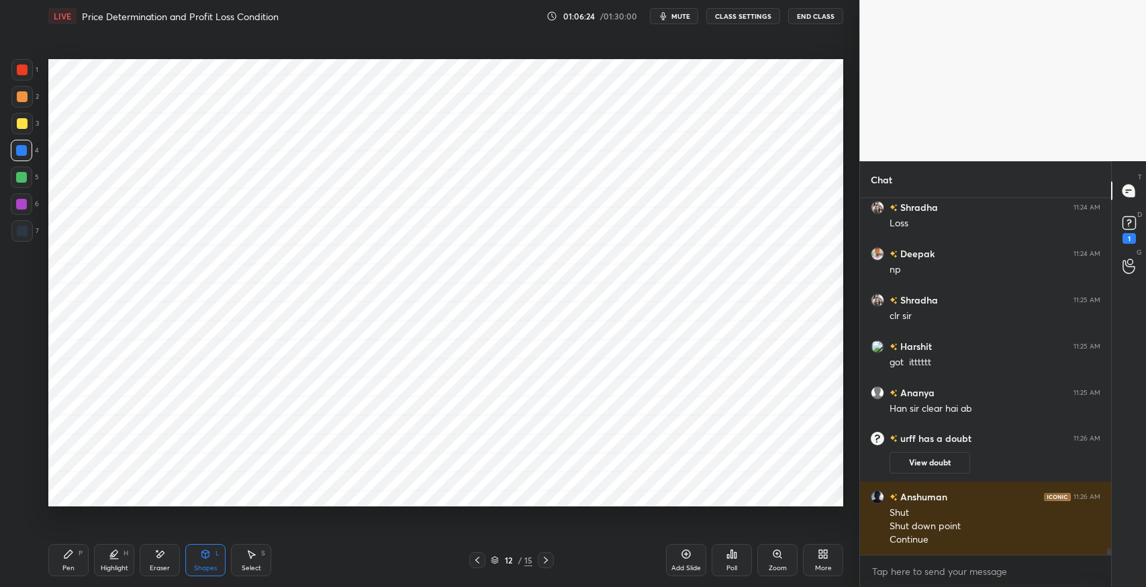
click at [65, 561] on div "Pen P" at bounding box center [68, 560] width 40 height 32
click at [247, 569] on div "Select" at bounding box center [251, 568] width 19 height 7
drag, startPoint x: 714, startPoint y: 209, endPoint x: 729, endPoint y: 222, distance: 19.5
click at [729, 222] on div "0 ° Undo Copy Paste here Duplicate Duplicate to new slide Delete" at bounding box center [445, 282] width 795 height 447
drag, startPoint x: 650, startPoint y: 237, endPoint x: 650, endPoint y: 208, distance: 28.9
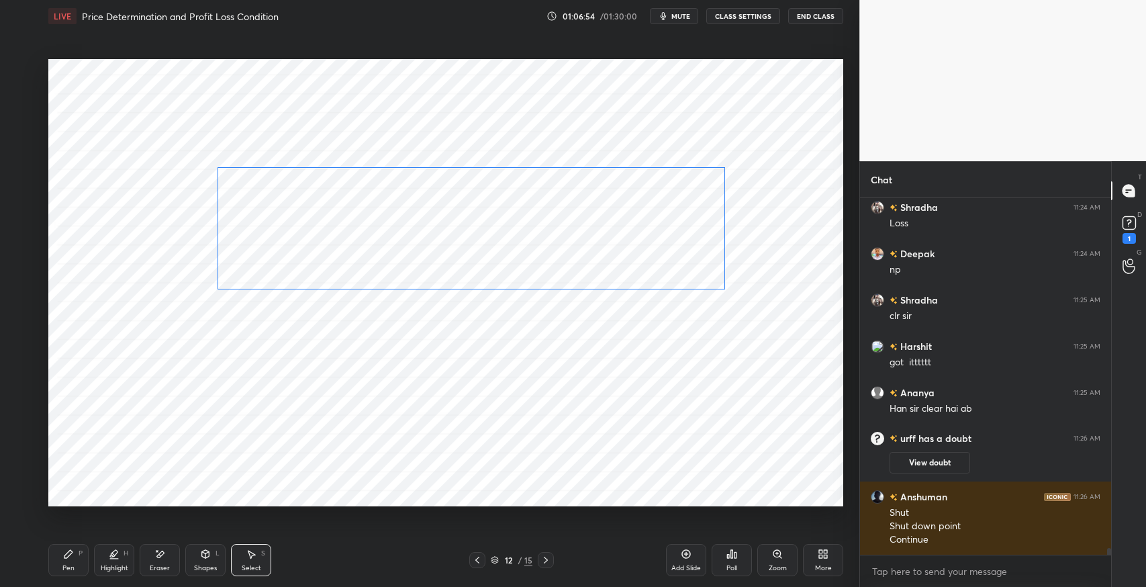
click at [650, 208] on div "0 ° Undo Copy Paste here Duplicate Duplicate to new slide Delete" at bounding box center [445, 282] width 795 height 447
drag, startPoint x: 650, startPoint y: 220, endPoint x: 661, endPoint y: 116, distance: 104.7
click at [661, 116] on div "0 ° Undo Copy Paste here Duplicate Duplicate to new slide Delete" at bounding box center [445, 282] width 795 height 447
click at [805, 347] on div "0 ° Undo Copy Paste here Duplicate Duplicate to new slide Delete" at bounding box center [445, 282] width 795 height 447
click at [60, 559] on div "Pen P" at bounding box center [68, 560] width 40 height 32
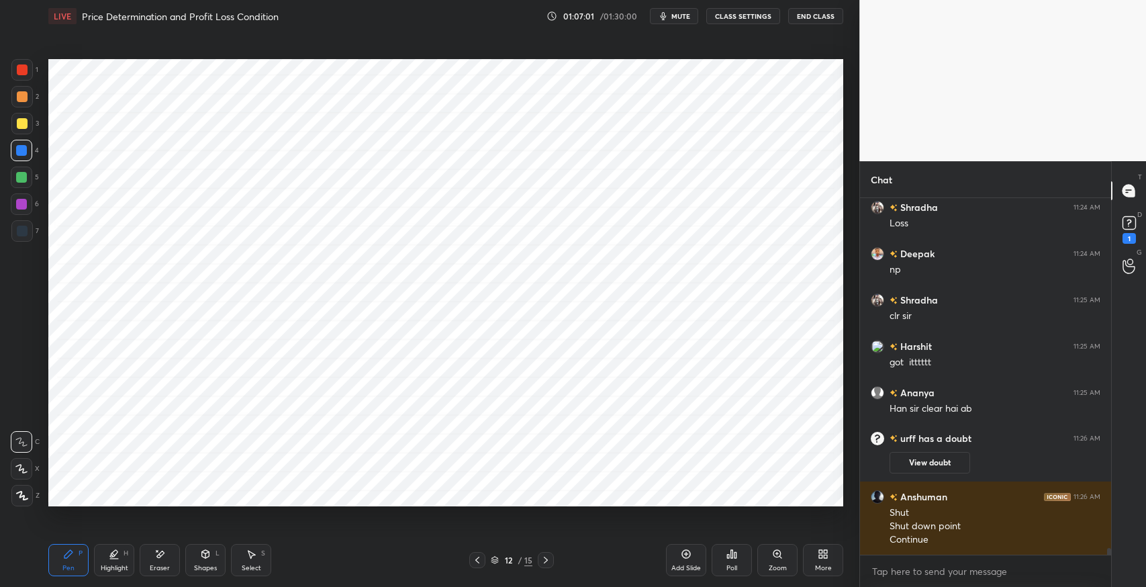
click at [26, 103] on div at bounding box center [21, 96] width 21 height 21
click at [22, 156] on div at bounding box center [21, 150] width 21 height 21
click at [248, 567] on div "Select" at bounding box center [251, 568] width 19 height 7
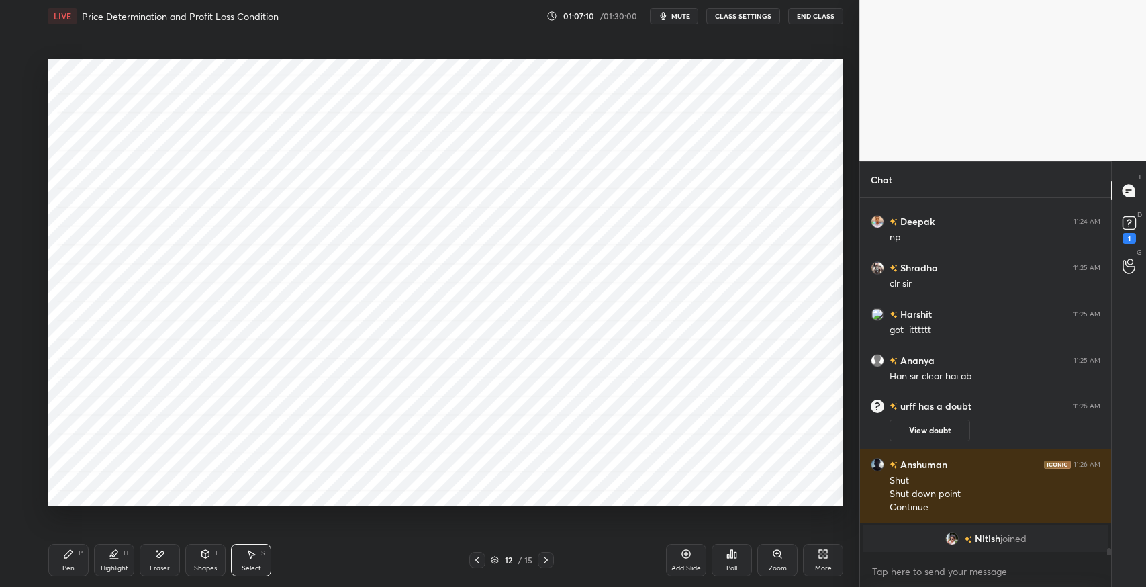
click at [248, 553] on icon at bounding box center [251, 554] width 11 height 11
click at [669, 207] on div "0 ° Undo Copy Paste here Duplicate Duplicate to new slide Delete" at bounding box center [445, 282] width 795 height 447
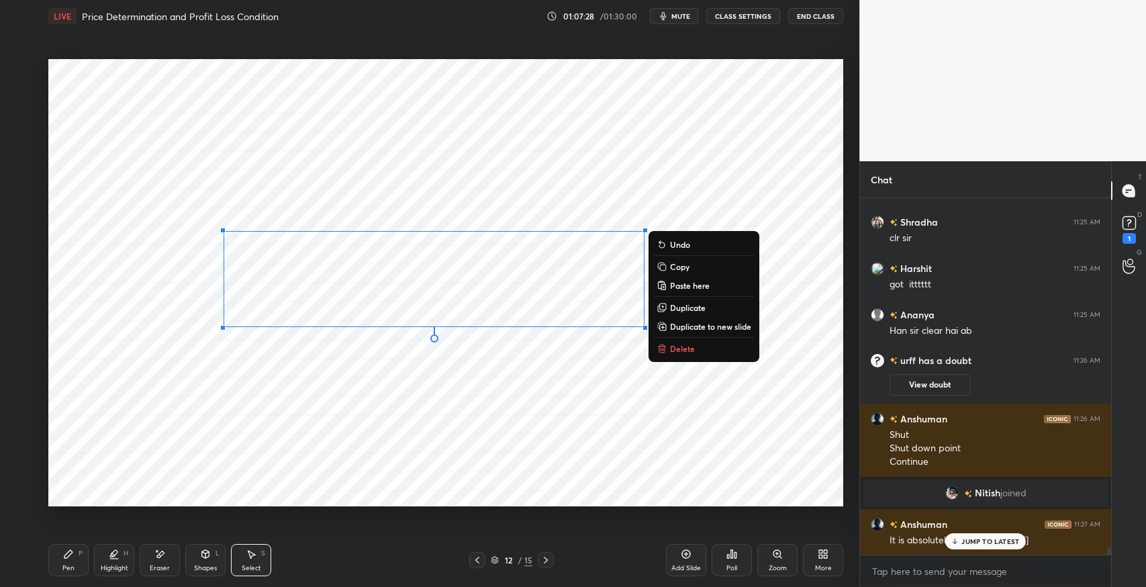
click at [686, 349] on p "Delete" at bounding box center [682, 348] width 25 height 11
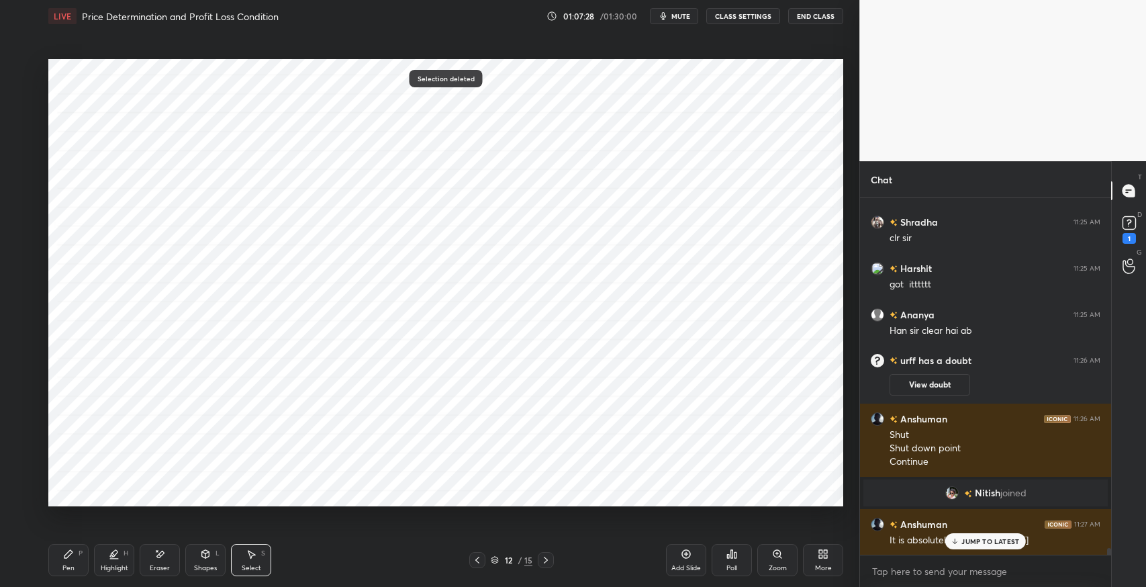
click at [743, 86] on div "0 ° Undo Copy Paste here Duplicate Duplicate to new slide Delete" at bounding box center [445, 282] width 795 height 447
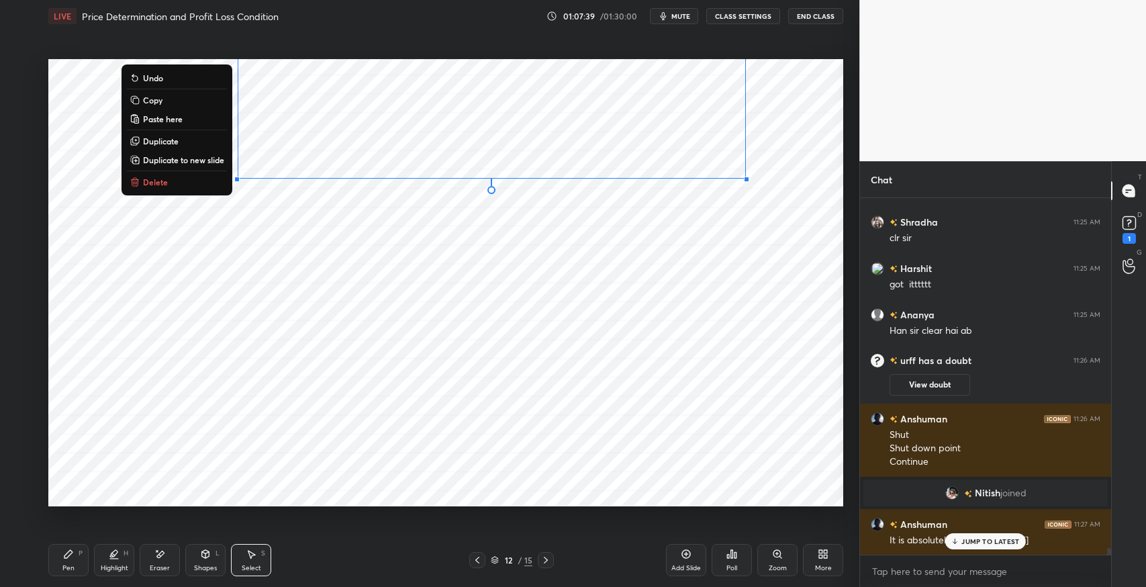
click at [75, 553] on div "Pen P" at bounding box center [68, 560] width 40 height 32
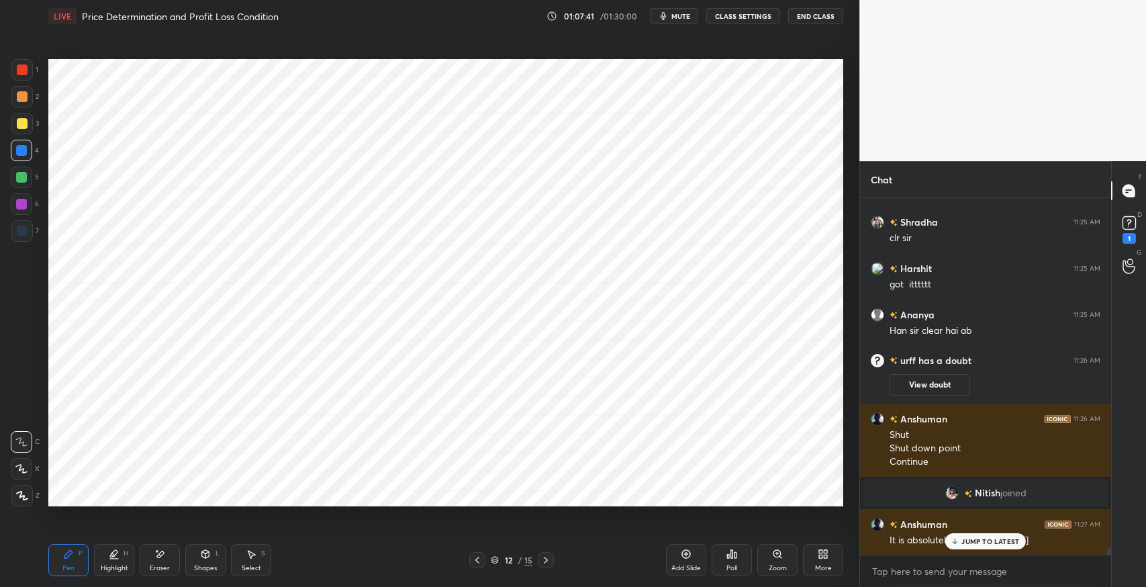
click at [254, 561] on div "Select S" at bounding box center [251, 560] width 40 height 32
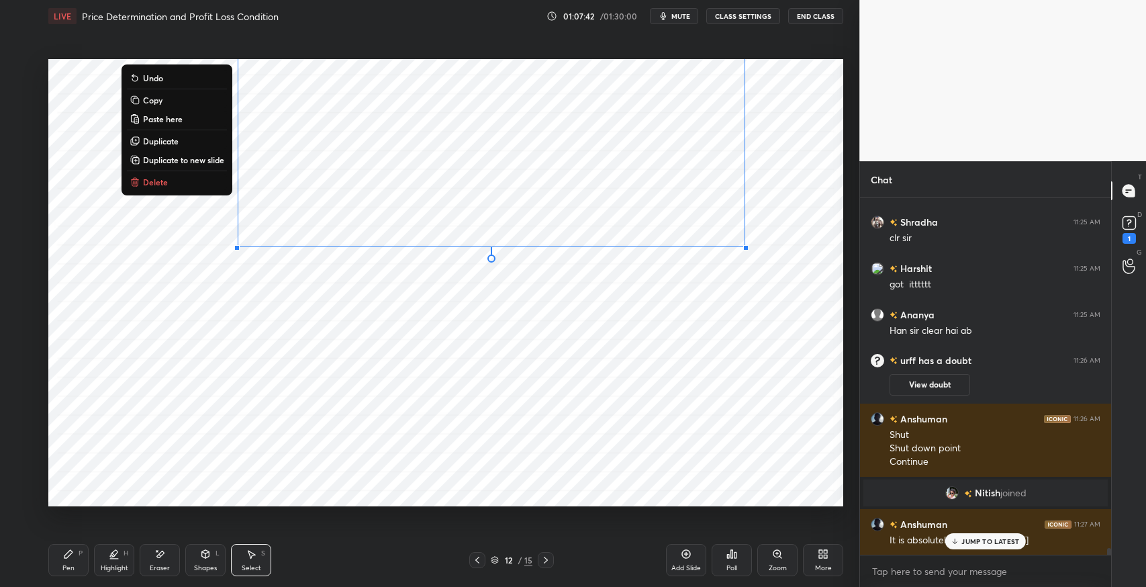
click at [677, 296] on div "0 ° Undo Copy Paste here Duplicate Duplicate to new slide Delete" at bounding box center [445, 282] width 795 height 447
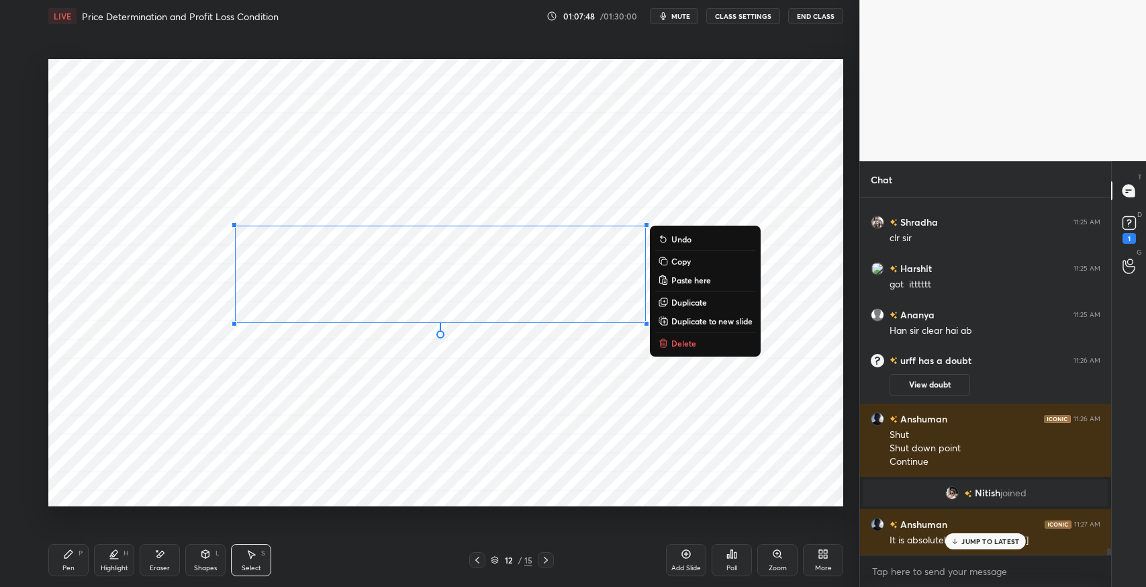
click at [986, 548] on div "JUMP TO LATEST" at bounding box center [985, 541] width 81 height 16
click at [477, 562] on icon at bounding box center [477, 560] width 11 height 11
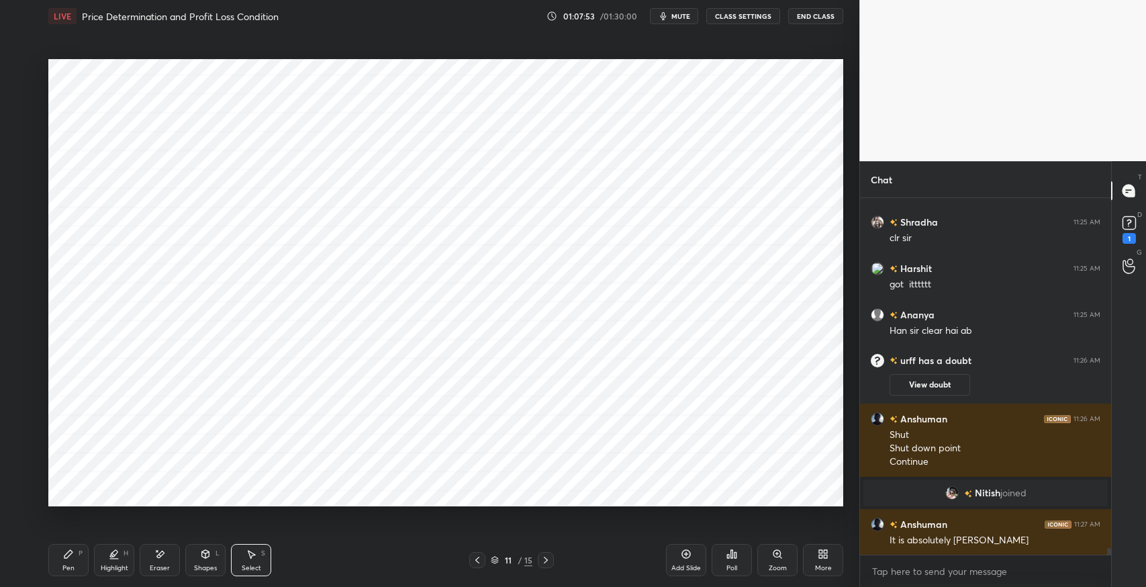
click at [478, 561] on icon at bounding box center [477, 560] width 11 height 11
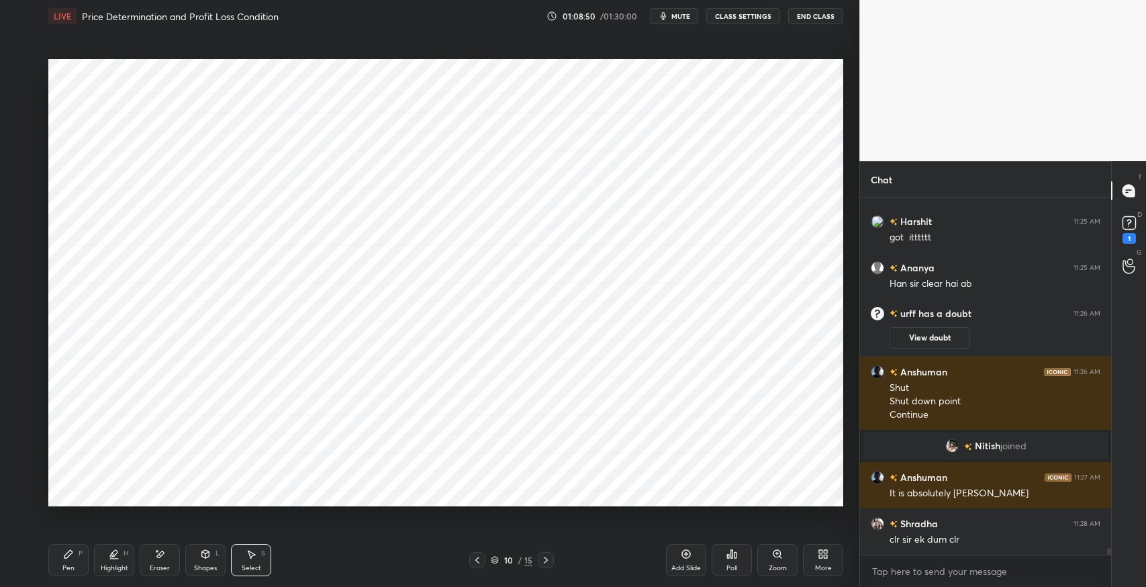
scroll to position [18587, 0]
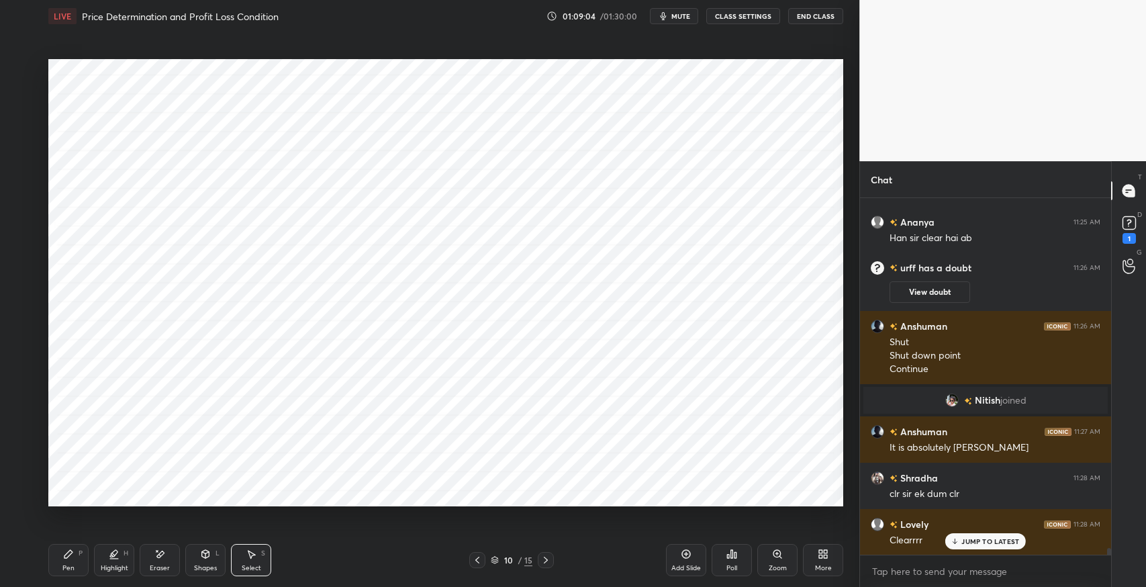
click at [545, 559] on icon at bounding box center [546, 560] width 11 height 11
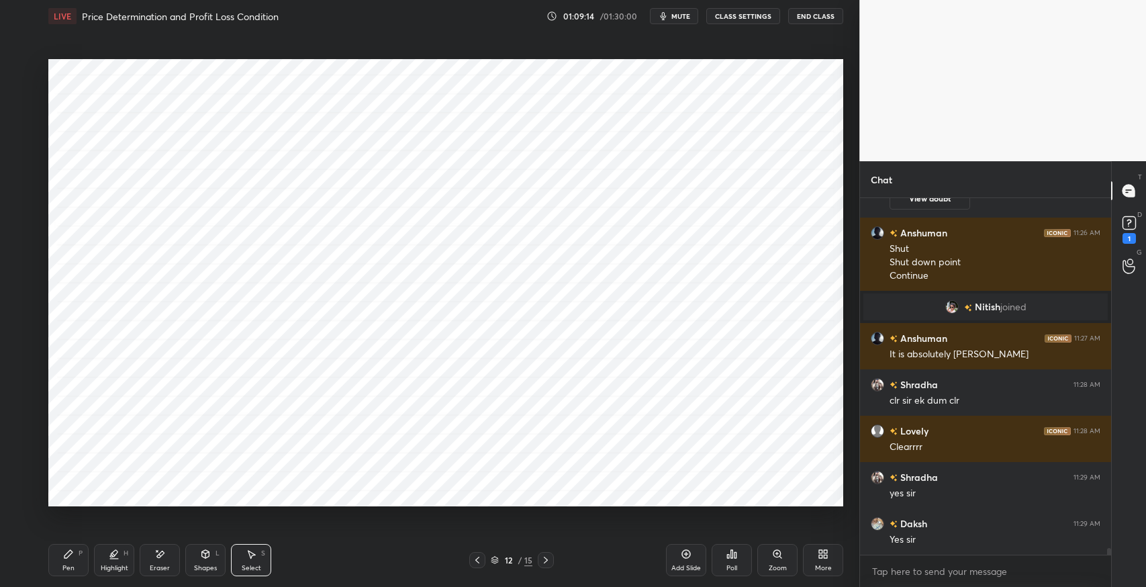
scroll to position [18726, 0]
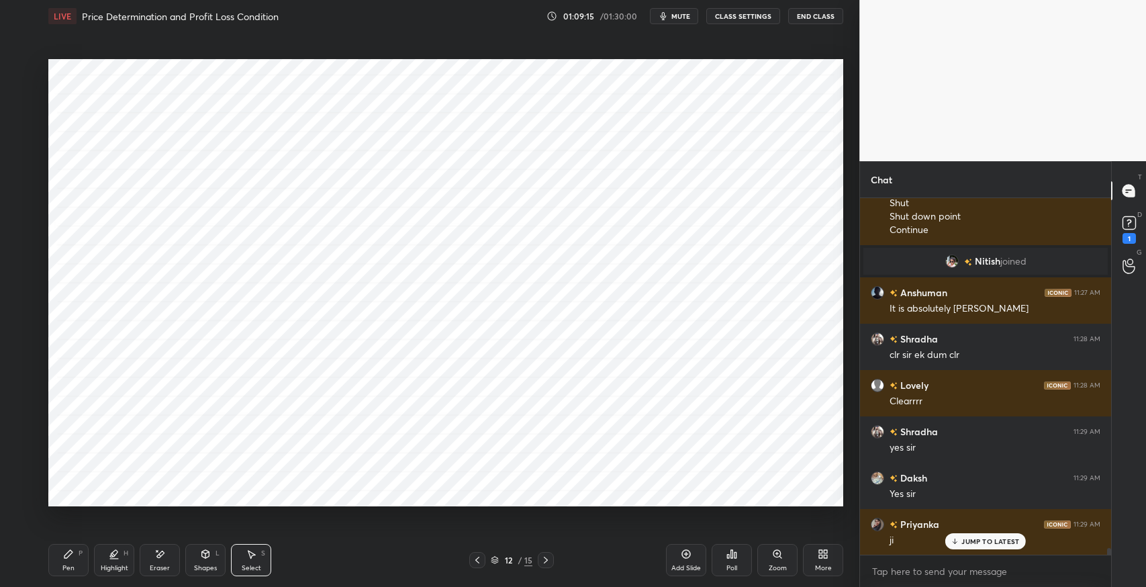
click at [253, 567] on div "Select" at bounding box center [251, 568] width 19 height 7
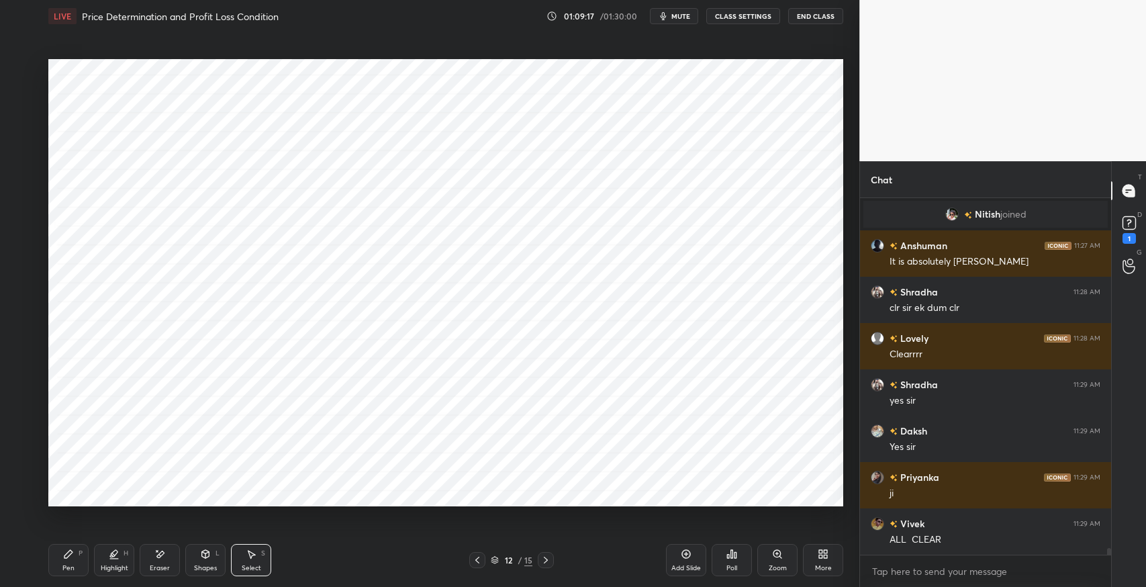
click at [173, 553] on div "Eraser" at bounding box center [160, 560] width 40 height 32
click at [205, 565] on div "Shapes" at bounding box center [205, 568] width 23 height 7
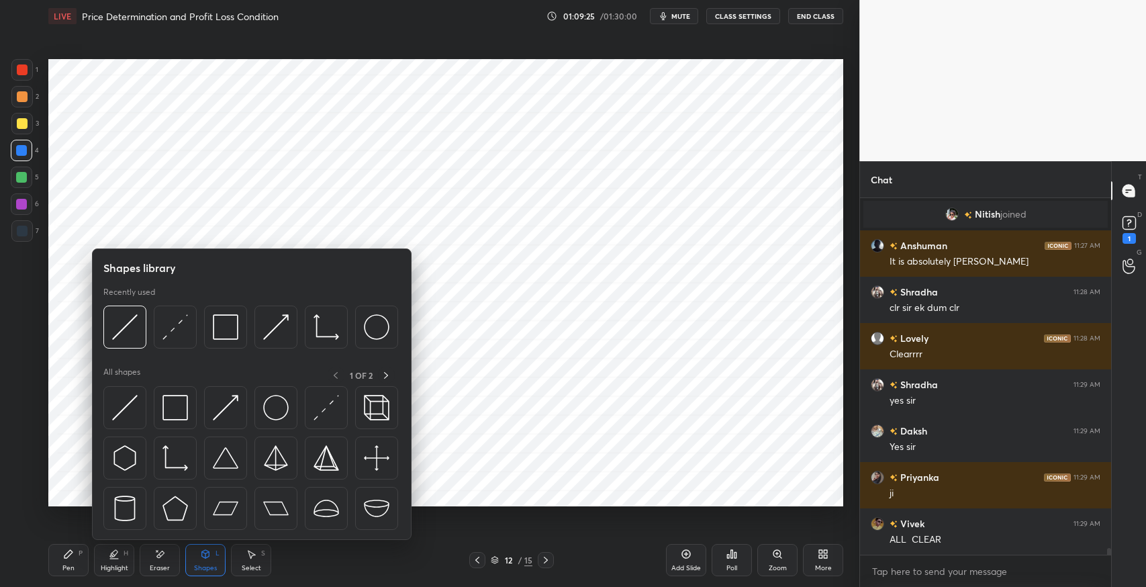
click at [124, 332] on img at bounding box center [125, 327] width 26 height 26
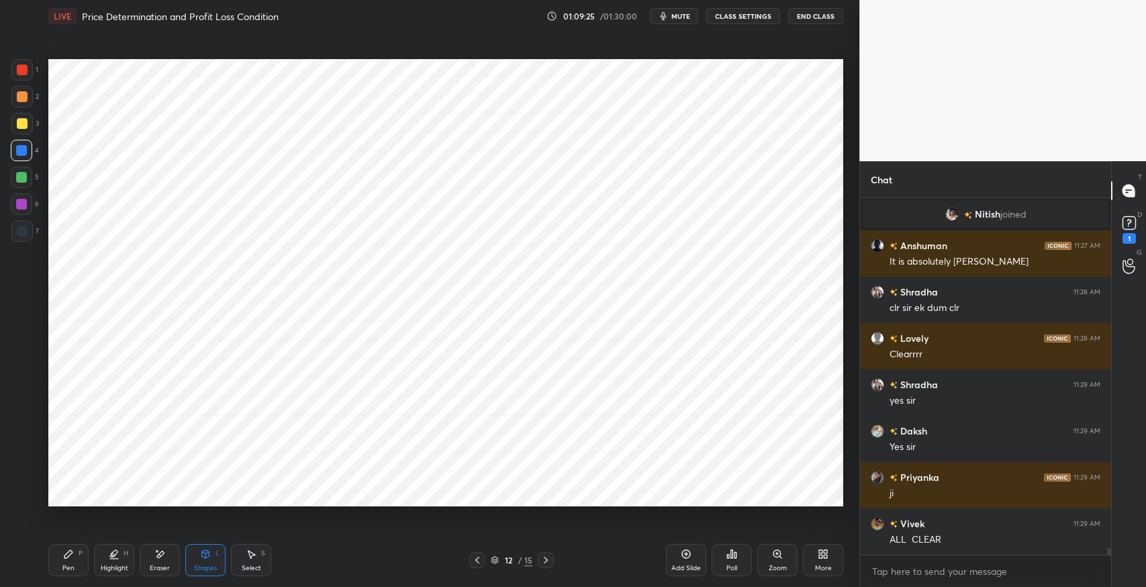
click at [21, 237] on div at bounding box center [21, 230] width 21 height 21
click at [19, 154] on div at bounding box center [21, 150] width 11 height 11
click at [72, 565] on div "Pen" at bounding box center [68, 568] width 12 height 7
click at [22, 499] on icon at bounding box center [22, 495] width 11 height 8
click at [199, 567] on div "Shapes" at bounding box center [205, 568] width 23 height 7
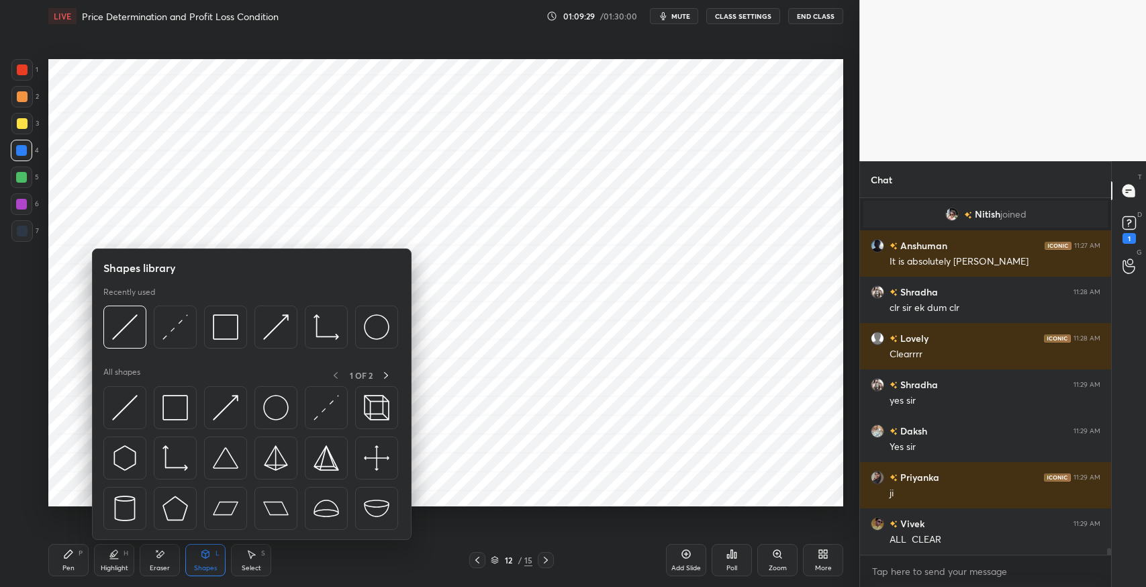
click at [125, 414] on img at bounding box center [125, 408] width 26 height 26
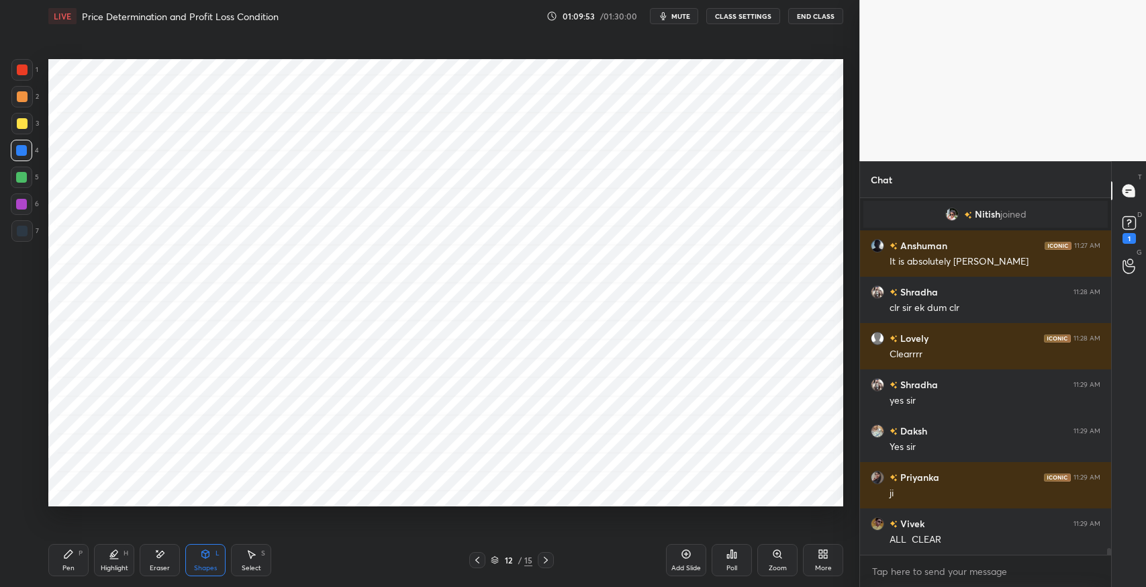
click at [252, 566] on div "Select" at bounding box center [251, 568] width 19 height 7
drag, startPoint x: 737, startPoint y: 67, endPoint x: 751, endPoint y: 81, distance: 19.0
click at [751, 81] on div "0 ° Undo Copy Paste here Duplicate Duplicate to new slide Delete" at bounding box center [445, 282] width 795 height 447
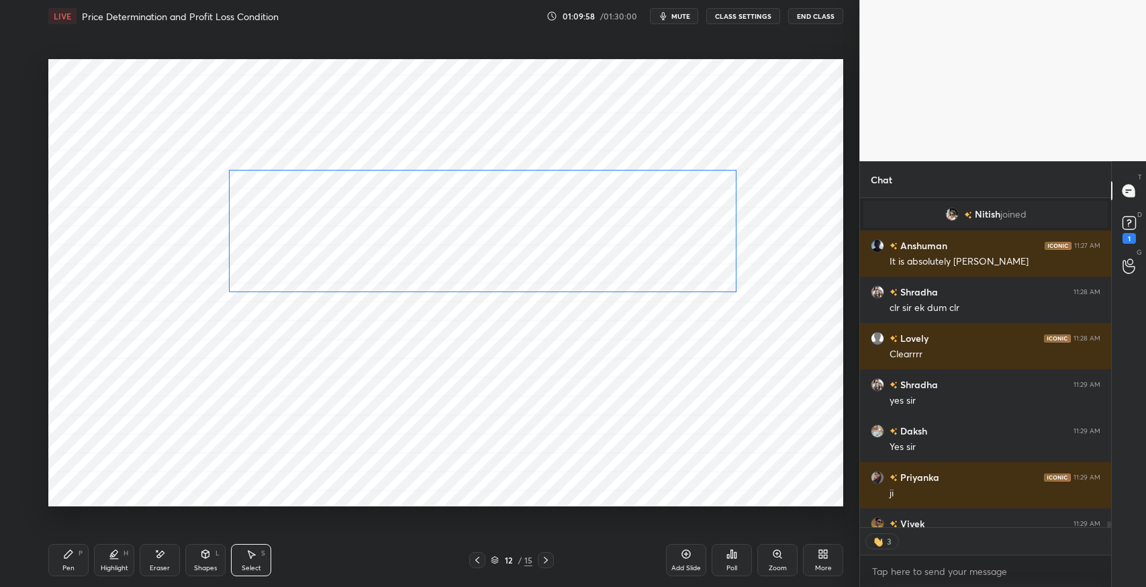
drag, startPoint x: 707, startPoint y: 100, endPoint x: 698, endPoint y: 214, distance: 113.8
click at [698, 214] on div "0 ° Undo Copy Paste here Duplicate Duplicate to new slide Delete" at bounding box center [445, 282] width 795 height 447
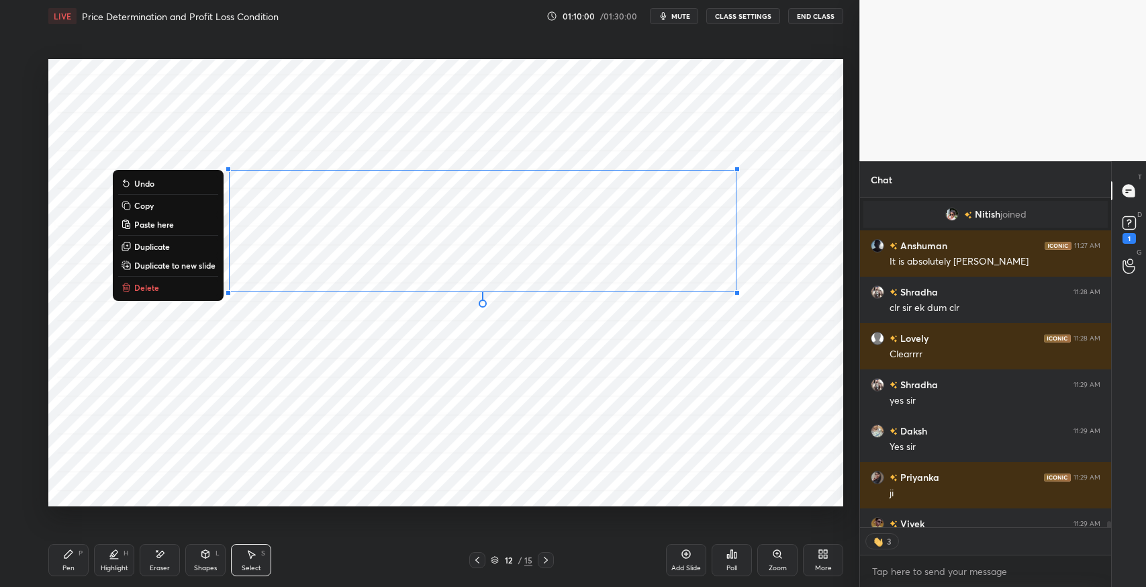
click at [156, 566] on div "Eraser" at bounding box center [160, 568] width 20 height 7
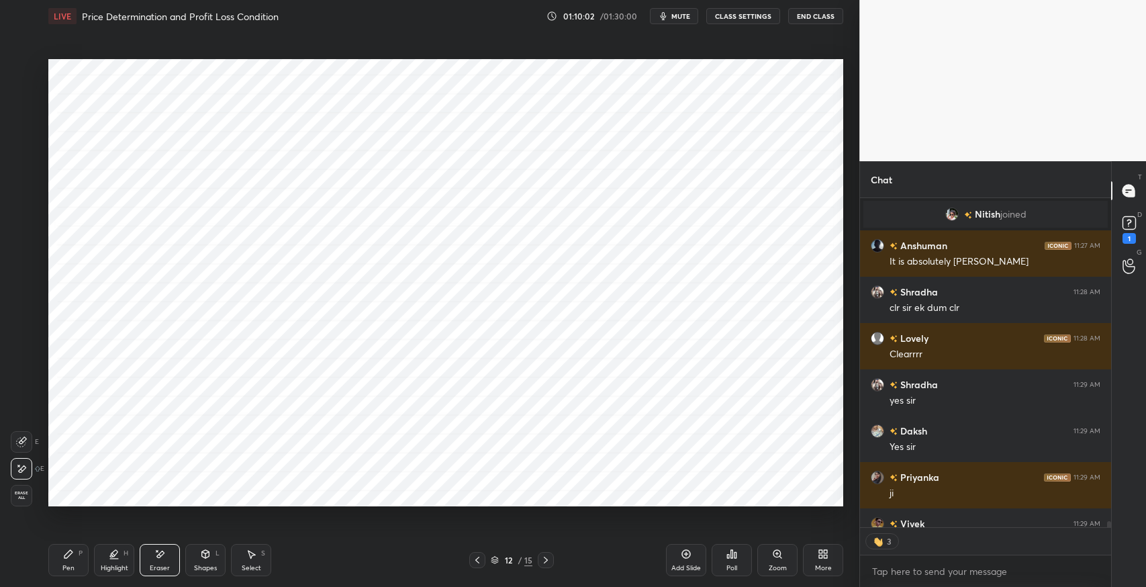
click at [199, 565] on div "Shapes" at bounding box center [205, 568] width 23 height 7
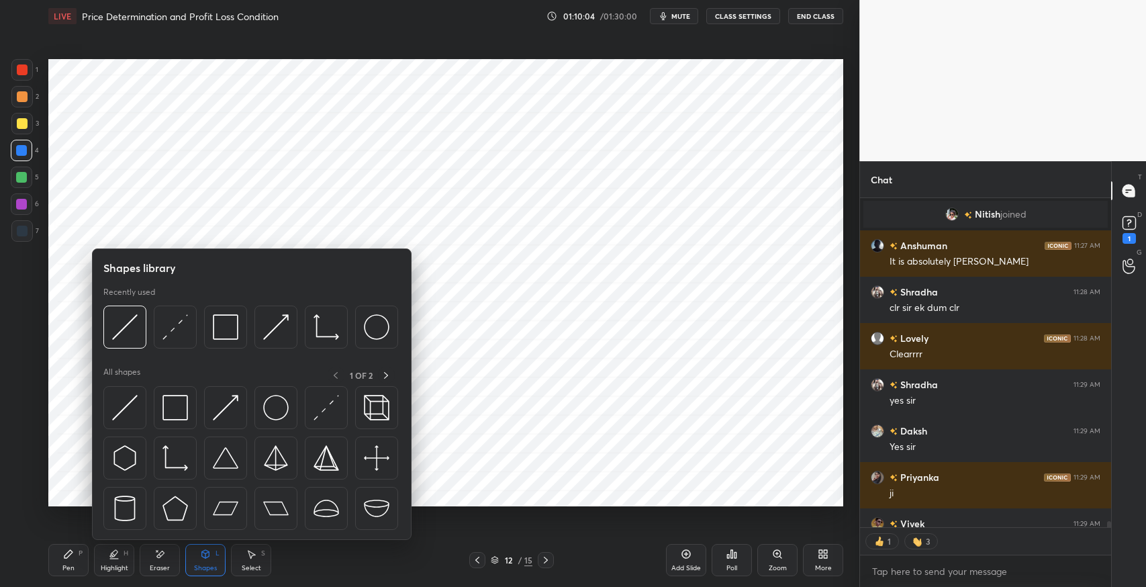
click at [126, 406] on img at bounding box center [125, 408] width 26 height 26
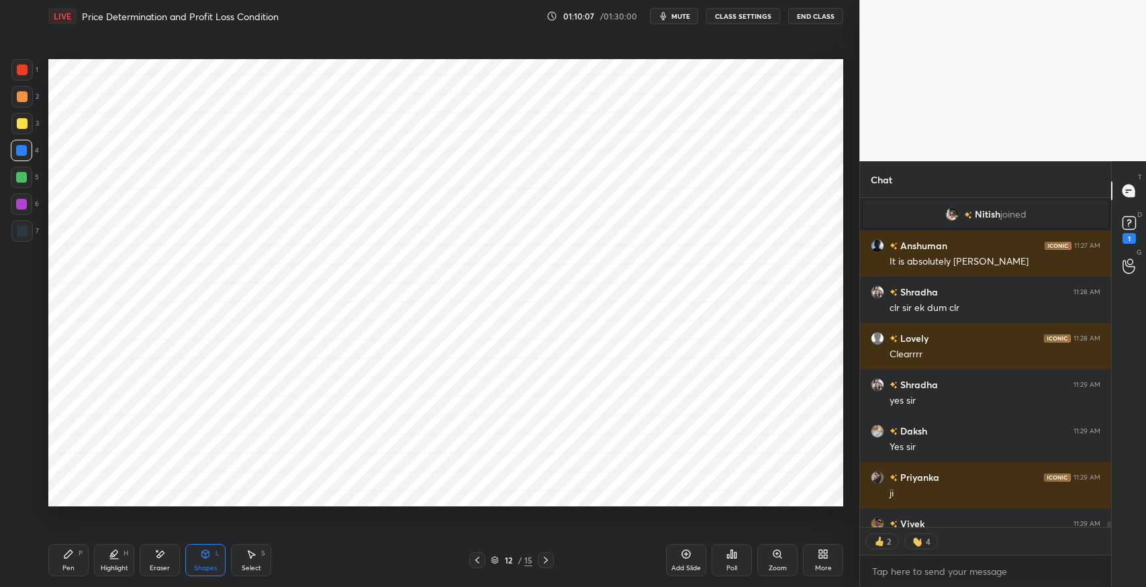
click at [242, 545] on div "Select S" at bounding box center [251, 560] width 40 height 32
drag, startPoint x: 733, startPoint y: 181, endPoint x: 741, endPoint y: 191, distance: 13.8
click at [741, 191] on div "0 ° Undo Copy Paste here Duplicate Duplicate to new slide Delete" at bounding box center [445, 282] width 795 height 447
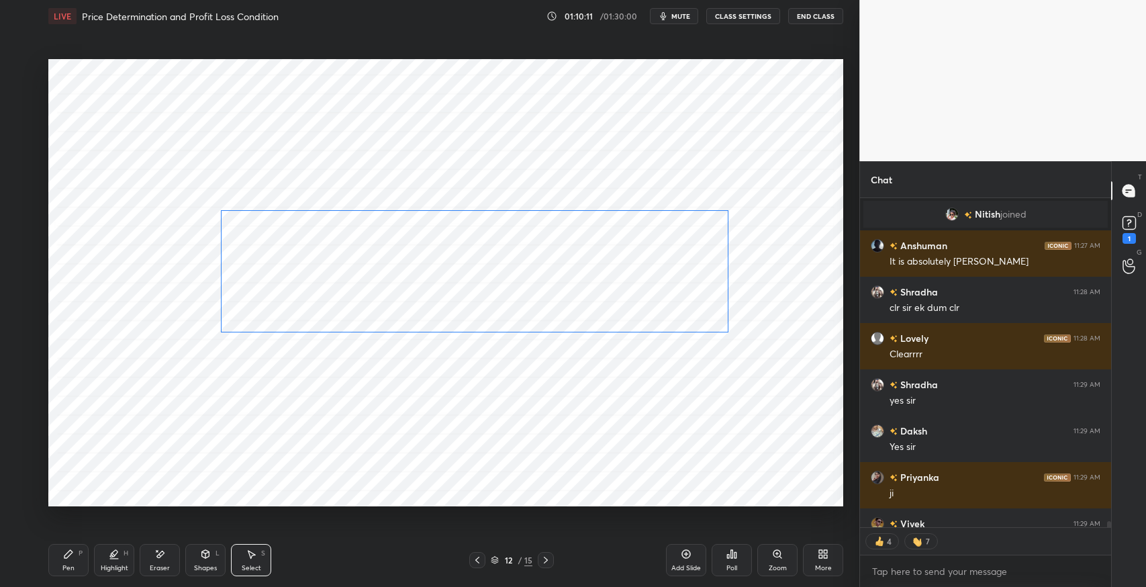
drag, startPoint x: 618, startPoint y: 235, endPoint x: 610, endPoint y: 276, distance: 41.7
click at [610, 276] on div "0 ° Undo Copy Paste here Duplicate Duplicate to new slide Delete" at bounding box center [445, 282] width 795 height 447
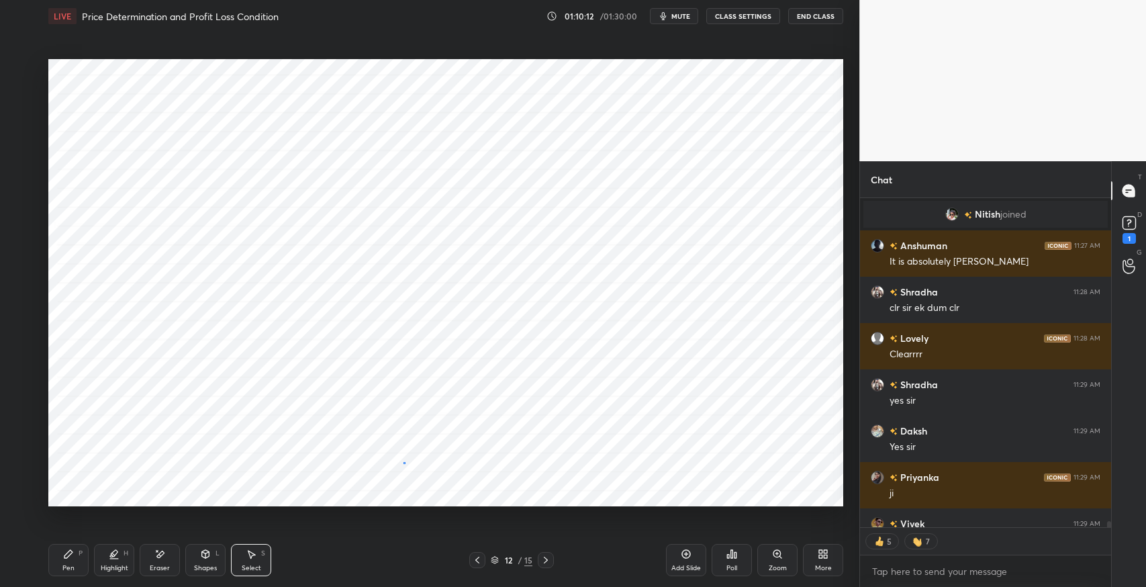
drag, startPoint x: 404, startPoint y: 462, endPoint x: 396, endPoint y: 467, distance: 8.8
click at [400, 465] on div "0 ° Undo Copy Paste here Duplicate Duplicate to new slide Delete" at bounding box center [445, 282] width 795 height 447
click at [197, 565] on div "Shapes" at bounding box center [205, 568] width 23 height 7
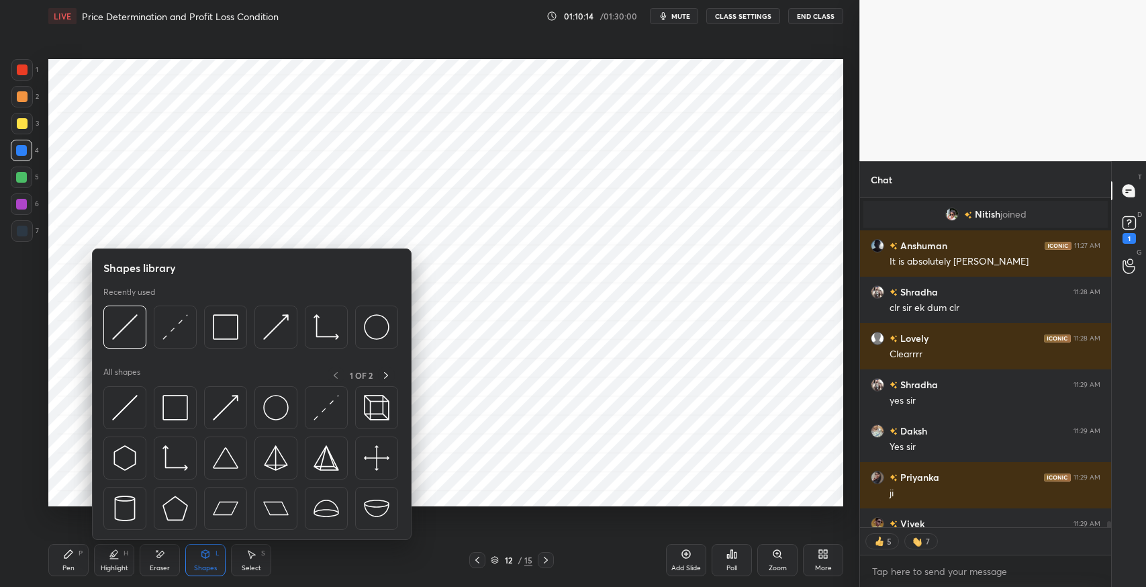
click at [123, 414] on img at bounding box center [125, 408] width 26 height 26
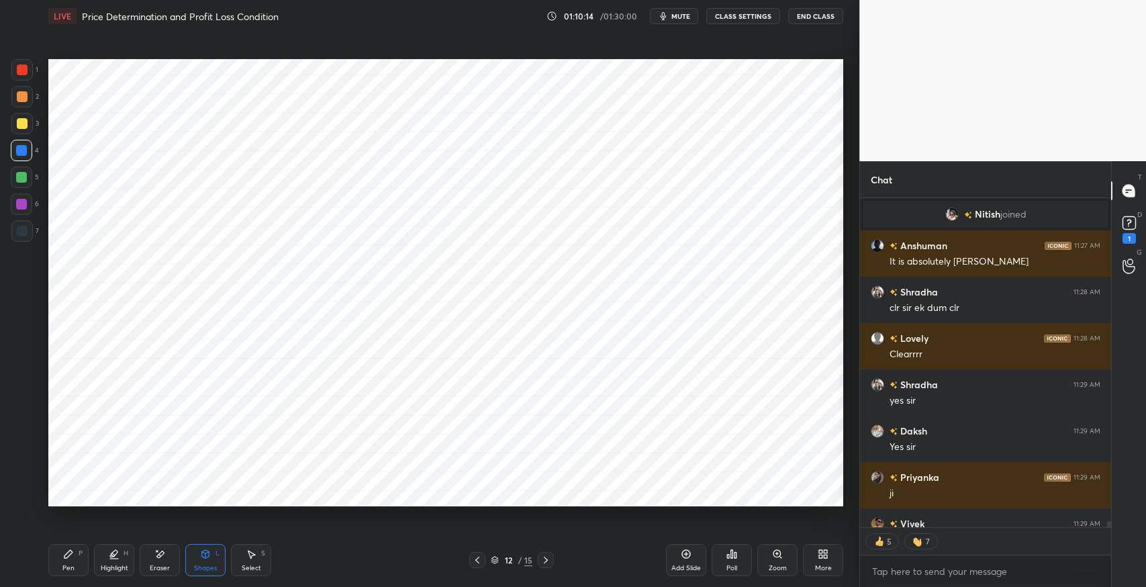
click at [26, 157] on div at bounding box center [21, 150] width 21 height 21
click at [165, 565] on div "Eraser" at bounding box center [160, 568] width 20 height 7
click at [242, 557] on div "Select S" at bounding box center [251, 560] width 40 height 32
click at [731, 230] on div "0 ° Undo Copy Paste here Duplicate Duplicate to new slide Delete" at bounding box center [445, 282] width 795 height 447
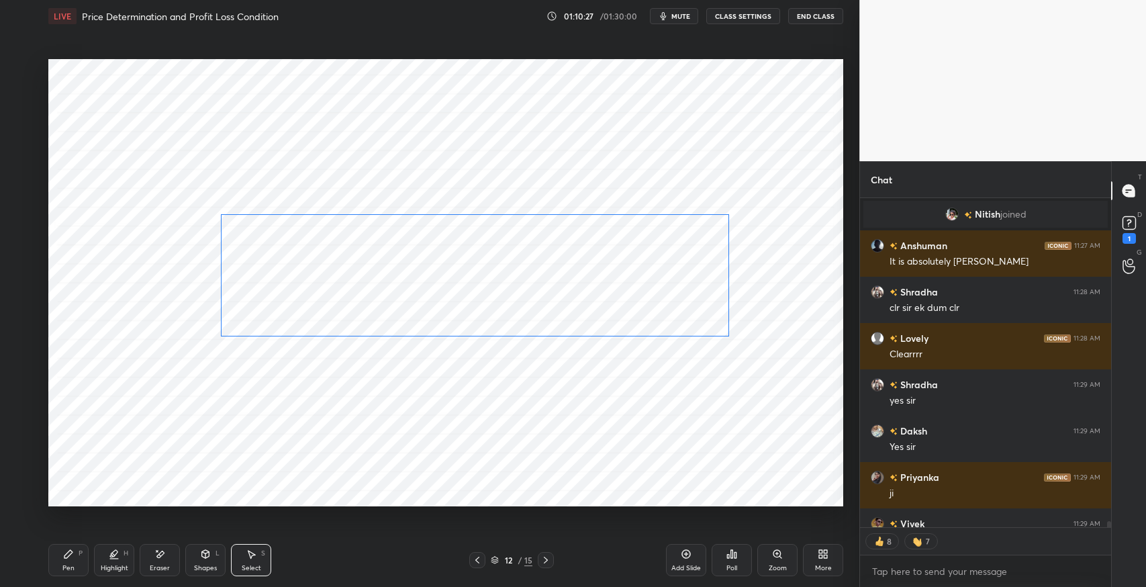
click at [696, 248] on div "0 ° Undo Copy Paste here Duplicate Duplicate to new slide Delete" at bounding box center [445, 282] width 795 height 447
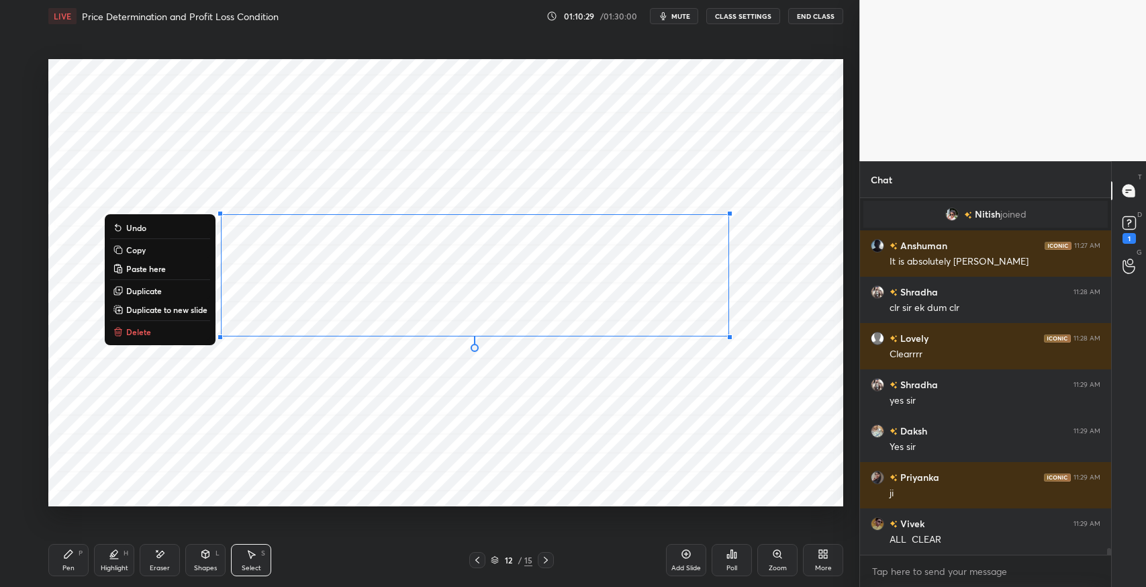
scroll to position [18773, 0]
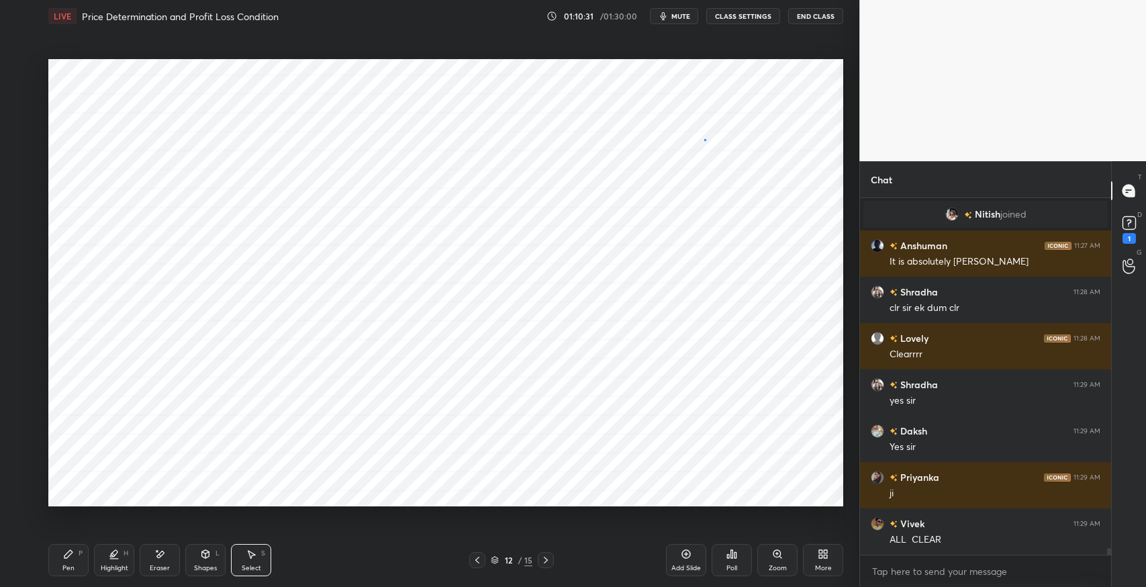
click at [704, 139] on div "0 ° Undo Copy Paste here Duplicate Duplicate to new slide Delete" at bounding box center [445, 282] width 795 height 447
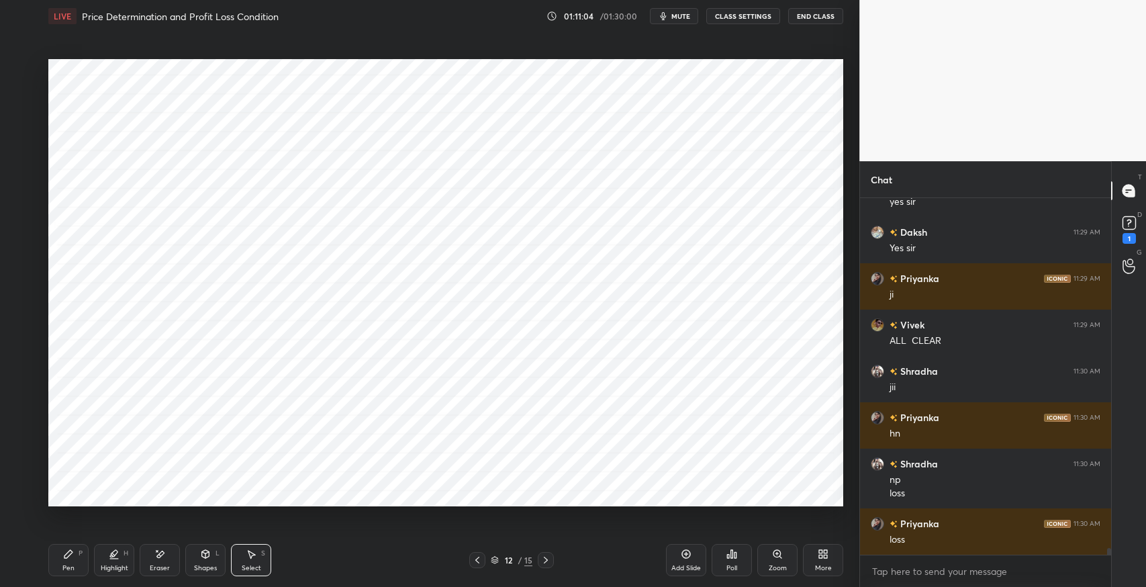
scroll to position [19018, 0]
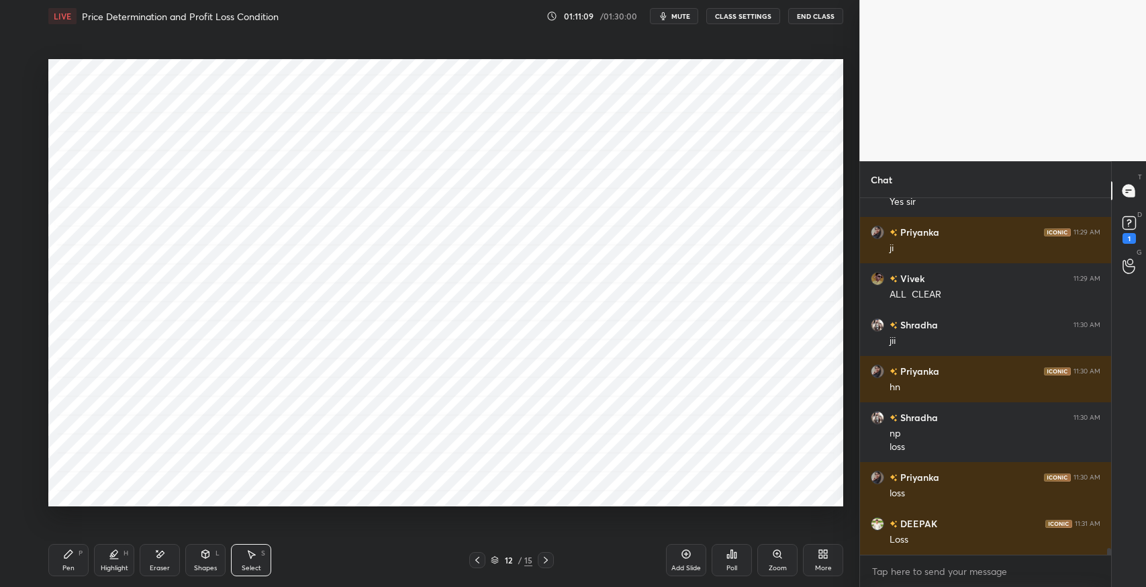
click at [68, 553] on icon at bounding box center [68, 554] width 8 height 8
click at [21, 178] on div at bounding box center [21, 177] width 11 height 11
click at [210, 558] on icon at bounding box center [205, 554] width 11 height 11
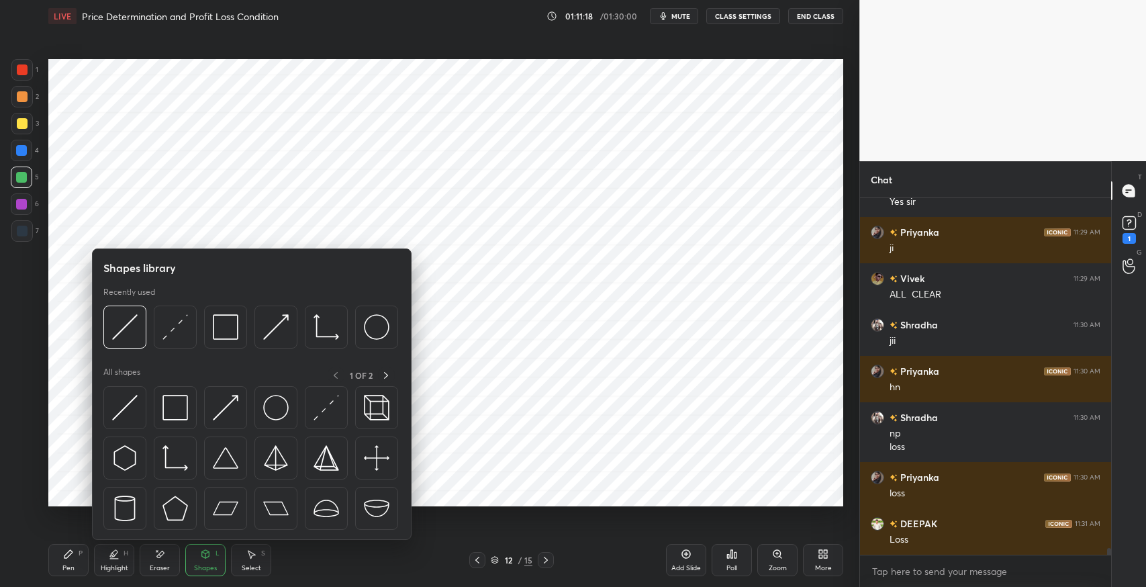
click at [132, 409] on img at bounding box center [125, 408] width 26 height 26
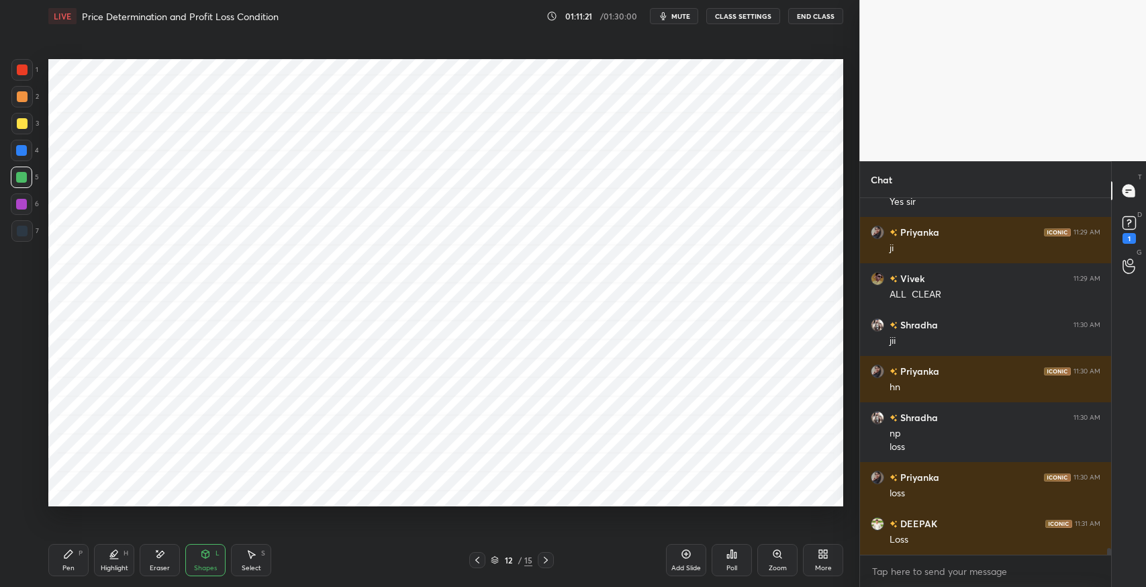
click at [71, 555] on icon at bounding box center [68, 554] width 11 height 11
click at [198, 562] on div "Shapes L" at bounding box center [205, 560] width 40 height 32
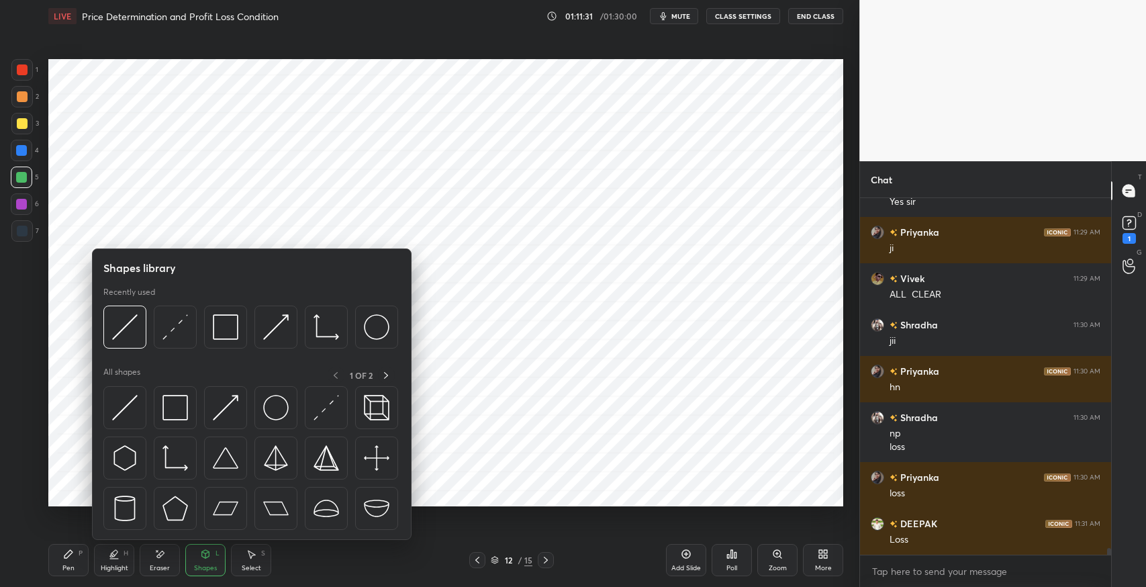
click at [163, 567] on div "Eraser" at bounding box center [160, 568] width 20 height 7
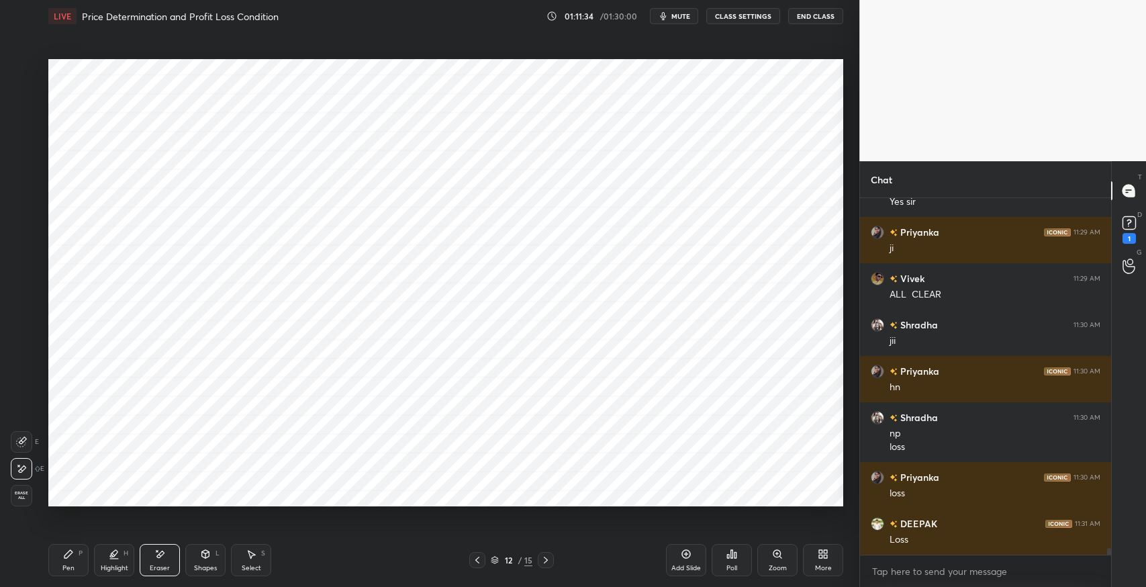
click at [201, 565] on div "Shapes" at bounding box center [205, 568] width 23 height 7
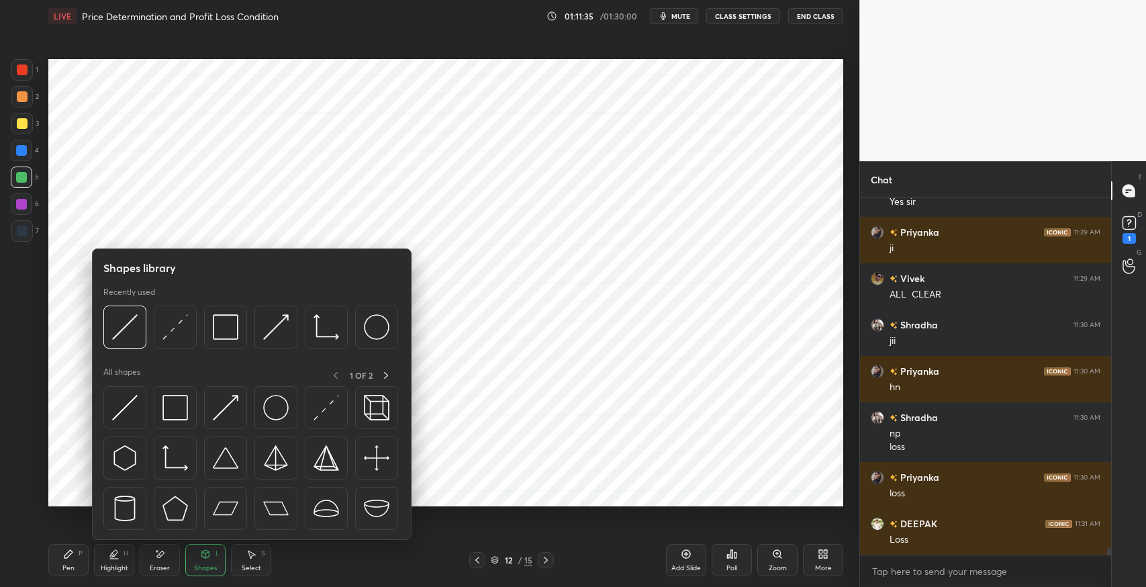
click at [175, 411] on img at bounding box center [175, 408] width 26 height 26
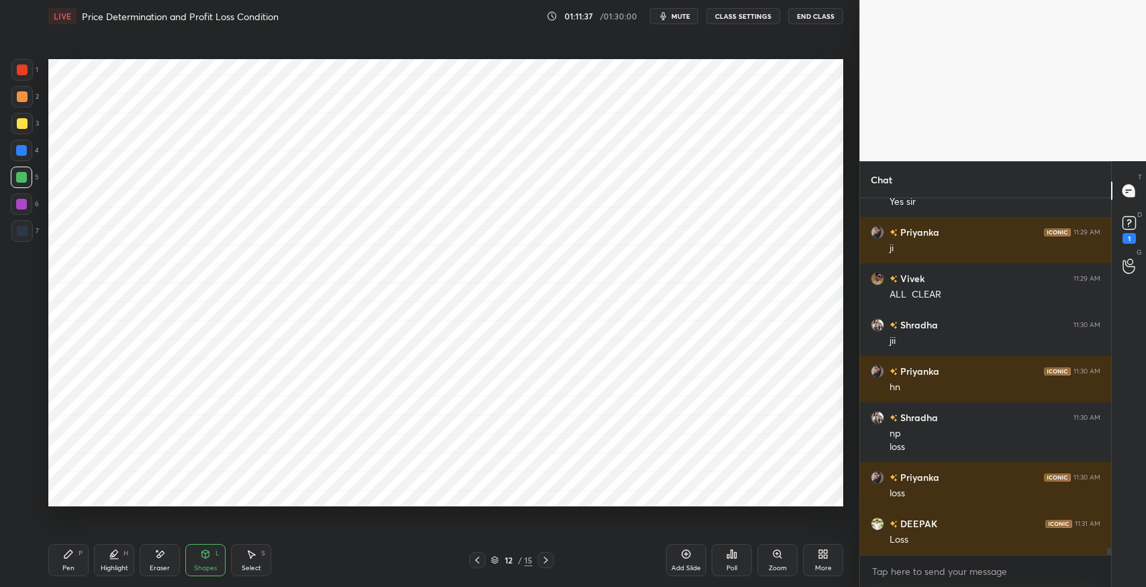
click at [250, 563] on div "Select S" at bounding box center [251, 560] width 40 height 32
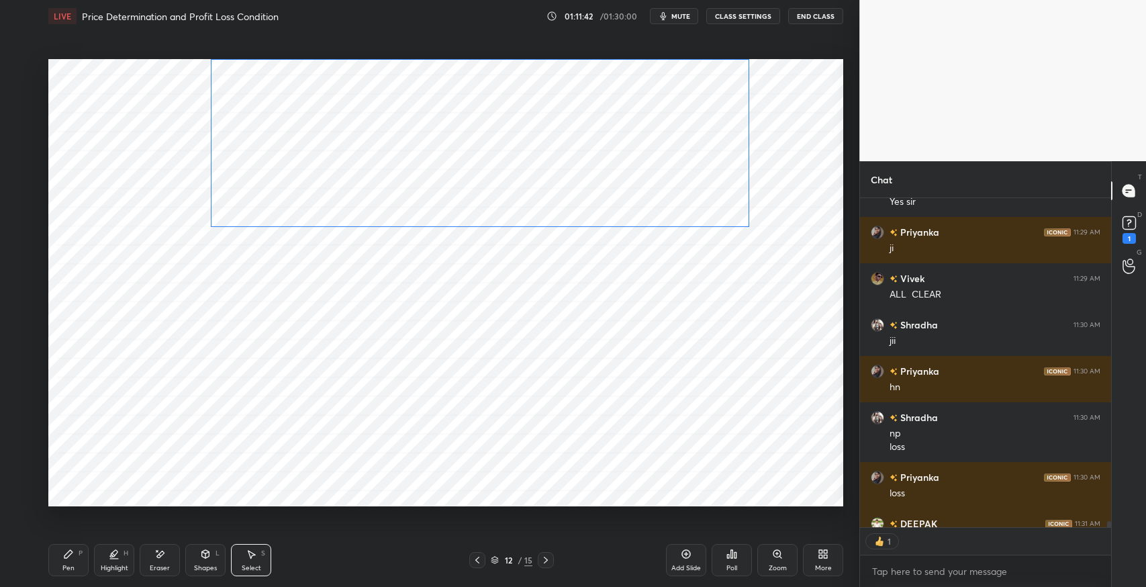
scroll to position [4, 4]
click at [778, 304] on div "0 ° Undo Copy Paste here Duplicate Duplicate to new slide Delete" at bounding box center [445, 282] width 795 height 447
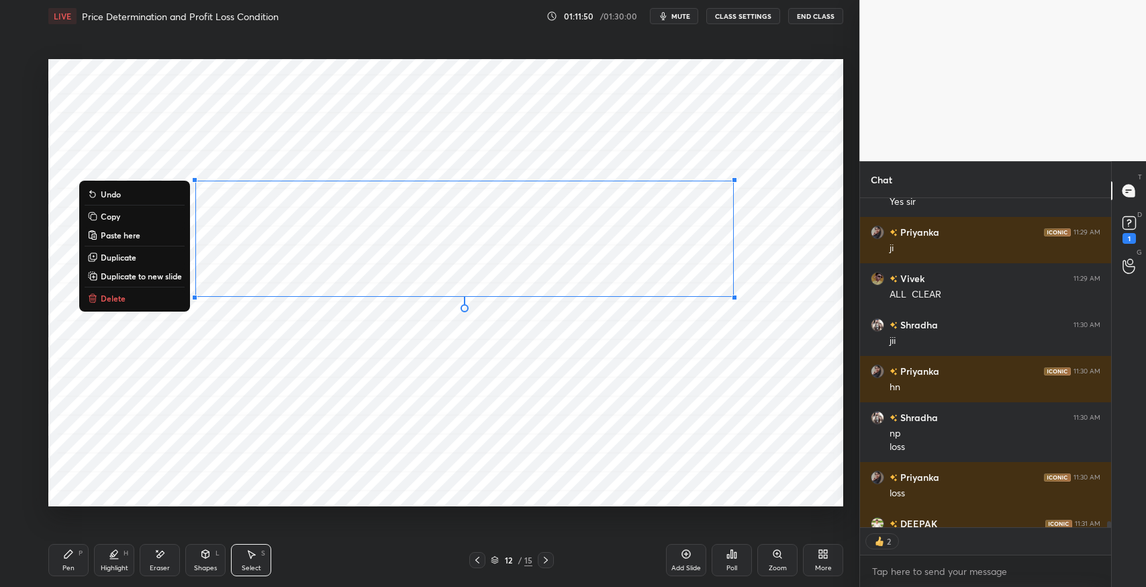
click at [204, 566] on div "Shapes" at bounding box center [205, 568] width 23 height 7
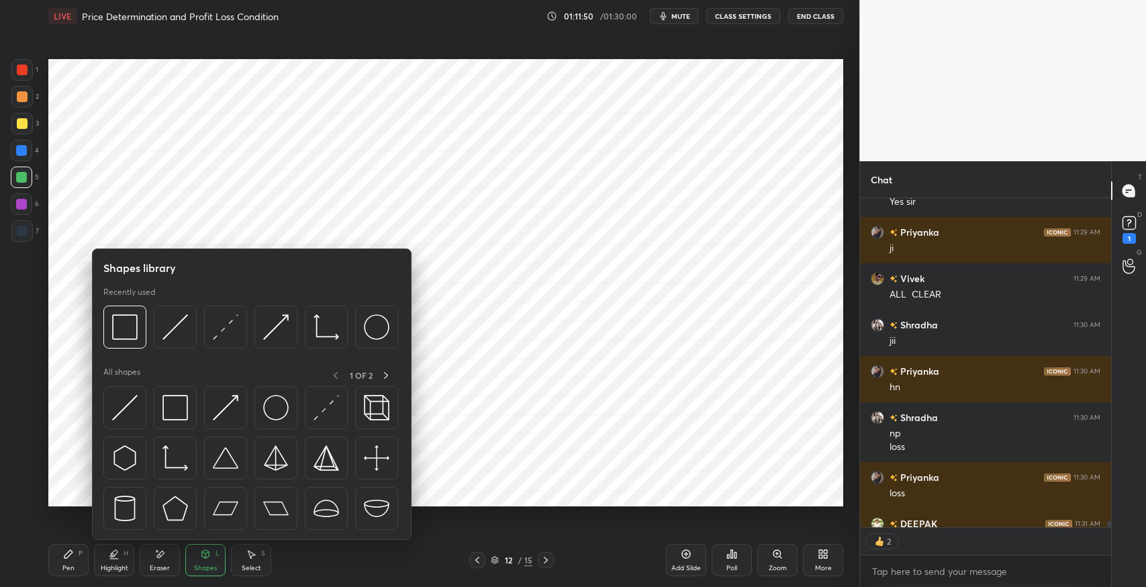
click at [171, 416] on img at bounding box center [175, 408] width 26 height 26
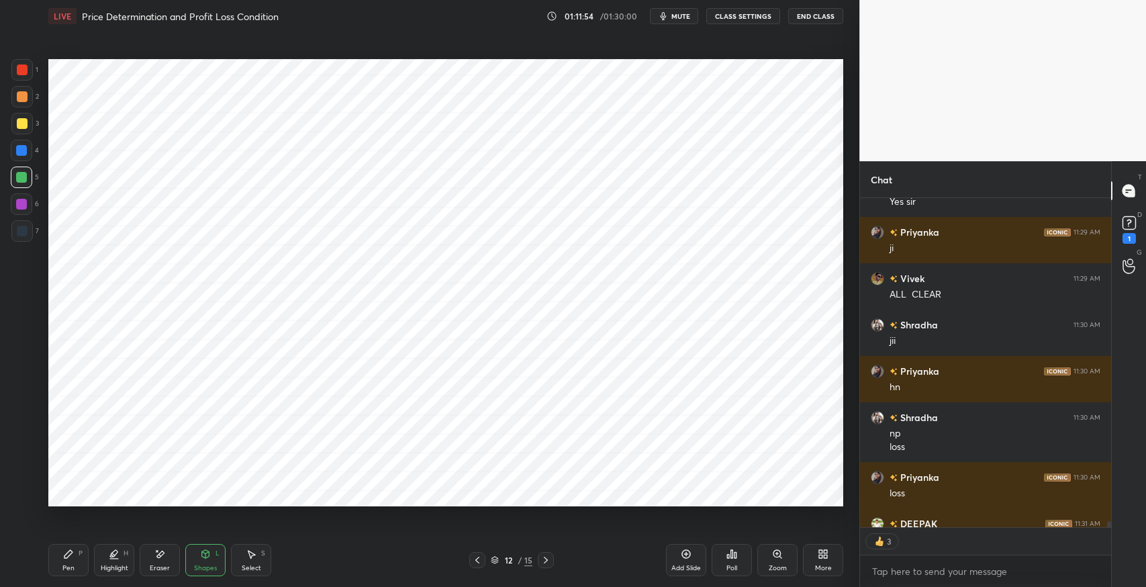
click at [246, 565] on div "Select" at bounding box center [251, 568] width 19 height 7
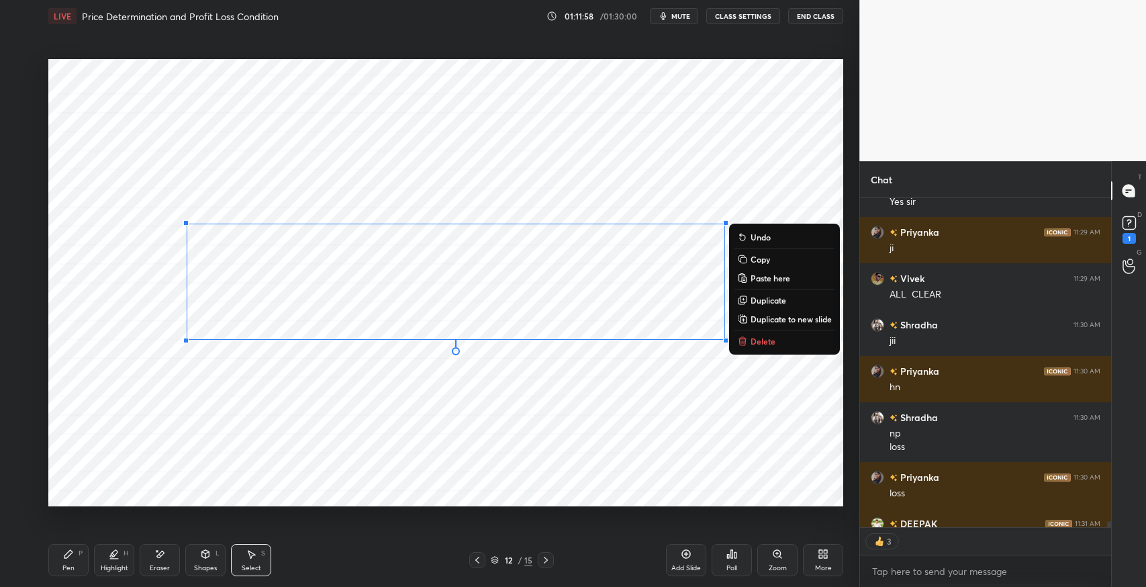
click at [200, 555] on icon at bounding box center [205, 554] width 11 height 11
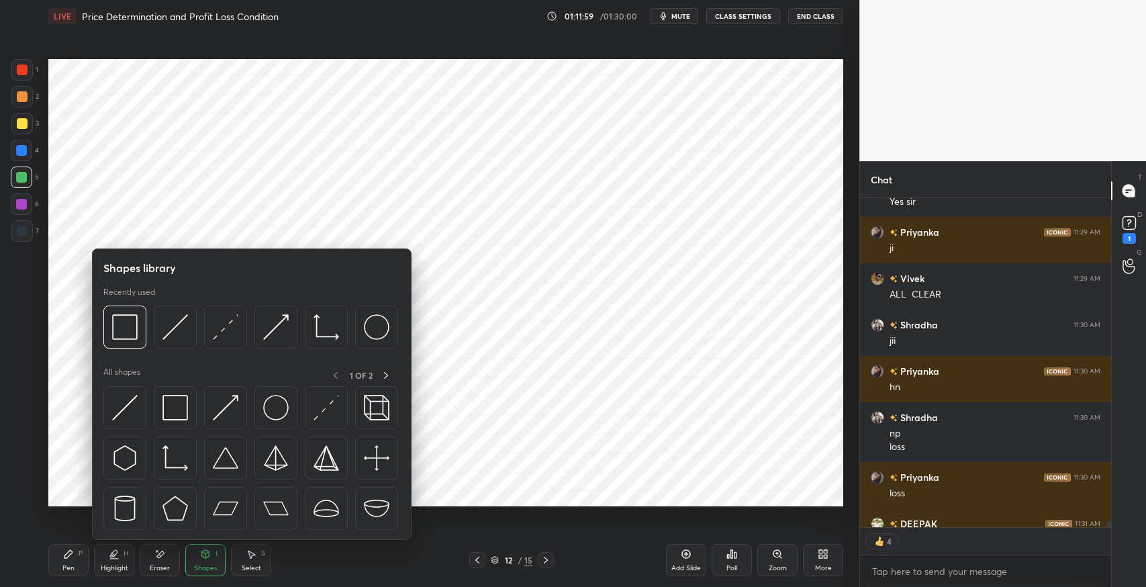
click at [155, 565] on div "Eraser" at bounding box center [160, 568] width 20 height 7
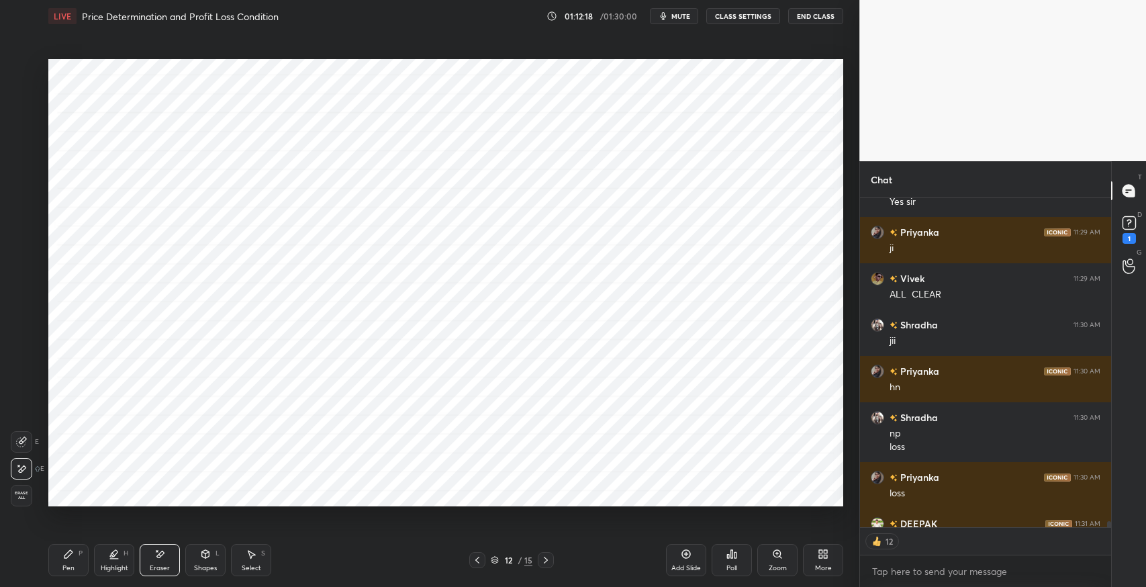
click at [57, 556] on div "Pen P" at bounding box center [68, 560] width 40 height 32
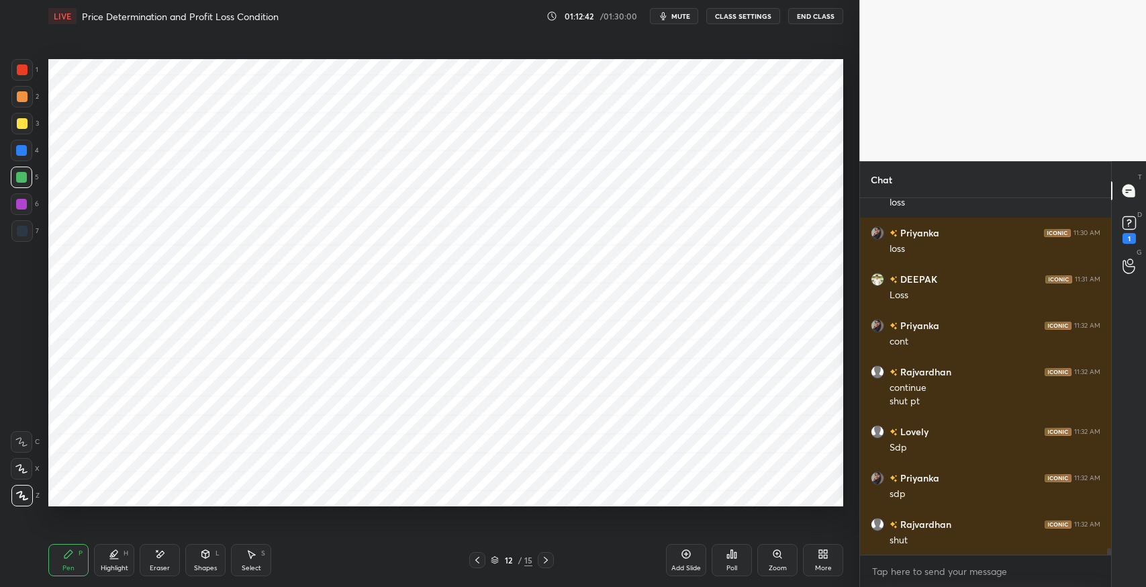
scroll to position [19309, 0]
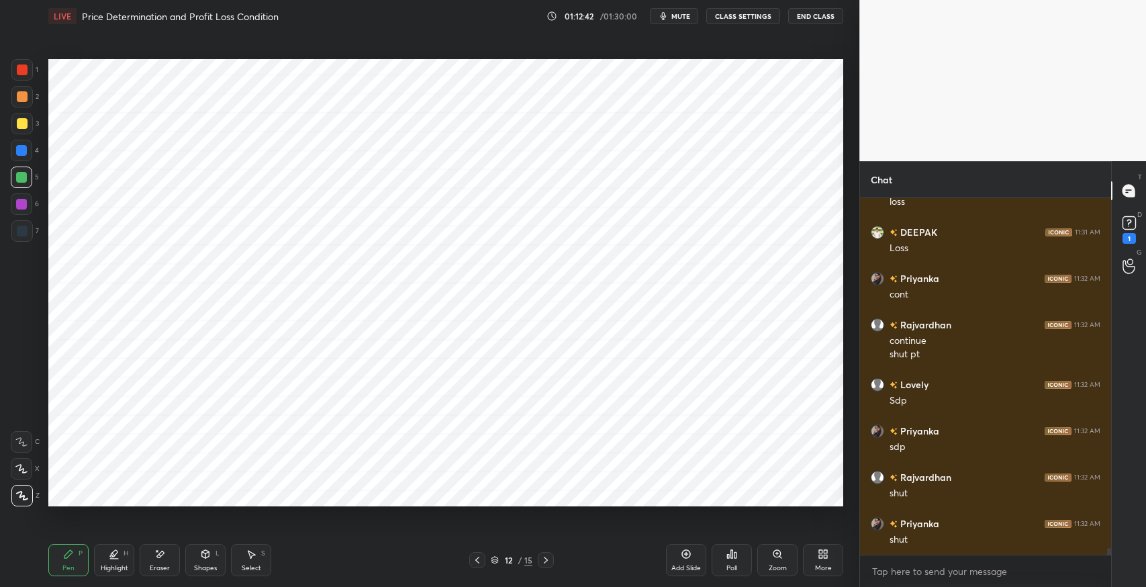
click at [158, 557] on icon at bounding box center [159, 554] width 11 height 11
click at [263, 552] on div "S" at bounding box center [263, 553] width 4 height 7
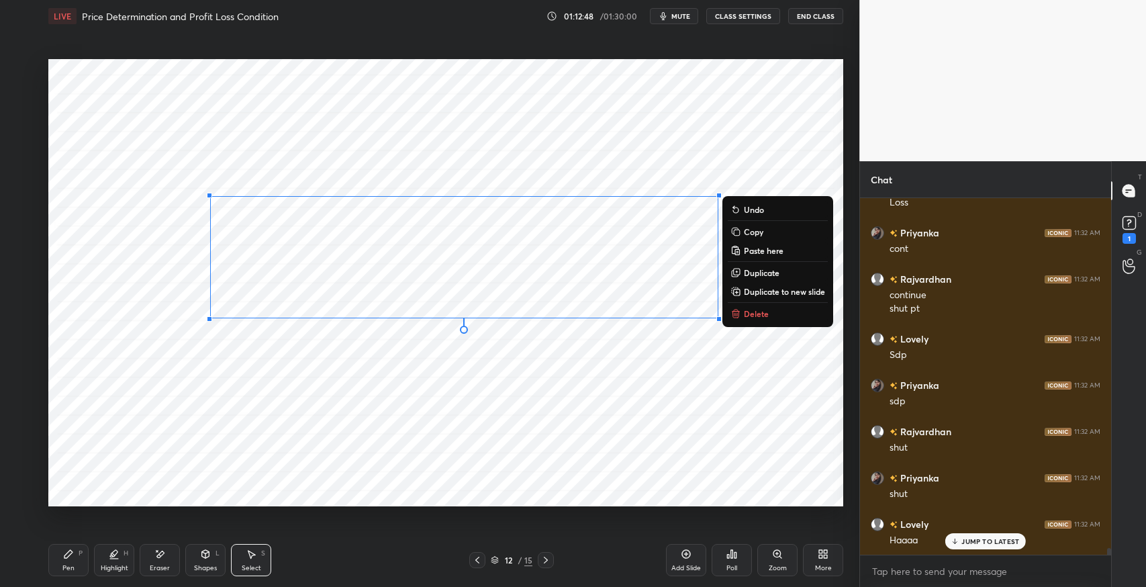
scroll to position [19448, 0]
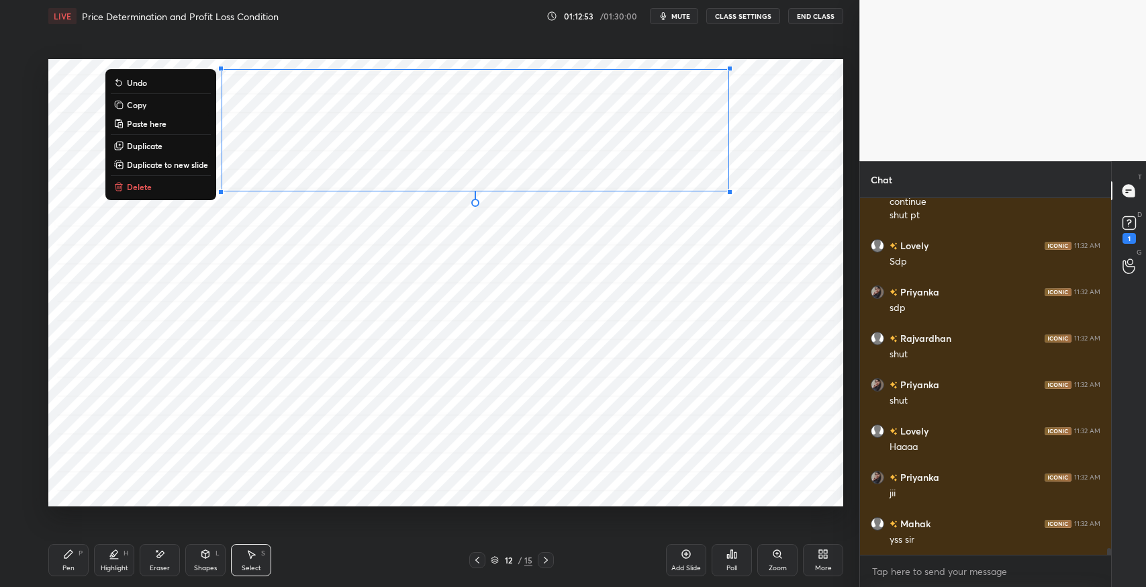
click at [64, 559] on icon at bounding box center [68, 554] width 11 height 11
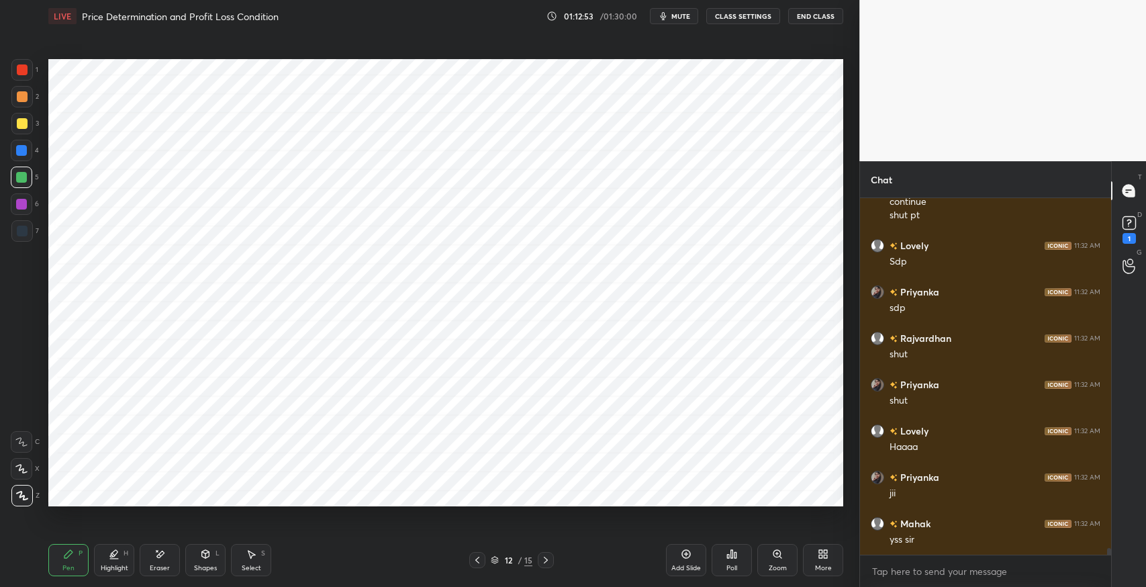
scroll to position [19494, 0]
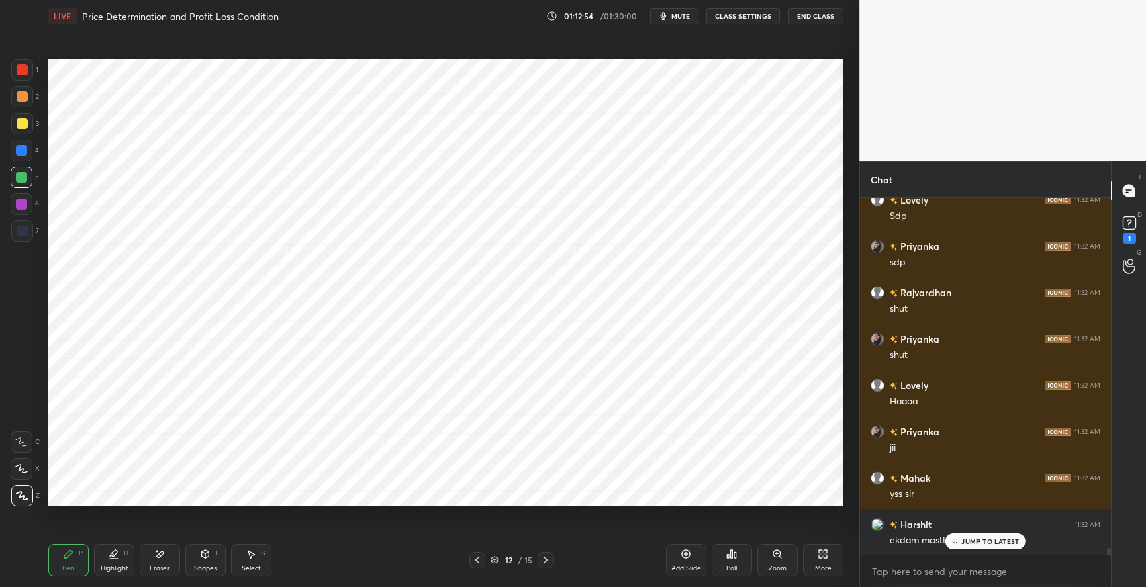
click at [21, 149] on div at bounding box center [21, 150] width 11 height 11
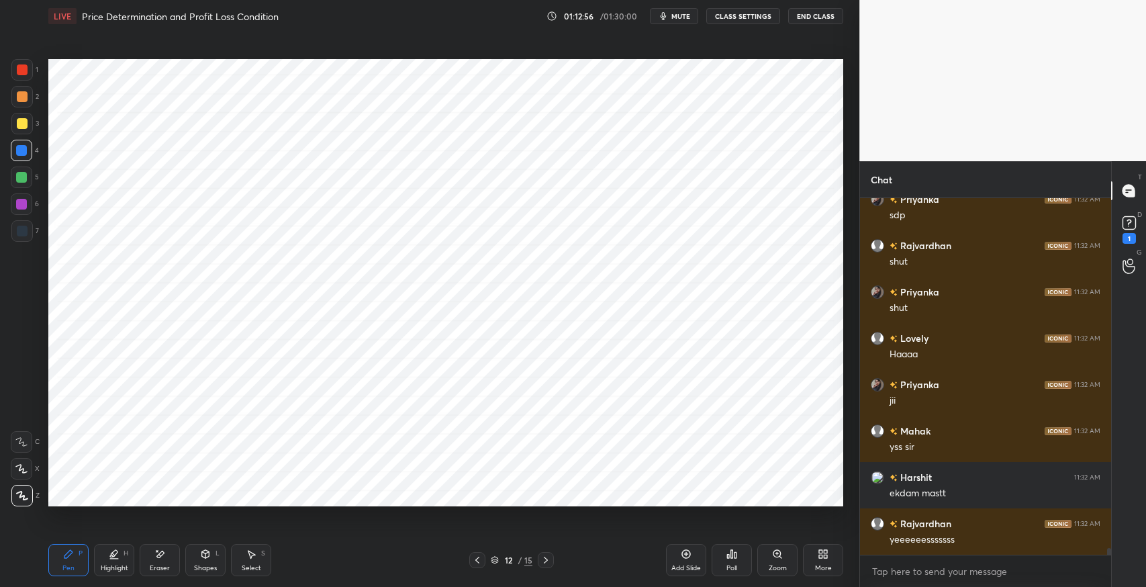
click at [253, 560] on div "Select S" at bounding box center [251, 560] width 40 height 32
click at [657, 256] on div "0 ° Undo Copy Paste here Duplicate Duplicate to new slide Delete" at bounding box center [445, 282] width 795 height 447
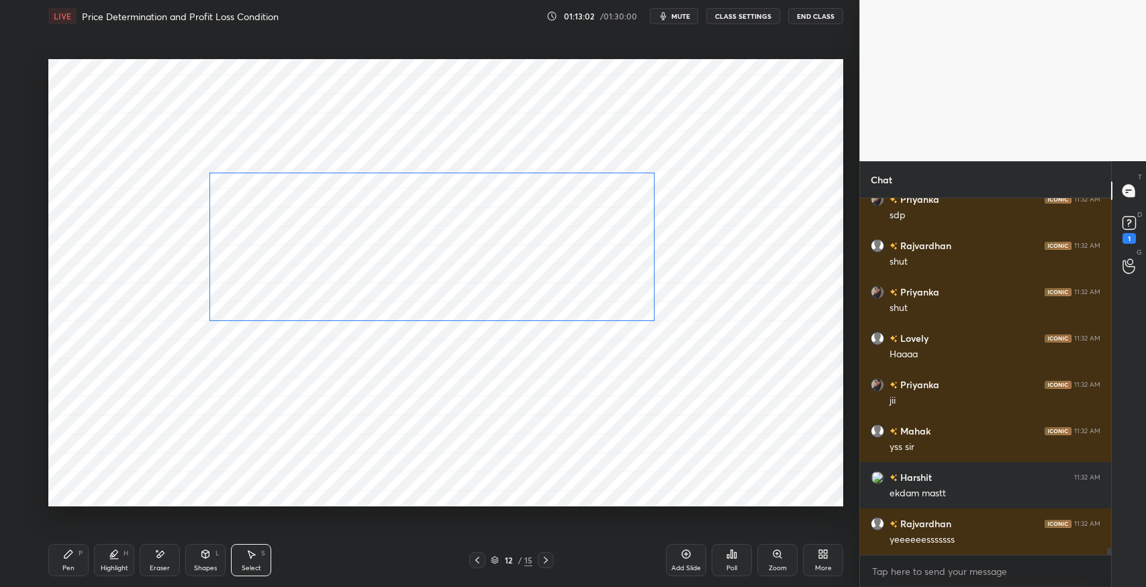
click at [360, 279] on div "0 ° Undo Copy Paste here Duplicate Duplicate to new slide Delete" at bounding box center [445, 282] width 795 height 447
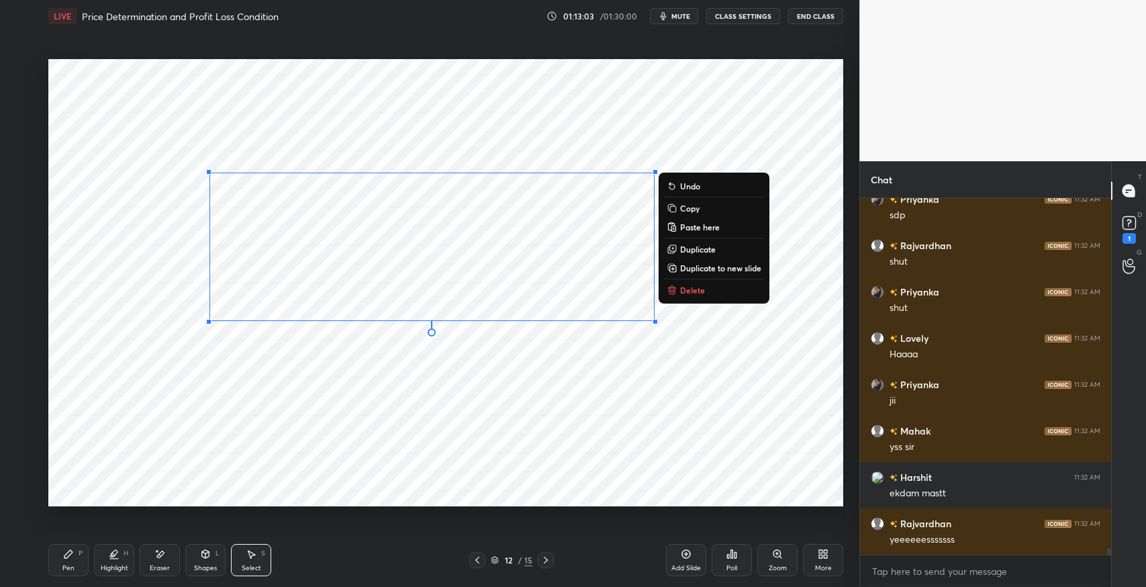
click at [360, 299] on div "0 ° Undo Copy Paste here Duplicate Duplicate to new slide Delete" at bounding box center [445, 282] width 795 height 447
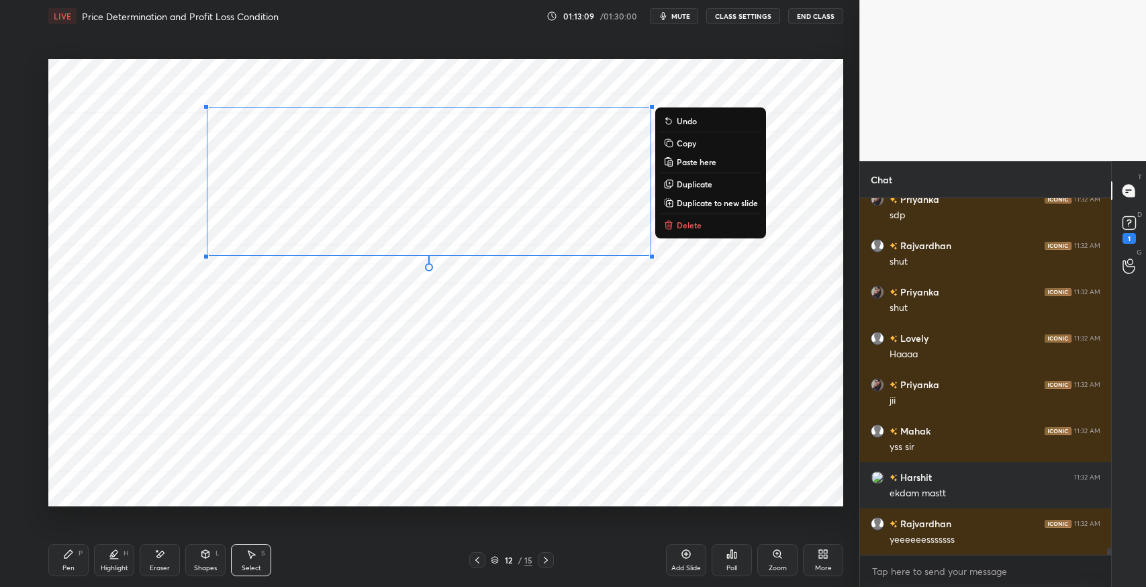
scroll to position [19346, 0]
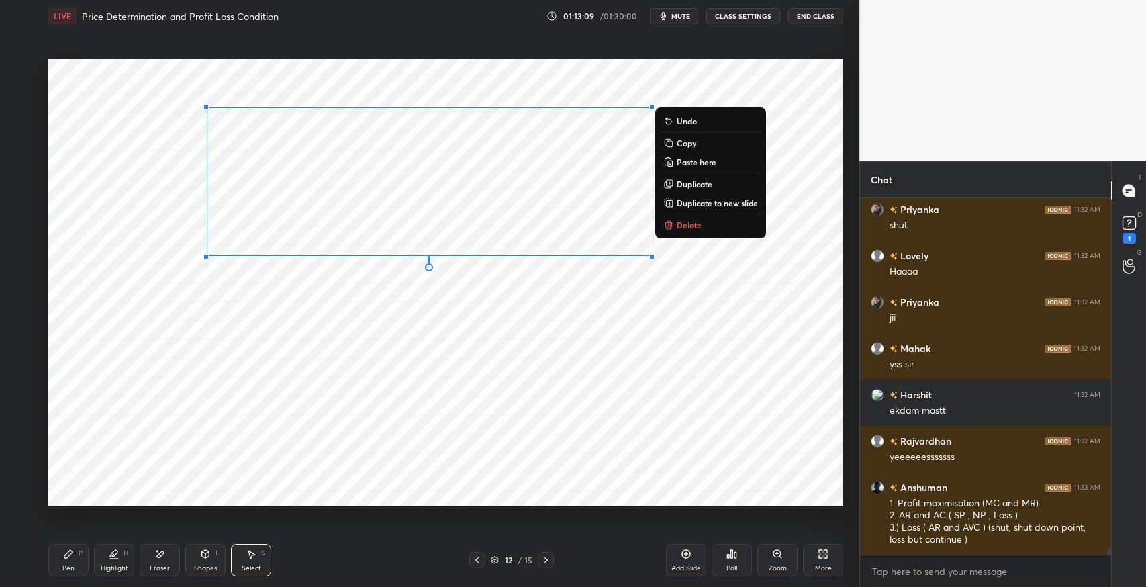
click at [686, 455] on div "0 ° Undo Copy Paste here Duplicate Duplicate to new slide Delete" at bounding box center [445, 282] width 795 height 447
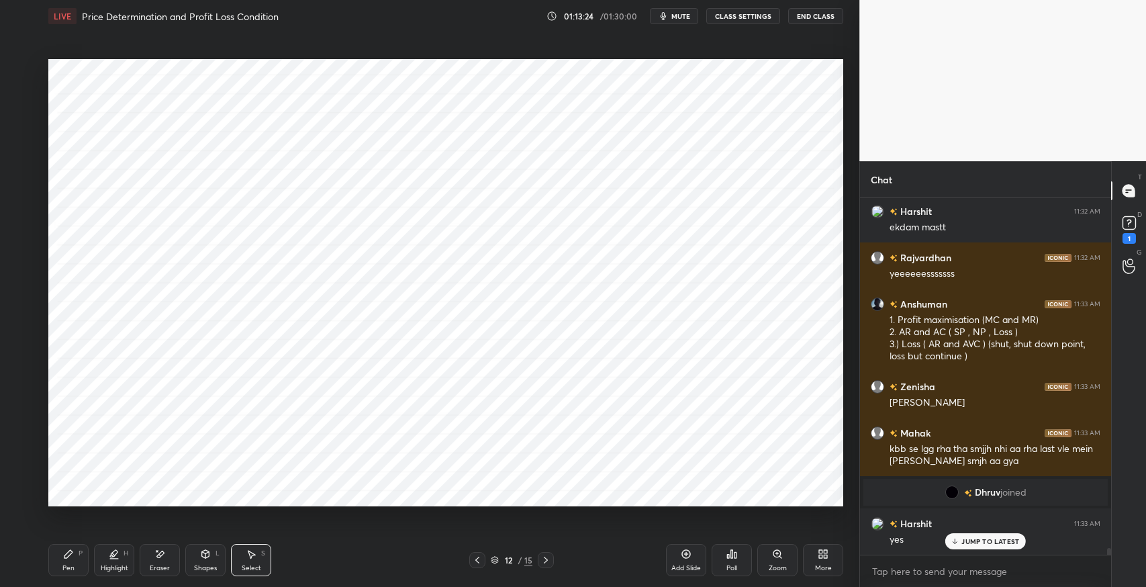
scroll to position [19477, 0]
click at [477, 559] on icon at bounding box center [477, 560] width 11 height 11
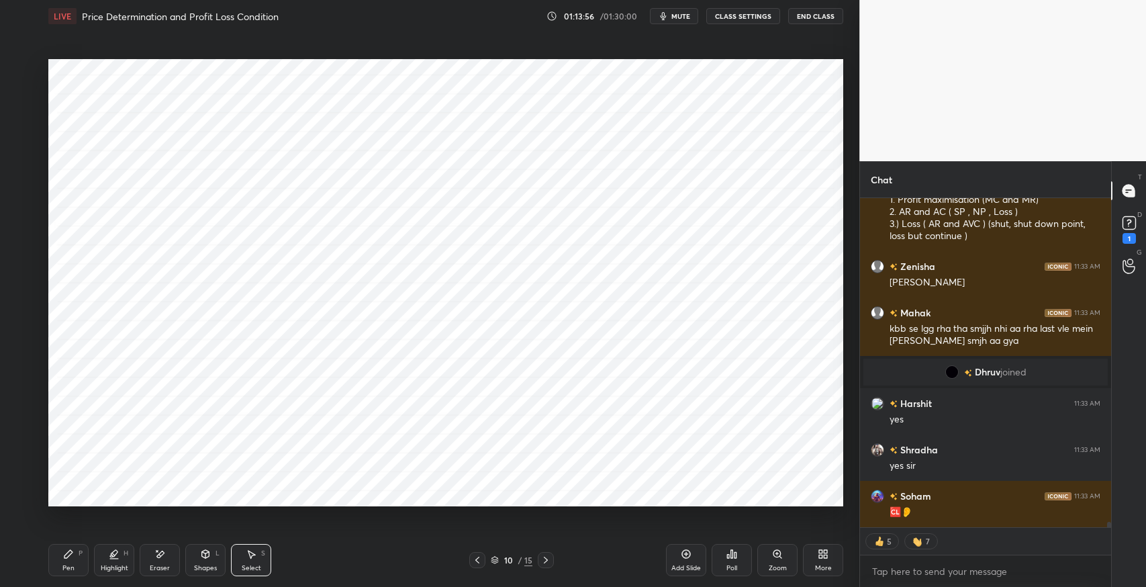
scroll to position [19593, 0]
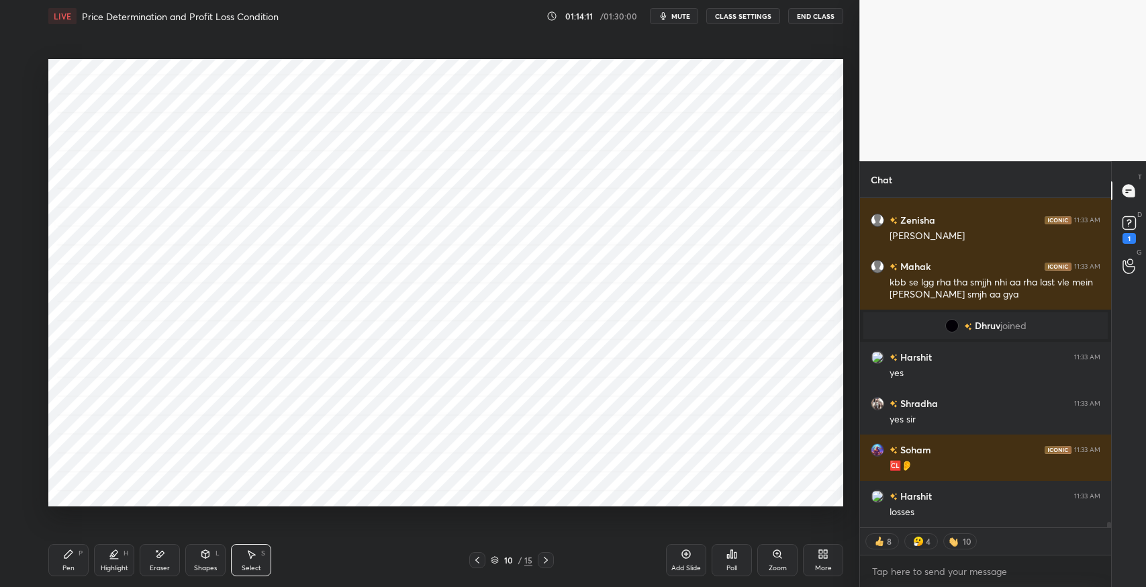
click at [829, 558] on div "More" at bounding box center [823, 560] width 40 height 32
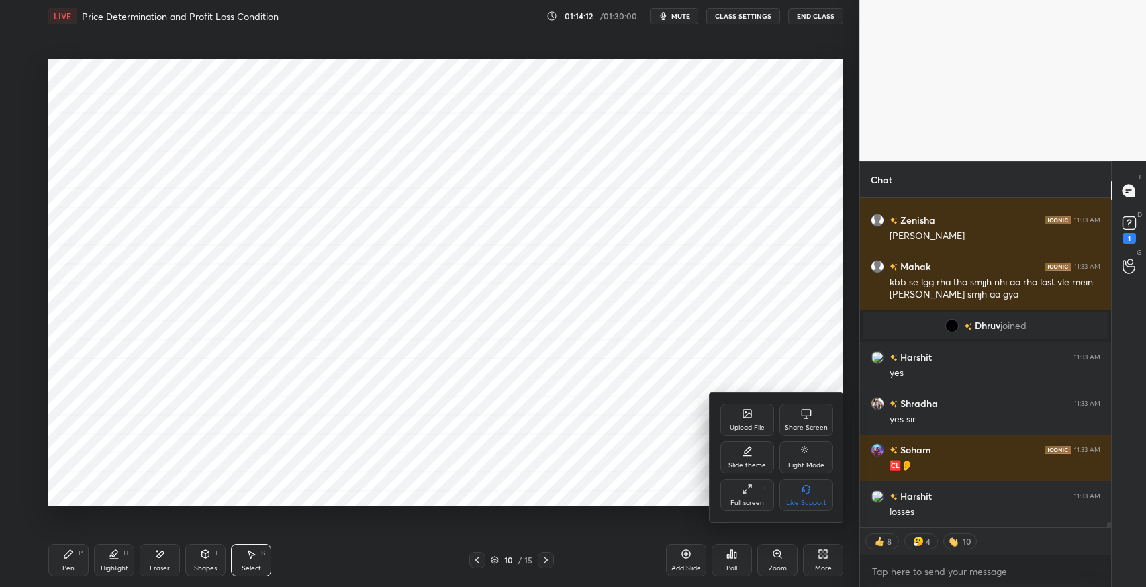
click at [742, 419] on div "Upload File" at bounding box center [747, 420] width 54 height 32
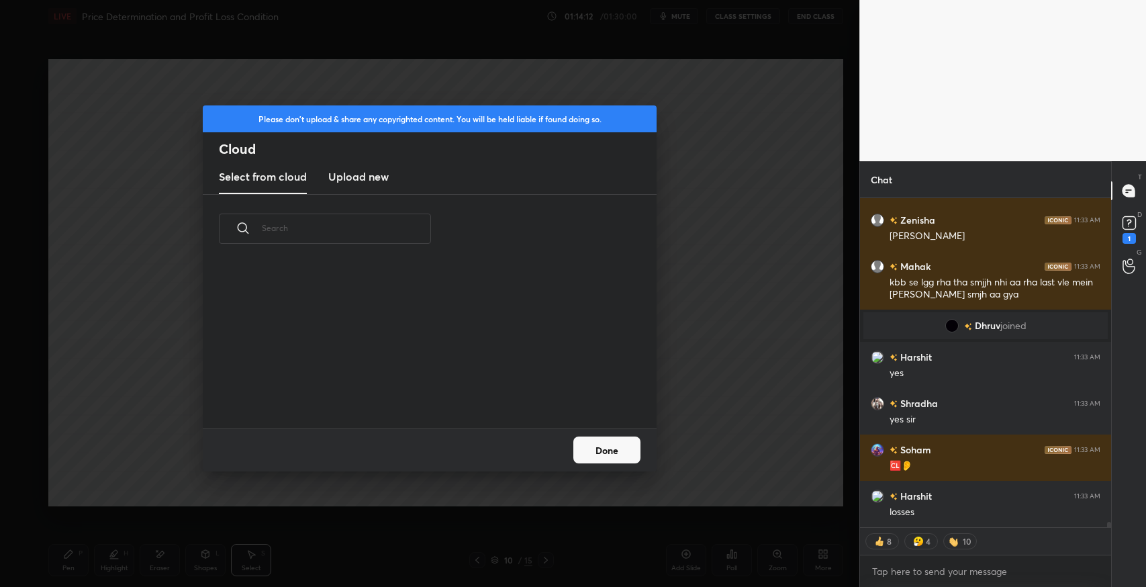
scroll to position [166, 430]
click at [382, 176] on h3 "Upload new" at bounding box center [358, 177] width 60 height 16
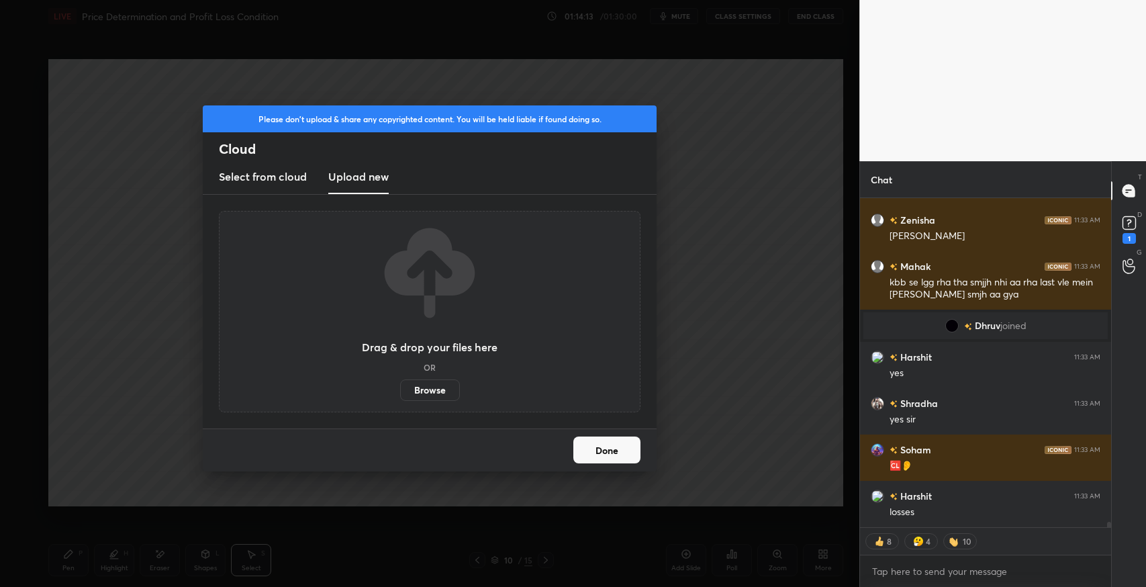
click at [422, 385] on label "Browse" at bounding box center [430, 389] width 60 height 21
click at [400, 385] on input "Browse" at bounding box center [400, 389] width 0 height 21
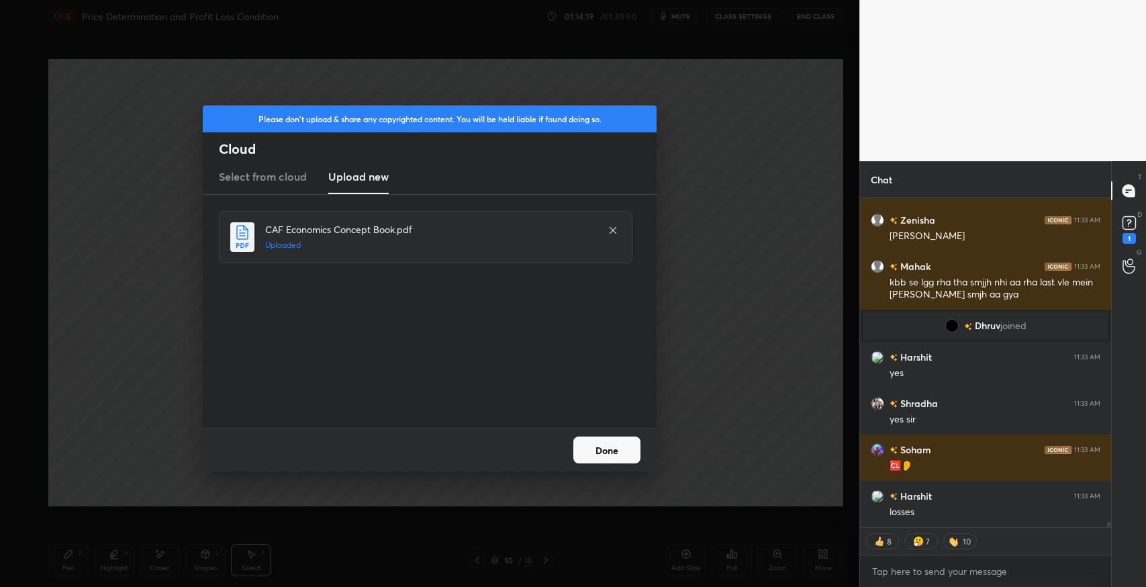
click at [618, 457] on button "Done" at bounding box center [606, 449] width 67 height 27
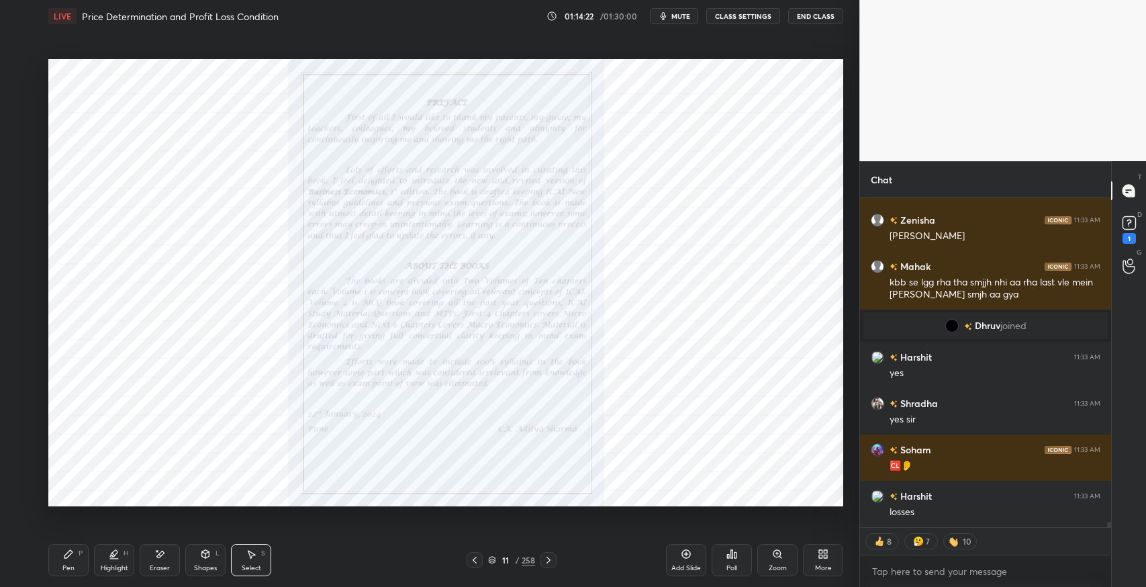
click at [496, 559] on icon at bounding box center [492, 560] width 8 height 8
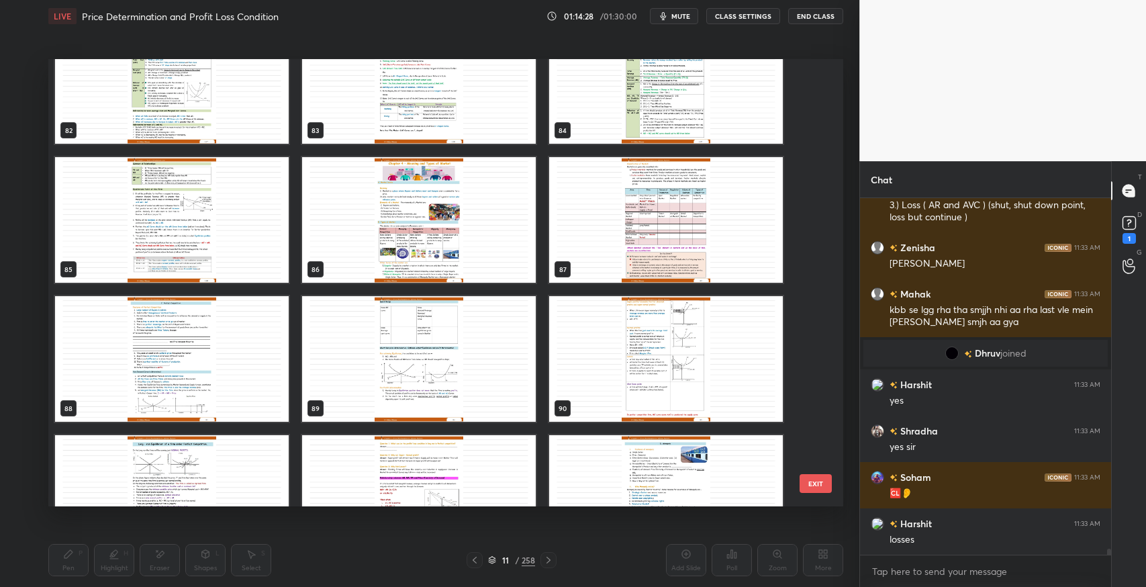
scroll to position [3621, 0]
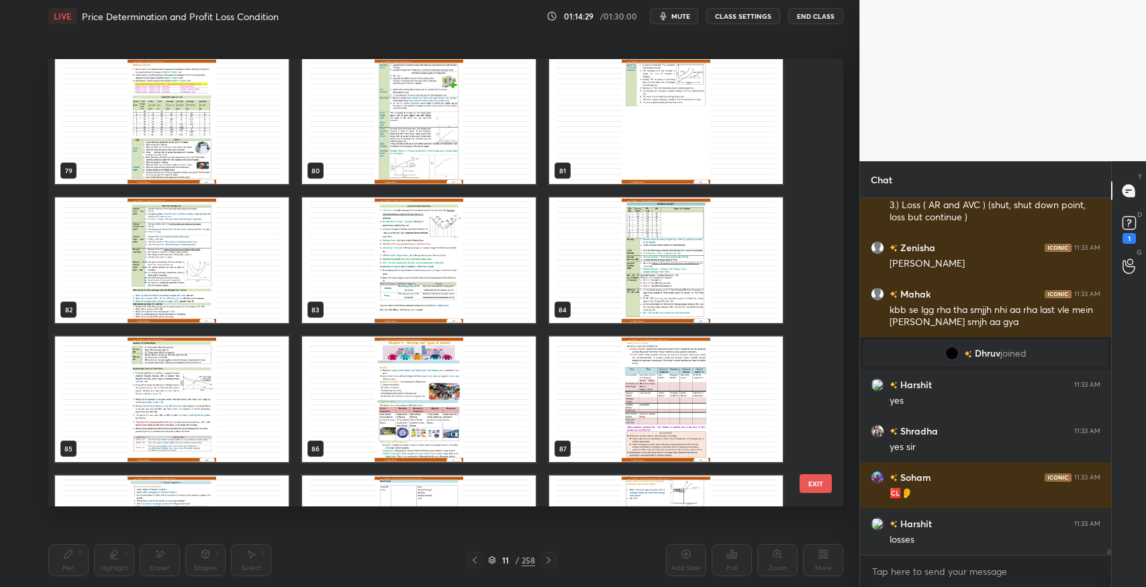
click at [200, 279] on img "grid" at bounding box center [172, 260] width 234 height 126
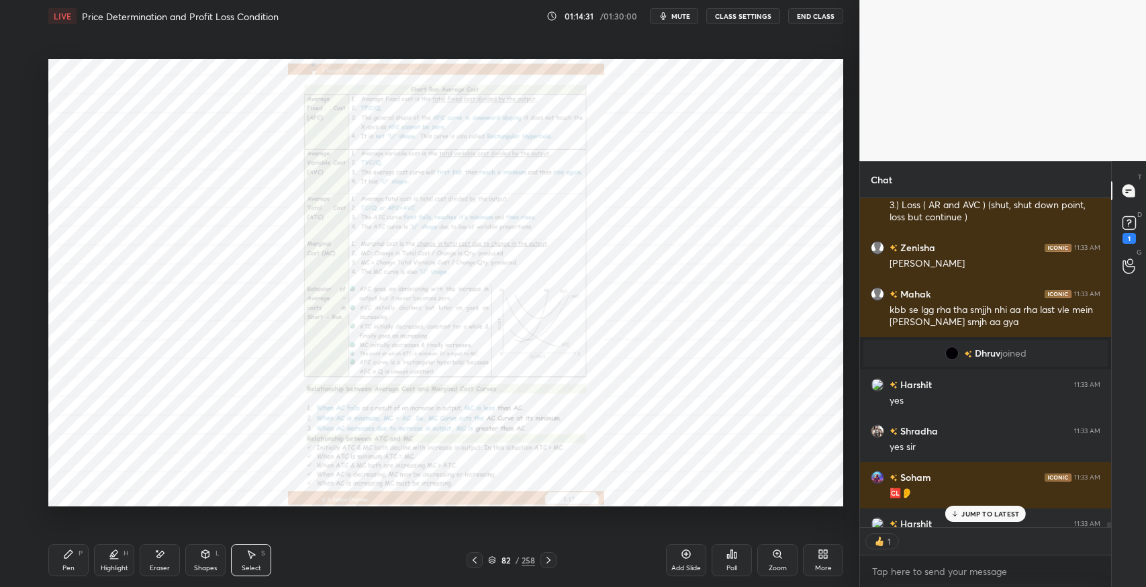
scroll to position [19638, 0]
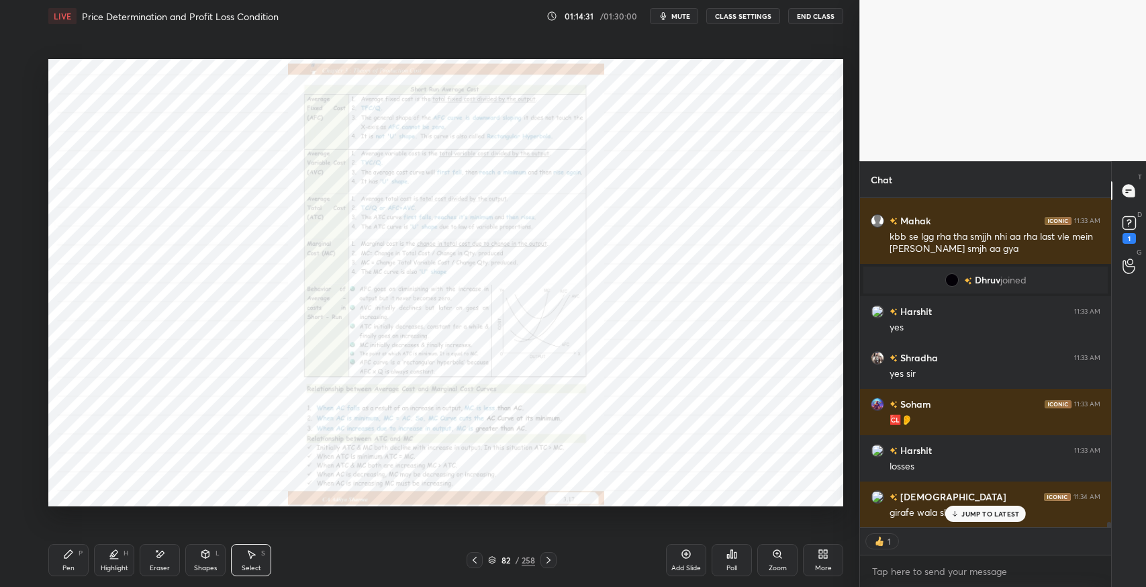
click at [548, 557] on icon at bounding box center [548, 560] width 11 height 11
click at [765, 559] on div "Zoom" at bounding box center [777, 560] width 40 height 32
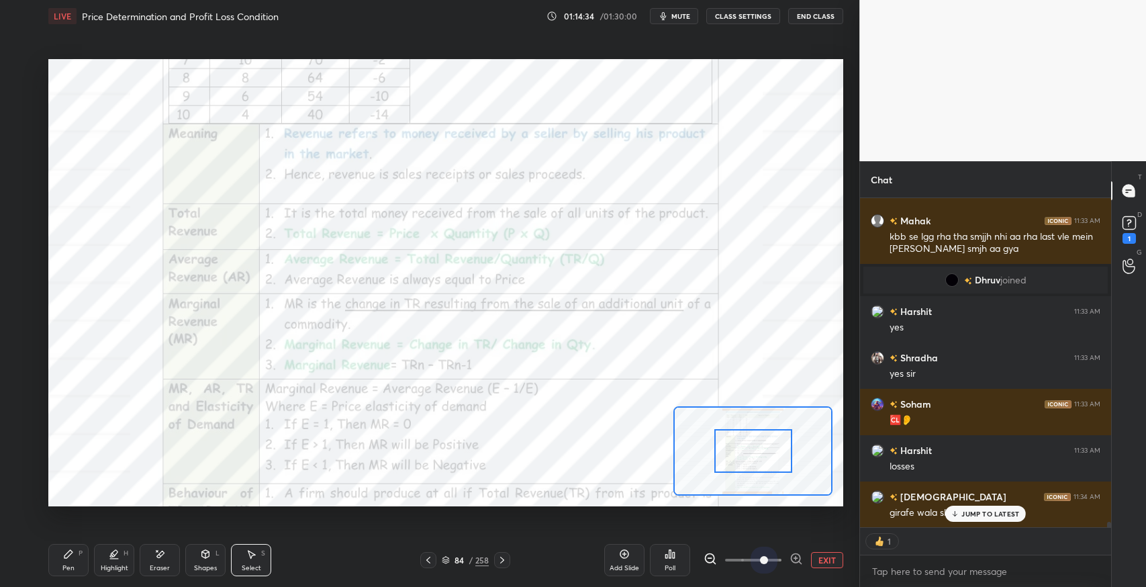
click at [765, 559] on span at bounding box center [764, 560] width 8 height 8
click at [980, 514] on p "JUMP TO LATEST" at bounding box center [991, 514] width 58 height 8
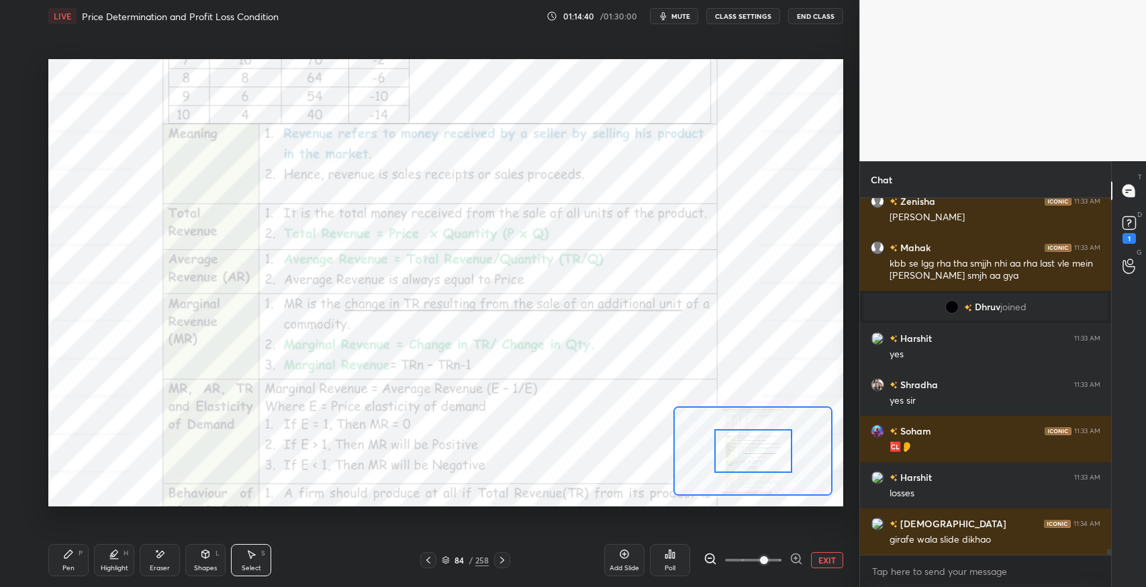
scroll to position [19612, 0]
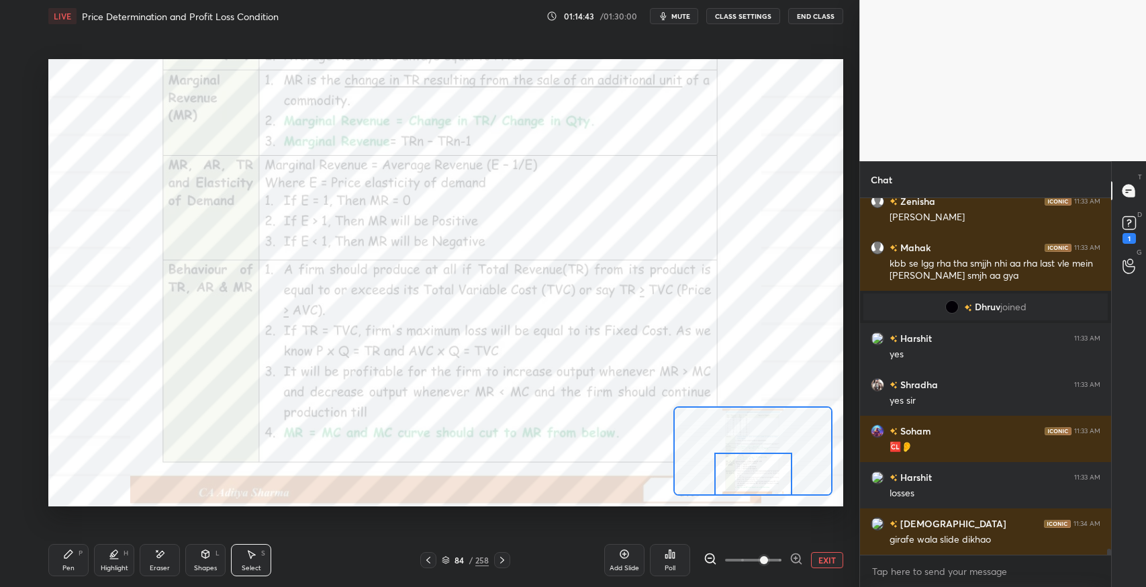
drag, startPoint x: 762, startPoint y: 453, endPoint x: 762, endPoint y: 494, distance: 41.6
click at [762, 494] on div at bounding box center [752, 450] width 159 height 89
click at [504, 563] on icon at bounding box center [502, 560] width 11 height 11
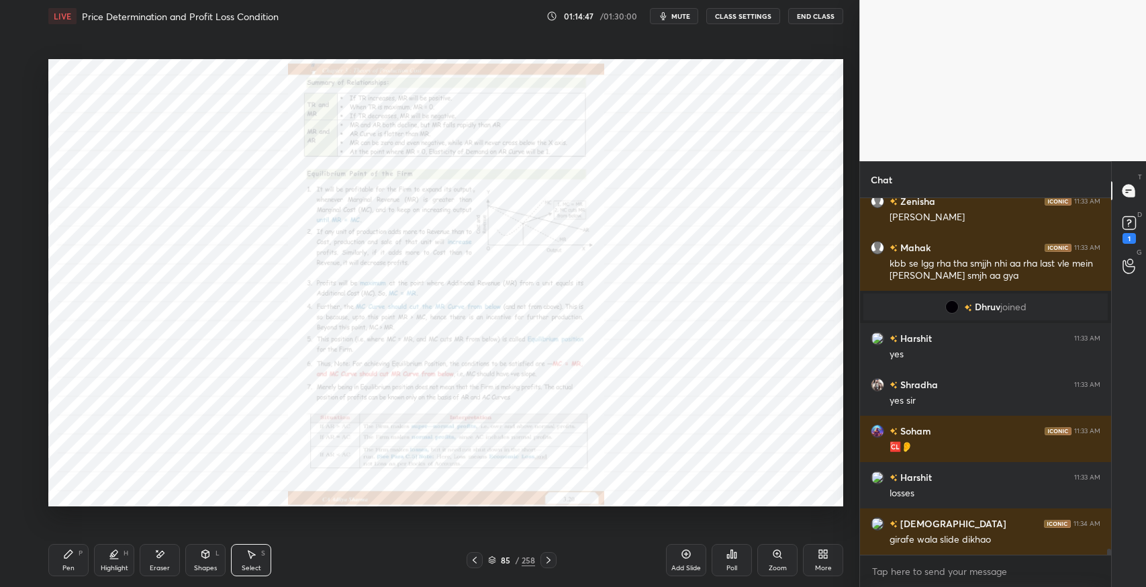
click at [764, 557] on div "Zoom" at bounding box center [777, 560] width 40 height 32
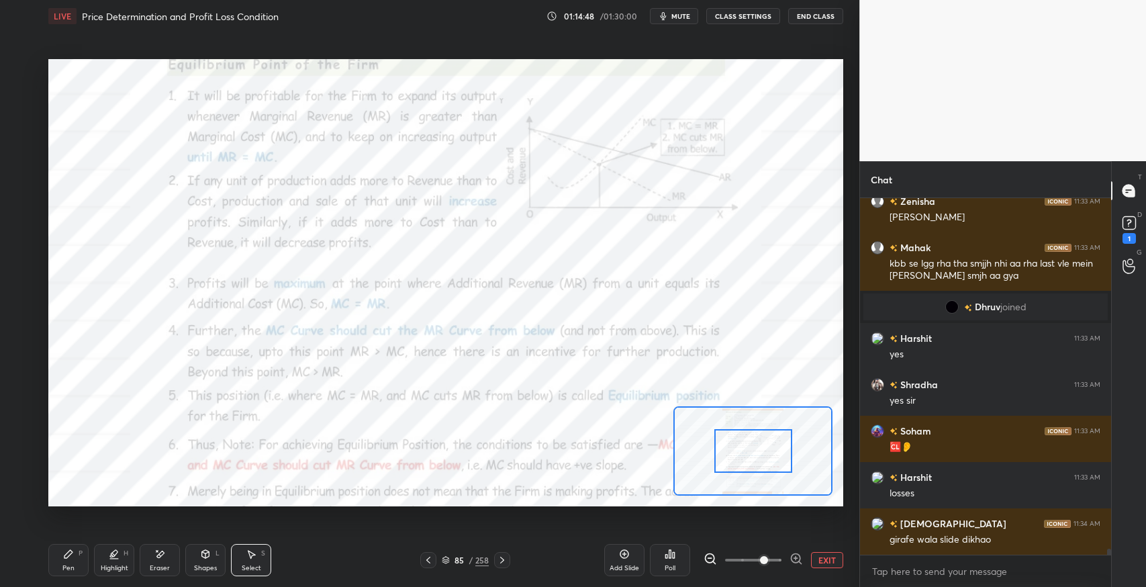
click at [60, 563] on div "Pen P" at bounding box center [68, 560] width 40 height 32
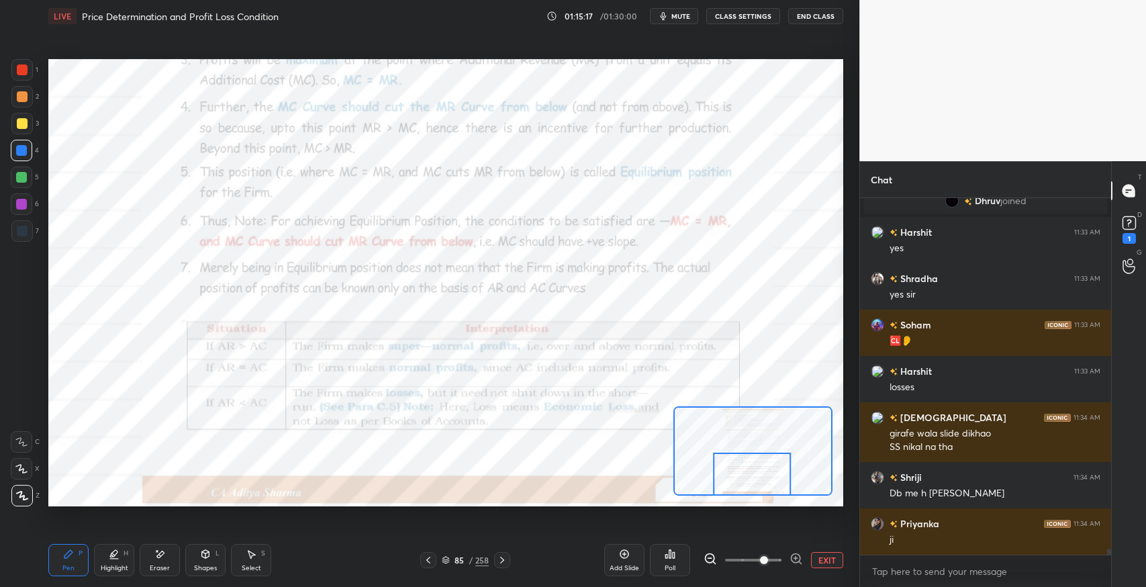
scroll to position [19763, 0]
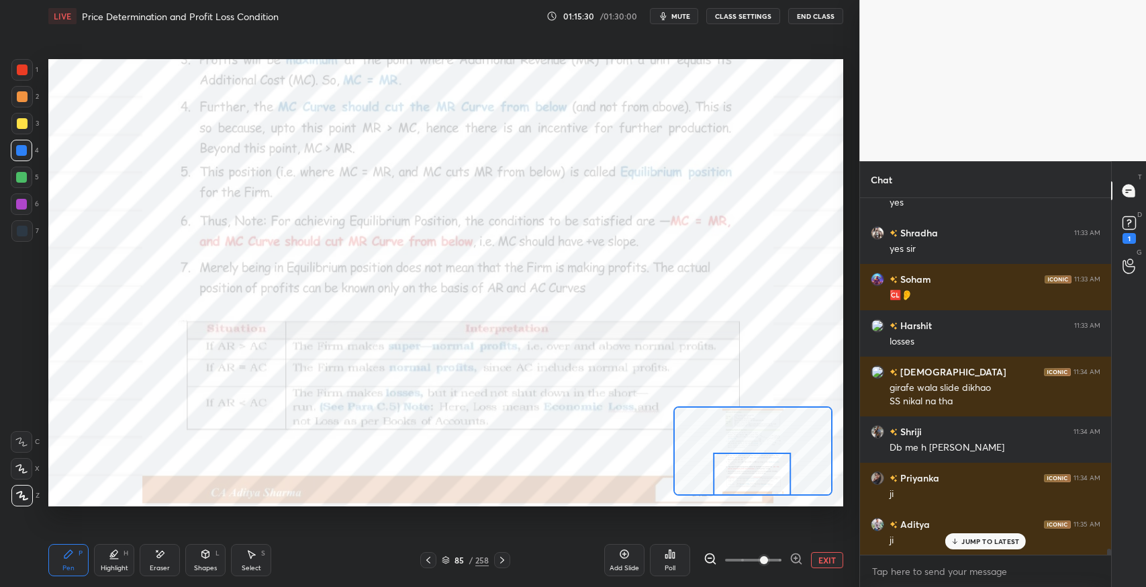
click at [432, 557] on icon at bounding box center [428, 560] width 11 height 11
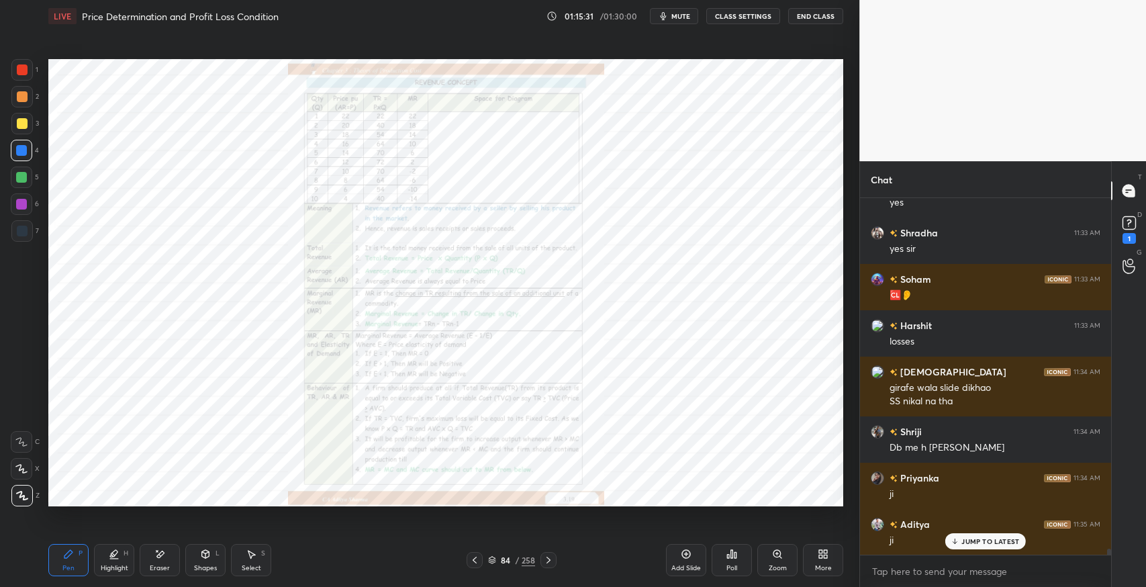
click at [769, 567] on div "Zoom" at bounding box center [778, 568] width 18 height 7
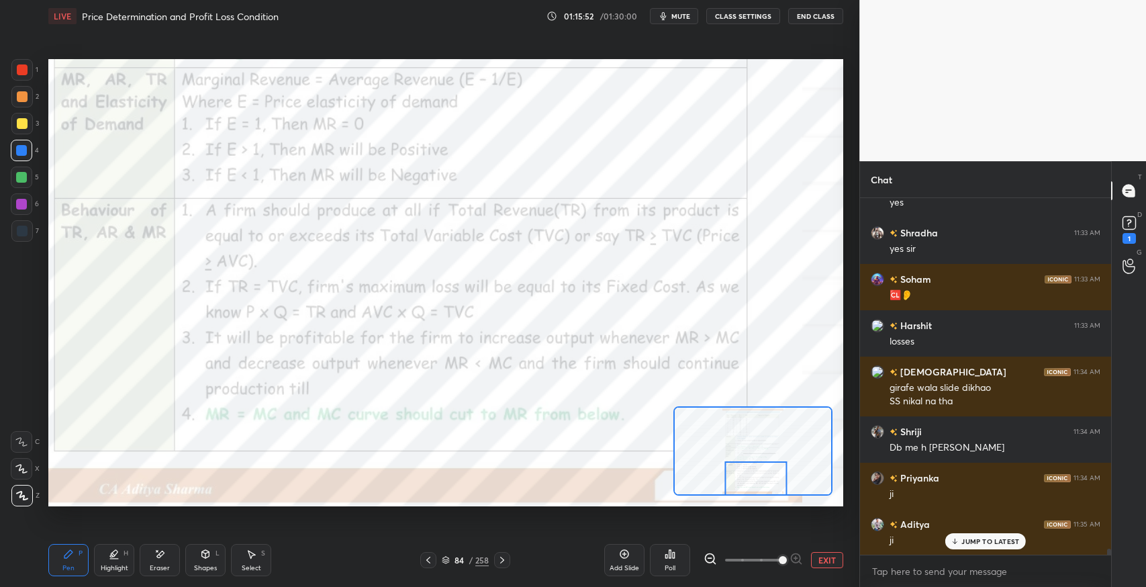
click at [162, 549] on icon at bounding box center [159, 554] width 11 height 11
click at [54, 563] on div "Pen P" at bounding box center [68, 560] width 40 height 32
click at [168, 561] on div "Eraser" at bounding box center [160, 560] width 40 height 32
click at [504, 558] on icon at bounding box center [502, 560] width 11 height 11
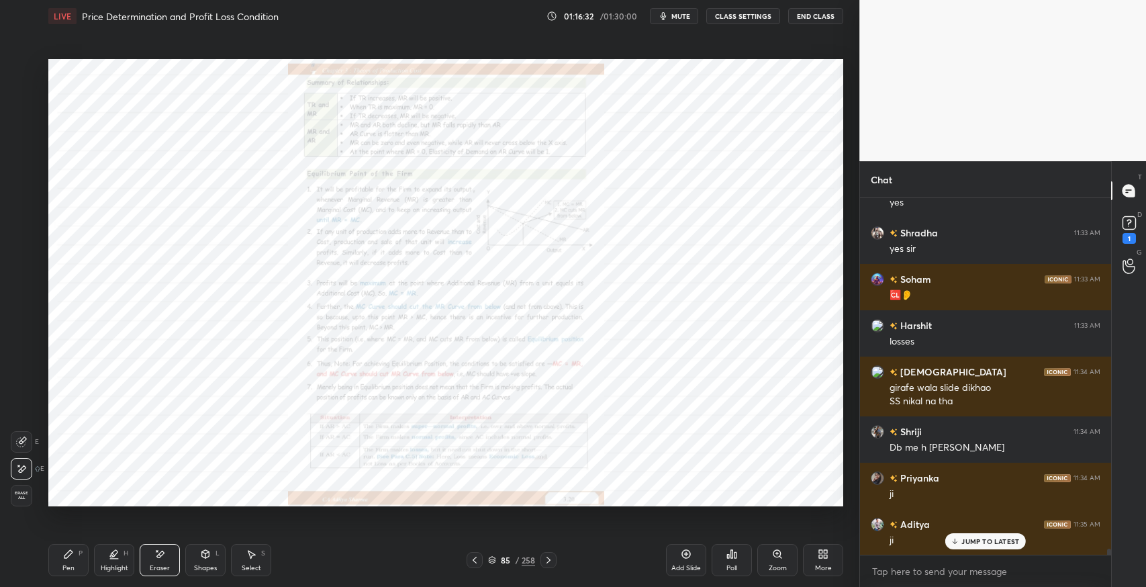
click at [548, 561] on icon at bounding box center [549, 560] width 4 height 7
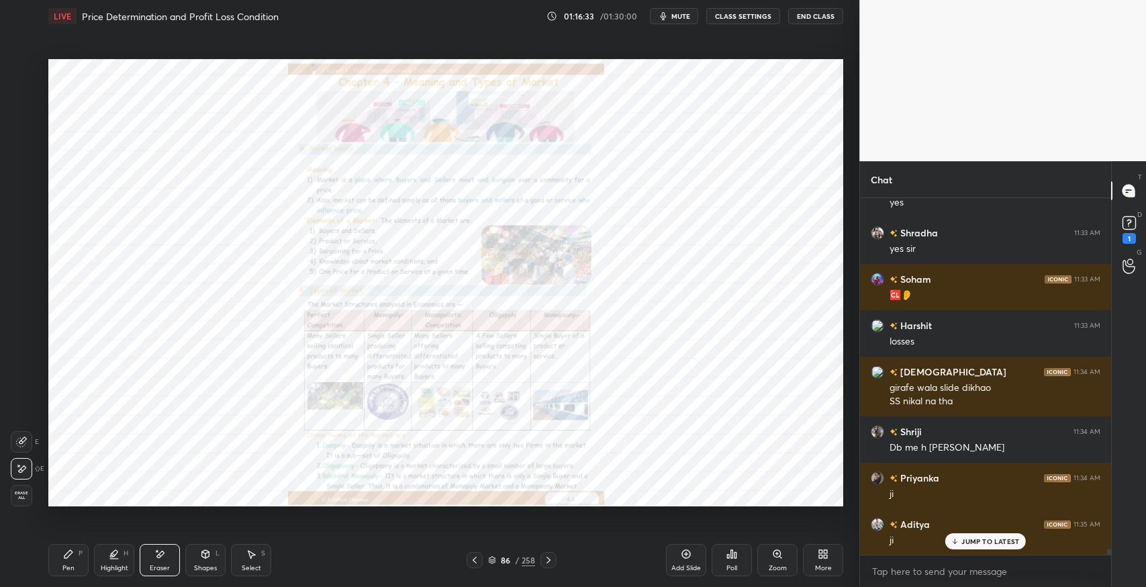
click at [551, 555] on icon at bounding box center [548, 560] width 11 height 11
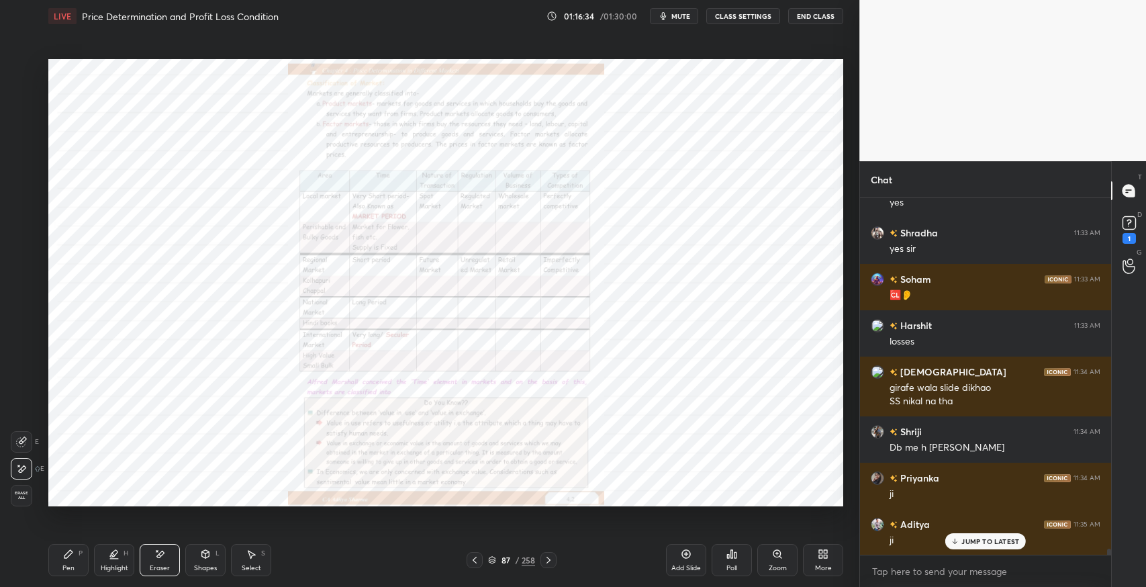
click at [550, 556] on icon at bounding box center [548, 560] width 11 height 11
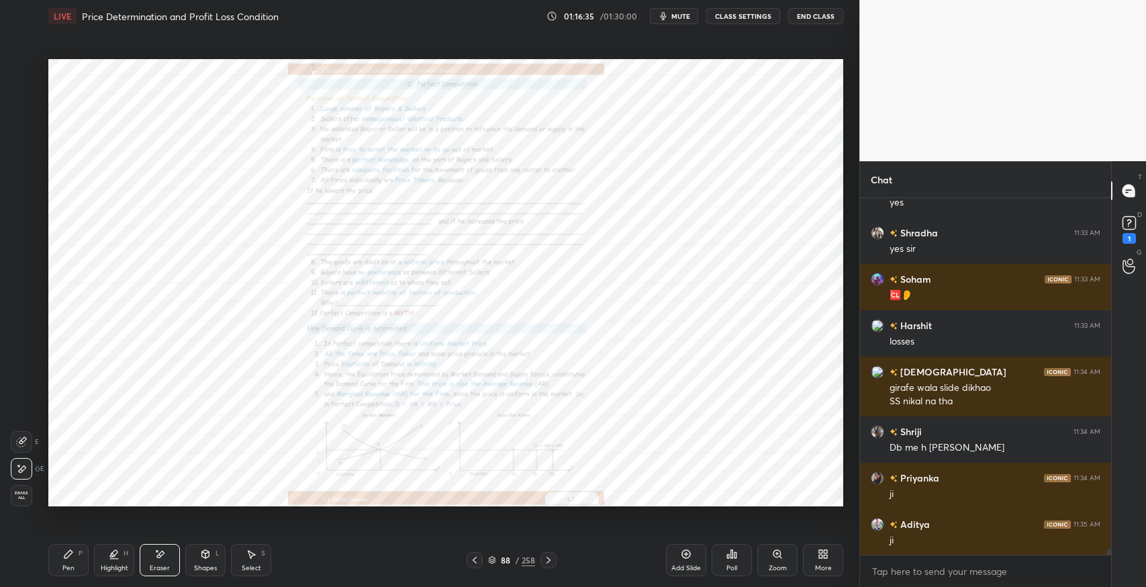
scroll to position [19810, 0]
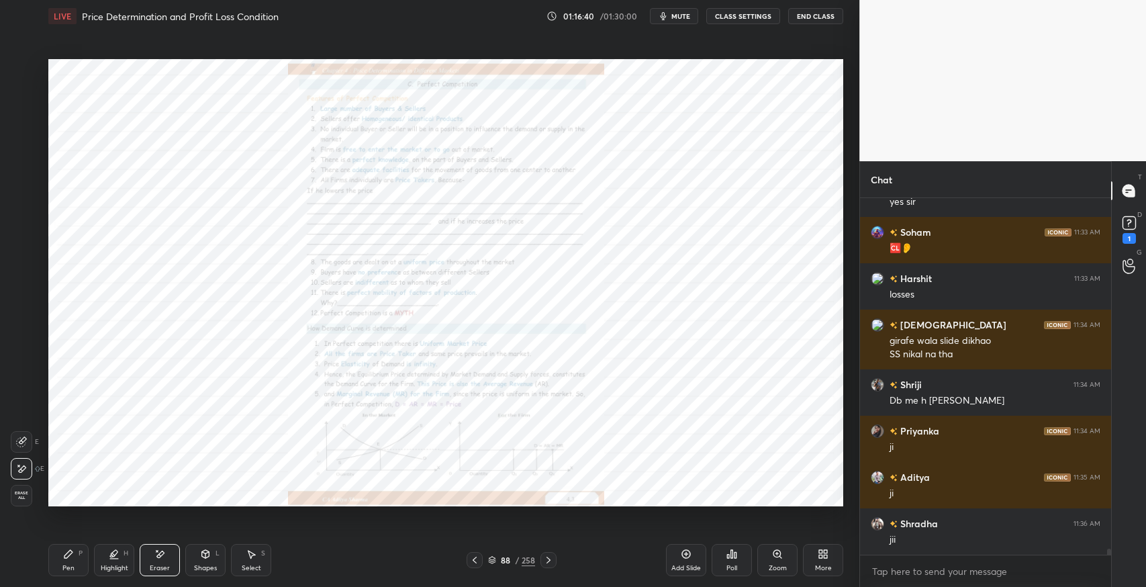
click at [73, 572] on div "Pen P" at bounding box center [68, 560] width 40 height 32
click at [66, 565] on div "Pen" at bounding box center [68, 568] width 12 height 7
click at [545, 560] on icon at bounding box center [548, 560] width 11 height 11
click at [551, 564] on icon at bounding box center [548, 560] width 11 height 11
click at [547, 561] on icon at bounding box center [548, 560] width 11 height 11
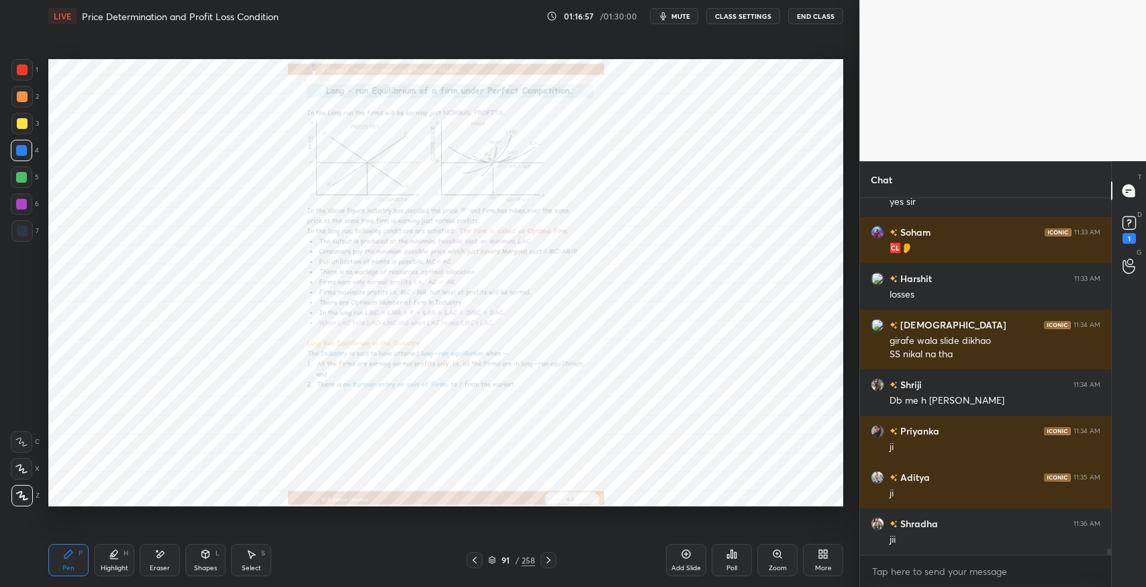
click at [551, 563] on icon at bounding box center [548, 560] width 11 height 11
click at [549, 561] on icon at bounding box center [548, 560] width 11 height 11
click at [472, 565] on icon at bounding box center [474, 560] width 11 height 11
click at [765, 563] on div "Zoom" at bounding box center [777, 560] width 40 height 32
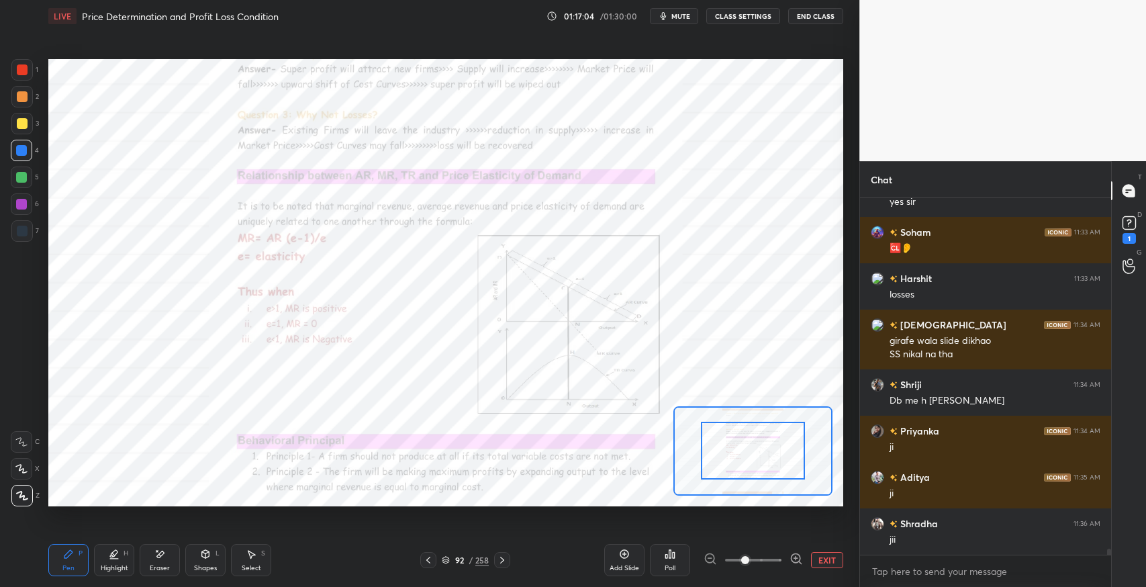
scroll to position [19857, 0]
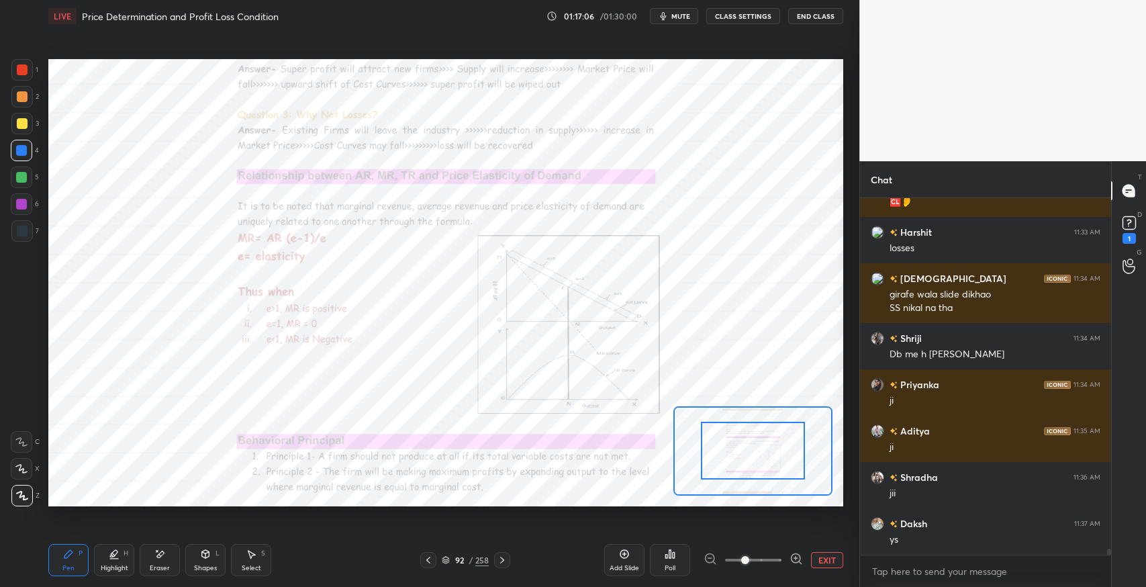
click at [505, 566] on div at bounding box center [502, 560] width 16 height 16
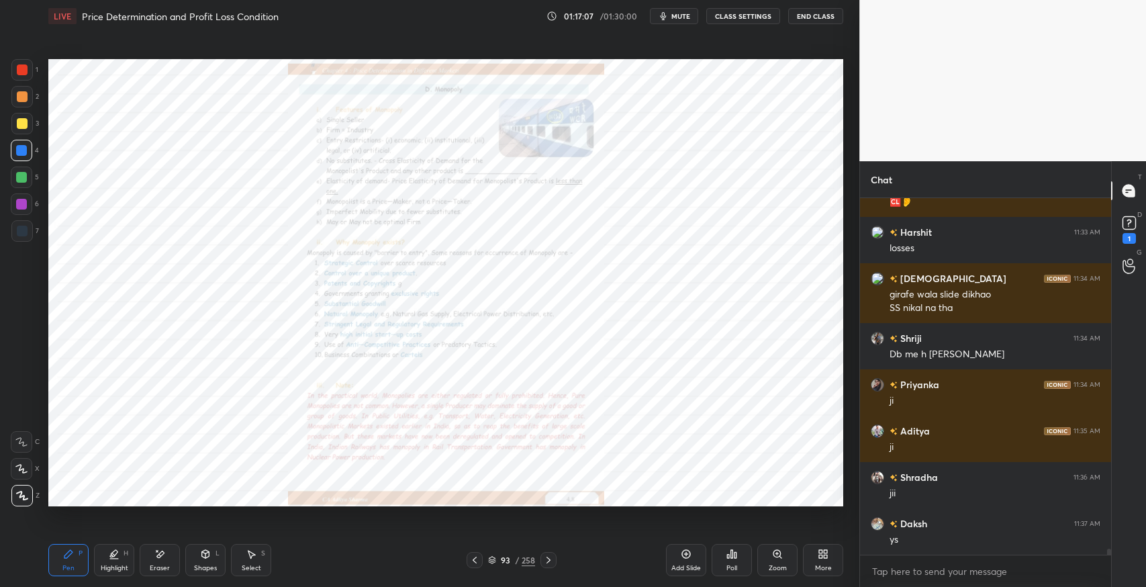
click at [543, 562] on icon at bounding box center [548, 560] width 11 height 11
click at [551, 556] on icon at bounding box center [548, 560] width 11 height 11
click at [549, 563] on icon at bounding box center [548, 560] width 11 height 11
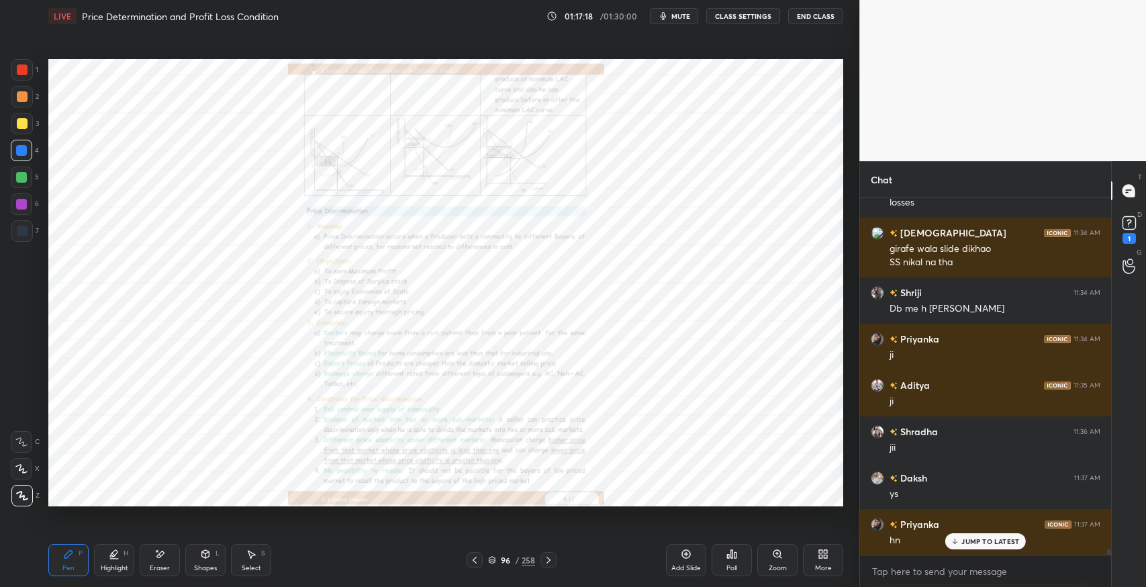
click at [547, 559] on icon at bounding box center [548, 560] width 11 height 11
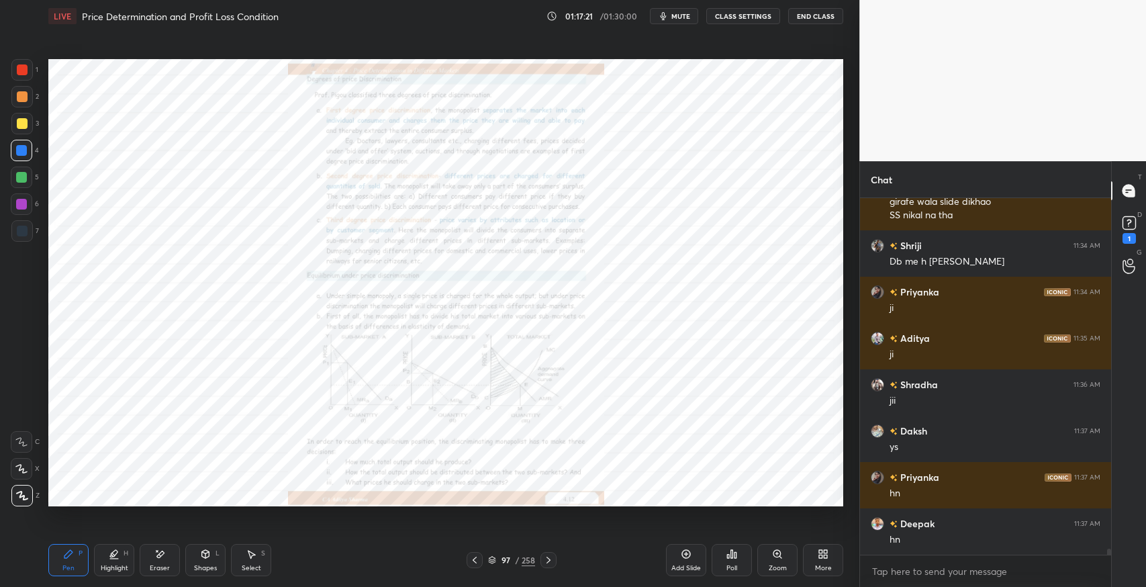
click at [549, 564] on icon at bounding box center [548, 560] width 11 height 11
click at [547, 563] on icon at bounding box center [548, 560] width 11 height 11
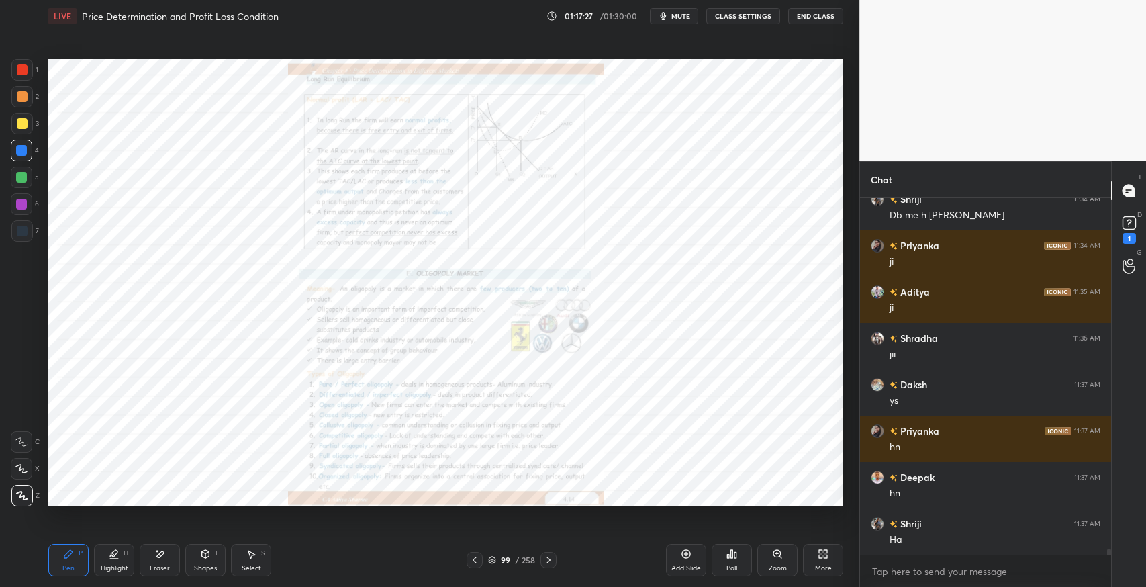
click at [552, 562] on icon at bounding box center [548, 560] width 11 height 11
click at [549, 565] on icon at bounding box center [548, 560] width 11 height 11
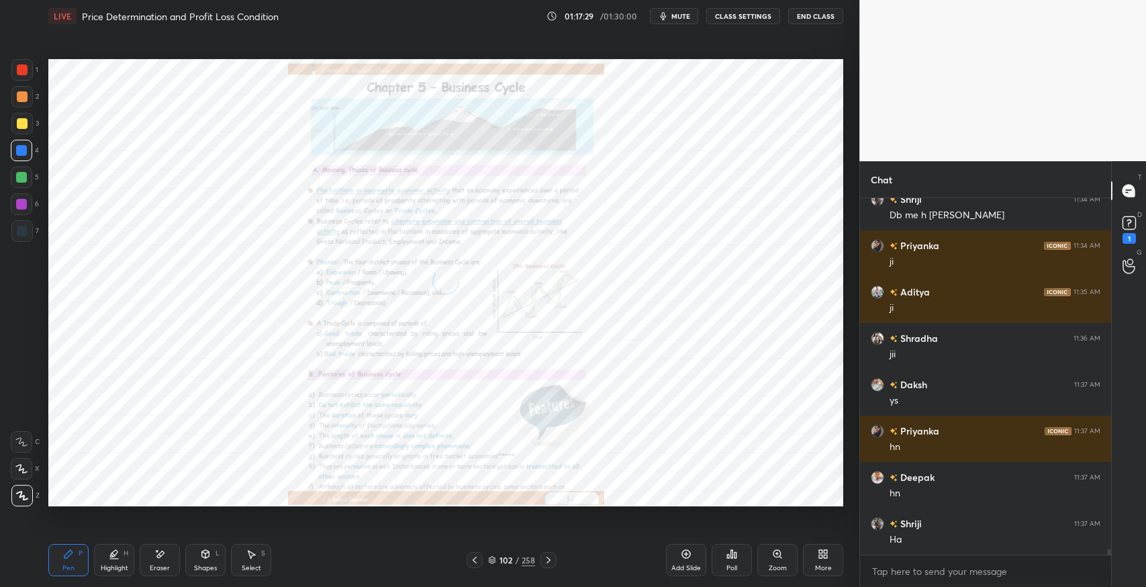
click at [548, 563] on icon at bounding box center [548, 560] width 11 height 11
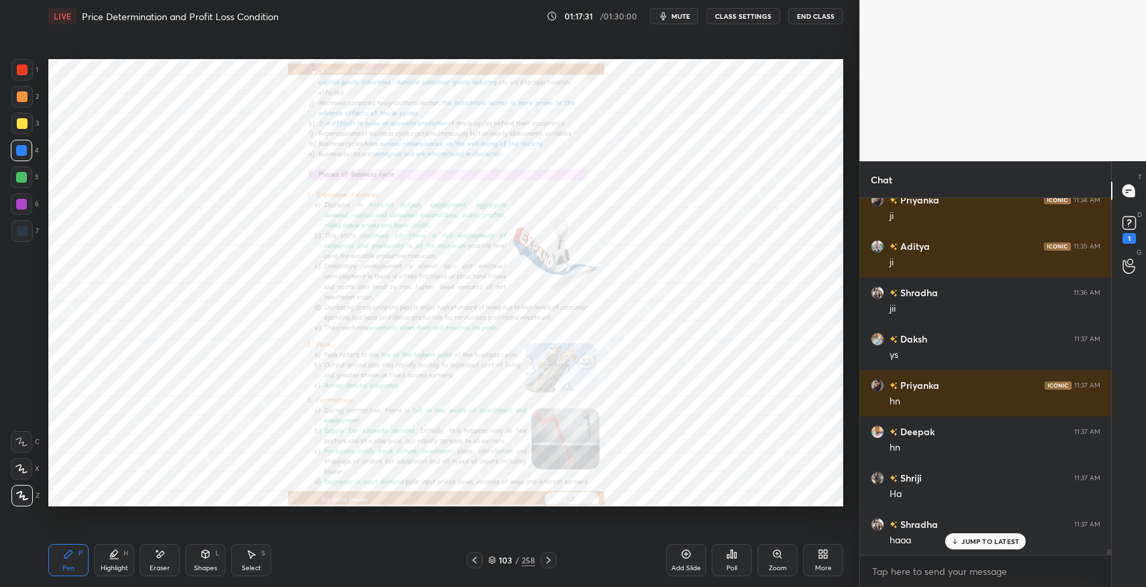
scroll to position [4, 4]
click at [475, 562] on icon at bounding box center [475, 560] width 4 height 7
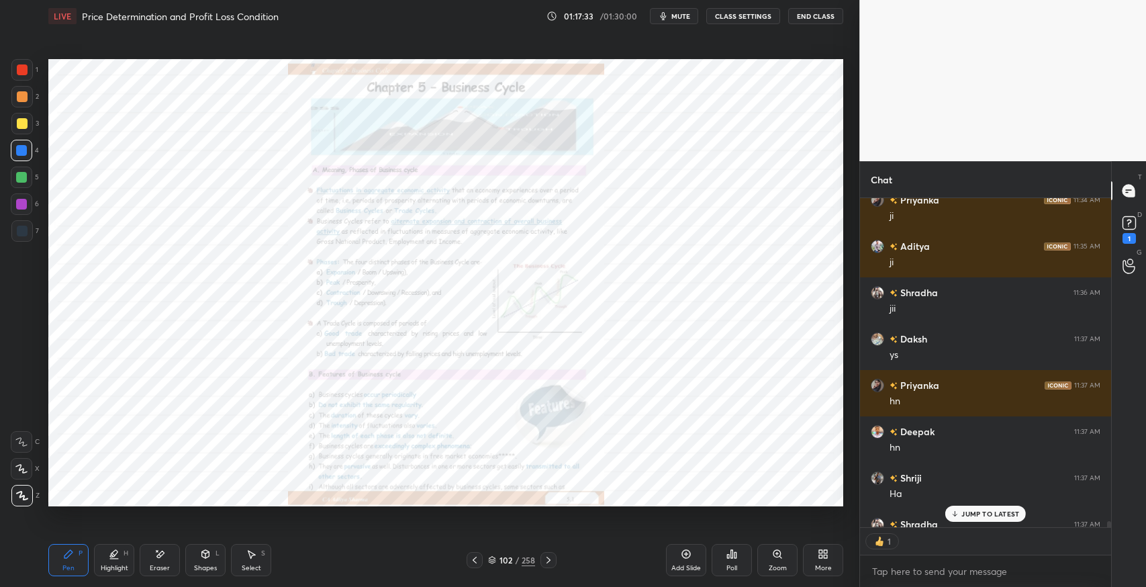
click at [478, 562] on icon at bounding box center [474, 560] width 11 height 11
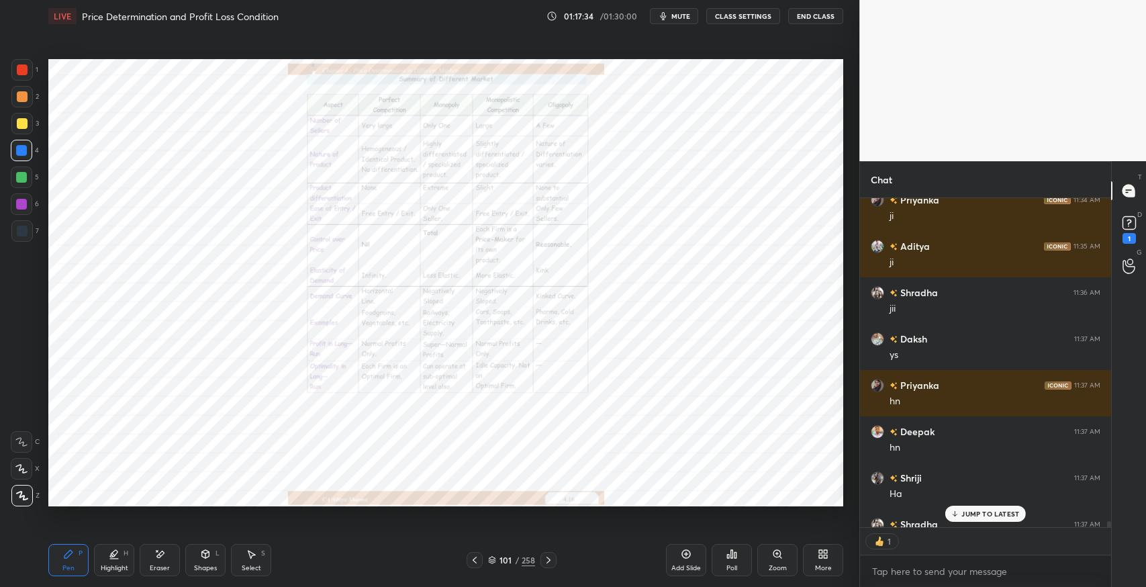
click at [475, 562] on icon at bounding box center [475, 560] width 4 height 7
click at [474, 563] on icon at bounding box center [474, 560] width 11 height 11
click at [492, 562] on icon at bounding box center [492, 560] width 8 height 8
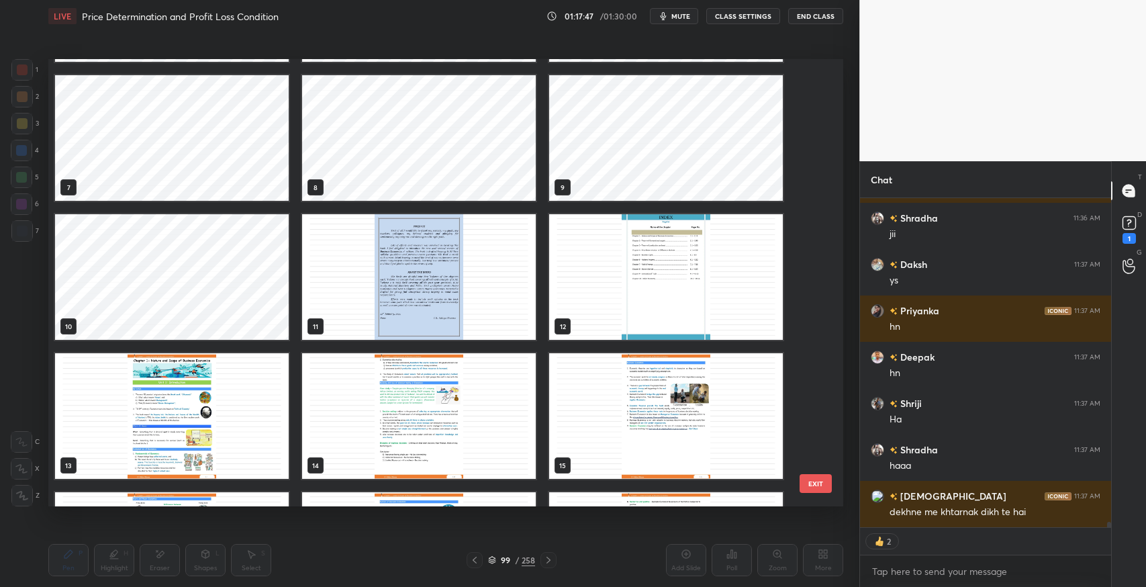
scroll to position [20116, 0]
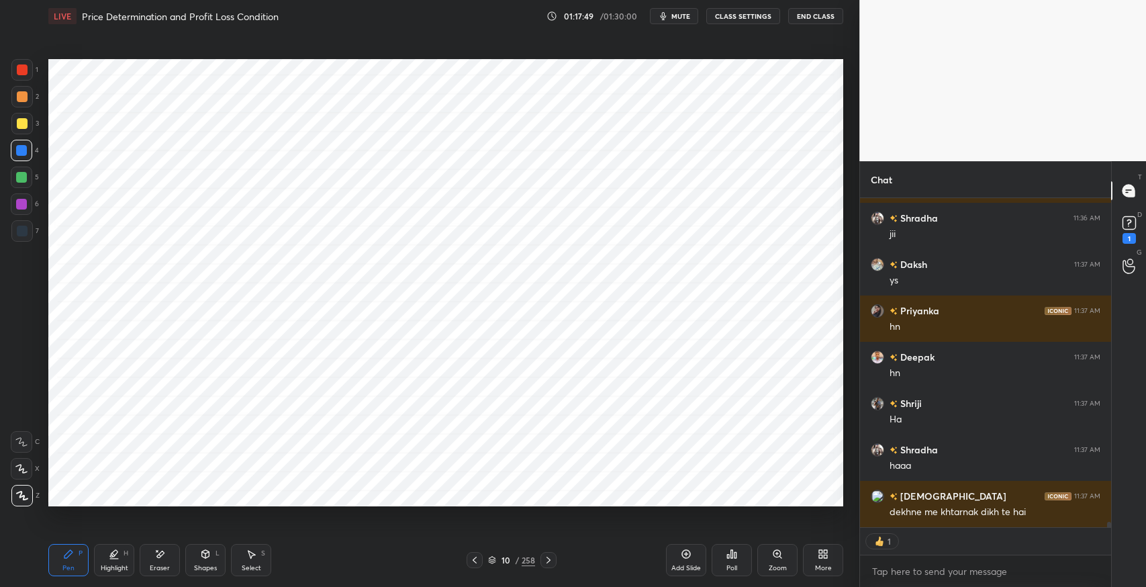
click at [259, 561] on div "Select S" at bounding box center [251, 560] width 40 height 32
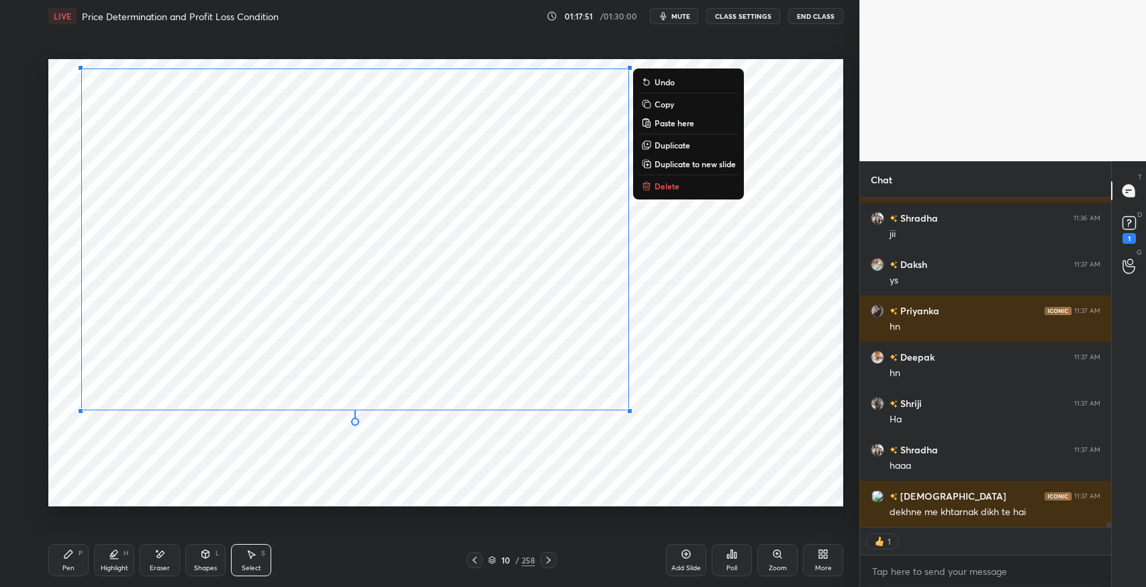
click at [663, 105] on p "Copy" at bounding box center [664, 104] width 19 height 11
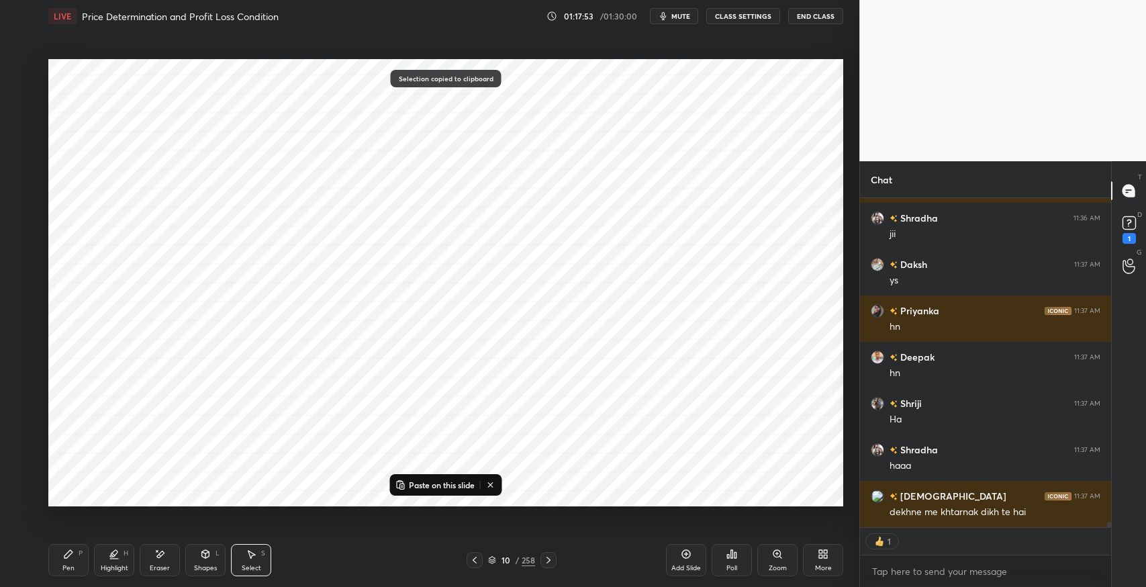
click at [488, 561] on icon at bounding box center [492, 560] width 8 height 8
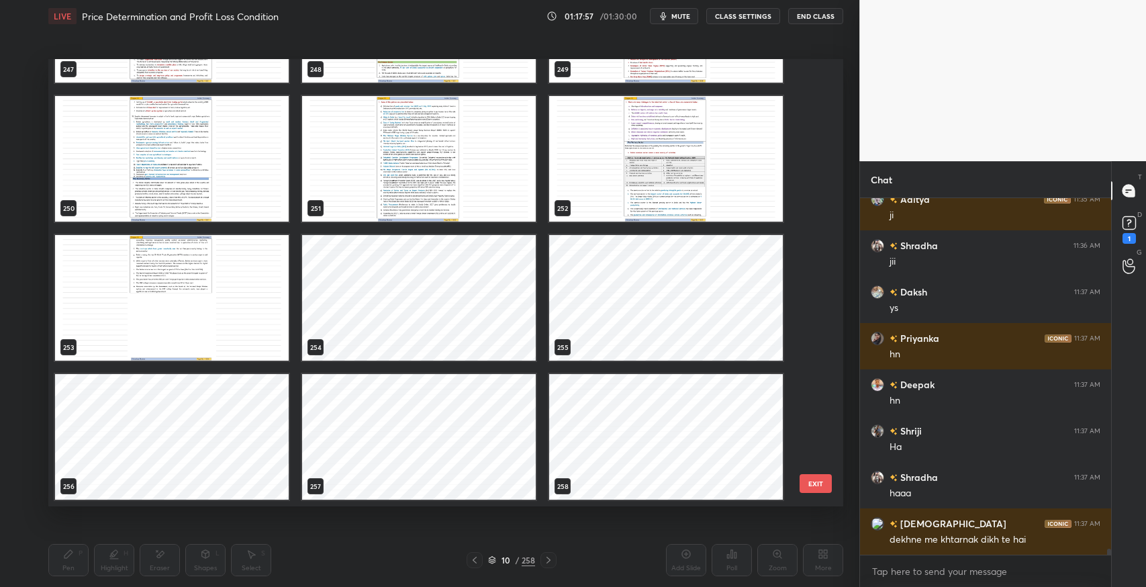
scroll to position [20088, 0]
click at [205, 269] on img "grid" at bounding box center [172, 298] width 234 height 126
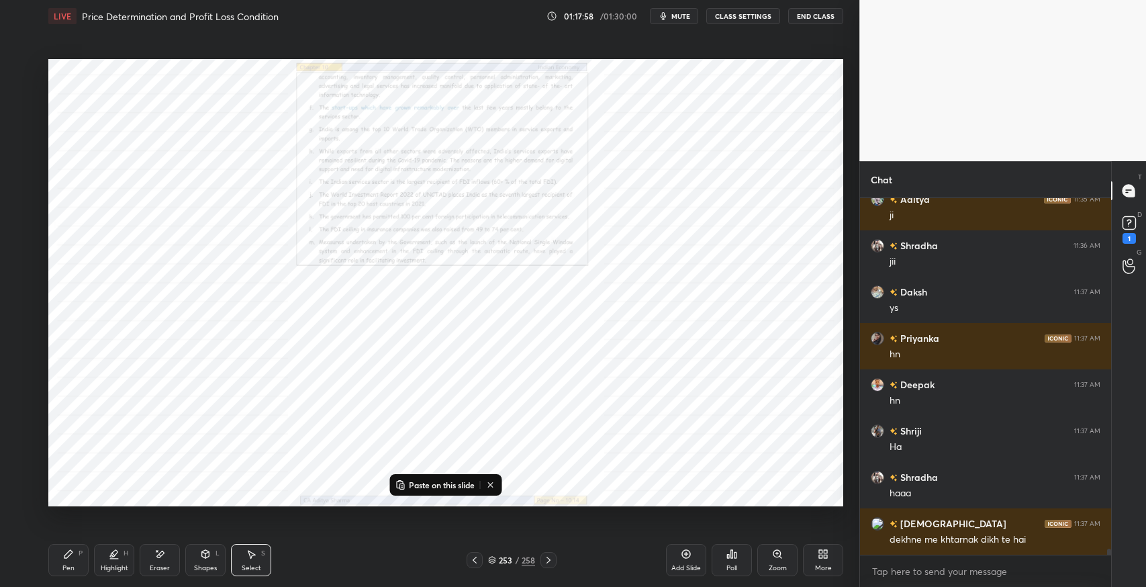
click at [205, 269] on img "grid" at bounding box center [172, 298] width 234 height 126
click at [686, 557] on icon at bounding box center [686, 554] width 11 height 11
click at [720, 426] on div "0 ° Undo Copy Paste here Duplicate Duplicate to new slide Delete" at bounding box center [445, 282] width 795 height 447
click at [550, 563] on icon at bounding box center [548, 560] width 11 height 11
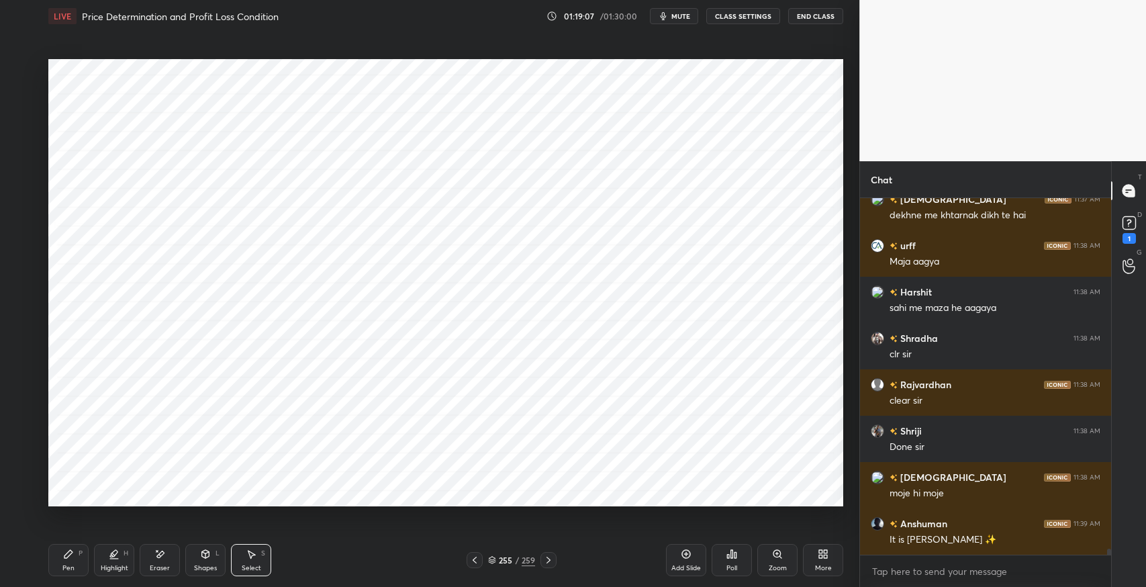
scroll to position [20230, 0]
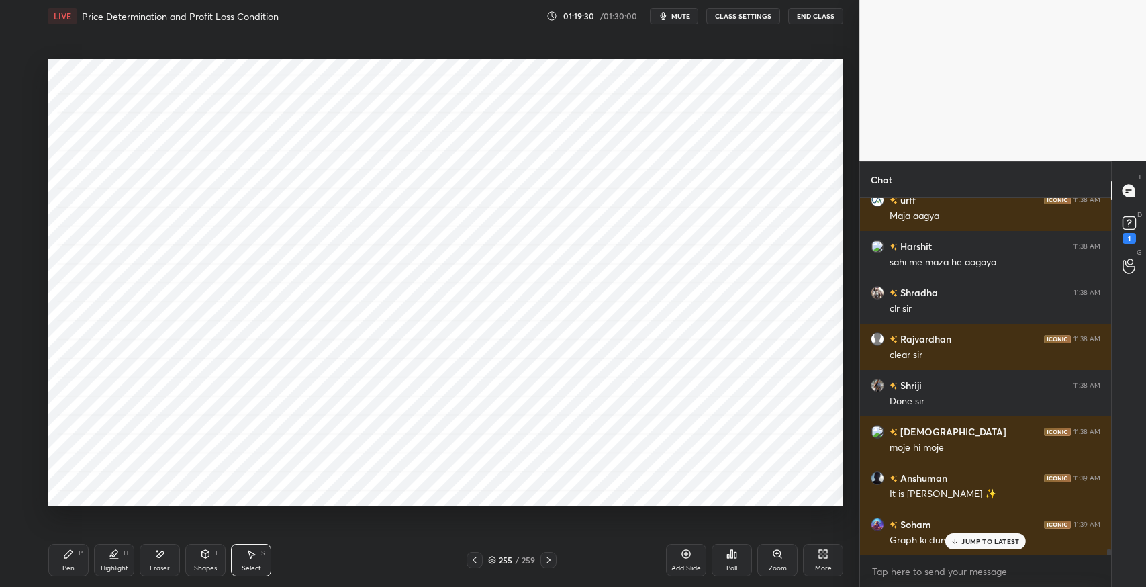
click at [469, 566] on div at bounding box center [475, 560] width 16 height 16
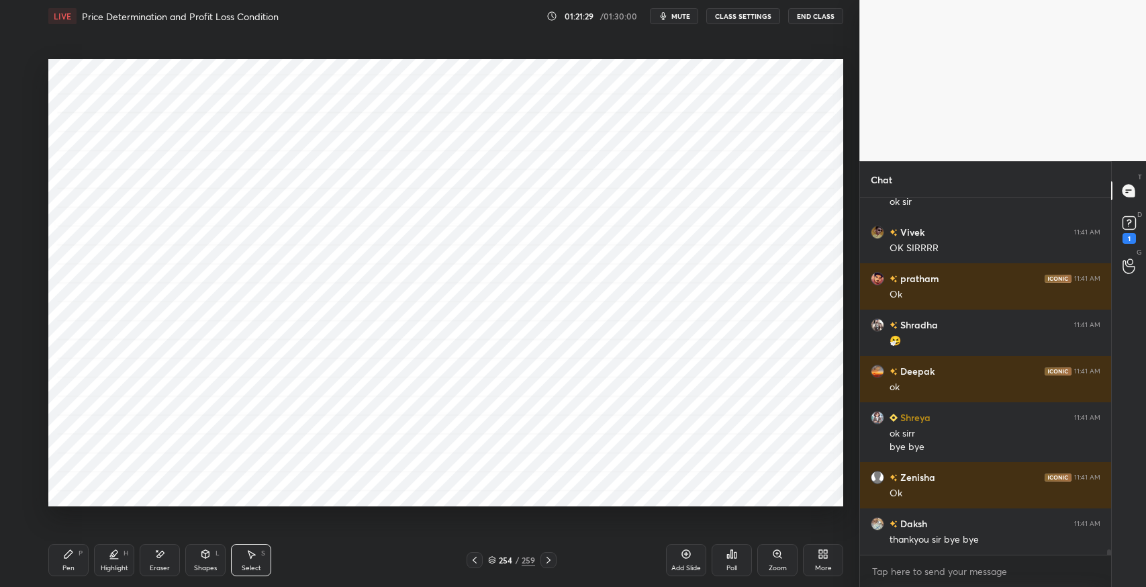
scroll to position [22700, 0]
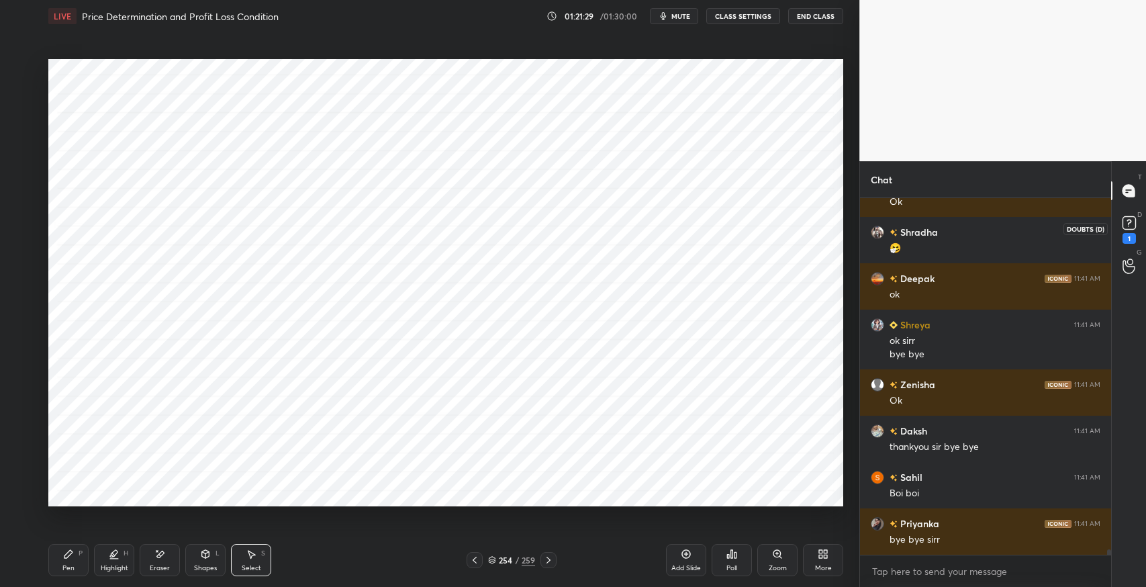
click at [1129, 230] on icon at bounding box center [1129, 223] width 20 height 20
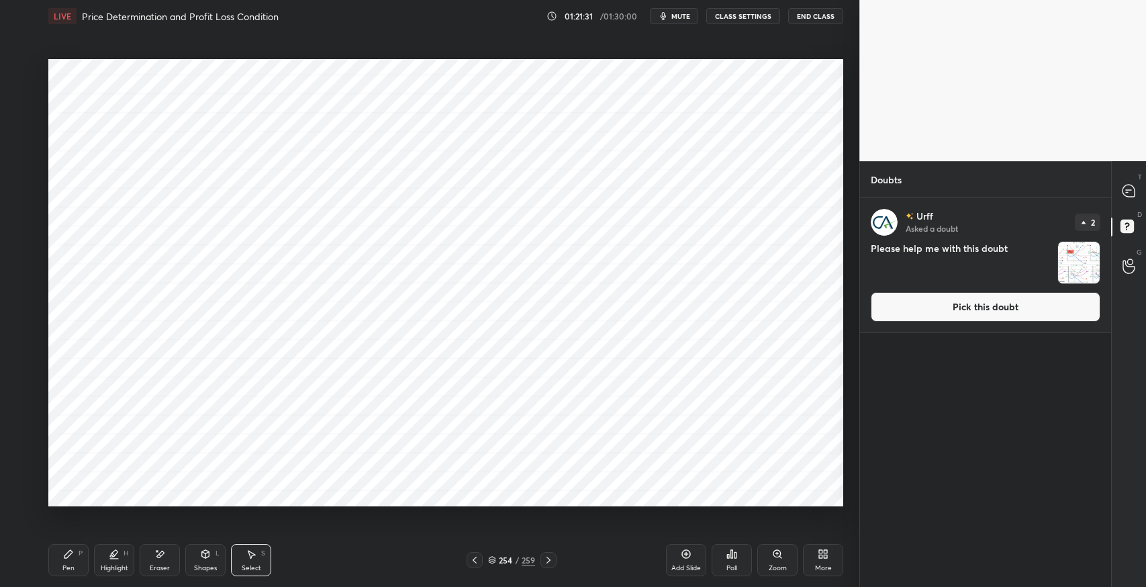
click at [1123, 204] on div "T Messages (T)" at bounding box center [1129, 191] width 34 height 38
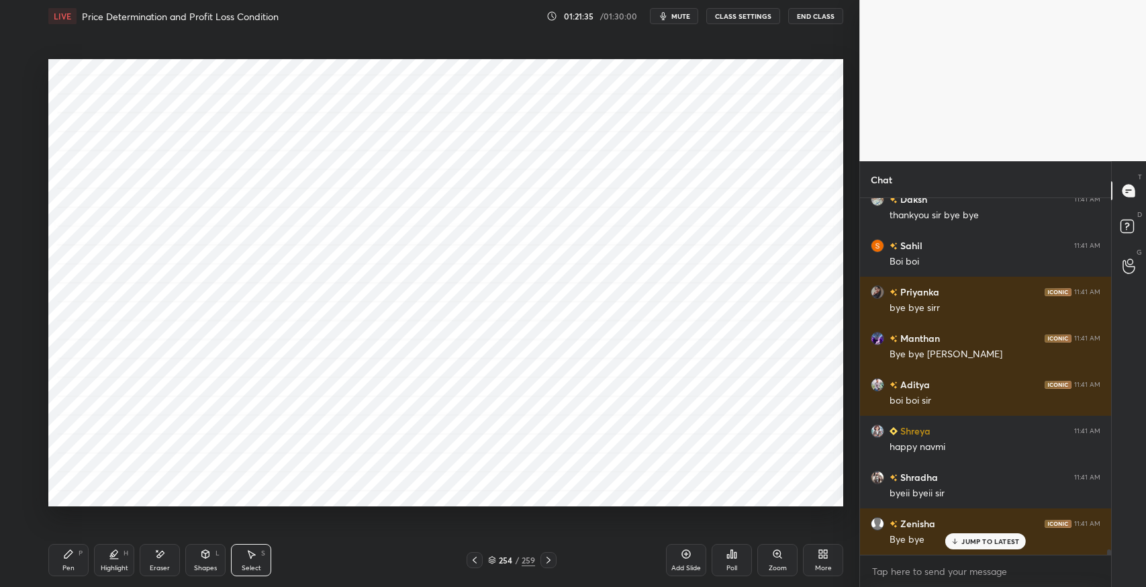
scroll to position [23201, 0]
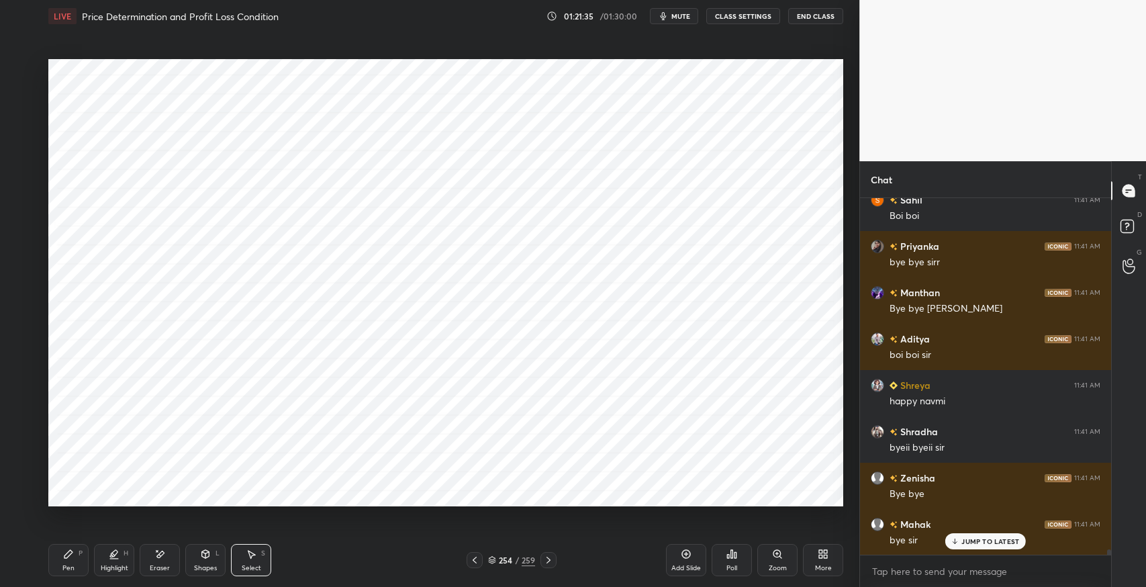
click at [830, 19] on button "End Class" at bounding box center [815, 16] width 55 height 16
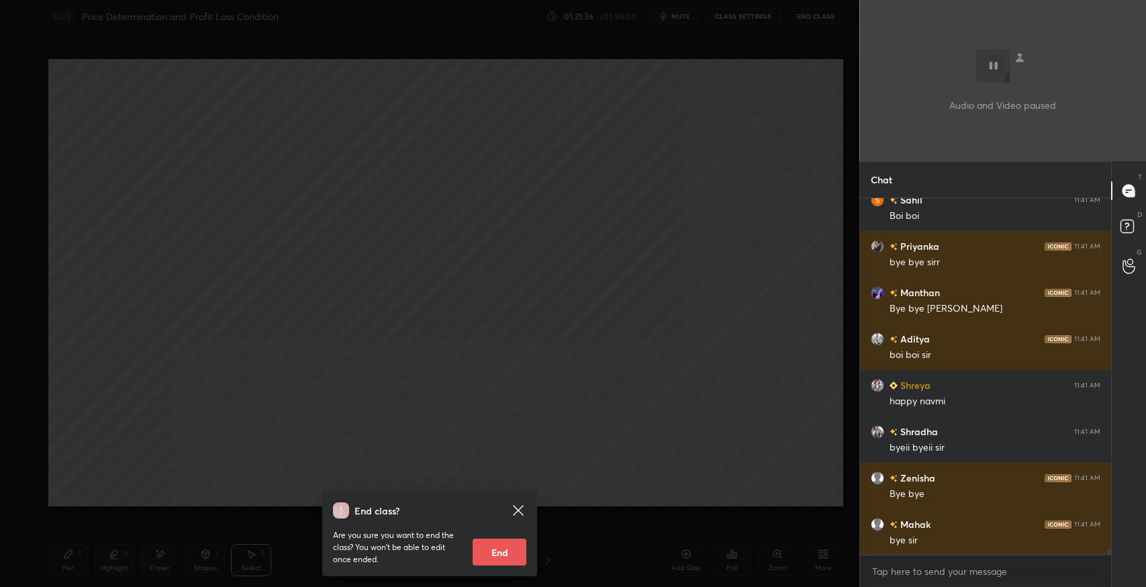
scroll to position [23248, 0]
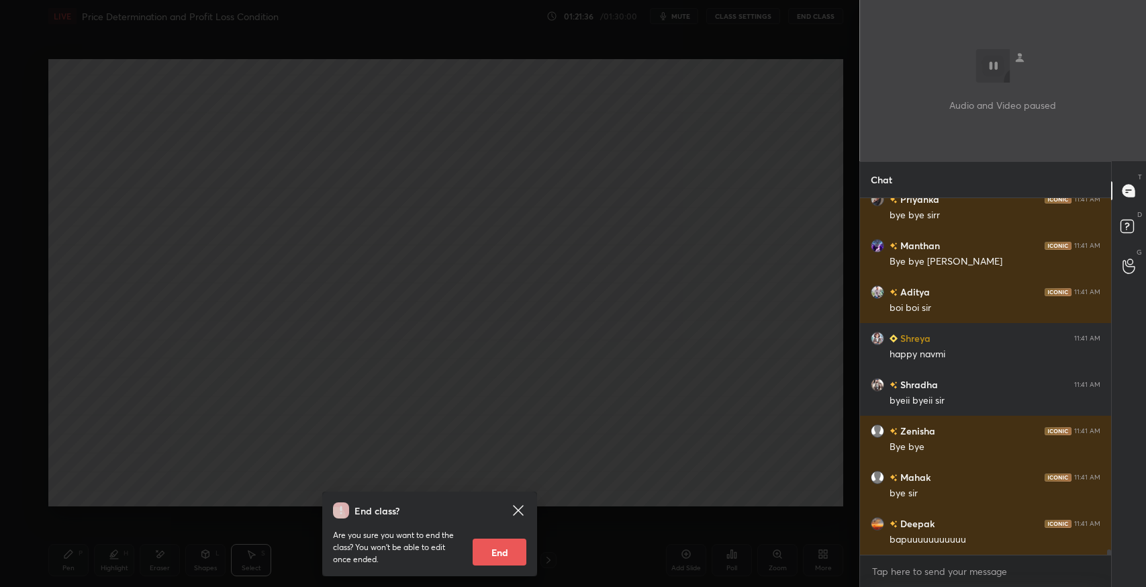
click at [483, 553] on button "End" at bounding box center [500, 552] width 54 height 27
type textarea "x"
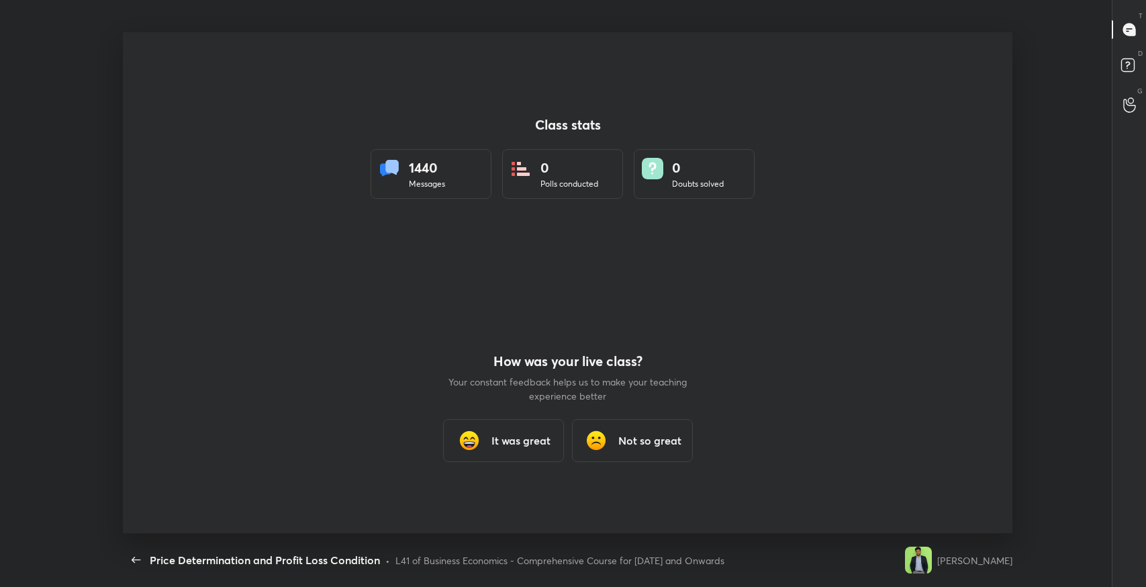
click at [505, 455] on div "It was great" at bounding box center [502, 440] width 121 height 43
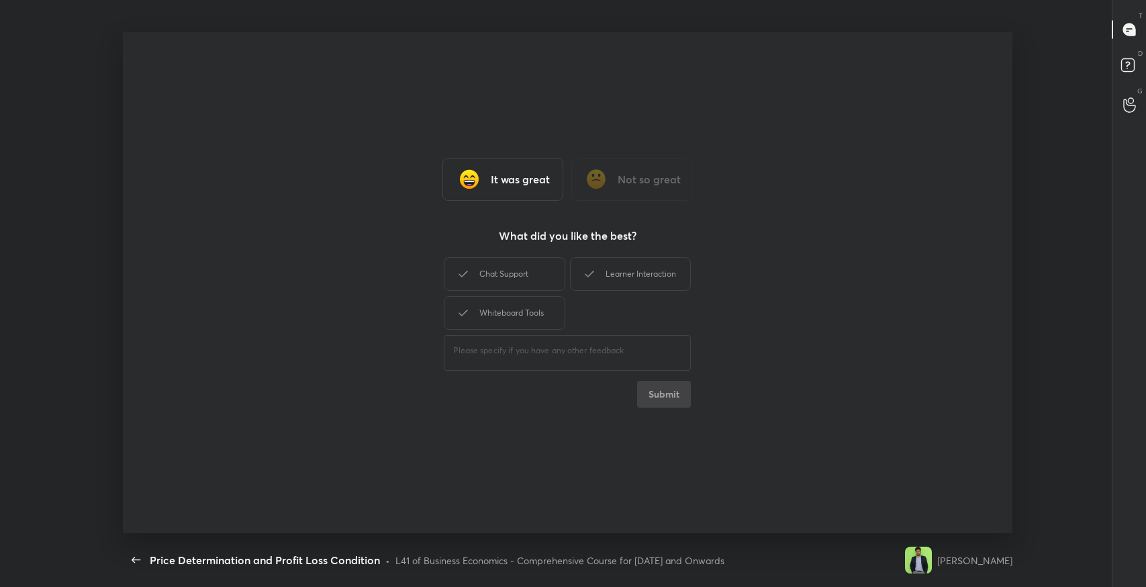
drag, startPoint x: 509, startPoint y: 281, endPoint x: 523, endPoint y: 281, distance: 14.1
click at [510, 281] on div "Chat Support" at bounding box center [504, 274] width 121 height 34
click at [581, 273] on div "Learner Interaction" at bounding box center [630, 274] width 121 height 34
drag, startPoint x: 526, startPoint y: 305, endPoint x: 545, endPoint y: 332, distance: 32.4
click at [526, 307] on div "Whiteboard Tools" at bounding box center [504, 313] width 121 height 34
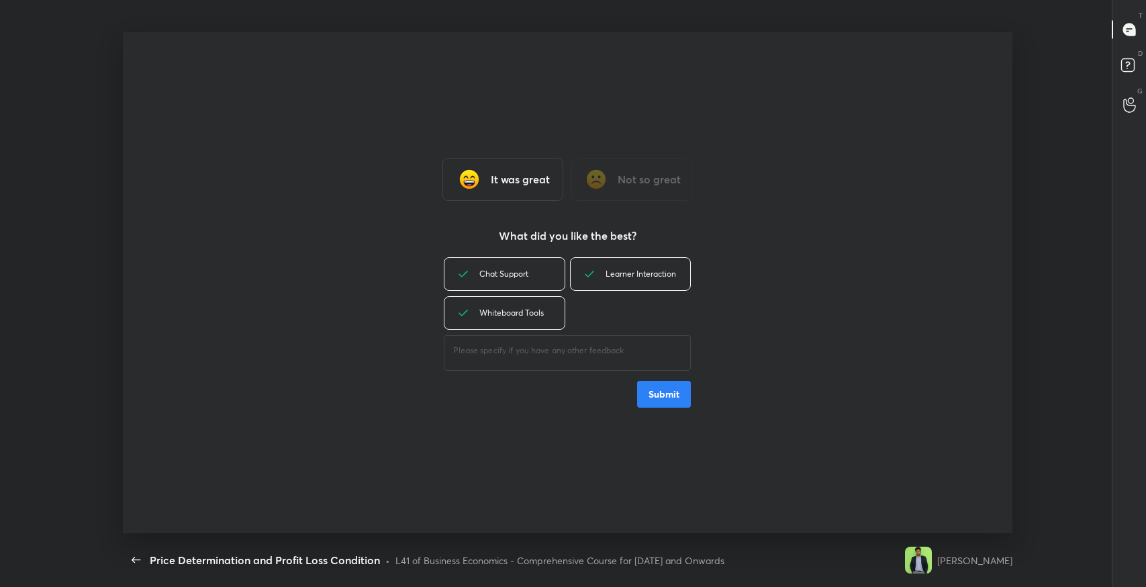
click at [681, 393] on button "Submit" at bounding box center [664, 394] width 54 height 27
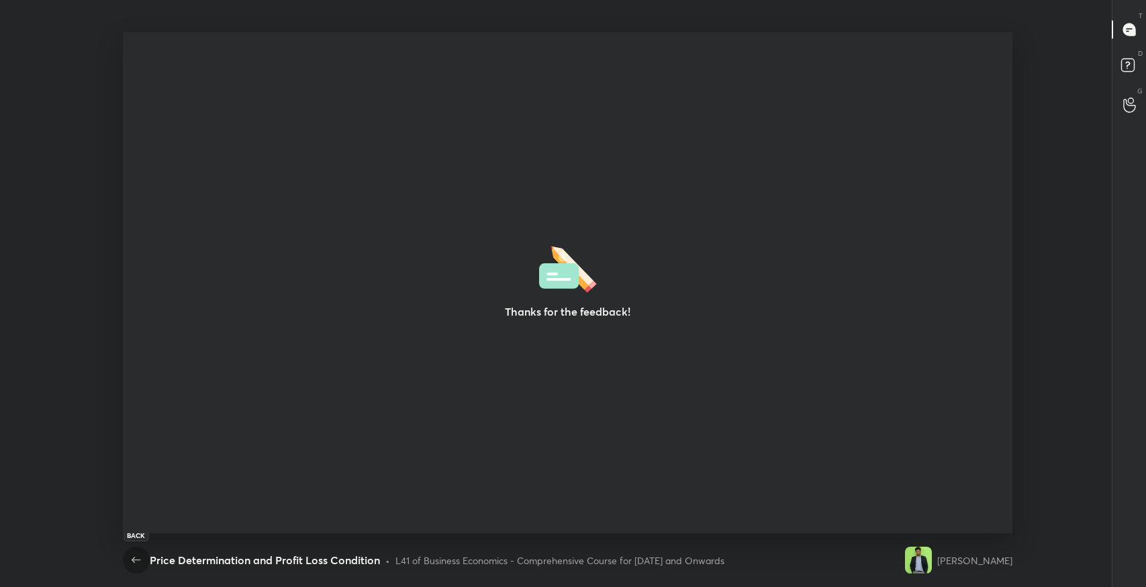
click at [135, 565] on icon "button" at bounding box center [136, 560] width 16 height 16
